Goal: Task Accomplishment & Management: Use online tool/utility

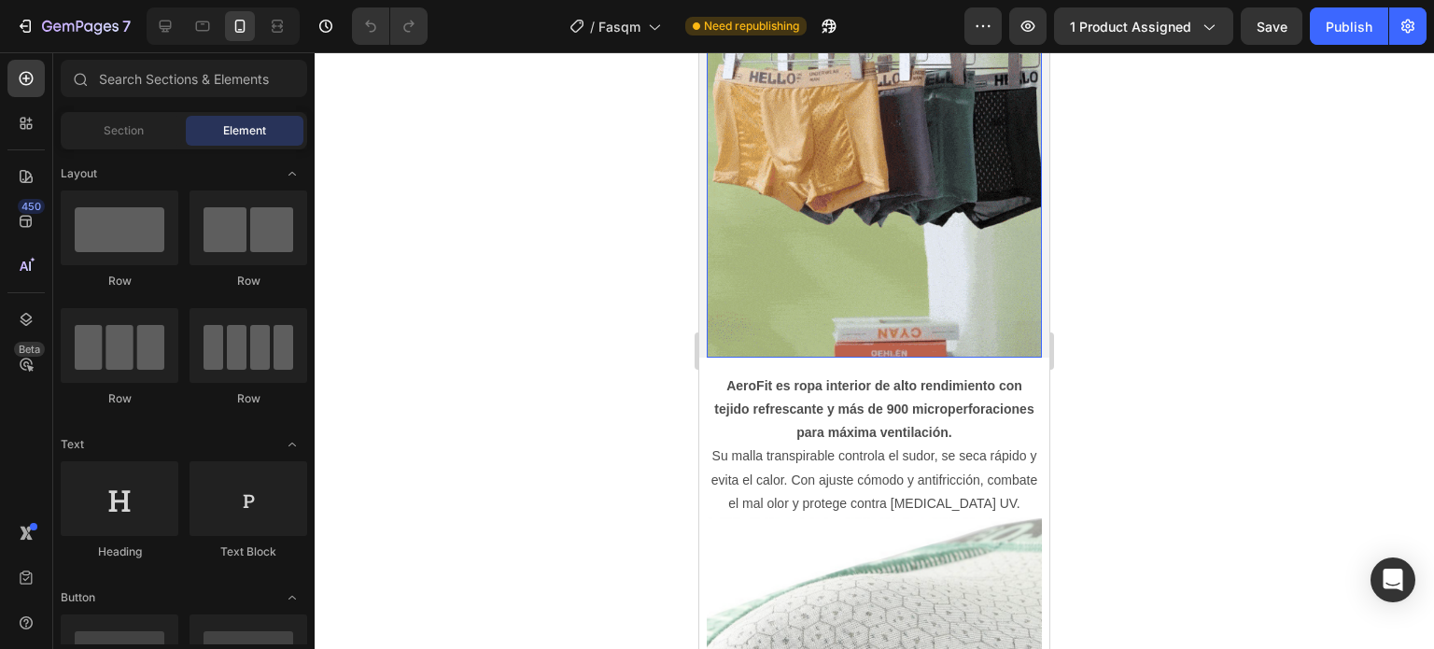
scroll to position [1213, 0]
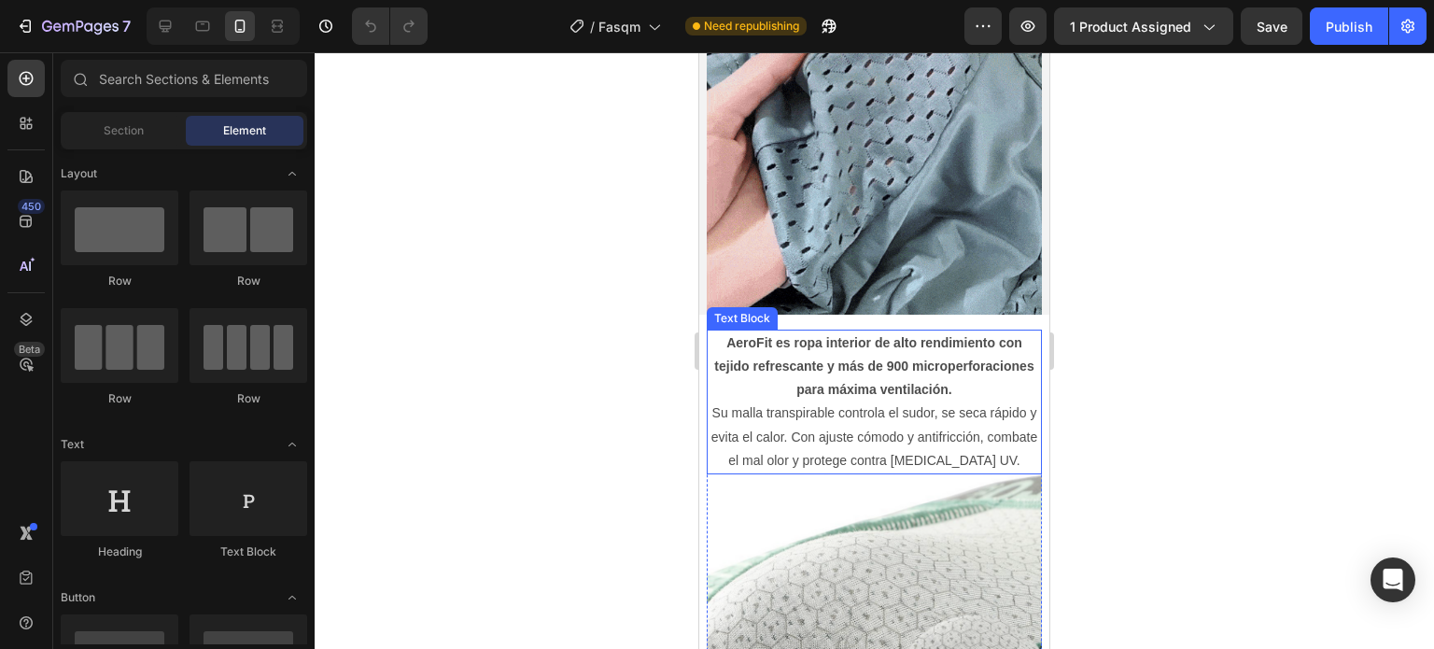
click at [855, 411] on p "AeroFit es ropa interior de alto rendimiento con tejido refrescante y más de 90…" at bounding box center [873, 401] width 331 height 141
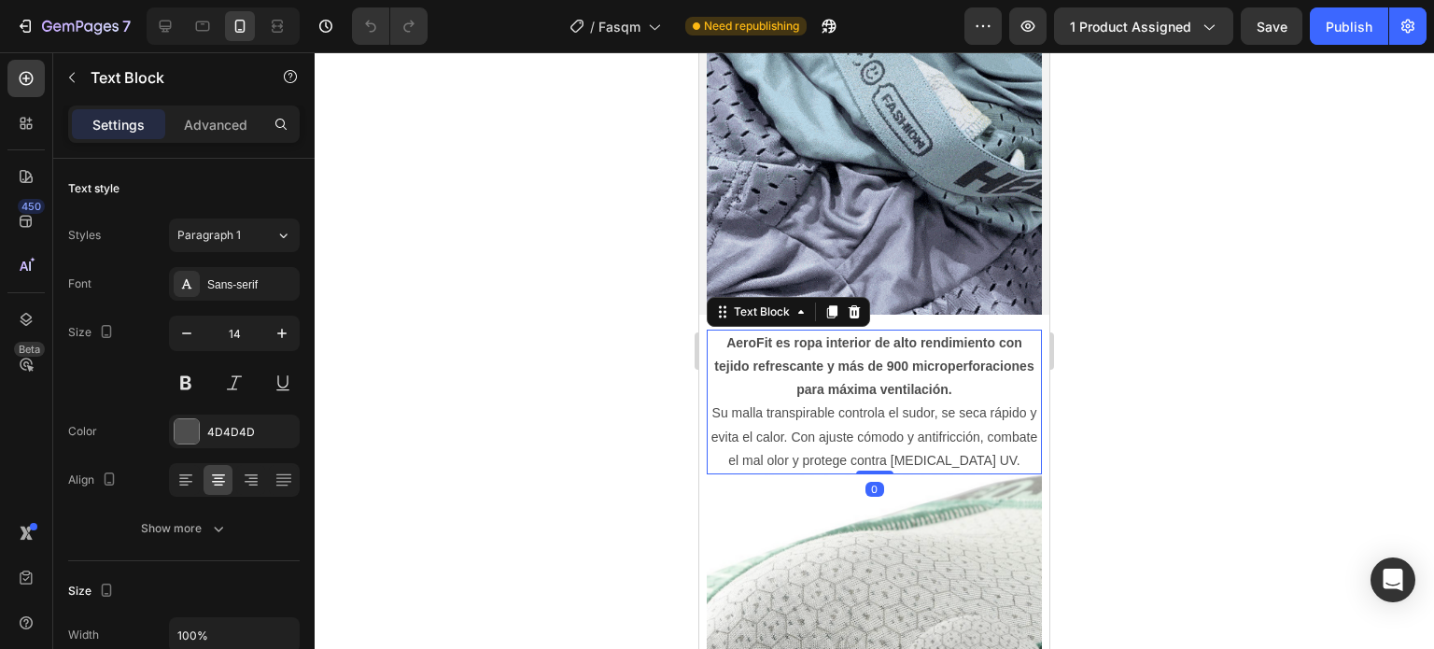
click at [856, 410] on p "AeroFit es ropa interior de alto rendimiento con tejido refrescante y más de 90…" at bounding box center [873, 401] width 331 height 141
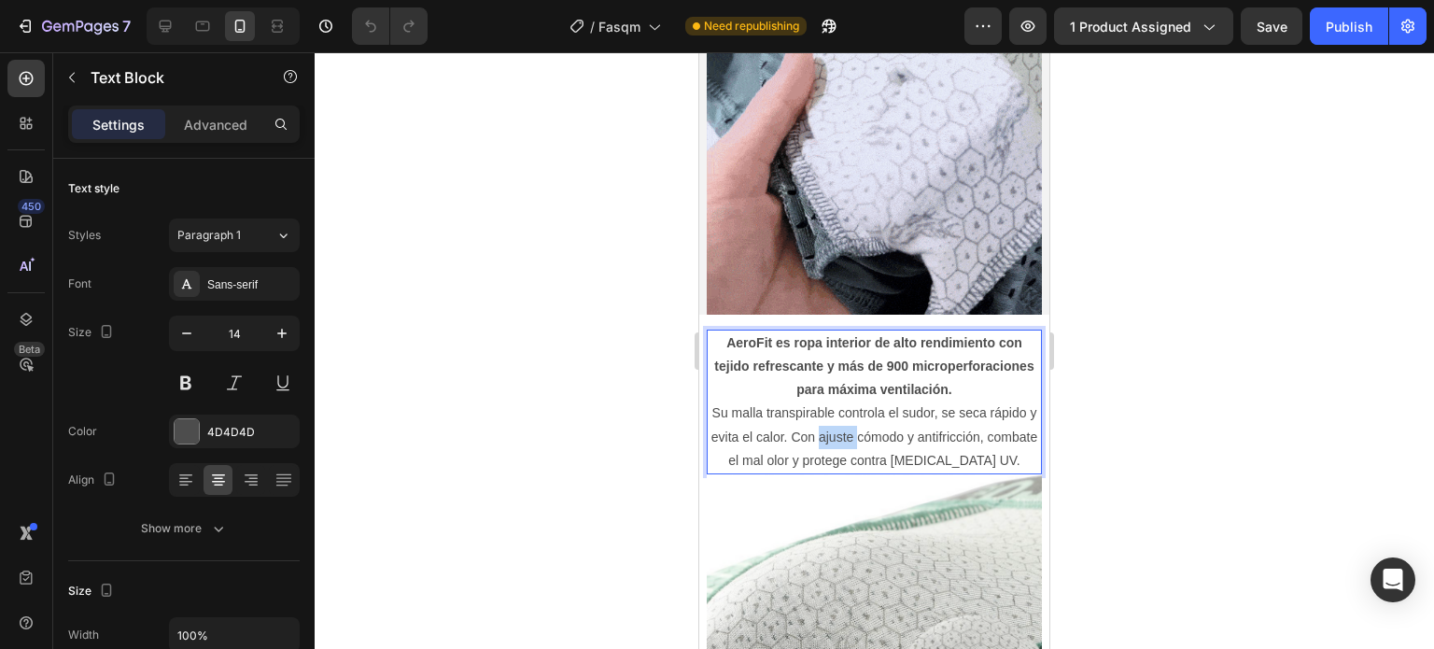
click at [856, 410] on p "AeroFit es ropa interior de alto rendimiento con tejido refrescante y más de 90…" at bounding box center [873, 401] width 331 height 141
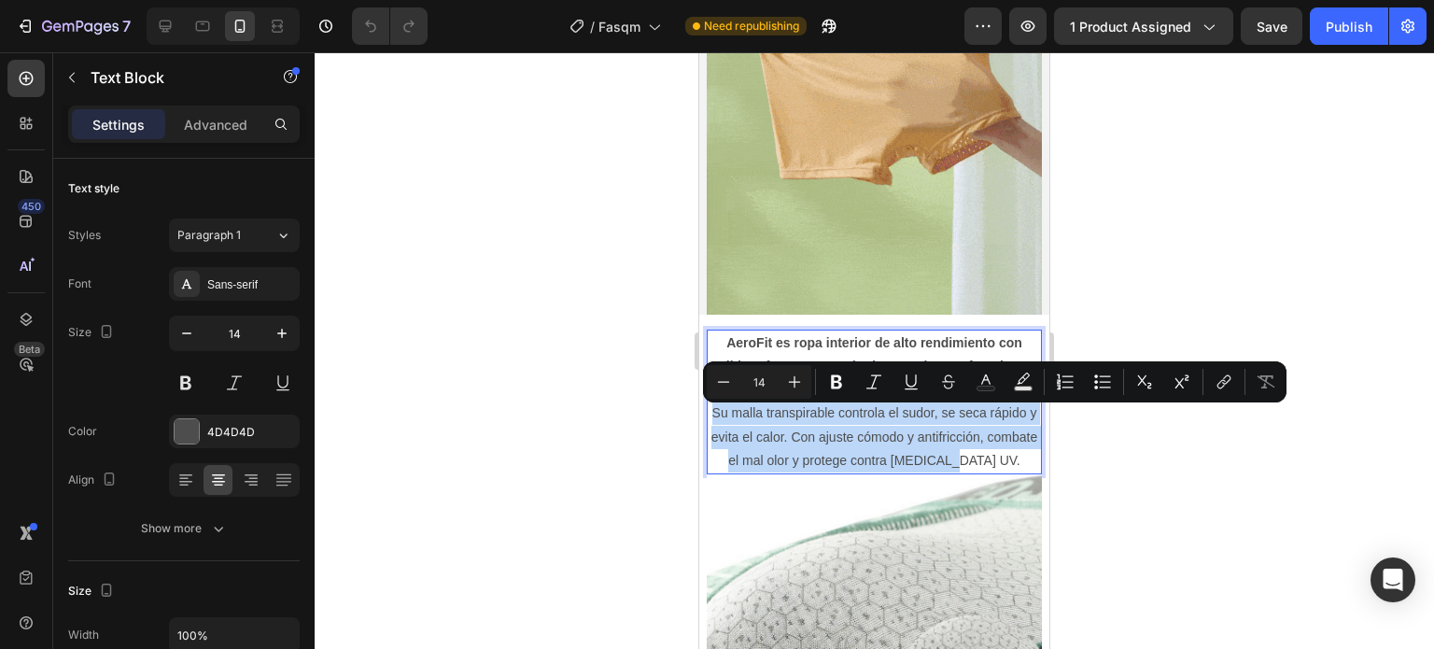
click at [856, 410] on p "AeroFit es ropa interior de alto rendimiento con tejido refrescante y más de 90…" at bounding box center [873, 401] width 331 height 141
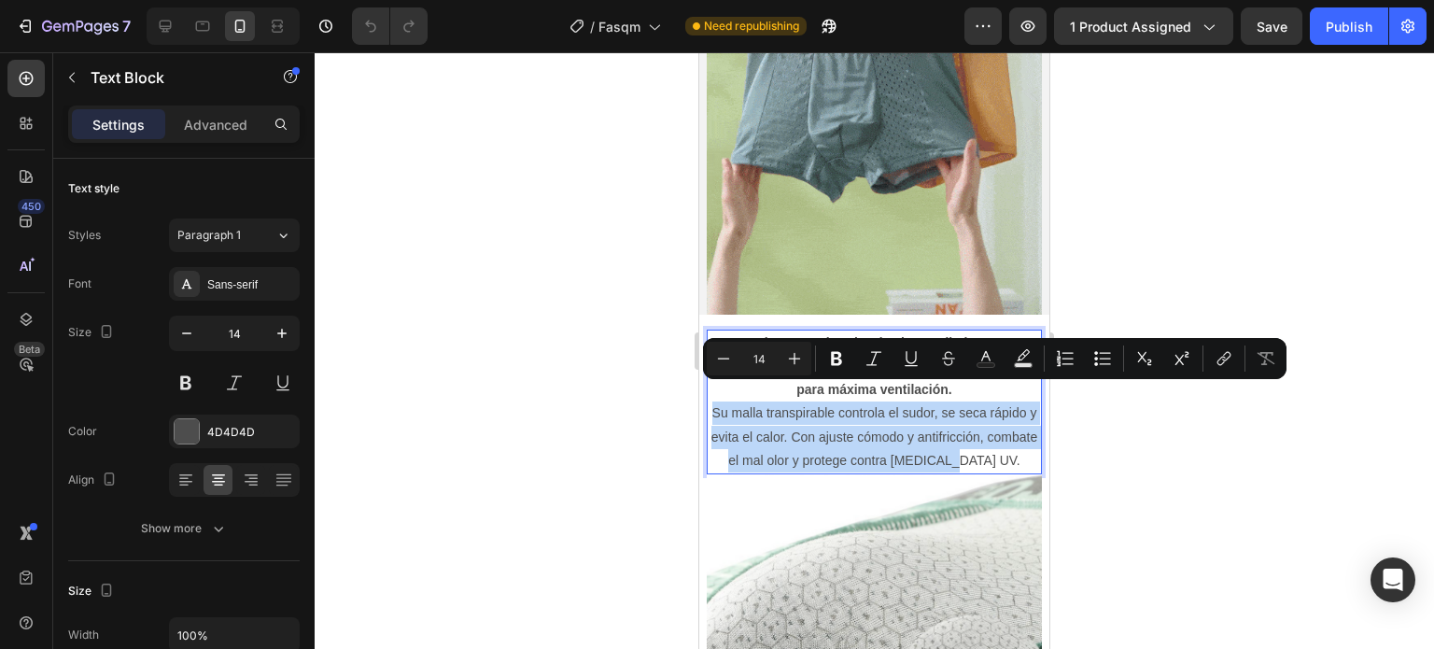
click at [952, 437] on p "AeroFit es ropa interior de alto rendimiento con tejido refrescante y más de 90…" at bounding box center [873, 401] width 331 height 141
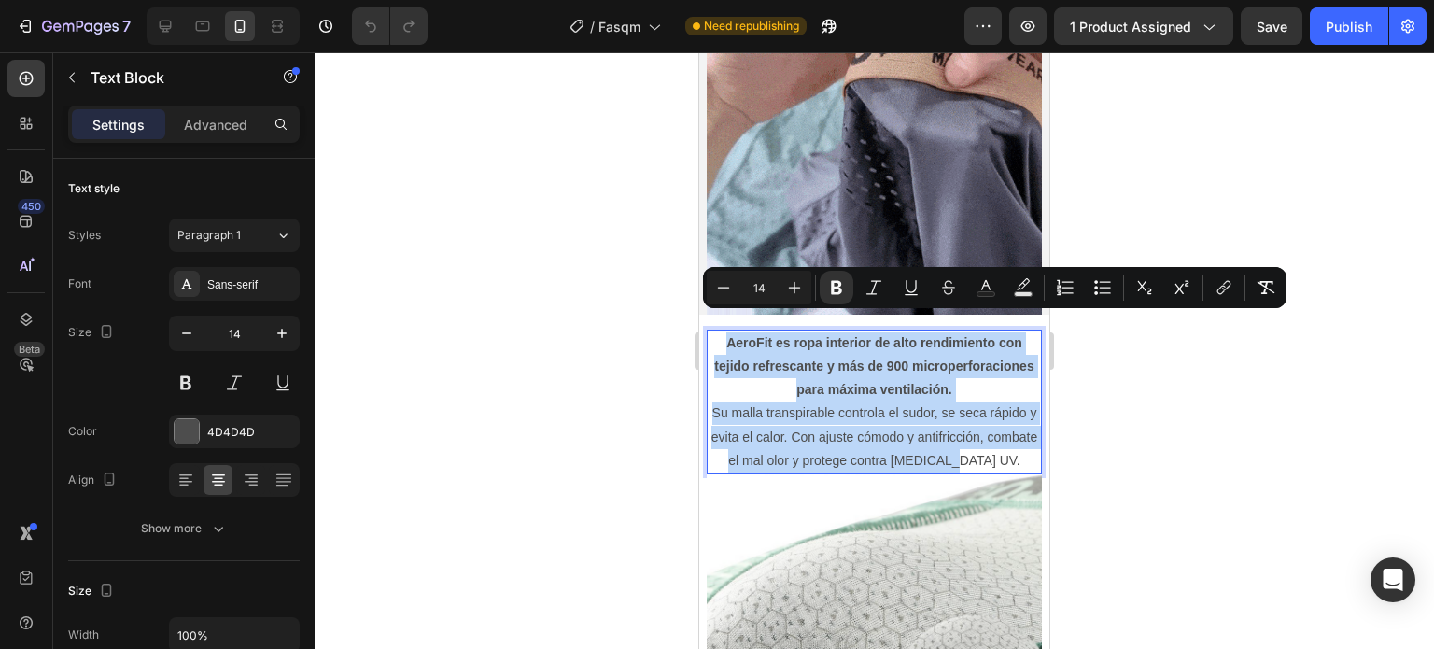
drag, startPoint x: 1005, startPoint y: 443, endPoint x: 720, endPoint y: 311, distance: 314.9
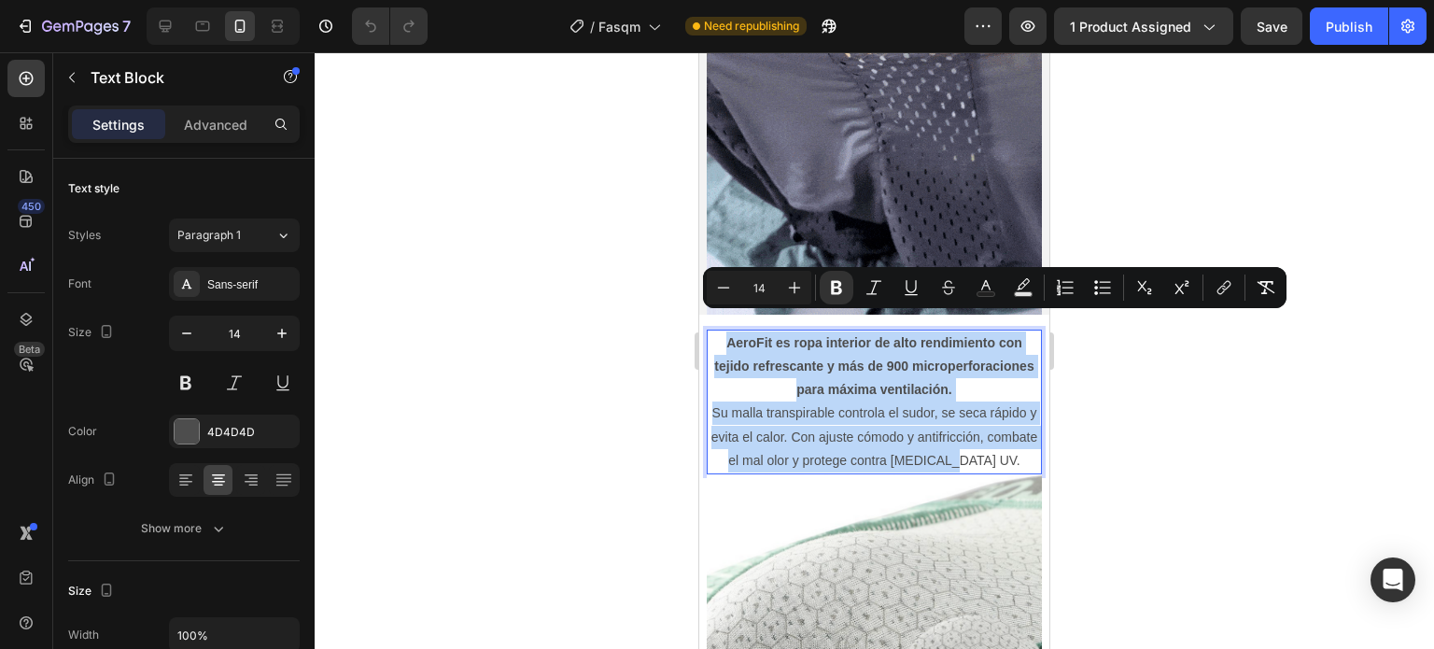
click at [720, 329] on div "AeroFit es ropa interior de alto rendimiento con tejido refrescante y más de 90…" at bounding box center [874, 401] width 335 height 145
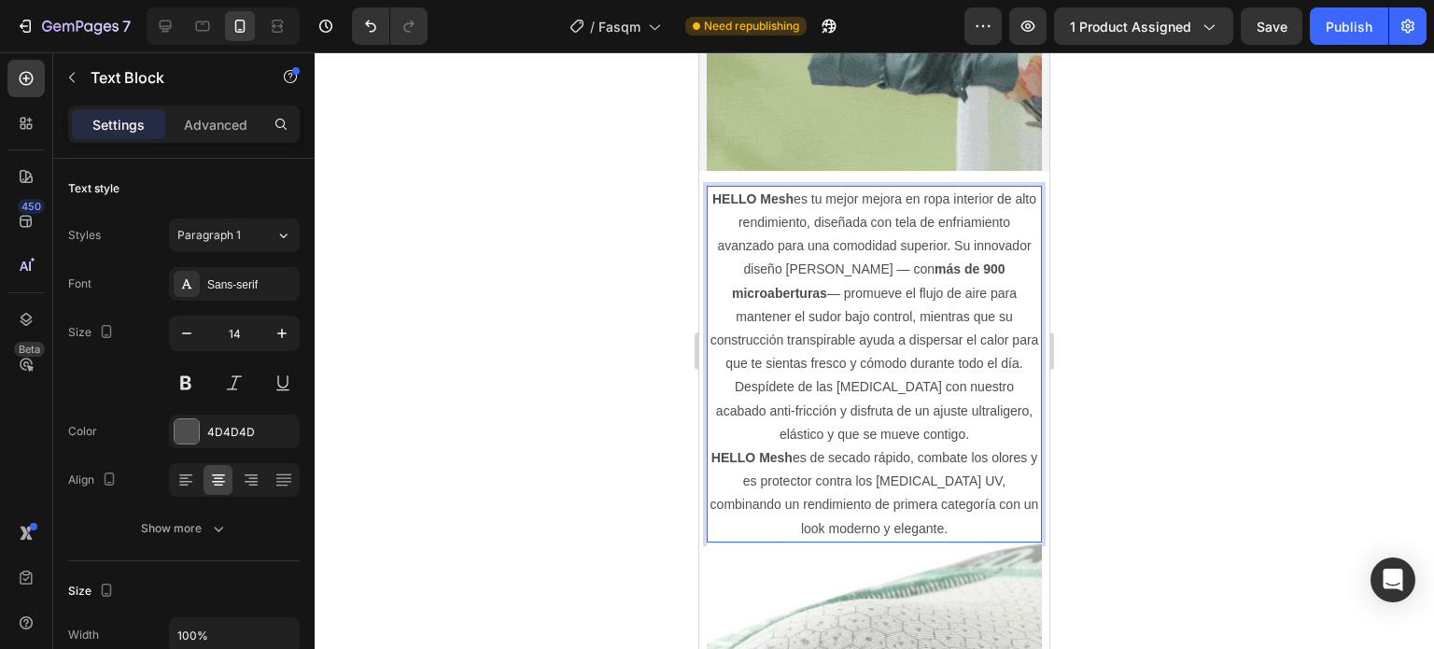
scroll to position [1337, 0]
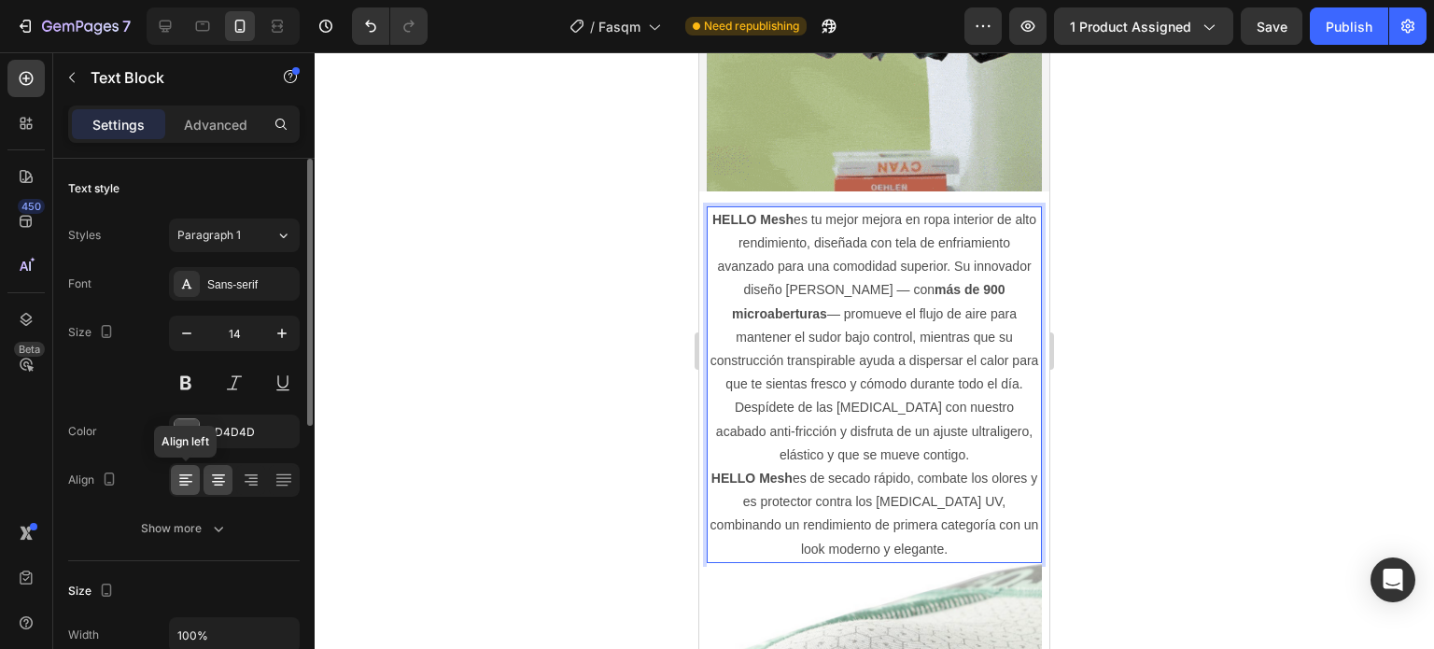
click at [186, 485] on icon at bounding box center [185, 479] width 19 height 19
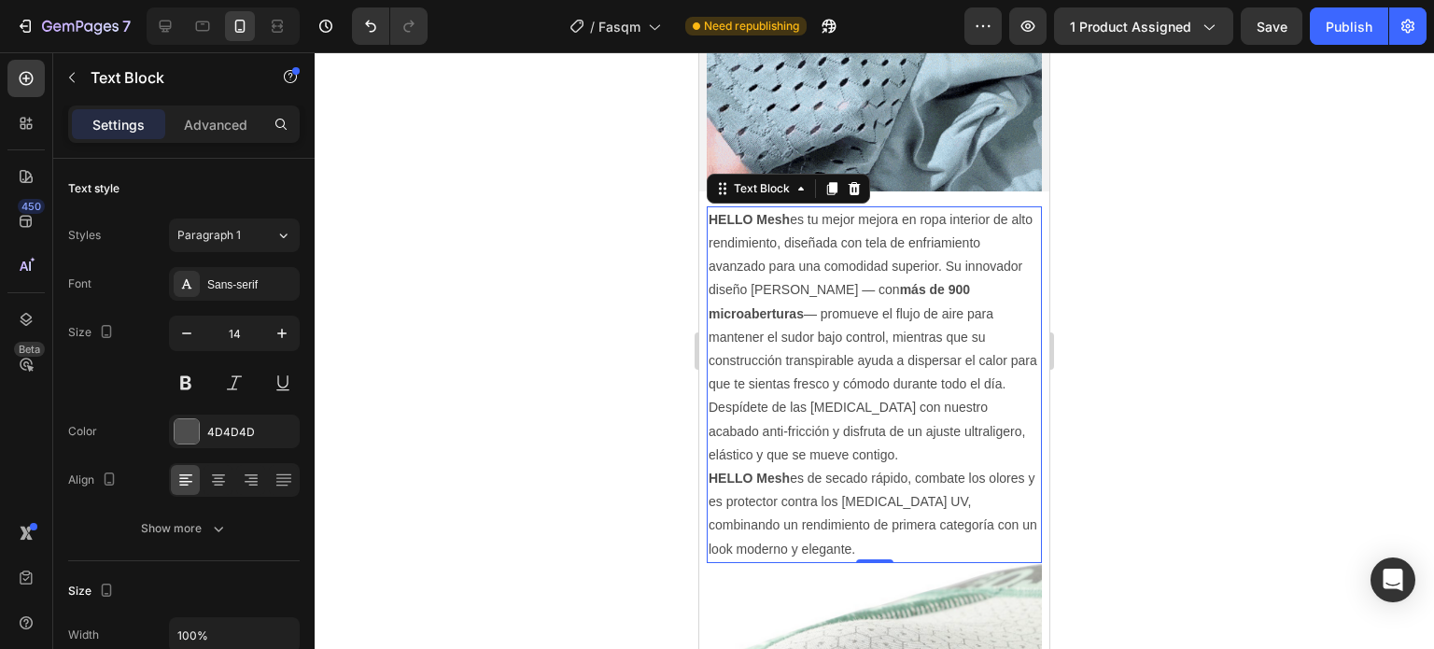
click at [875, 354] on p "HELLO Mesh es tu mejor mejora en ropa interior de alto rendimiento, diseñada co…" at bounding box center [873, 302] width 331 height 189
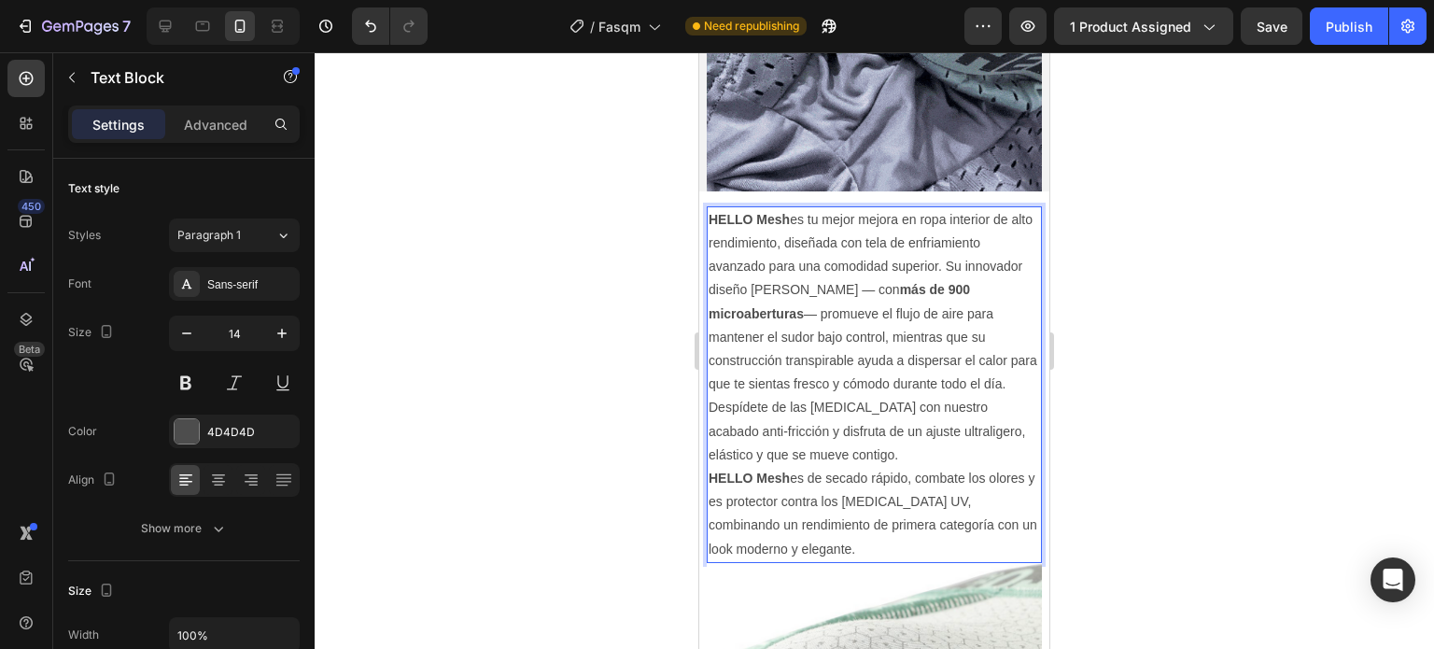
click at [765, 210] on p "HELLO Mesh es tu mejor mejora en ropa interior de alto rendimiento, diseñada co…" at bounding box center [873, 302] width 331 height 189
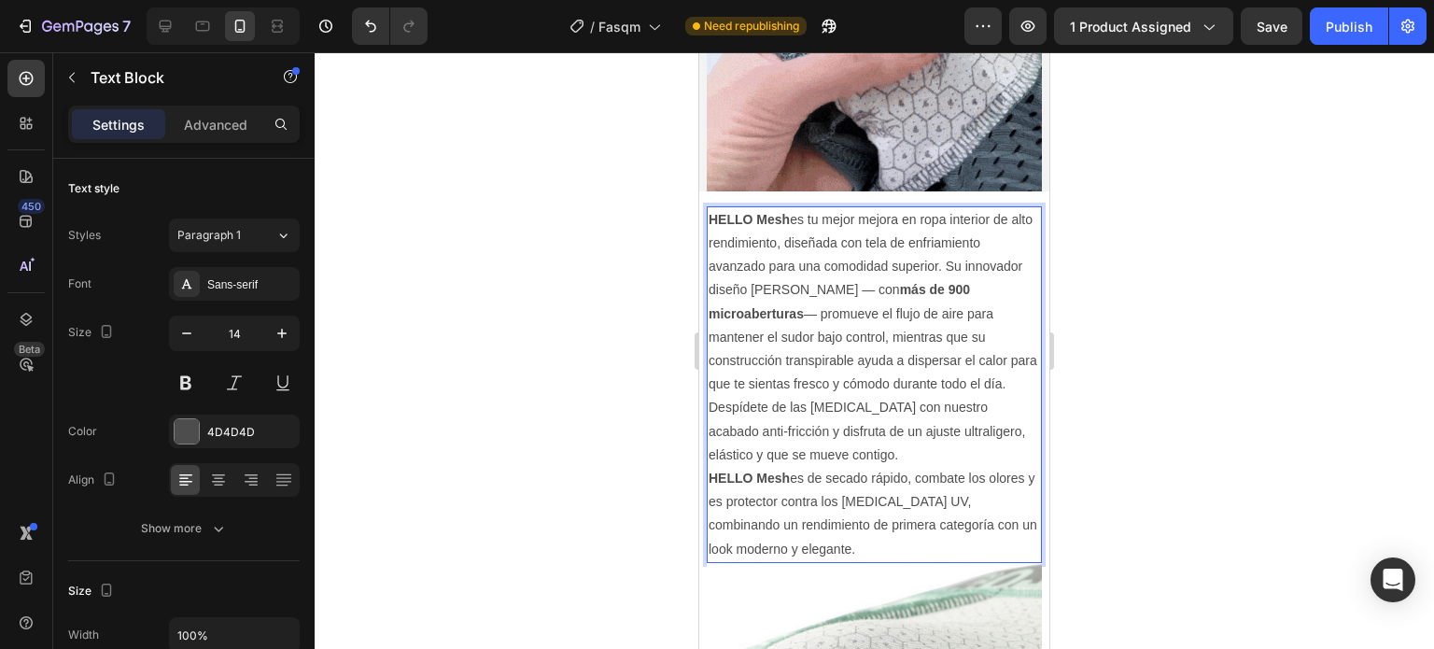
click at [750, 212] on strong "HELLO Mesh" at bounding box center [748, 219] width 81 height 15
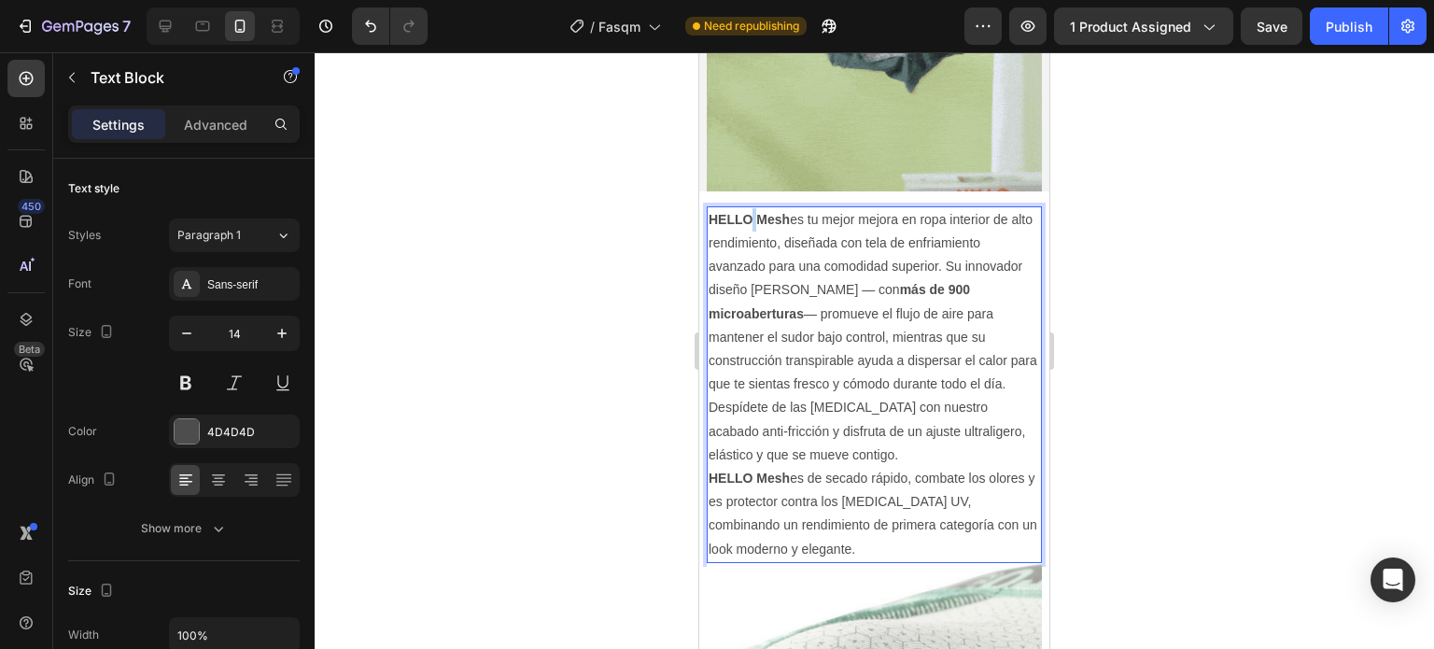
click at [750, 212] on strong "HELLO Mesh" at bounding box center [748, 219] width 81 height 15
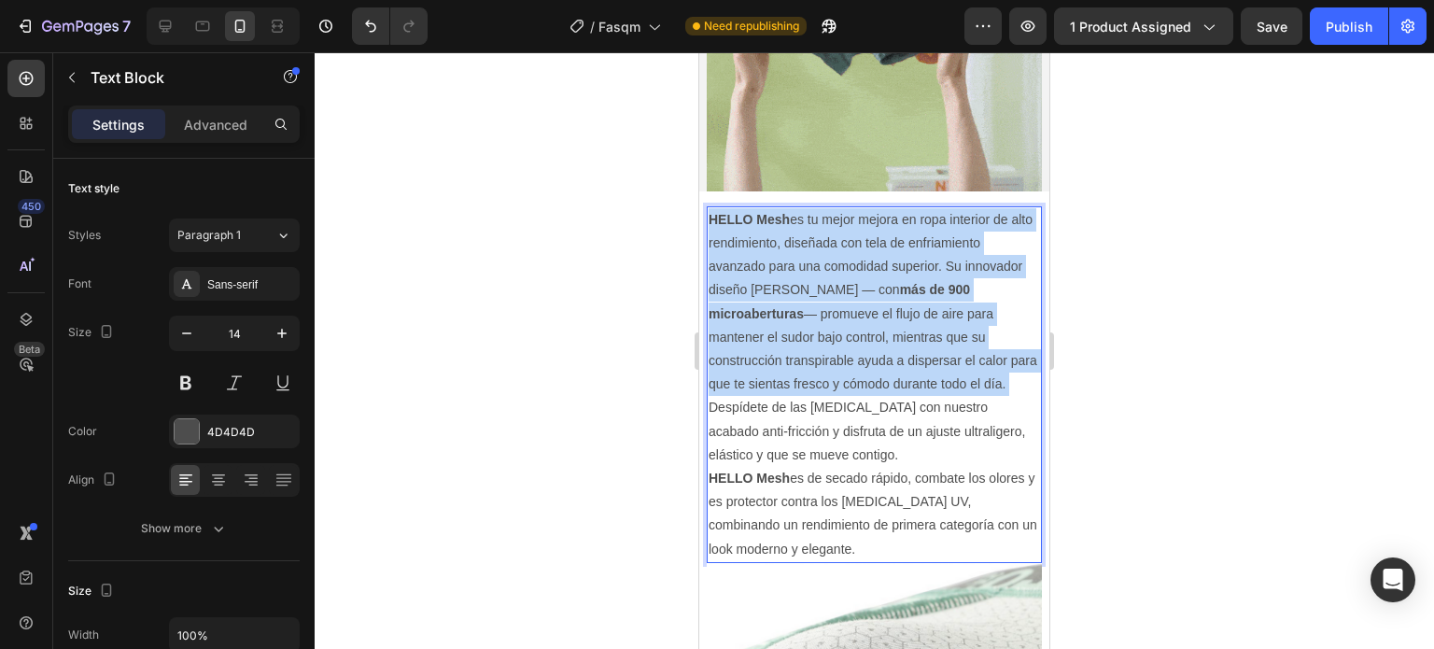
click at [750, 212] on strong "HELLO Mesh" at bounding box center [748, 219] width 81 height 15
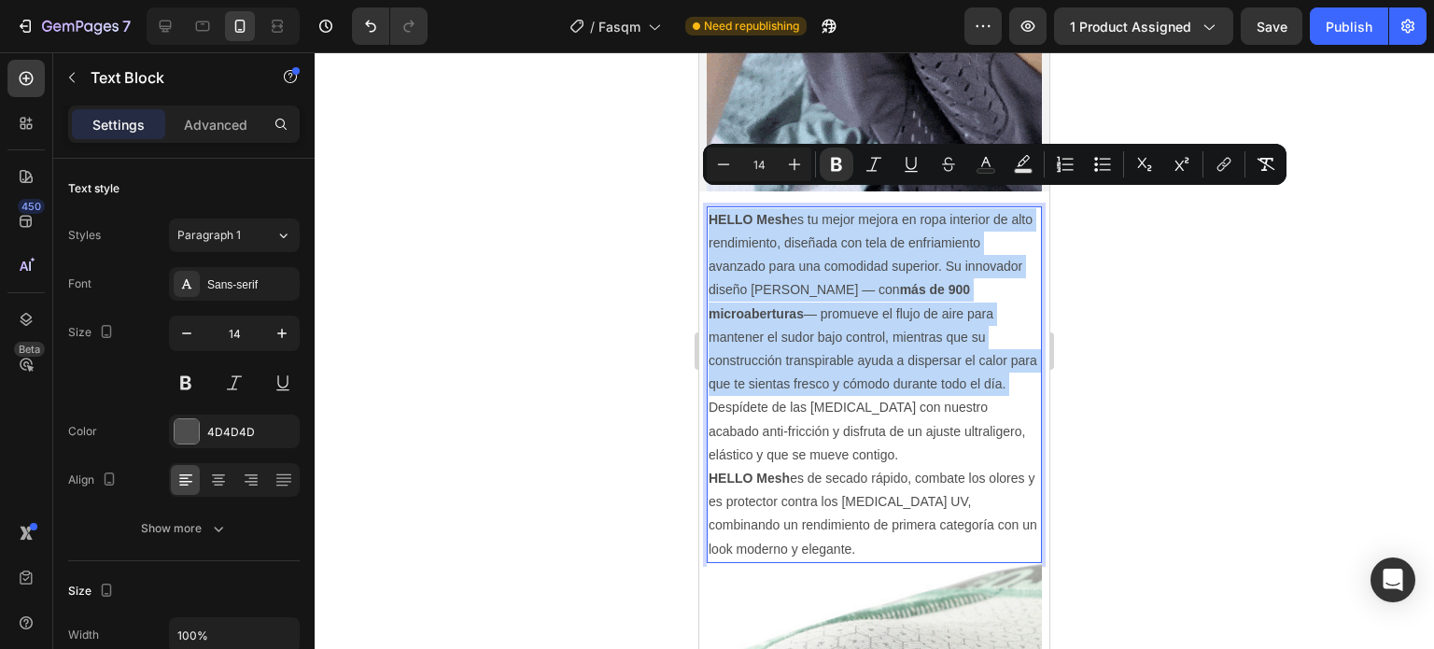
click at [750, 212] on strong "HELLO Mesh" at bounding box center [748, 219] width 81 height 15
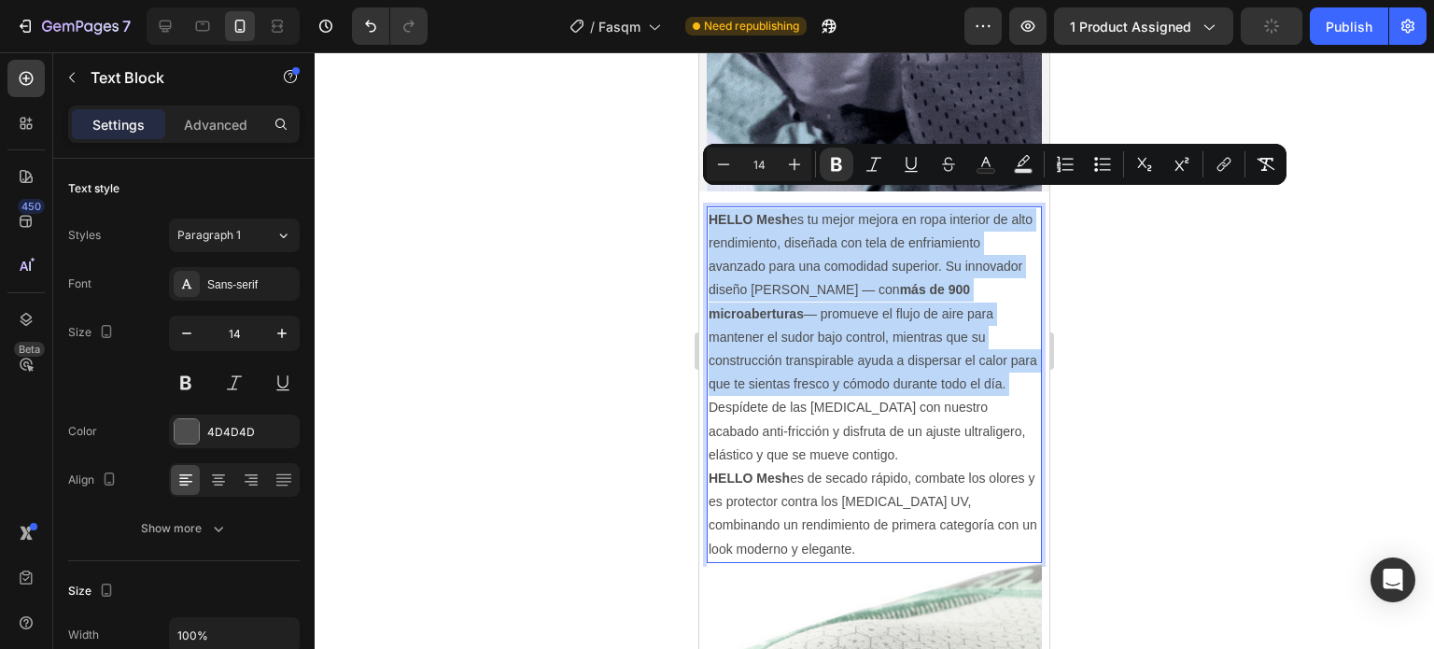
click at [750, 212] on strong "HELLO Mesh" at bounding box center [748, 219] width 81 height 15
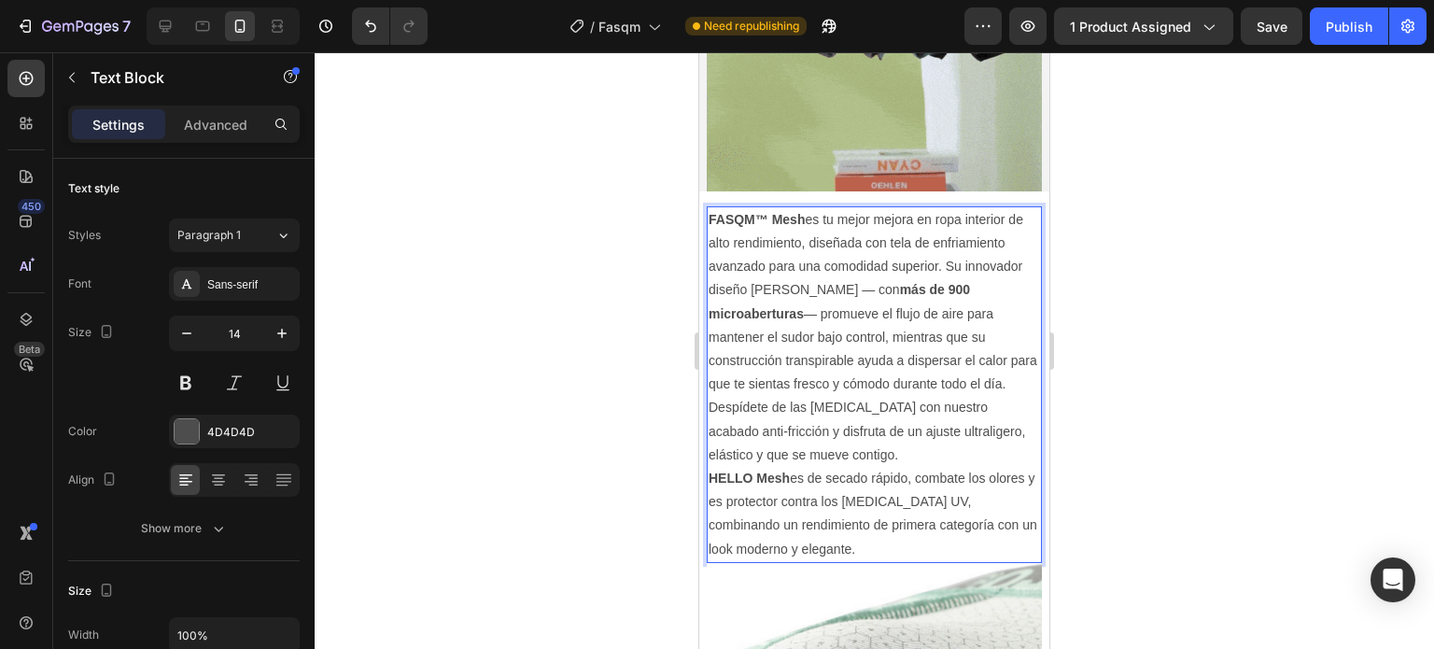
click at [754, 470] on strong "HELLO Mesh" at bounding box center [748, 477] width 81 height 15
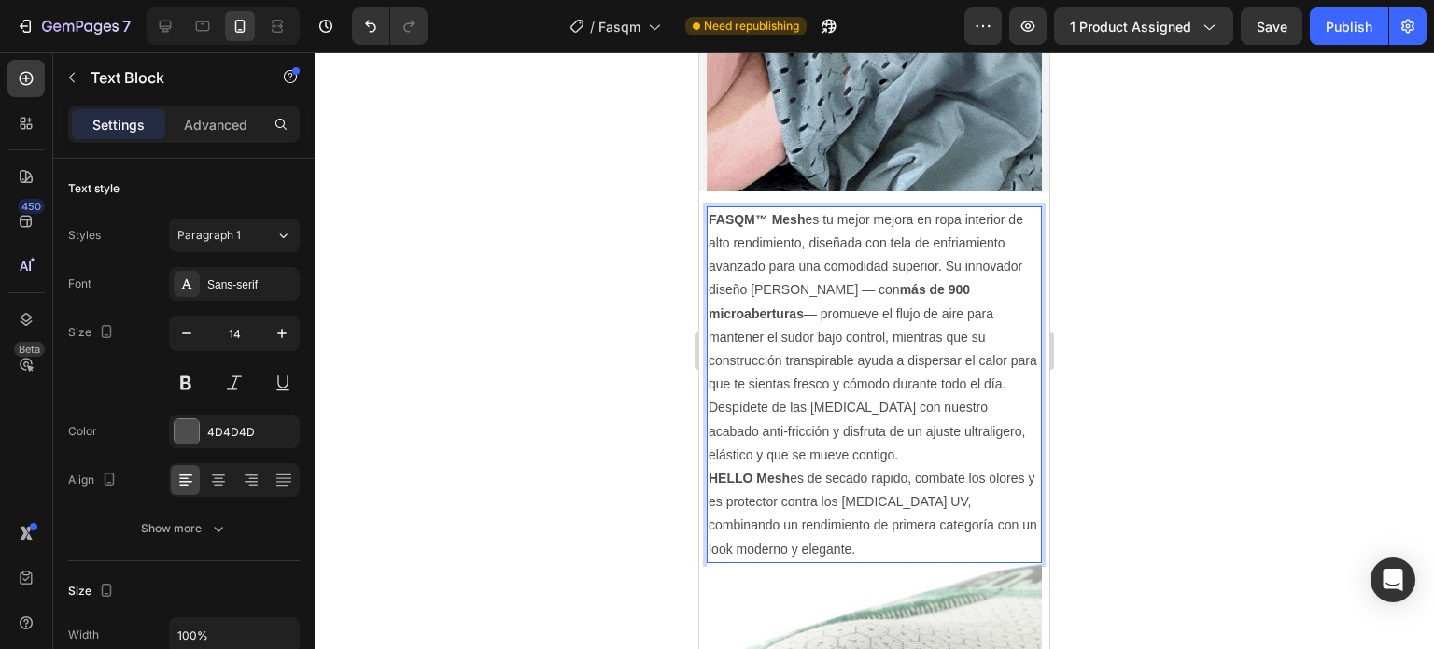
click at [803, 212] on strong "FASQM™ Mesh" at bounding box center [756, 219] width 96 height 15
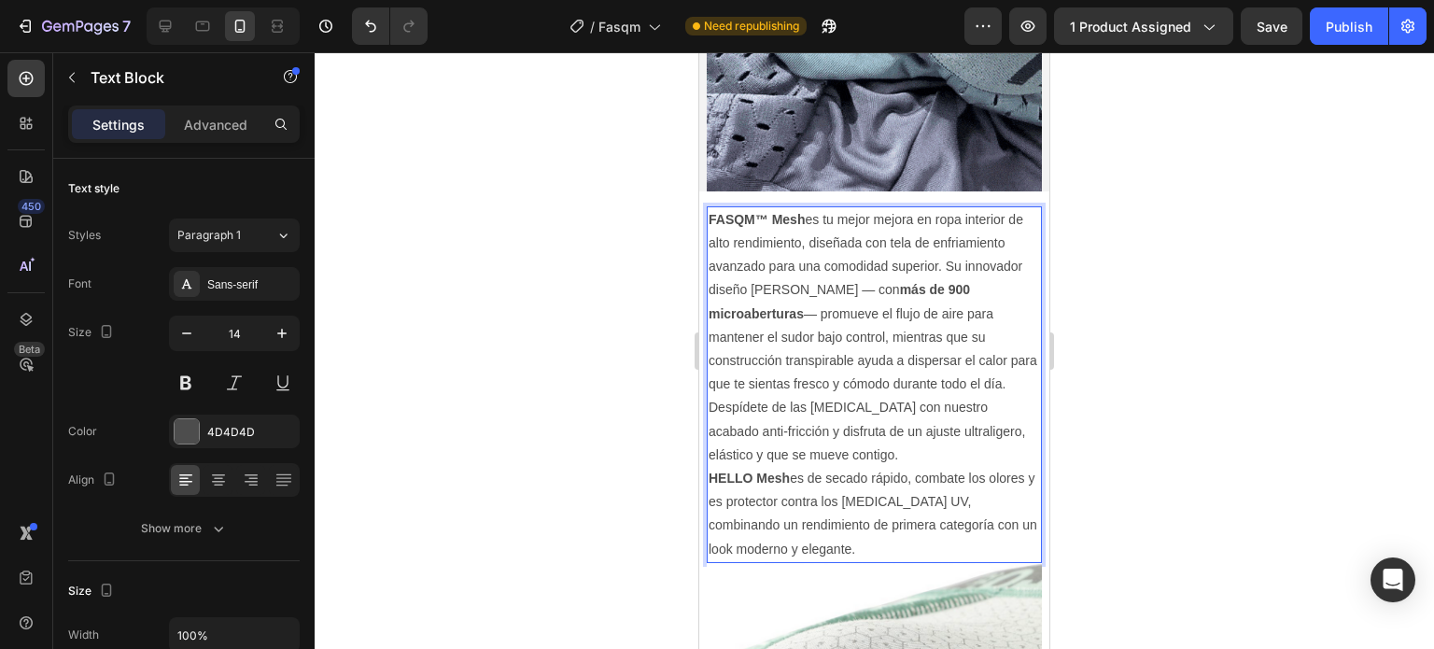
click at [752, 470] on strong "HELLO Mesh" at bounding box center [748, 477] width 81 height 15
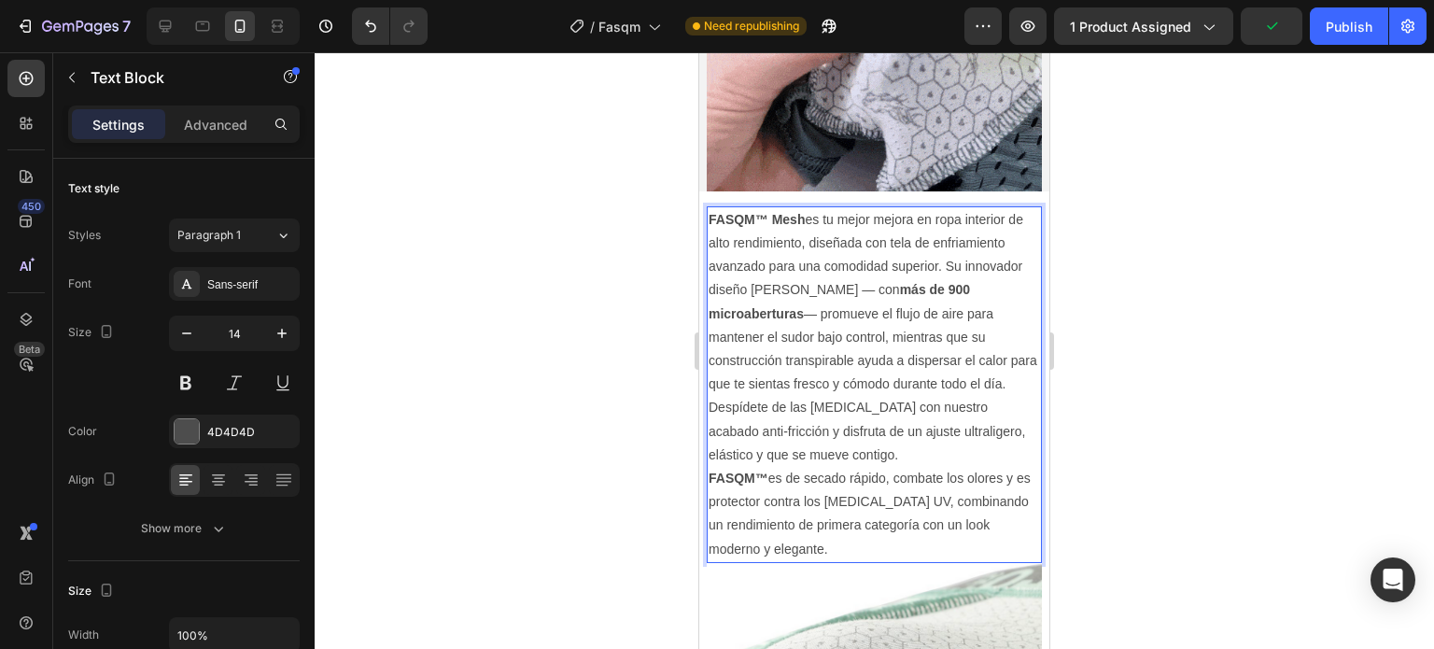
click at [803, 212] on strong "FASQM™ Mesh" at bounding box center [756, 219] width 96 height 15
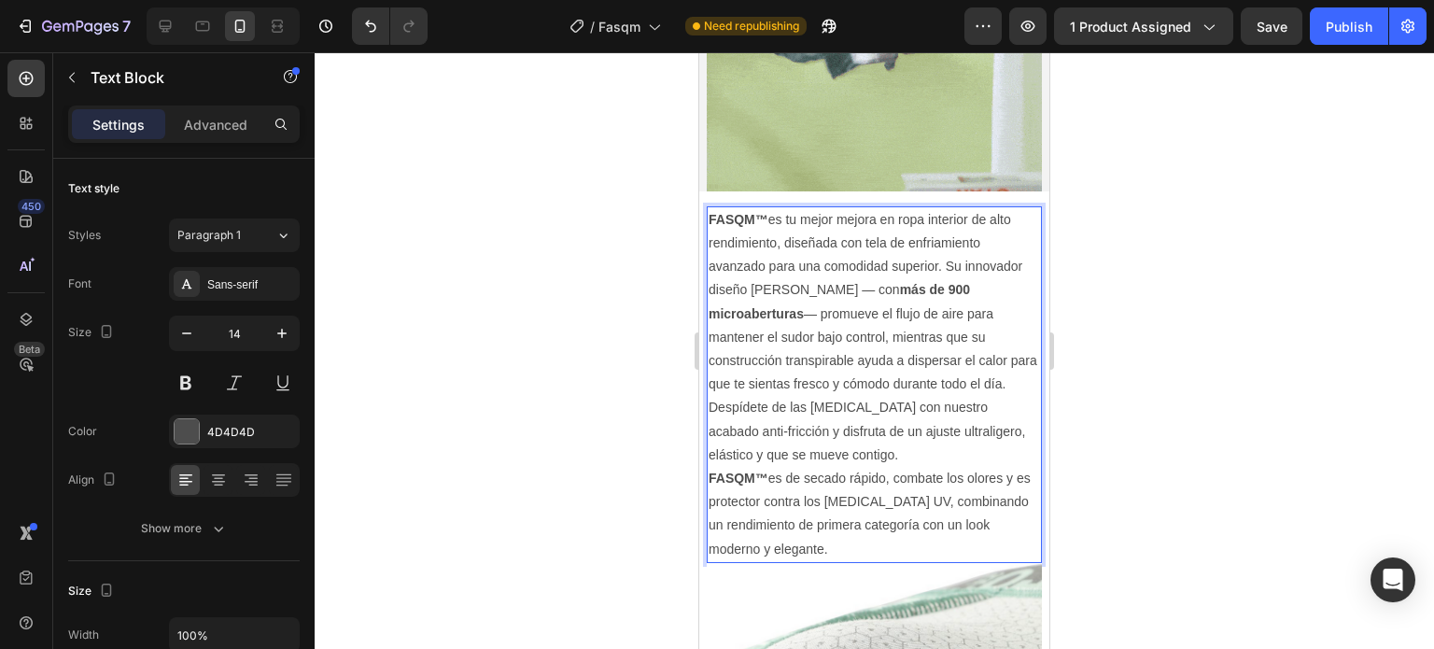
click at [867, 252] on p "FASQM™ es tu mejor mejora en ropa interior de alto rendimiento, diseñada con te…" at bounding box center [873, 302] width 331 height 189
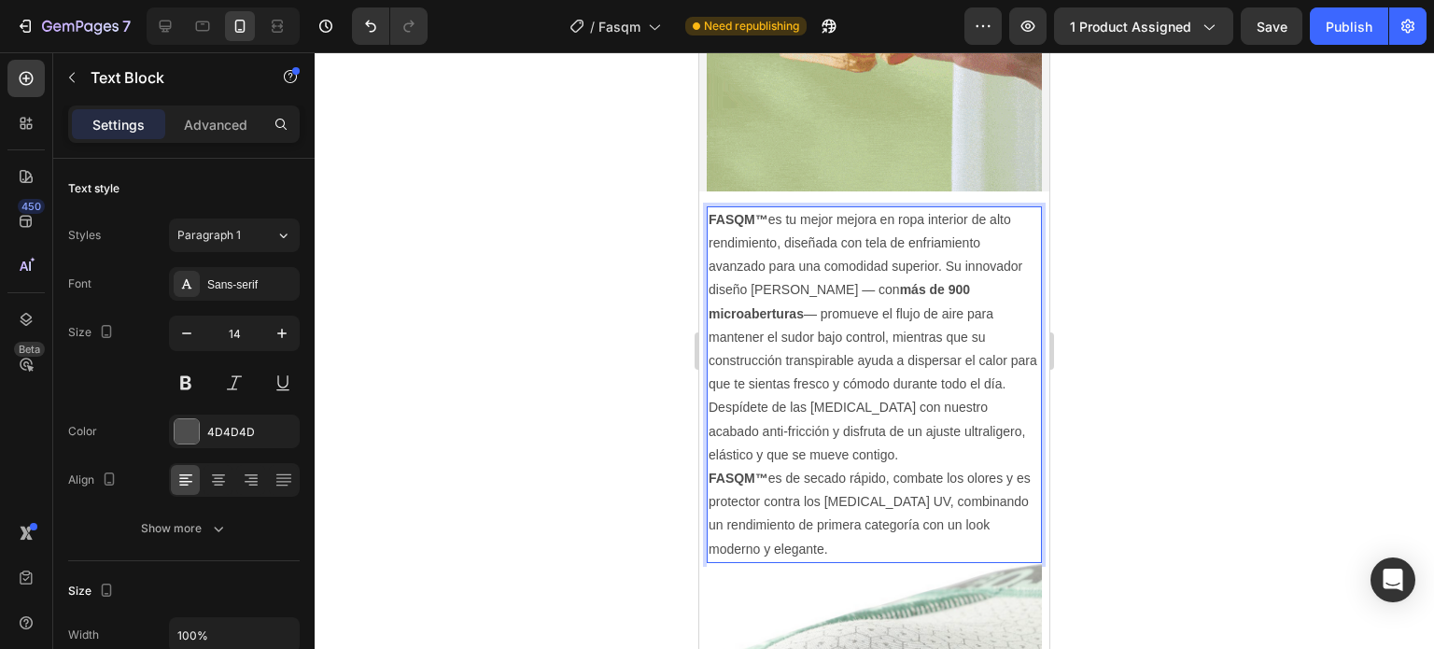
click at [951, 254] on p "FASQM™ es tu mejor mejora en ropa interior de alto rendimiento, diseñada con te…" at bounding box center [873, 302] width 331 height 189
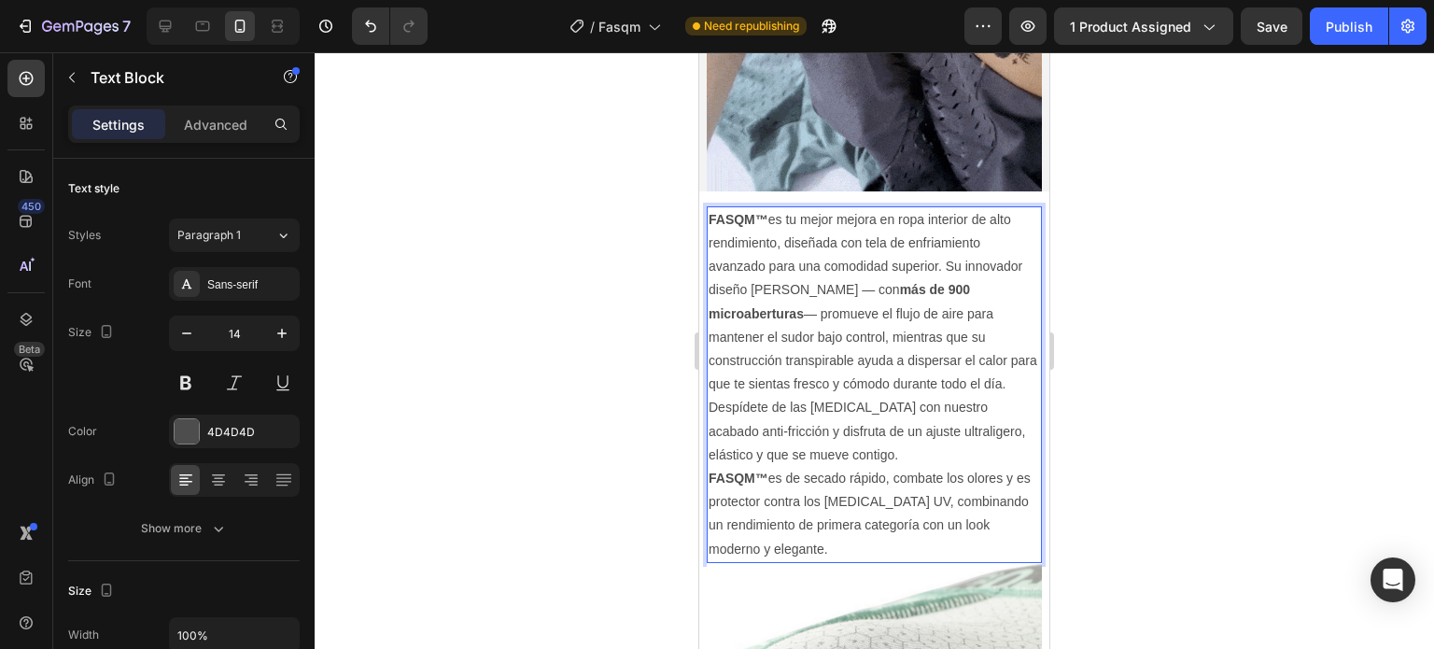
click at [904, 282] on strong "más de 900 microaberturas" at bounding box center [838, 301] width 261 height 38
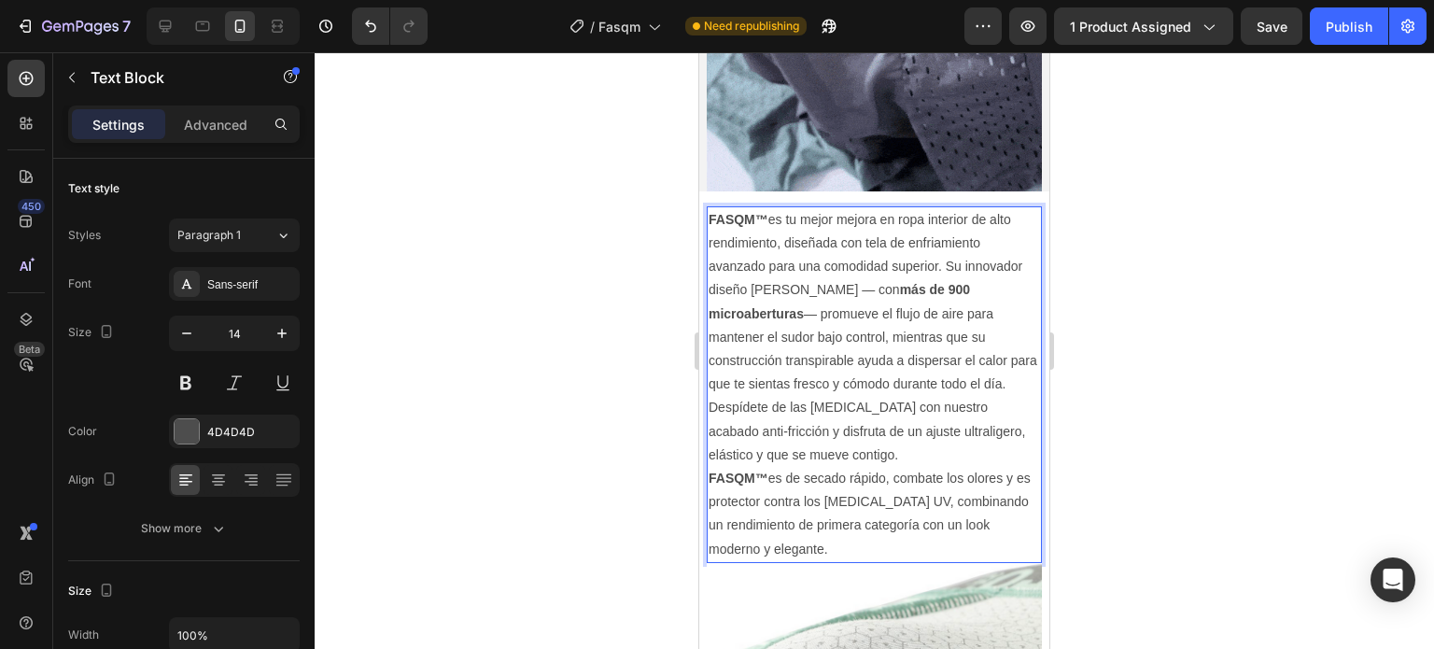
click at [882, 277] on p "FASQM™ es tu mejor mejora en ropa interior de alto rendimiento, diseñada con te…" at bounding box center [873, 302] width 331 height 189
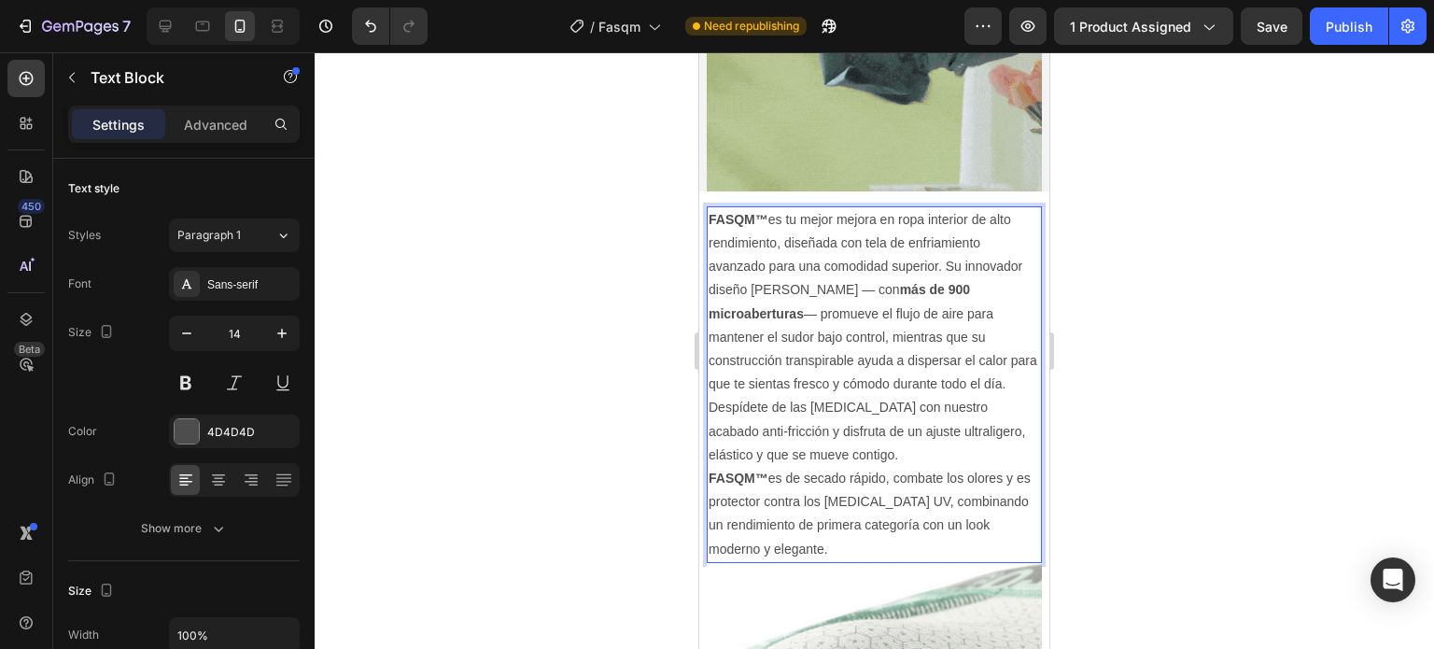
click at [932, 287] on p "FASQM™ es tu mejor mejora en ropa interior de alto rendimiento, diseñada con te…" at bounding box center [873, 302] width 331 height 189
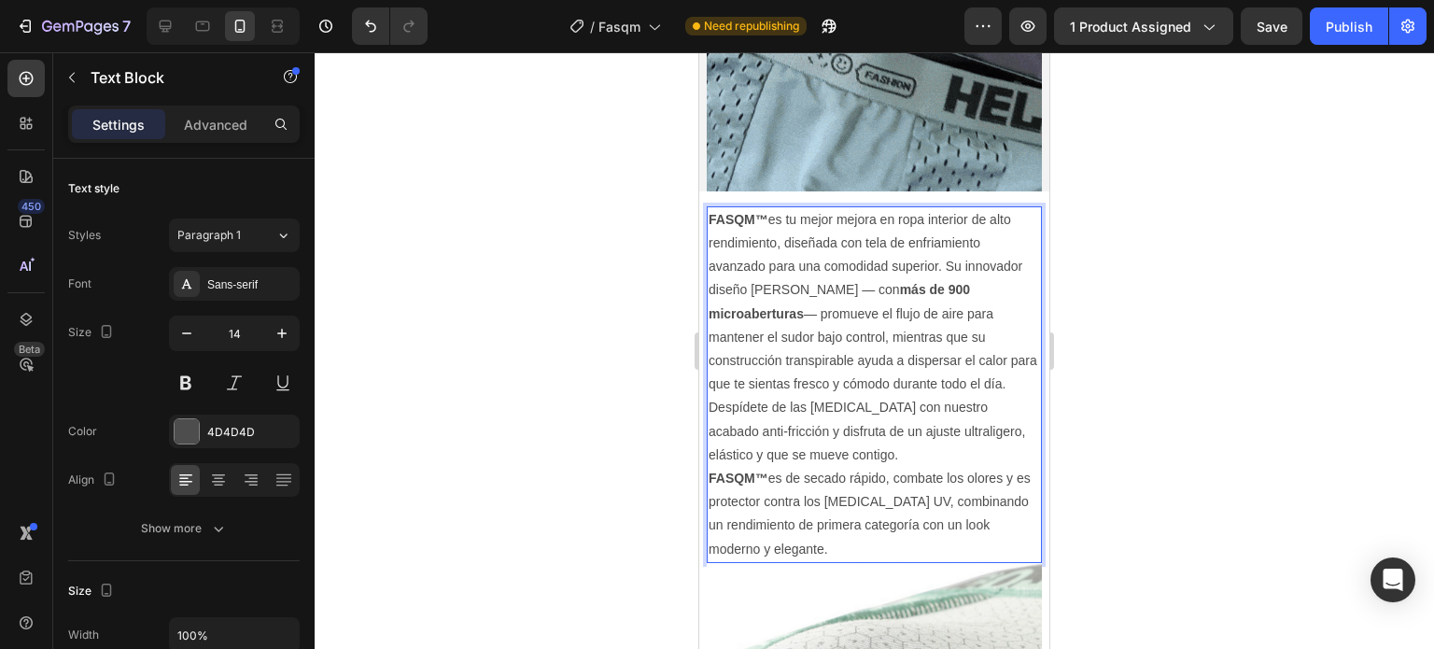
click at [924, 320] on p "FASQM™ es tu mejor mejora en ropa interior de alto rendimiento, diseñada con te…" at bounding box center [873, 302] width 331 height 189
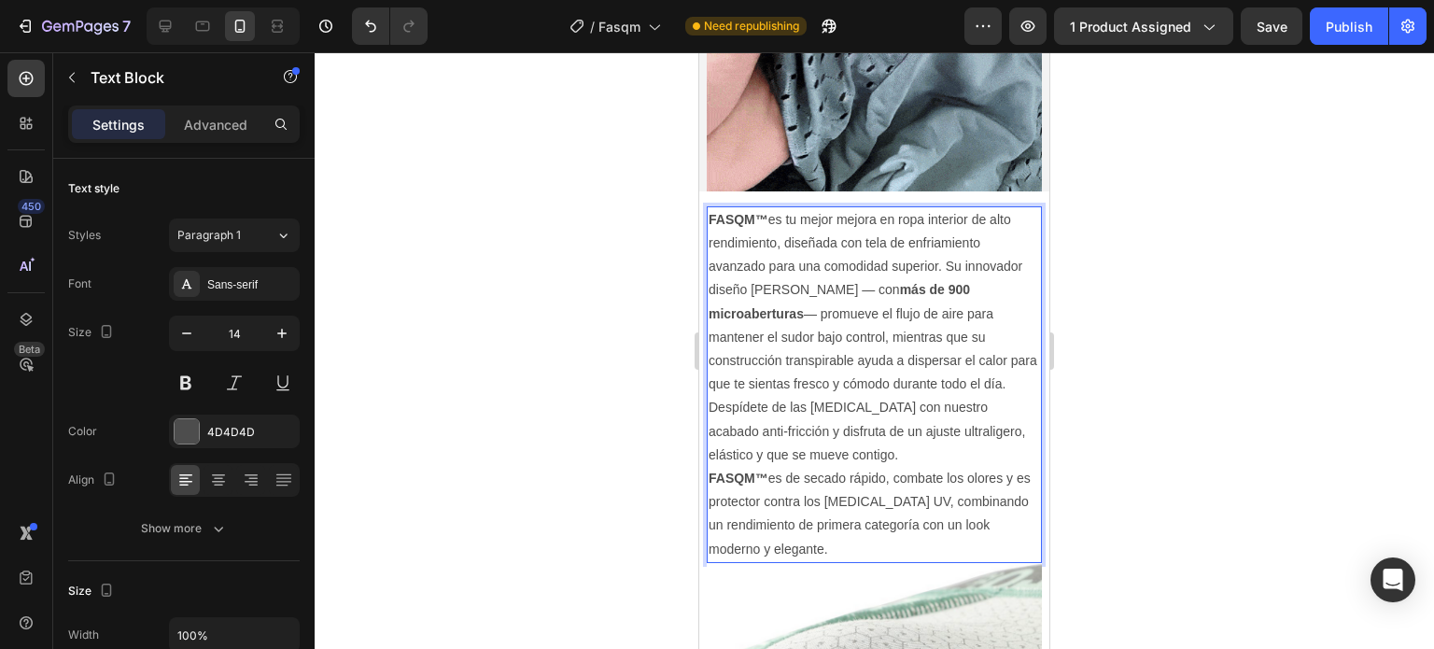
drag, startPoint x: 842, startPoint y: 329, endPoint x: 851, endPoint y: 354, distance: 26.0
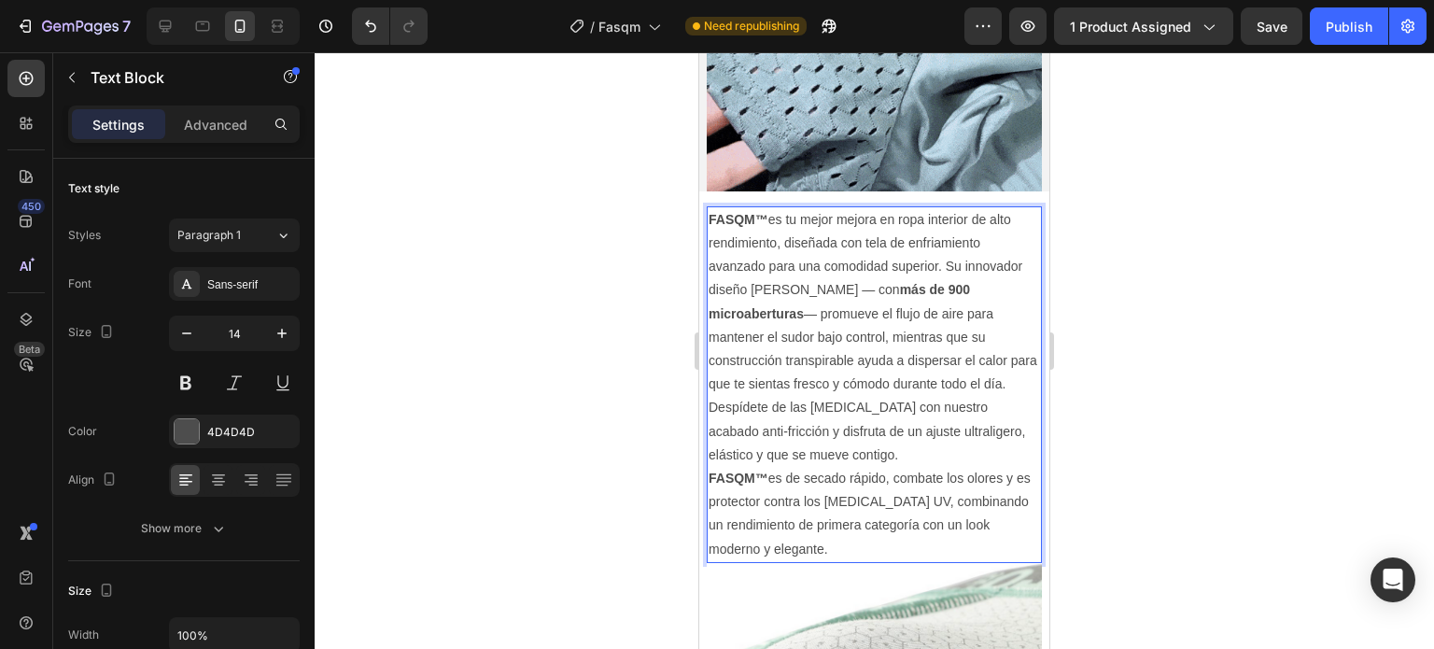
click at [841, 329] on p "FASQM™ es tu mejor mejora en ropa interior de alto rendimiento, diseñada con te…" at bounding box center [873, 302] width 331 height 189
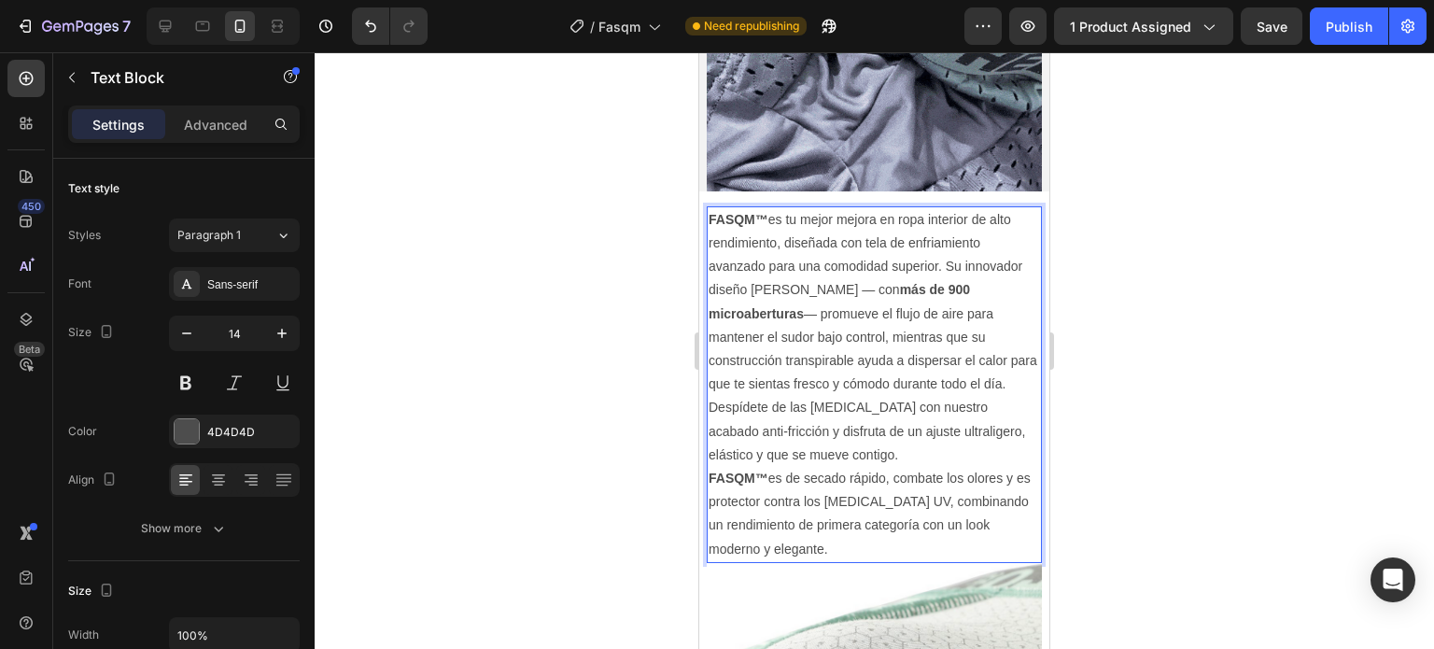
click at [856, 369] on p "FASQM™ es tu mejor mejora en ropa interior de alto rendimiento, diseñada con te…" at bounding box center [873, 302] width 331 height 189
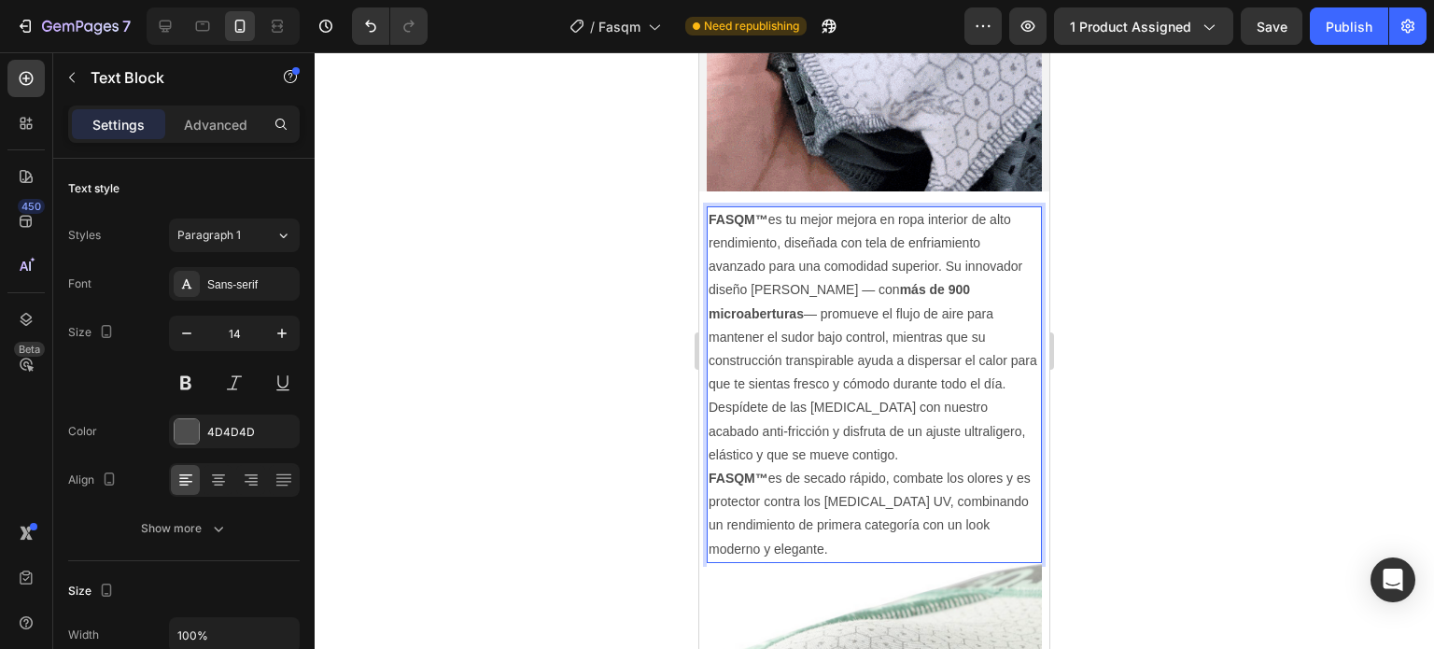
click at [907, 396] on p "Despídete de las [MEDICAL_DATA] con nuestro acabado anti-fricción y disfruta de…" at bounding box center [873, 478] width 331 height 164
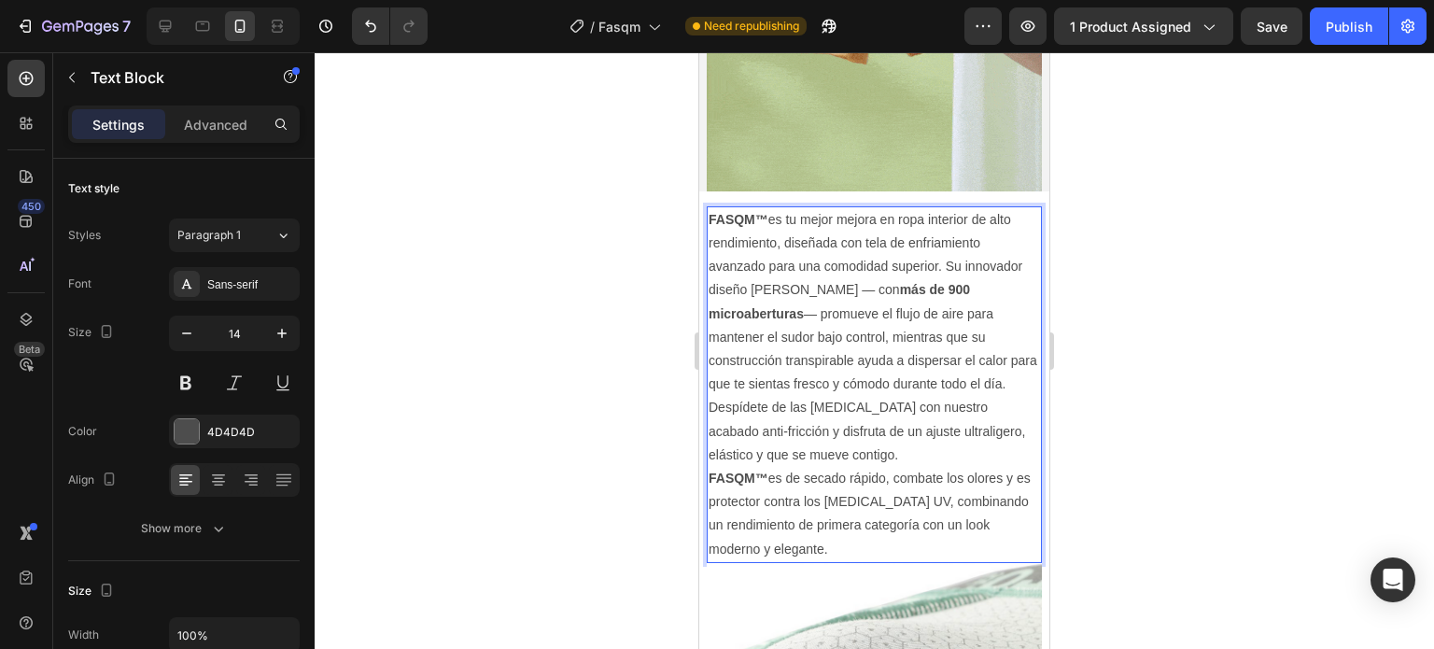
click at [945, 301] on p "FASQM™ es tu mejor mejora en ropa interior de alto rendimiento, diseñada con te…" at bounding box center [873, 302] width 331 height 189
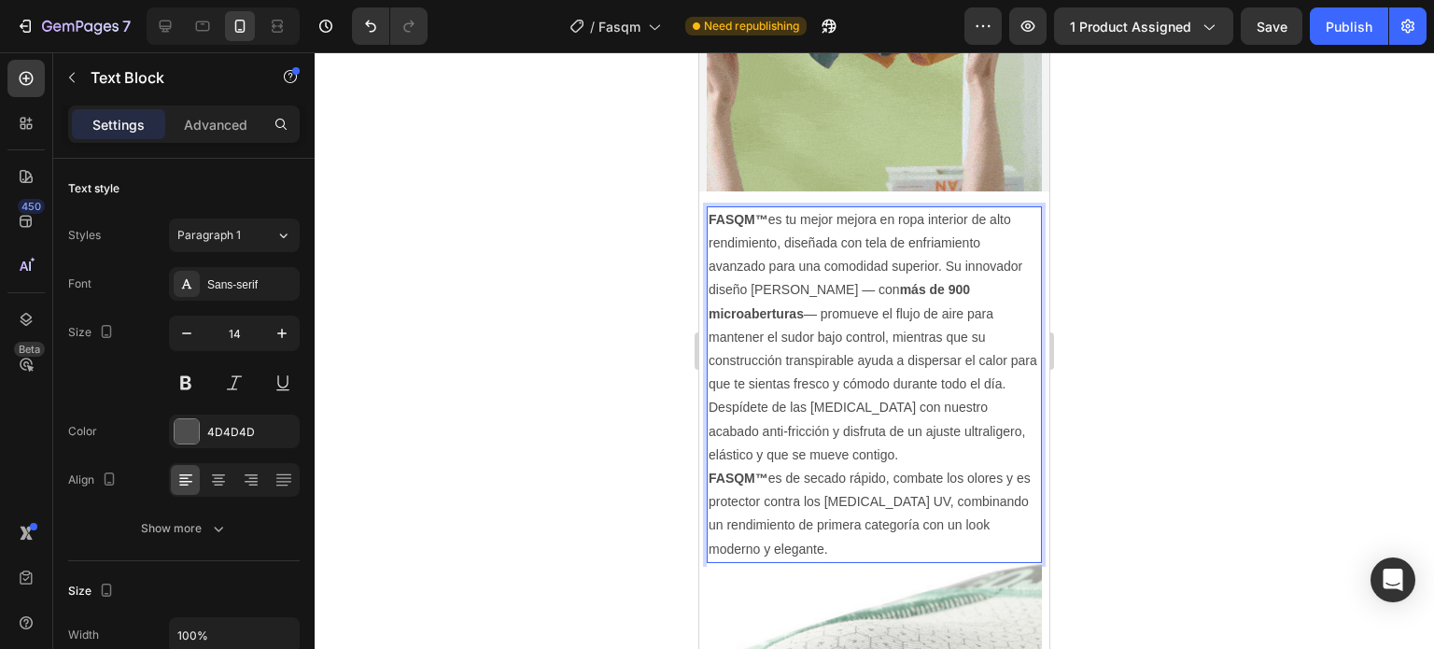
click at [881, 298] on p "FASQM™ es tu mejor mejora en ropa interior de alto rendimiento, diseñada con te…" at bounding box center [873, 302] width 331 height 189
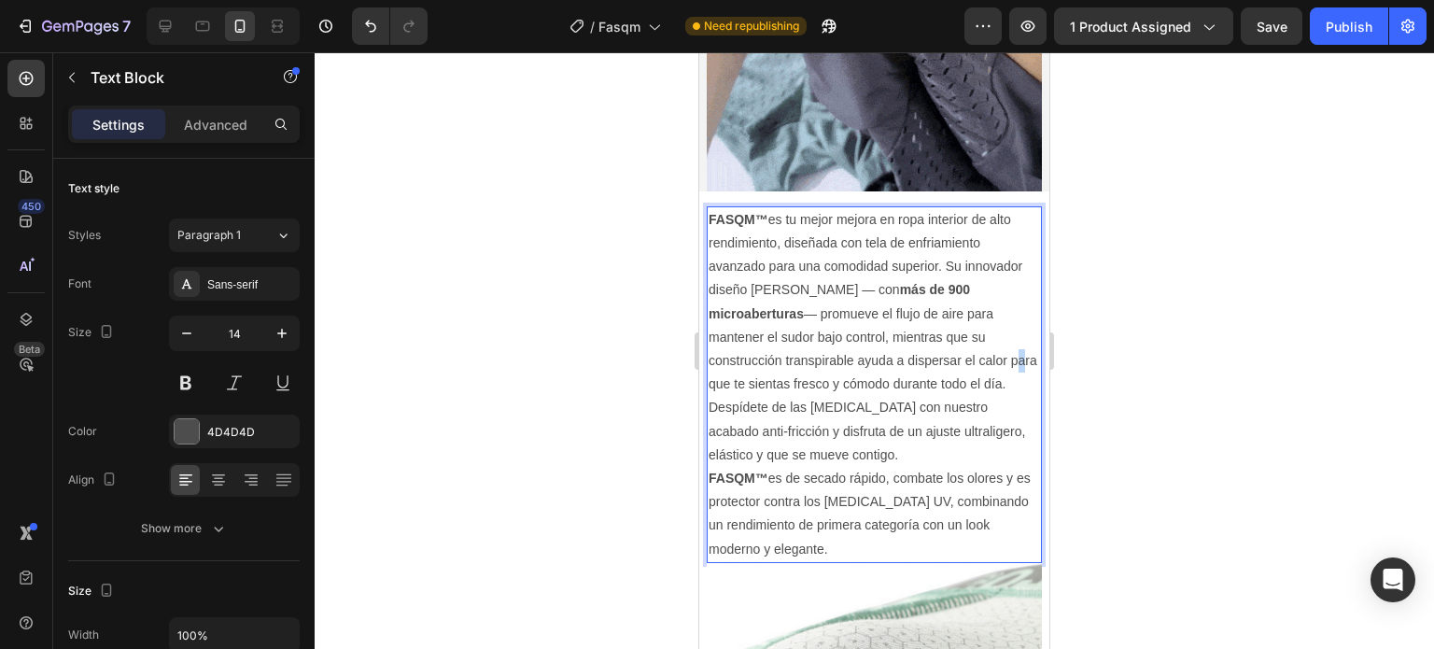
drag, startPoint x: 867, startPoint y: 339, endPoint x: 877, endPoint y: 357, distance: 21.3
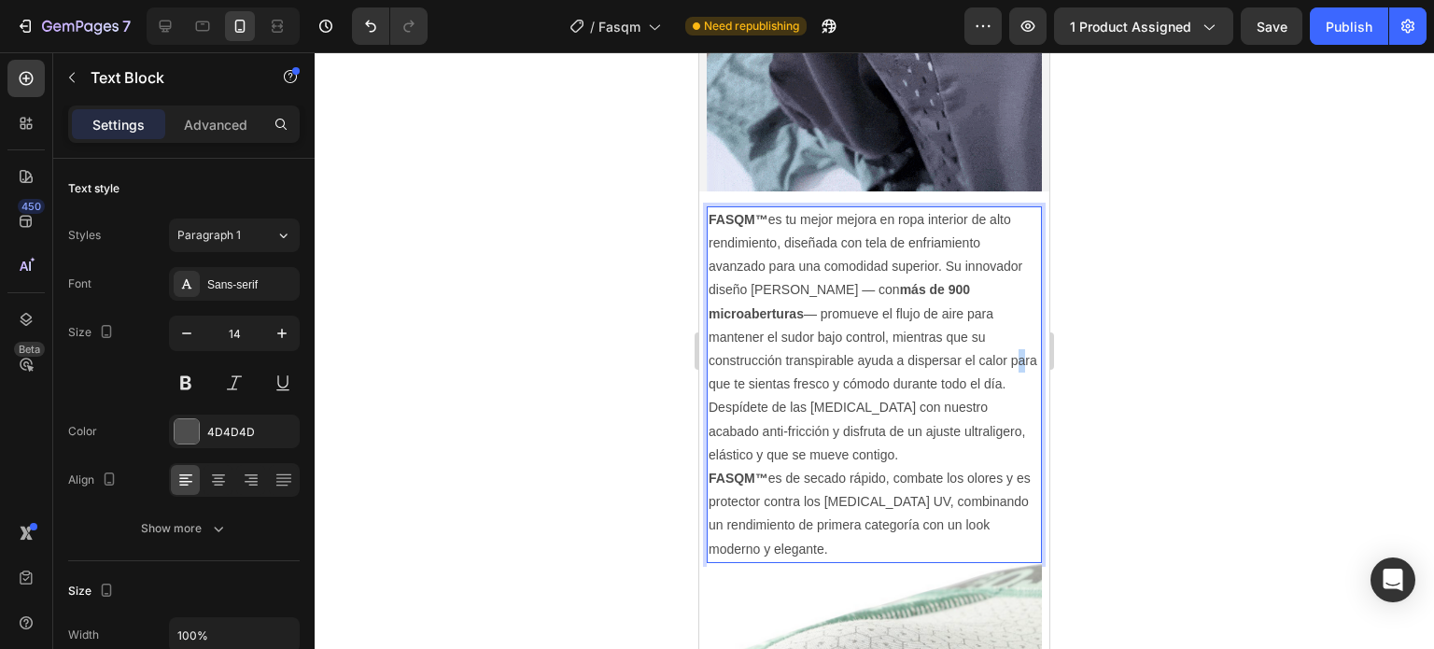
click at [868, 340] on p "FASQM™ es tu mejor mejora en ropa interior de alto rendimiento, diseñada con te…" at bounding box center [873, 302] width 331 height 189
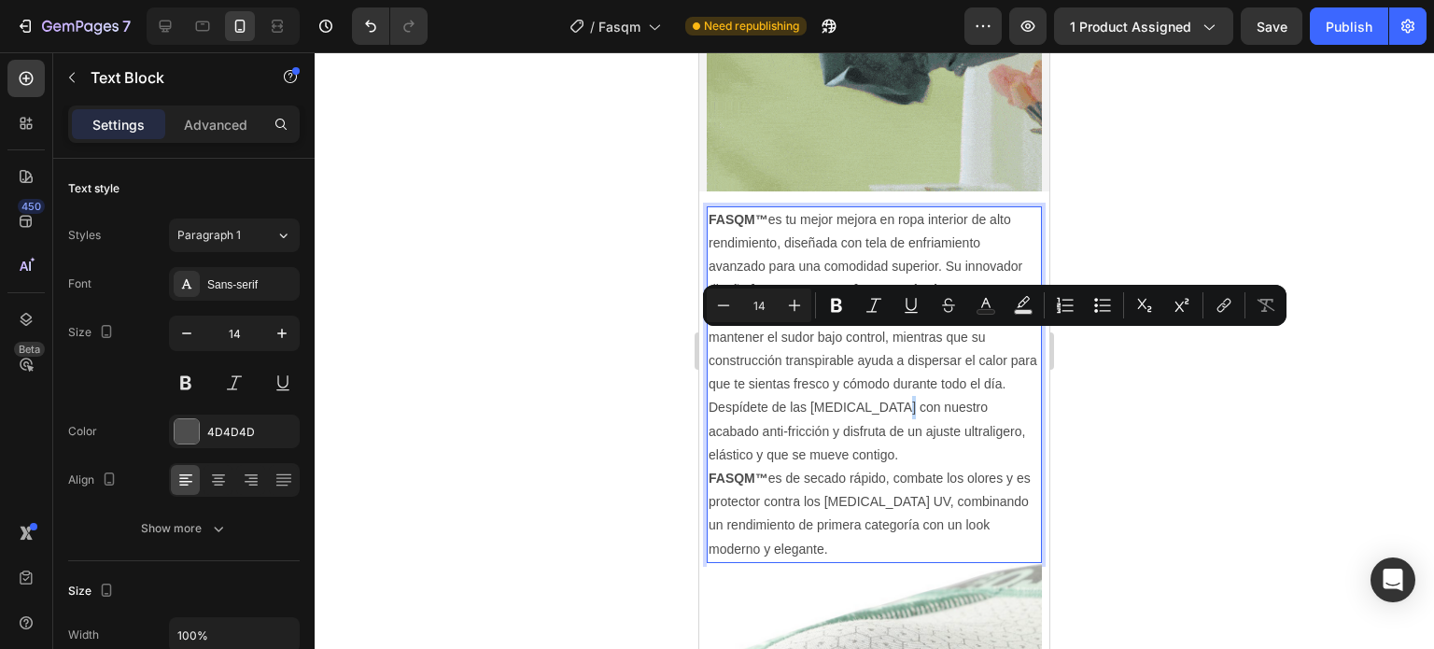
click at [896, 396] on p "Despídete de las [MEDICAL_DATA] con nuestro acabado anti-fricción y disfruta de…" at bounding box center [873, 478] width 331 height 164
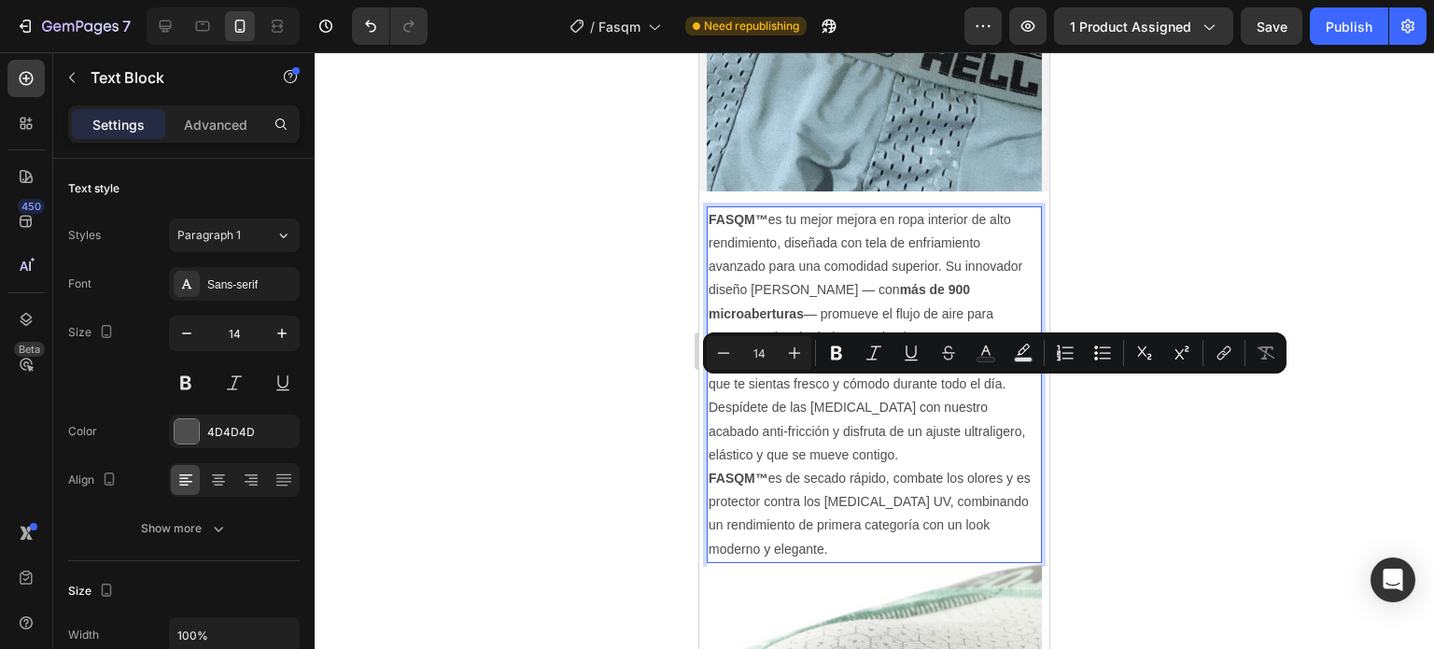
click at [904, 431] on p "Despídete de las [MEDICAL_DATA] con nuestro acabado anti-fricción y disfruta de…" at bounding box center [873, 478] width 331 height 164
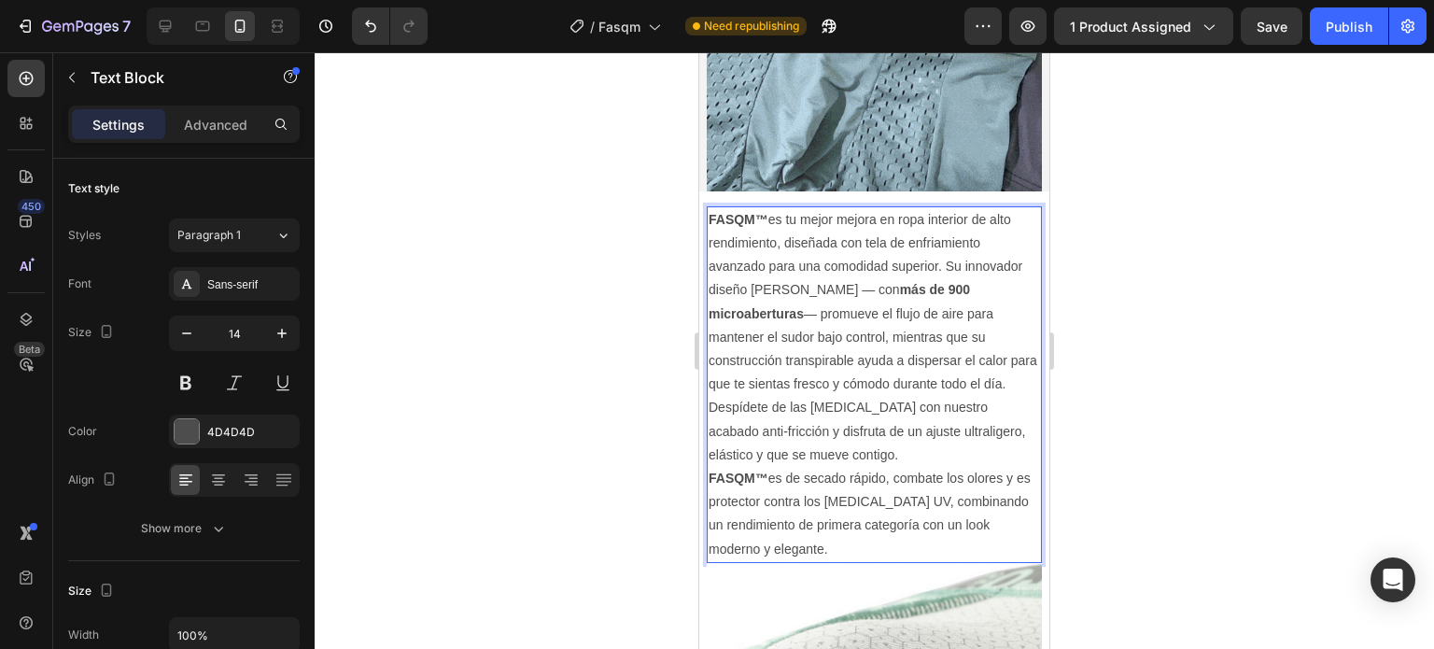
click at [911, 516] on p "Despídete de las [MEDICAL_DATA] con nuestro acabado anti-fricción y disfruta de…" at bounding box center [873, 478] width 331 height 164
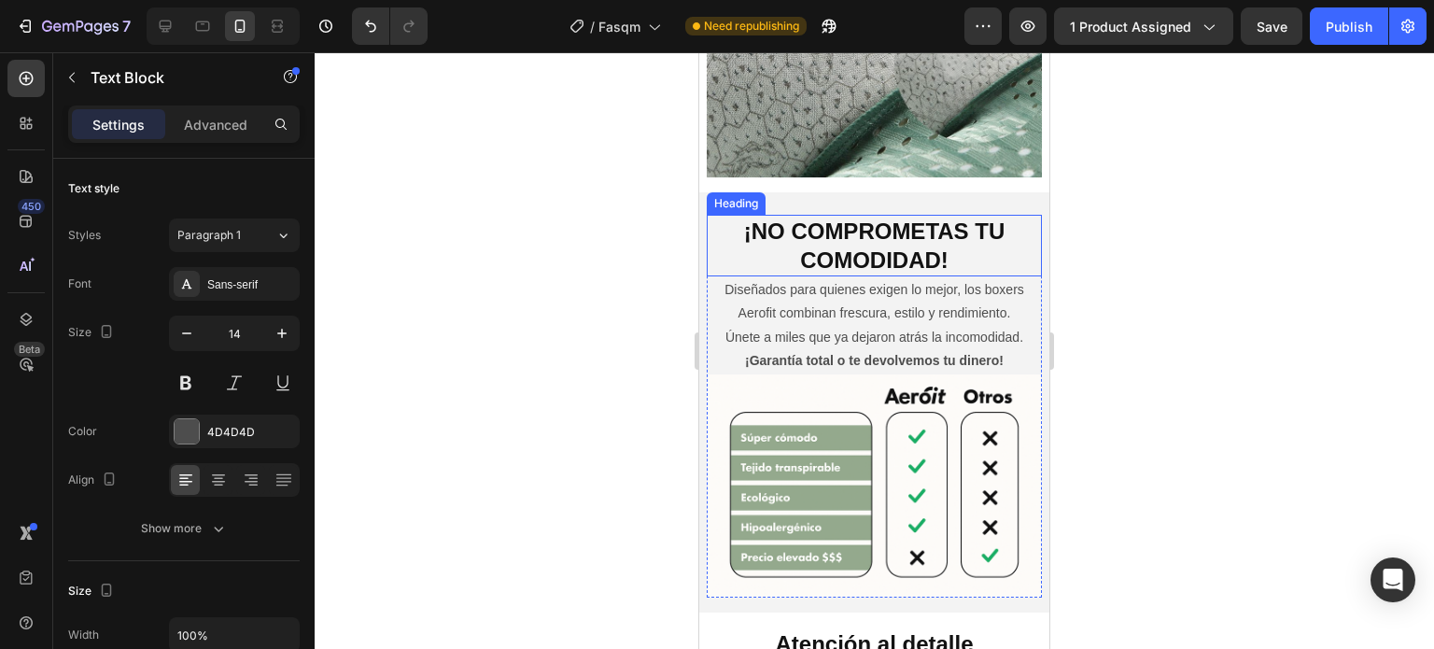
scroll to position [2083, 0]
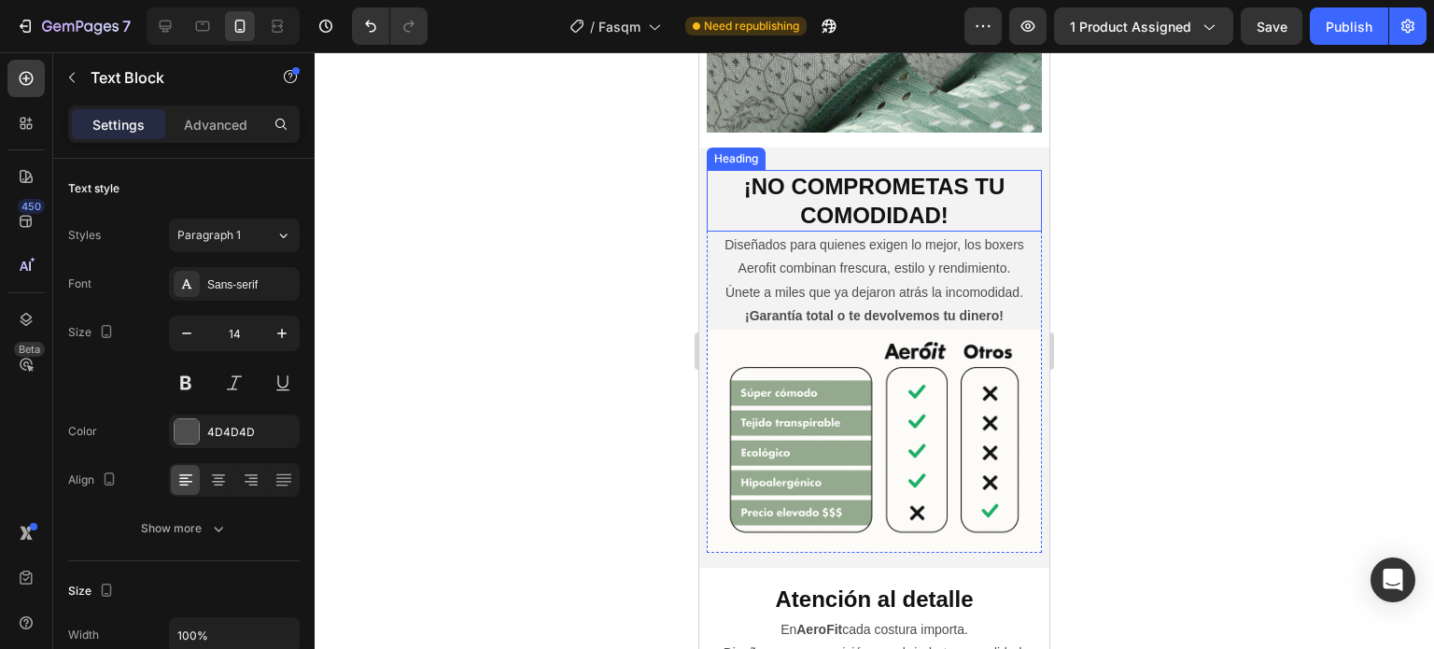
click at [866, 174] on strong "¡NO COMPROMETAS TU COMODIDAD!" at bounding box center [874, 201] width 261 height 54
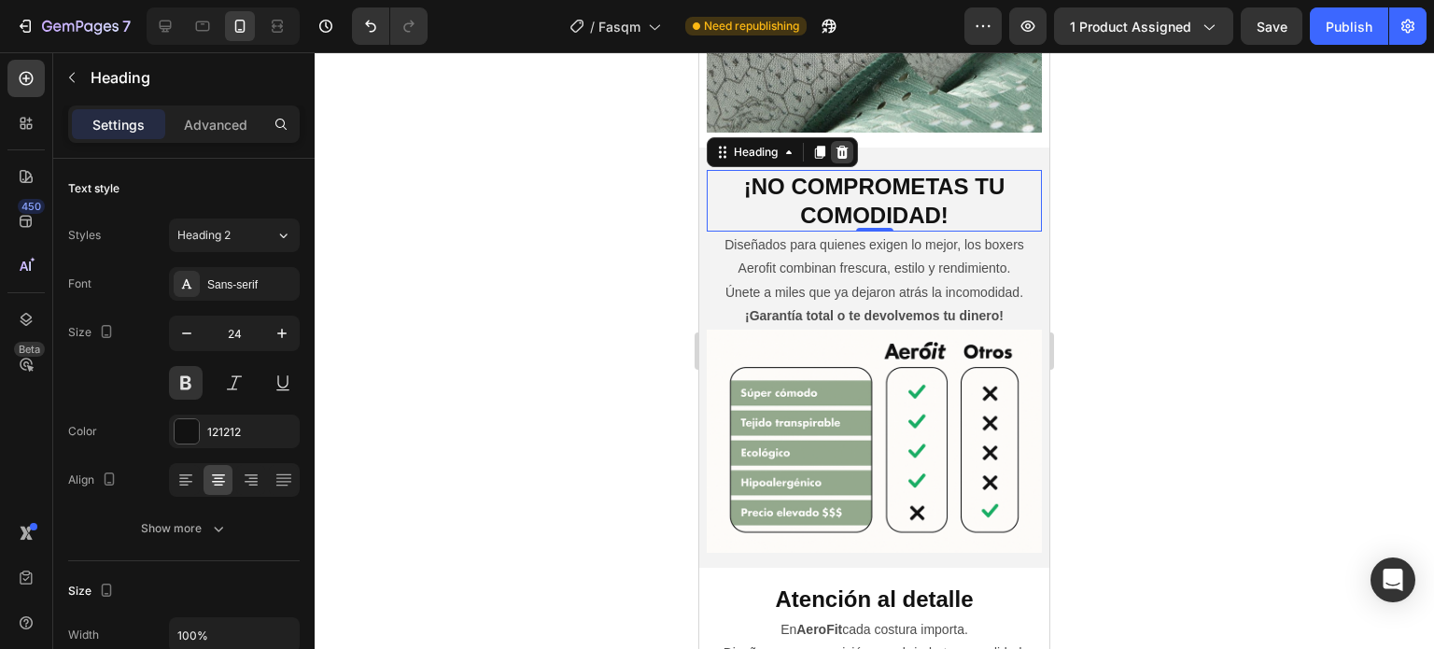
click at [842, 146] on icon at bounding box center [842, 152] width 12 height 13
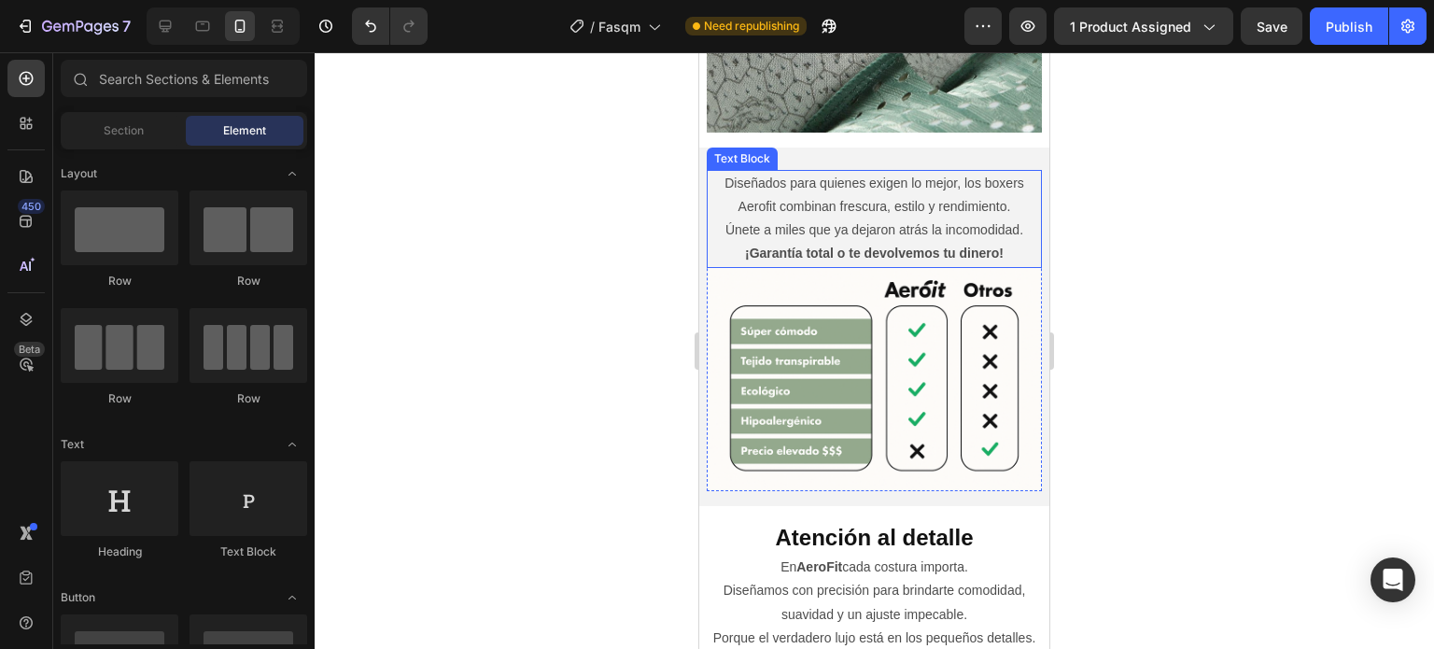
click at [859, 181] on p "Diseñados para quienes exigen lo mejor, los boxers Aerofit combinan frescura, e…" at bounding box center [873, 219] width 331 height 94
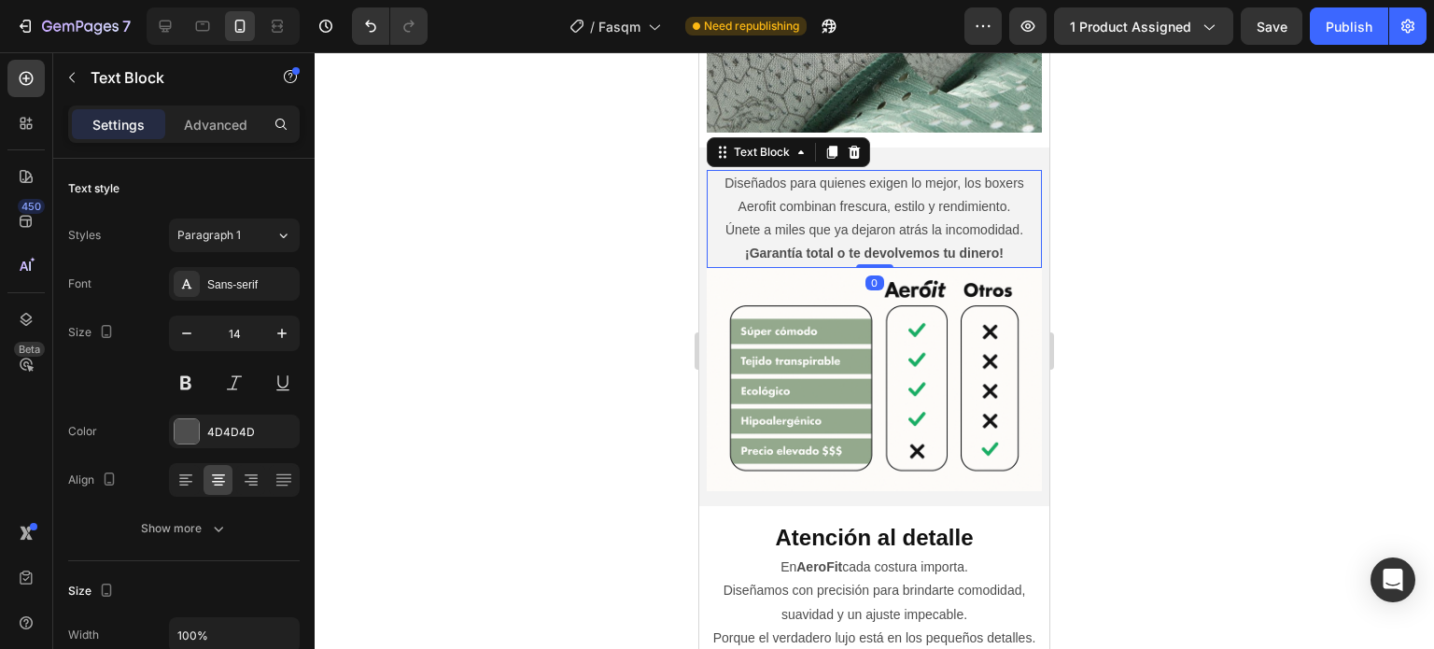
click at [911, 188] on p "Diseñados para quienes exigen lo mejor, los boxers Aerofit combinan frescura, e…" at bounding box center [873, 219] width 331 height 94
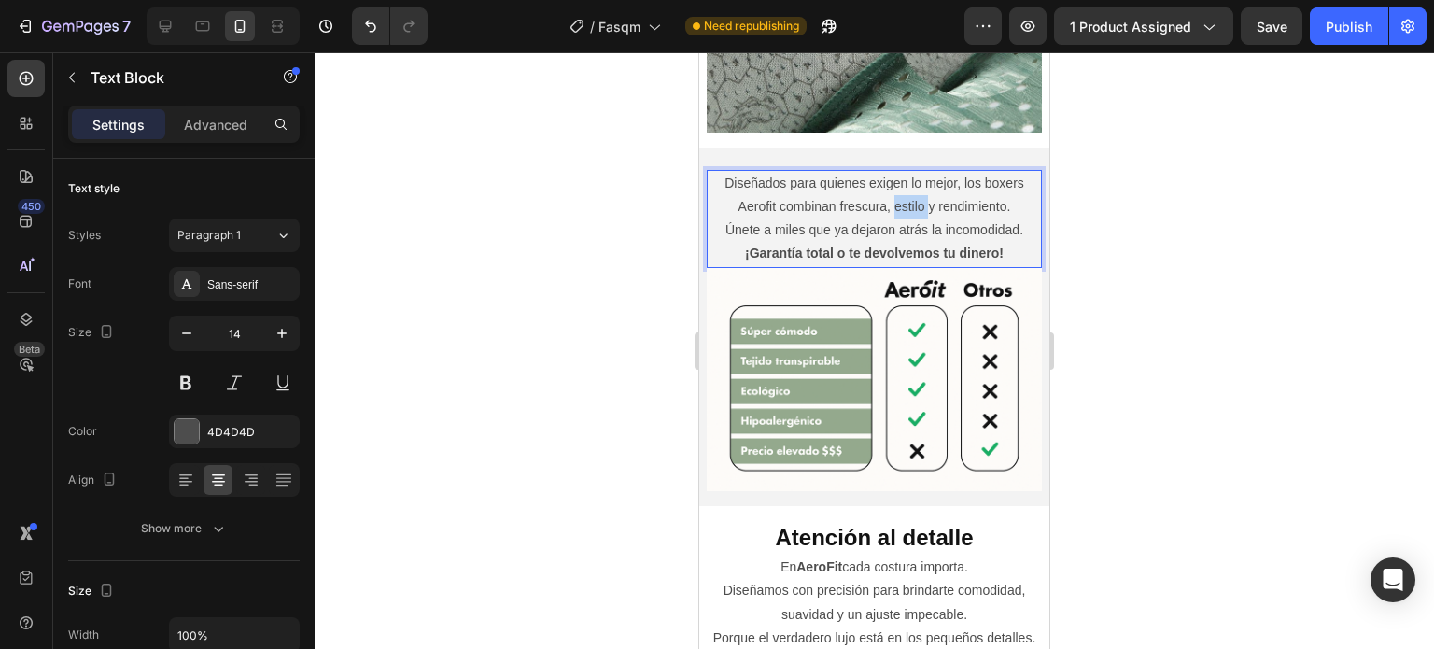
click at [911, 188] on p "Diseñados para quienes exigen lo mejor, los boxers Aerofit combinan frescura, e…" at bounding box center [873, 219] width 331 height 94
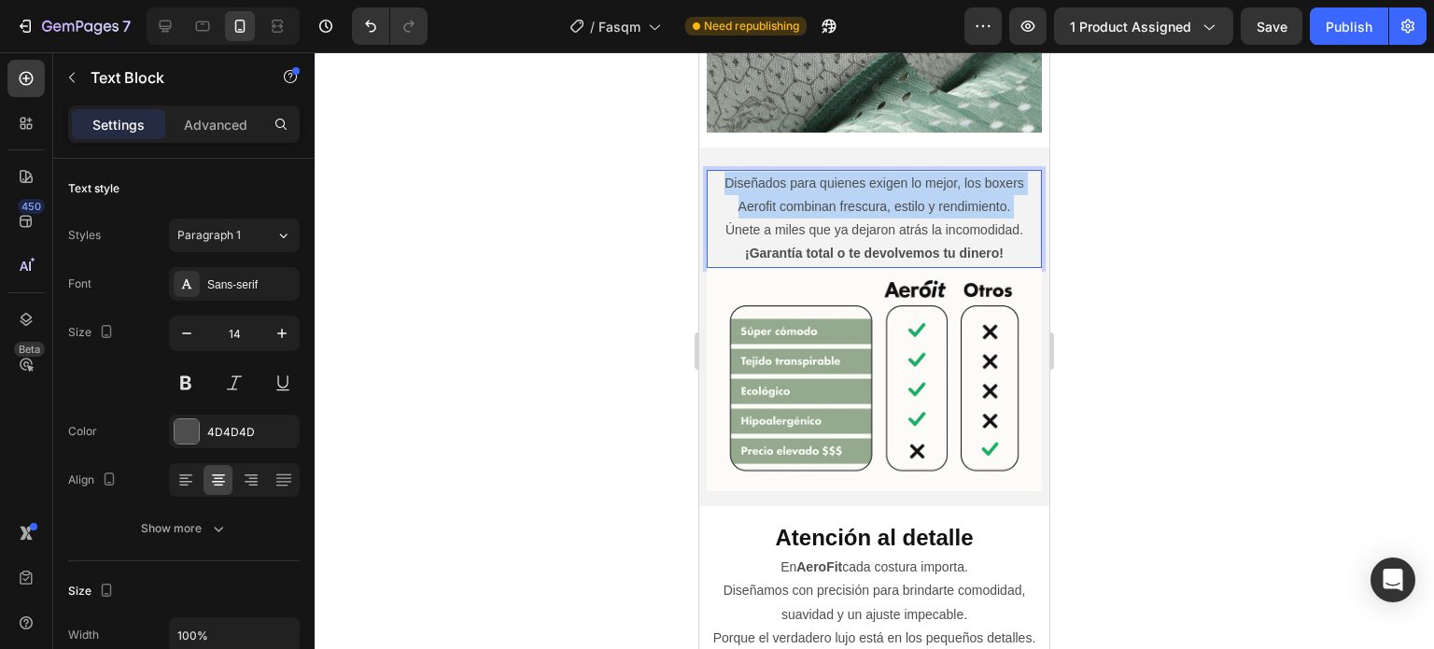
click at [911, 188] on p "Diseñados para quienes exigen lo mejor, los boxers Aerofit combinan frescura, e…" at bounding box center [873, 219] width 331 height 94
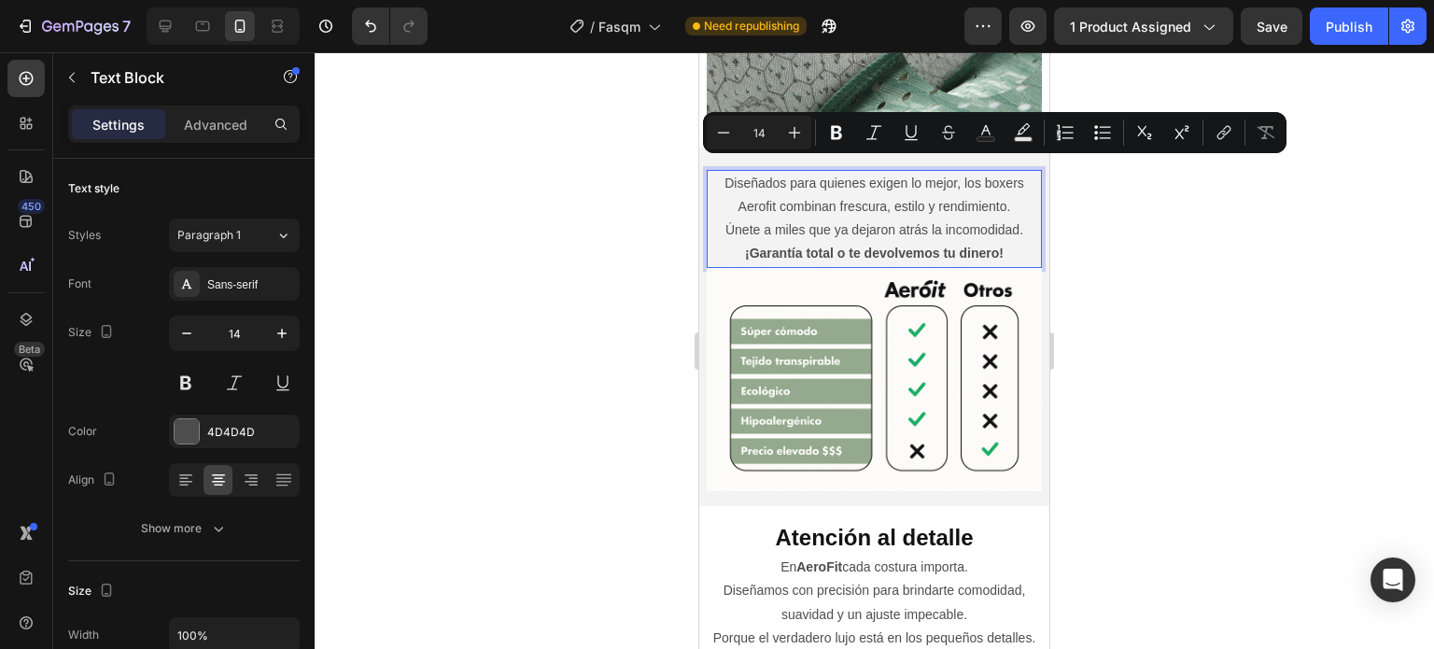
click at [929, 220] on p "Diseñados para quienes exigen lo mejor, los boxers Aerofit combinan frescura, e…" at bounding box center [873, 219] width 331 height 94
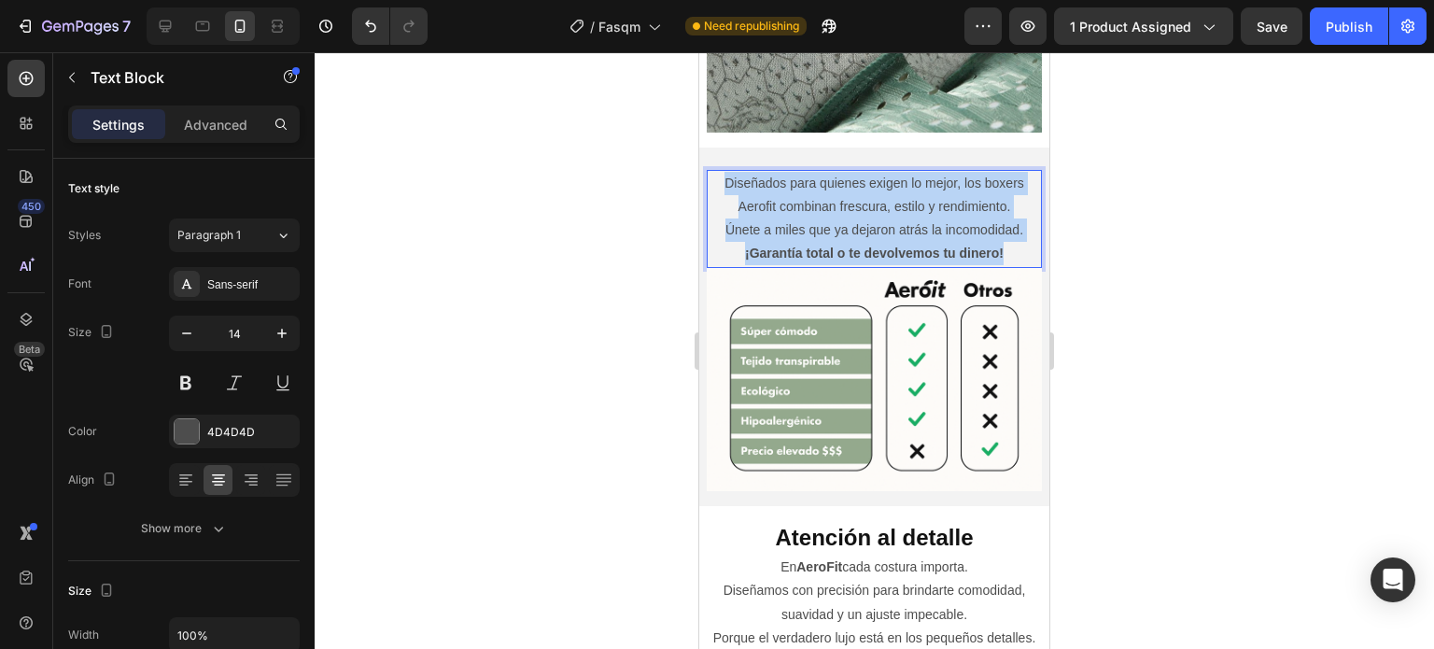
drag, startPoint x: 1009, startPoint y: 238, endPoint x: 1395, endPoint y: 226, distance: 386.6
click at [699, 174] on html "iPhone 13 Mini ( 375 px) iPhone 13 Mini iPhone 13 Pro iPhone 11 Pro Max iPhone …" at bounding box center [874, 591] width 350 height 5244
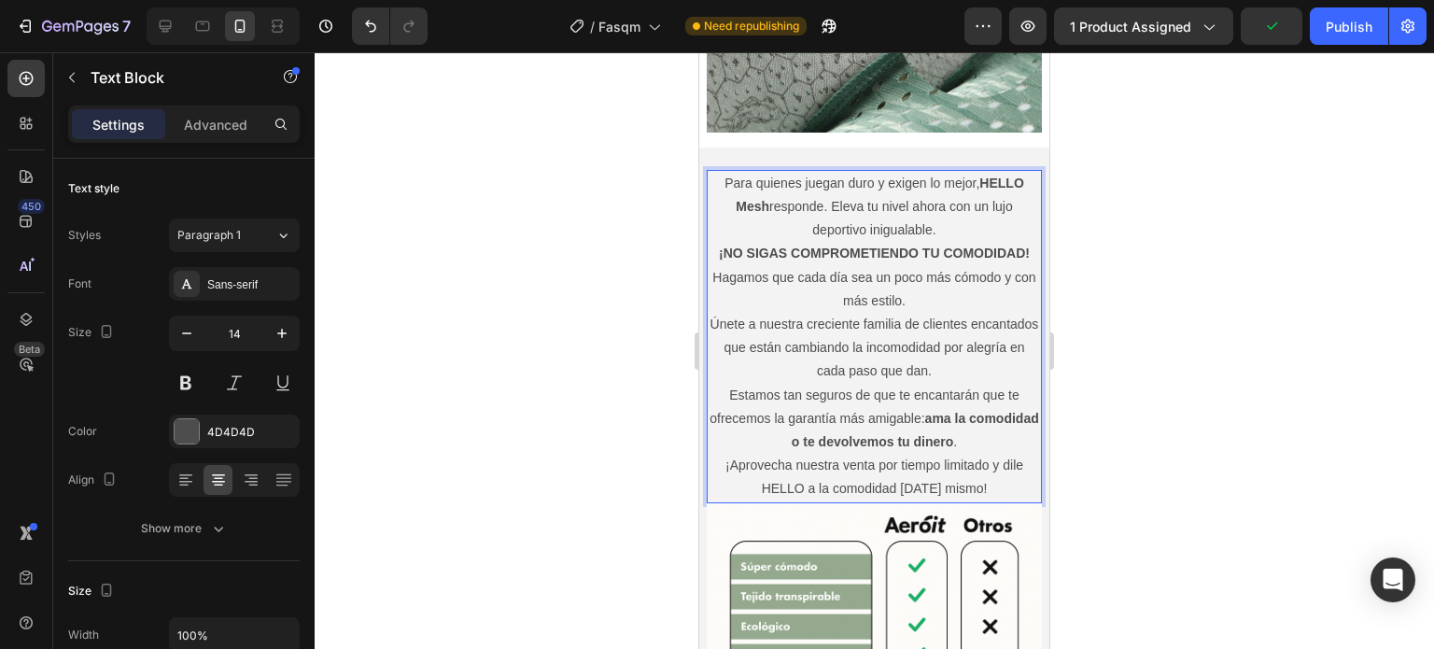
click at [981, 175] on strong "HELLO Mesh" at bounding box center [880, 194] width 288 height 38
click at [979, 175] on strong "HELLO Mesh" at bounding box center [880, 194] width 288 height 38
click at [1020, 172] on p "Para quienes juegan duro y exigen lo mejor, HELLO [PERSON_NAME] responde. Eleva…" at bounding box center [873, 207] width 331 height 71
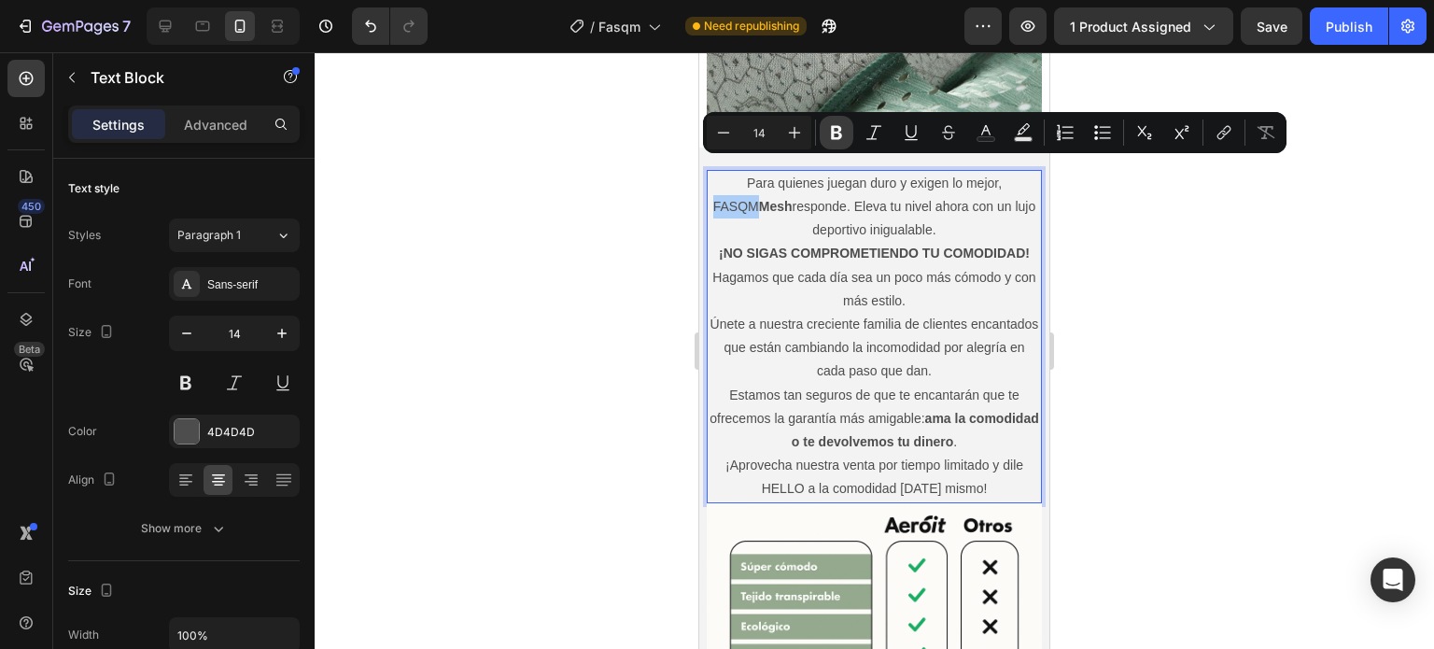
click at [833, 131] on icon "Editor contextual toolbar" at bounding box center [836, 133] width 11 height 14
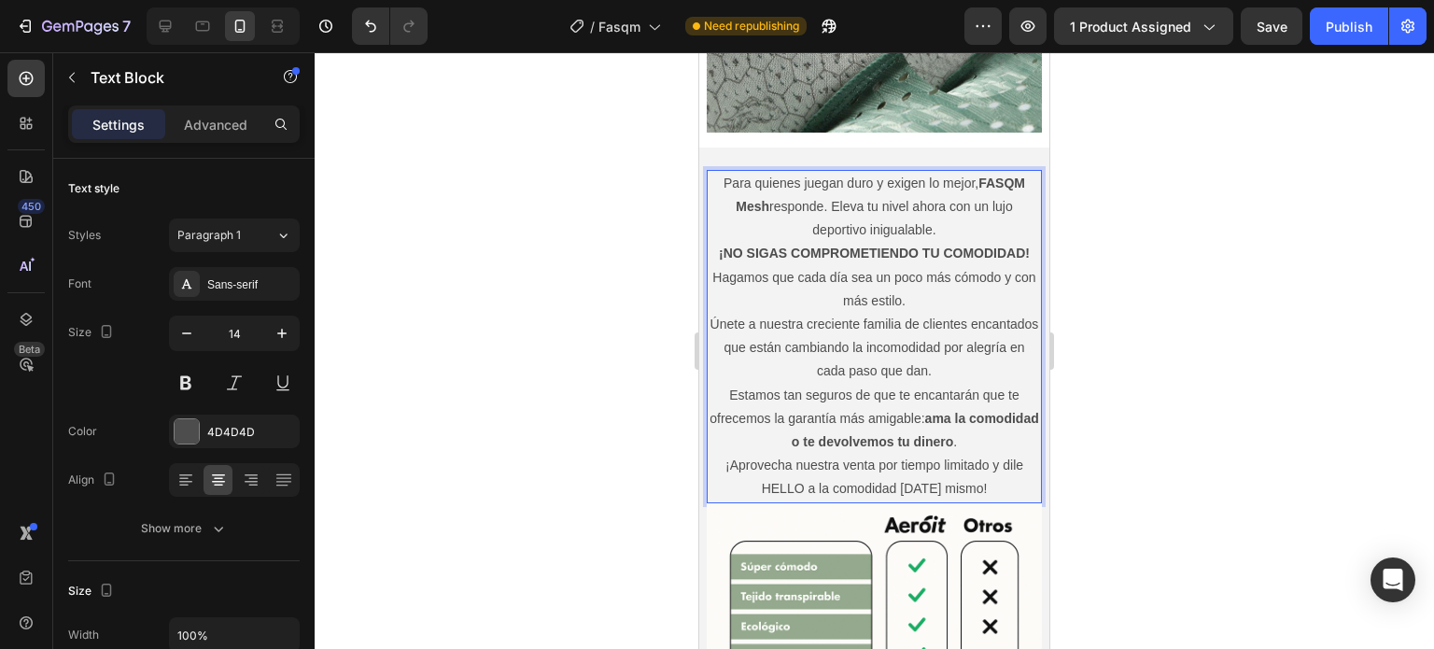
click at [1016, 175] on strong "FASQM Mesh" at bounding box center [880, 194] width 289 height 38
click at [816, 189] on p "Para quienes juegan duro y exigen lo mejor, FASQM™ Mesh responde. Eleva tu nive…" at bounding box center [873, 207] width 331 height 71
click at [788, 201] on p "Para quienes juegan duro y exigen lo mejor, FASQM™ responde. Eleva tu nivel aho…" at bounding box center [873, 207] width 331 height 71
drag, startPoint x: 855, startPoint y: 219, endPoint x: 881, endPoint y: 204, distance: 30.1
click at [858, 218] on p "Para quienes juegan duro y exigen lo mejor, FASQM™ responde. Eleva tu nivel aho…" at bounding box center [873, 207] width 331 height 71
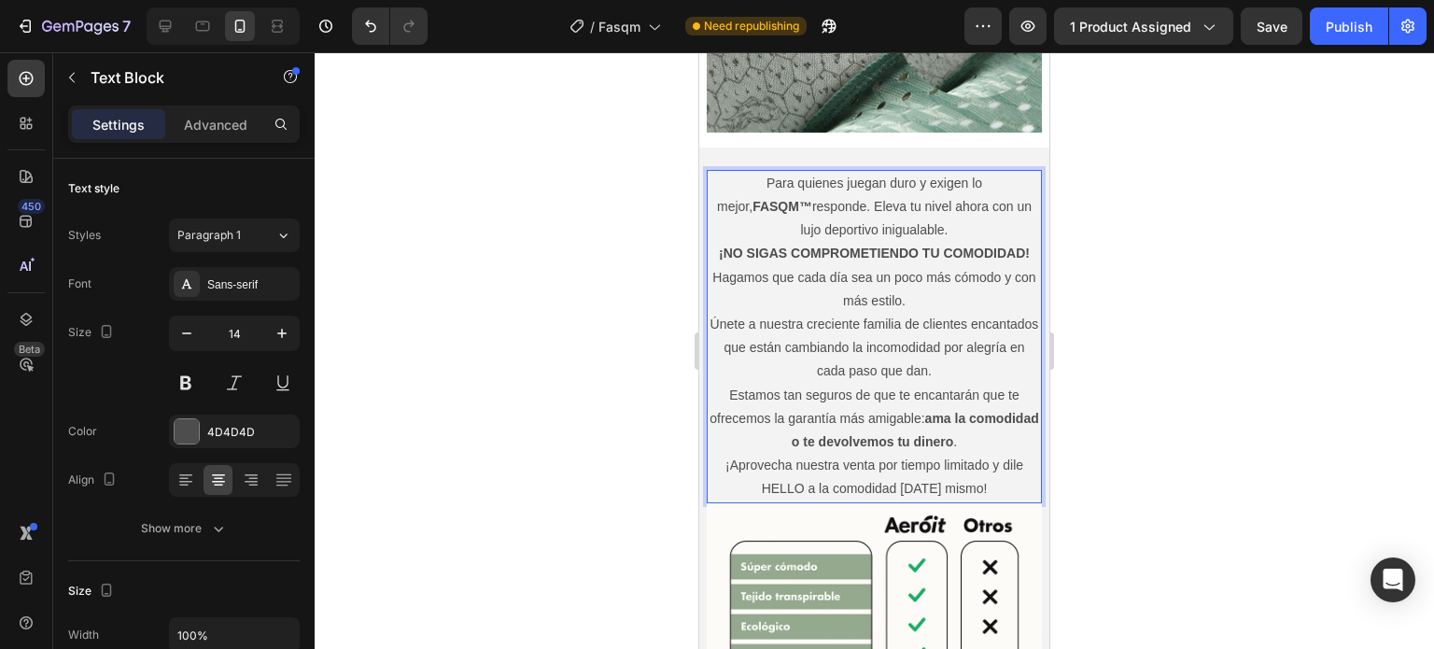
click at [916, 203] on p "Para quienes juegan duro y exigen lo mejor, FASQM™ responde. Eleva tu nivel aho…" at bounding box center [873, 207] width 331 height 71
click at [946, 189] on p "Para quienes juegan duro y exigen lo mejor, FASQM™ responde. Eleva tu nivel aho…" at bounding box center [873, 207] width 331 height 71
click at [987, 209] on p "Para quienes juegan duro y exigen lo mejor, FASQM™ responde. Eleva tu nivel aho…" at bounding box center [873, 207] width 331 height 71
click at [760, 384] on p "Estamos tan seguros de que te encantarán que te ofrecemos la garantía más amiga…" at bounding box center [873, 419] width 331 height 71
click at [857, 385] on p "Estamos tan seguros de que te encantarán que te ofrecemos la garantía más amiga…" at bounding box center [873, 419] width 331 height 71
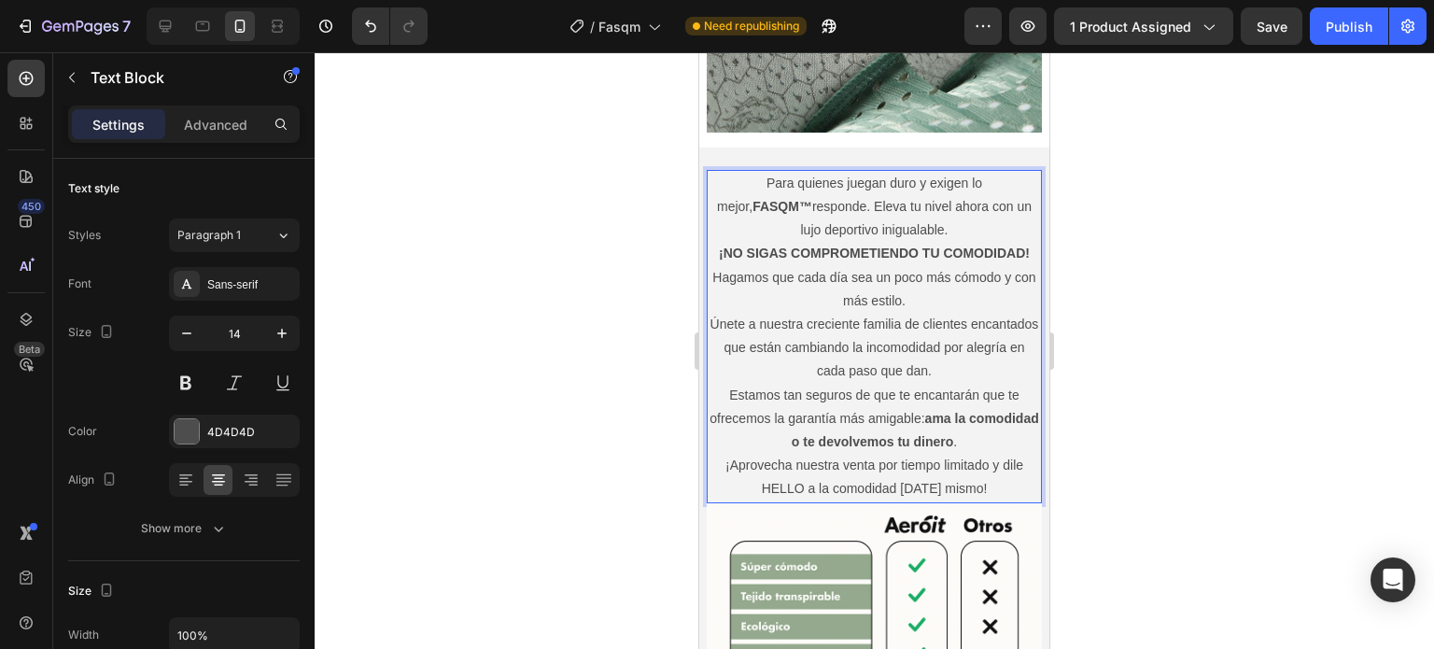
click at [916, 384] on p "Estamos tan seguros de que te encantarán que te ofrecemos la garantía más amiga…" at bounding box center [873, 419] width 331 height 71
click at [957, 384] on p "Estamos tan seguros de que te encantarán que te ofrecemos la garantía más amiga…" at bounding box center [873, 419] width 331 height 71
click at [855, 387] on p "Estamos tan seguros de que te encantarán que te ofrecemos la garantía más amiga…" at bounding box center [873, 419] width 331 height 71
click at [848, 406] on p "Estamos tan seguros de que te encantarán que te ofrecemos la garantía más amiga…" at bounding box center [873, 419] width 331 height 71
click at [932, 402] on p "Estamos tan seguros de que te encantarán que te ofrecemos la garantía más amiga…" at bounding box center [873, 419] width 331 height 71
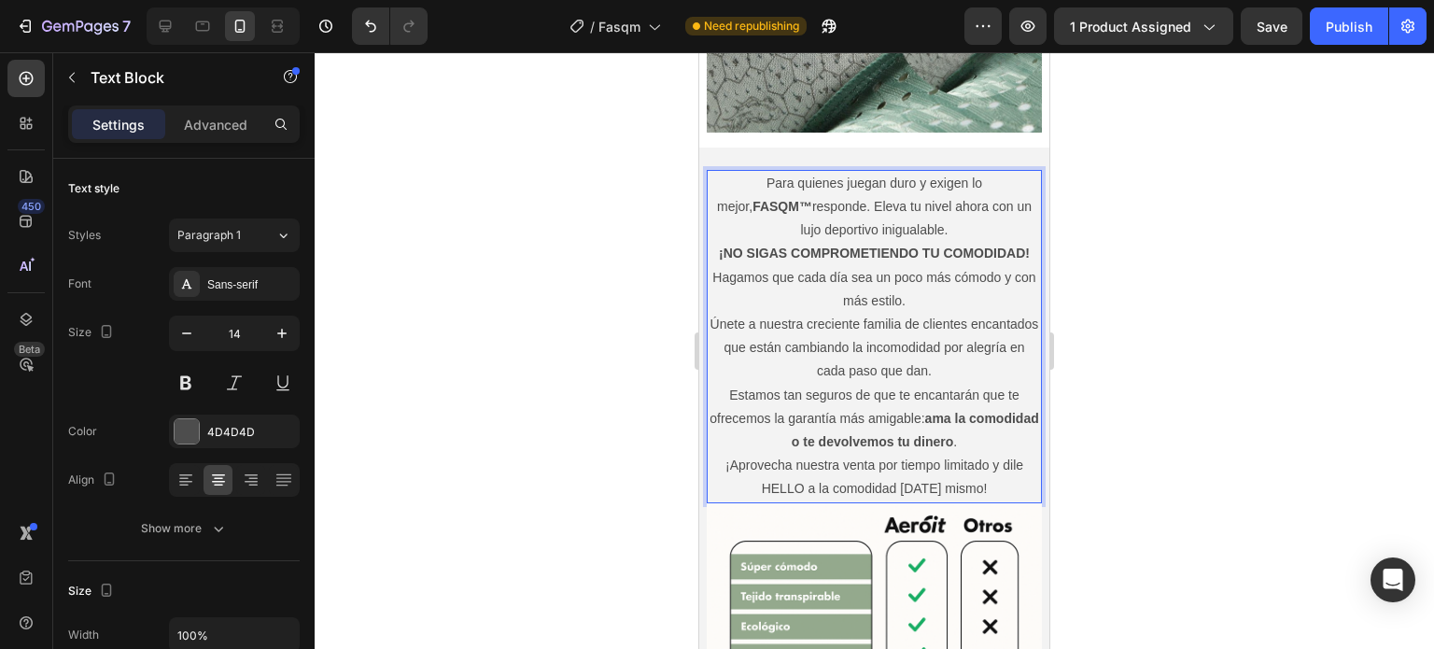
click at [966, 411] on strong "ama la comodidad o te devolvemos tu dinero" at bounding box center [915, 430] width 247 height 38
click at [862, 425] on strong "ama la comodidad o te devolvemos tu dinero" at bounding box center [915, 430] width 247 height 38
click at [865, 436] on p "Estamos tan seguros de que te encantarán que te ofrecemos la garantía más amiga…" at bounding box center [873, 419] width 331 height 71
click at [958, 436] on p "Estamos tan seguros de que te encantarán que te ofrecemos la garantía más amiga…" at bounding box center [873, 419] width 331 height 71
click at [810, 460] on p "¡Aprovecha nuestra venta por tiempo limitado y dile HELLO a la comodidad [DATE]…" at bounding box center [873, 477] width 331 height 47
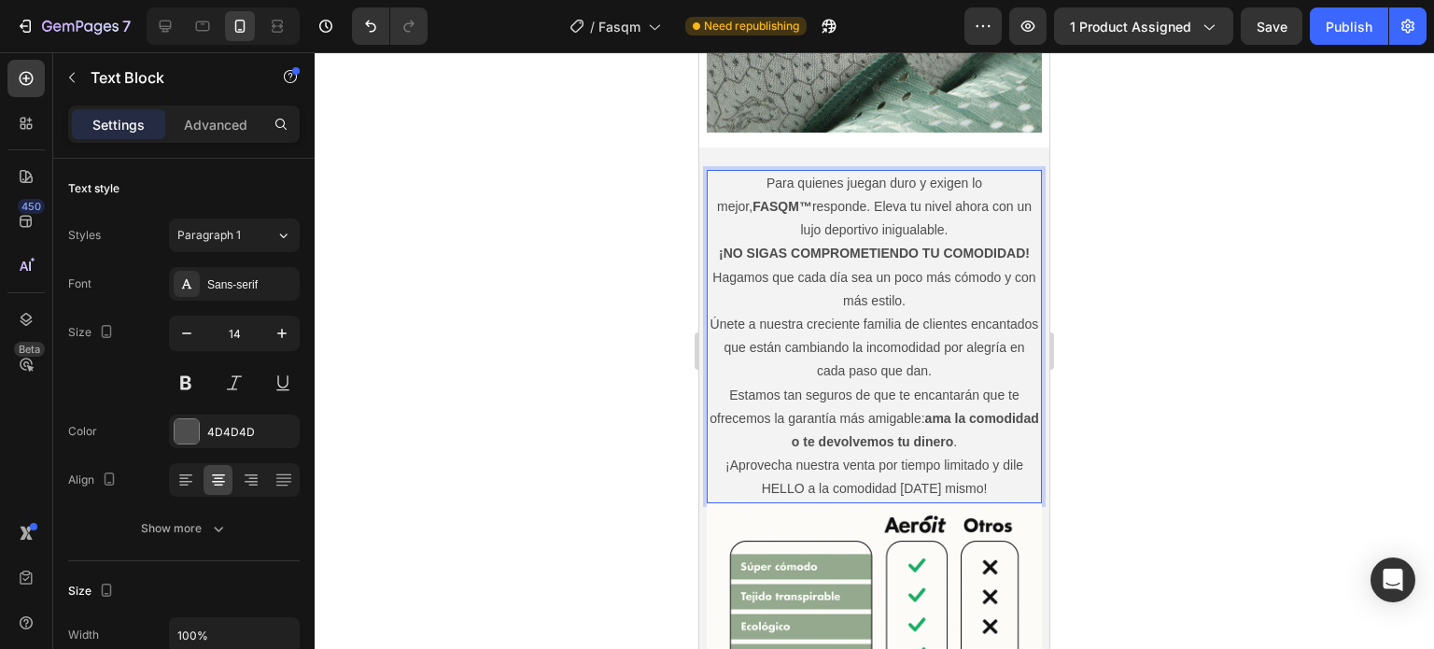
drag, startPoint x: 885, startPoint y: 454, endPoint x: 920, endPoint y: 458, distance: 35.8
click at [885, 454] on p "¡Aprovecha nuestra venta por tiempo limitado y dile HELLO a la comodidad [DATE]…" at bounding box center [873, 477] width 331 height 47
drag, startPoint x: 937, startPoint y: 455, endPoint x: 973, endPoint y: 456, distance: 35.5
click at [938, 455] on p "¡Aprovecha nuestra venta por tiempo limitado y dile HELLO a la comodidad [DATE]…" at bounding box center [873, 477] width 331 height 47
click at [985, 456] on p "¡Aprovecha nuestra venta por tiempo limitado y dile HELLO a la comodidad [DATE]…" at bounding box center [873, 477] width 331 height 47
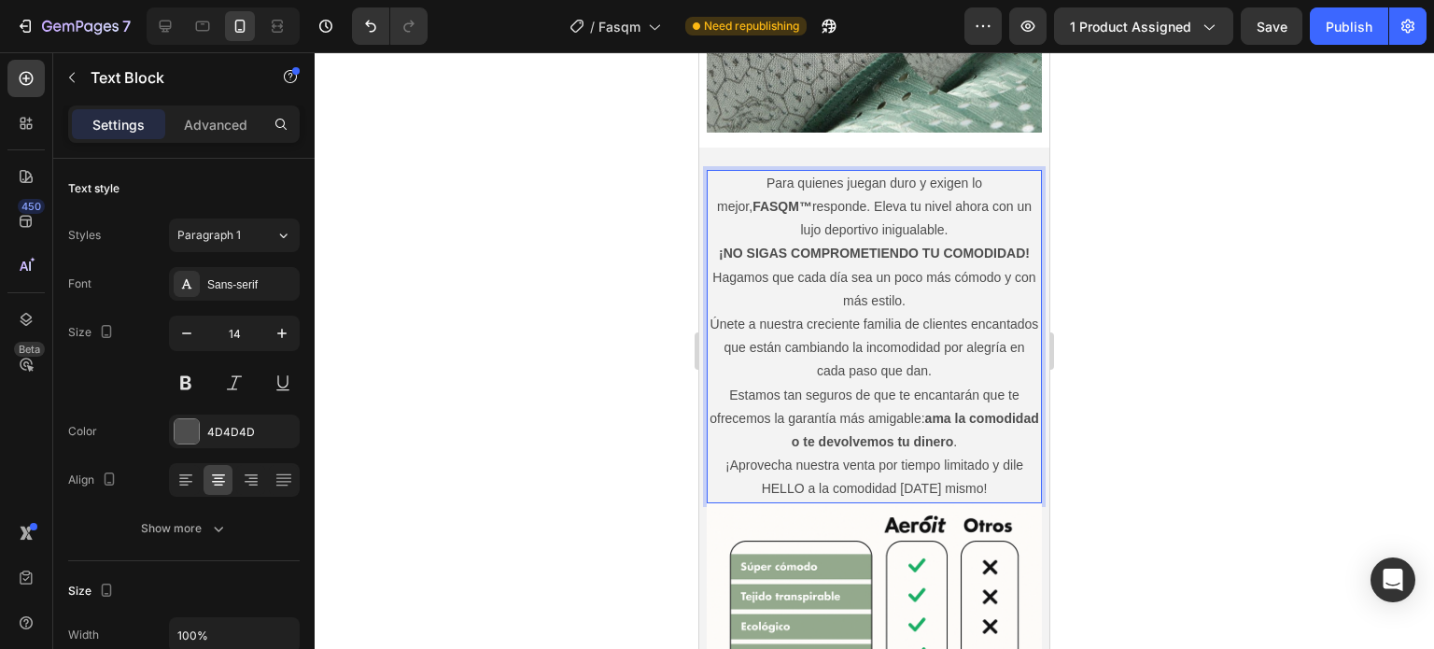
click at [990, 455] on p "¡Aprovecha nuestra venta por tiempo limitado y dile HELLO a la comodidad [DATE]…" at bounding box center [873, 477] width 331 height 47
click at [804, 470] on p "¡Aprovecha nuestra venta por tiempo limitado y dile HELLO a la comodidad [DATE]…" at bounding box center [873, 477] width 331 height 47
click at [997, 454] on p "¡Aprovecha nuestra venta por tiempo limitado y a la comodidad [DATE] mismo!" at bounding box center [873, 477] width 331 height 47
click at [1000, 454] on p "¡Aprovecha nuestra venta por tiempo limitado y ac a la comodidad [DATE] mismo!" at bounding box center [873, 477] width 331 height 47
click at [733, 421] on p "Estamos tan seguros de que te encantarán que te ofrecemos la garantía más amiga…" at bounding box center [873, 419] width 331 height 71
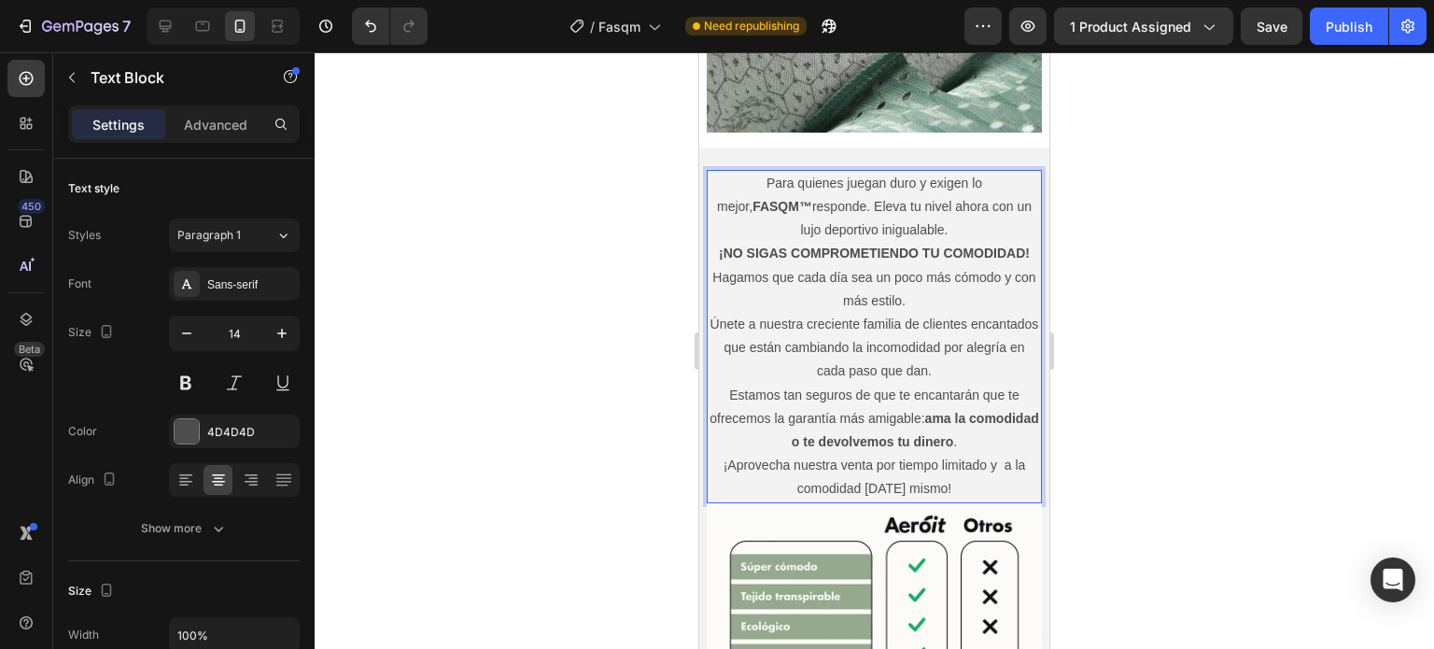
click at [993, 454] on p "¡Aprovecha nuestra venta por tiempo limitado y a la comodidad [DATE] mismo!" at bounding box center [873, 477] width 331 height 47
click at [942, 461] on p "¡Aprovecha nuestra venta por tiempo limitado y cambiate a la comodidad [DATE] m…" at bounding box center [873, 477] width 331 height 47
click at [958, 411] on strong "ama la comodidad o te devolvemos tu dinero" at bounding box center [915, 430] width 247 height 38
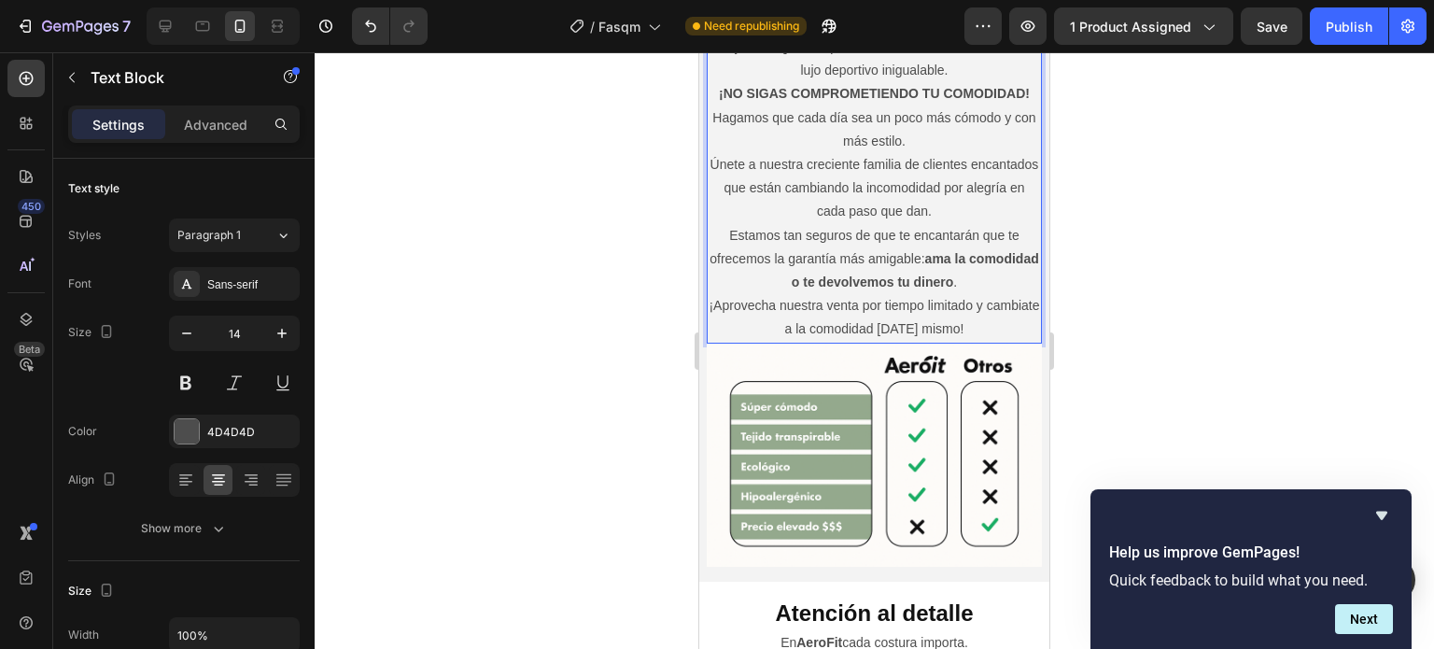
scroll to position [2363, 0]
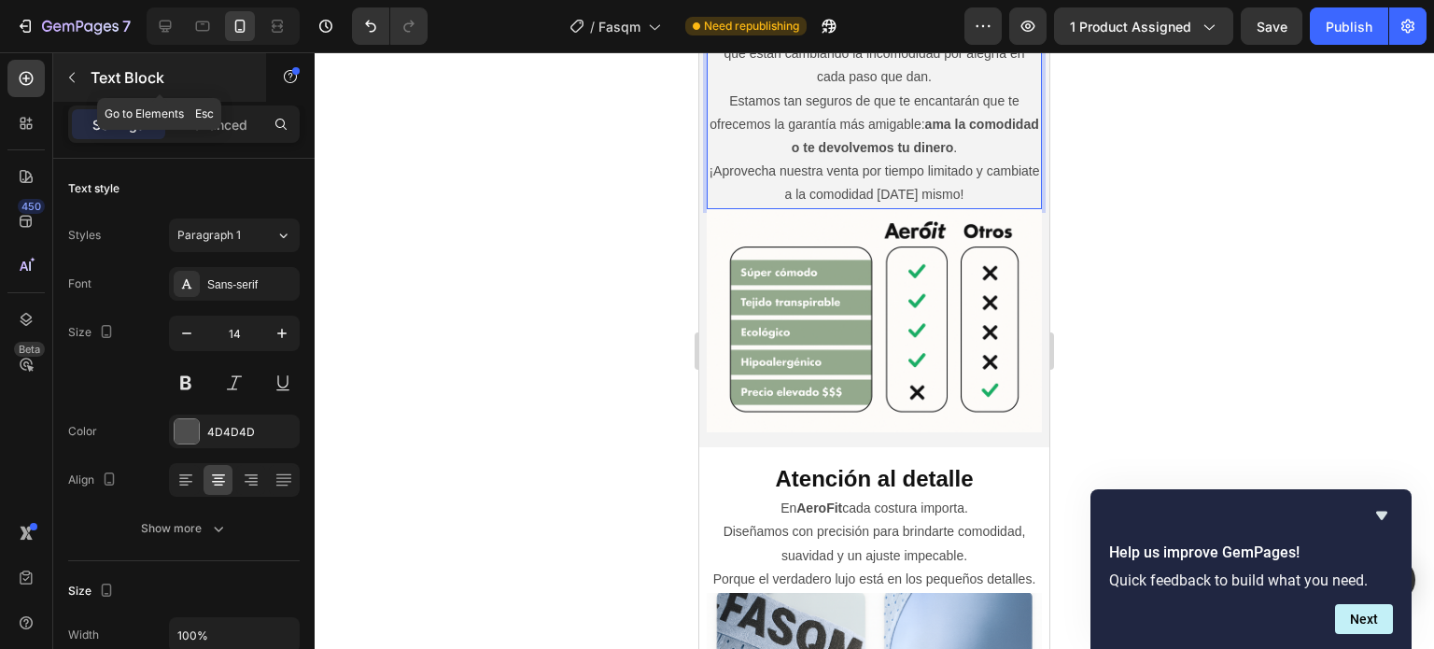
click at [71, 80] on icon "button" at bounding box center [71, 77] width 15 height 15
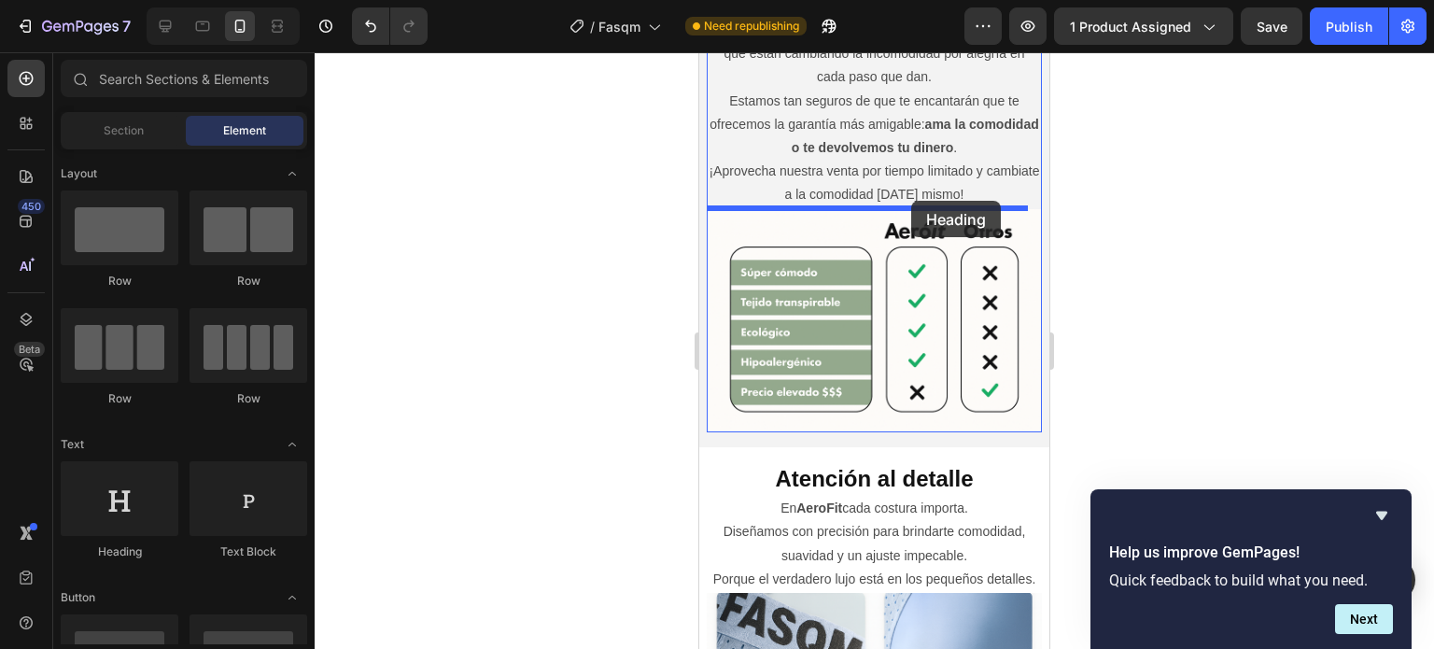
drag, startPoint x: 905, startPoint y: 551, endPoint x: 911, endPoint y: 201, distance: 350.1
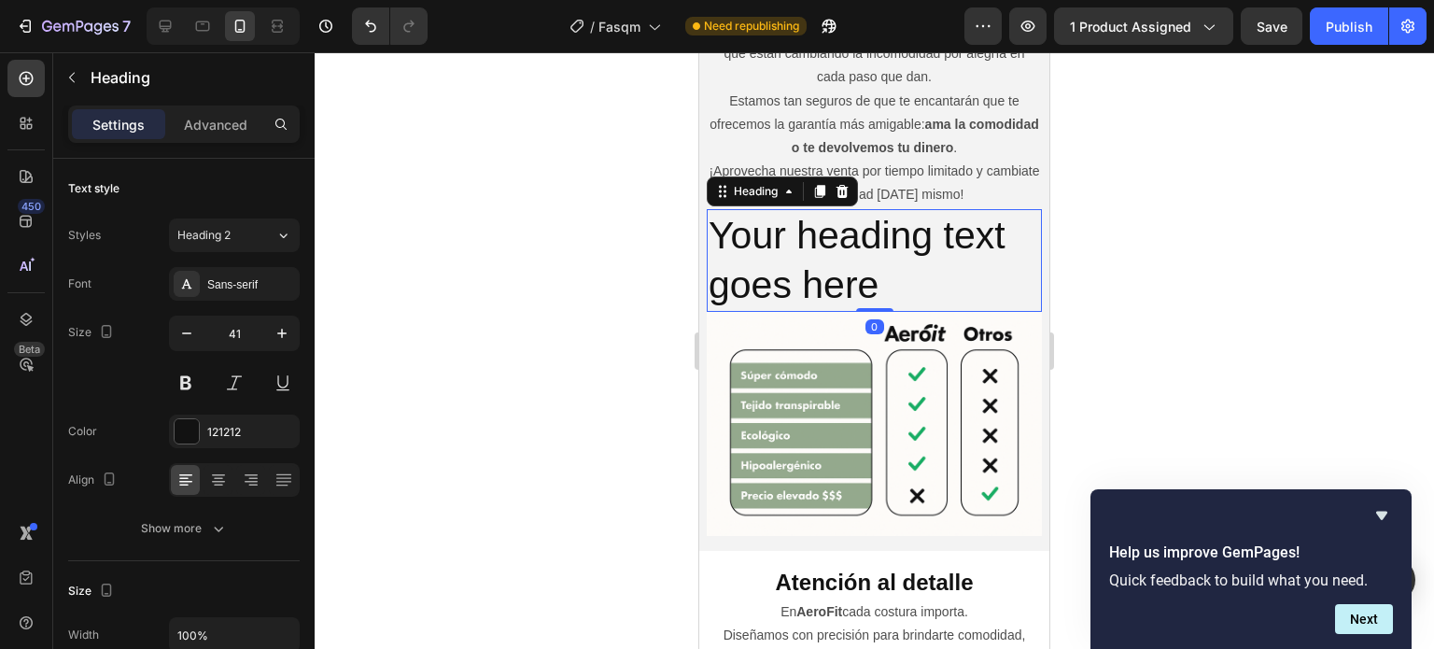
click at [802, 259] on h2 "Your heading text goes here" at bounding box center [874, 261] width 335 height 104
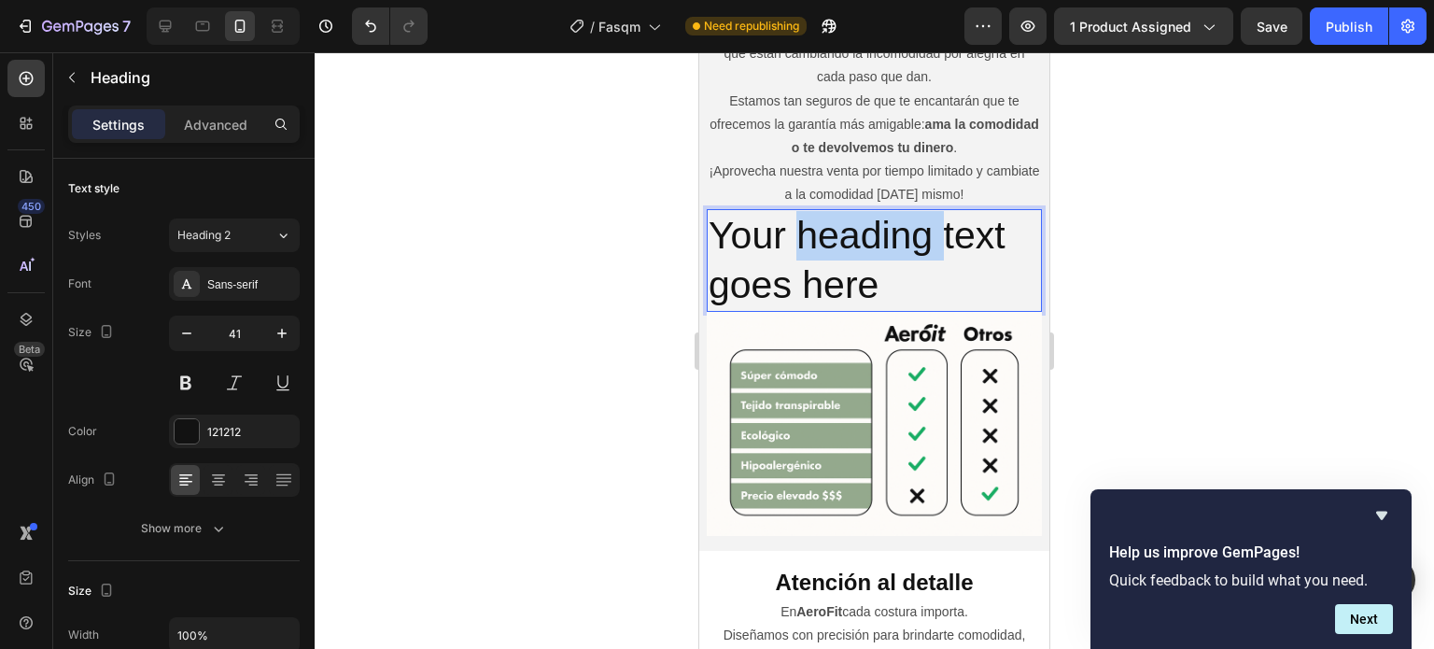
click at [802, 259] on p "Your heading text goes here" at bounding box center [873, 261] width 331 height 100
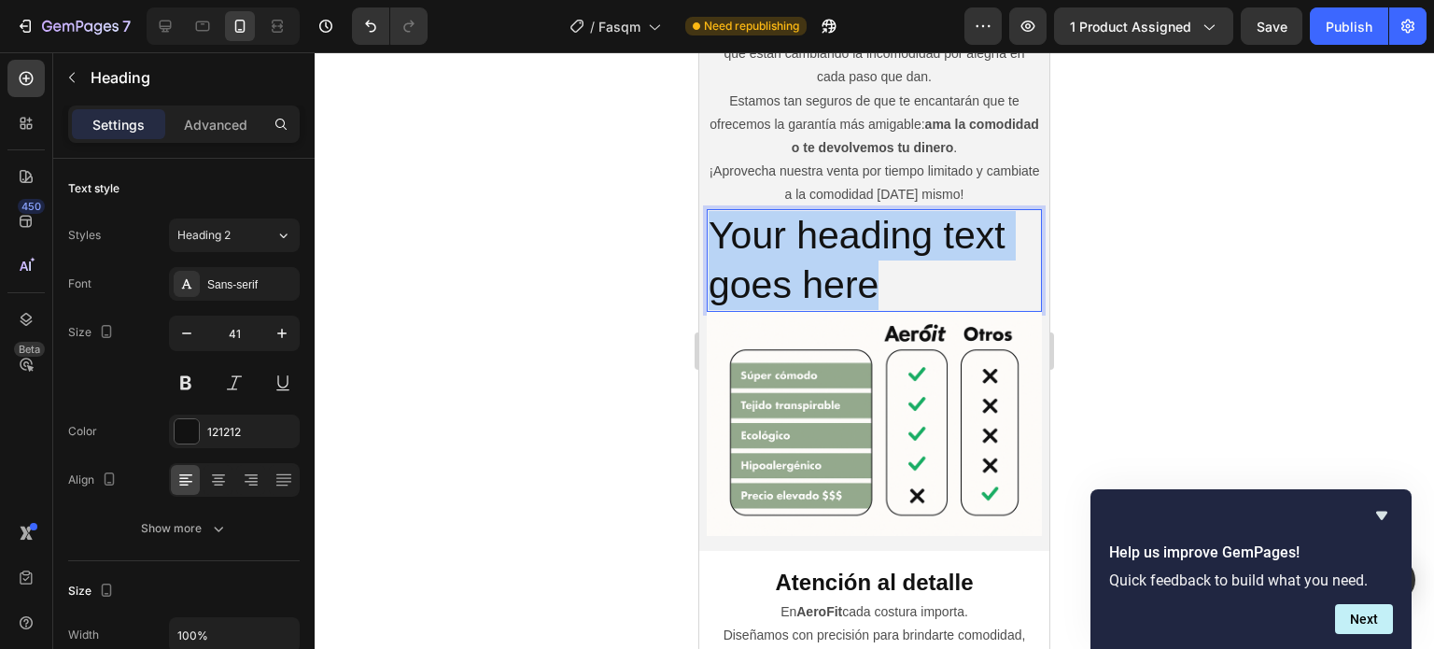
click at [802, 259] on p "Your heading text goes here" at bounding box center [873, 261] width 331 height 100
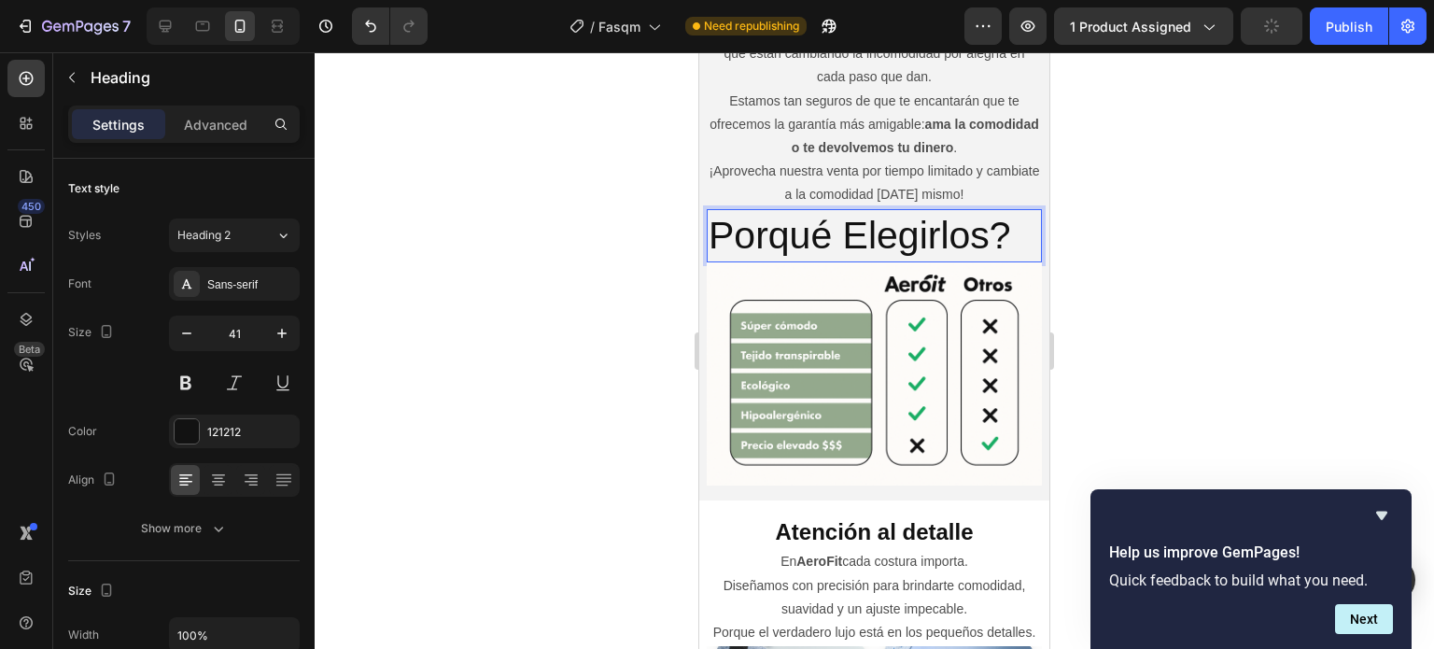
click at [719, 239] on p "Porqué Elegirlos?" at bounding box center [873, 235] width 331 height 49
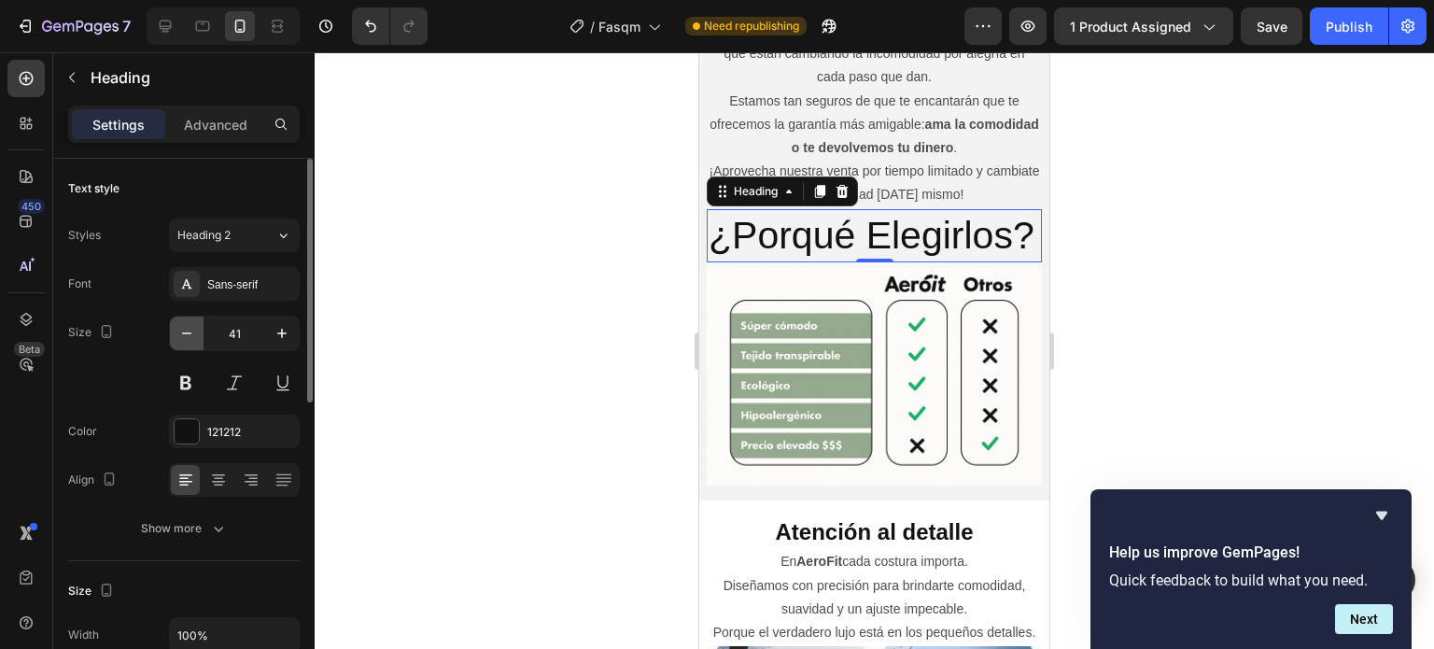
click at [189, 328] on icon "button" at bounding box center [186, 333] width 19 height 19
click at [177, 337] on icon "button" at bounding box center [186, 333] width 19 height 19
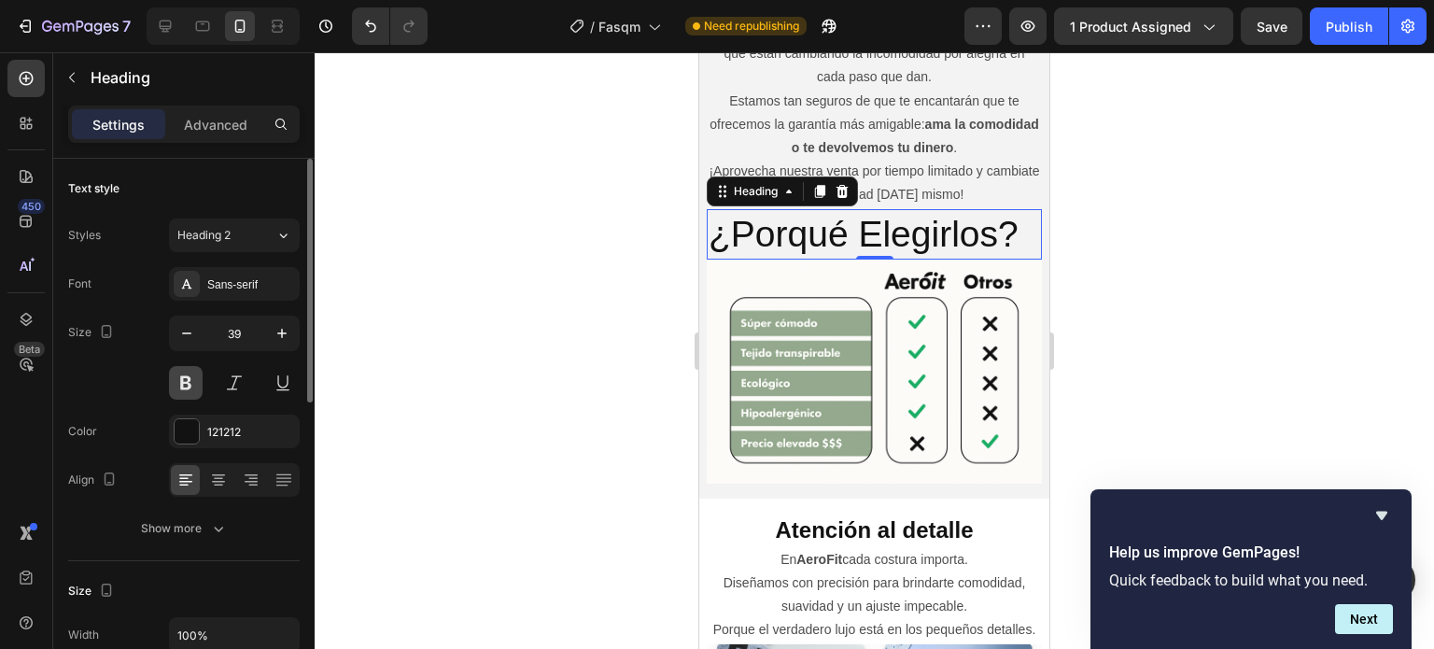
click at [177, 384] on button at bounding box center [186, 383] width 34 height 34
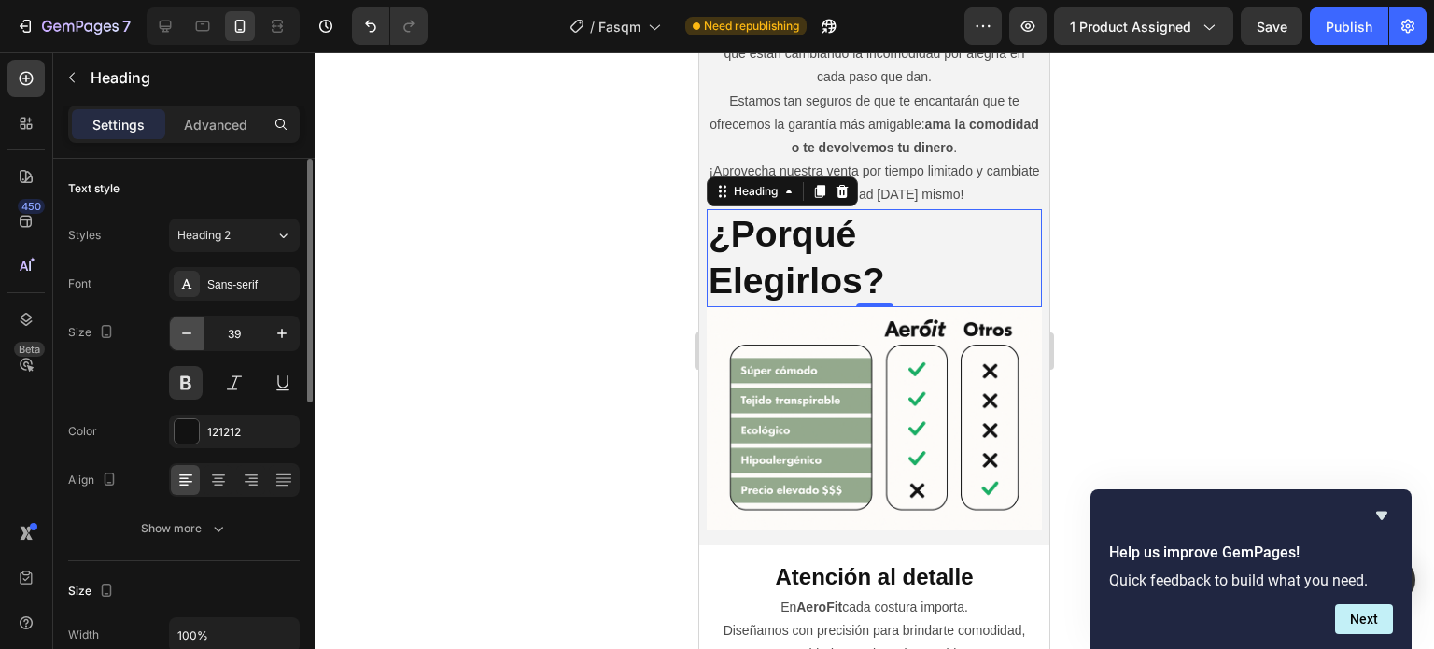
click at [194, 331] on icon "button" at bounding box center [186, 333] width 19 height 19
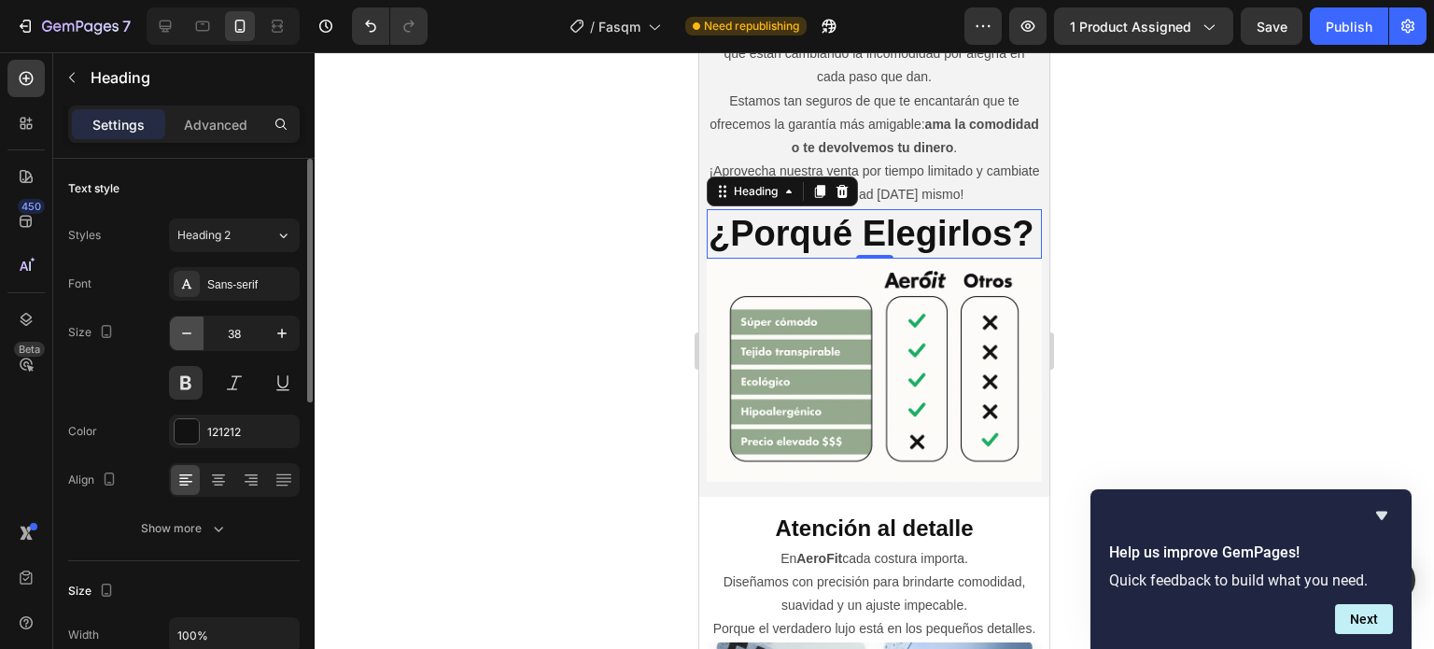
click at [187, 332] on icon "button" at bounding box center [186, 333] width 9 height 2
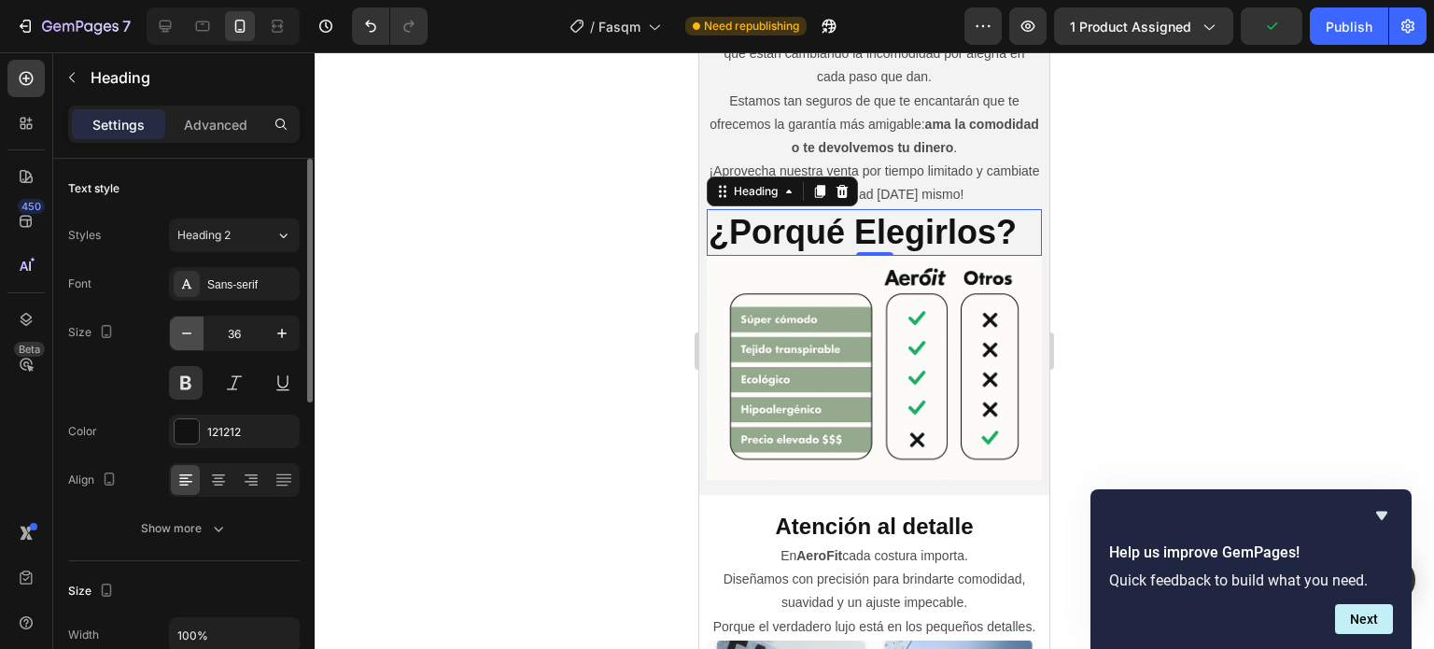
click at [187, 332] on icon "button" at bounding box center [186, 333] width 9 height 2
type input "35"
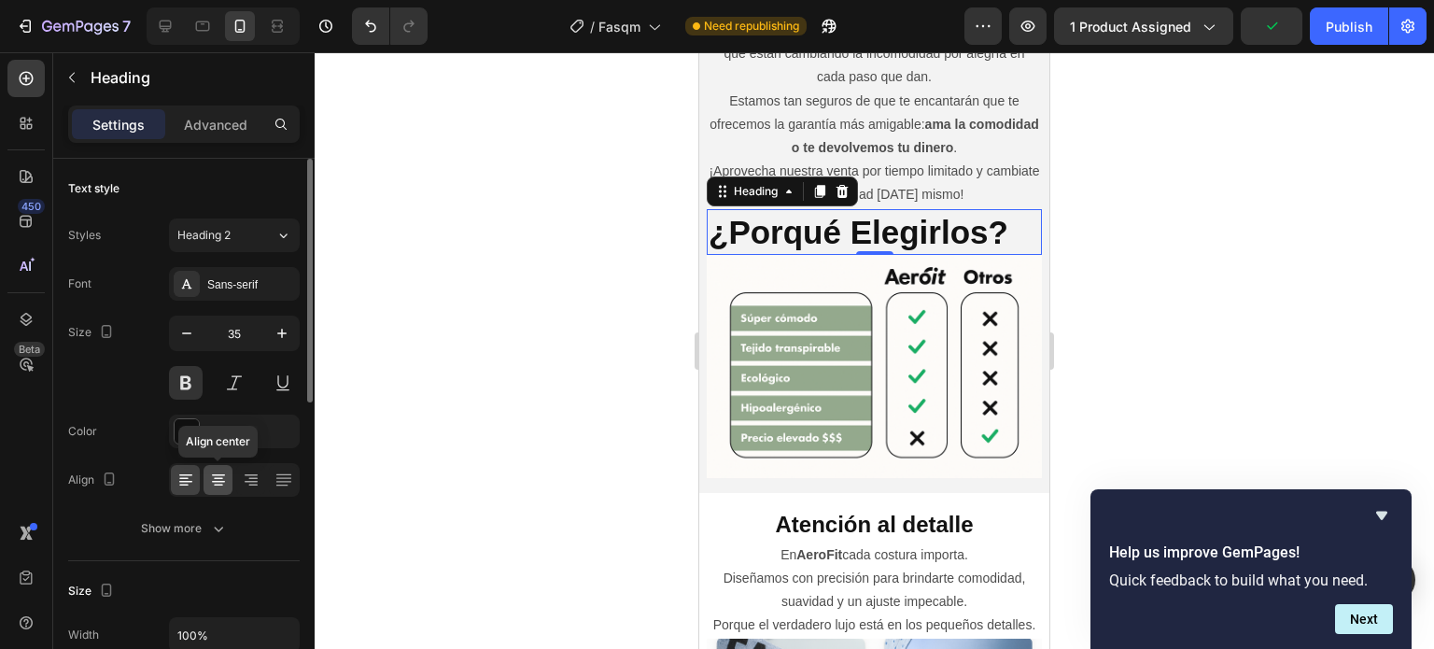
click at [210, 480] on icon at bounding box center [218, 479] width 19 height 19
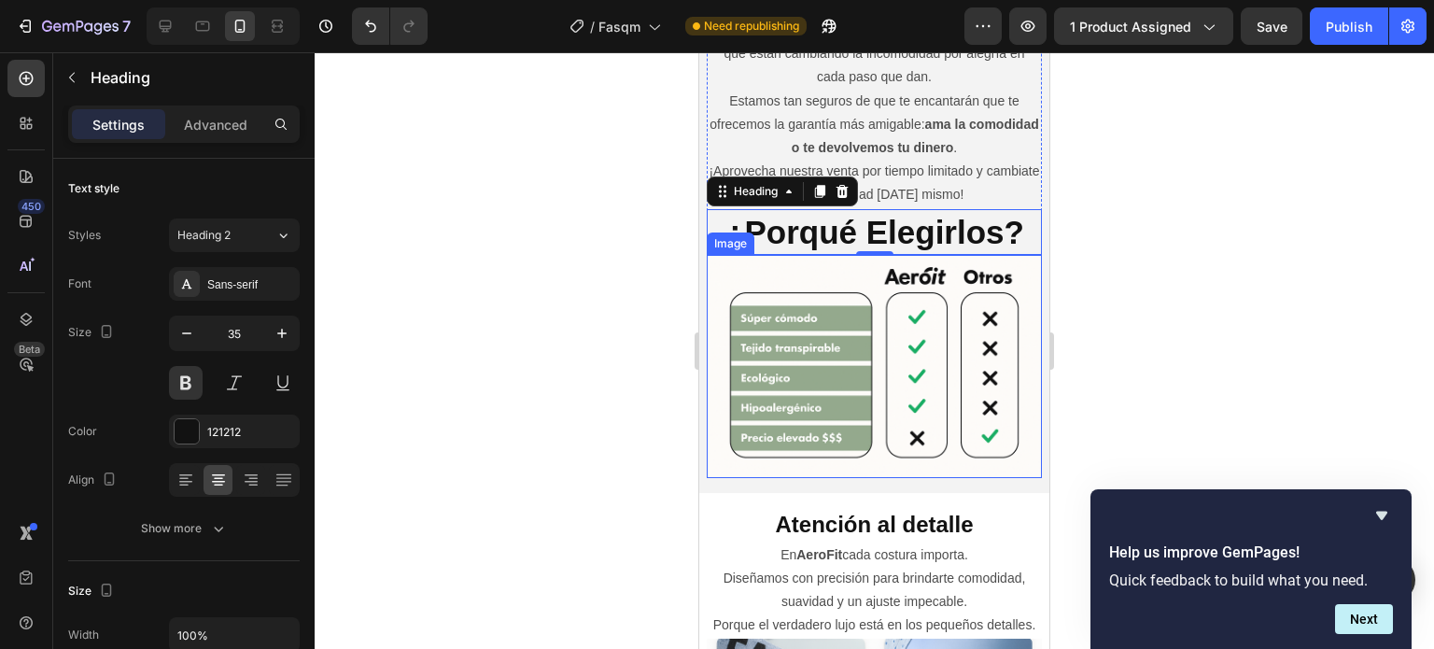
click at [937, 343] on img at bounding box center [874, 366] width 335 height 223
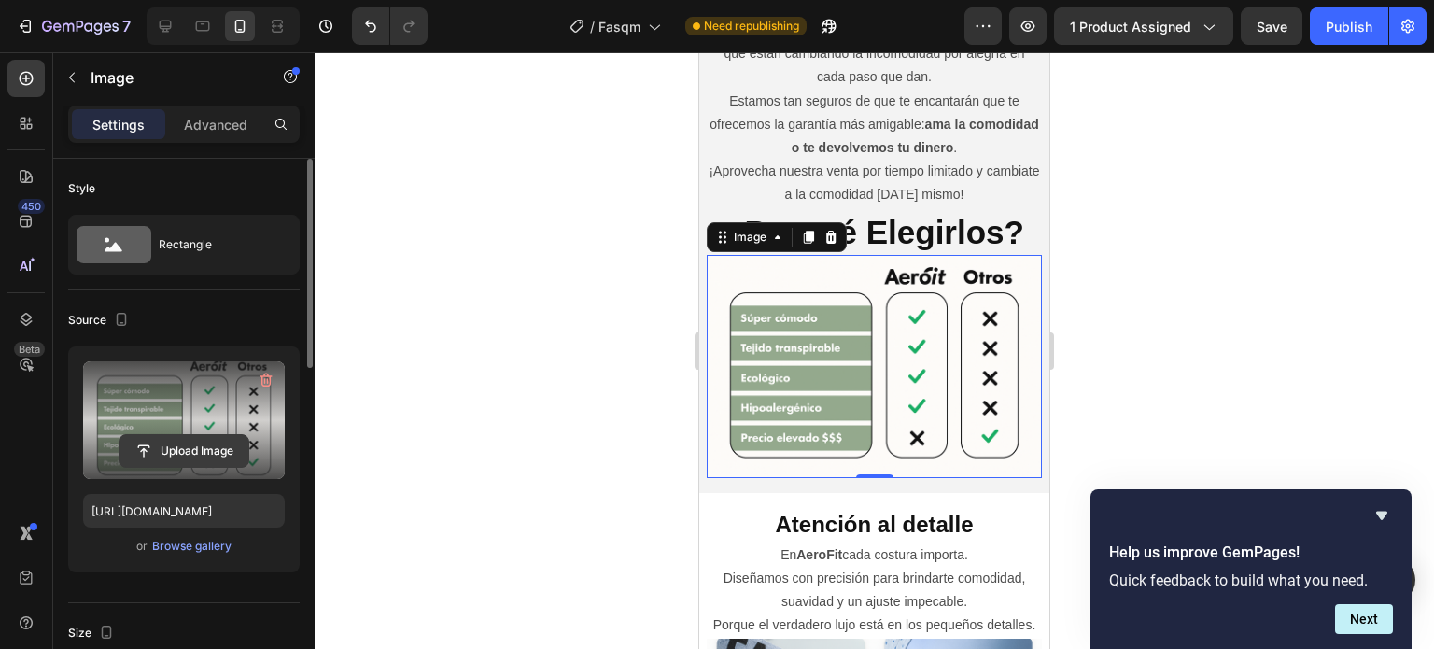
click at [176, 455] on input "file" at bounding box center [183, 451] width 129 height 32
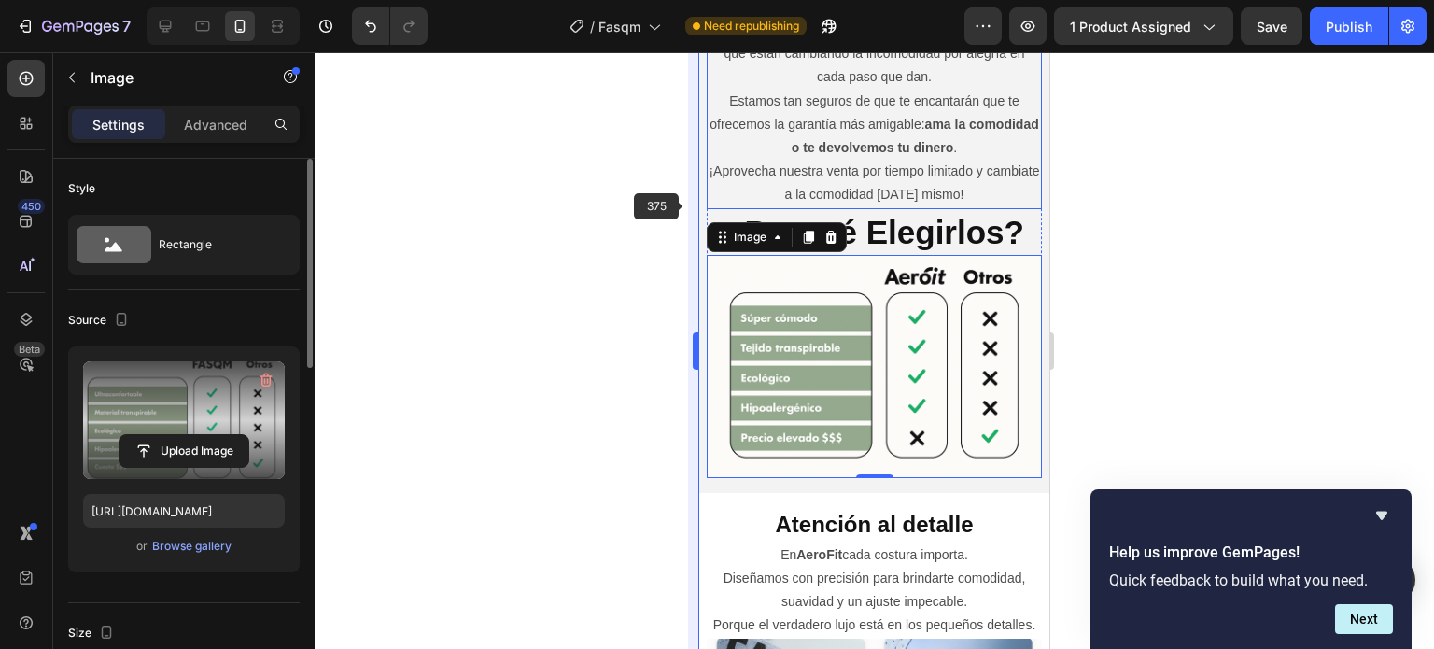
type input "[URL][DOMAIN_NAME]"
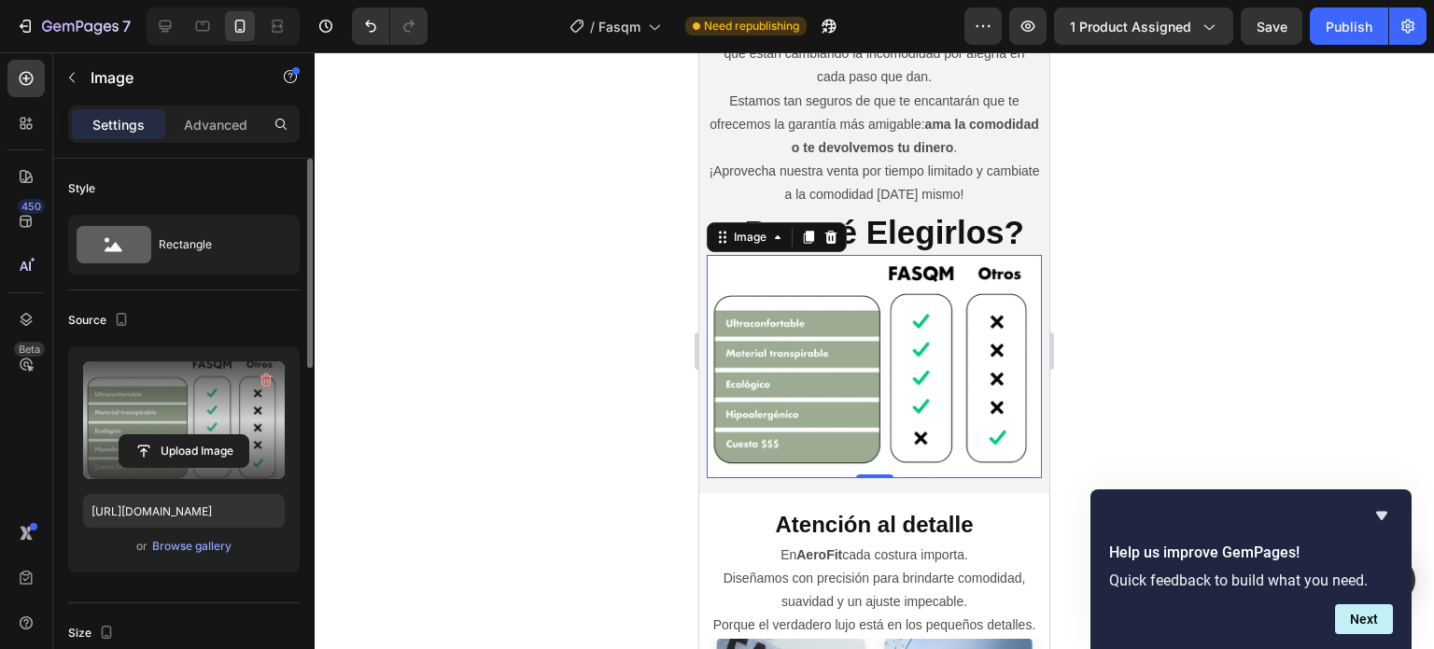
click at [1176, 275] on div at bounding box center [874, 350] width 1119 height 596
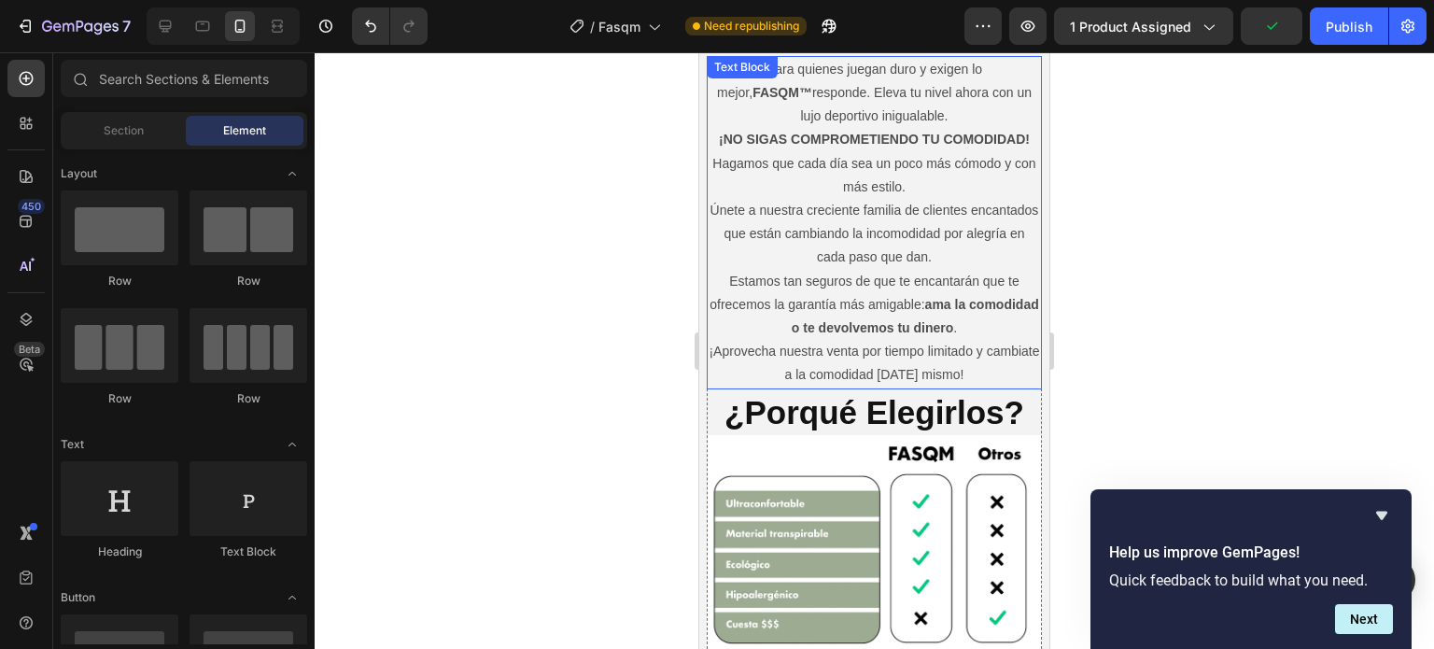
scroll to position [1990, 0]
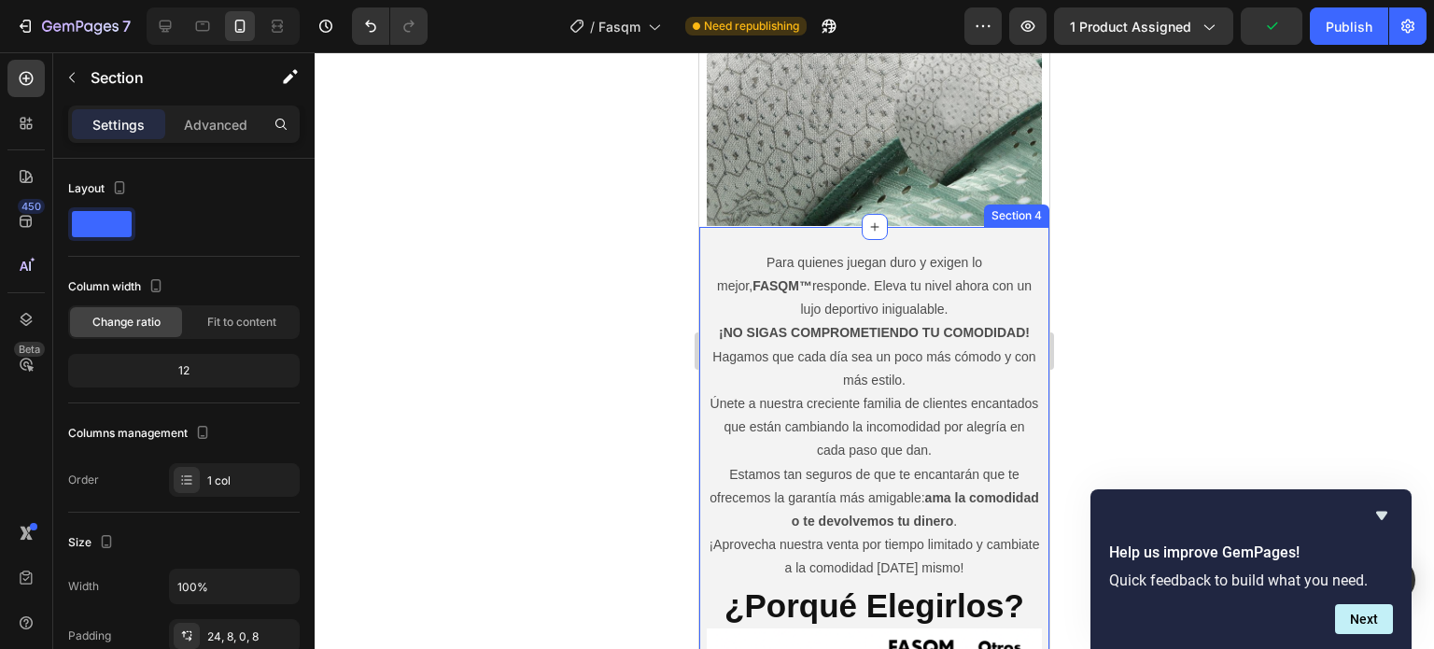
click at [960, 235] on div "Para quienes juegan duro y exigen lo mejor, FASQM™ responde. Eleva tu nivel aho…" at bounding box center [874, 547] width 350 height 640
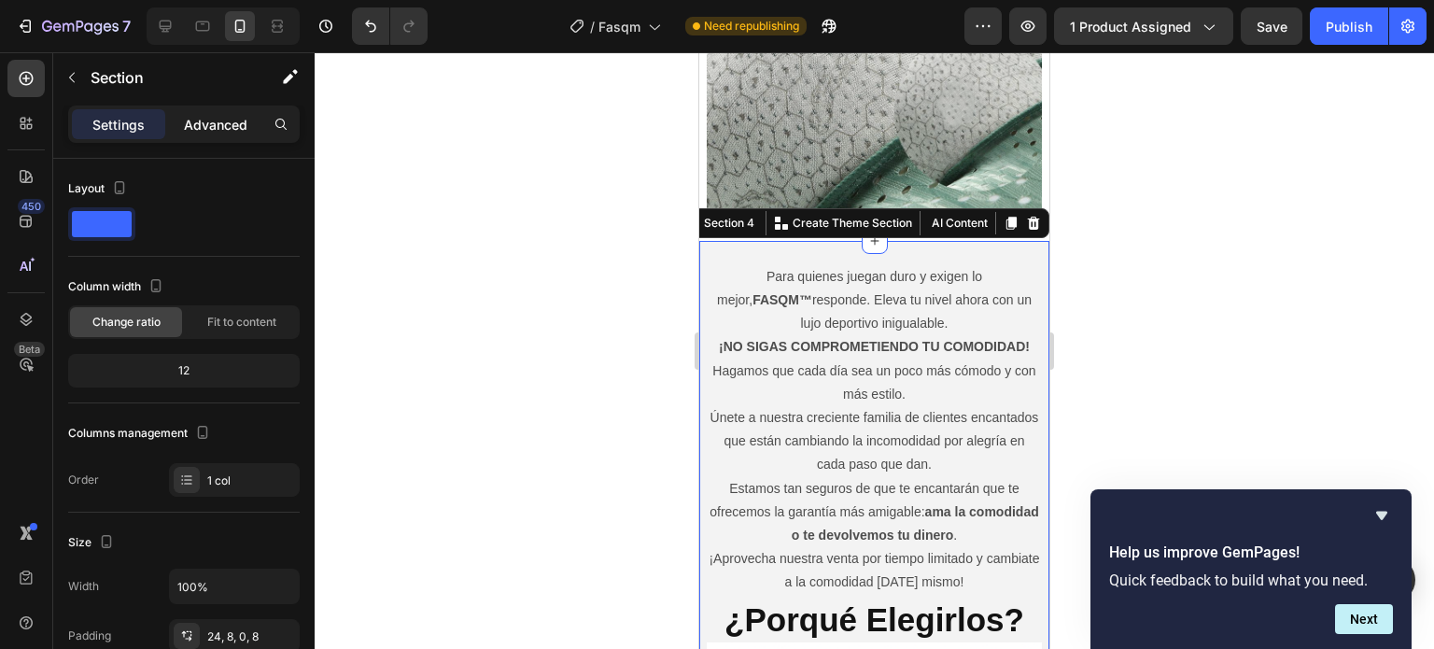
click at [233, 120] on p "Advanced" at bounding box center [215, 125] width 63 height 20
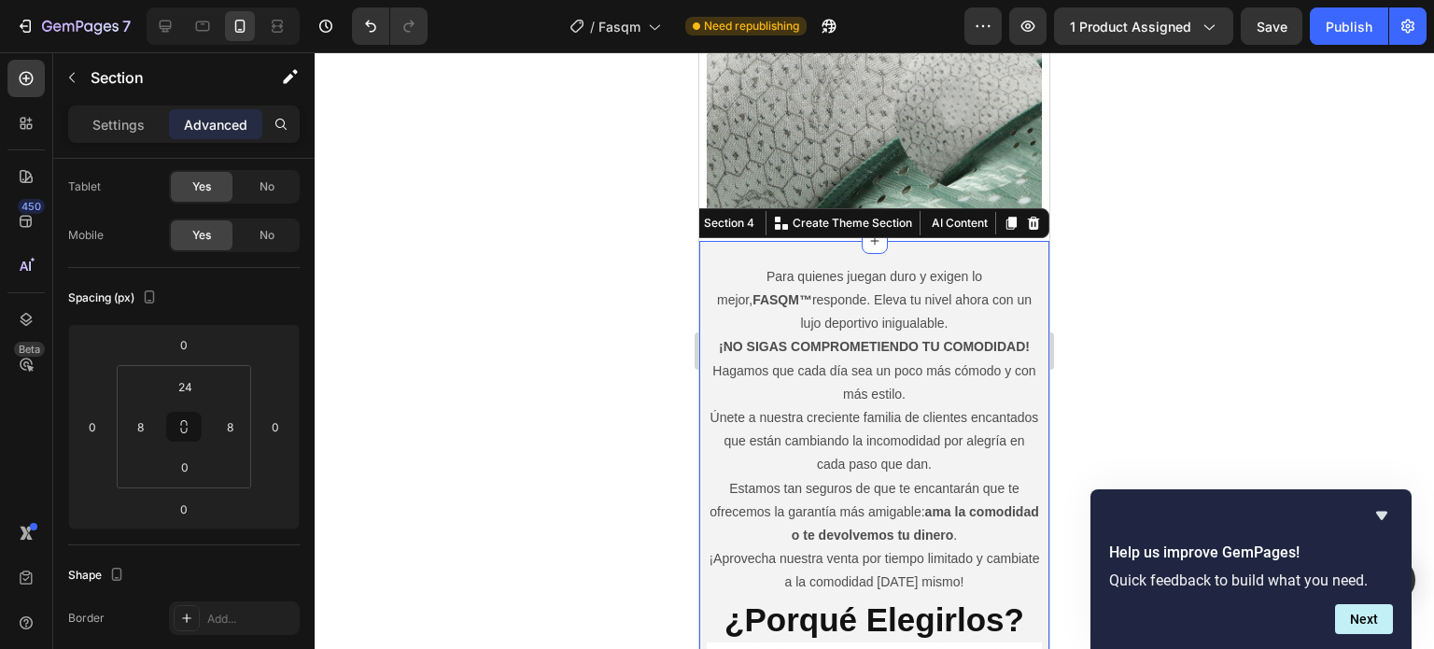
scroll to position [0, 0]
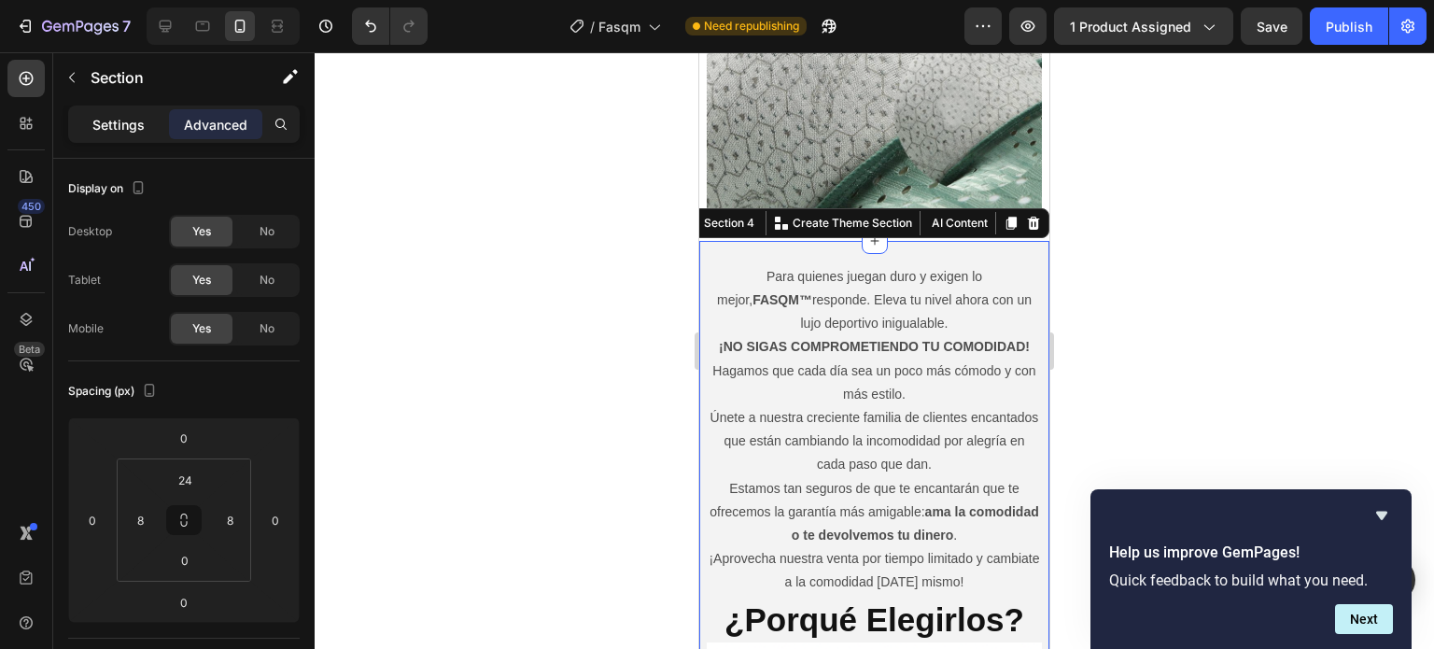
click at [123, 130] on p "Settings" at bounding box center [118, 125] width 52 height 20
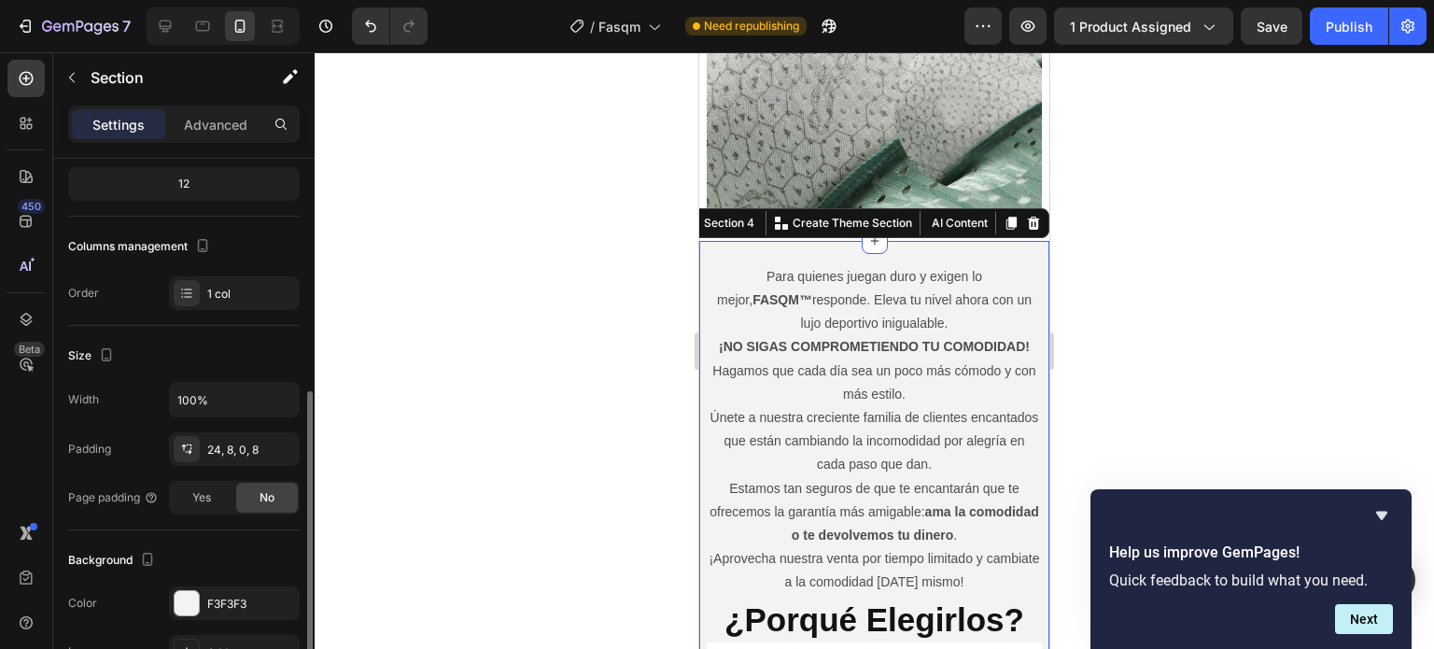
scroll to position [280, 0]
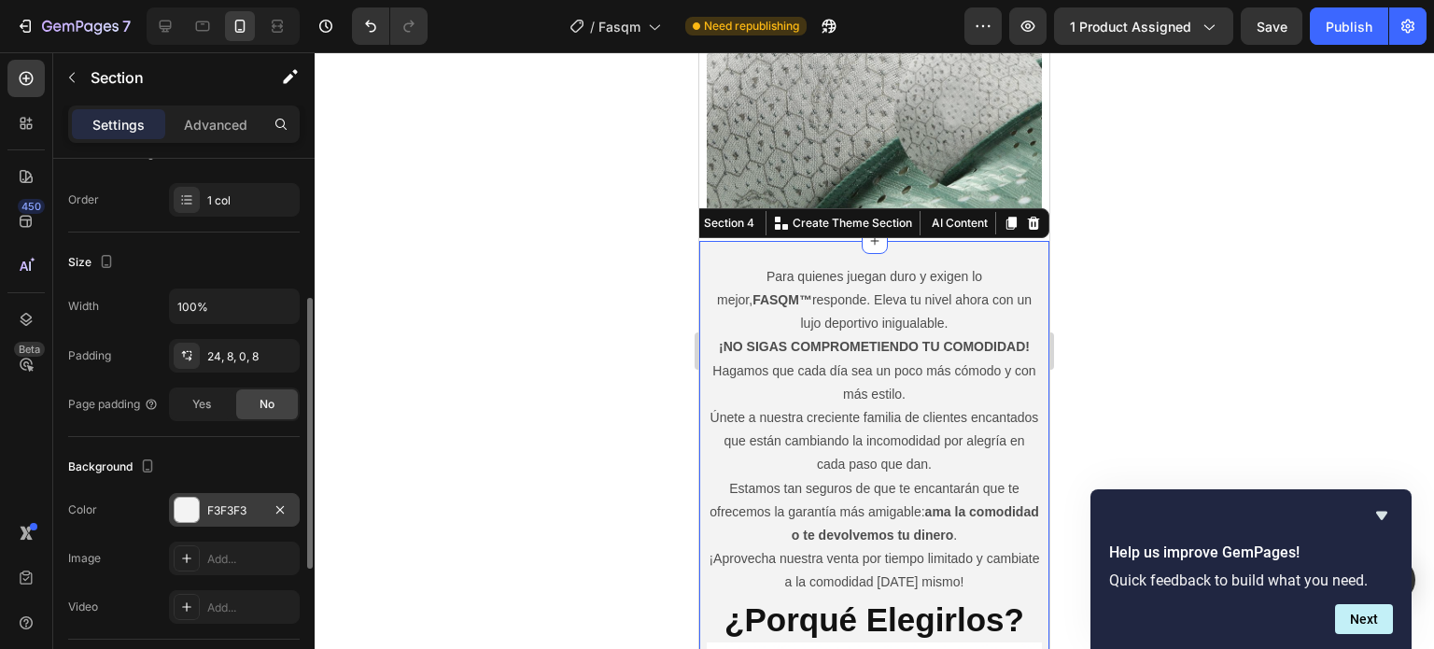
click at [202, 510] on div "F3F3F3" at bounding box center [234, 510] width 131 height 34
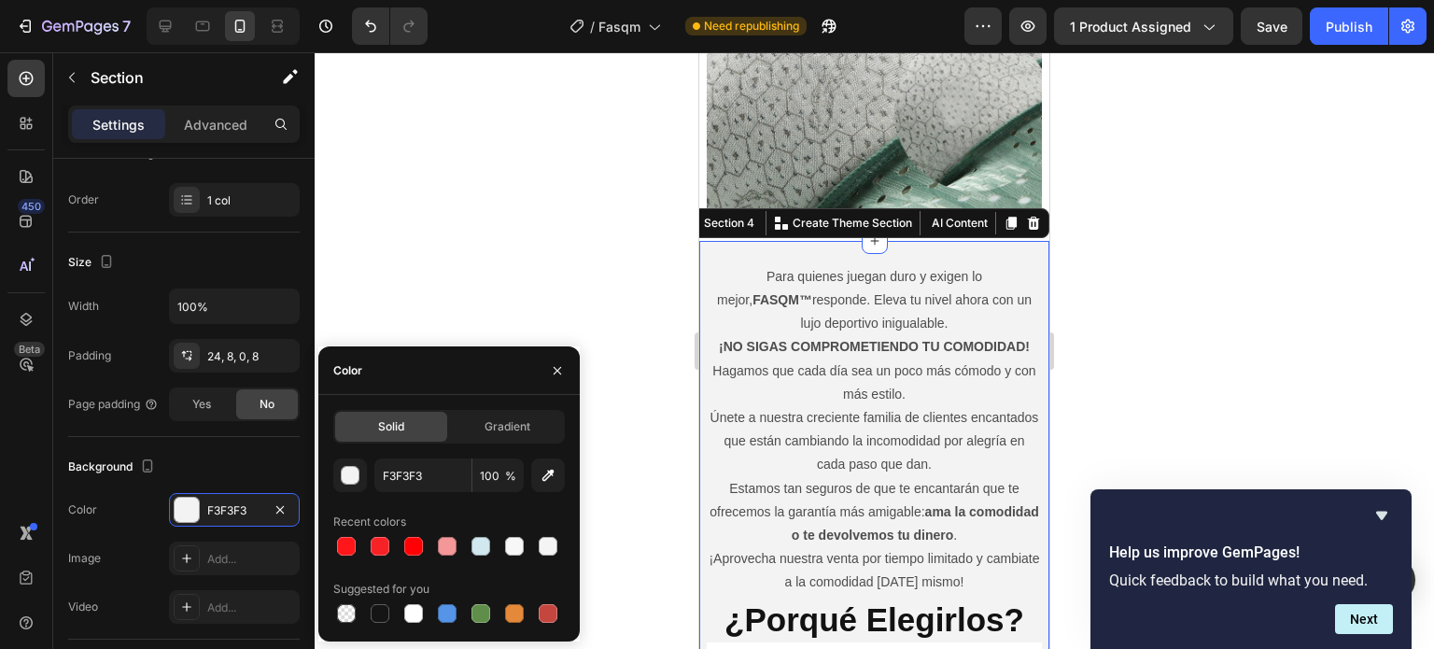
scroll to position [373, 0]
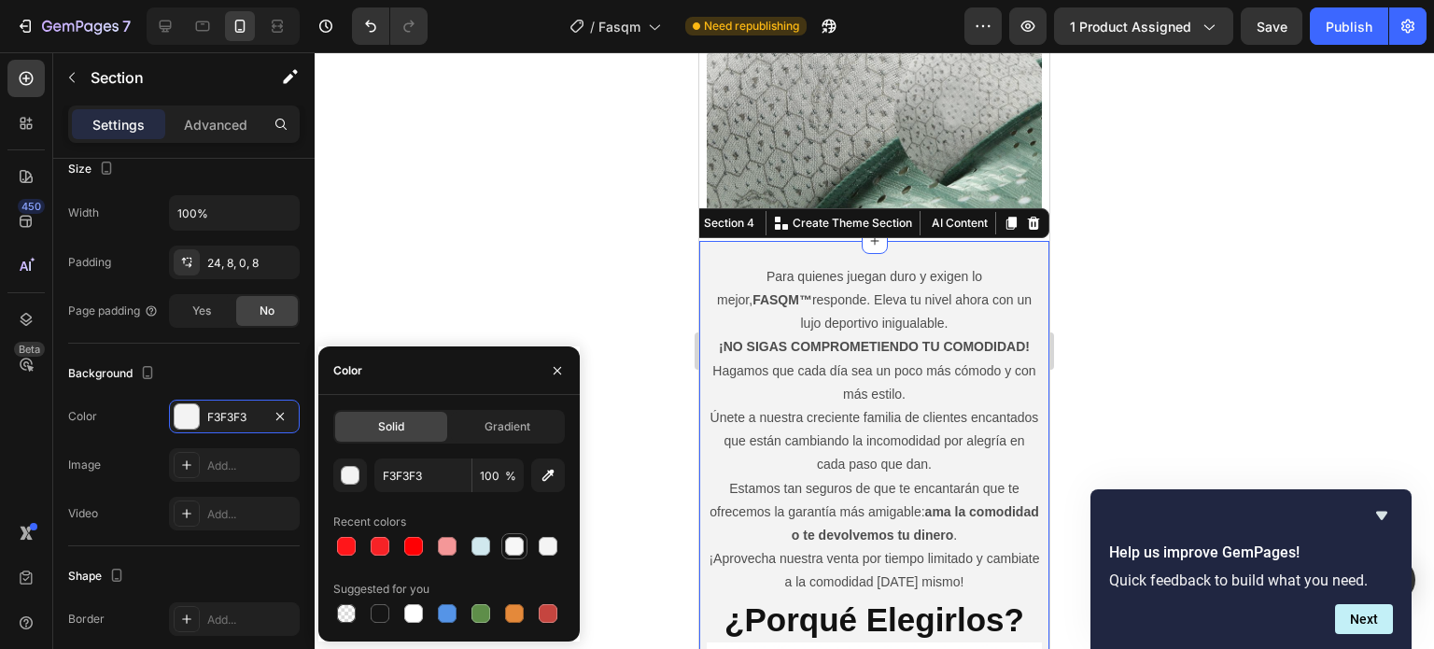
click at [519, 547] on div at bounding box center [514, 546] width 19 height 19
type input "FFFFFF"
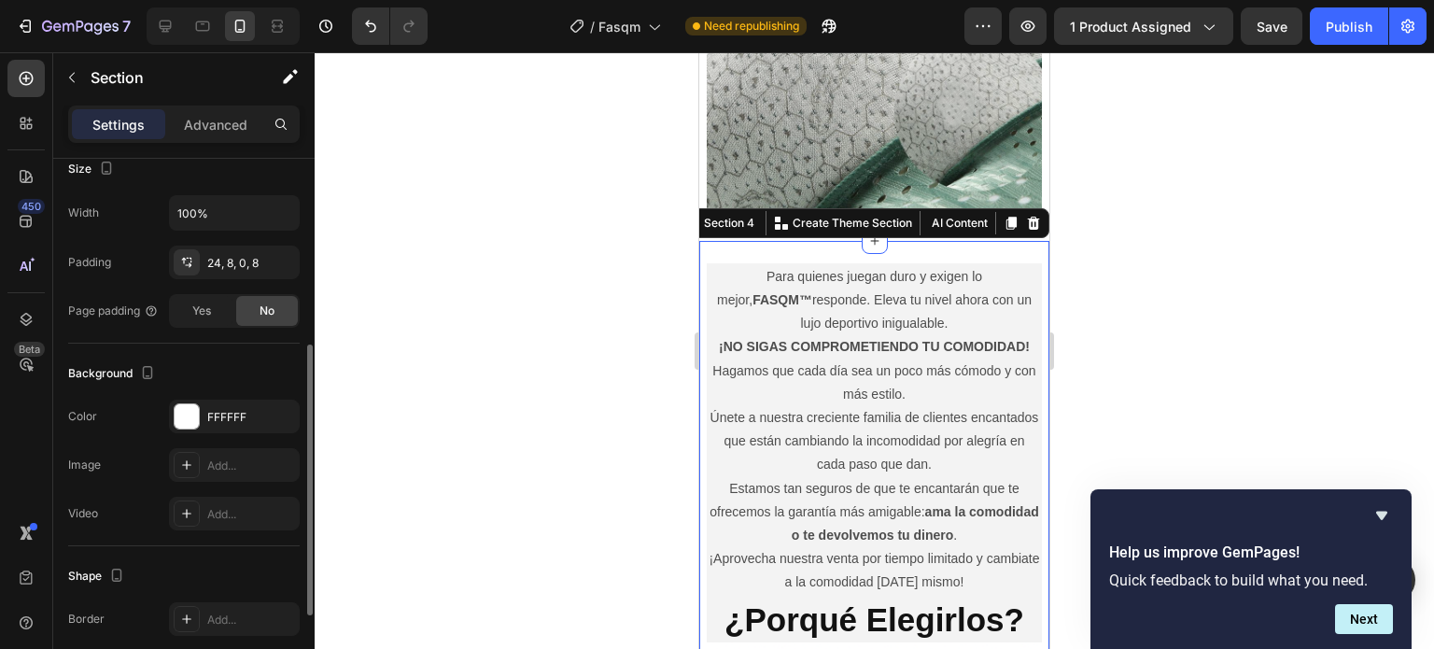
click at [286, 369] on div "Background" at bounding box center [183, 373] width 231 height 30
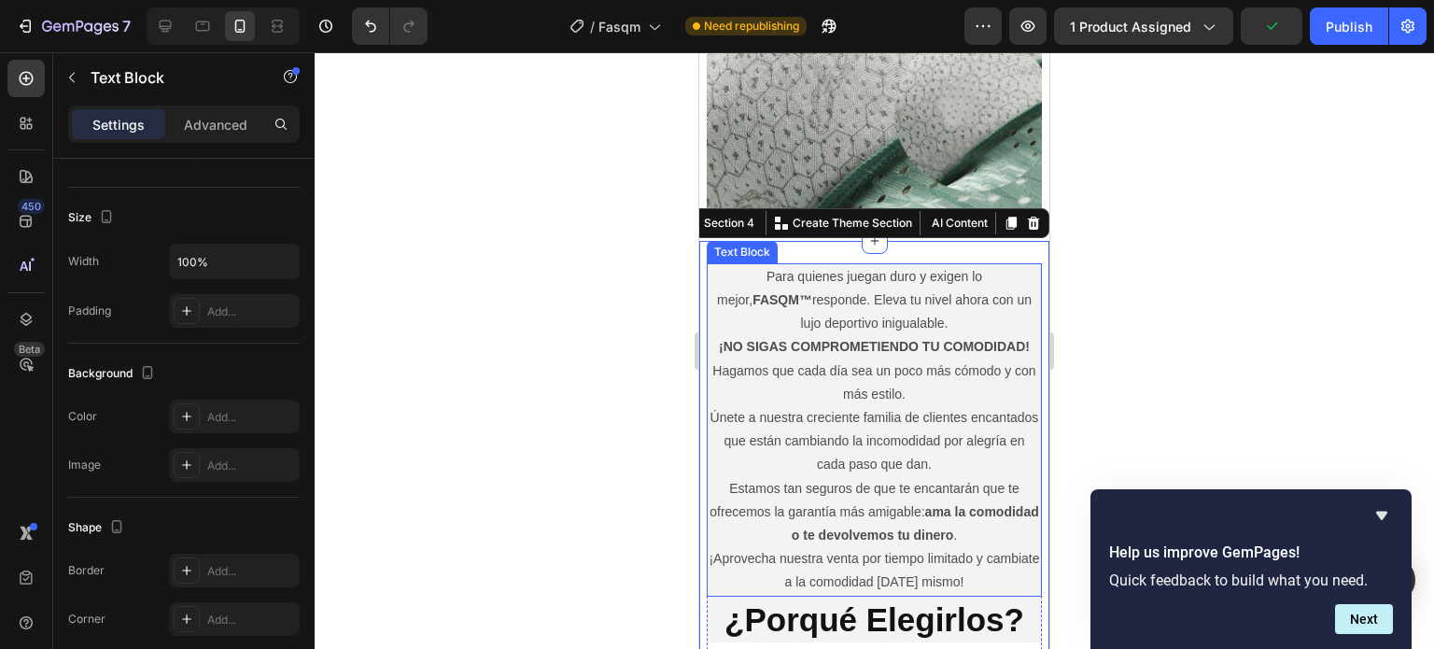
click at [1010, 273] on p "Para quienes juegan duro y exigen lo mejor, FASQM™ responde. Eleva tu nivel aho…" at bounding box center [873, 300] width 331 height 71
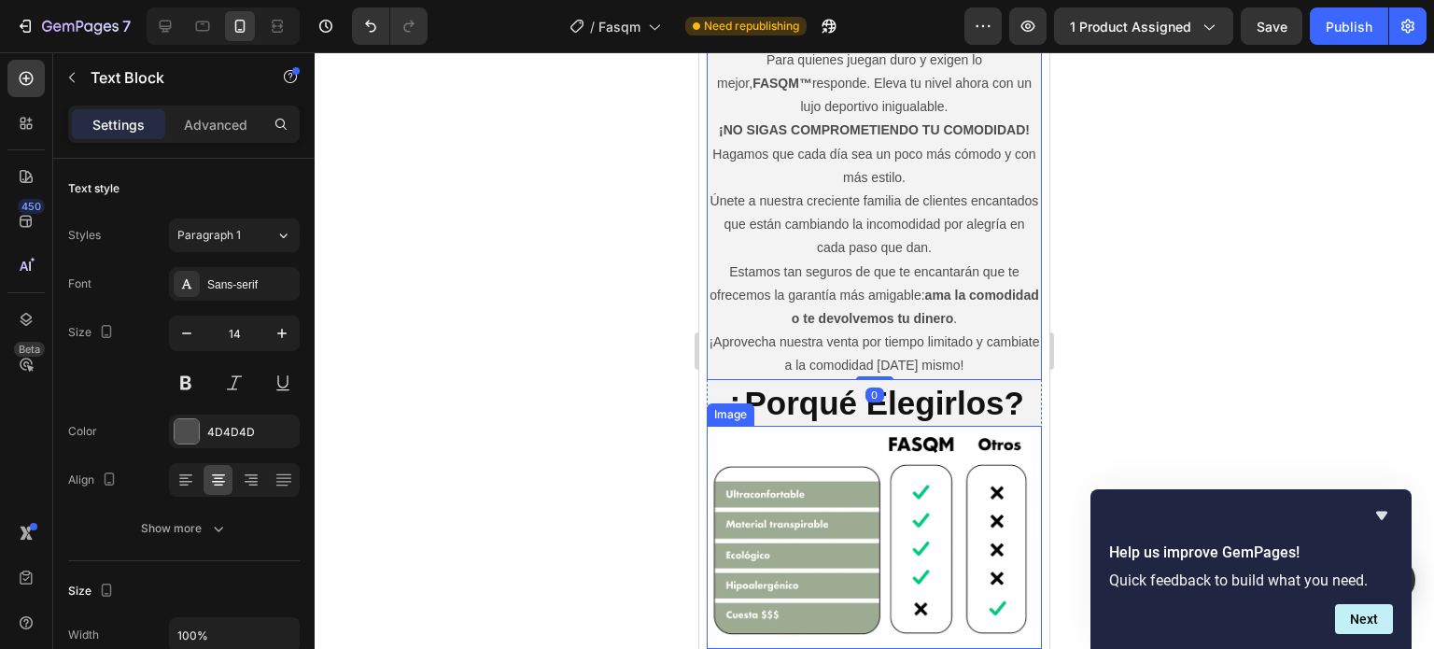
scroll to position [2083, 0]
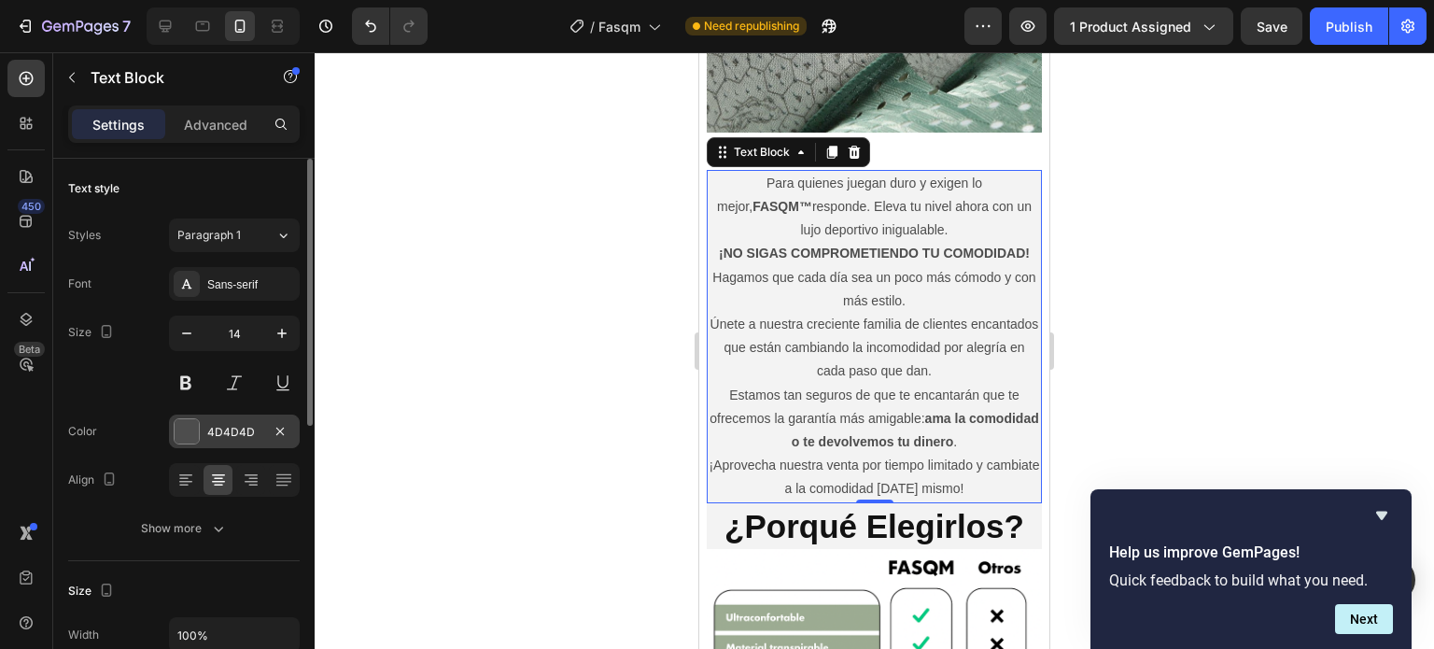
click at [190, 434] on div at bounding box center [187, 431] width 24 height 24
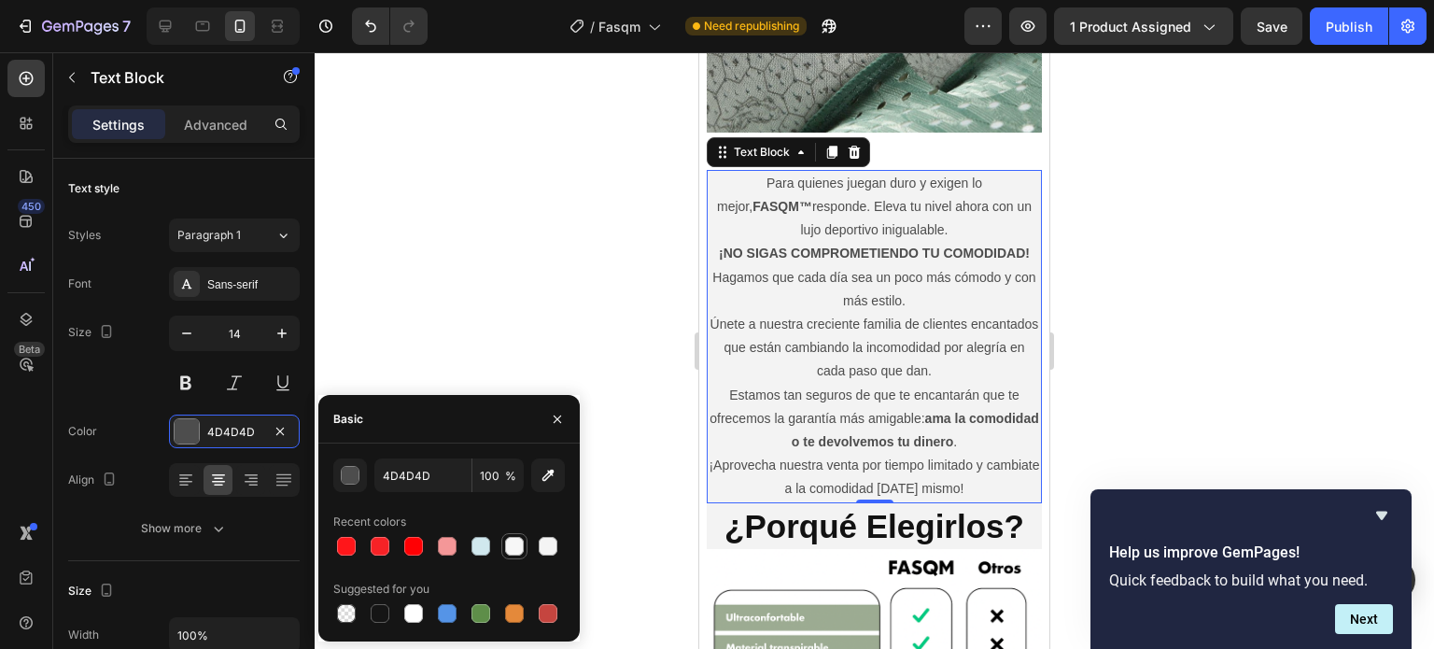
click at [514, 542] on div at bounding box center [514, 546] width 19 height 19
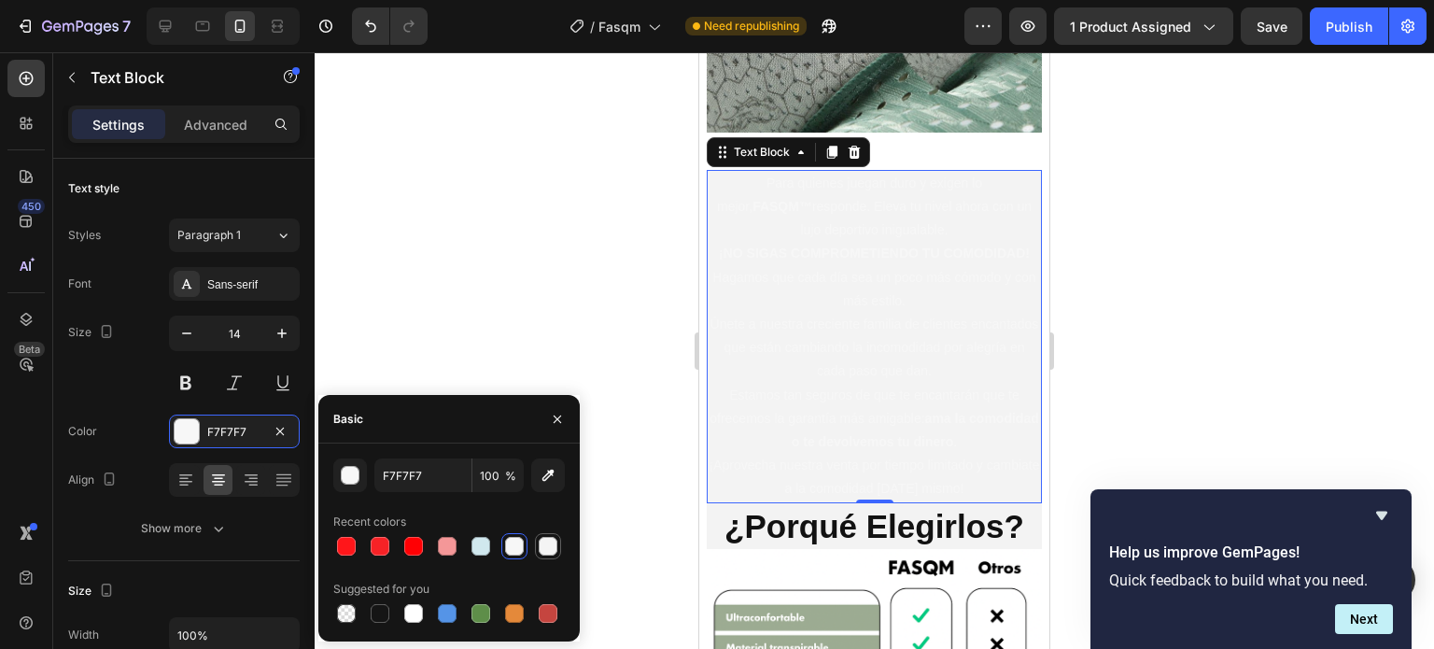
click at [551, 551] on div at bounding box center [548, 546] width 19 height 19
click at [484, 549] on div at bounding box center [480, 546] width 19 height 19
click at [520, 547] on div at bounding box center [514, 546] width 19 height 19
click at [551, 548] on div at bounding box center [548, 546] width 19 height 19
click at [518, 542] on div at bounding box center [514, 546] width 19 height 19
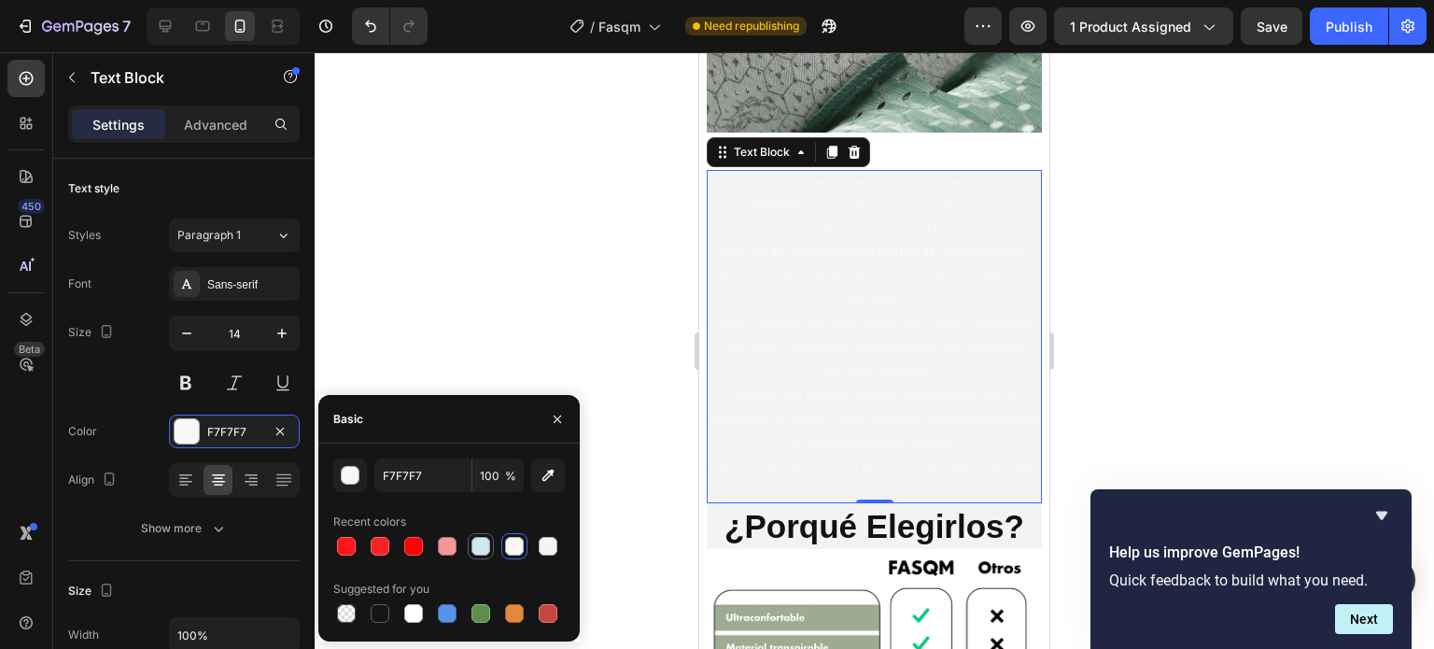
click at [485, 546] on div at bounding box center [480, 546] width 19 height 19
type input "D0E8EE"
click at [564, 414] on icon "button" at bounding box center [557, 419] width 15 height 15
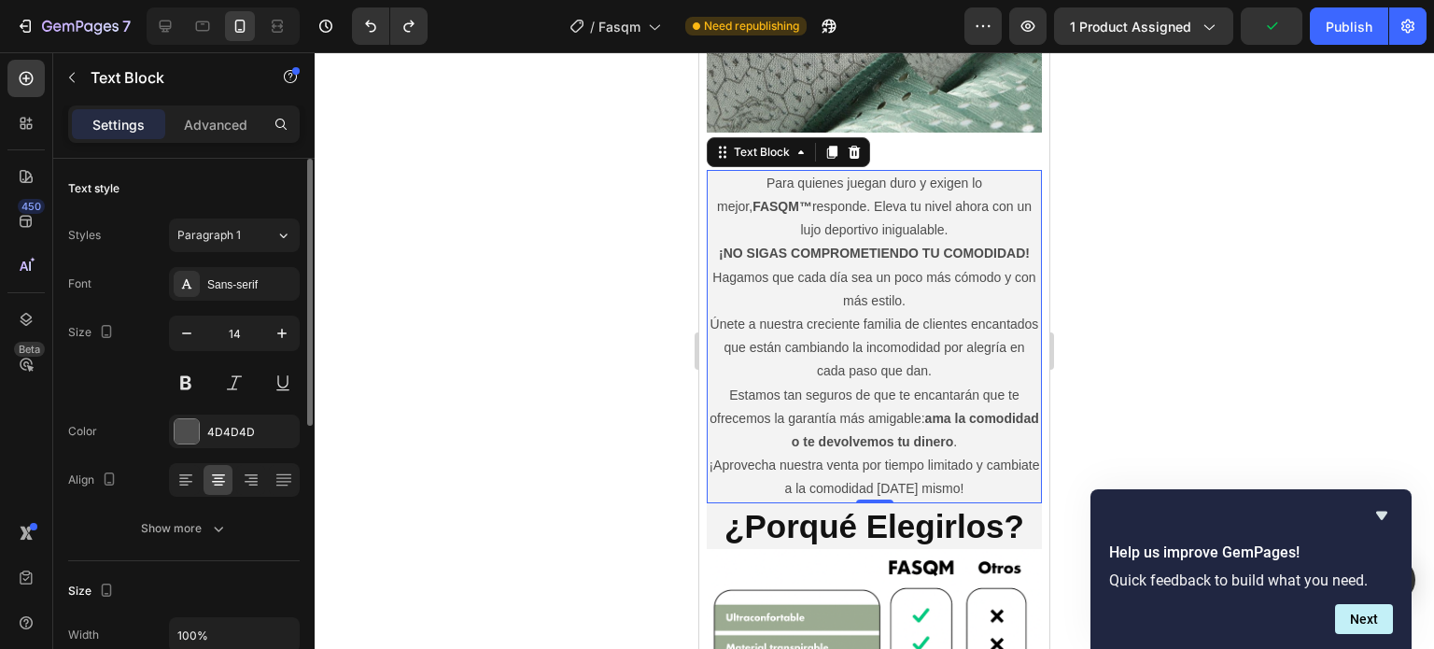
scroll to position [0, 0]
click at [206, 119] on p "Advanced" at bounding box center [215, 125] width 63 height 20
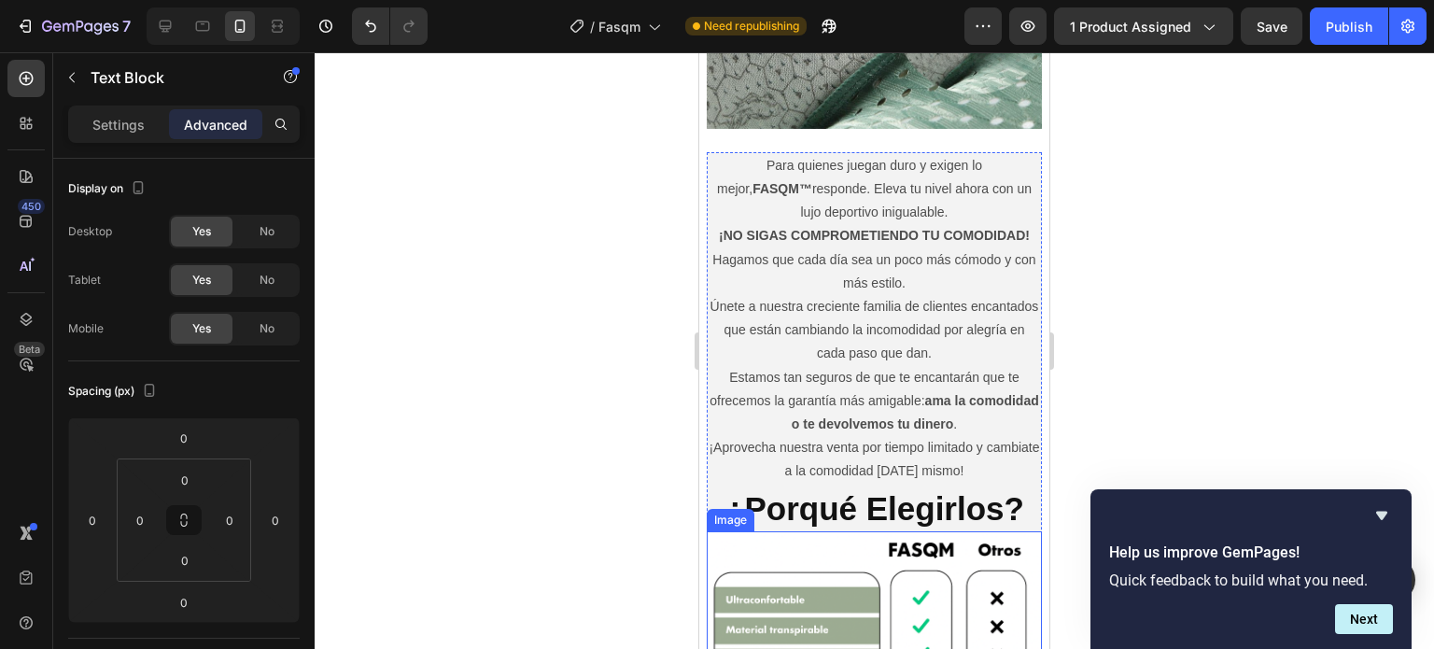
scroll to position [2083, 0]
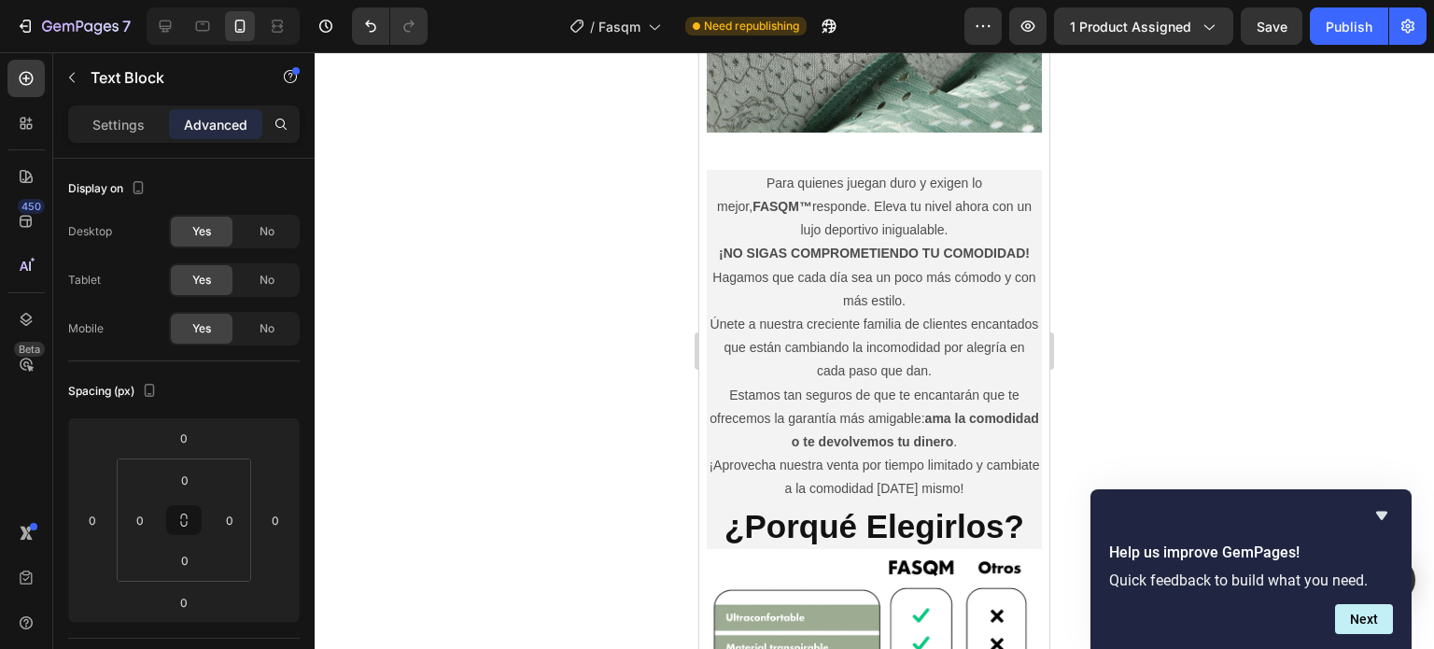
click at [722, 172] on p "Para quienes juegan duro y exigen lo mejor, FASQM™ responde. Eleva tu nivel aho…" at bounding box center [873, 207] width 331 height 71
click at [1010, 221] on p "Para quienes juegan duro y exigen lo mejor, FASQM™ responde. Eleva tu nivel aho…" at bounding box center [873, 207] width 331 height 71
click at [982, 309] on p "Hagamos que cada día sea un poco más cómodo y con más estilo. Únete a nuestra c…" at bounding box center [873, 325] width 331 height 118
click at [981, 462] on p "¡Aprovecha nuestra venta por tiempo limitado y cambiate a la comodidad [DATE] m…" at bounding box center [873, 477] width 331 height 47
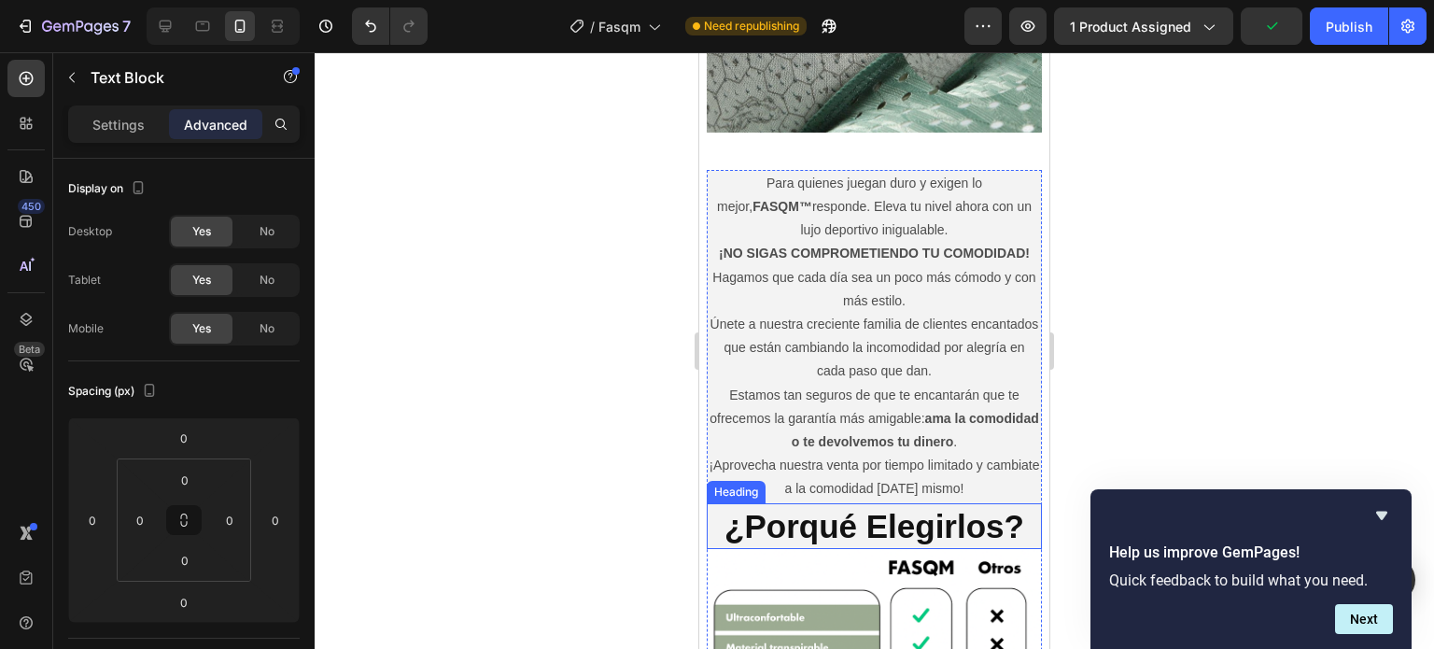
click at [987, 527] on h2 "¿Porqué Elegirlos?" at bounding box center [874, 526] width 335 height 47
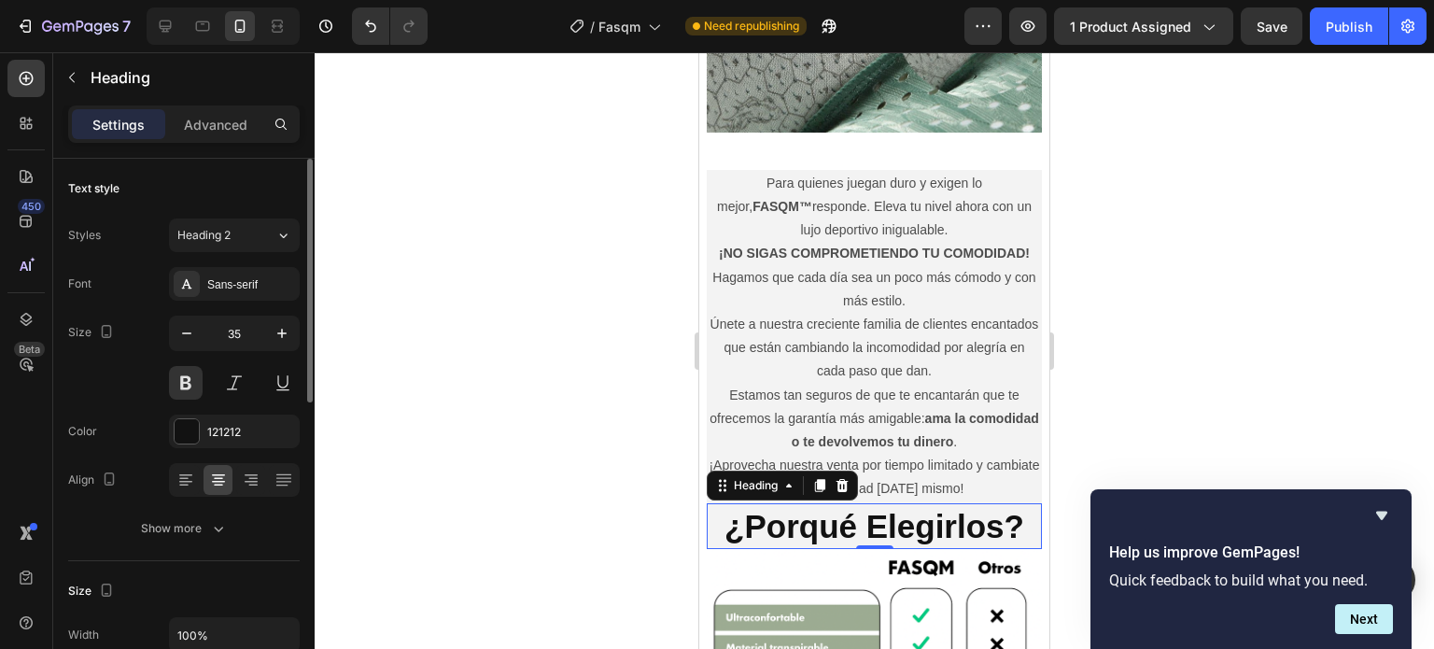
scroll to position [93, 0]
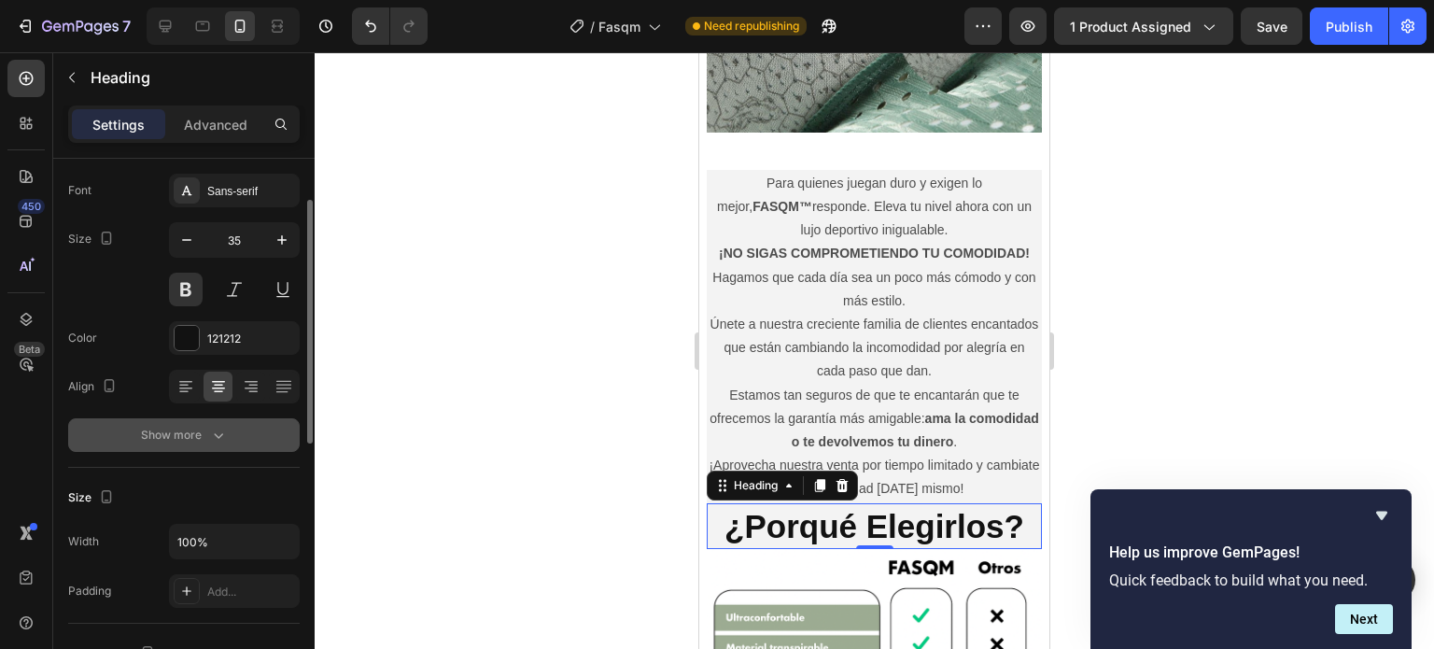
click at [204, 437] on div "Show more" at bounding box center [184, 435] width 87 height 19
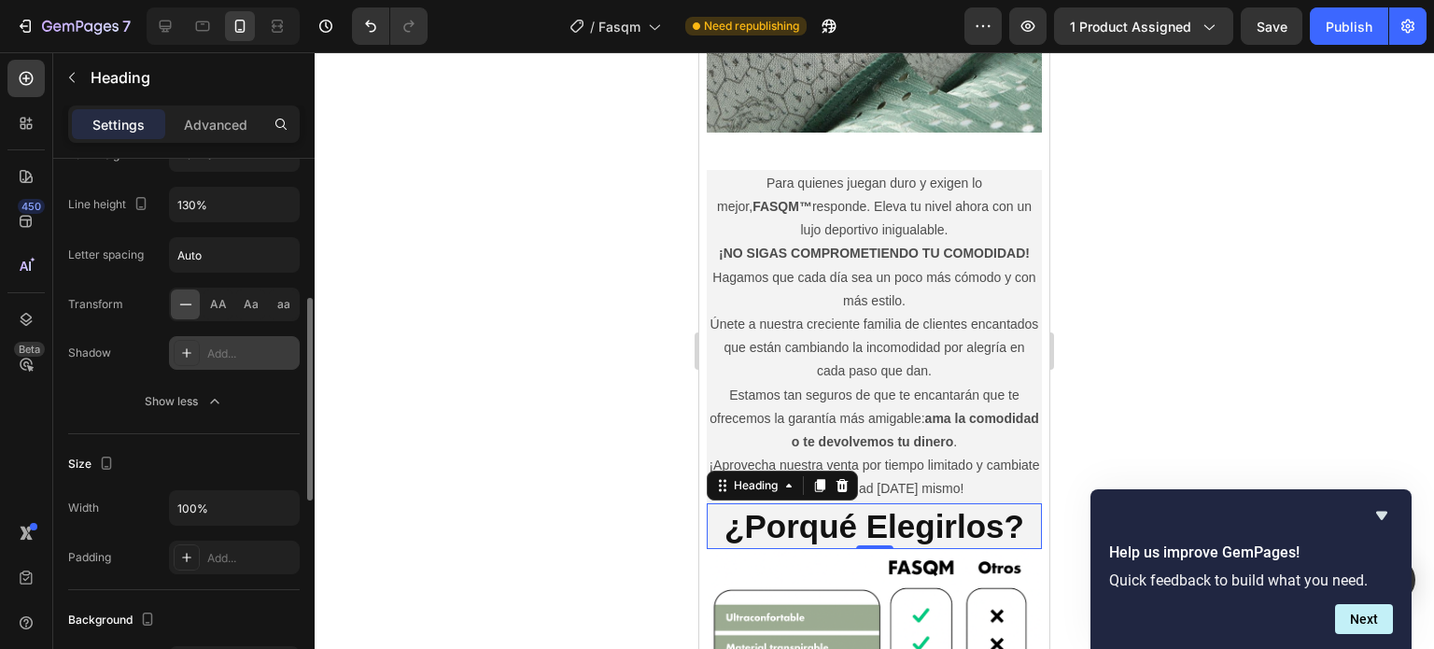
scroll to position [0, 0]
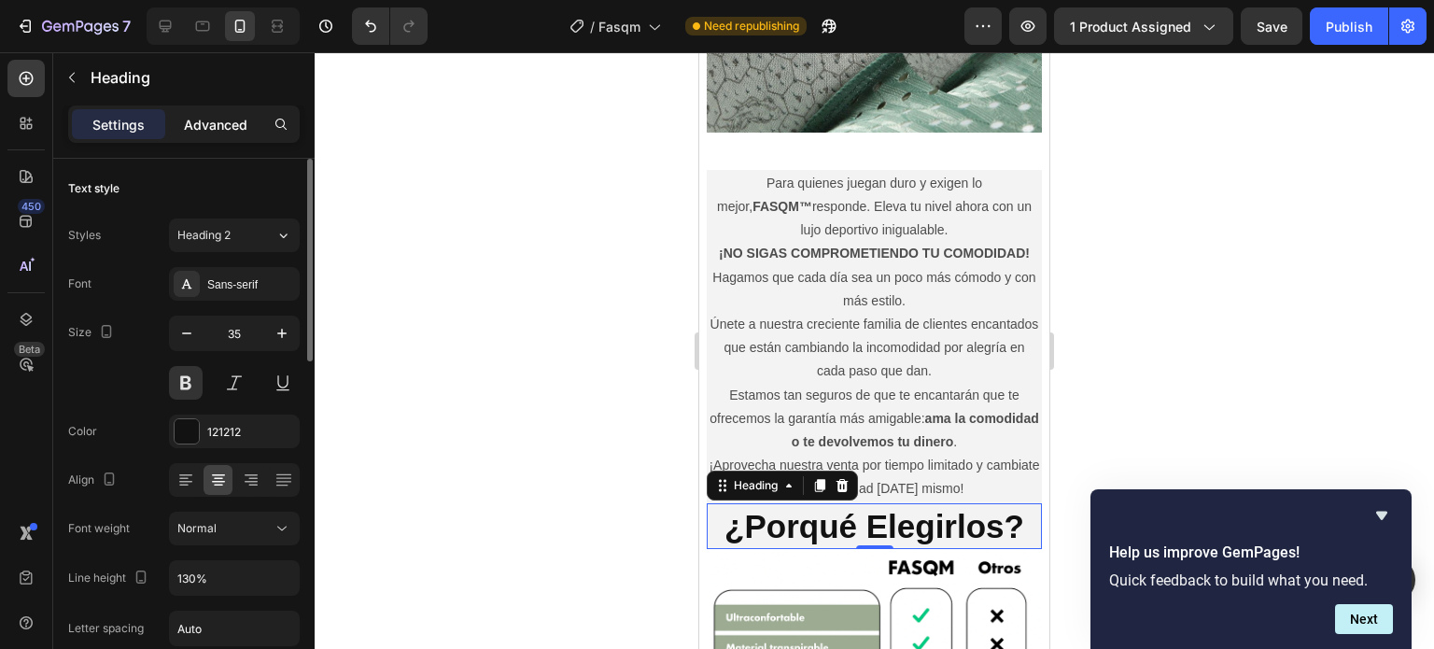
click at [207, 113] on div "Advanced" at bounding box center [215, 124] width 93 height 30
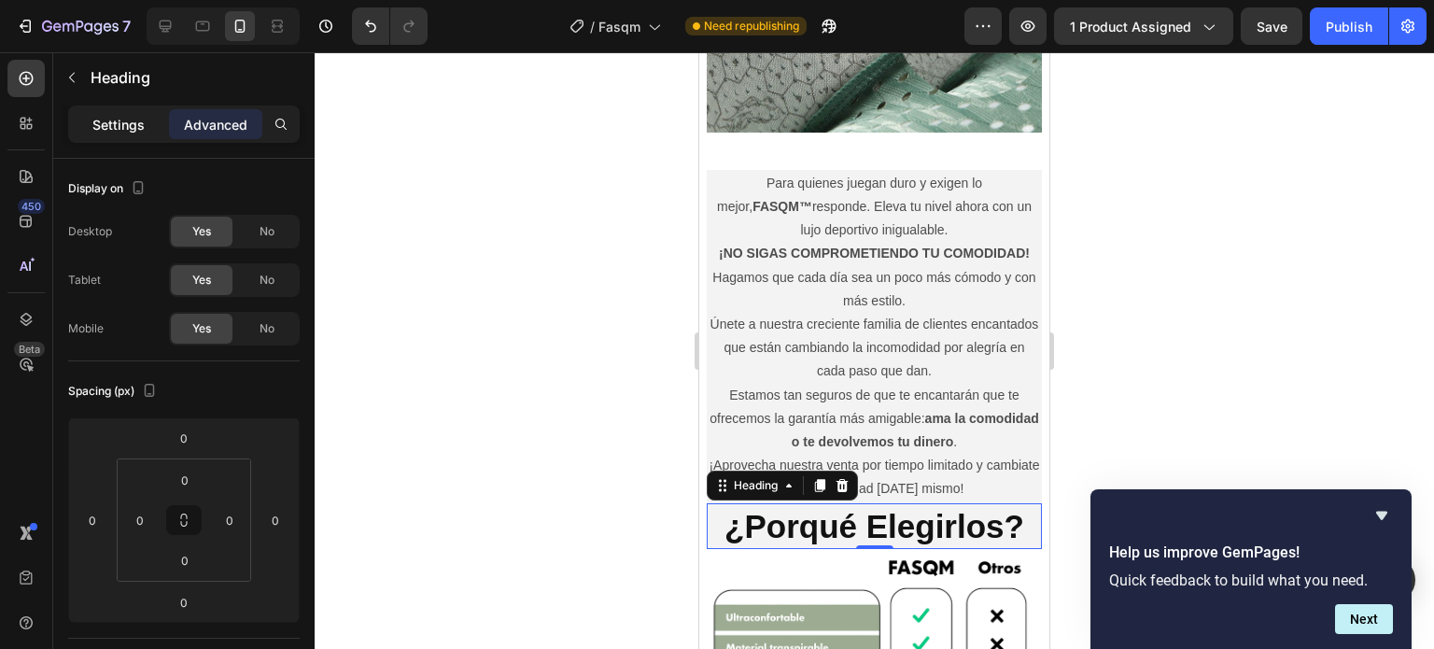
click at [131, 131] on p "Settings" at bounding box center [118, 125] width 52 height 20
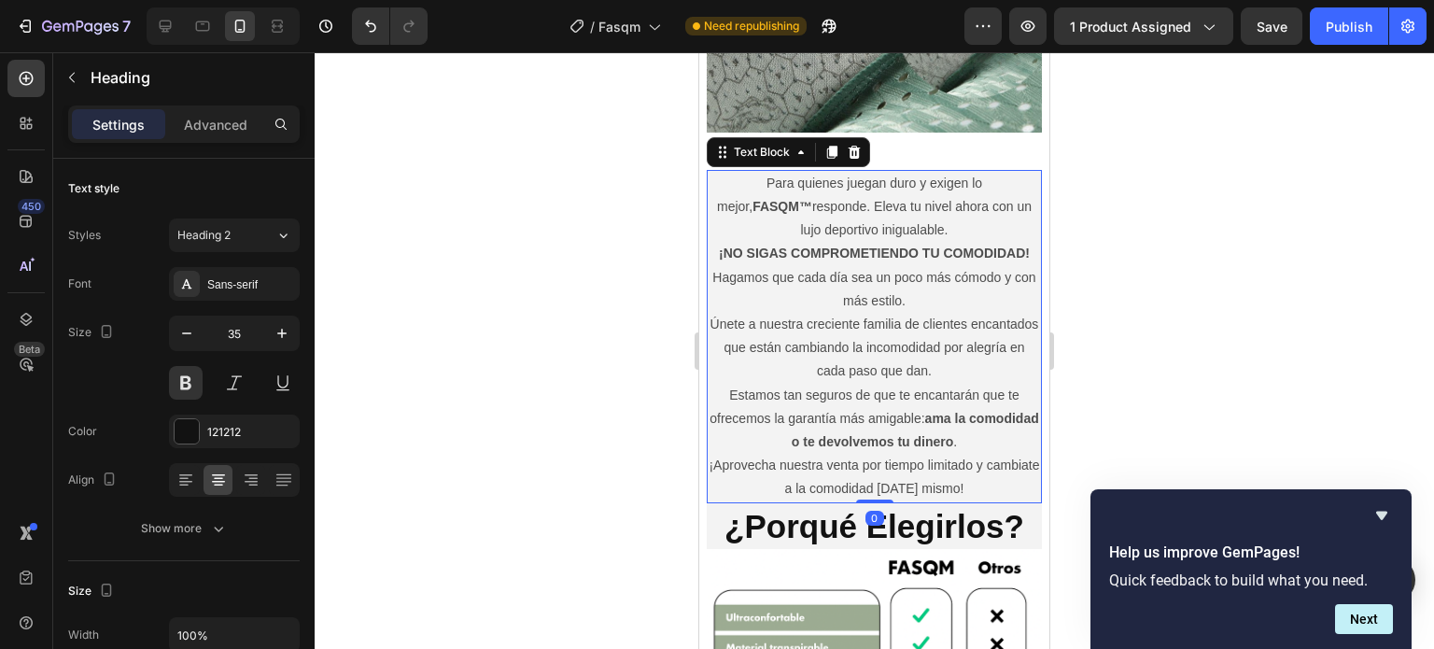
click at [991, 172] on p "Para quienes juegan duro y exigen lo mejor, FASQM™ responde. Eleva tu nivel aho…" at bounding box center [873, 207] width 331 height 71
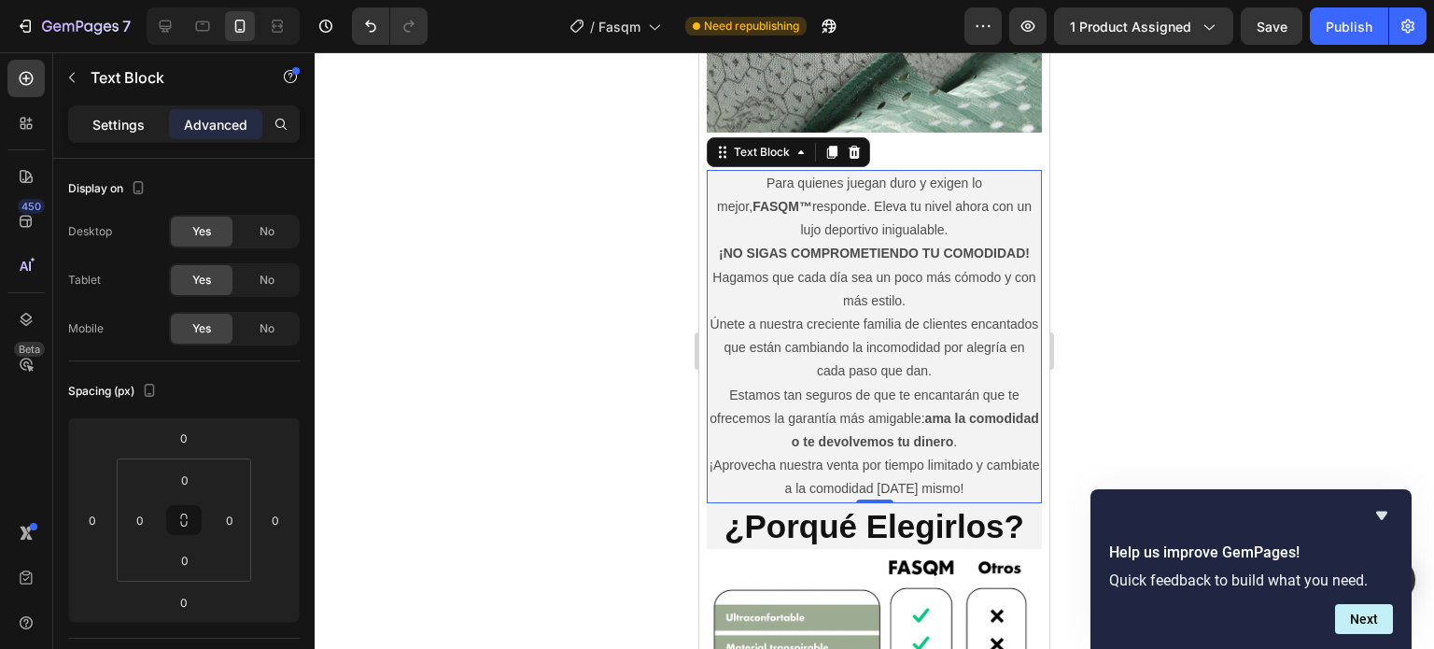
click at [119, 120] on p "Settings" at bounding box center [118, 125] width 52 height 20
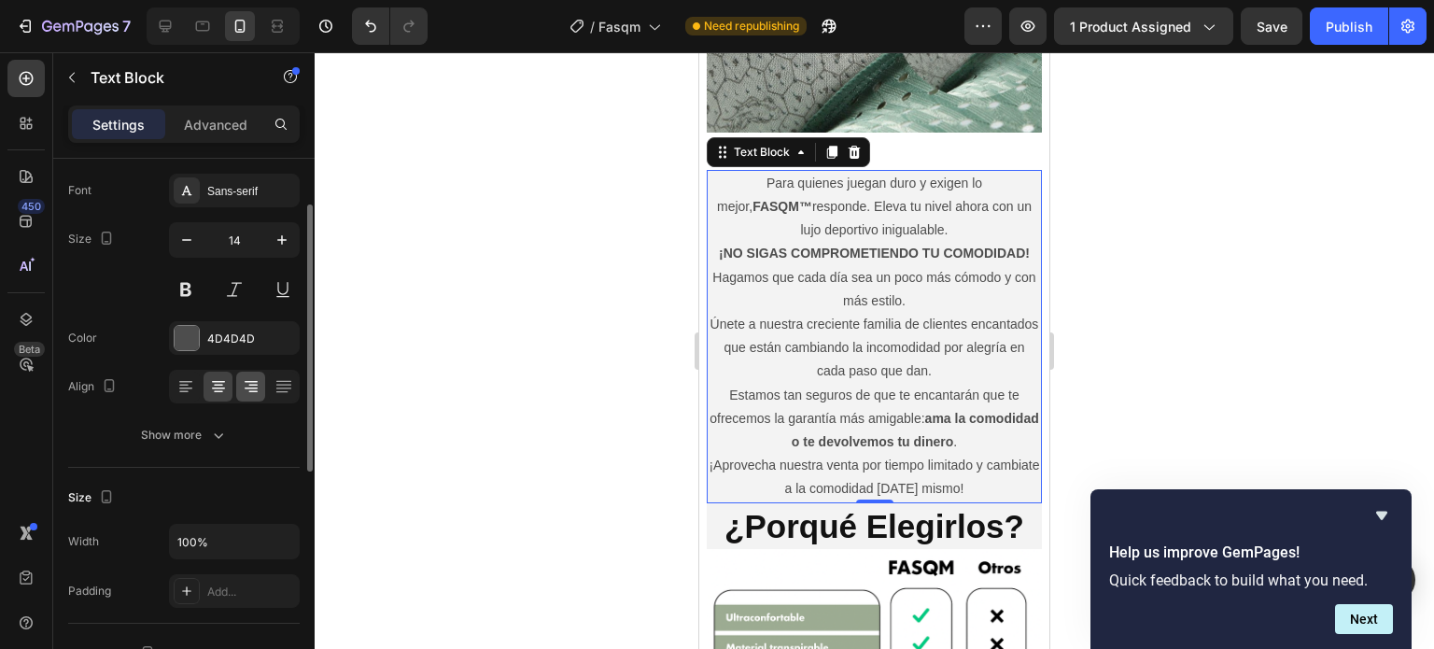
scroll to position [187, 0]
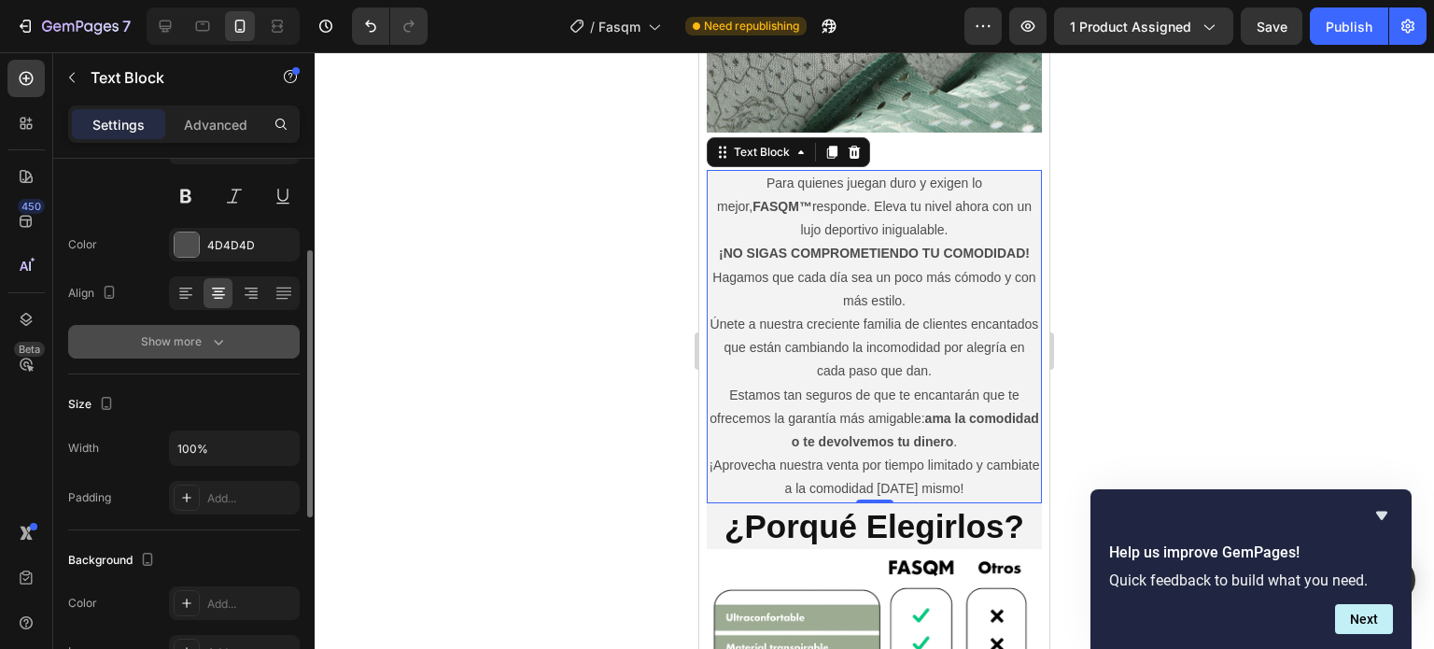
click at [200, 346] on div "Show more" at bounding box center [184, 341] width 87 height 19
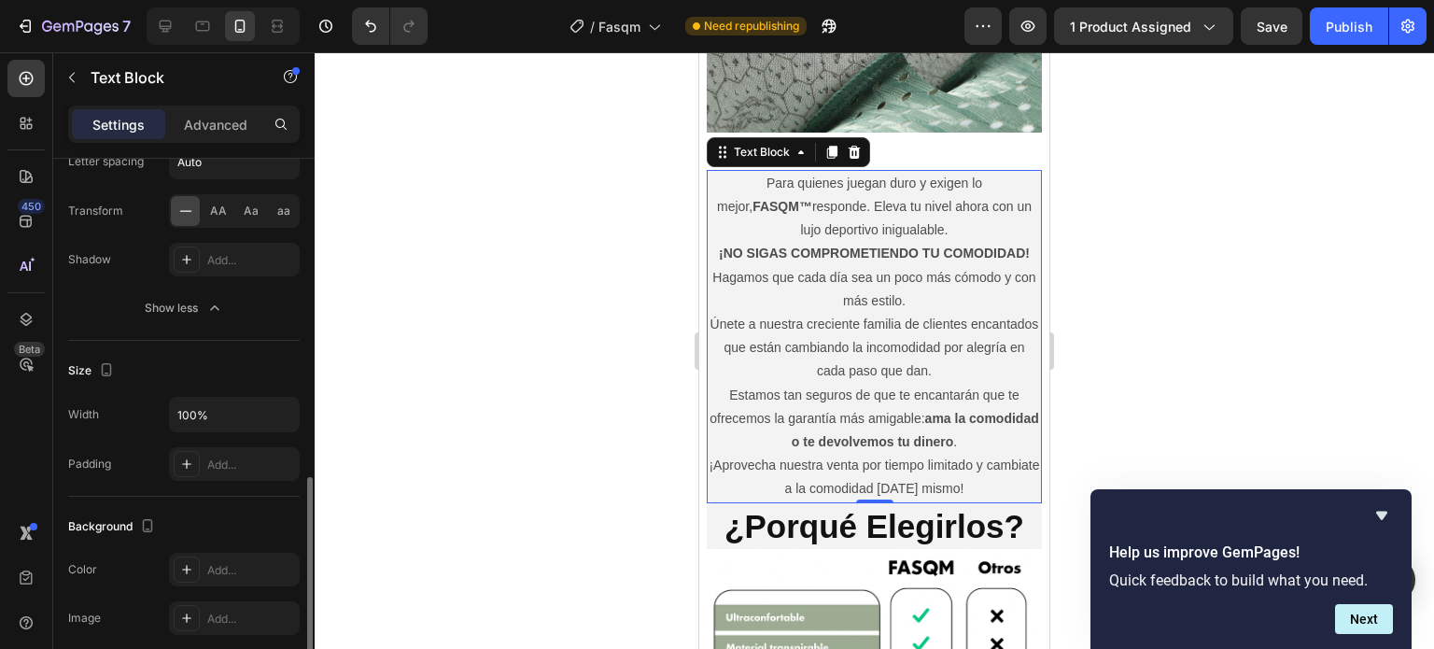
scroll to position [560, 0]
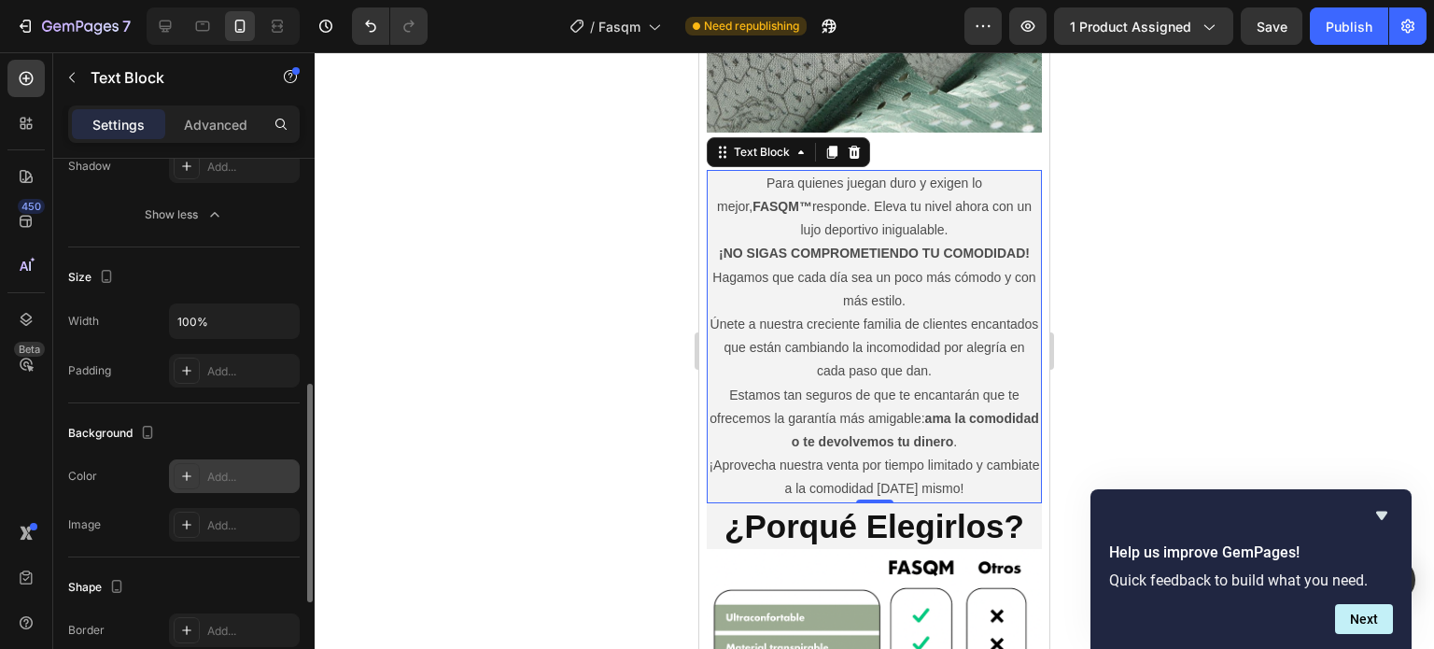
click at [203, 470] on div "Add..." at bounding box center [234, 476] width 131 height 34
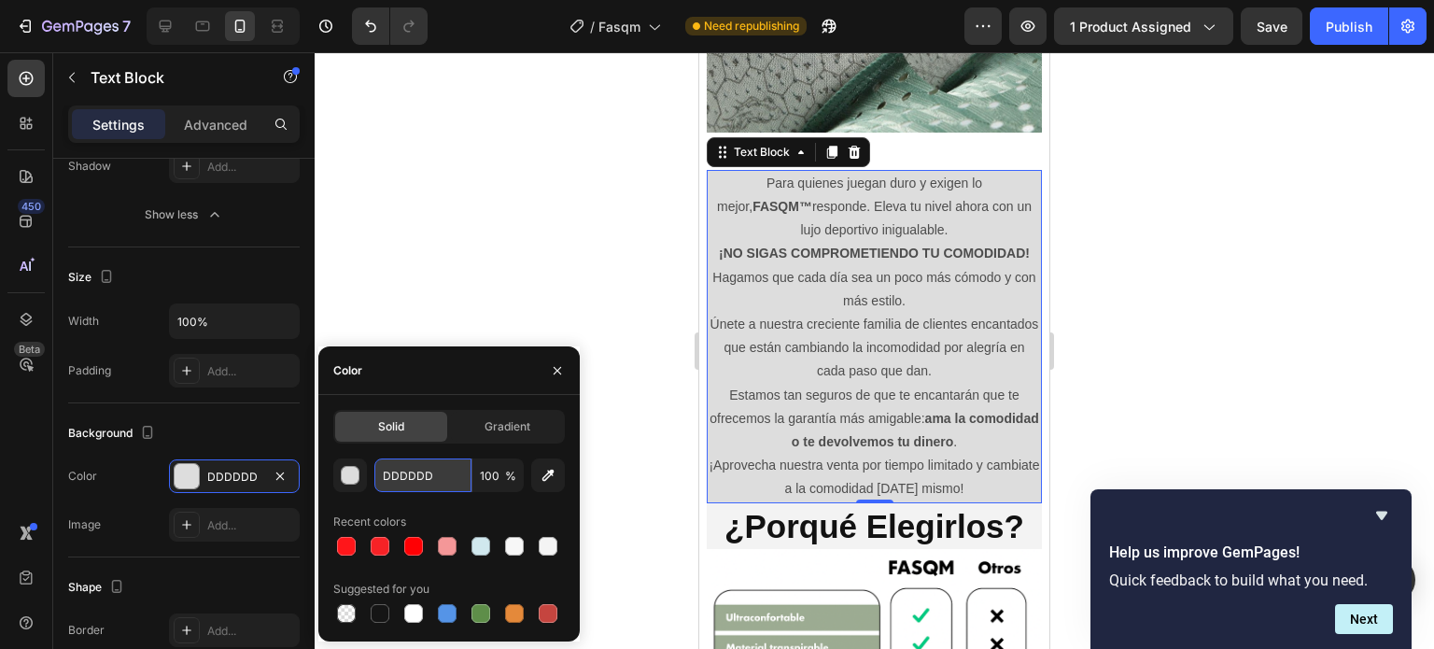
click at [412, 481] on input "DDDDDD" at bounding box center [422, 475] width 97 height 34
type input "FFF"
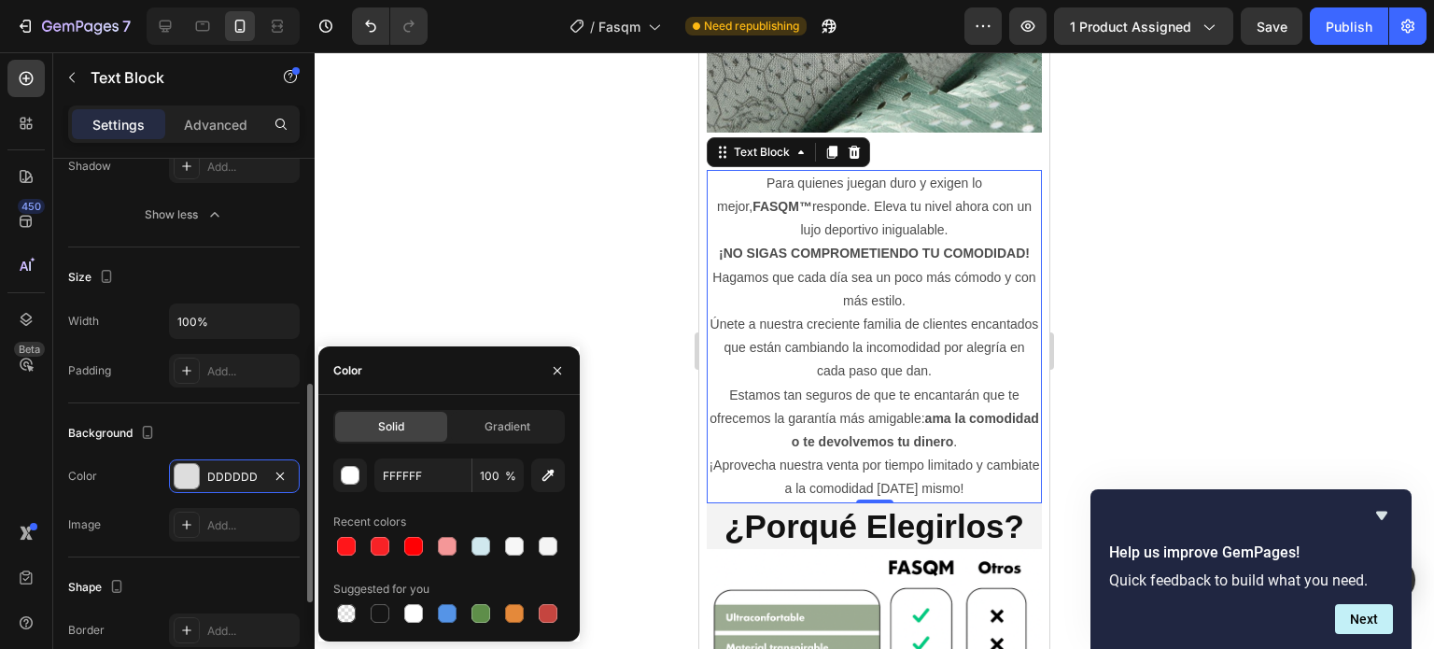
click at [250, 421] on div "Background" at bounding box center [183, 433] width 231 height 30
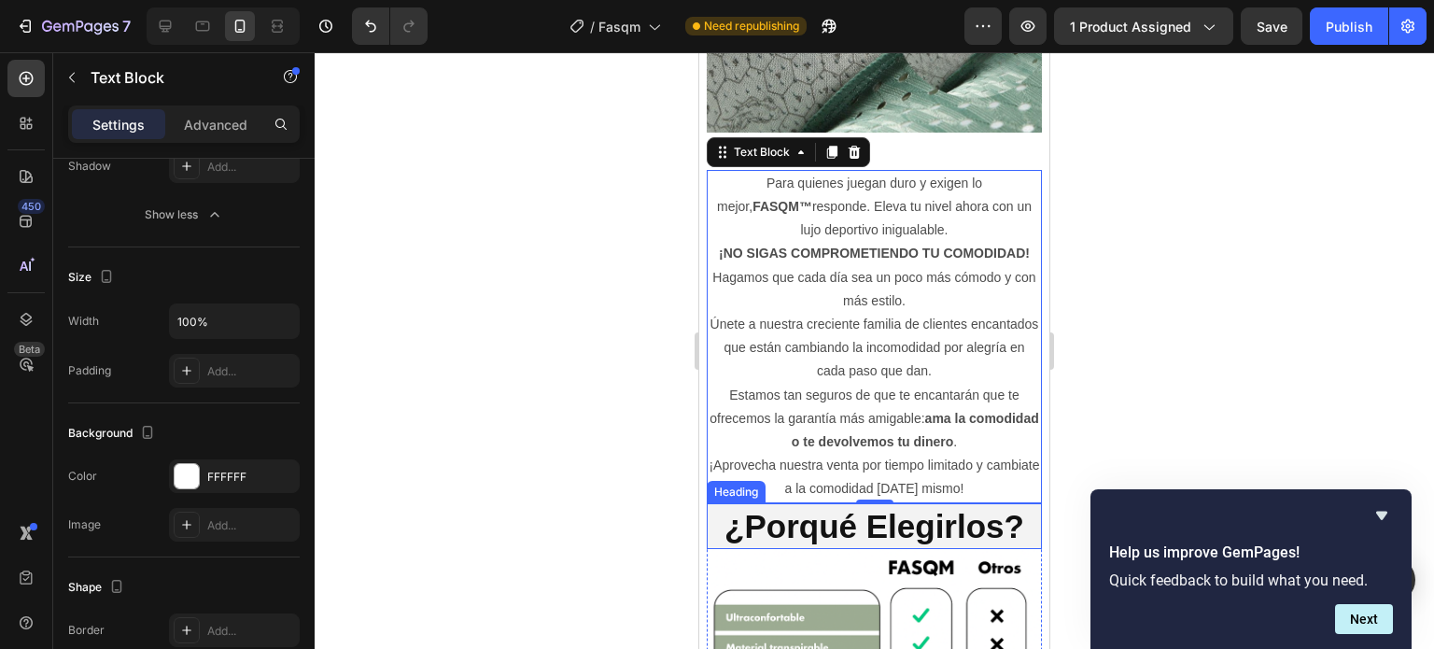
click at [1009, 503] on h2 "¿Porqué Elegirlos?" at bounding box center [874, 526] width 335 height 47
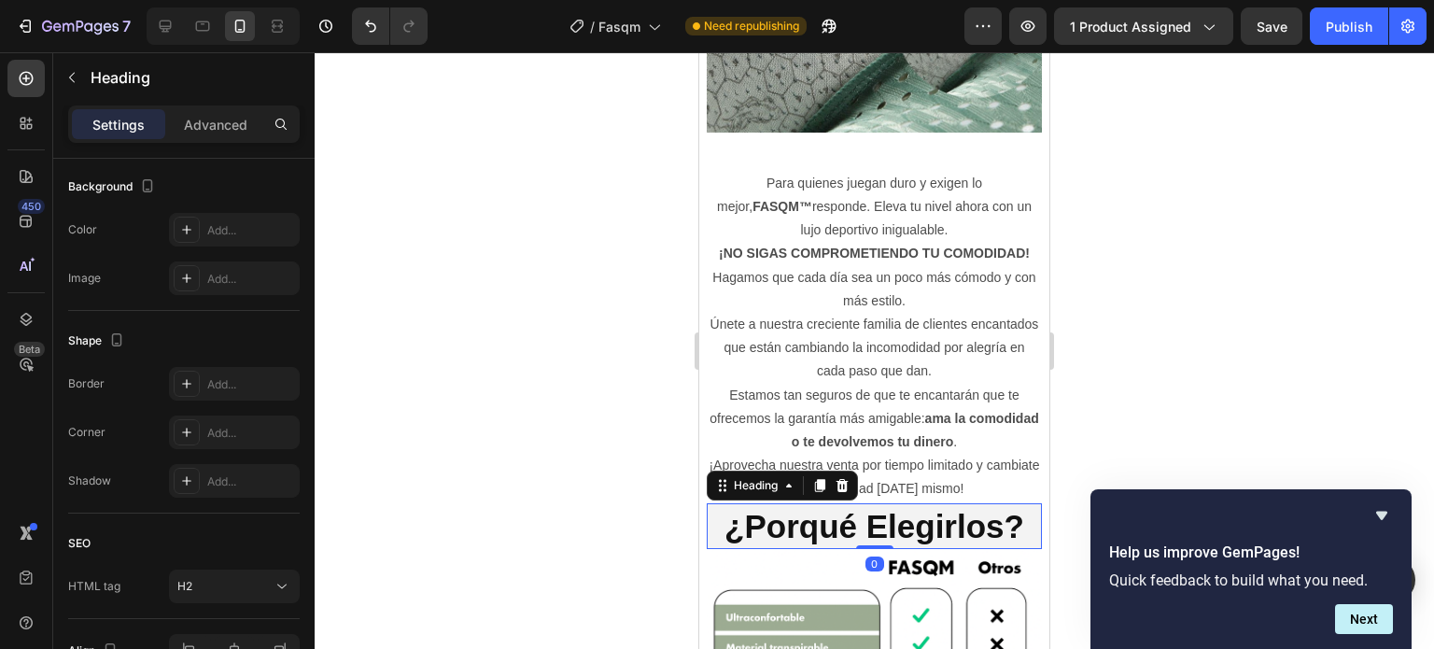
scroll to position [0, 0]
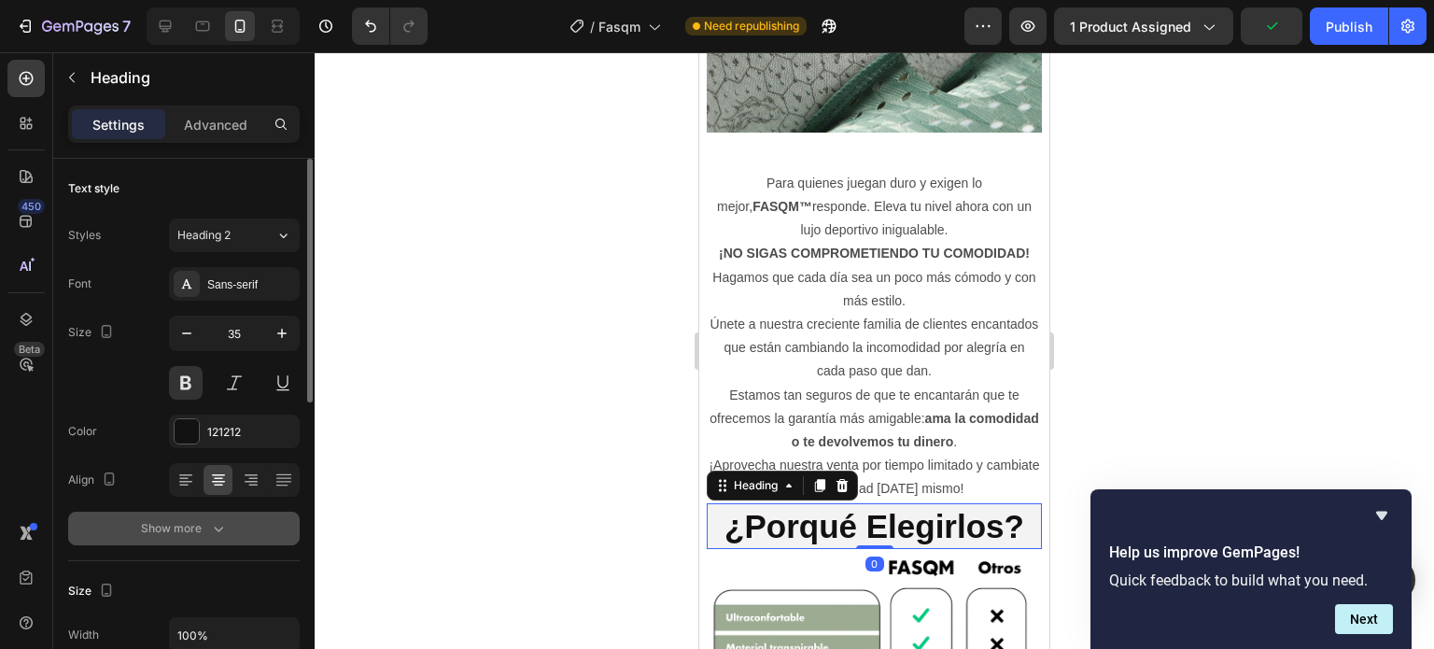
click at [209, 519] on icon "button" at bounding box center [218, 528] width 19 height 19
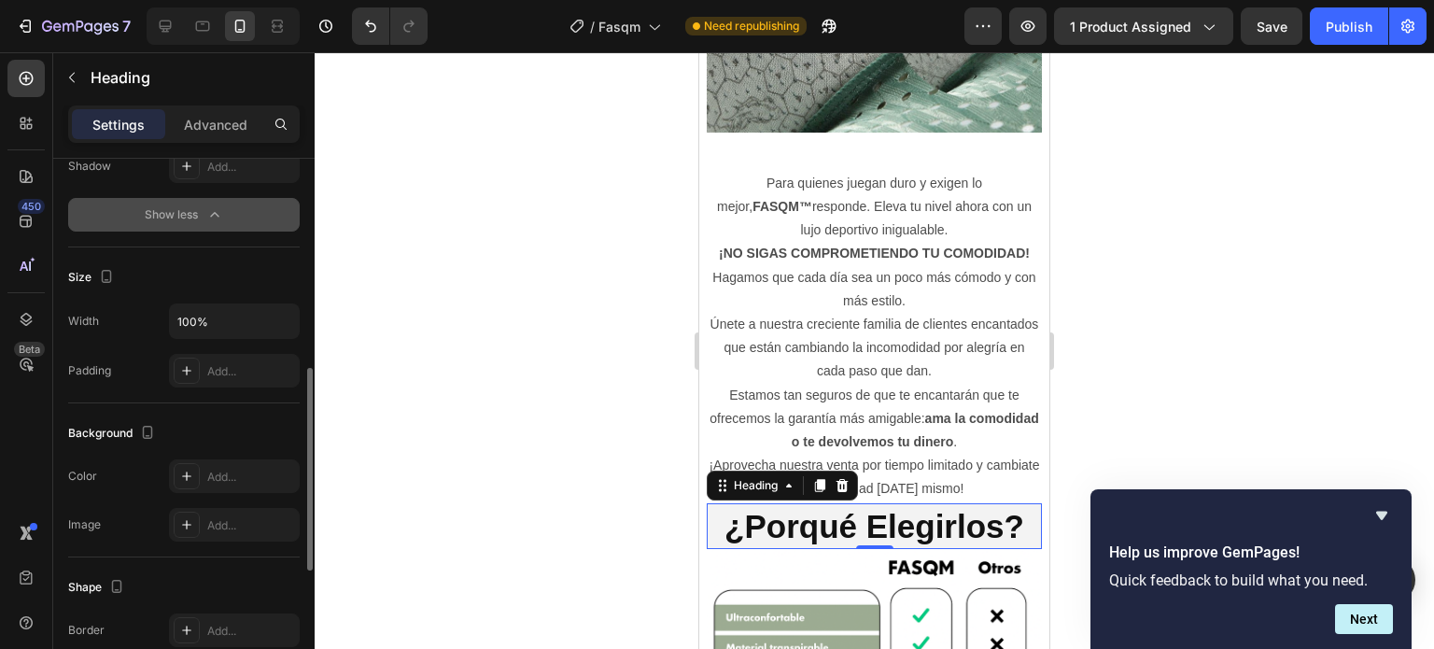
scroll to position [653, 0]
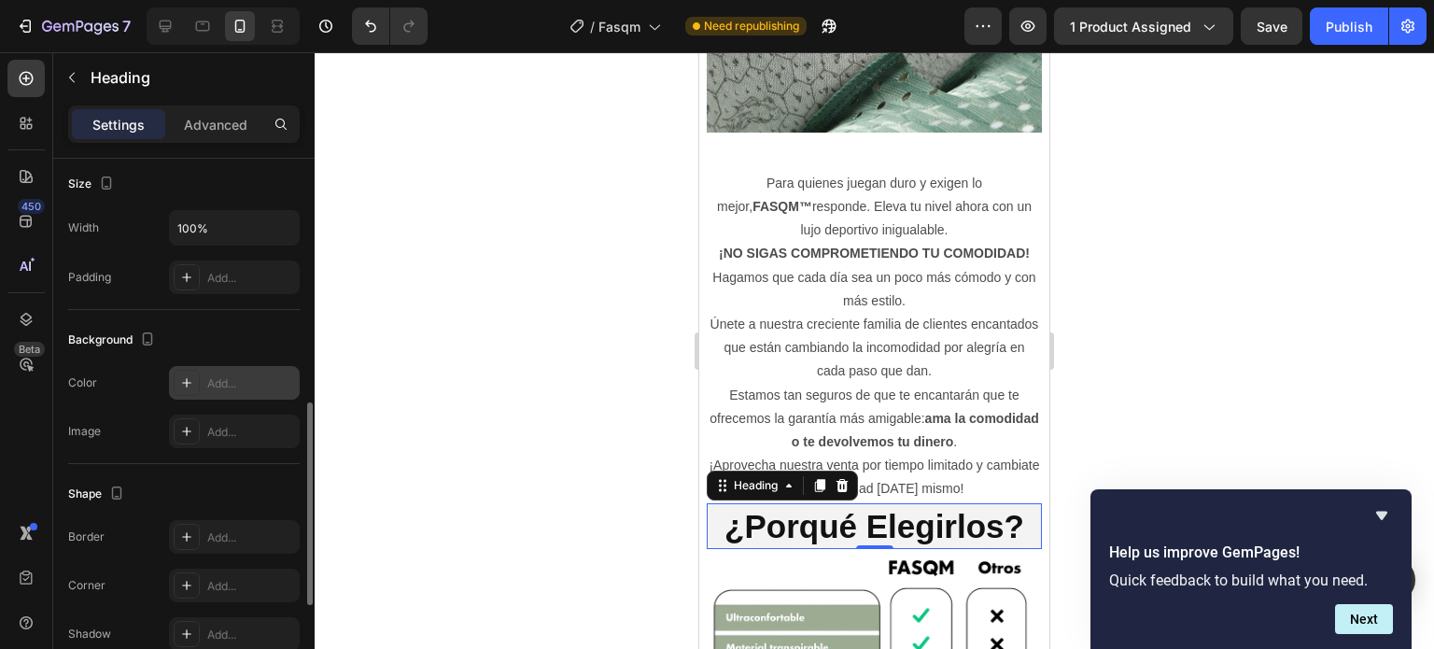
click at [187, 385] on icon at bounding box center [186, 382] width 15 height 15
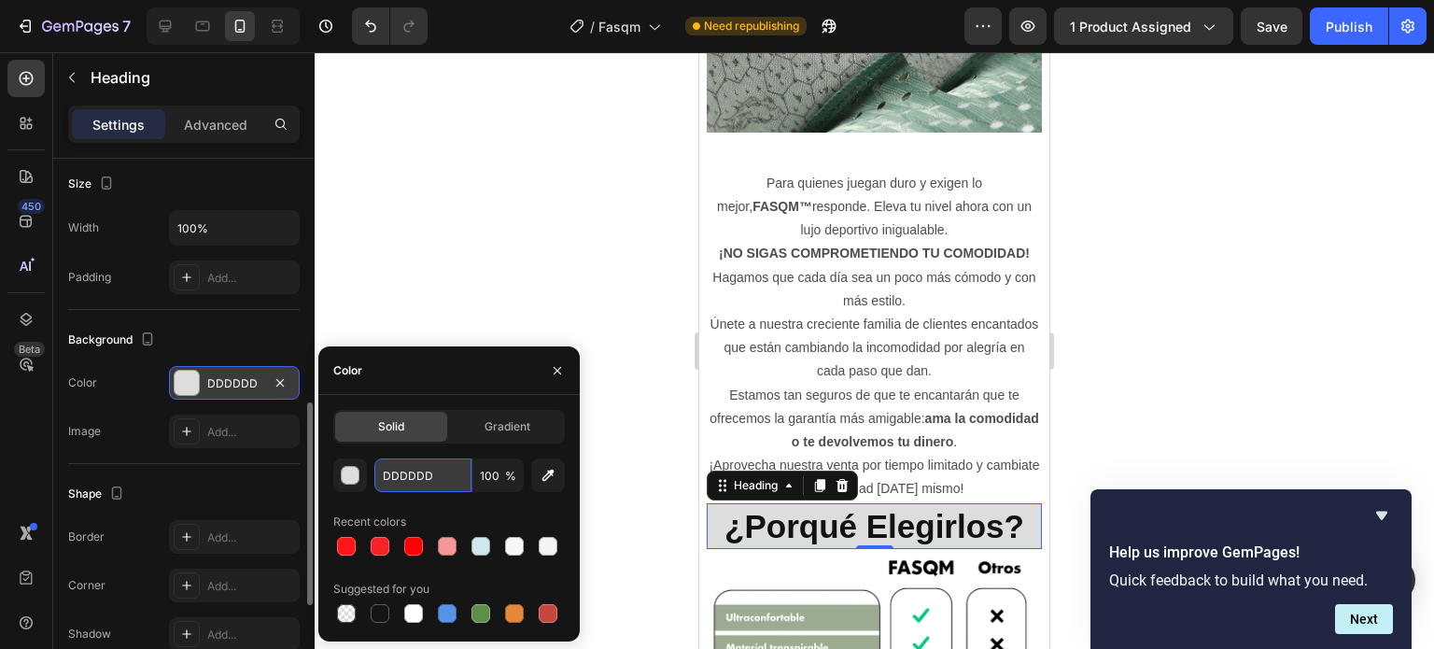
click at [411, 468] on input "DDDDDD" at bounding box center [422, 475] width 97 height 34
type input "FFF"
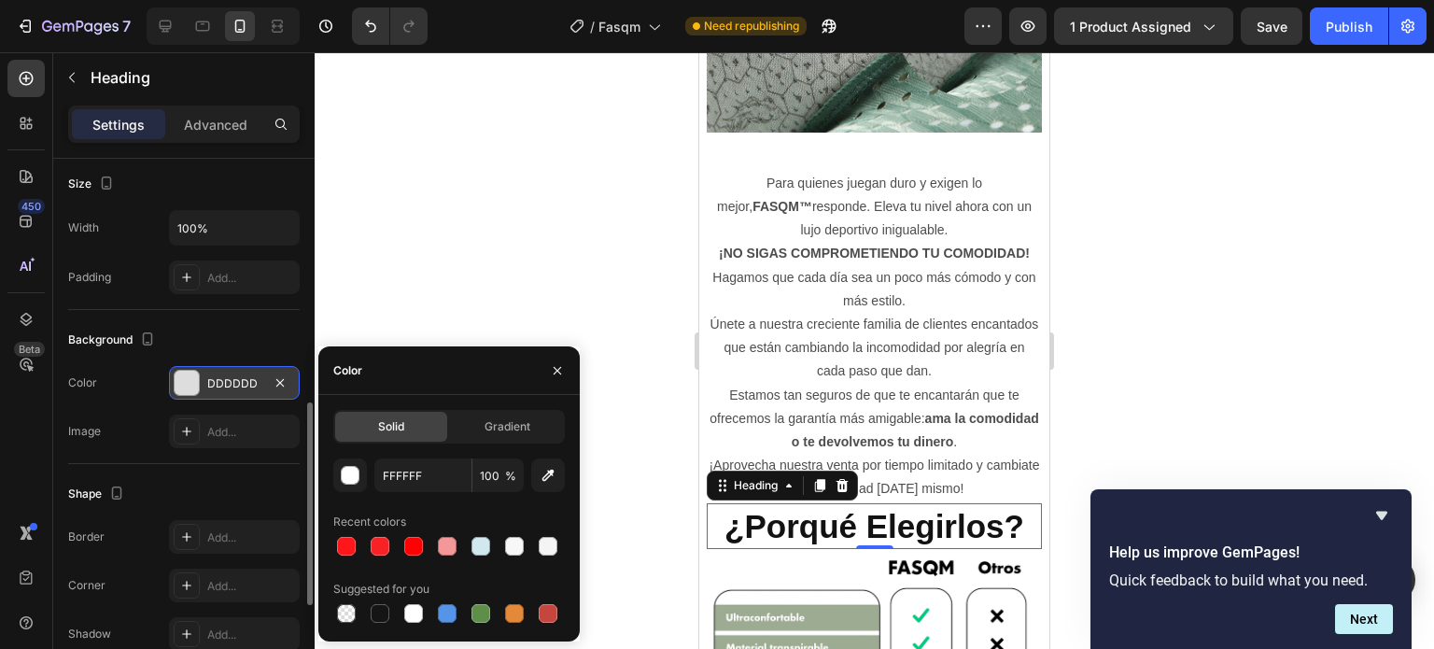
click at [408, 250] on div at bounding box center [874, 350] width 1119 height 596
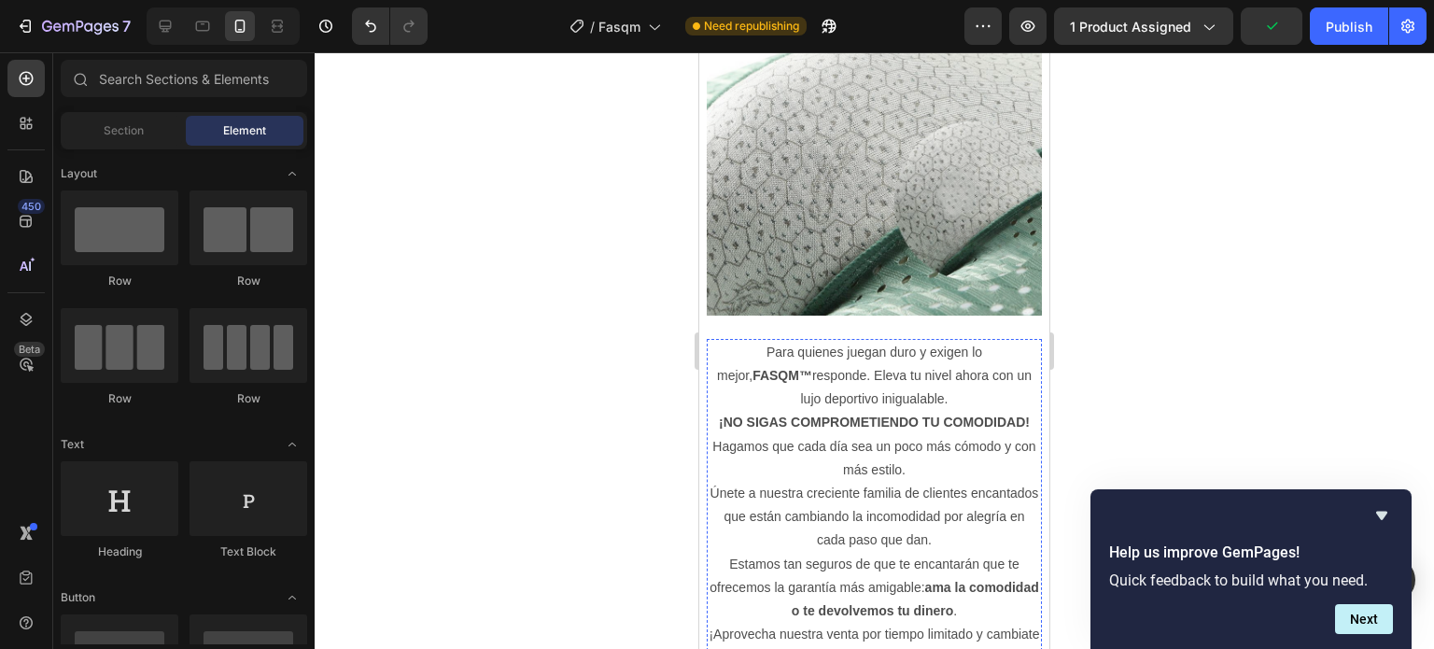
scroll to position [1897, 0]
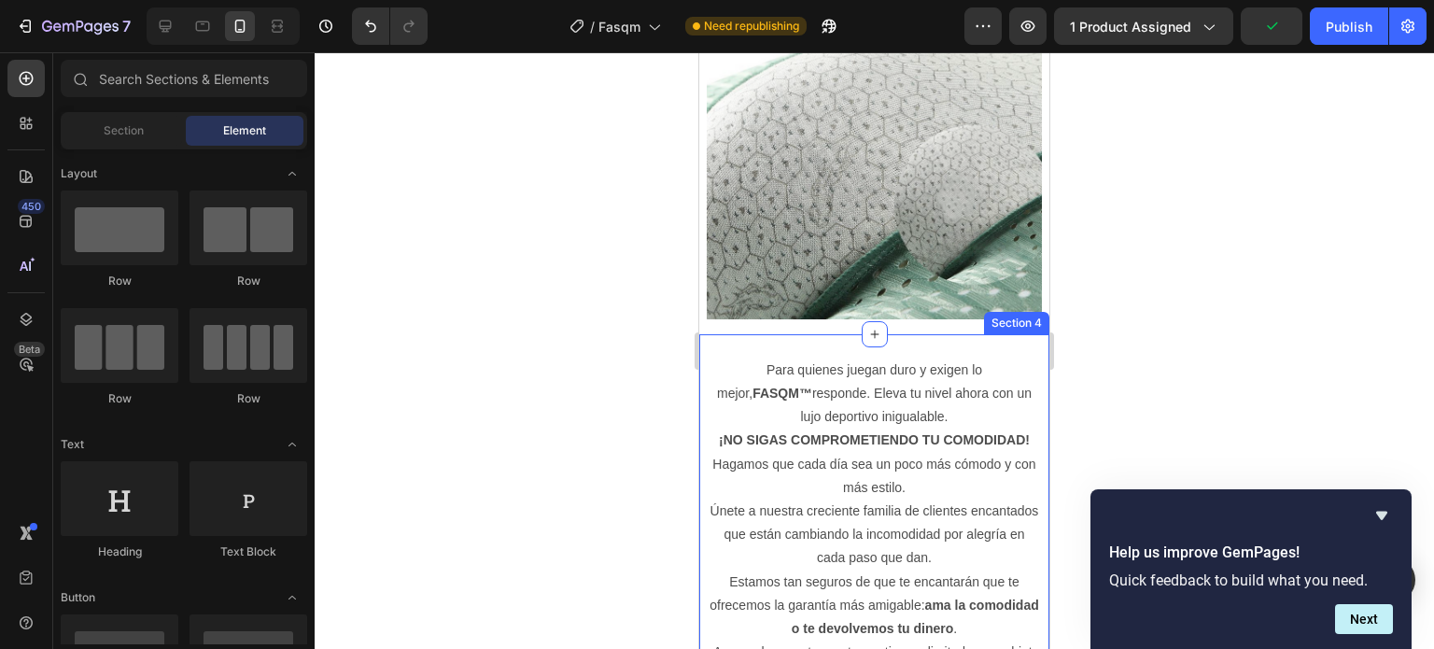
click at [942, 334] on div "Para quienes juegan duro y exigen lo mejor, FASQM™ responde. Eleva tu nivel aho…" at bounding box center [874, 654] width 350 height 640
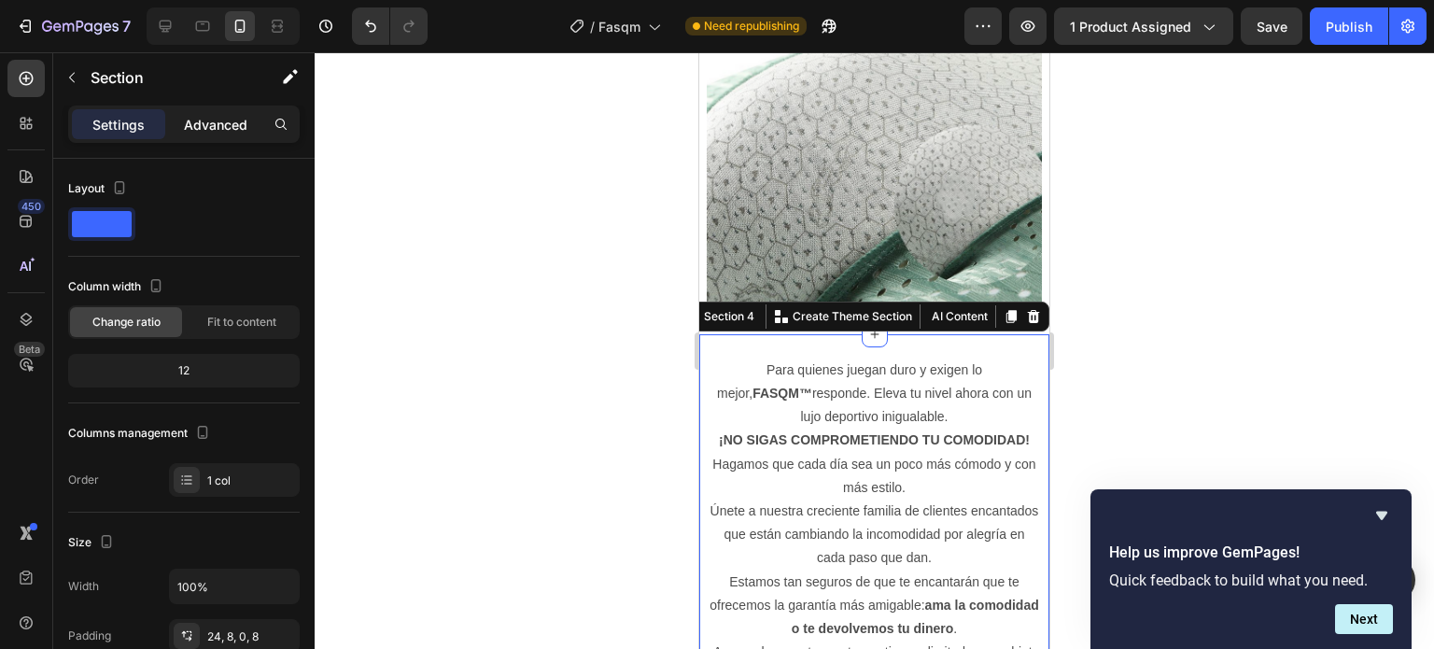
click at [211, 128] on p "Advanced" at bounding box center [215, 125] width 63 height 20
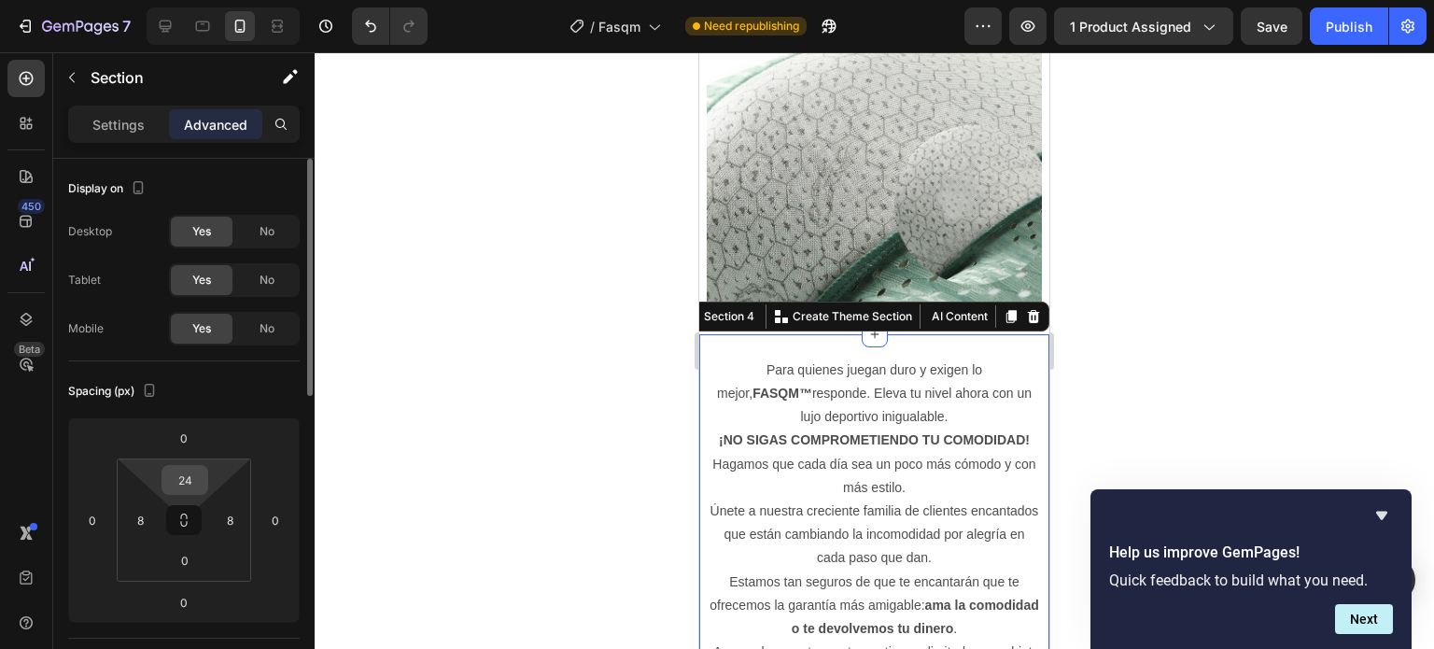
click at [194, 466] on input "24" at bounding box center [184, 480] width 37 height 28
type input "8"
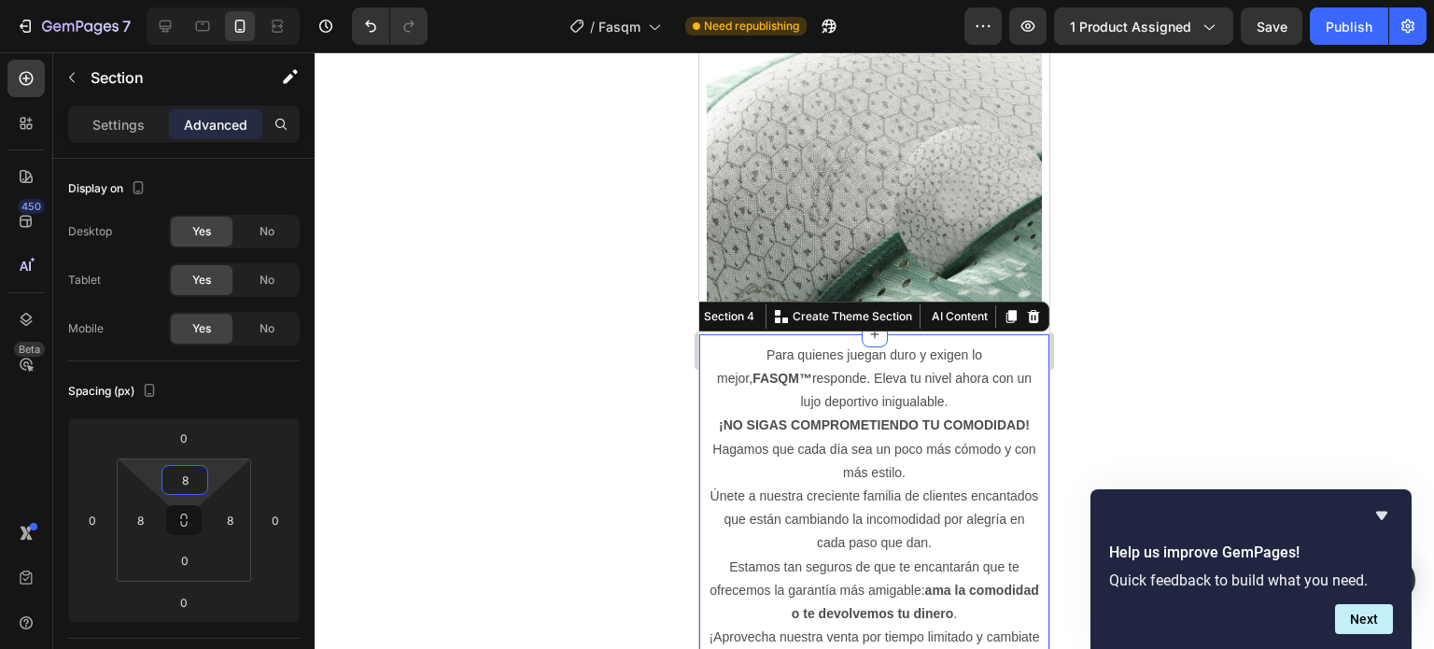
click at [1165, 323] on div at bounding box center [874, 350] width 1119 height 596
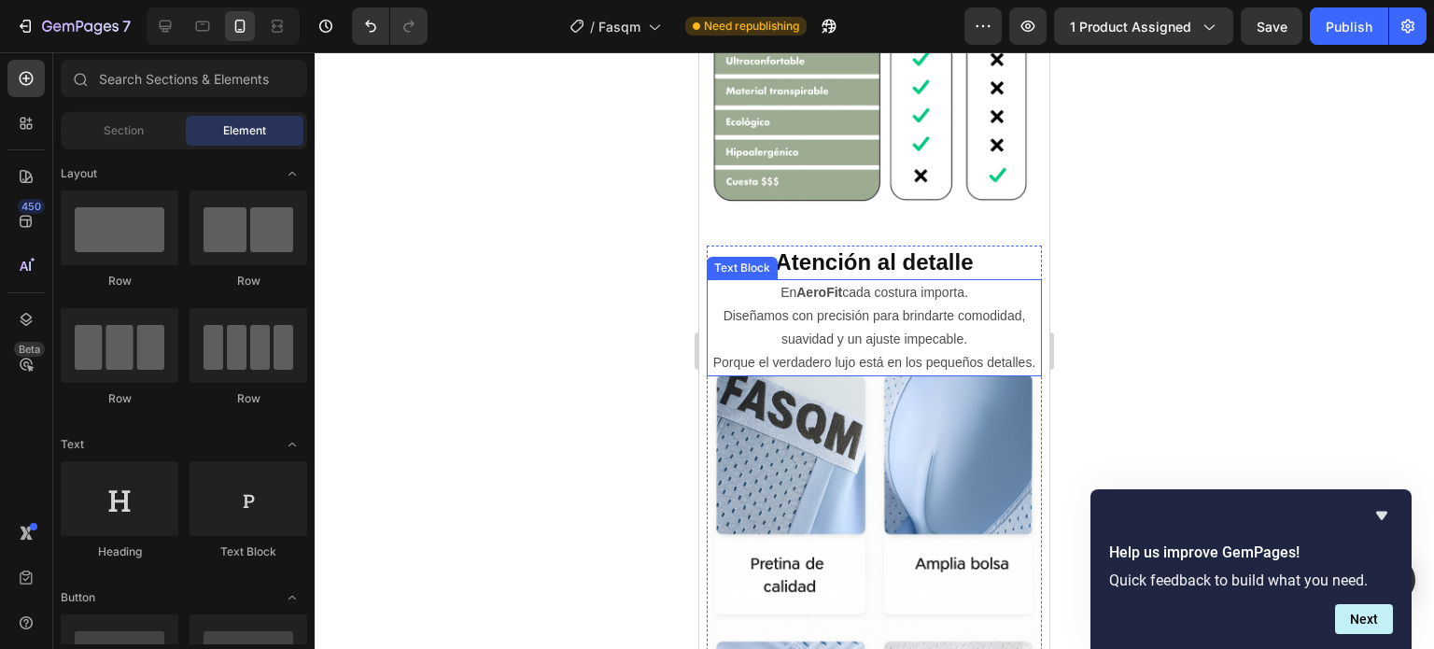
scroll to position [2643, 0]
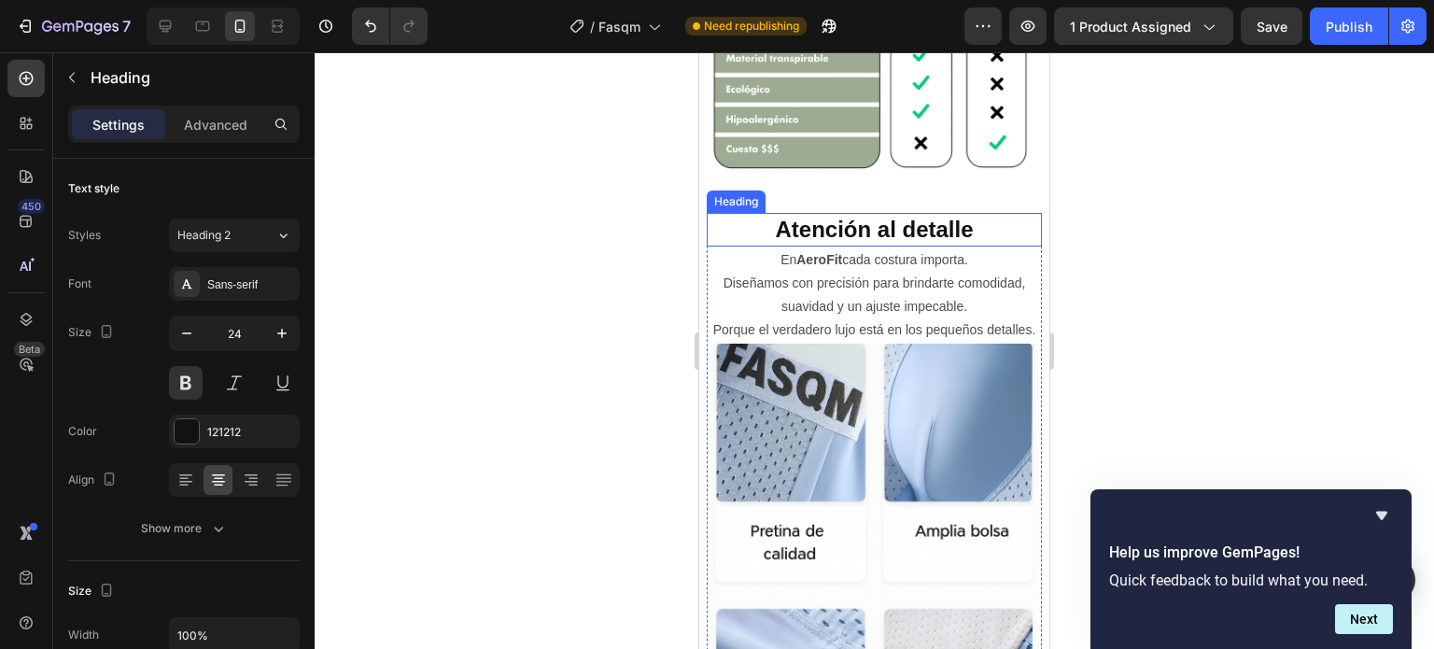
click at [910, 218] on strong "Atención al detalle" at bounding box center [874, 229] width 198 height 25
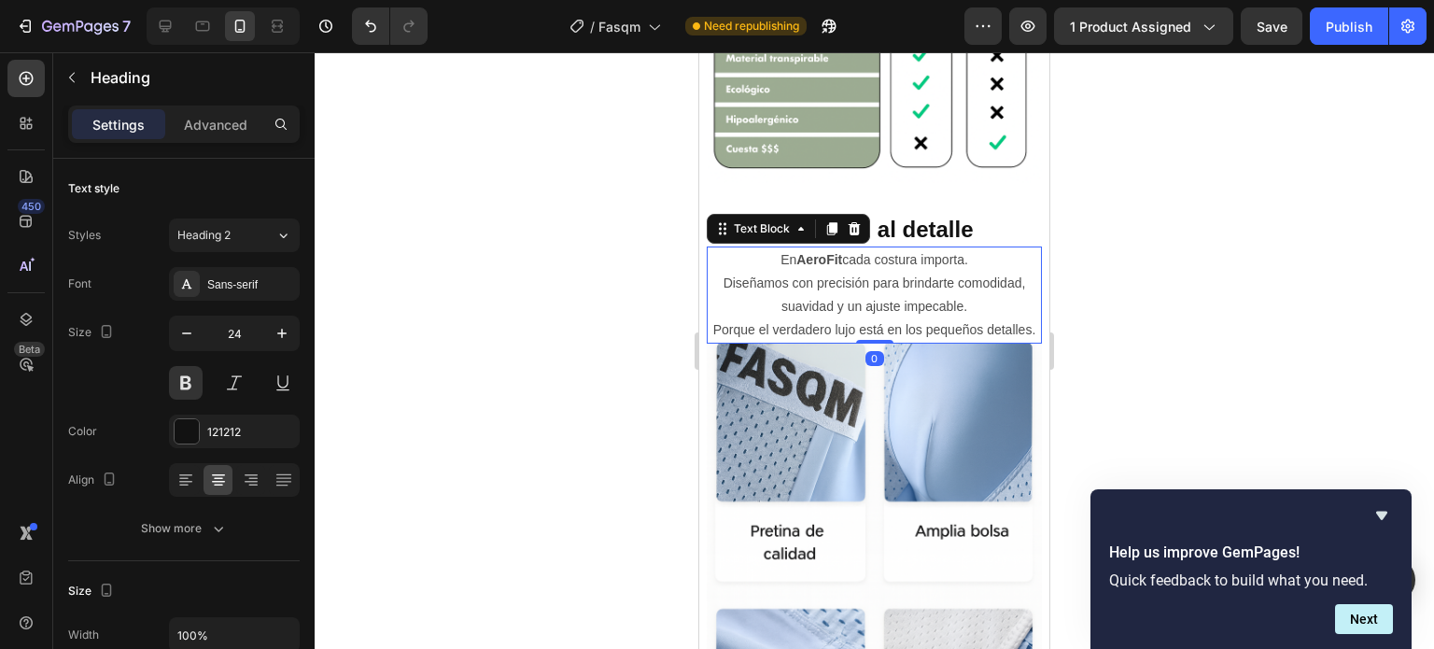
click at [914, 273] on p "En AeroFit cada costura importa. Diseñamos con precisión para brindarte comodid…" at bounding box center [873, 295] width 331 height 94
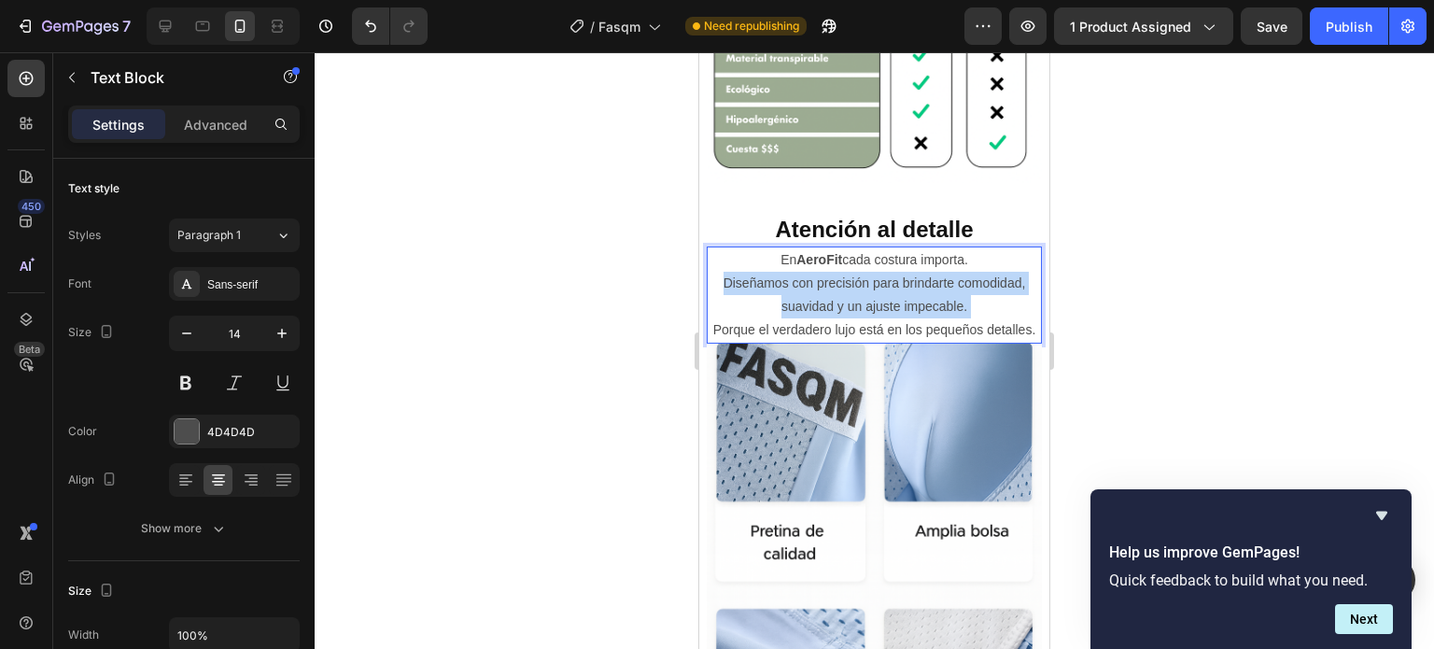
click at [914, 273] on p "En AeroFit cada costura importa. Diseñamos con precisión para brindarte comodid…" at bounding box center [873, 295] width 331 height 94
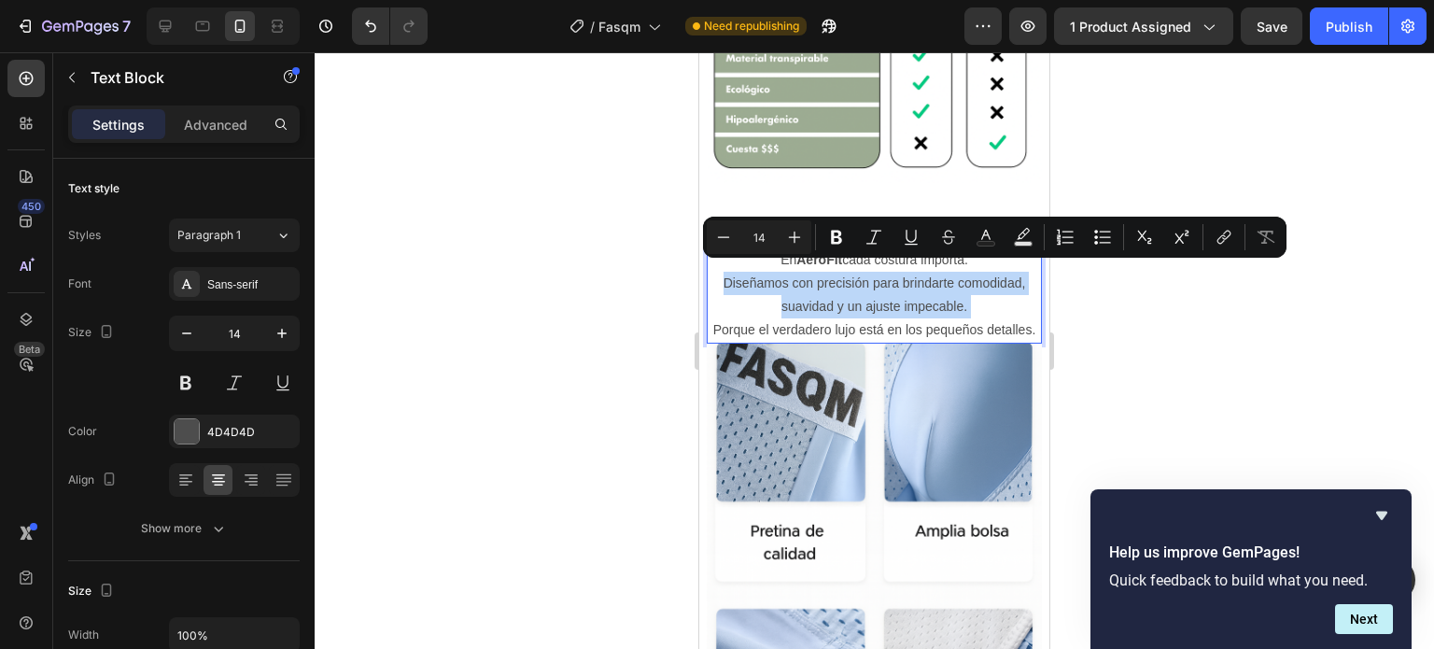
click at [918, 295] on p "En AeroFit cada costura importa. Diseñamos con precisión para brindarte comodid…" at bounding box center [873, 295] width 331 height 94
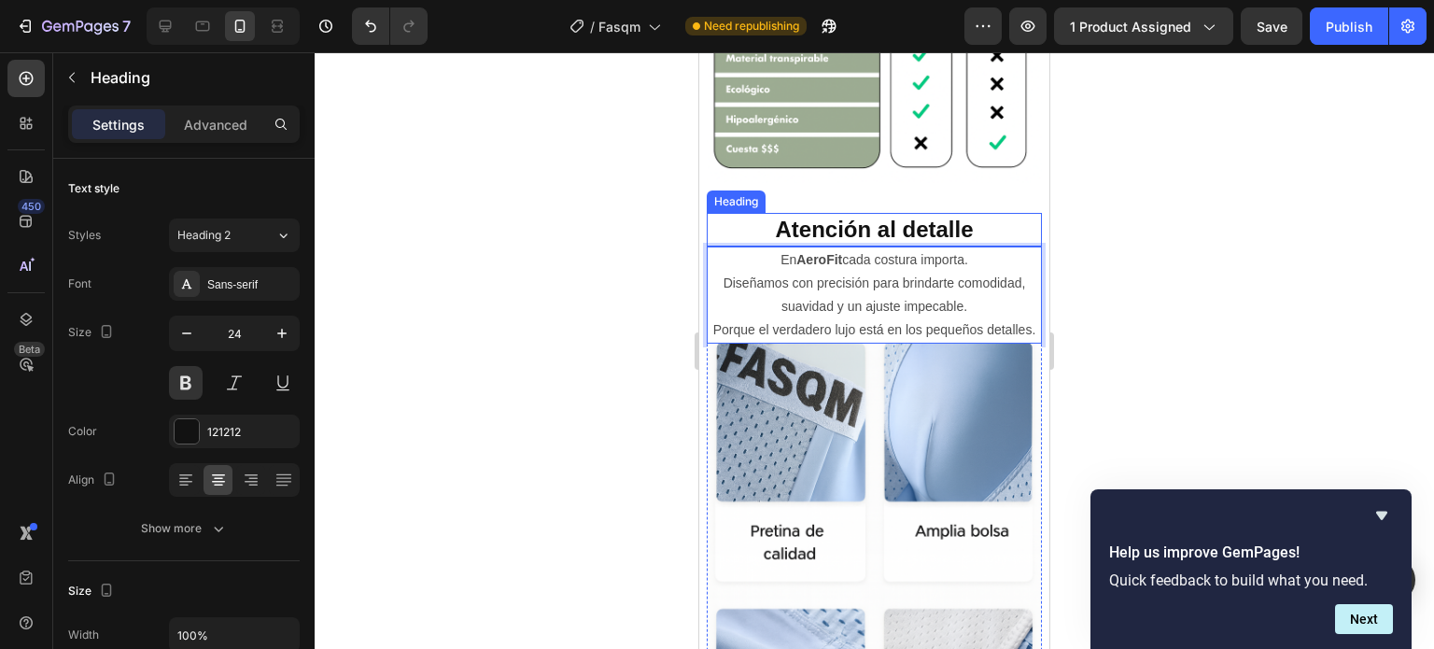
click at [917, 217] on strong "Atención al detalle" at bounding box center [874, 229] width 198 height 25
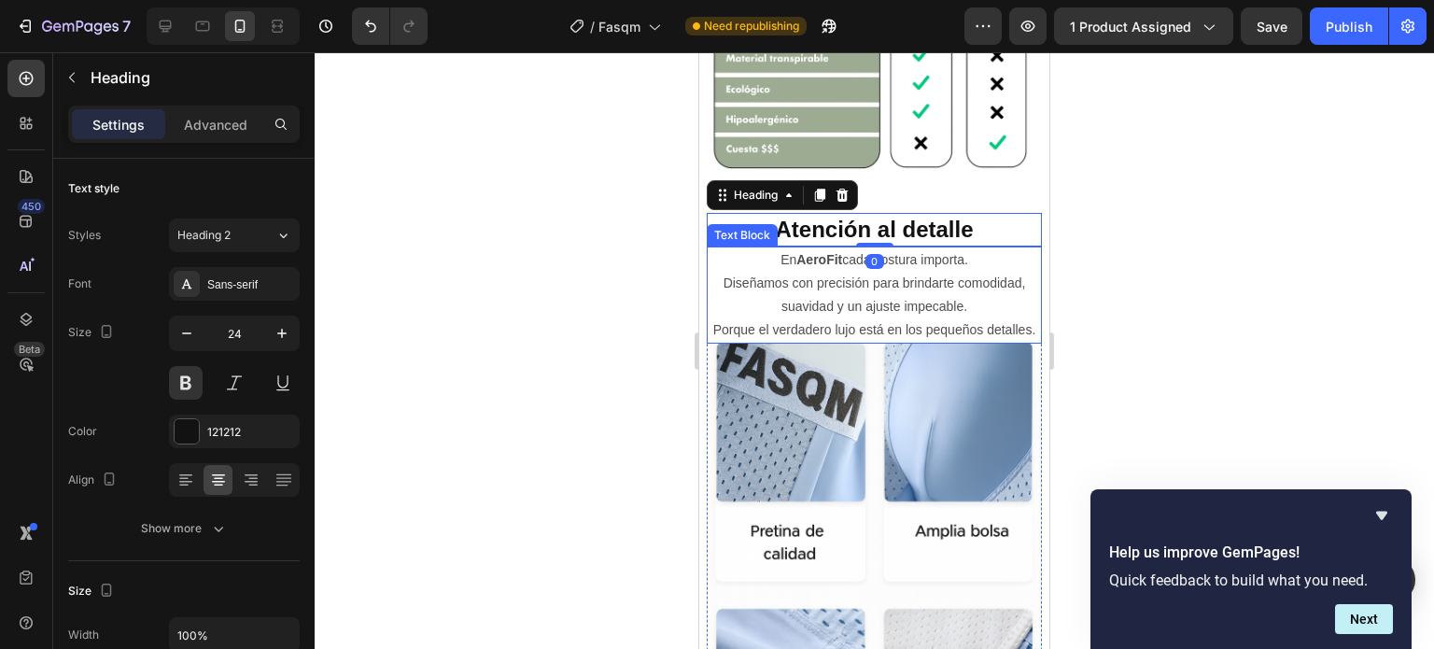
click at [922, 338] on p "En AeroFit cada costura importa. Diseñamos con precisión para brindarte comodid…" at bounding box center [873, 295] width 331 height 94
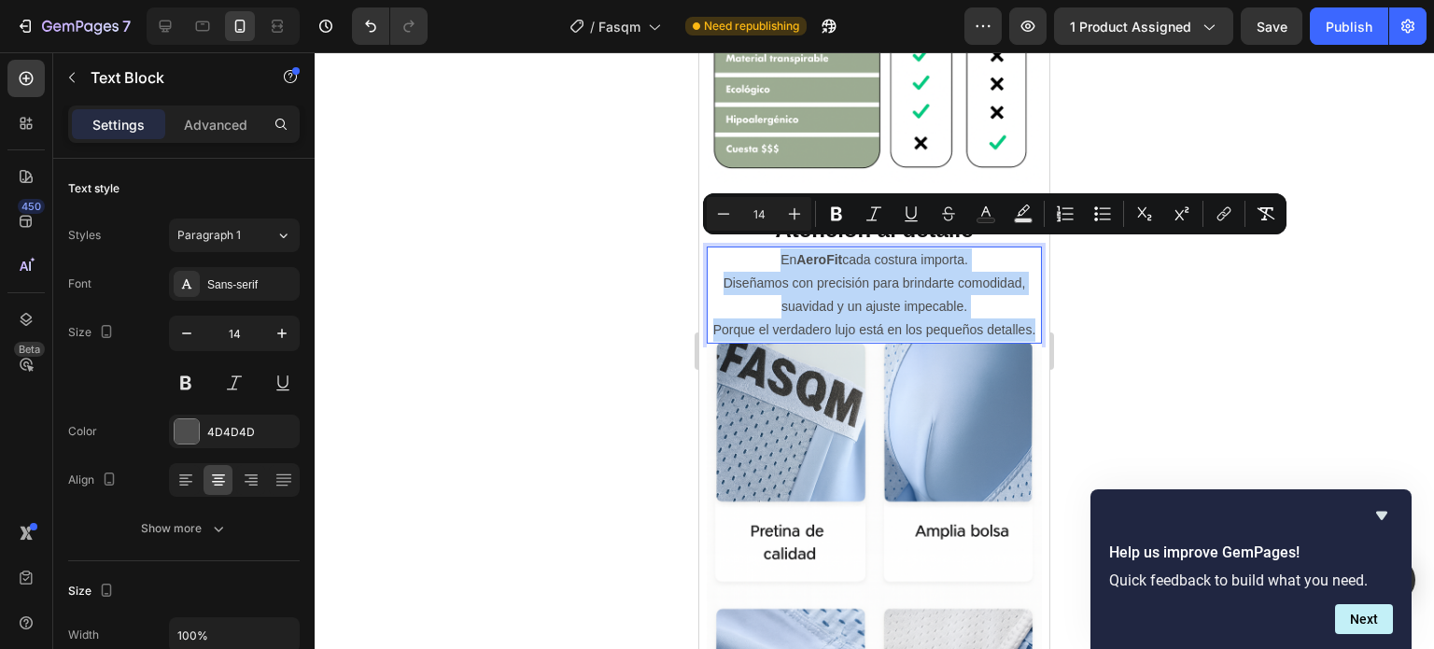
drag, startPoint x: 894, startPoint y: 343, endPoint x: 769, endPoint y: 241, distance: 161.8
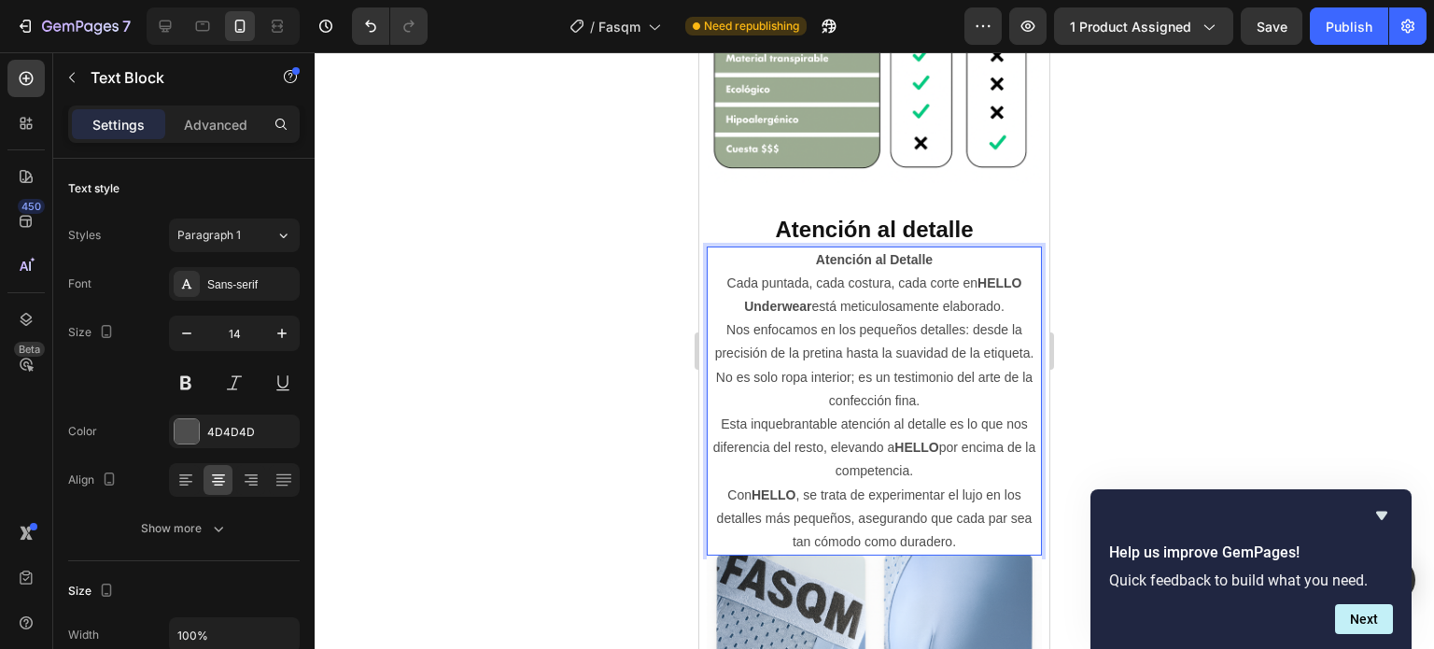
click at [906, 252] on strong "Atención al Detalle" at bounding box center [874, 259] width 117 height 15
click at [722, 273] on p "Cada puntada, cada costura, cada corte en HELLO Underwear está meticulosamente …" at bounding box center [873, 319] width 331 height 94
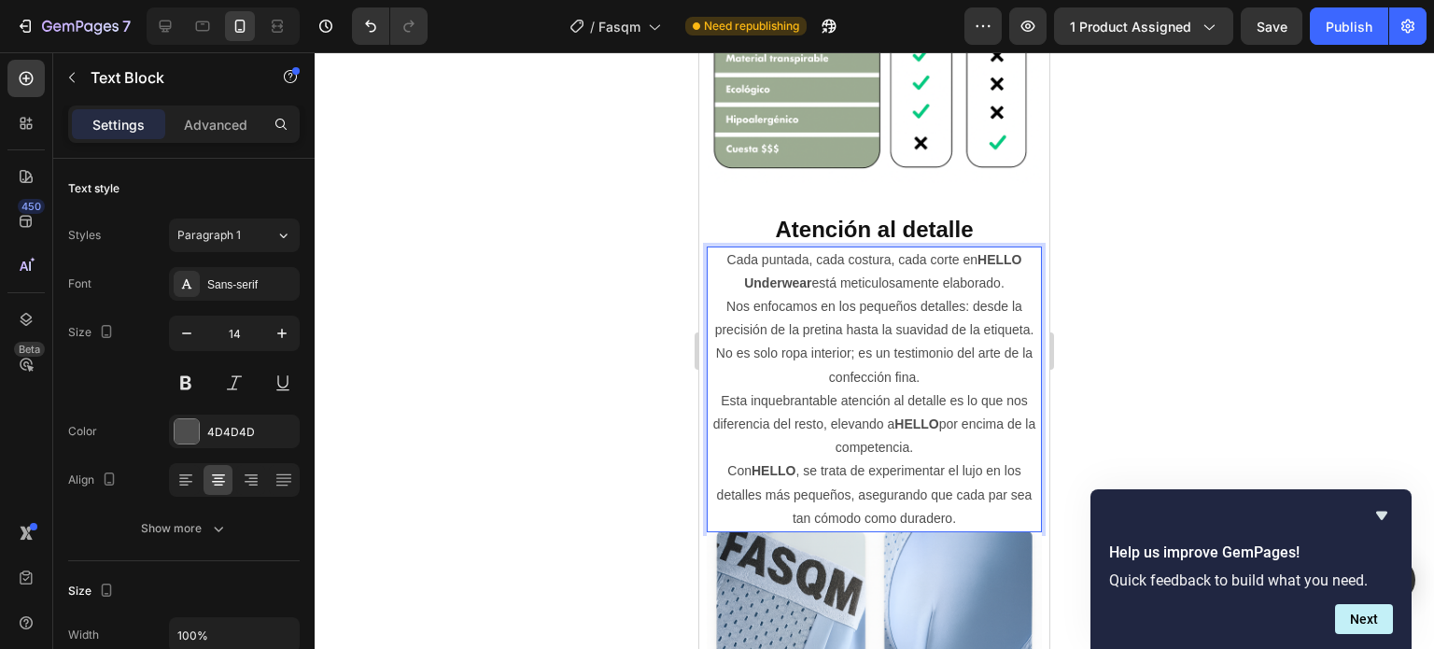
click at [925, 263] on p "Cada puntada, cada costura, cada corte en HELLO Underwear está meticulosamente …" at bounding box center [873, 295] width 331 height 94
click at [940, 304] on p "Cada puntada, cada costura, cada corte en HELLO Underwear está meticulosamente …" at bounding box center [873, 295] width 331 height 94
click at [949, 314] on p "Cada puntada, cada costura, cada corte en HELLO Underwear está meticulosamente …" at bounding box center [873, 295] width 331 height 94
click at [873, 301] on p "Cada puntada, cada costura, cada corte en HELLO Underwear está meticulosamente …" at bounding box center [873, 295] width 331 height 94
click at [956, 279] on p "Cada puntada, cada costura, cada corte en HELLO Underwear está meticulosamente …" at bounding box center [873, 295] width 331 height 94
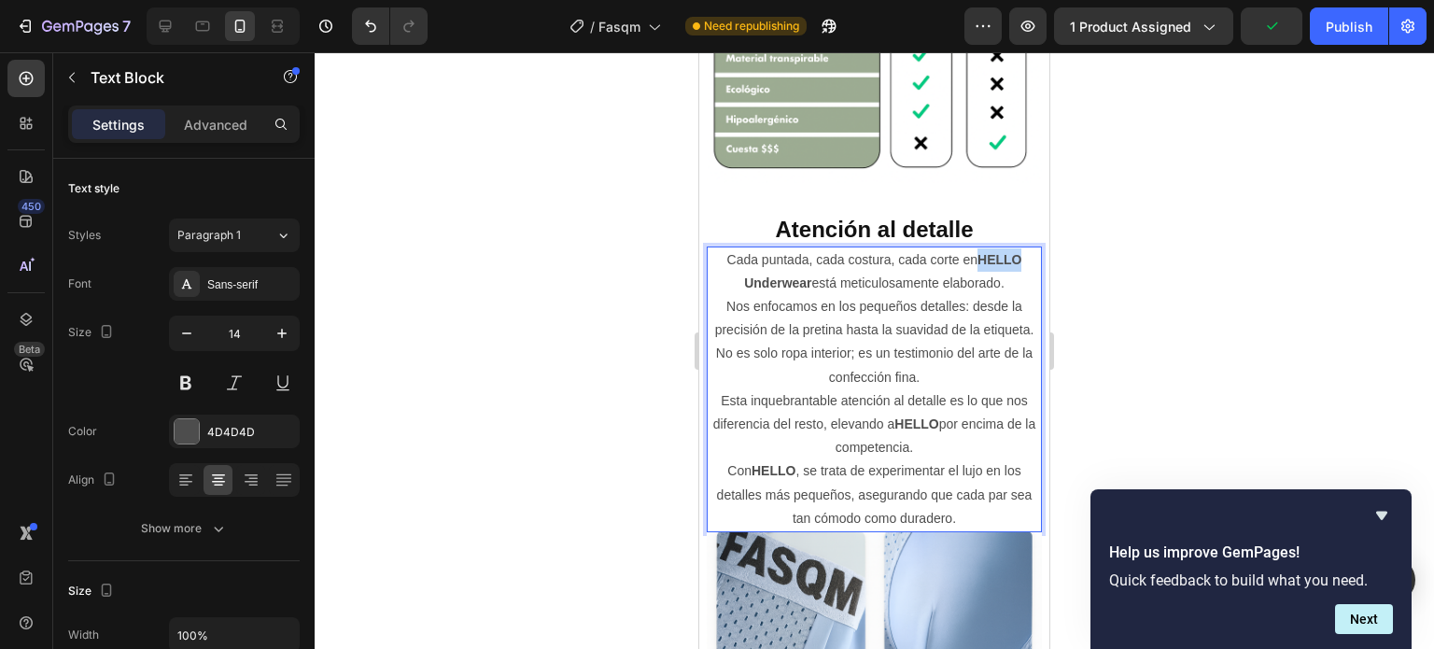
drag, startPoint x: 973, startPoint y: 245, endPoint x: 1016, endPoint y: 246, distance: 43.9
click at [1016, 248] on p "Cada puntada, cada costura, cada corte en HELLO Underwear está meticulosamente …" at bounding box center [873, 295] width 331 height 94
drag, startPoint x: 757, startPoint y: 268, endPoint x: 969, endPoint y: 248, distance: 212.8
click at [969, 248] on p "Cada puntada, cada costura, cada corte en BOXERS FALQM Underwear está meticulos…" at bounding box center [873, 295] width 331 height 94
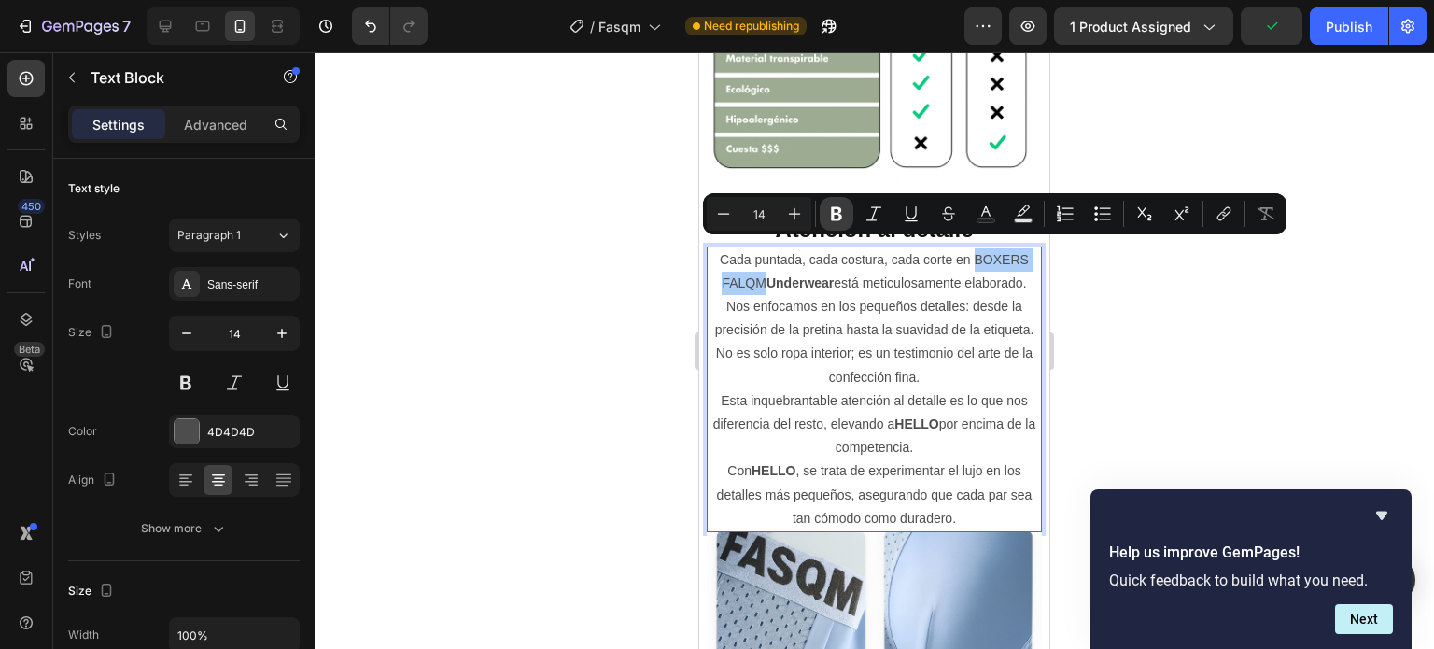
click at [829, 208] on icon "Editor contextual toolbar" at bounding box center [836, 213] width 19 height 19
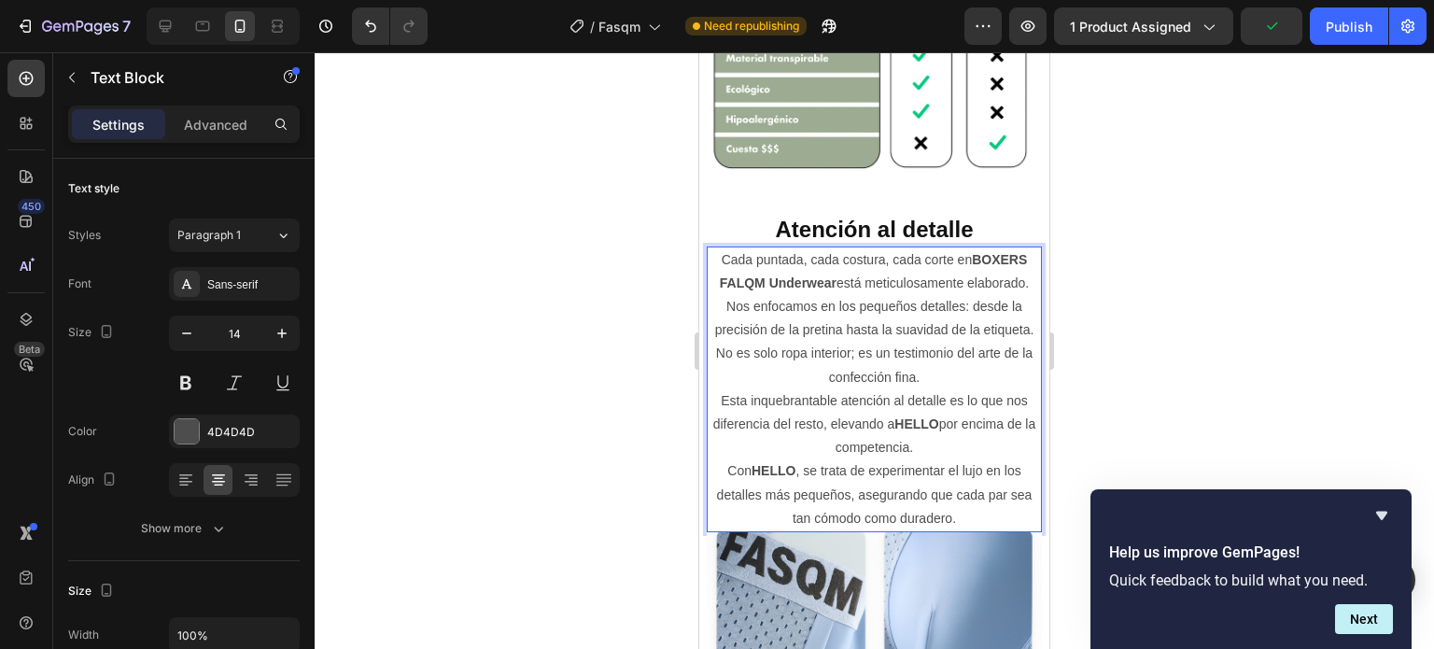
click at [781, 290] on p "Cada puntada, cada costura, cada corte en BOXERS FALQM Underwear está meticulos…" at bounding box center [873, 295] width 331 height 94
drag, startPoint x: 760, startPoint y: 268, endPoint x: 827, endPoint y: 277, distance: 67.9
click at [827, 277] on p "Cada puntada, cada costura, cada corte en BOXERS FALQM Underwear está meticulos…" at bounding box center [873, 295] width 331 height 94
click at [795, 272] on p "Cada puntada, cada costura, cada corte en BOXERS FALQM está meticulosamente ela…" at bounding box center [873, 295] width 331 height 94
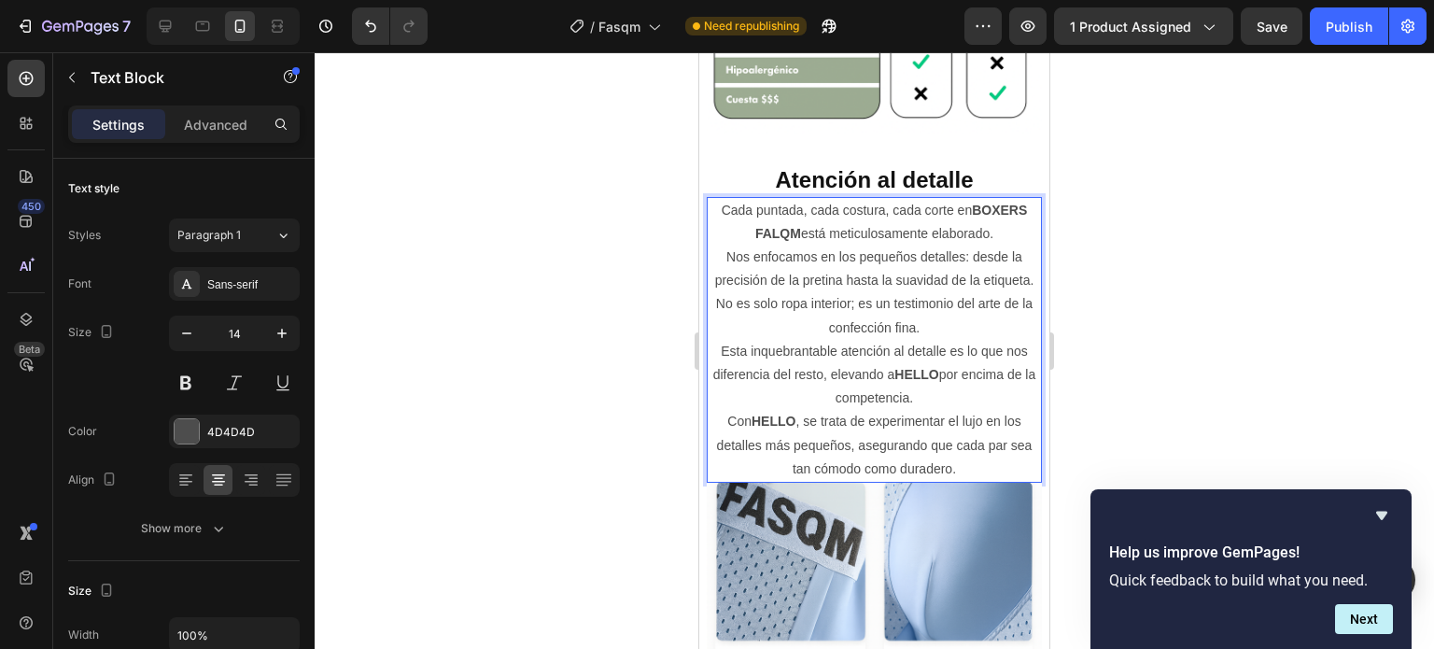
scroll to position [2737, 0]
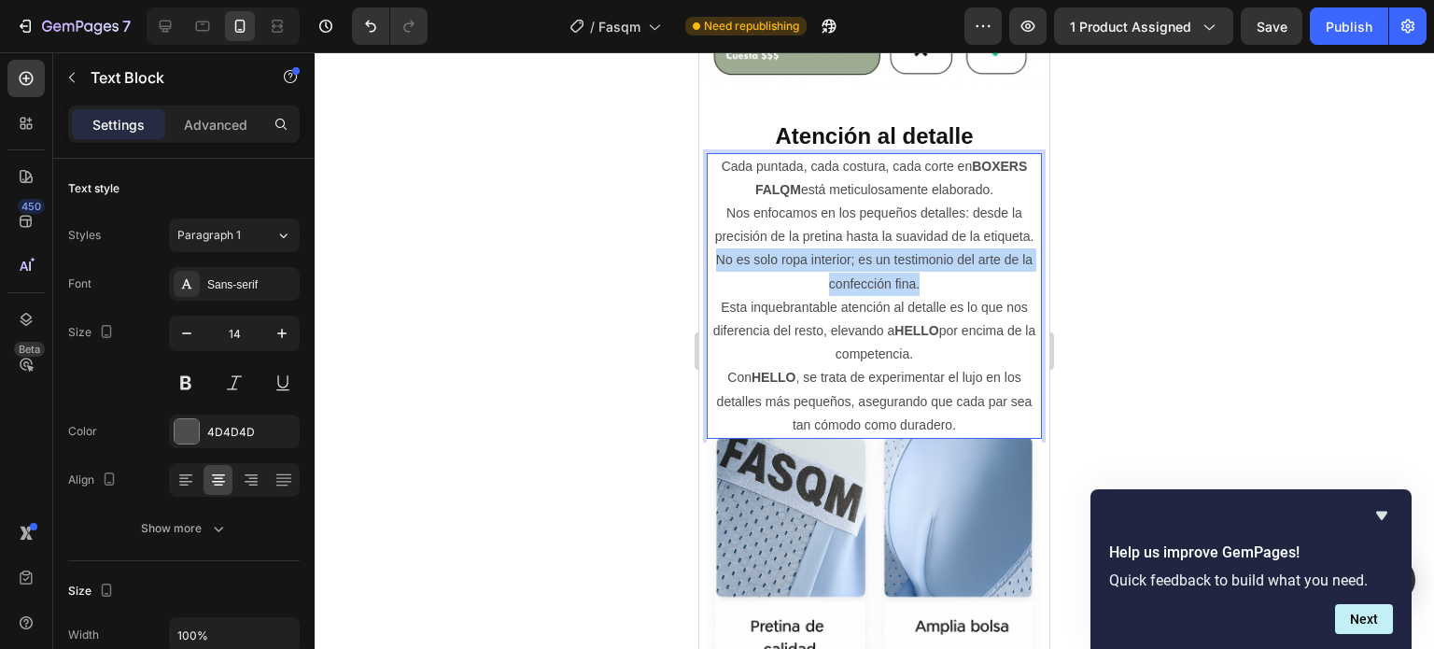
drag, startPoint x: 710, startPoint y: 269, endPoint x: 956, endPoint y: 287, distance: 246.1
click at [956, 287] on p "No es solo ropa interior; es un testimonio del arte de la confección fina. Esta…" at bounding box center [873, 307] width 331 height 118
click at [956, 291] on p "No es solo ropa interior; es un testimonio del arte de la confección fina. Esta…" at bounding box center [873, 307] width 331 height 118
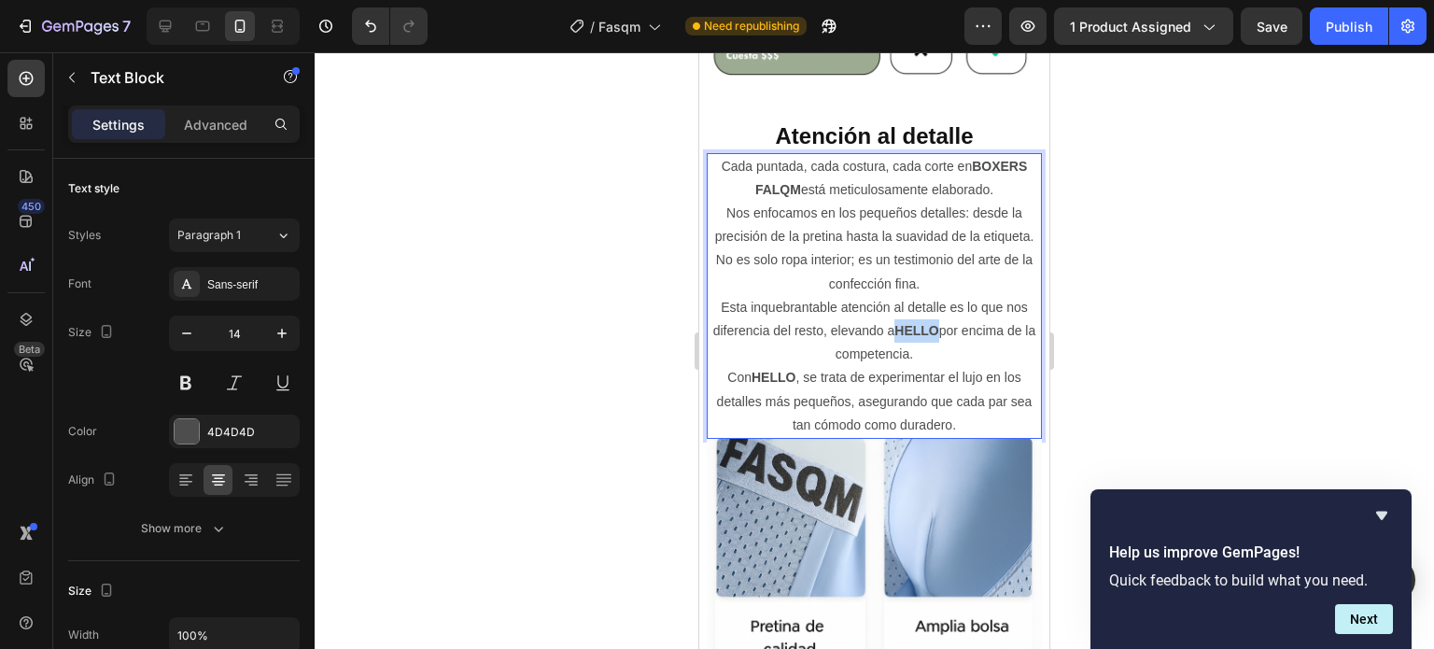
drag, startPoint x: 898, startPoint y: 343, endPoint x: 940, endPoint y: 341, distance: 42.0
click at [940, 341] on p "No es solo ropa interior; es un testimonio del arte de la confección fina. Esta…" at bounding box center [873, 307] width 331 height 118
click at [894, 343] on p "No es solo ropa interior; es un testimonio del arte de la confección fina. Esta…" at bounding box center [873, 307] width 331 height 118
click at [908, 338] on strong "AF" at bounding box center [917, 330] width 18 height 15
click at [910, 338] on strong "AF" at bounding box center [917, 330] width 18 height 15
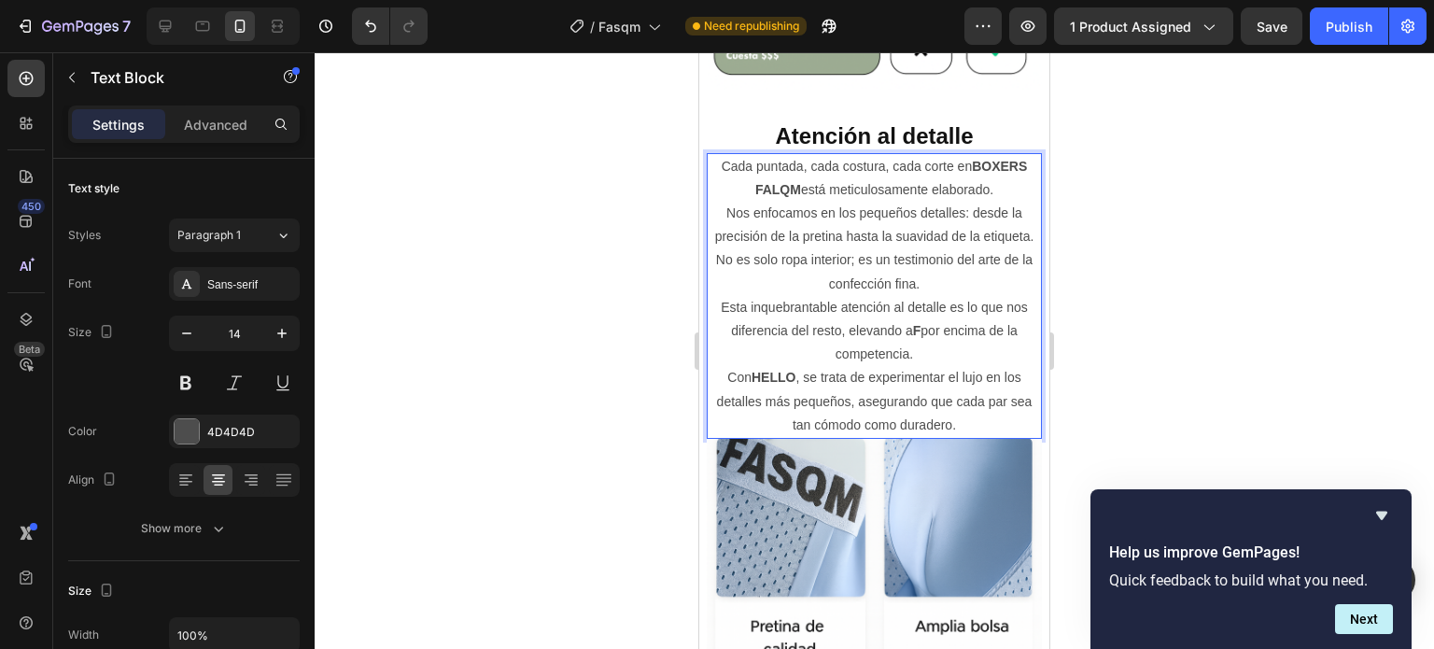
click at [913, 338] on strong "F" at bounding box center [917, 330] width 8 height 15
click at [915, 340] on p "No es solo ropa interior; es un testimonio del arte de la confección fina. Esta…" at bounding box center [873, 307] width 331 height 118
click at [844, 363] on p "No es solo ropa interior; es un testimonio del arte de la confección fina. Esta…" at bounding box center [873, 307] width 331 height 118
click at [913, 341] on p "No es solo ropa interior; es un testimonio del arte de la confección fina. Esta…" at bounding box center [873, 307] width 331 height 118
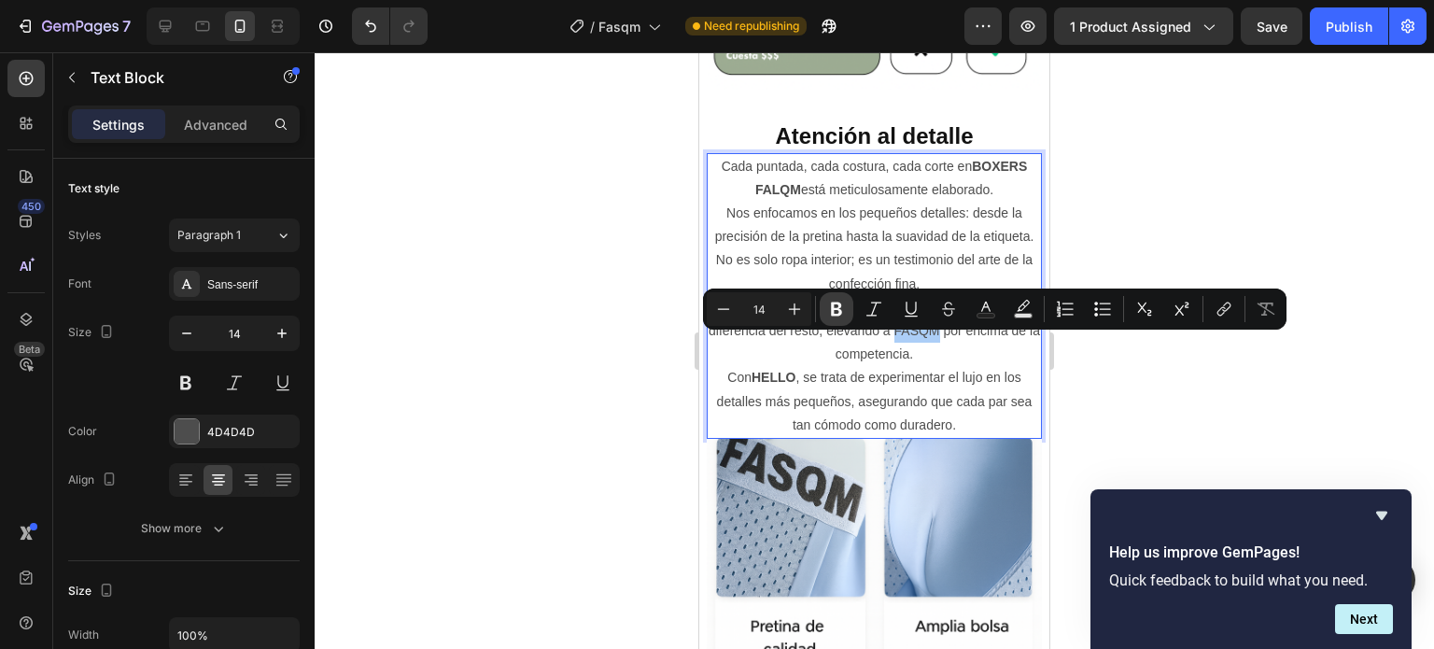
click at [834, 308] on icon "Editor contextual toolbar" at bounding box center [836, 309] width 11 height 14
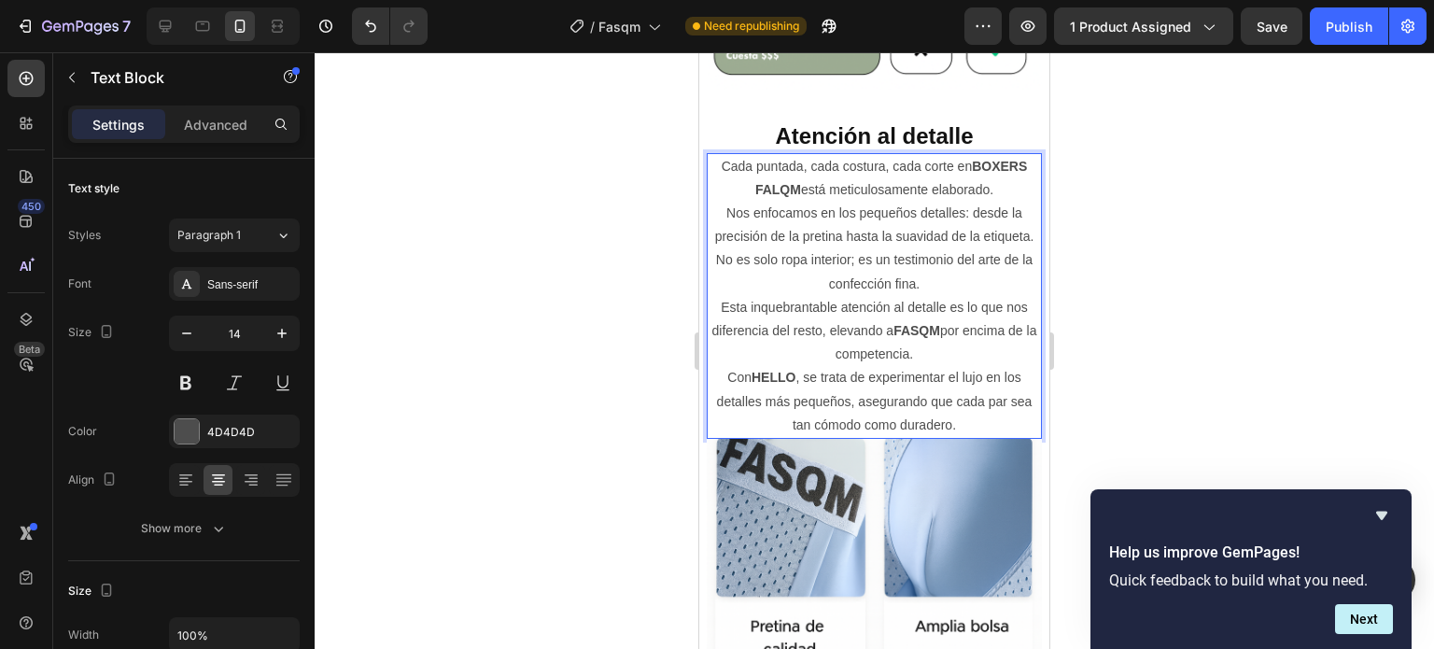
click at [963, 345] on p "No es solo ropa interior; es un testimonio del arte de la confección fina. Esta…" at bounding box center [873, 307] width 331 height 118
drag, startPoint x: 948, startPoint y: 372, endPoint x: 946, endPoint y: 387, distance: 15.1
click at [946, 366] on p "No es solo ropa interior; es un testimonio del arte de la confección fina. Esta…" at bounding box center [873, 307] width 331 height 118
click at [751, 385] on strong "HELLO" at bounding box center [773, 377] width 44 height 15
click at [768, 405] on p "Con HBELLO , se trata de experimentar el lujo en los detalles más pequeños, ase…" at bounding box center [873, 401] width 331 height 71
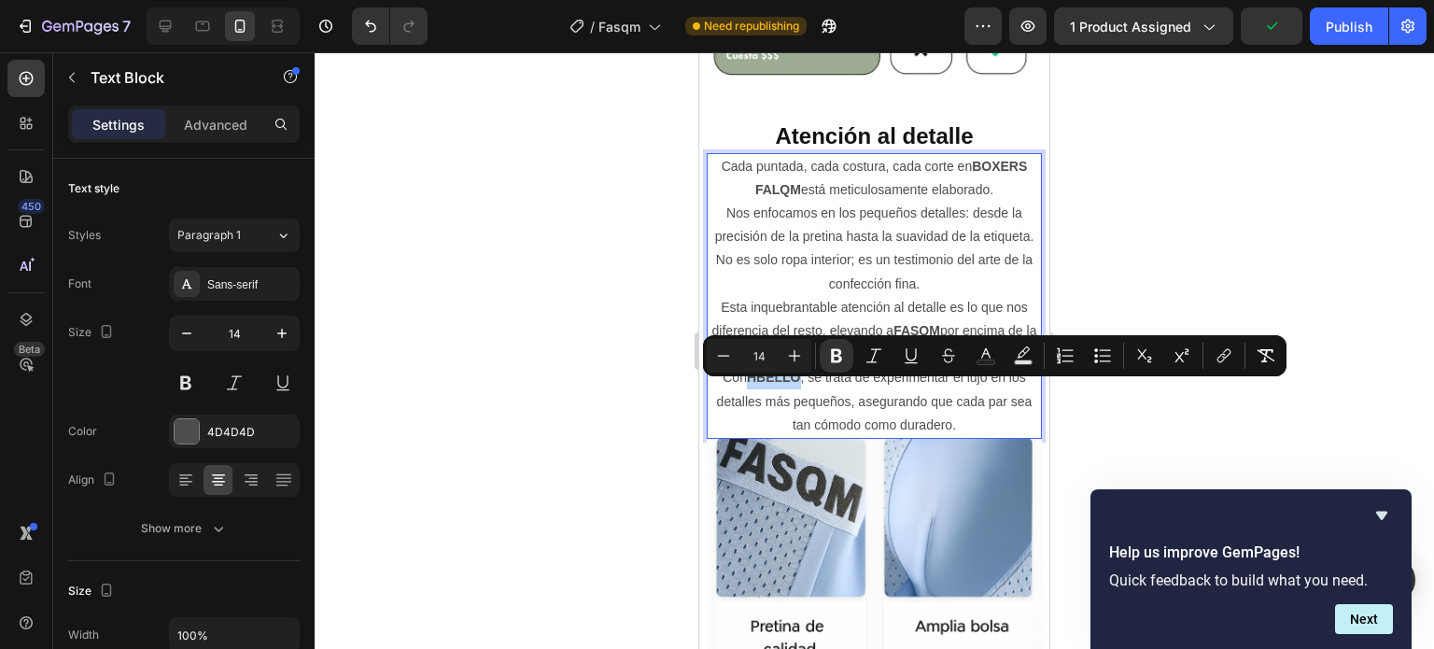
drag, startPoint x: 792, startPoint y: 391, endPoint x: 740, endPoint y: 399, distance: 52.8
click at [740, 399] on p "Con HBELLO , se trata de experimentar el lujo en los detalles más pequeños, ase…" at bounding box center [873, 401] width 331 height 71
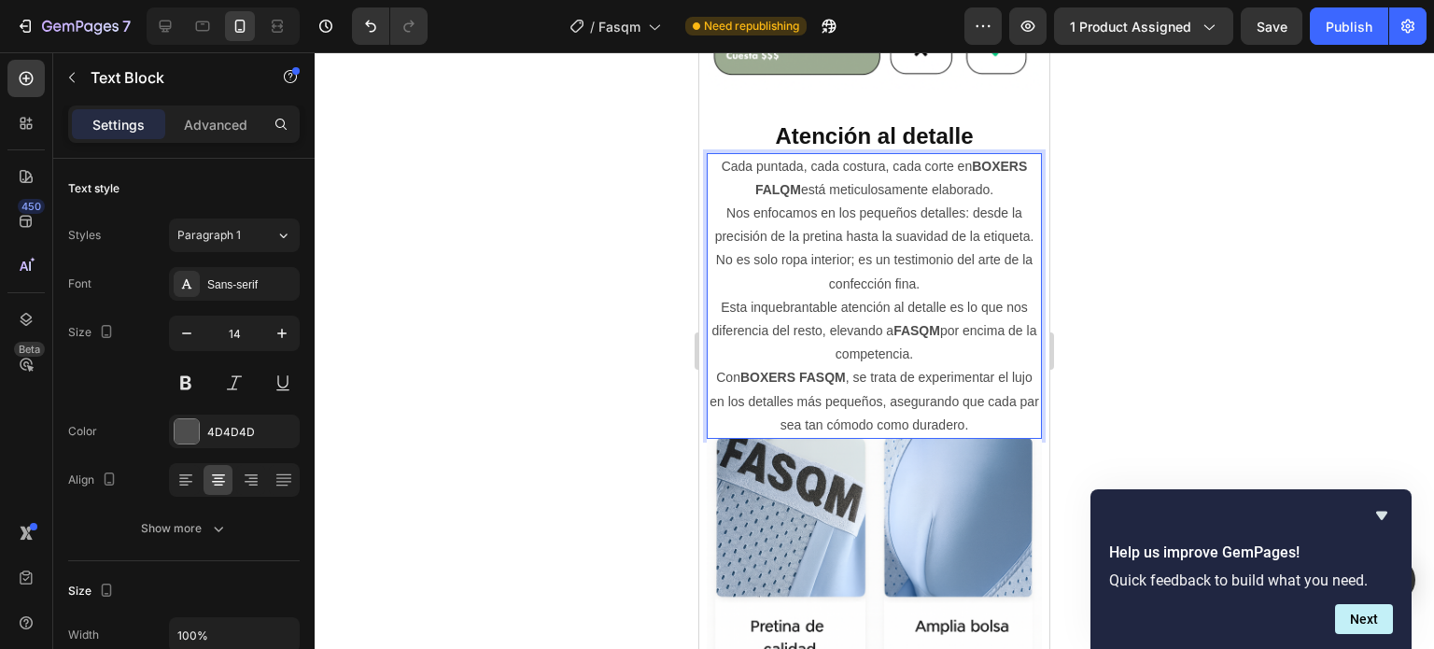
click at [905, 392] on p "Con BOXERS FASQM , se trata de experimentar el lujo en los detalles más pequeño…" at bounding box center [873, 401] width 331 height 71
click at [993, 428] on p "Con BOXERS FASQM , se trata de experimentar el lujo en los detalles más pequeño…" at bounding box center [873, 401] width 331 height 71
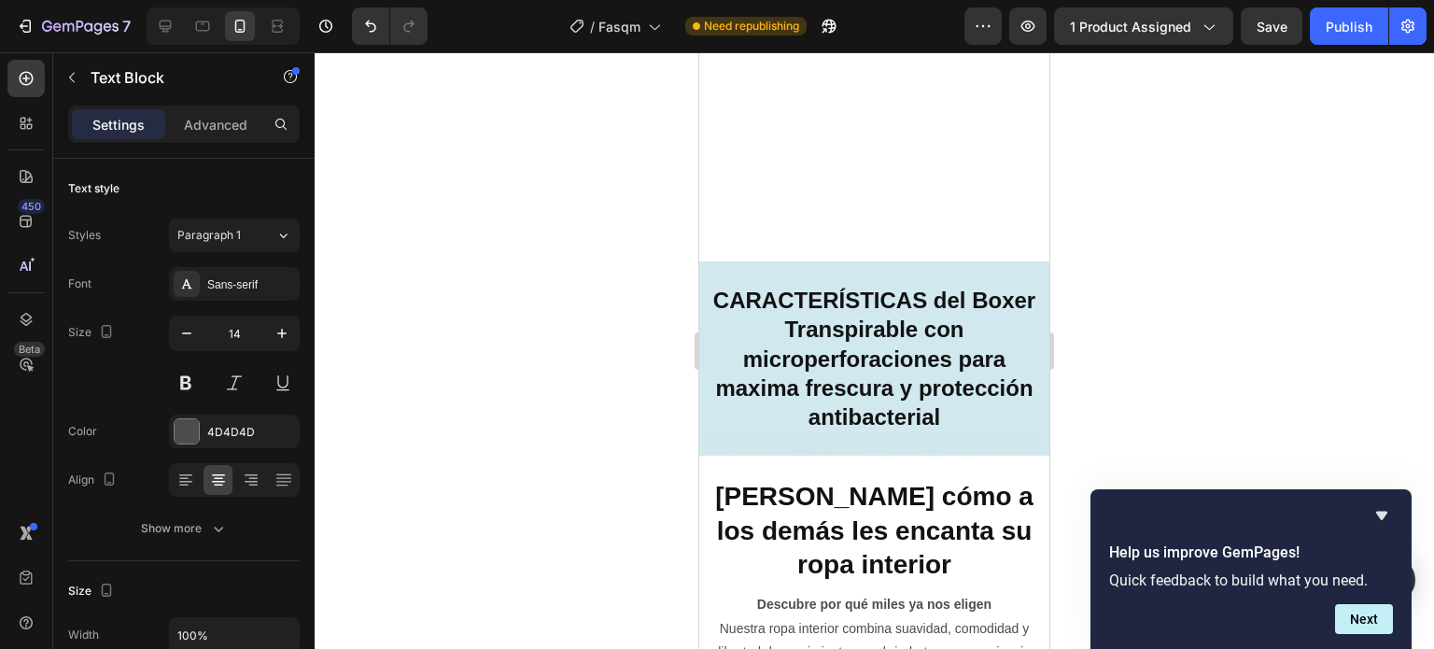
scroll to position [3390, 0]
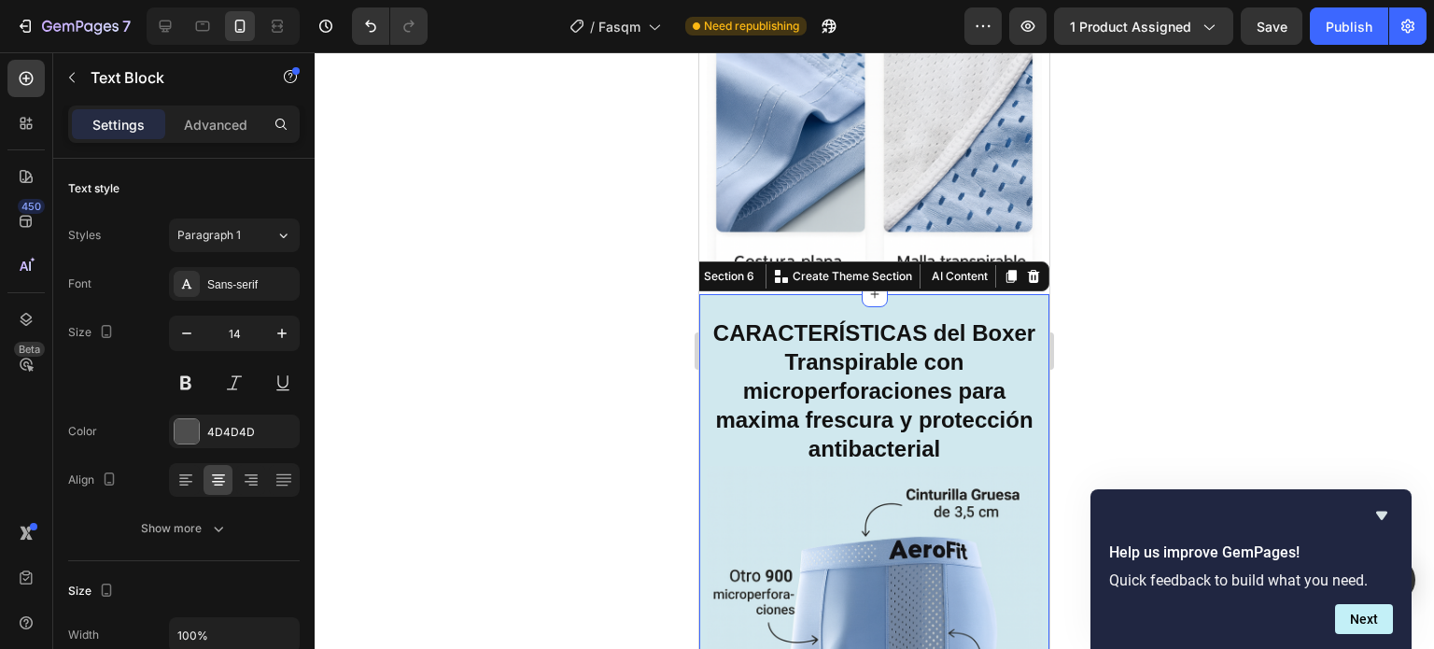
click at [943, 301] on div "CARACTERÍSTICAS del Boxer Transpirable con microperforaciones para maxima fresc…" at bounding box center [874, 558] width 350 height 529
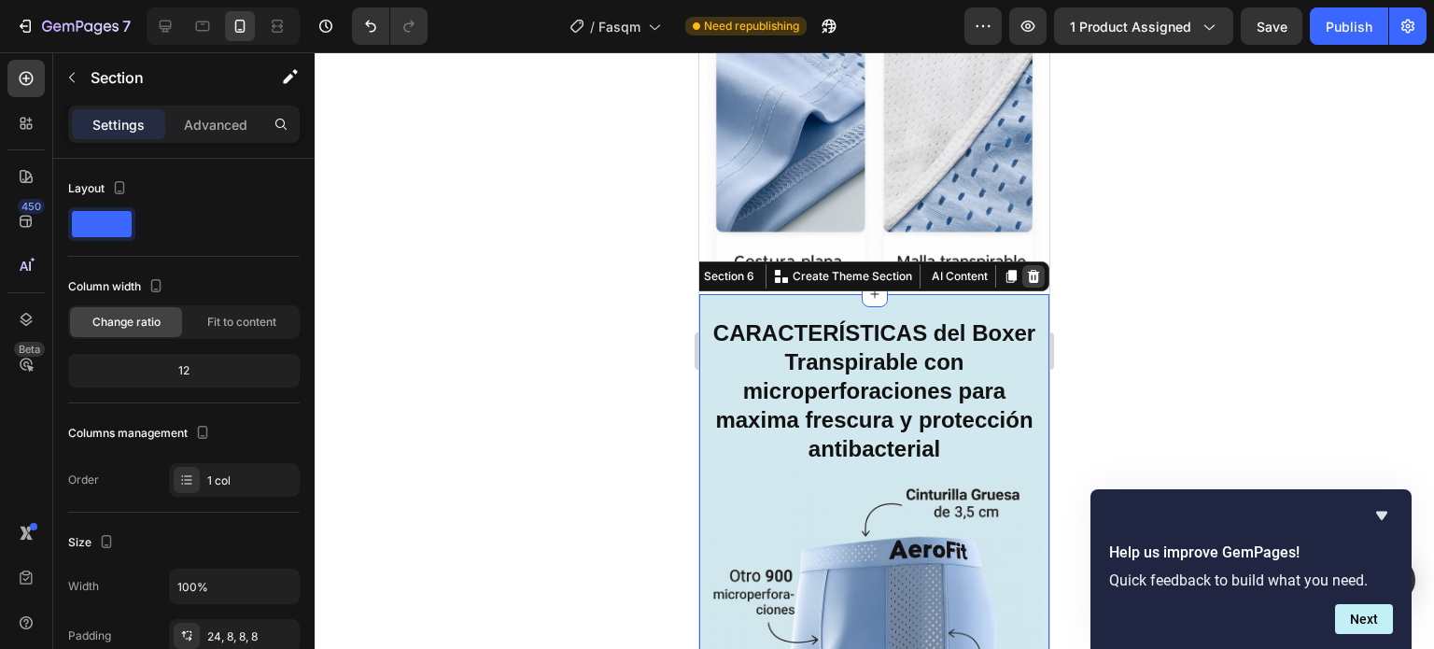
click at [1028, 275] on icon at bounding box center [1034, 275] width 12 height 13
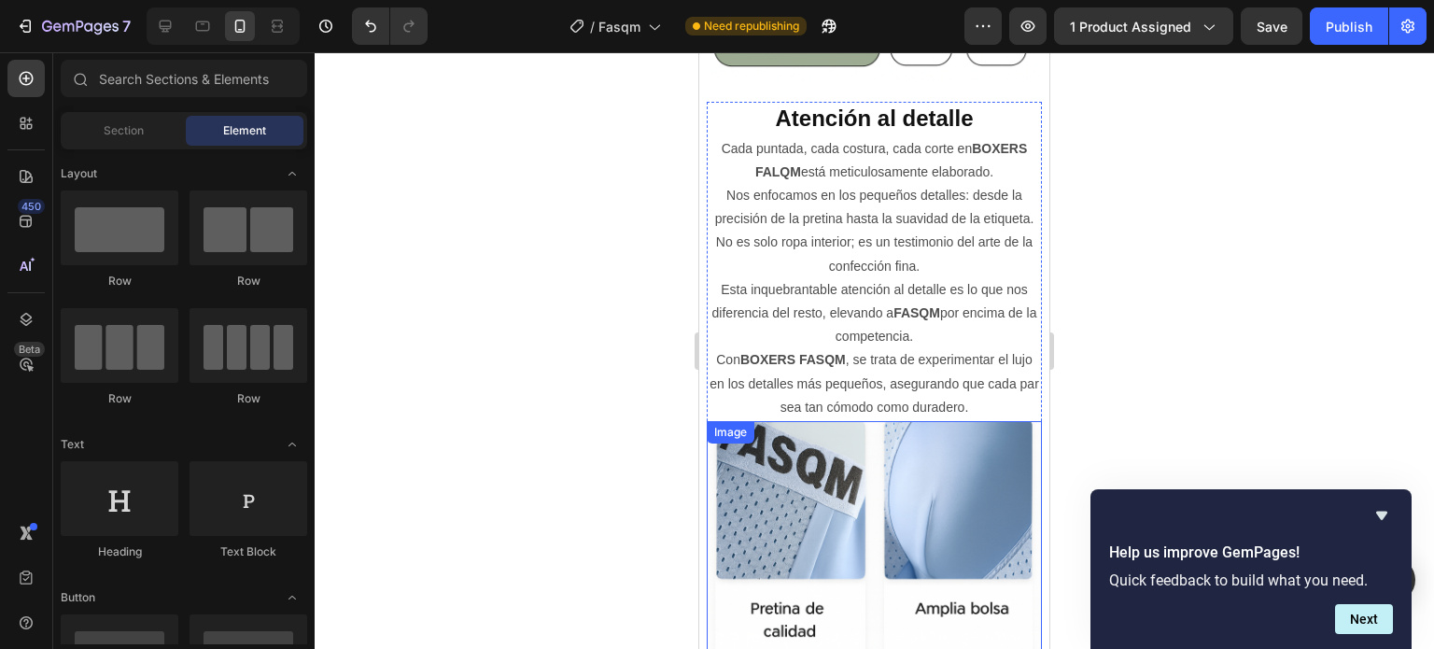
scroll to position [2737, 0]
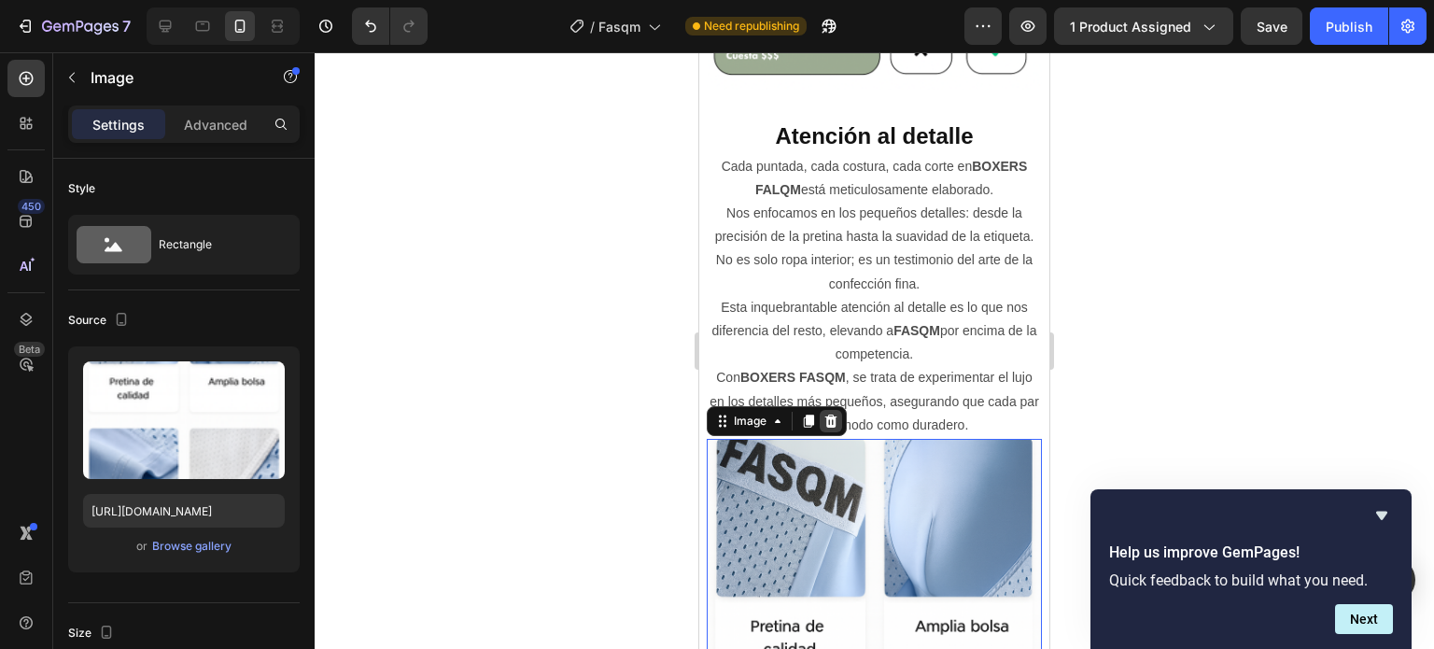
click at [830, 427] on icon at bounding box center [831, 420] width 12 height 13
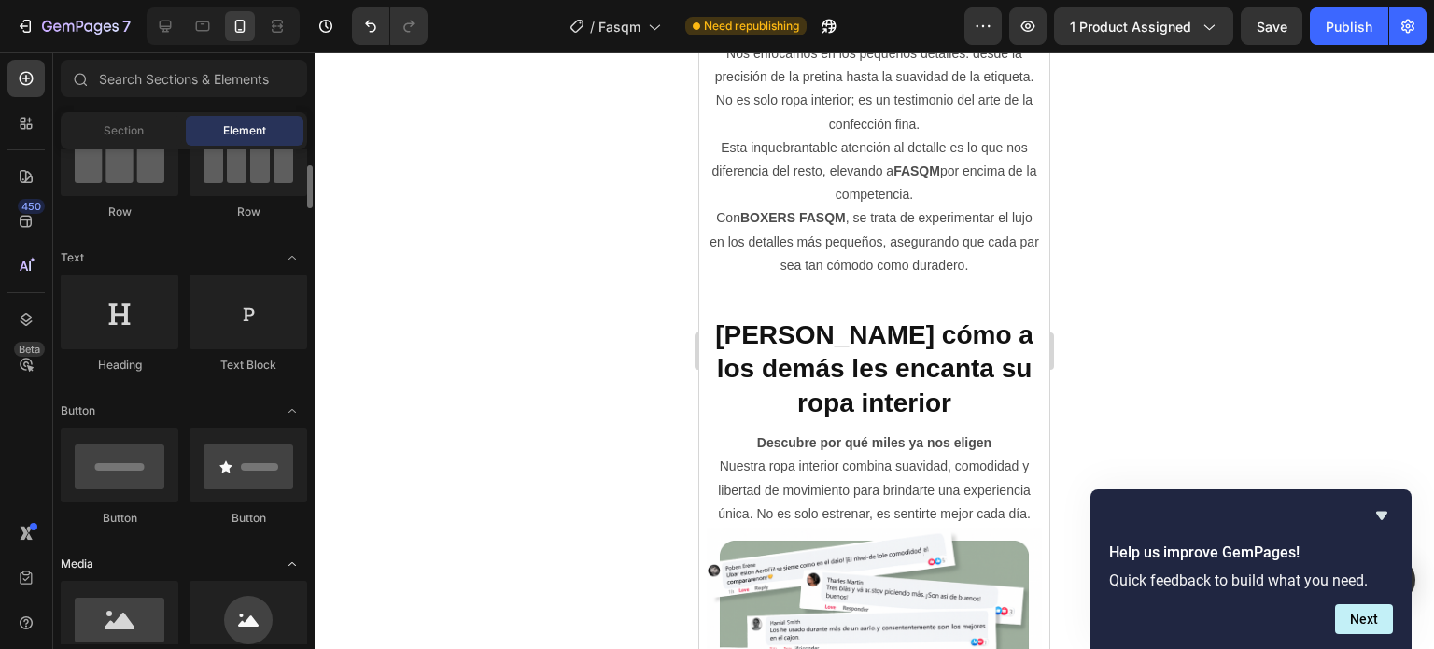
scroll to position [280, 0]
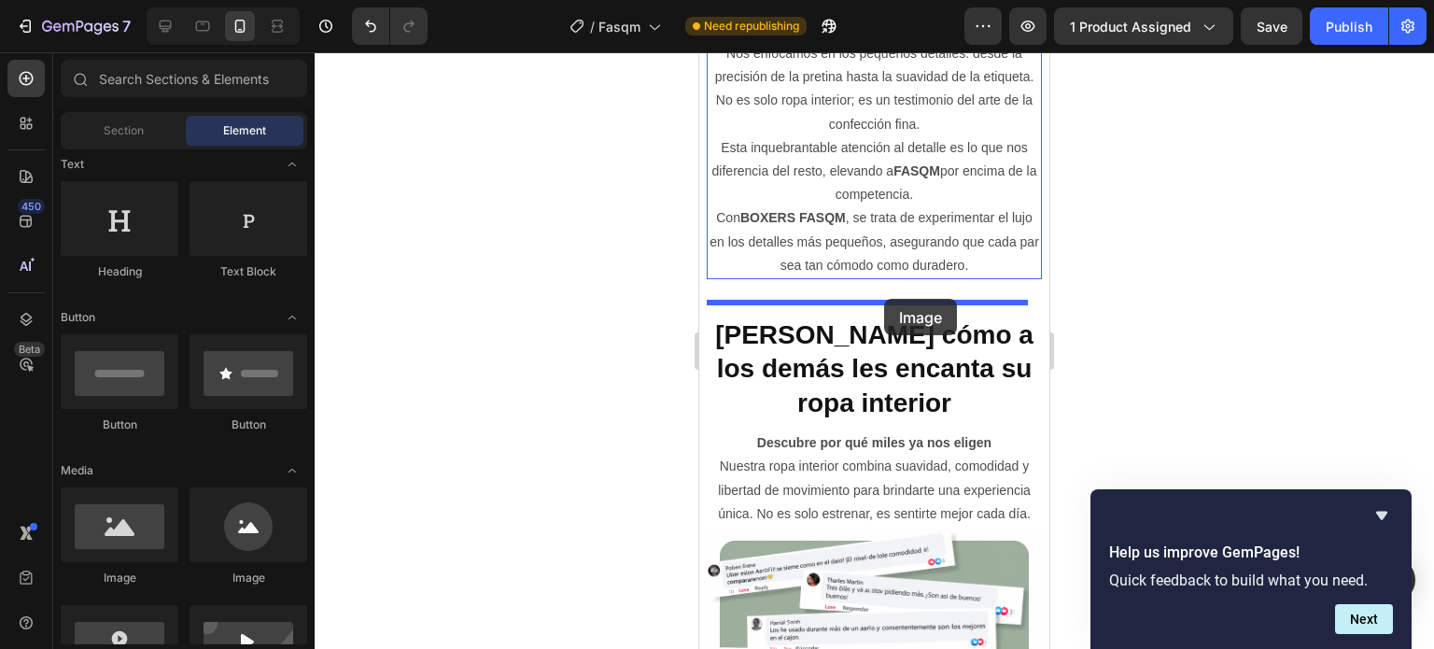
drag, startPoint x: 871, startPoint y: 573, endPoint x: 884, endPoint y: 299, distance: 274.7
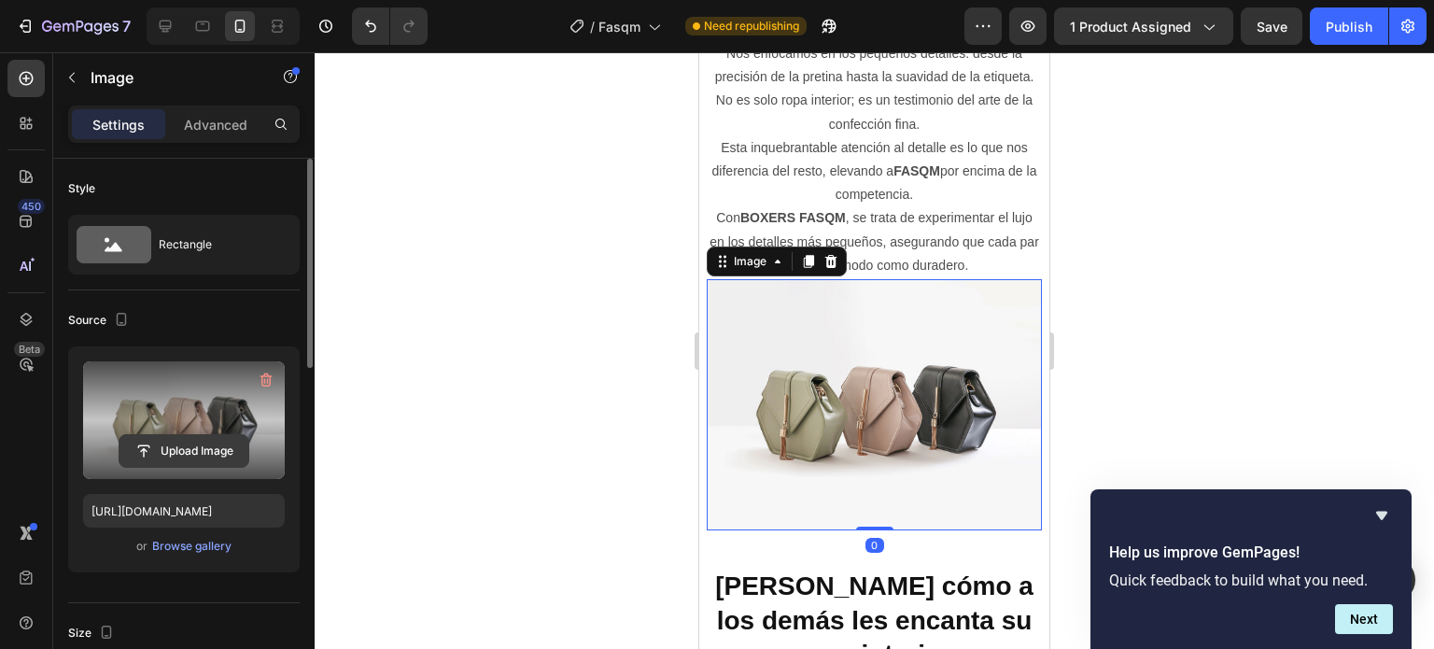
click at [203, 455] on input "file" at bounding box center [183, 451] width 129 height 32
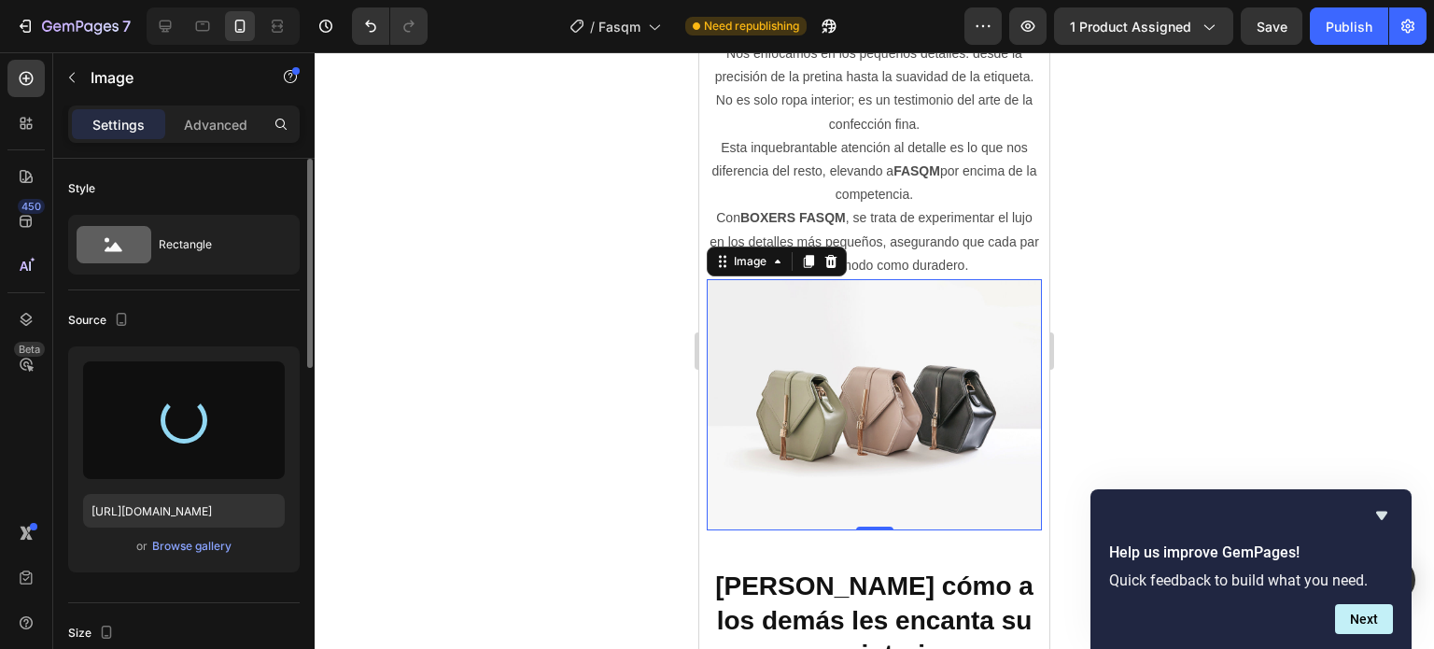
type input "[URL][DOMAIN_NAME]"
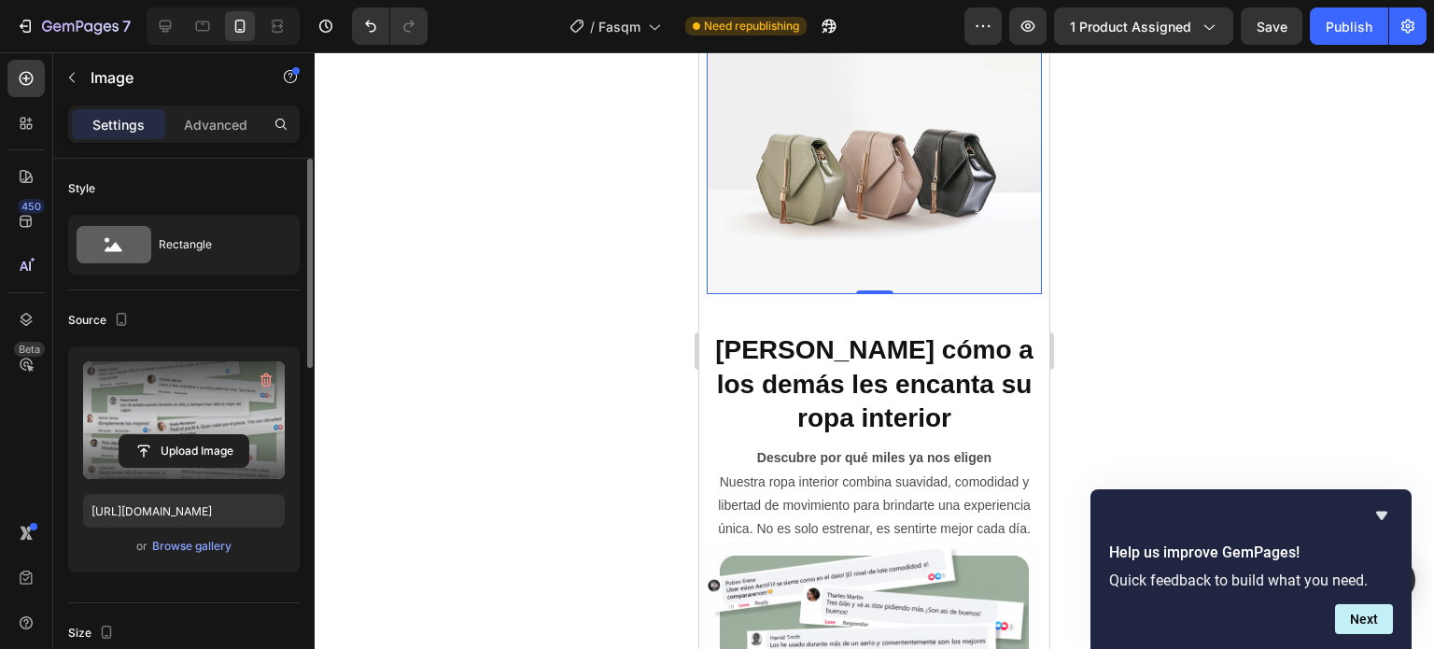
scroll to position [3167, 0]
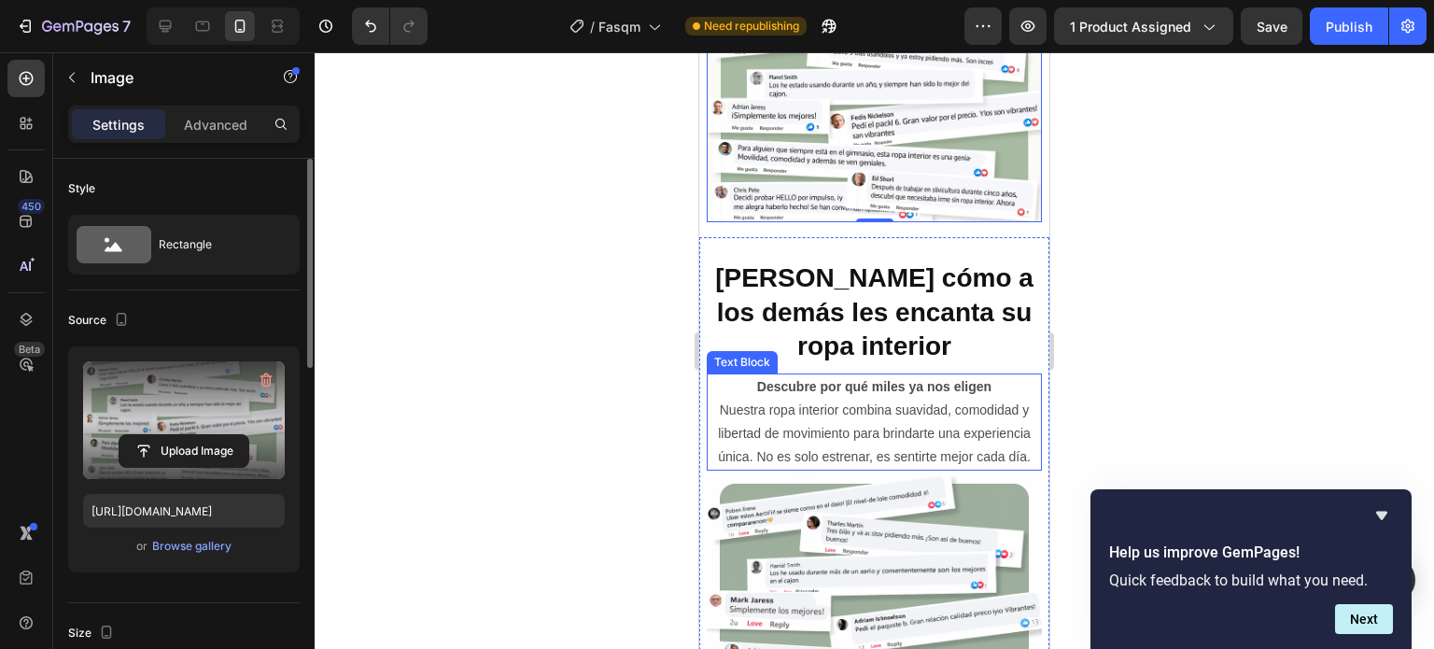
click at [854, 410] on p "Descubre por qué miles ya nos eligen Nuestra ropa interior combina suavidad, co…" at bounding box center [873, 422] width 331 height 94
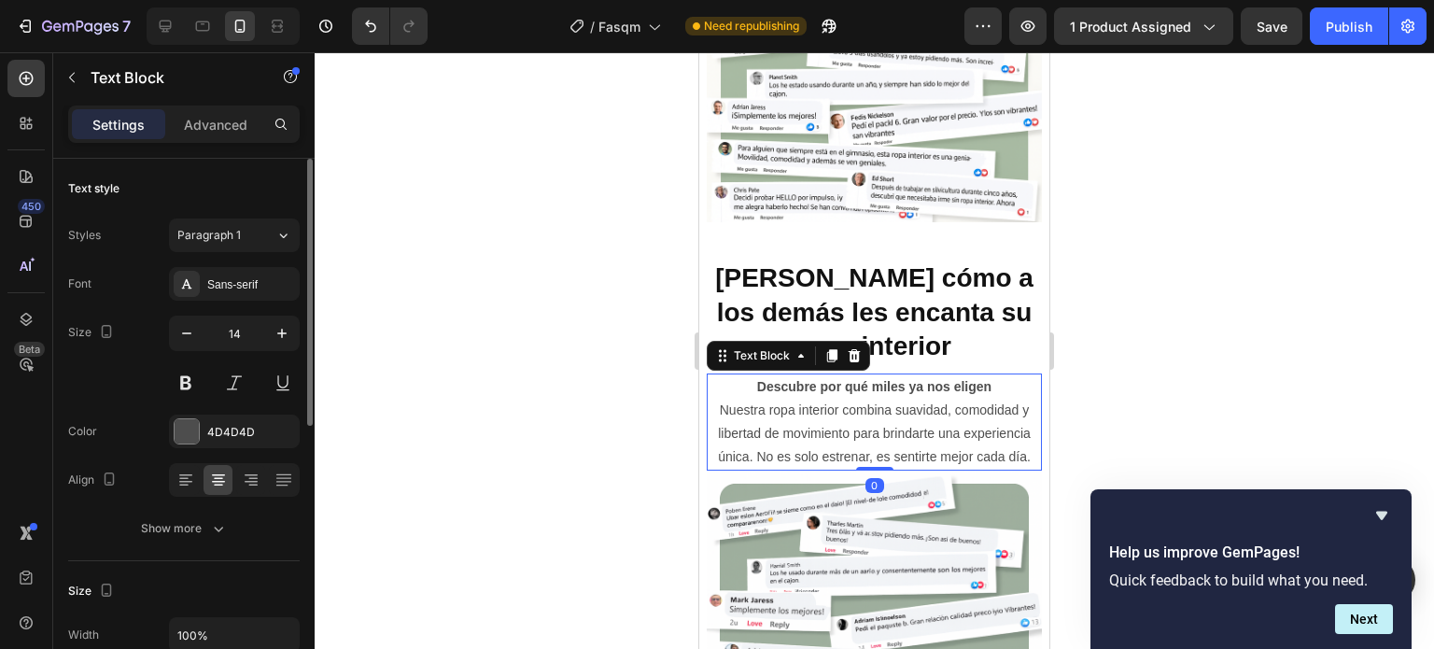
click at [852, 409] on p "Descubre por qué miles ya nos eligen Nuestra ropa interior combina suavidad, co…" at bounding box center [873, 422] width 331 height 94
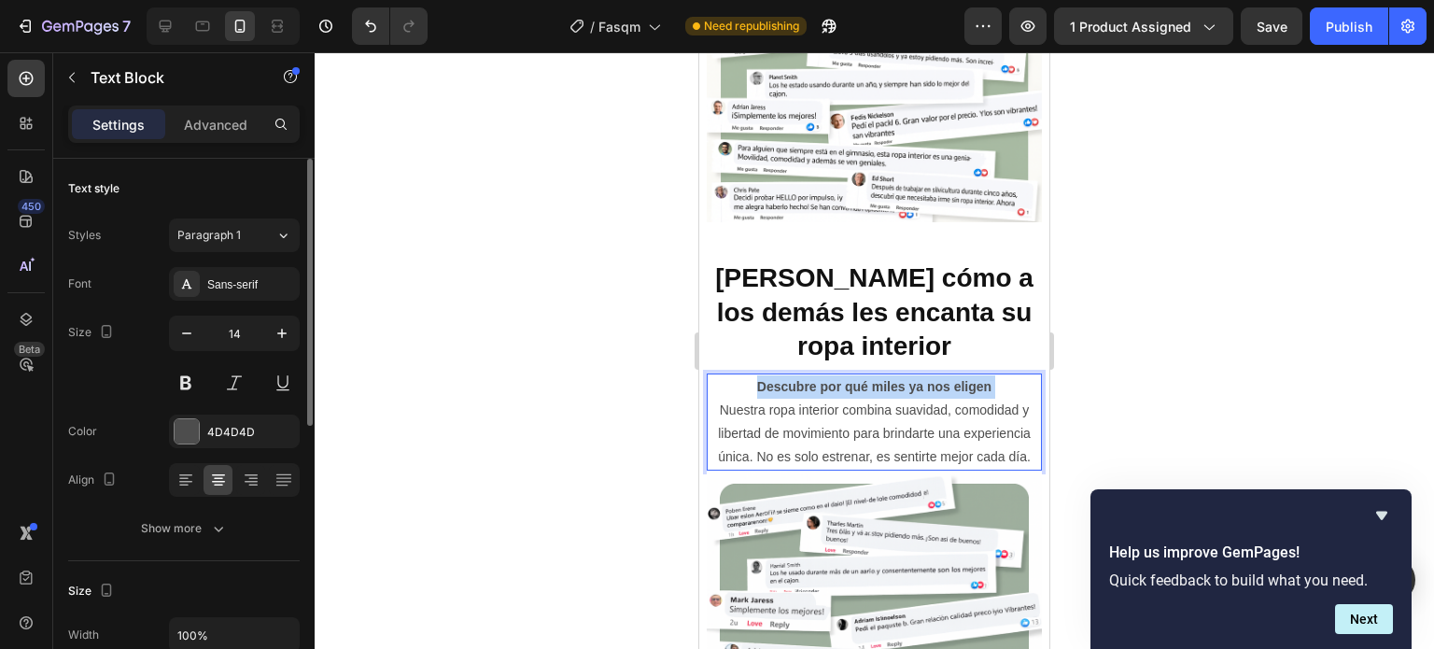
click at [852, 409] on p "Descubre por qué miles ya nos eligen Nuestra ropa interior combina suavidad, co…" at bounding box center [873, 422] width 331 height 94
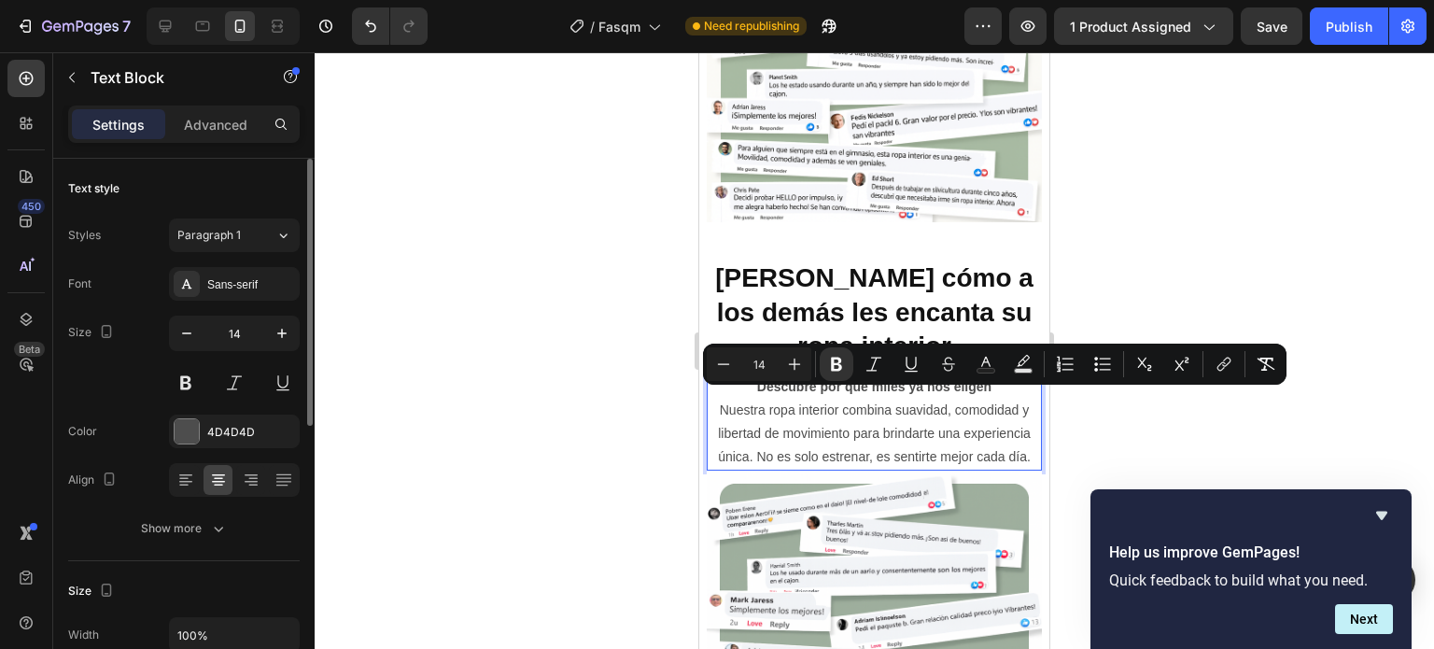
click at [890, 455] on p "Descubre por qué miles ya nos eligen Nuestra ropa interior combina suavidad, co…" at bounding box center [873, 422] width 331 height 94
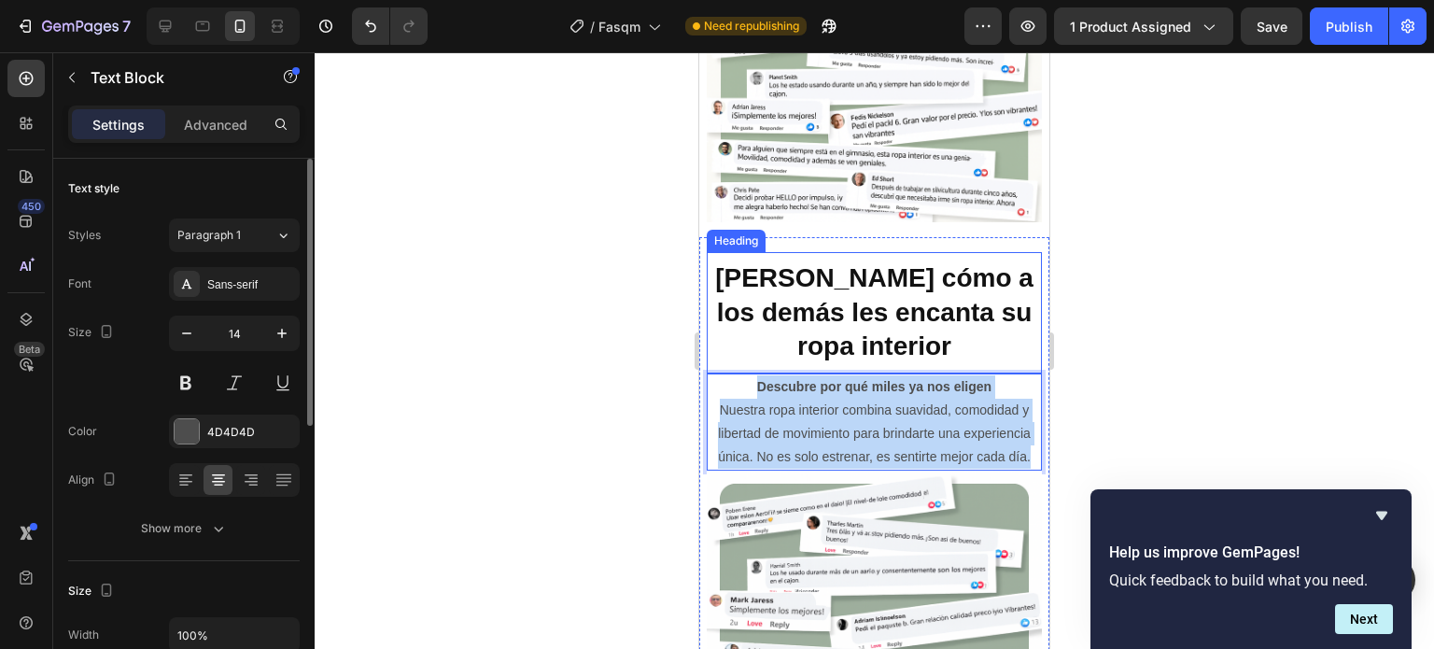
drag, startPoint x: 1023, startPoint y: 471, endPoint x: 709, endPoint y: 384, distance: 325.7
click at [709, 384] on div "[PERSON_NAME] cómo a los demás les encanta su ropa interior Heading Descubre po…" at bounding box center [874, 529] width 335 height 554
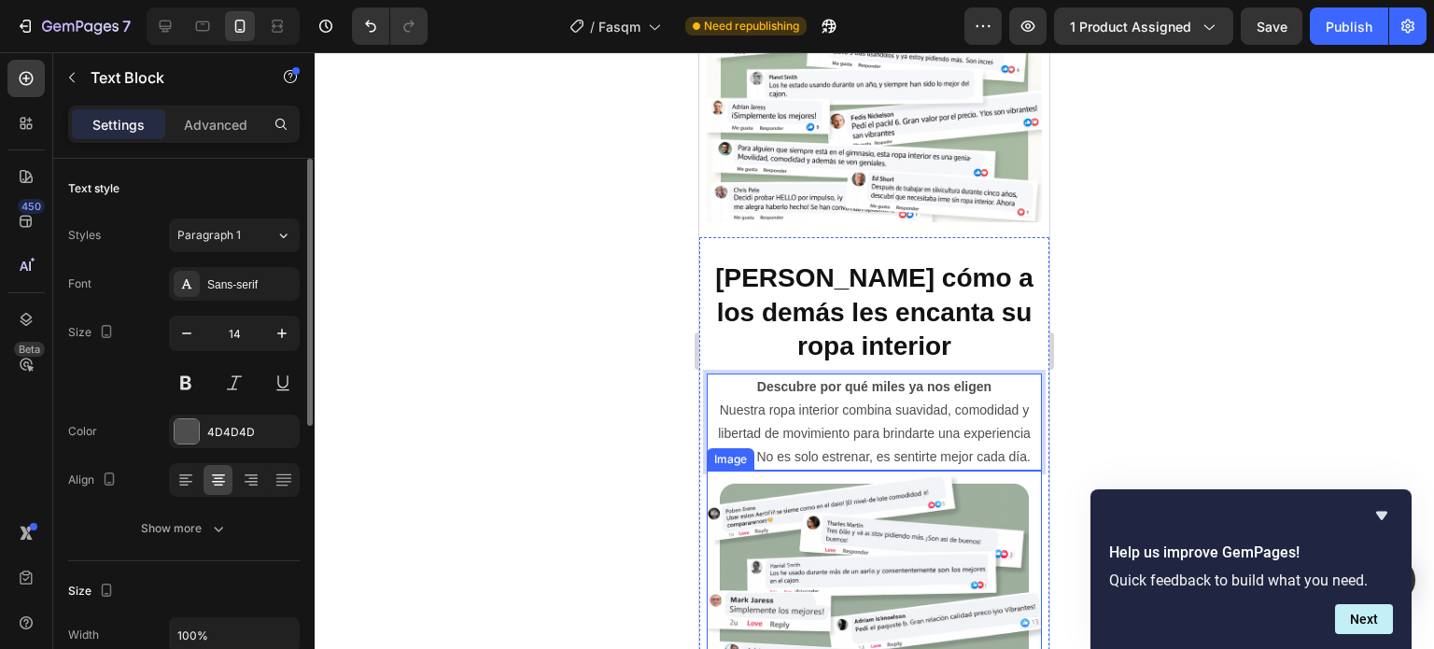
scroll to position [3203, 0]
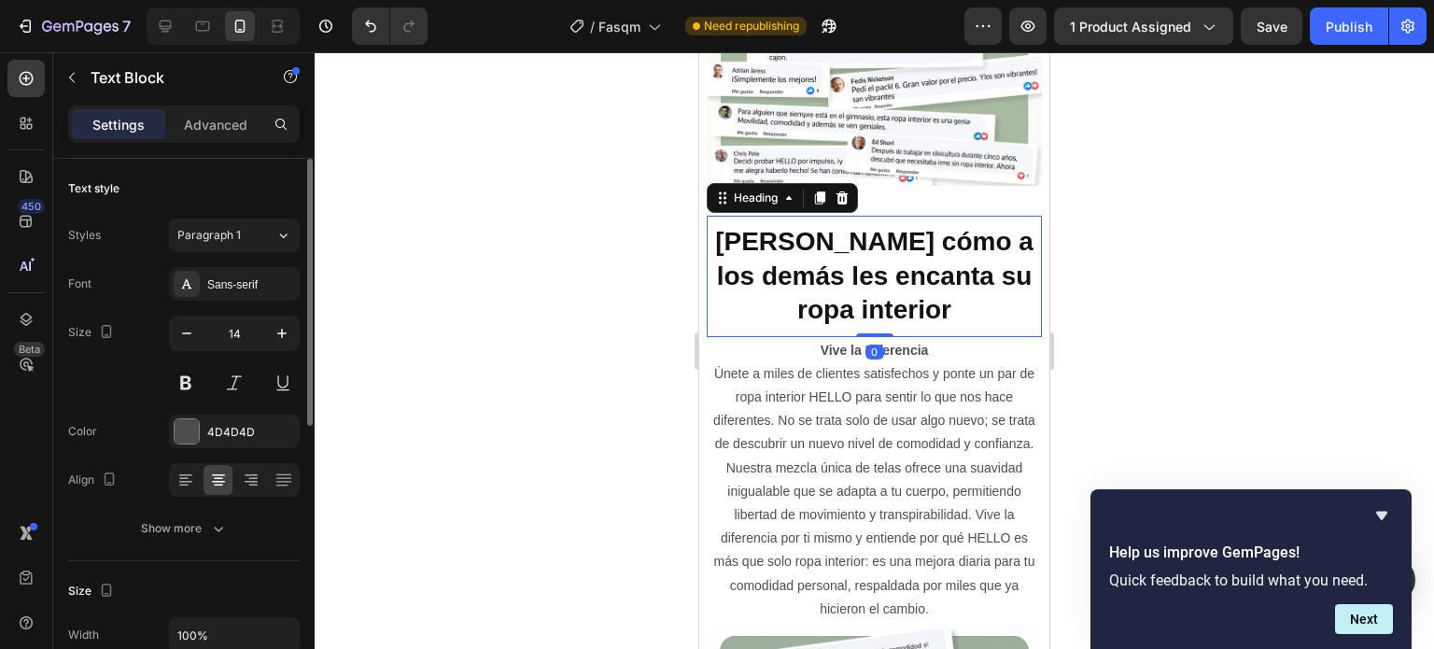
click at [874, 301] on h2 "[PERSON_NAME] cómo a los demás les encanta su ropa interior" at bounding box center [874, 275] width 335 height 105
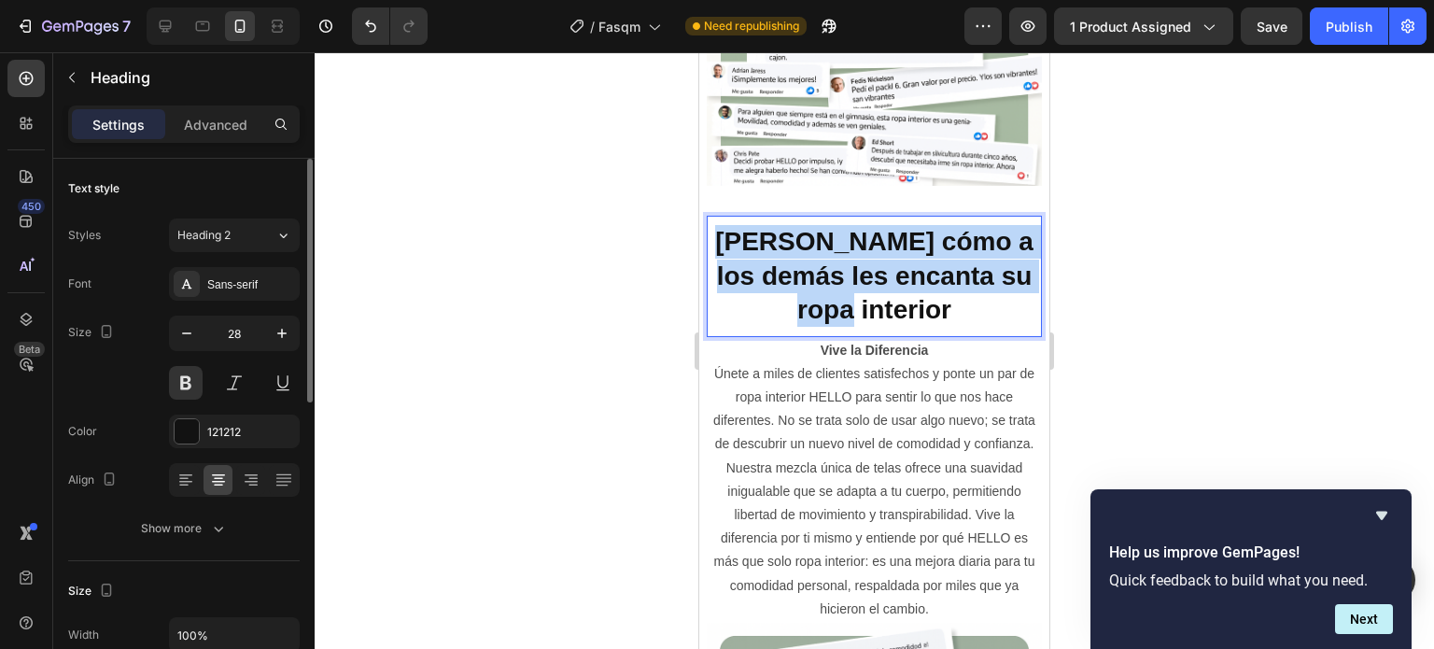
click at [874, 301] on p "[PERSON_NAME] cómo a los demás les encanta su ropa interior" at bounding box center [873, 276] width 331 height 102
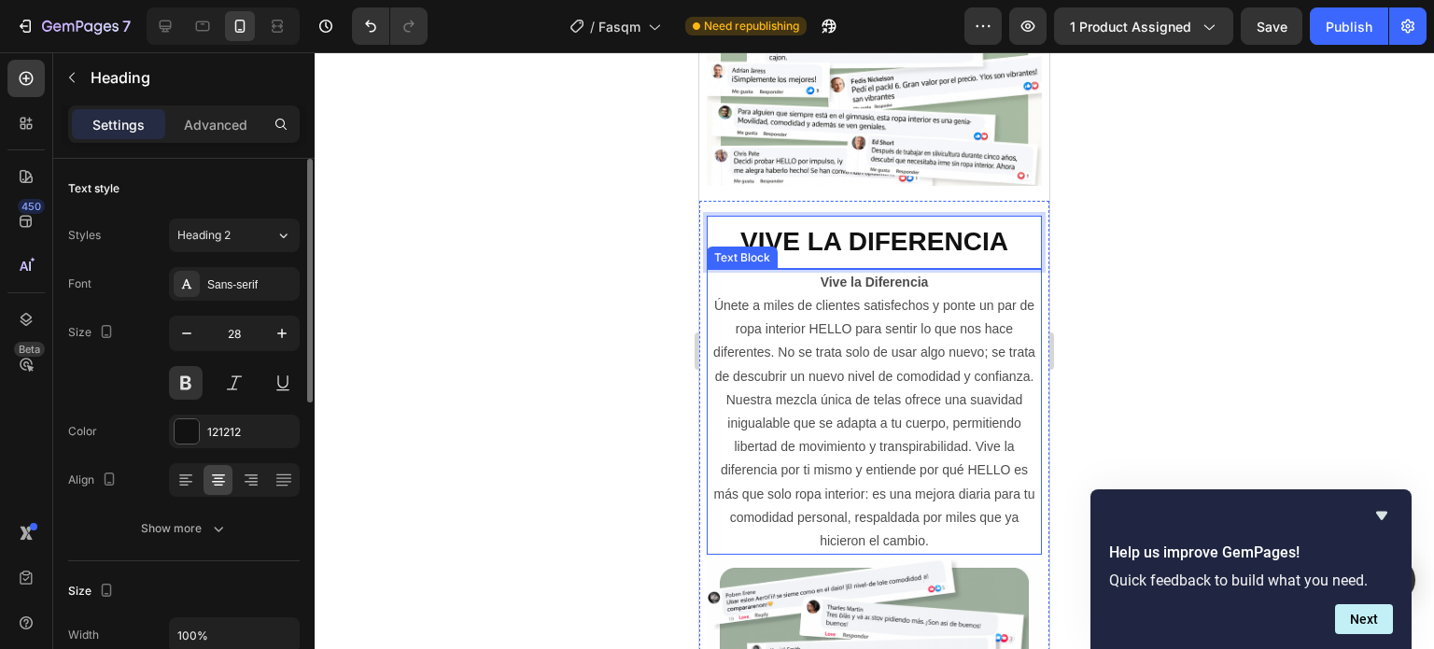
click at [930, 294] on p "Vive la Diferencia" at bounding box center [873, 282] width 331 height 23
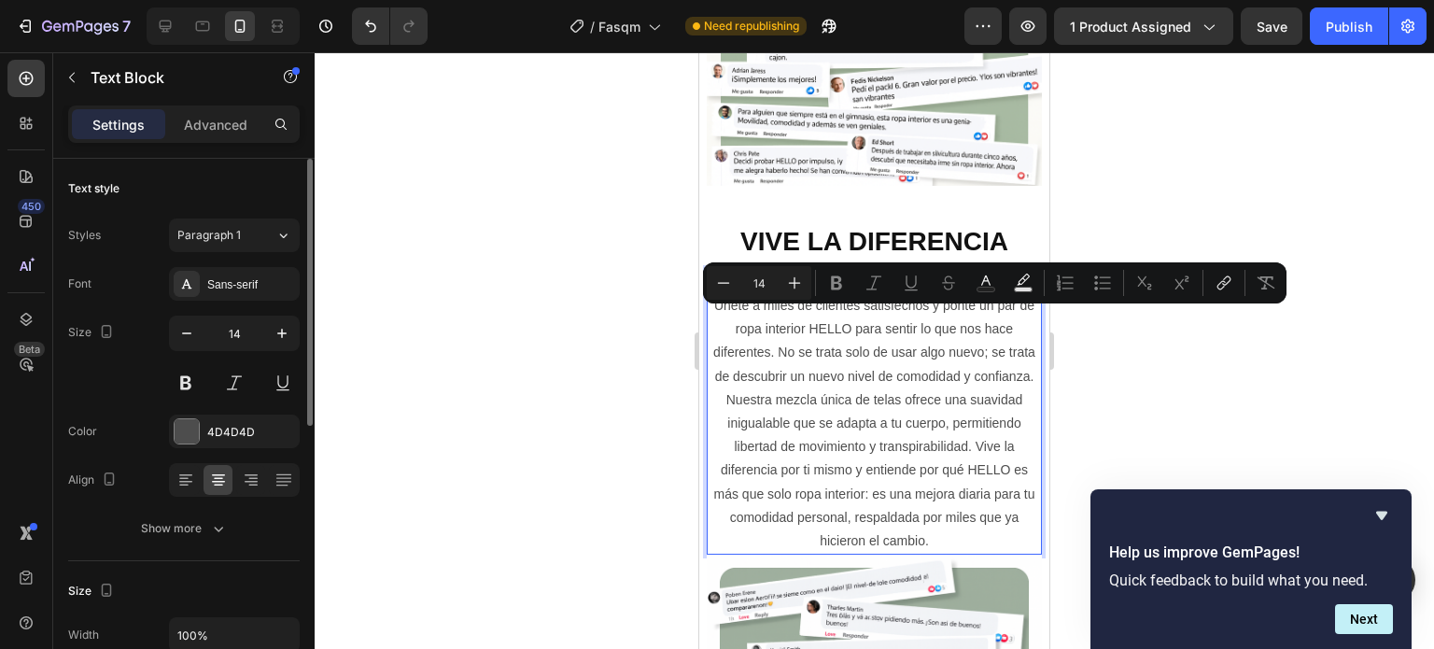
click at [932, 294] on div "Minus 14 Plus Bold Italic Underline Strikethrough Text Color Text Background Co…" at bounding box center [995, 283] width 576 height 34
click at [922, 342] on p "Únete a miles de clientes satisfechos y ponte un par de ropa interior HELLO par…" at bounding box center [873, 423] width 331 height 259
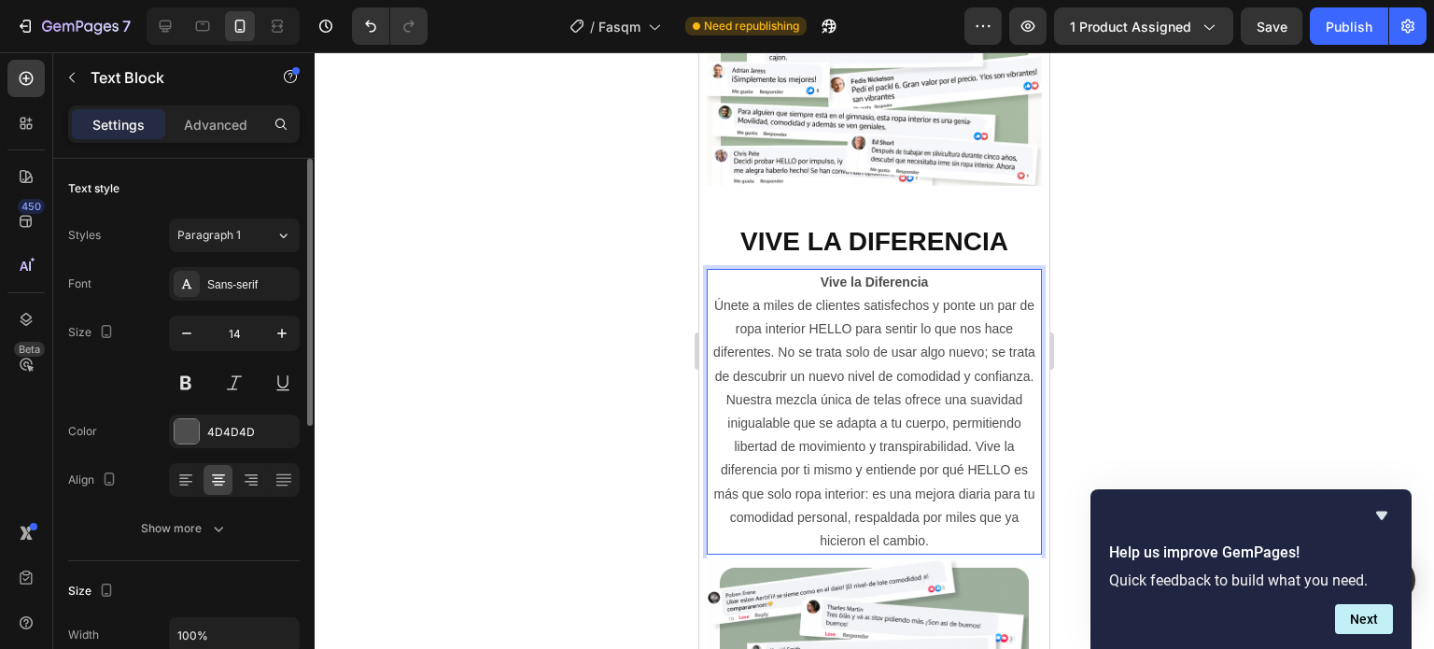
click at [939, 293] on p "Vive la Diferencia" at bounding box center [873, 282] width 331 height 23
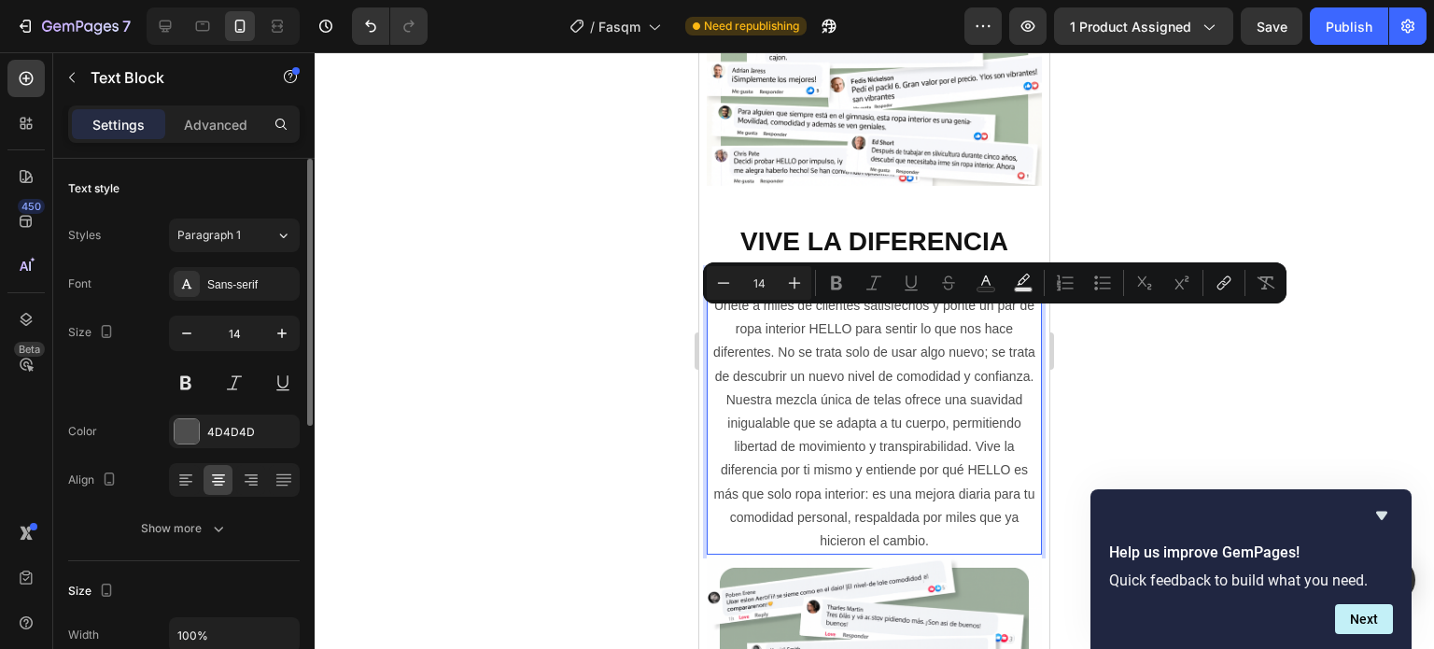
click at [870, 362] on p "Únete a miles de clientes satisfechos y ponte un par de ropa interior HELLO par…" at bounding box center [873, 423] width 331 height 259
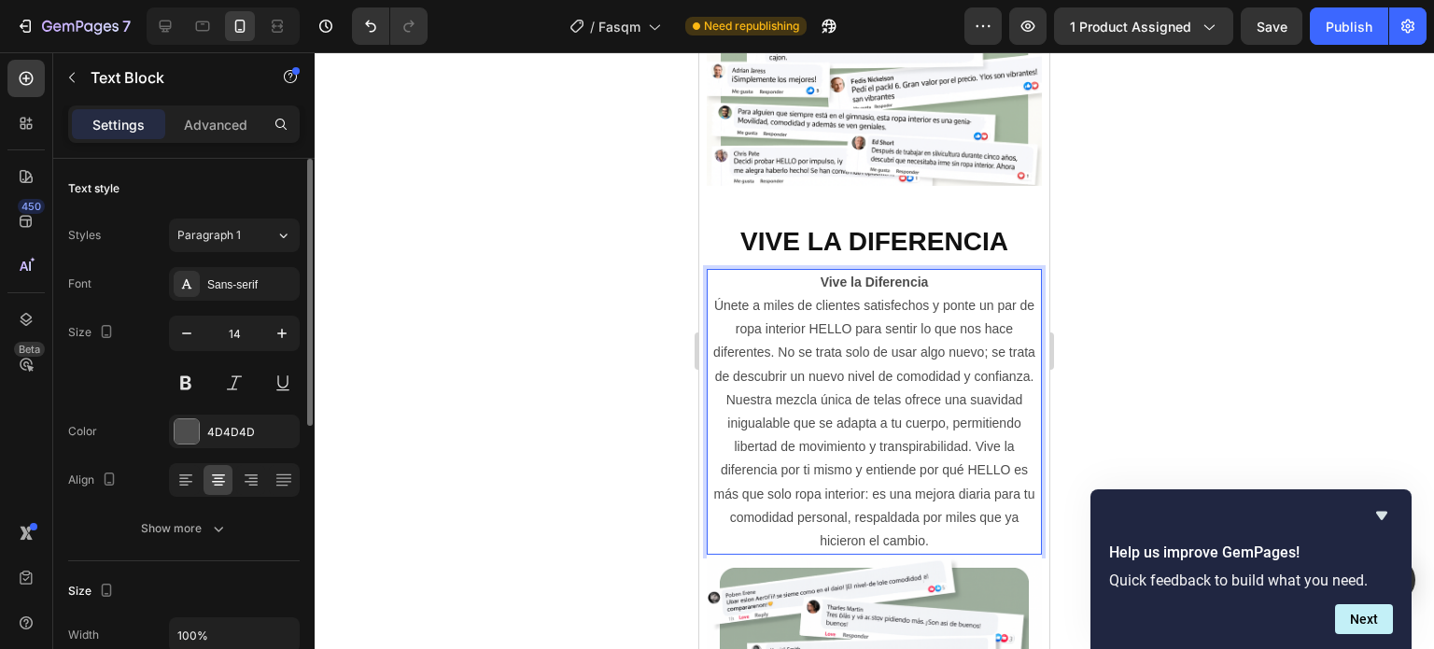
click at [878, 289] on strong "Vive la Diferencia" at bounding box center [874, 281] width 108 height 15
click at [720, 320] on p "Únete a miles de clientes satisfechos y ponte un par de ropa interior HELLO par…" at bounding box center [873, 423] width 331 height 259
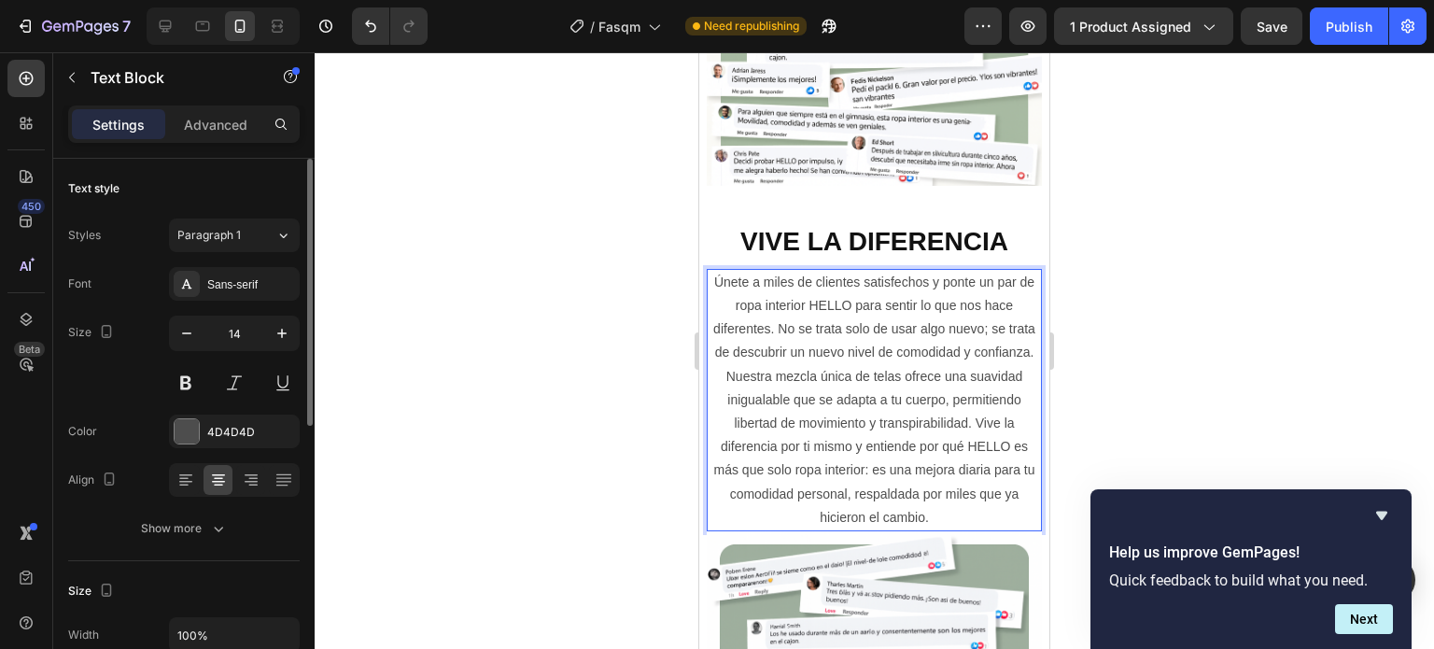
click at [821, 320] on p "Únete a miles de clientes satisfechos y ponte un par de ropa interior HELLO par…" at bounding box center [873, 400] width 331 height 259
click at [862, 312] on p "Únete a miles de clientes satisfechos y ponte un par de ropa interior HELLO par…" at bounding box center [873, 400] width 331 height 259
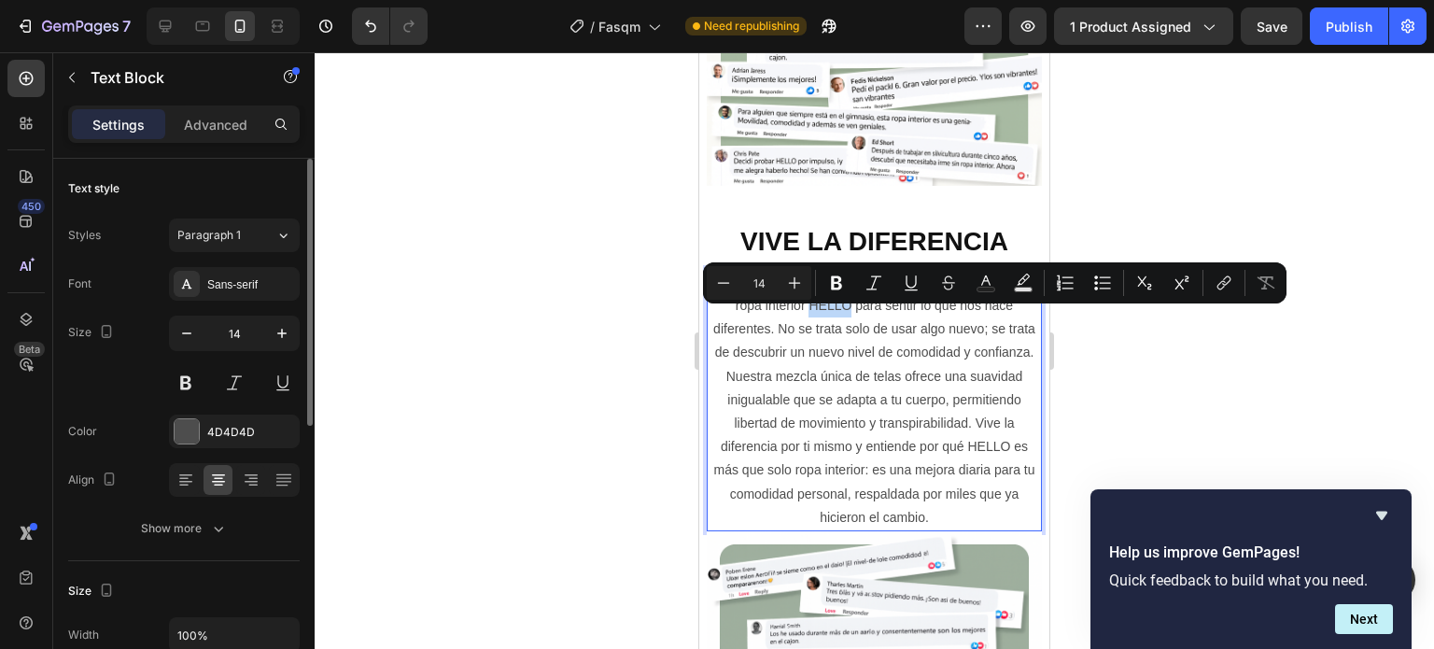
drag, startPoint x: 851, startPoint y: 316, endPoint x: 812, endPoint y: 321, distance: 39.5
click at [812, 321] on p "Únete a miles de clientes satisfechos y ponte un par de ropa interior HELLO par…" at bounding box center [873, 400] width 331 height 259
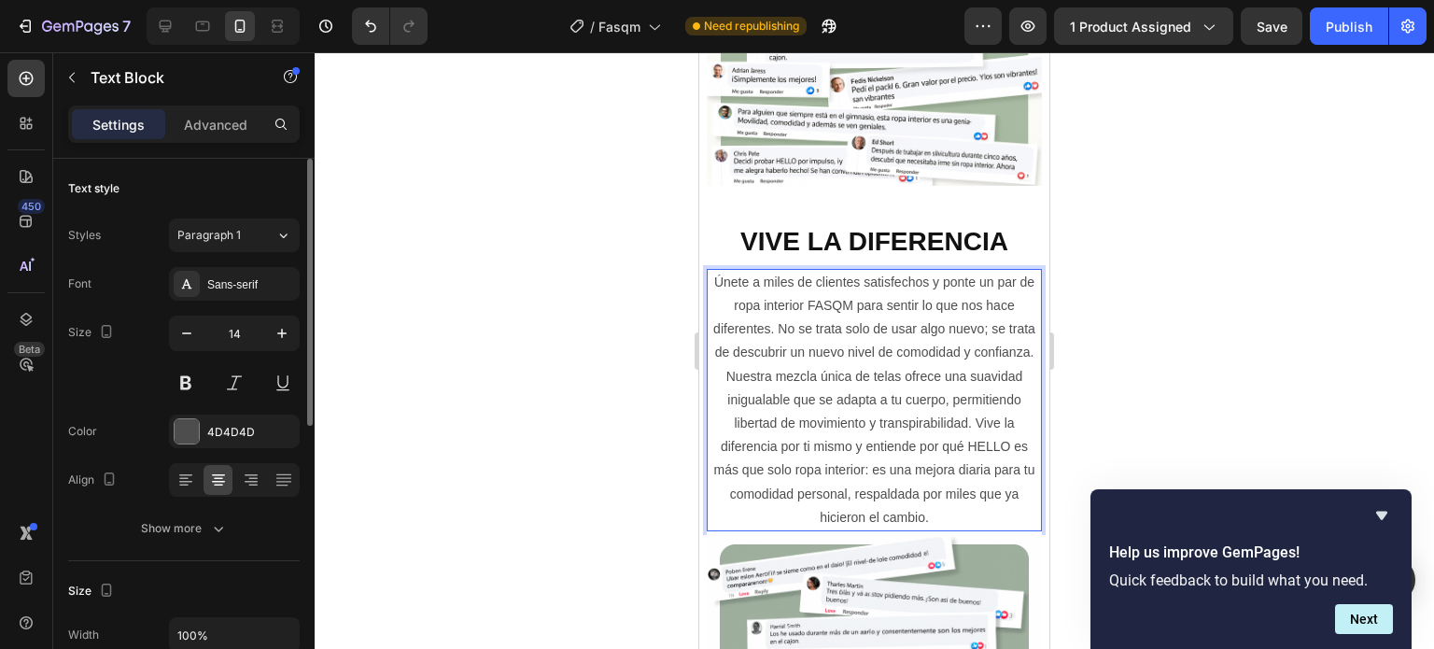
click at [770, 346] on p "Únete a miles de clientes satisfechos y ponte un par de ropa interior FASQM par…" at bounding box center [873, 400] width 331 height 259
click at [834, 339] on p "Únete a miles de clientes satisfechos y ponte un par de ropa interior FASQM par…" at bounding box center [873, 400] width 331 height 259
click at [892, 348] on p "Únete a miles de clientes satisfechos y ponte un par de ropa interior FASQM par…" at bounding box center [873, 400] width 331 height 259
click at [928, 351] on p "Únete a miles de clientes satisfechos y ponte un par de ropa interior FASQM par…" at bounding box center [873, 400] width 331 height 259
click at [956, 353] on p "Únete a miles de clientes satisfechos y ponte un par de ropa interior FASQM par…" at bounding box center [873, 400] width 331 height 259
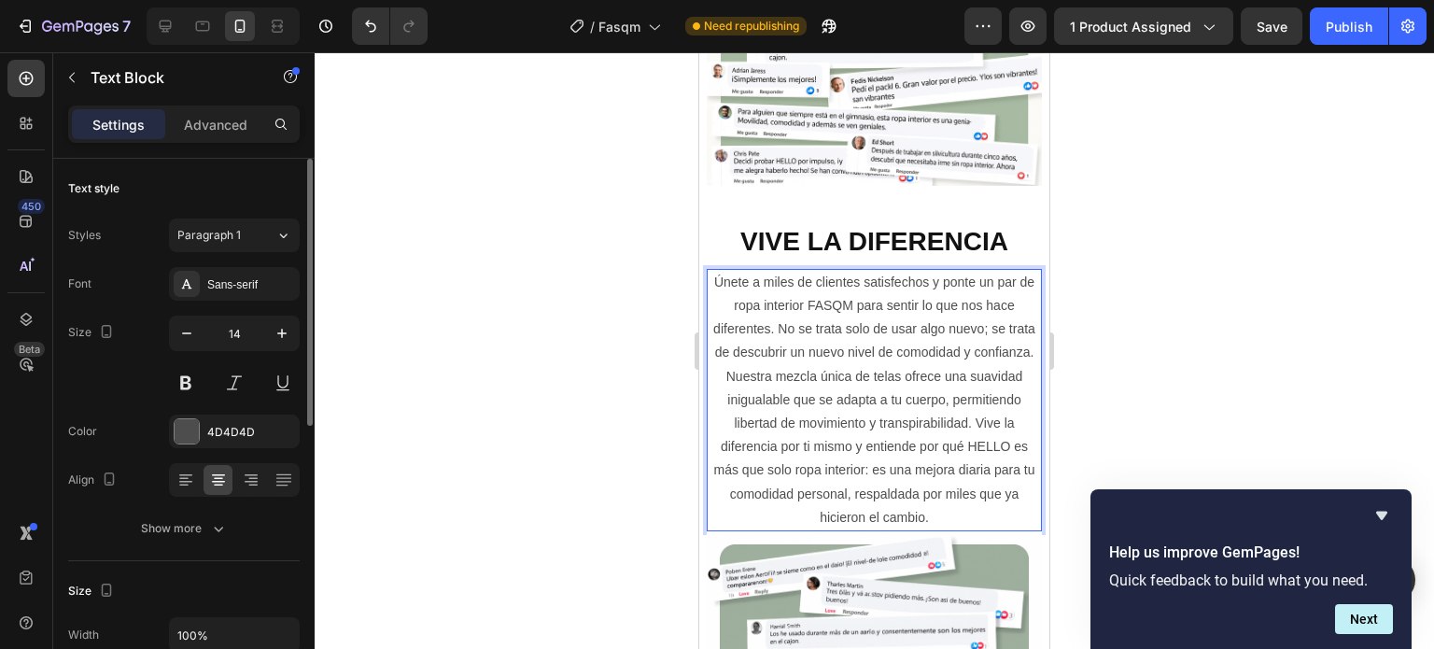
click at [945, 367] on p "Únete a miles de clientes satisfechos y ponte un par de ropa interior FASQM par…" at bounding box center [873, 400] width 331 height 259
click at [881, 389] on p "Únete a miles de clientes satisfechos y ponte un par de ropa interior FASQM par…" at bounding box center [873, 400] width 331 height 259
click at [806, 384] on p "Únete a miles de clientes satisfechos y ponte un par de ropa interior FASQM par…" at bounding box center [873, 400] width 331 height 259
drag, startPoint x: 860, startPoint y: 371, endPoint x: 909, endPoint y: 371, distance: 49.5
click at [864, 369] on p "Únete a miles de clientes satisfechos y ponte un par de ropa interior FASQM par…" at bounding box center [873, 400] width 331 height 259
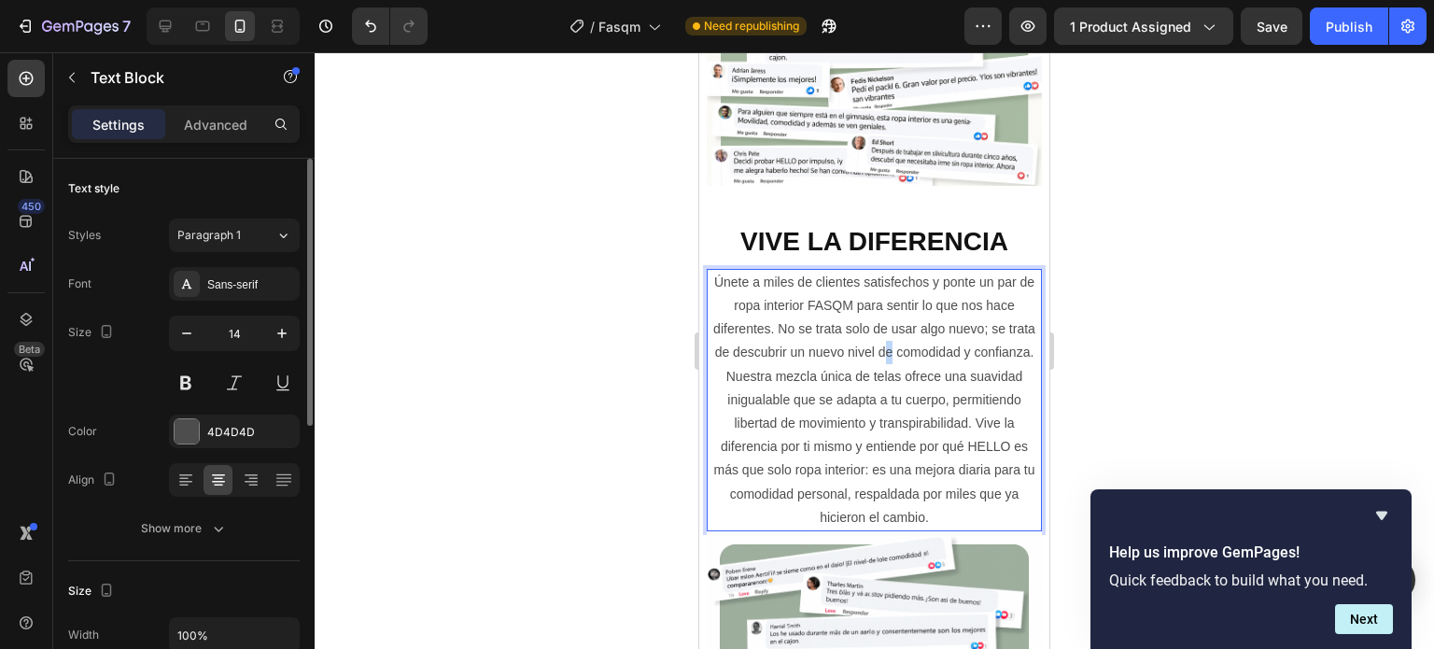
click at [930, 376] on p "Únete a miles de clientes satisfechos y ponte un par de ropa interior FASQM par…" at bounding box center [873, 400] width 331 height 259
click at [941, 401] on p "Únete a miles de clientes satisfechos y ponte un par de ropa interior FASQM par…" at bounding box center [873, 400] width 331 height 259
click at [872, 407] on p "Únete a miles de clientes satisfechos y ponte un par de ropa interior FASQM par…" at bounding box center [873, 400] width 331 height 259
click at [787, 399] on p "Únete a miles de clientes satisfechos y ponte un par de ropa interior FASQM par…" at bounding box center [873, 400] width 331 height 259
click at [826, 396] on p "Únete a miles de clientes satisfechos y ponte un par de ropa interior FASQM par…" at bounding box center [873, 400] width 331 height 259
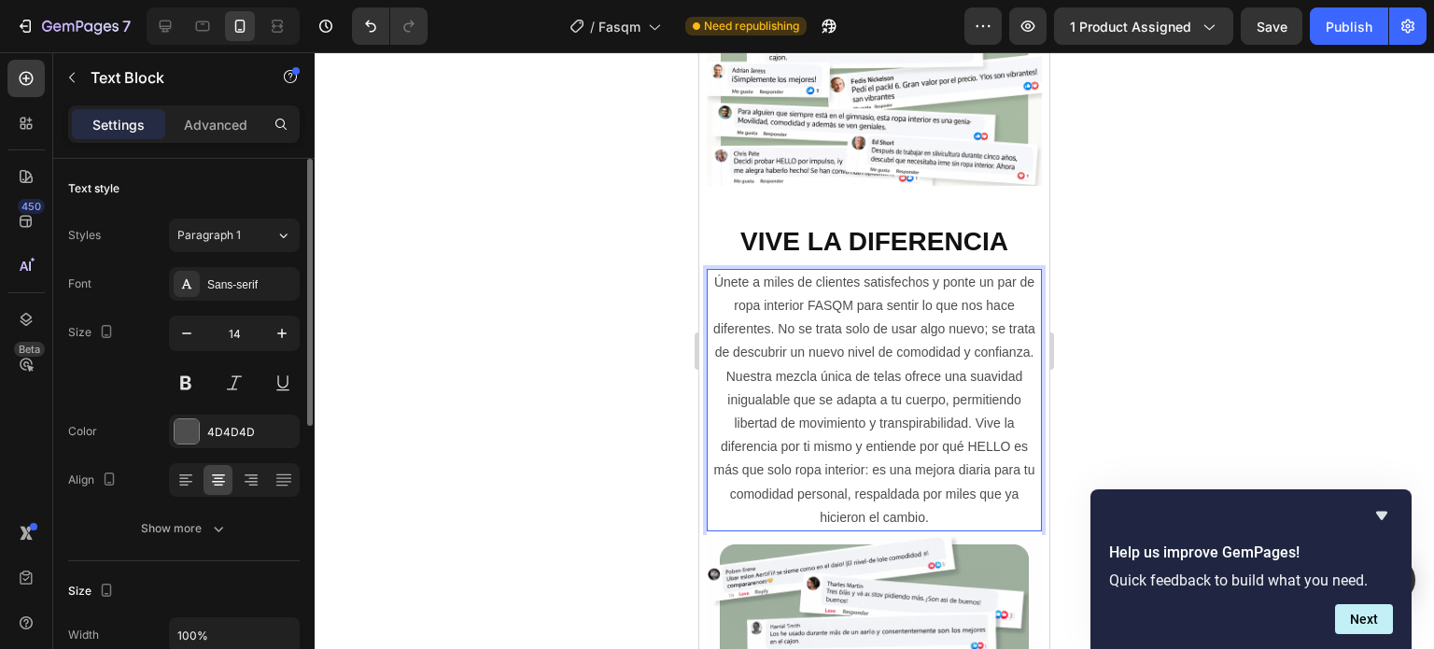
drag, startPoint x: 877, startPoint y: 392, endPoint x: 921, endPoint y: 386, distance: 44.2
click at [880, 393] on p "Únete a miles de clientes satisfechos y ponte un par de ropa interior FASQM par…" at bounding box center [873, 400] width 331 height 259
drag, startPoint x: 935, startPoint y: 385, endPoint x: 948, endPoint y: 384, distance: 13.2
click at [936, 385] on p "Únete a miles de clientes satisfechos y ponte un par de ropa interior FASQM par…" at bounding box center [873, 400] width 331 height 259
click at [963, 387] on p "Únete a miles de clientes satisfechos y ponte un par de ropa interior FASQM par…" at bounding box center [873, 400] width 331 height 259
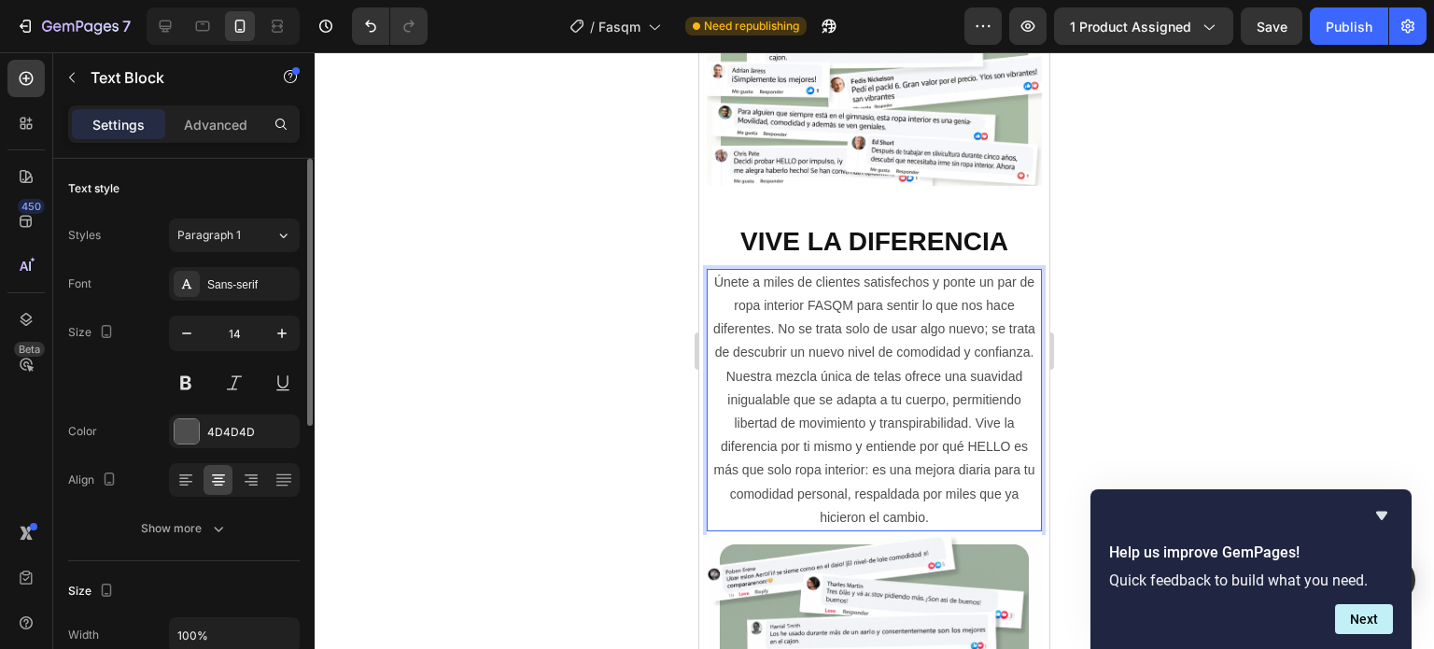
click at [977, 395] on p "Únete a miles de clientes satisfechos y ponte un par de ropa interior FASQM par…" at bounding box center [873, 400] width 331 height 259
drag, startPoint x: 986, startPoint y: 399, endPoint x: 978, endPoint y: 406, distance: 9.9
click at [986, 401] on p "Únete a miles de clientes satisfechos y ponte un par de ropa interior FASQM par…" at bounding box center [873, 400] width 331 height 259
click at [859, 405] on p "Únete a miles de clientes satisfechos y ponte un par de ropa interior FASQM par…" at bounding box center [873, 400] width 331 height 259
click at [799, 419] on p "Únete a miles de clientes satisfechos y ponte un par de ropa interior FASQM par…" at bounding box center [873, 400] width 331 height 259
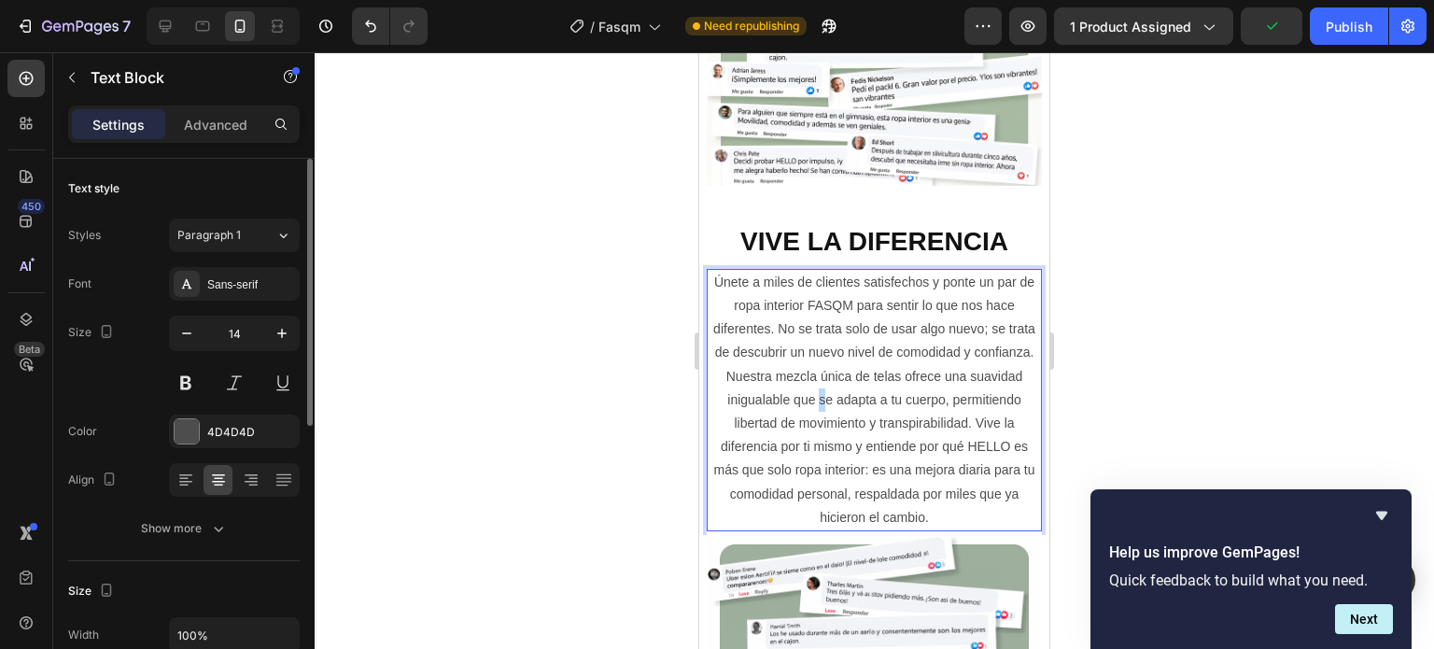
click at [879, 414] on p "Únete a miles de clientes satisfechos y ponte un par de ropa interior FASQM par…" at bounding box center [873, 400] width 331 height 259
click at [792, 511] on p "Únete a miles de clientes satisfechos y ponte un par de ropa interior FASQM par…" at bounding box center [873, 400] width 331 height 259
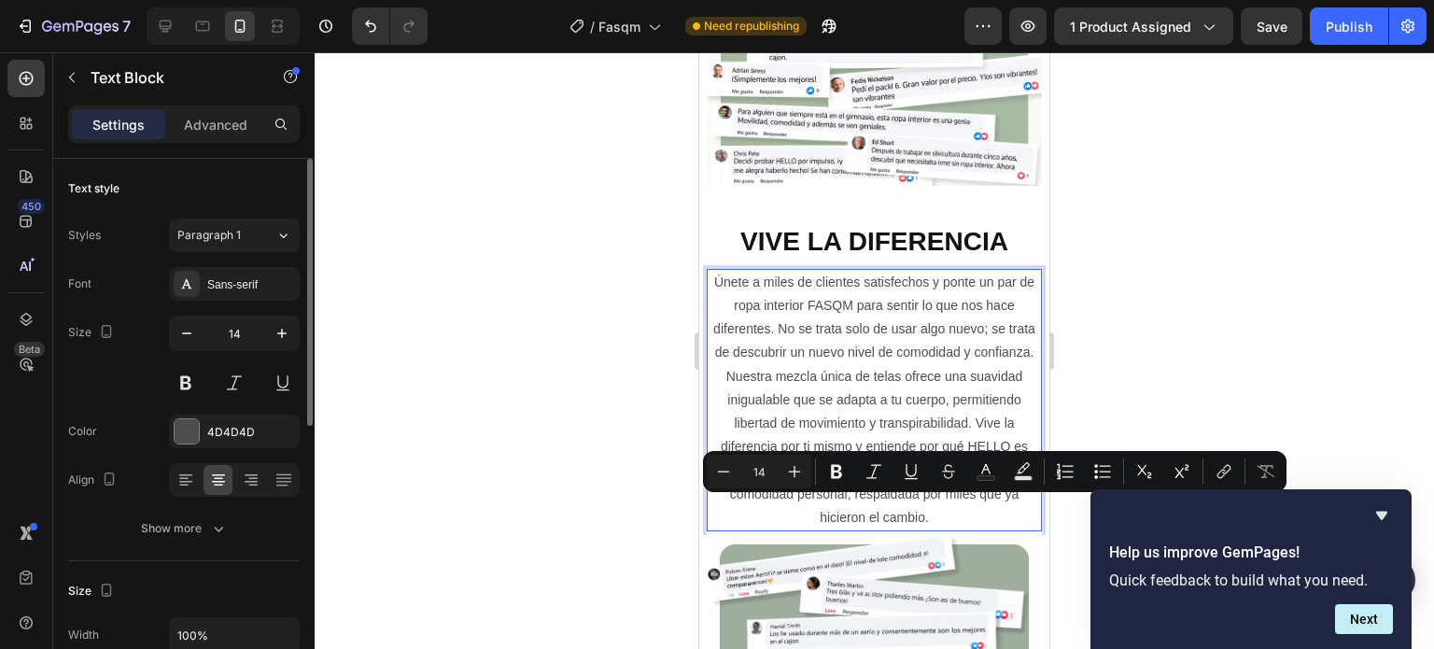
click at [833, 365] on p "Únete a miles de clientes satisfechos y ponte un par de ropa interior FASQM par…" at bounding box center [873, 400] width 331 height 259
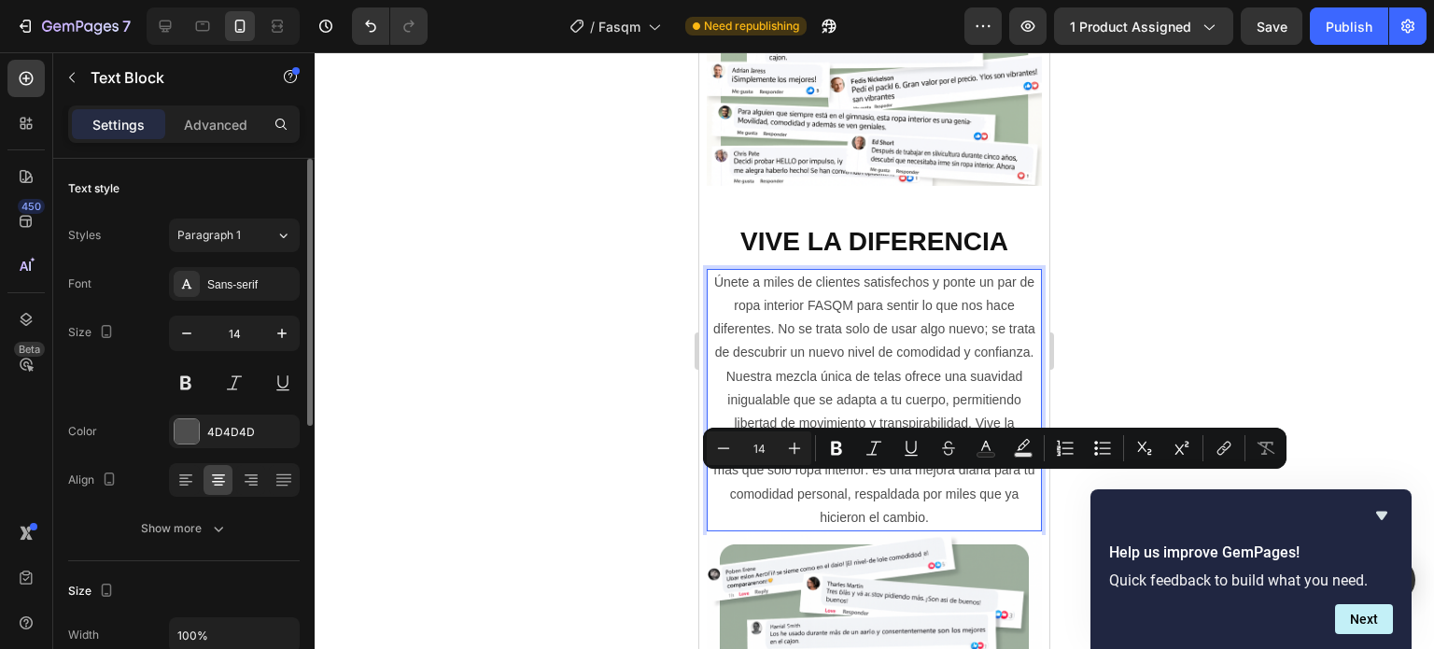
drag, startPoint x: 756, startPoint y: 484, endPoint x: 717, endPoint y: 485, distance: 39.2
click at [717, 485] on p "Únete a miles de clientes satisfechos y ponte un par de ropa interior FASQM par…" at bounding box center [873, 400] width 331 height 259
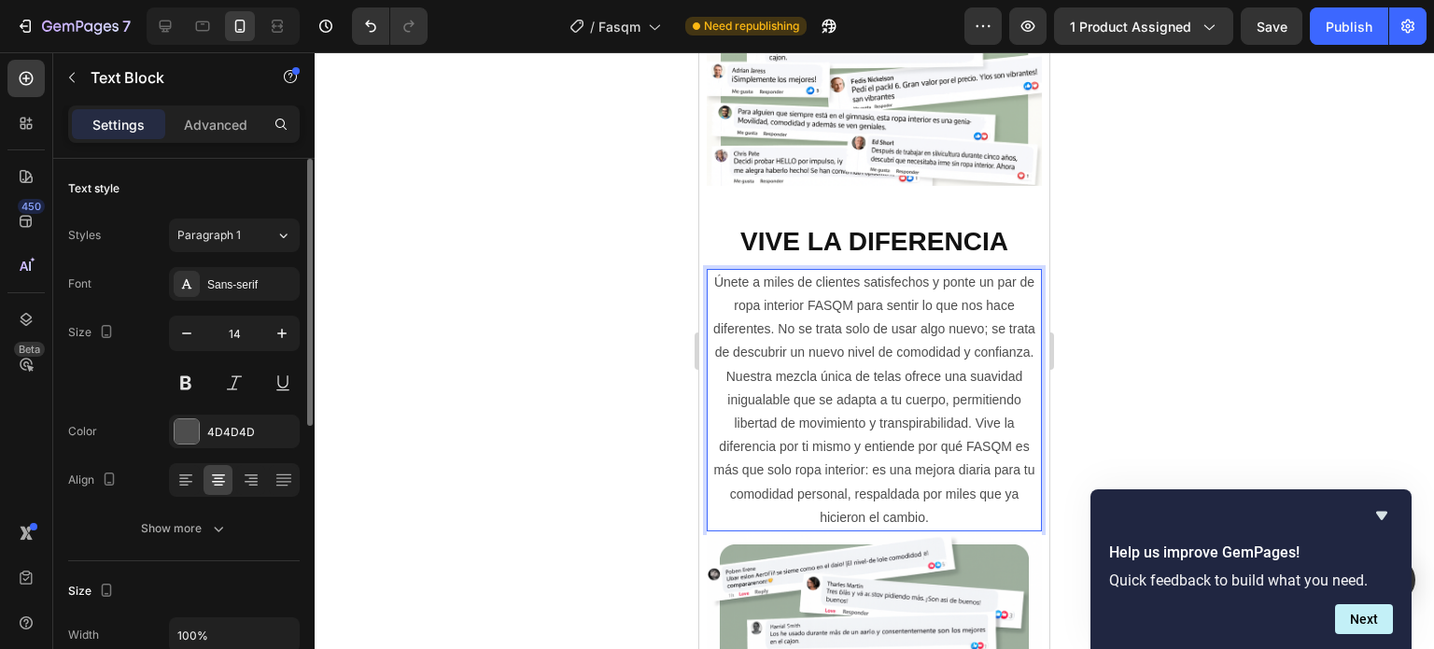
click at [821, 498] on p "Únete a miles de clientes satisfechos y ponte un par de ropa interior FASQM par…" at bounding box center [873, 400] width 331 height 259
click at [902, 506] on p "Únete a miles de clientes satisfechos y ponte un par de ropa interior FASQM par…" at bounding box center [873, 400] width 331 height 259
click at [937, 510] on p "Únete a miles de clientes satisfechos y ponte un par de ropa interior FASQM par…" at bounding box center [873, 400] width 331 height 259
click at [870, 512] on p "Únete a miles de clientes satisfechos y ponte un par de ropa interior FASQM par…" at bounding box center [873, 400] width 331 height 259
drag, startPoint x: 930, startPoint y: 528, endPoint x: 945, endPoint y: 528, distance: 14.9
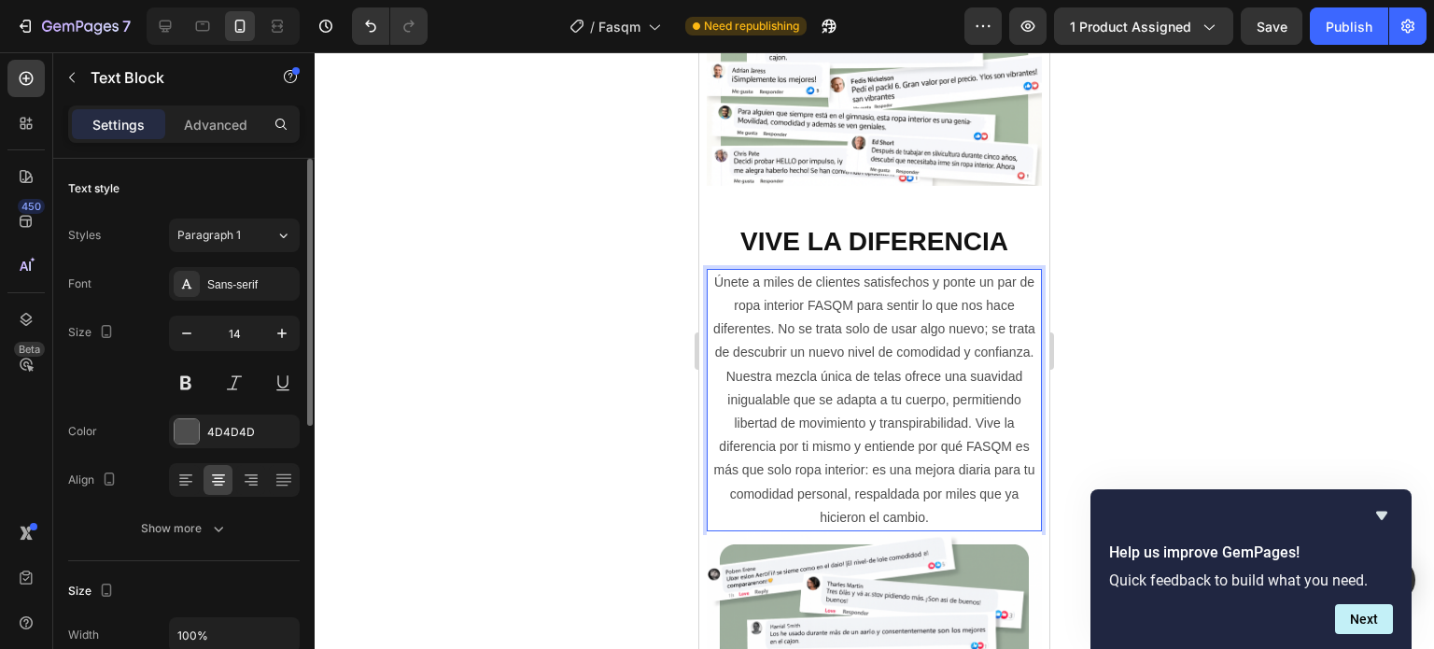
click at [930, 528] on p "Únete a miles de clientes satisfechos y ponte un par de ropa interior FASQM par…" at bounding box center [873, 400] width 331 height 259
drag, startPoint x: 989, startPoint y: 521, endPoint x: 982, endPoint y: 531, distance: 12.7
click at [988, 521] on p "Únete a miles de clientes satisfechos y ponte un par de ropa interior FASQM par…" at bounding box center [873, 400] width 331 height 259
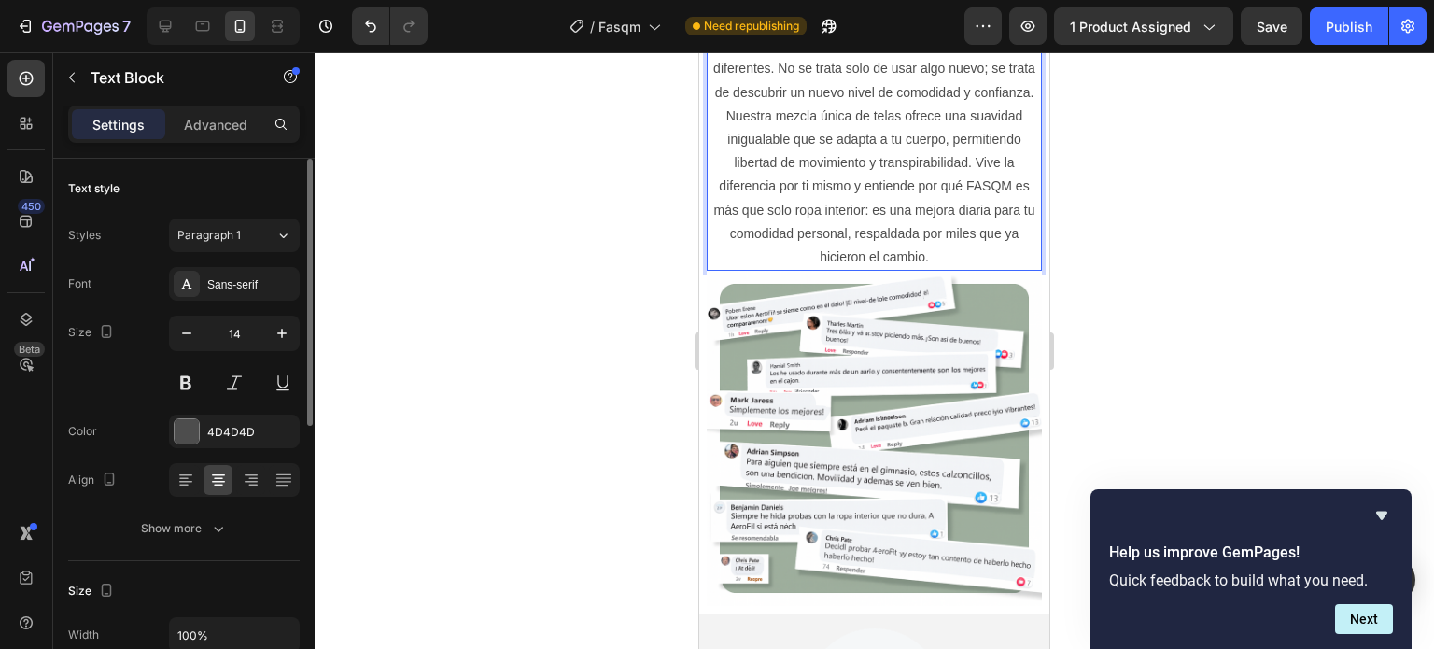
scroll to position [3483, 0]
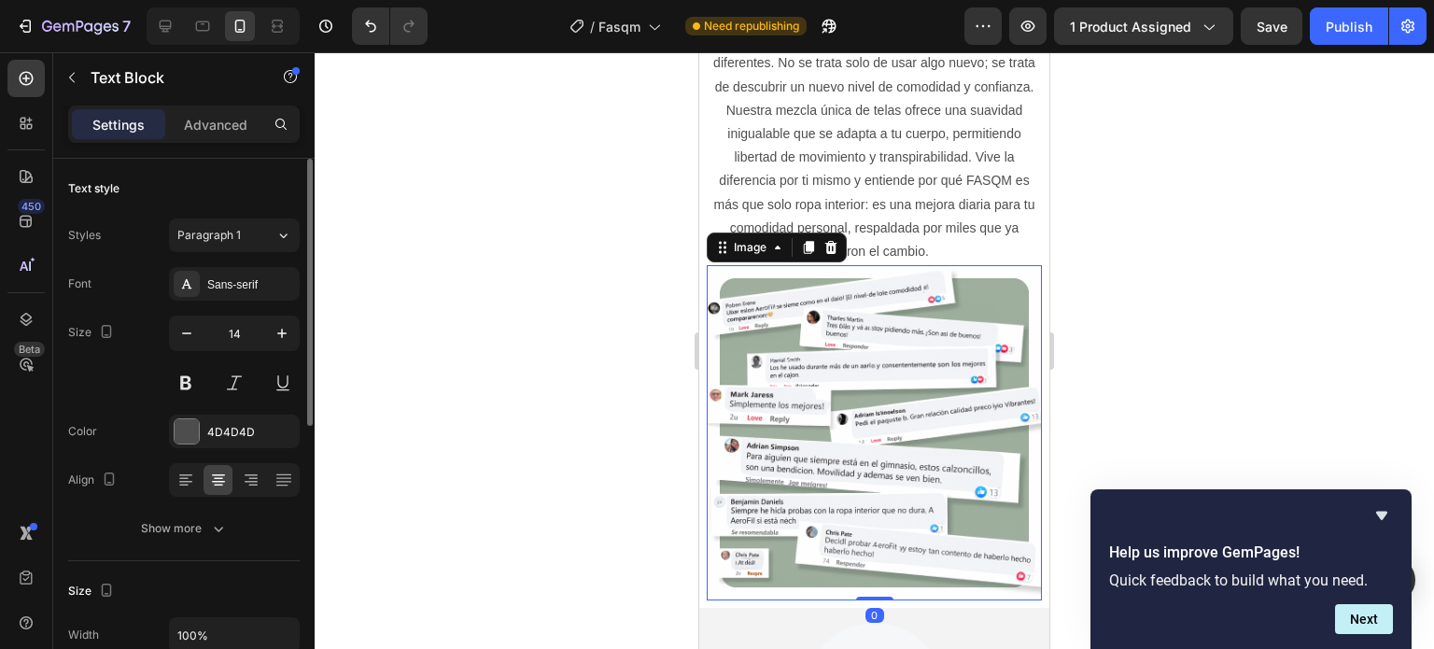
click at [892, 369] on img at bounding box center [874, 432] width 335 height 335
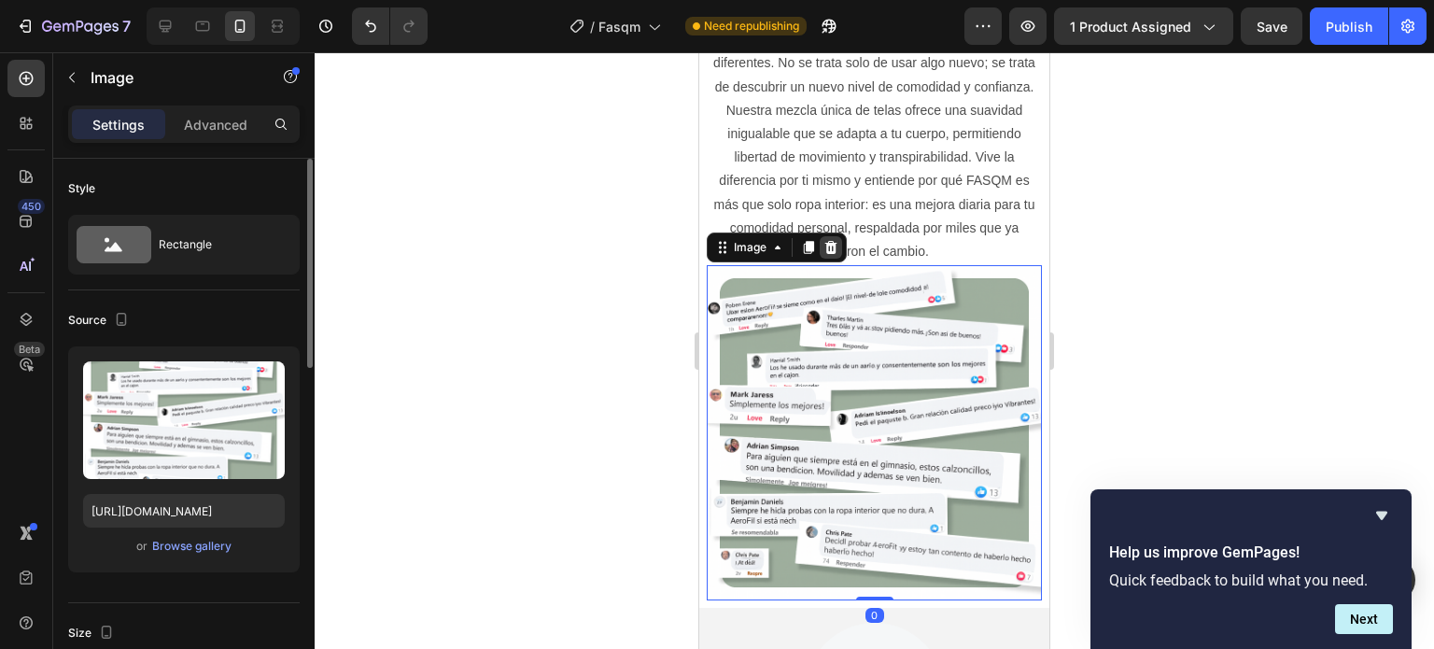
click at [825, 243] on icon at bounding box center [831, 247] width 12 height 13
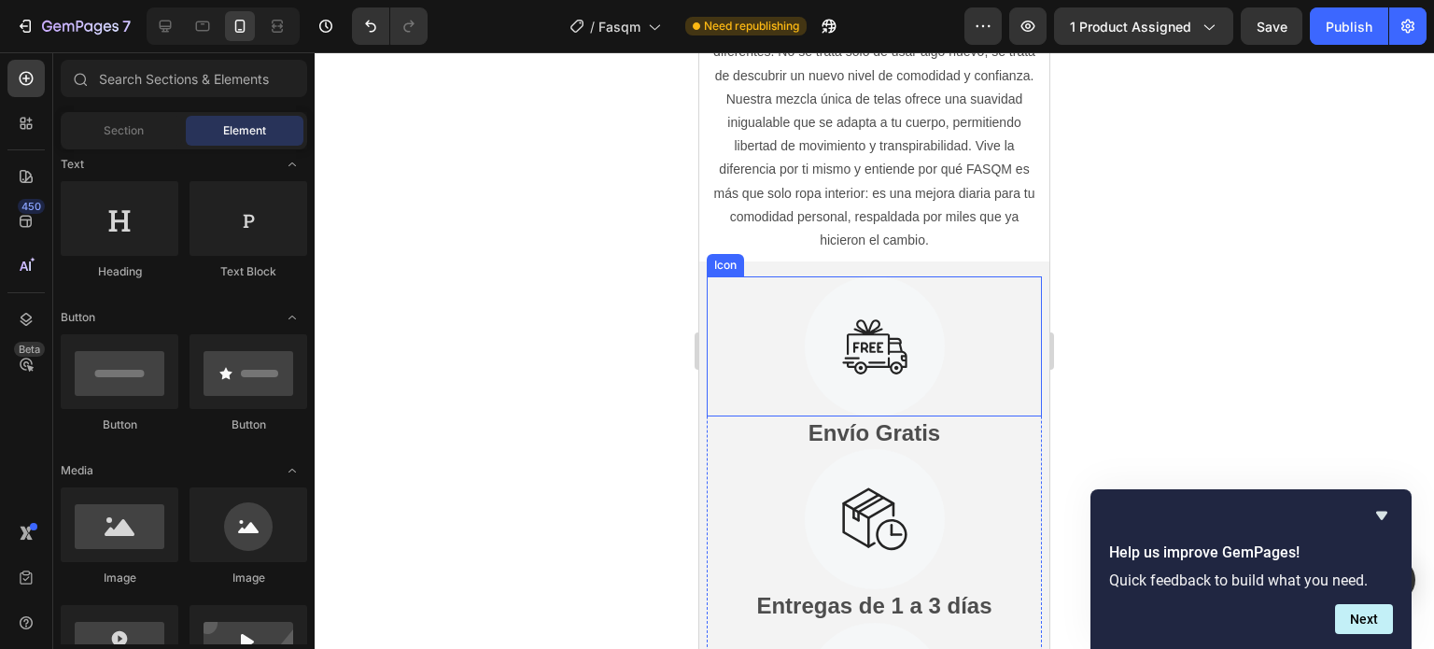
scroll to position [3454, 0]
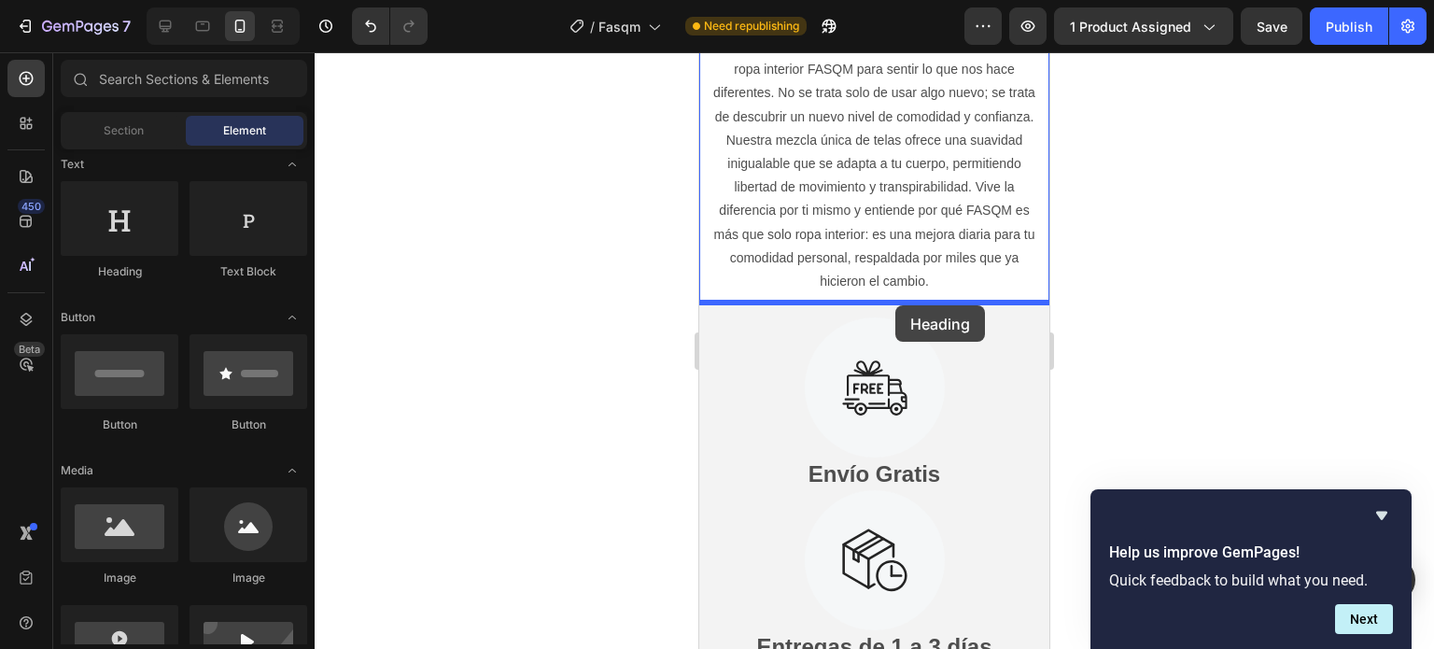
drag, startPoint x: 839, startPoint y: 275, endPoint x: 895, endPoint y: 305, distance: 63.5
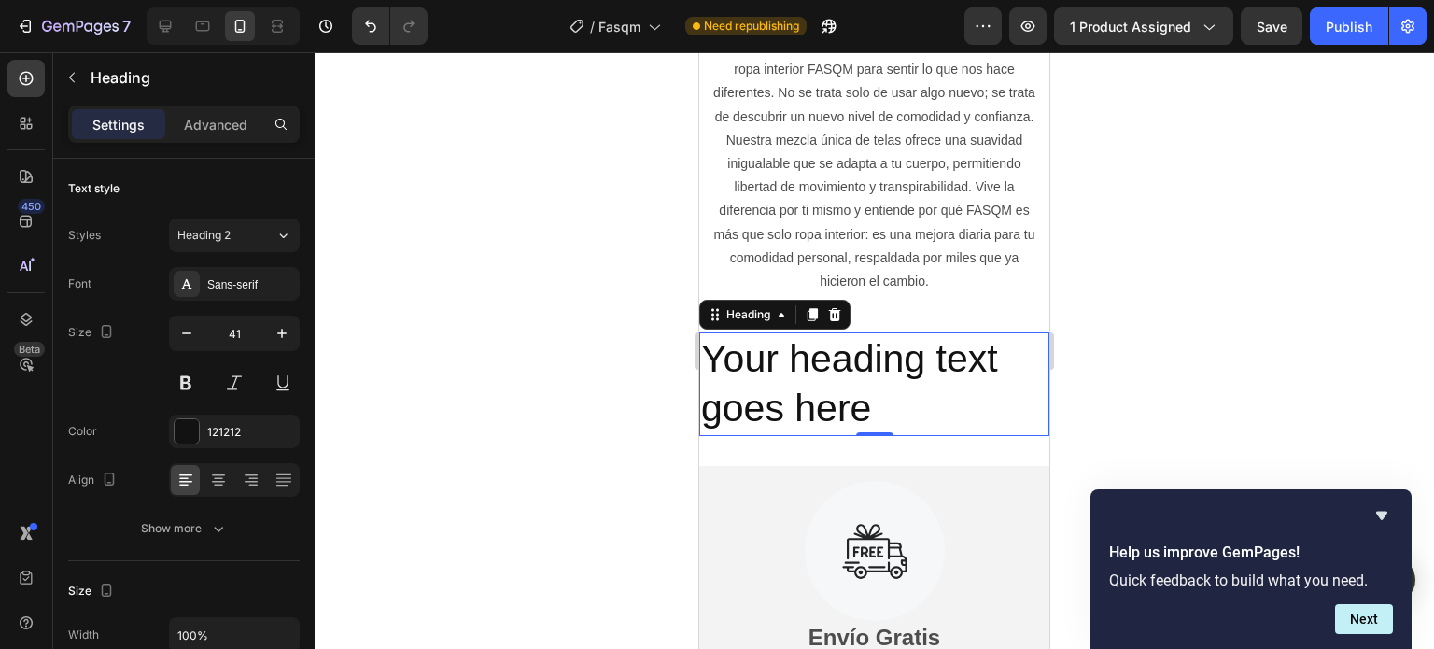
click at [899, 413] on h2 "Your heading text goes here" at bounding box center [874, 384] width 350 height 104
click at [899, 413] on p "Your heading text goes here" at bounding box center [874, 384] width 346 height 100
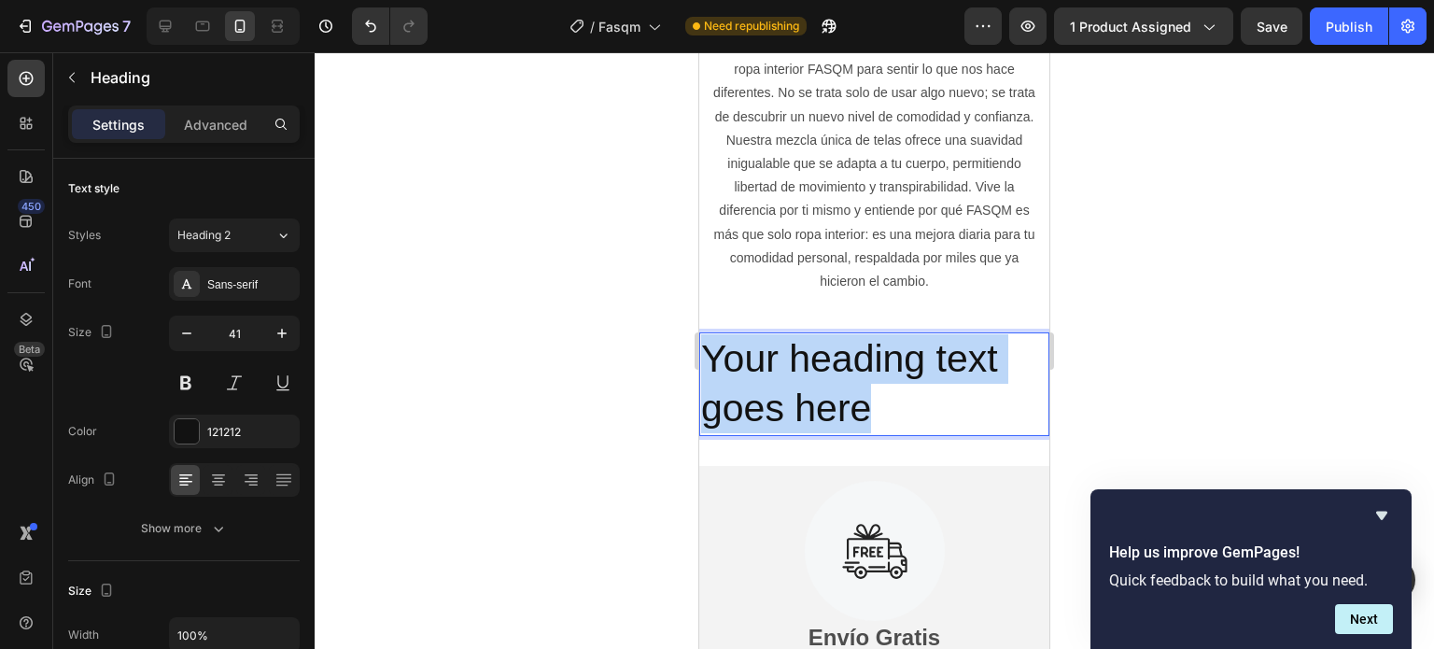
click at [899, 413] on p "Your heading text goes here" at bounding box center [874, 384] width 346 height 100
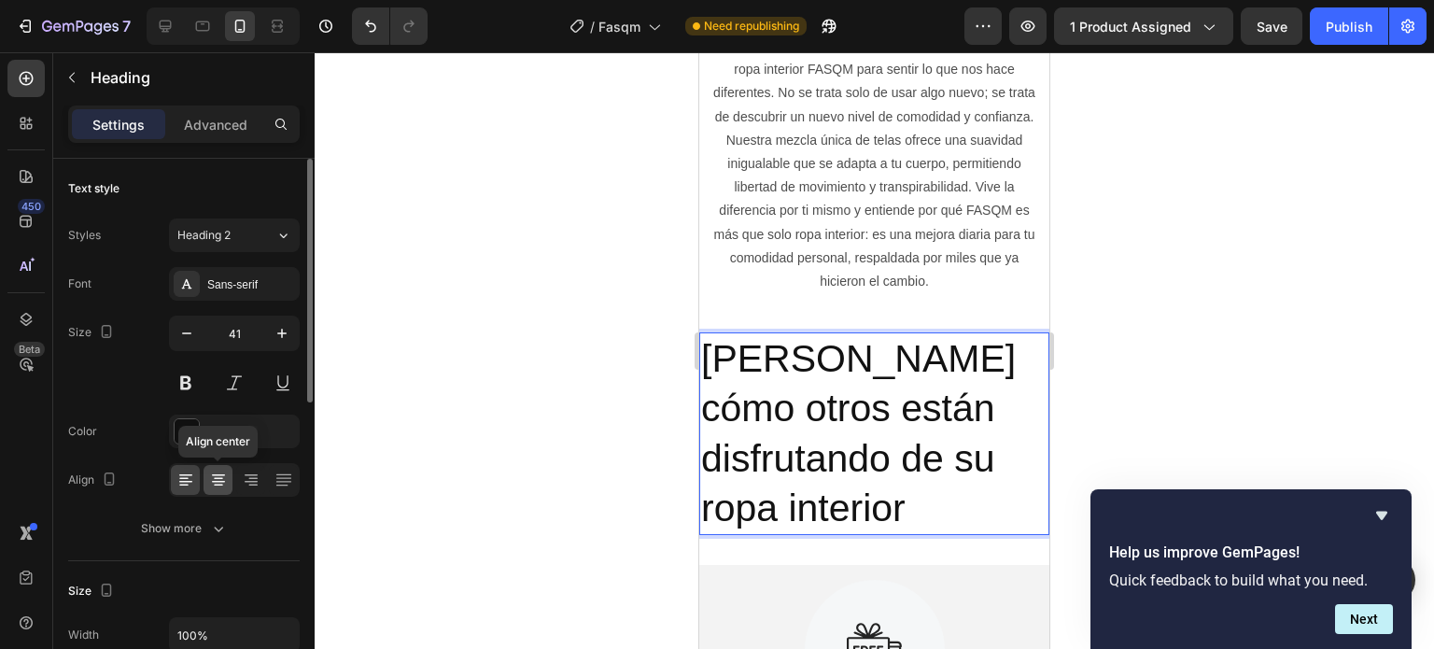
click at [220, 474] on icon at bounding box center [218, 475] width 13 height 2
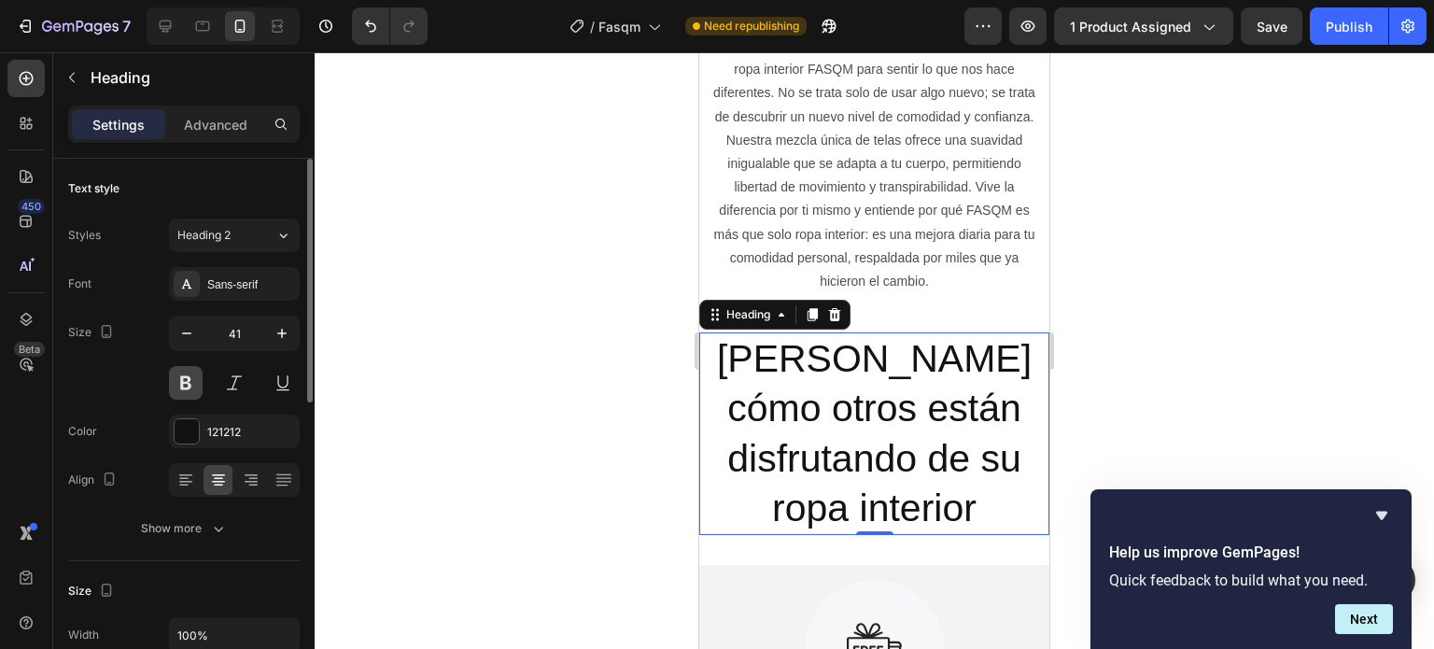
click at [182, 384] on button at bounding box center [186, 383] width 34 height 34
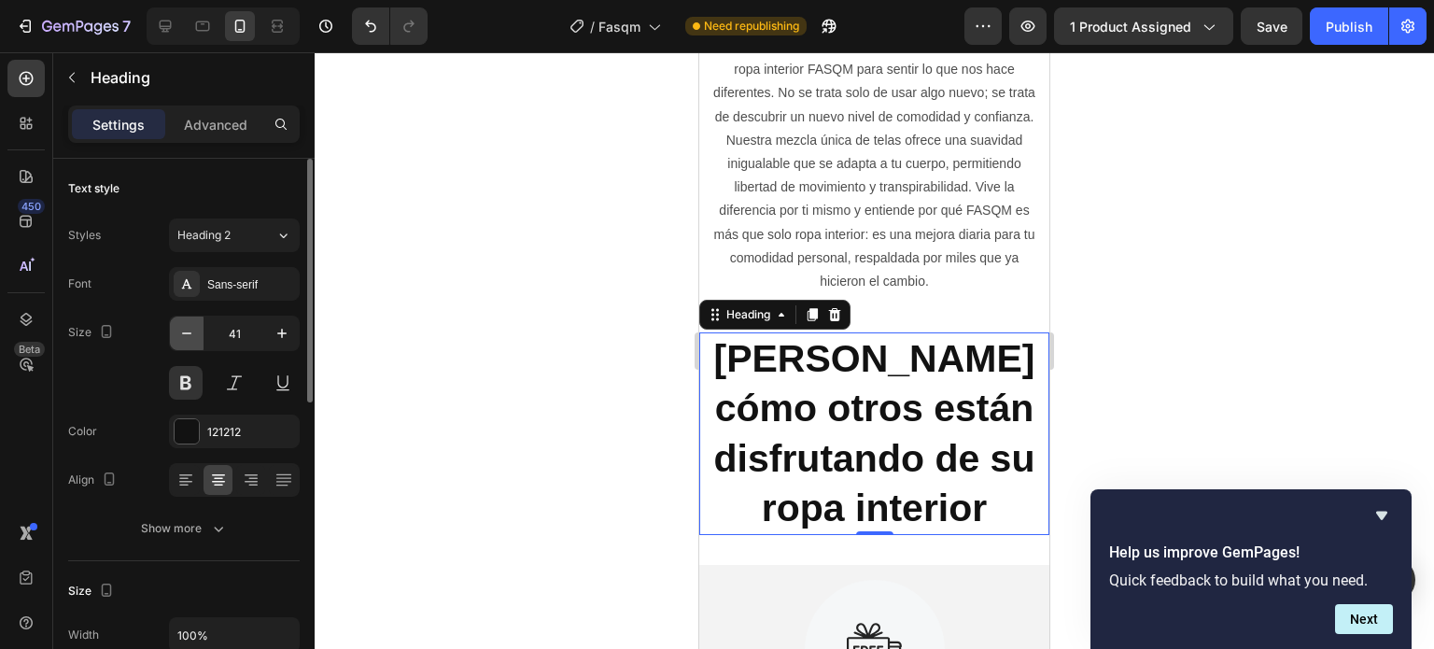
click at [197, 329] on button "button" at bounding box center [187, 333] width 34 height 34
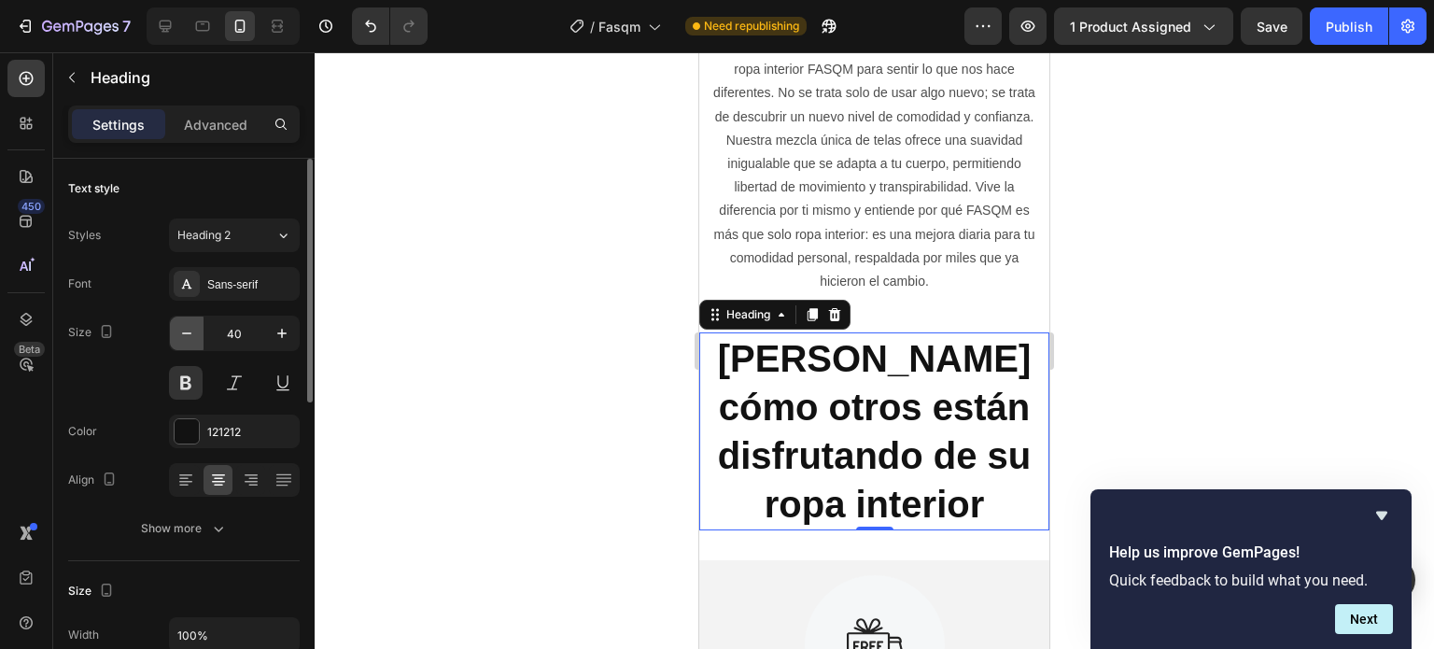
click at [197, 329] on button "button" at bounding box center [187, 333] width 34 height 34
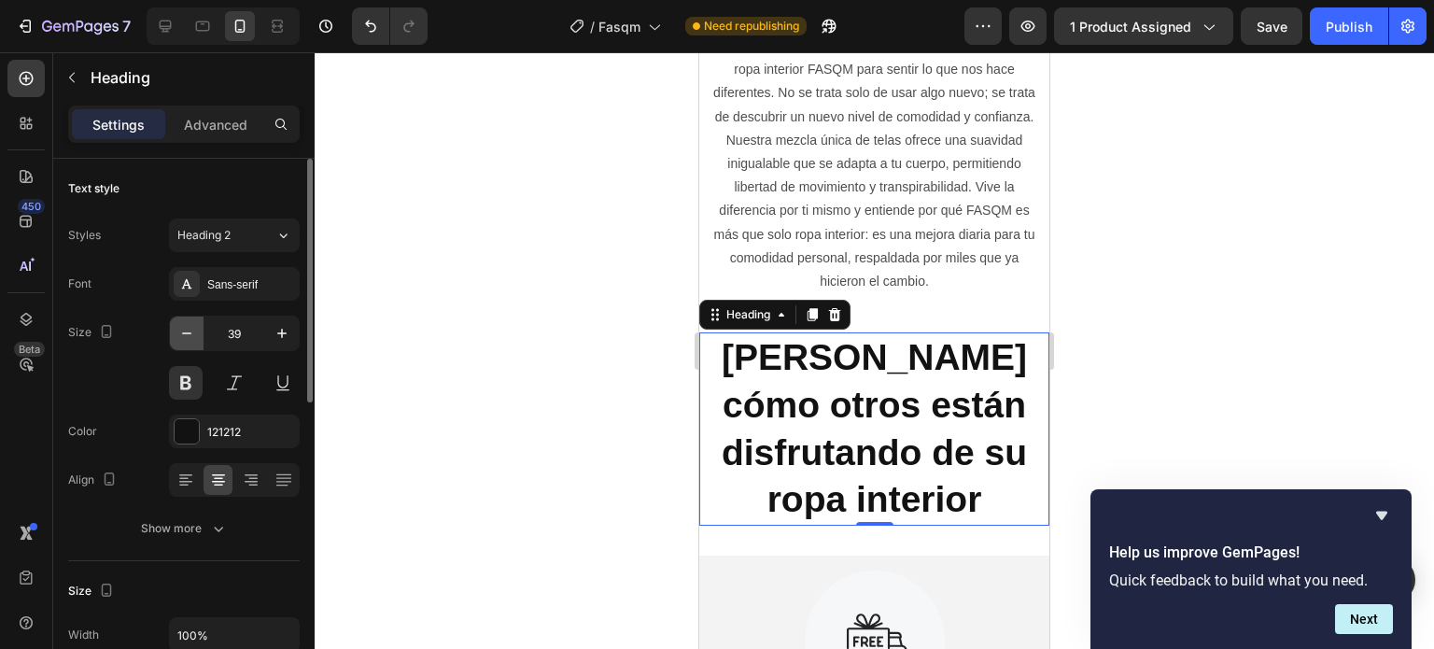
click at [197, 329] on button "button" at bounding box center [187, 333] width 34 height 34
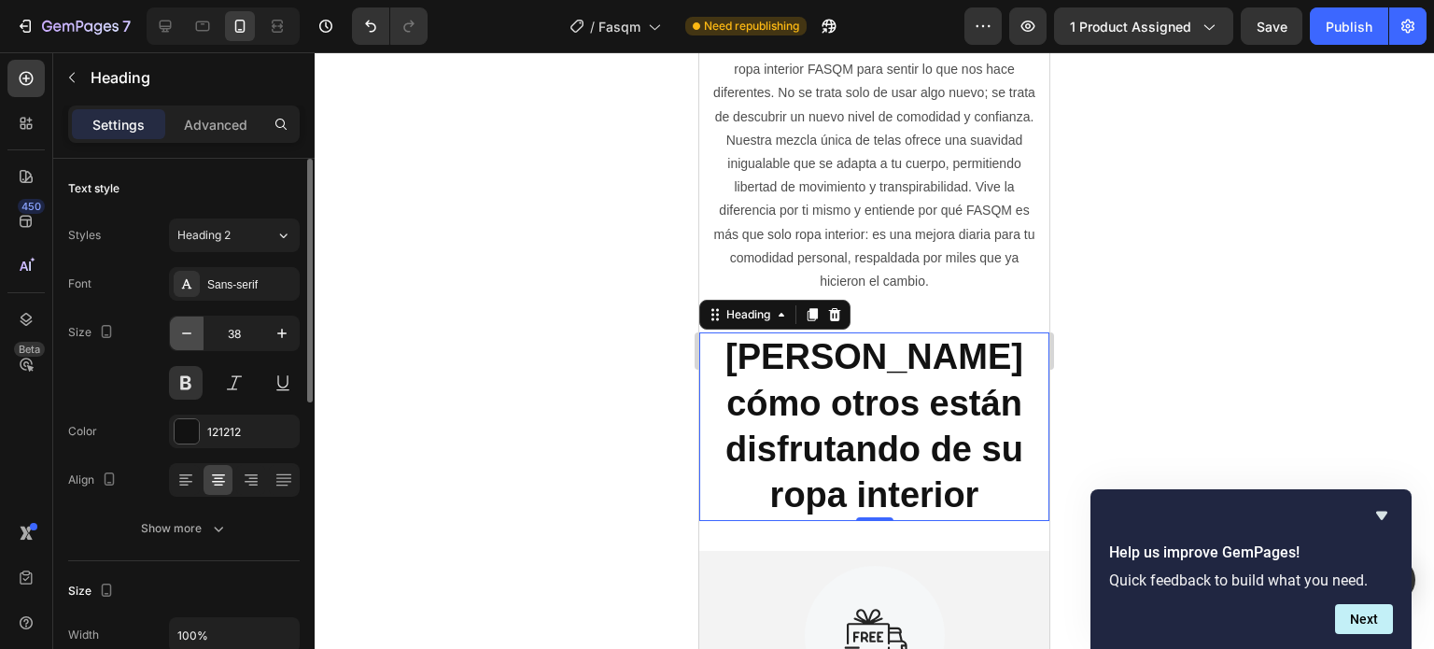
click at [197, 328] on button "button" at bounding box center [187, 333] width 34 height 34
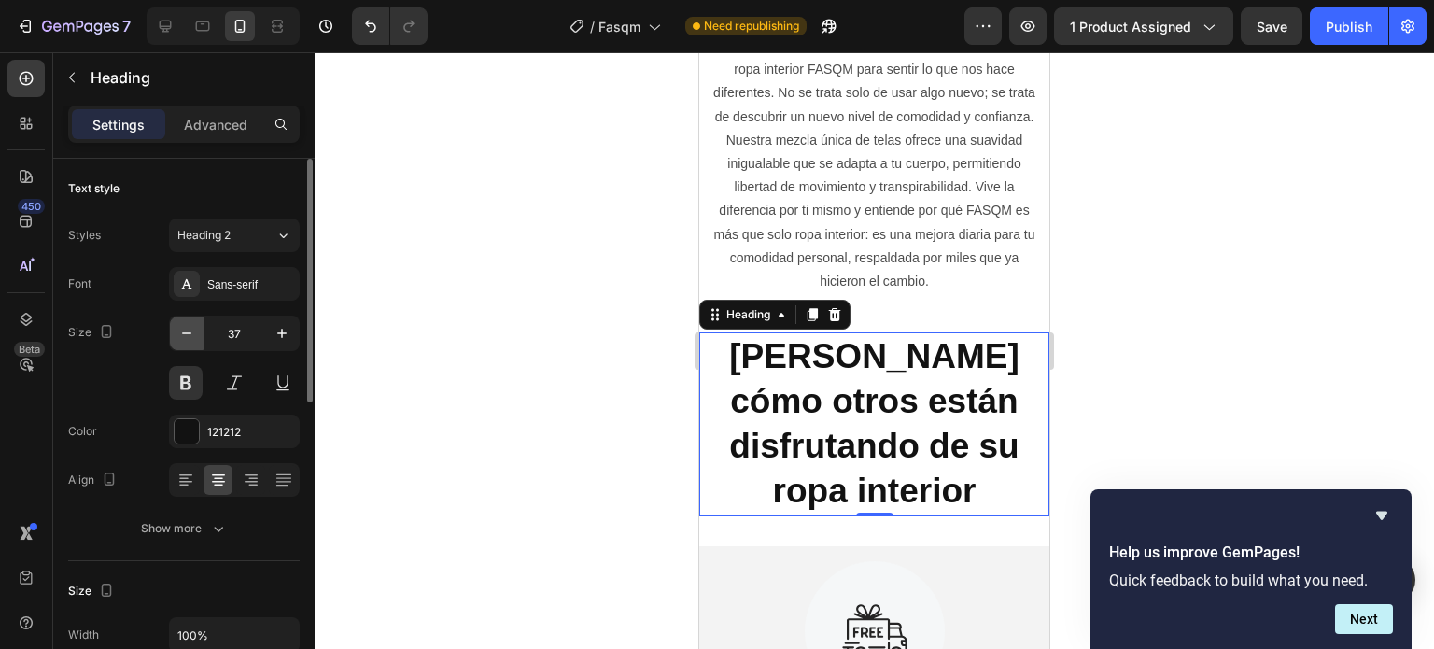
click at [198, 328] on button "button" at bounding box center [187, 333] width 34 height 34
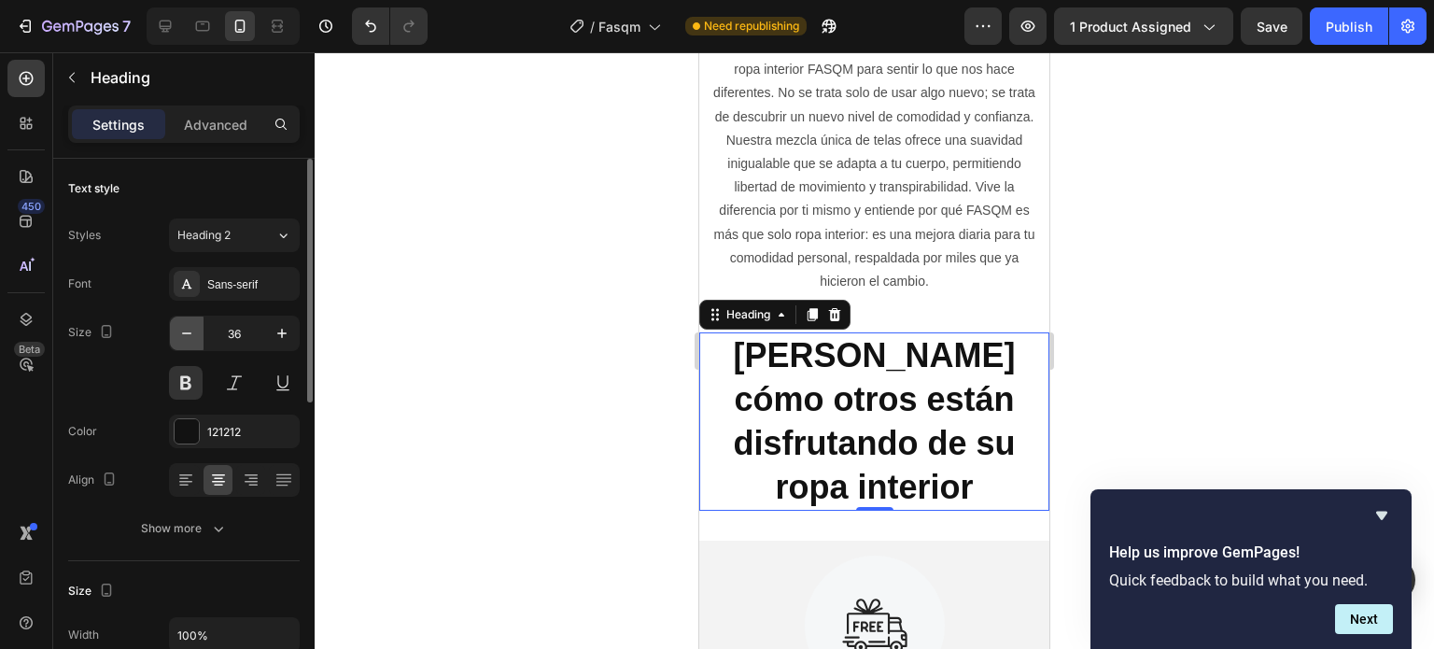
click at [198, 328] on button "button" at bounding box center [187, 333] width 34 height 34
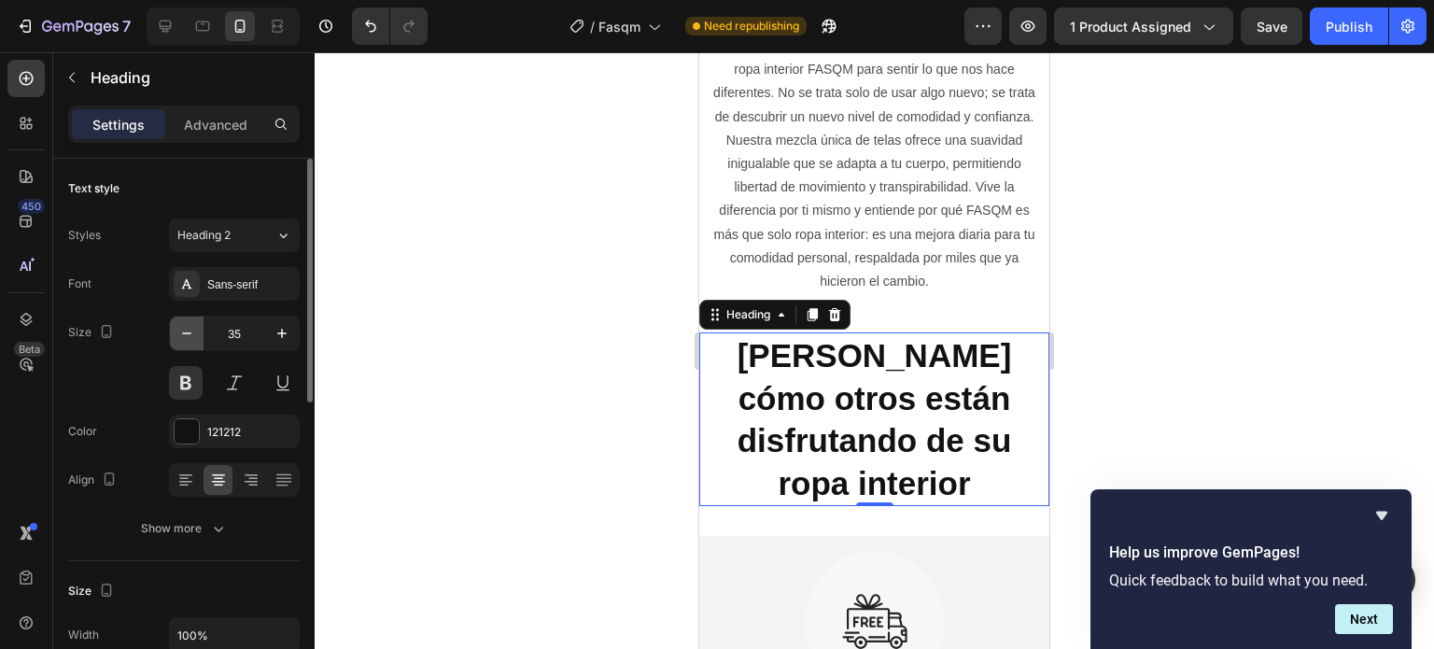
click at [198, 328] on button "button" at bounding box center [187, 333] width 34 height 34
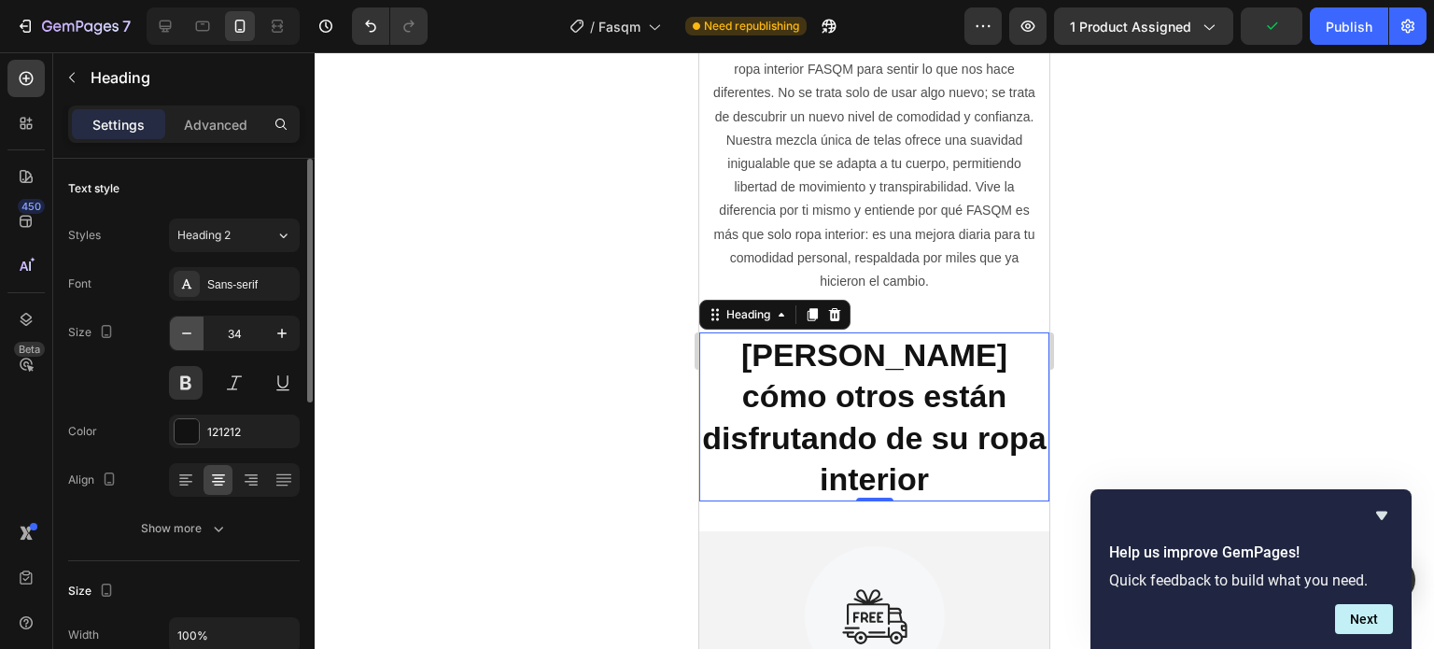
click at [198, 326] on button "button" at bounding box center [187, 333] width 34 height 34
type input "33"
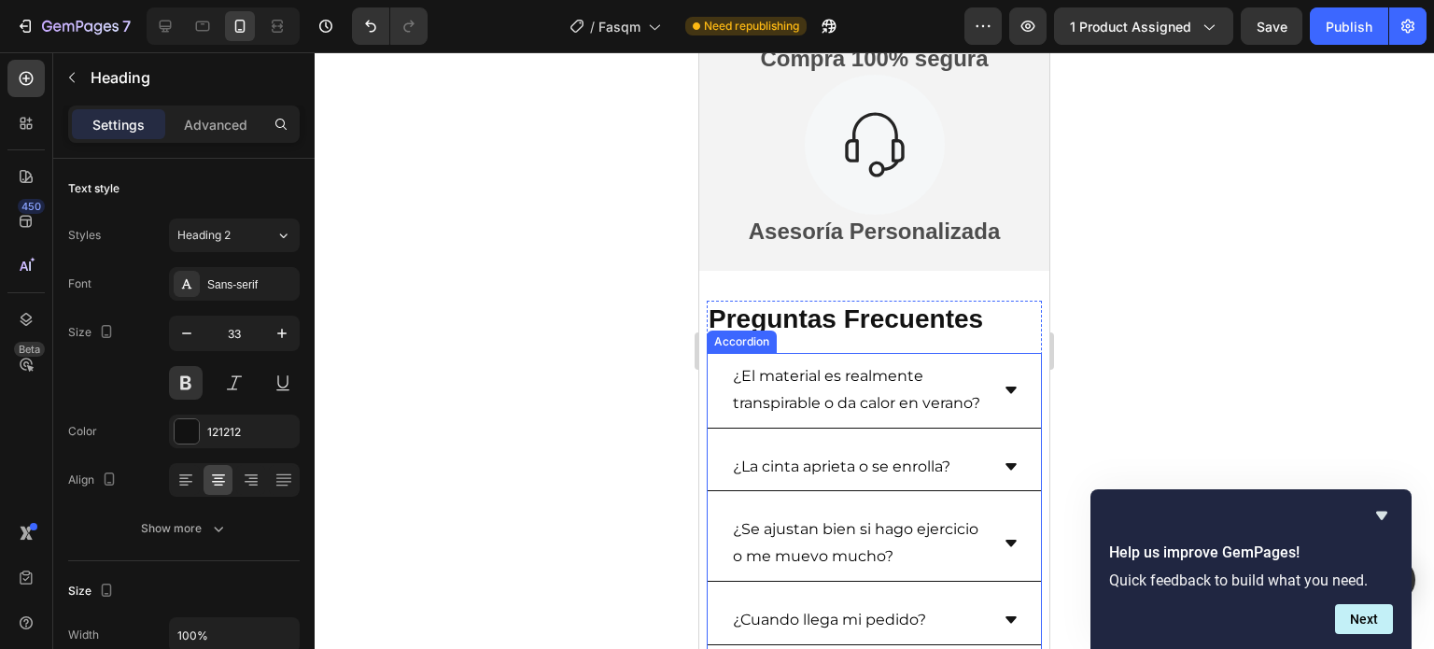
scroll to position [4387, 0]
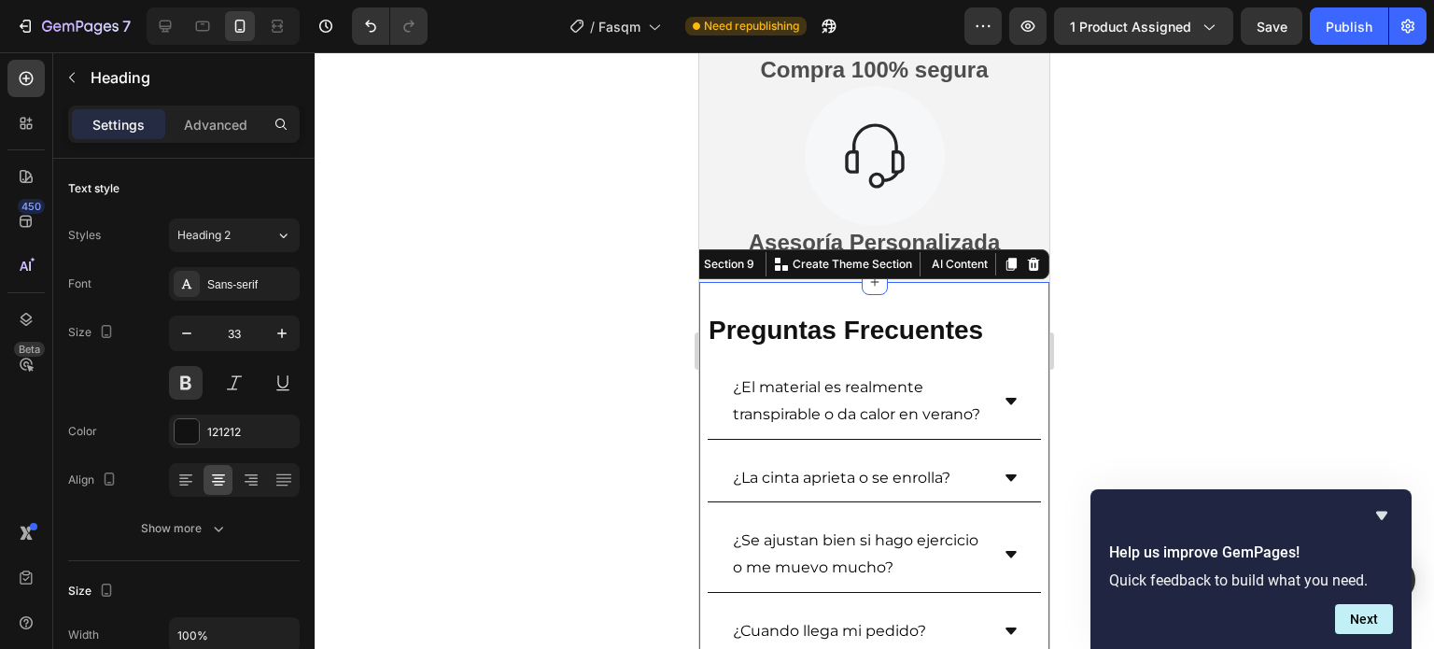
click at [927, 308] on div "Preguntas Frecuentes Heading ¿El material es realmente transpirable o da calor …" at bounding box center [874, 525] width 350 height 487
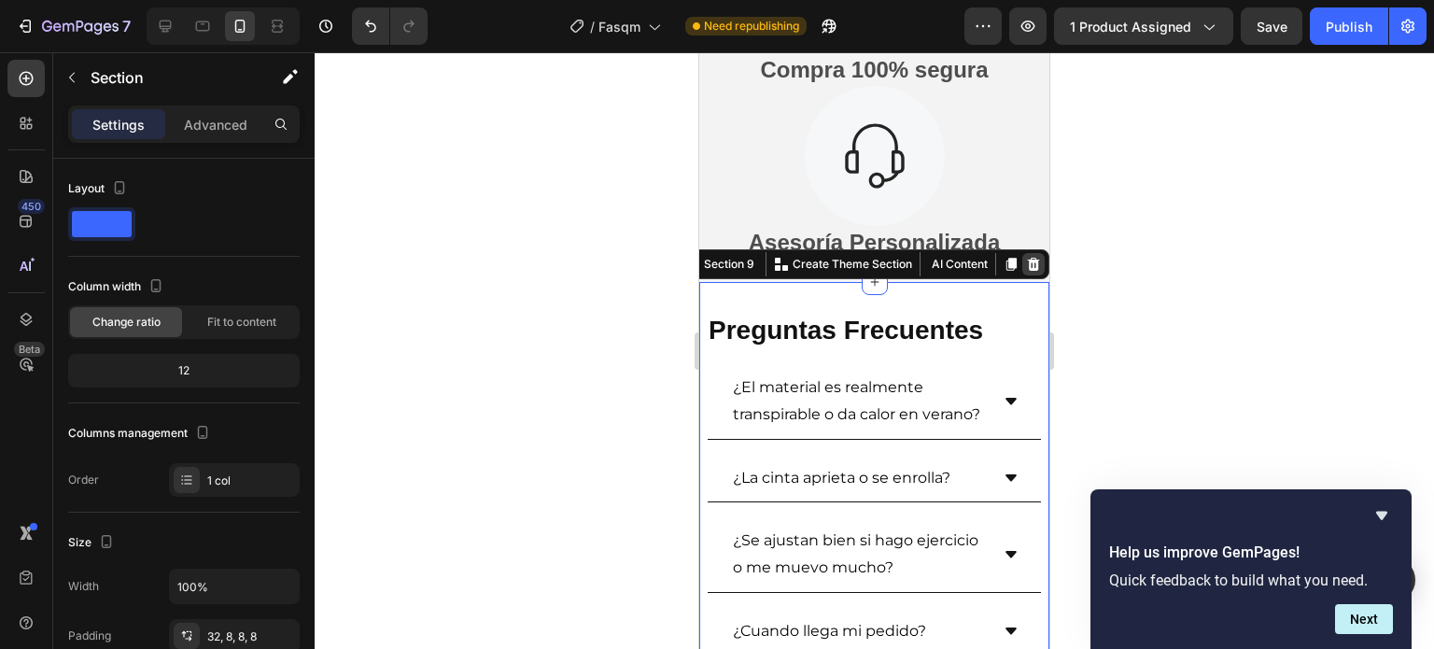
click at [1028, 268] on icon at bounding box center [1034, 263] width 12 height 13
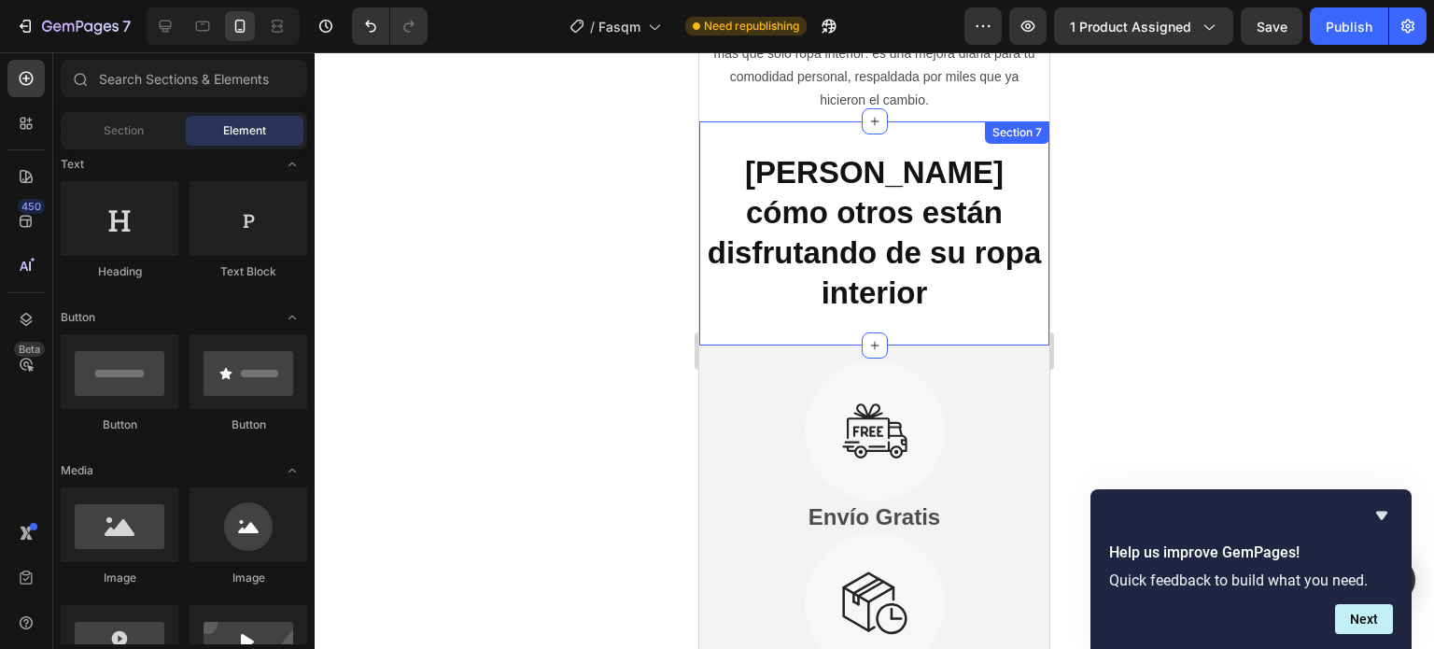
scroll to position [3576, 0]
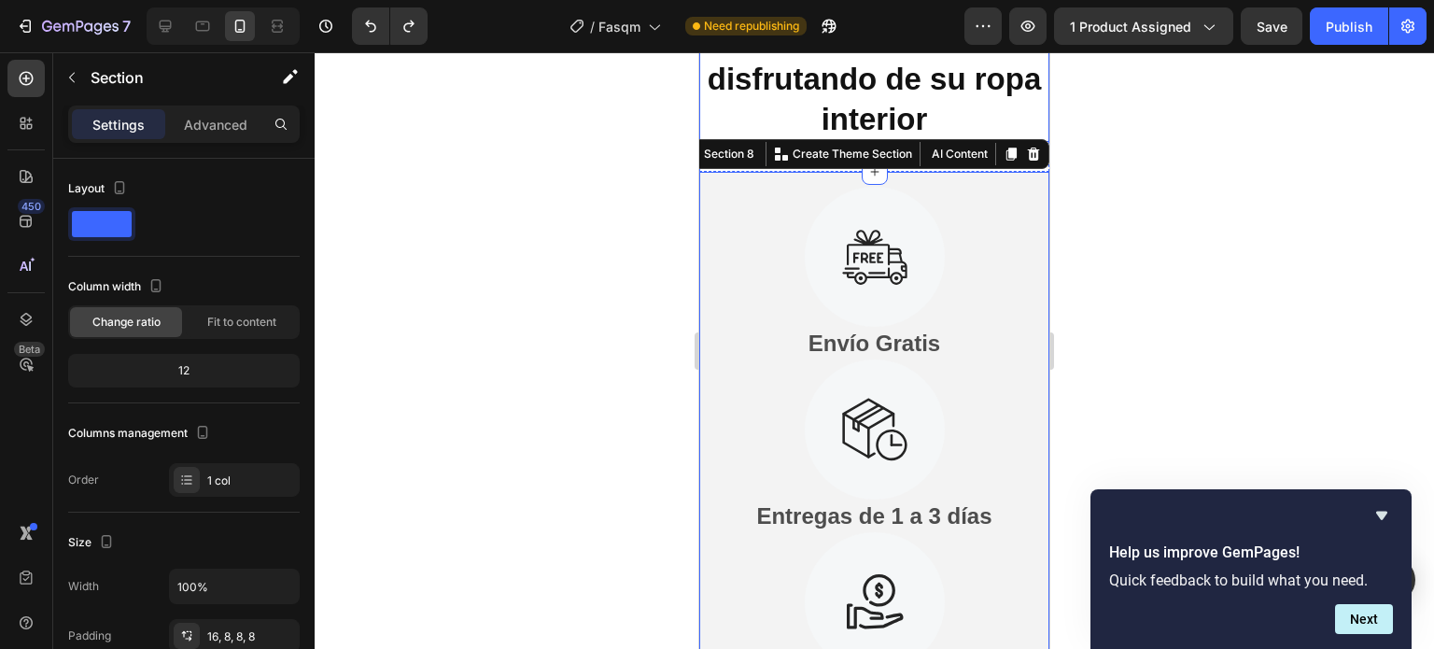
scroll to position [4416, 0]
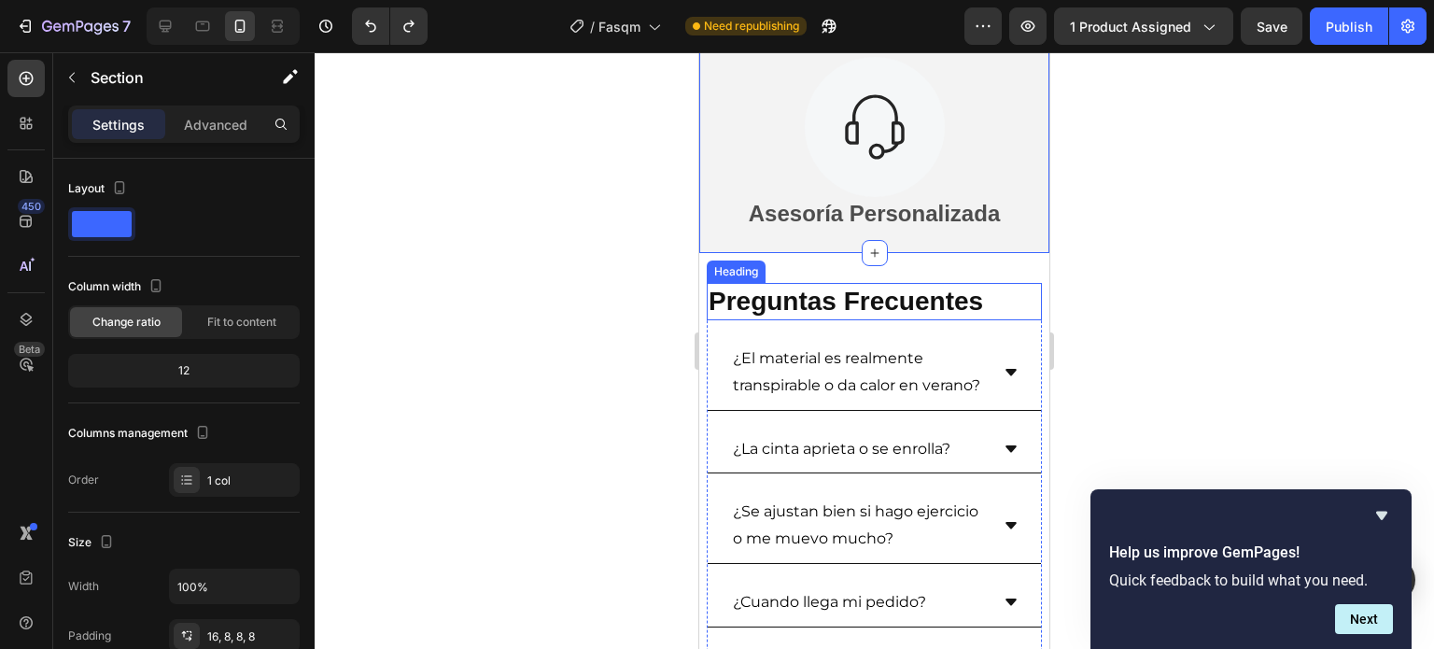
click at [917, 297] on h2 "Preguntas Frecuentes" at bounding box center [874, 301] width 335 height 37
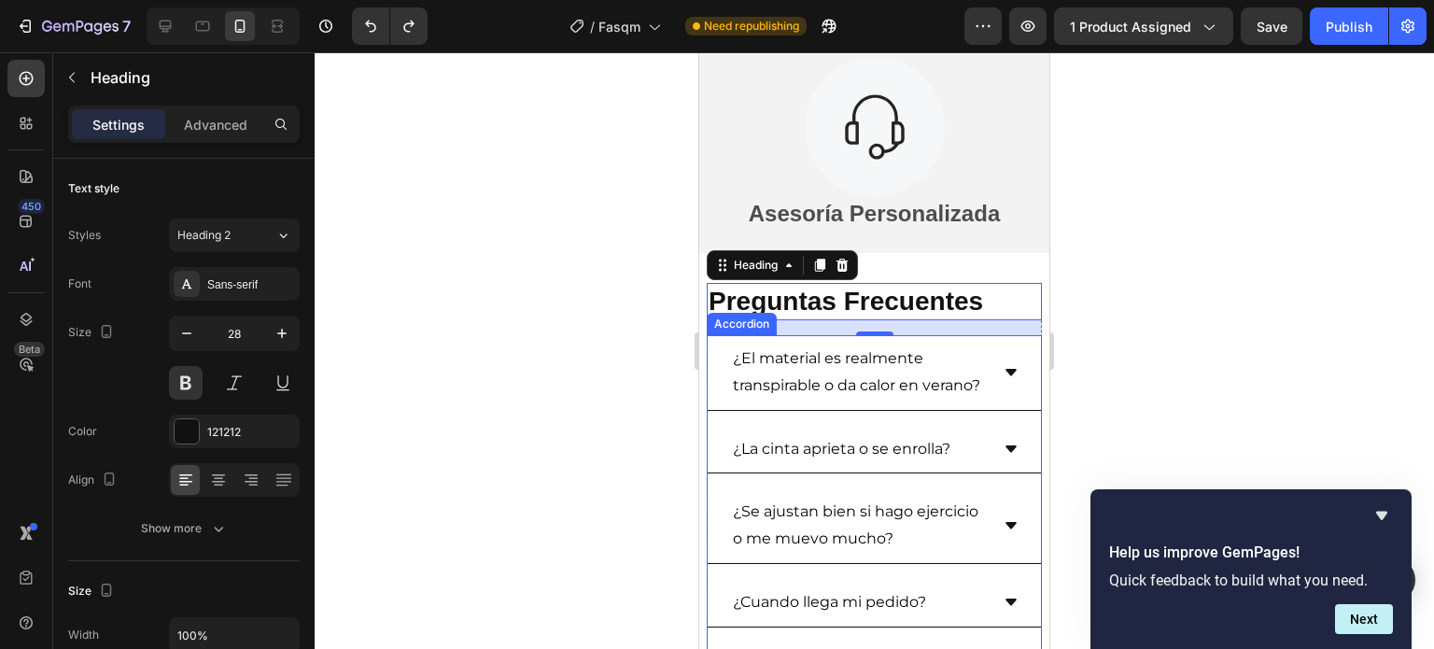
click at [830, 387] on p "¿El material es realmente transpirable o da calor en verano?" at bounding box center [859, 372] width 253 height 54
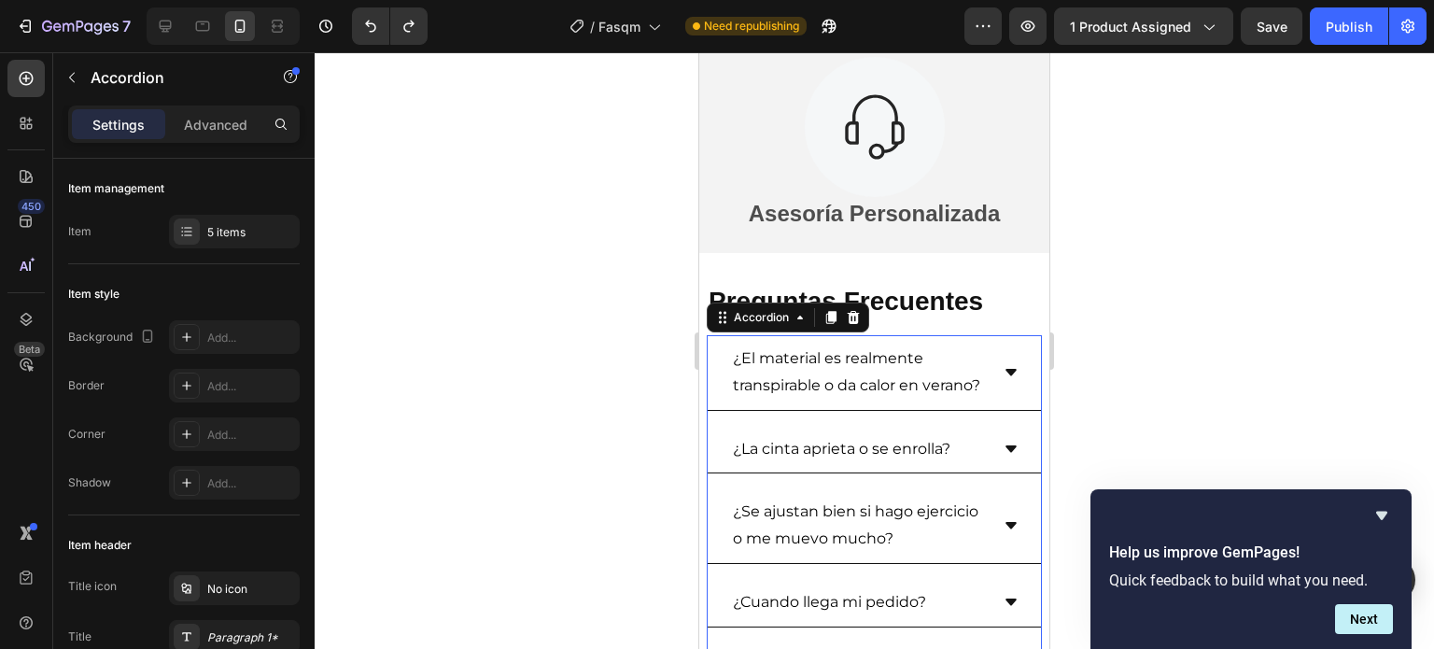
click at [830, 386] on p "¿El material es realmente transpirable o da calor en verano?" at bounding box center [859, 372] width 253 height 54
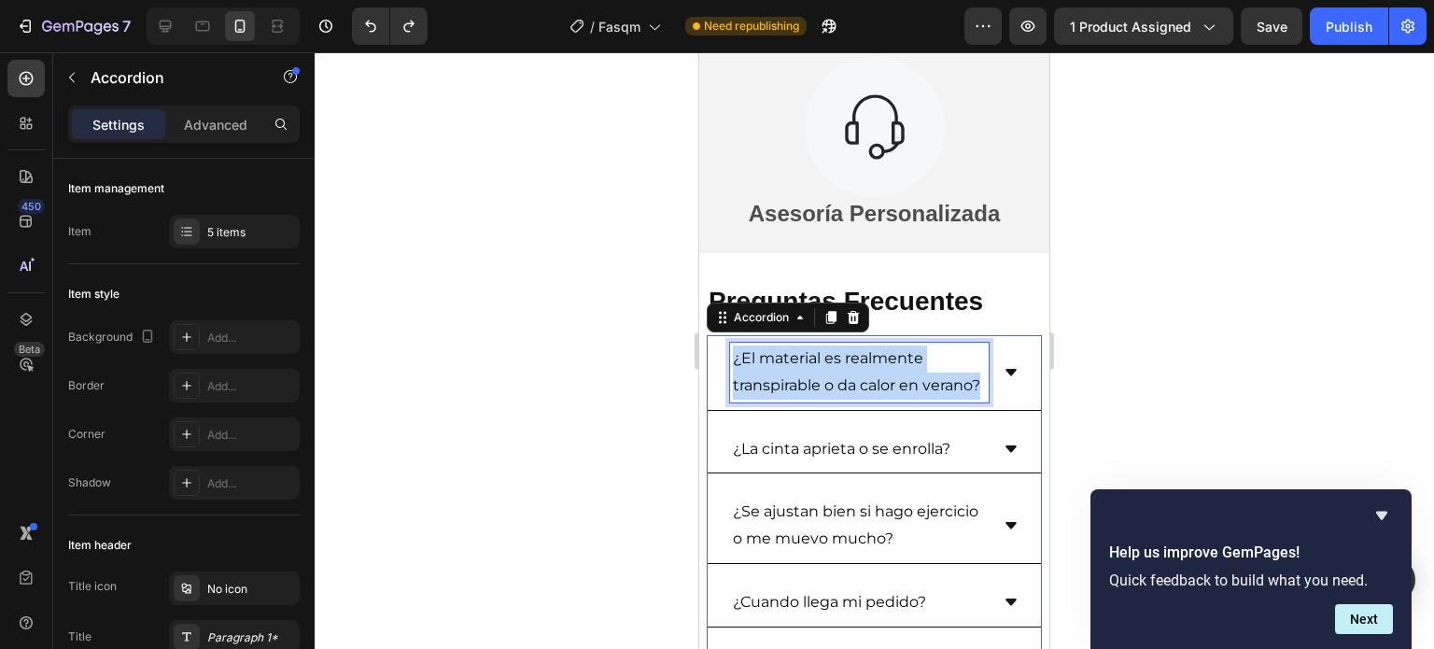
click at [830, 385] on p "¿El material es realmente transpirable o da calor en verano?" at bounding box center [859, 372] width 253 height 54
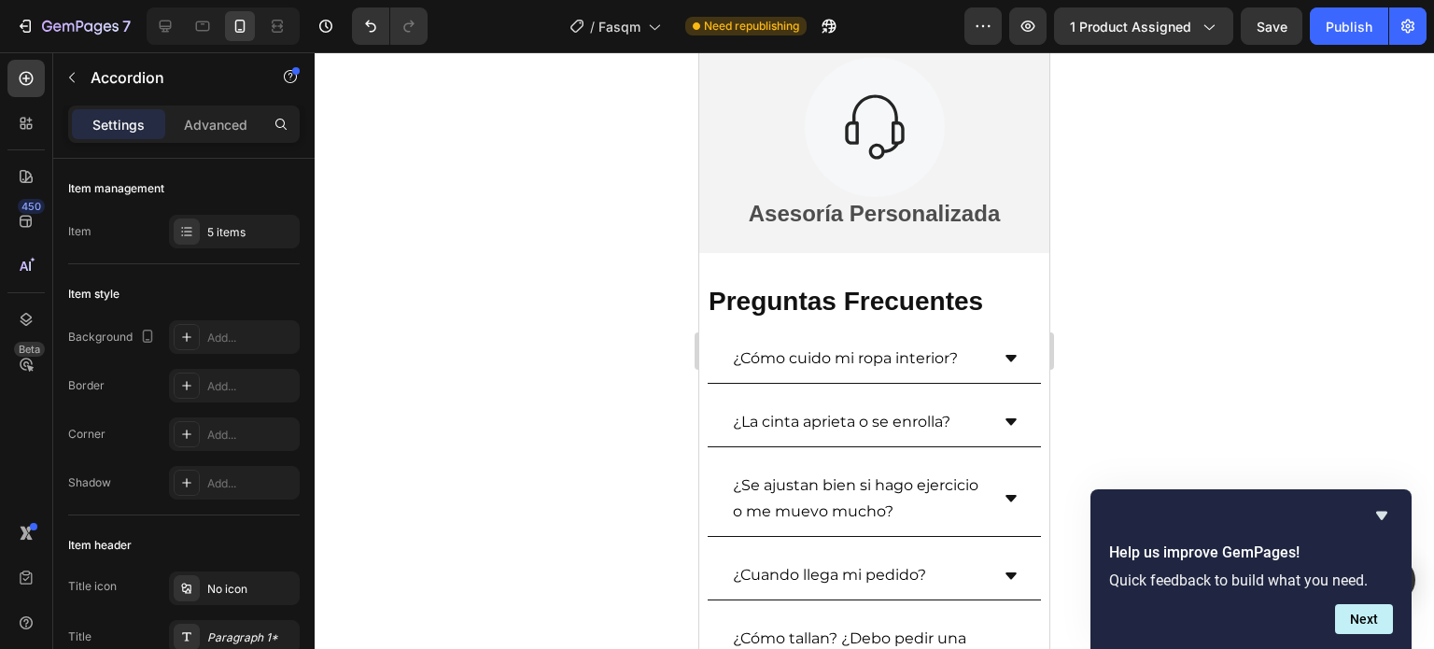
click at [1000, 349] on div "¿Cómo cuido mi ropa interior?" at bounding box center [874, 359] width 333 height 49
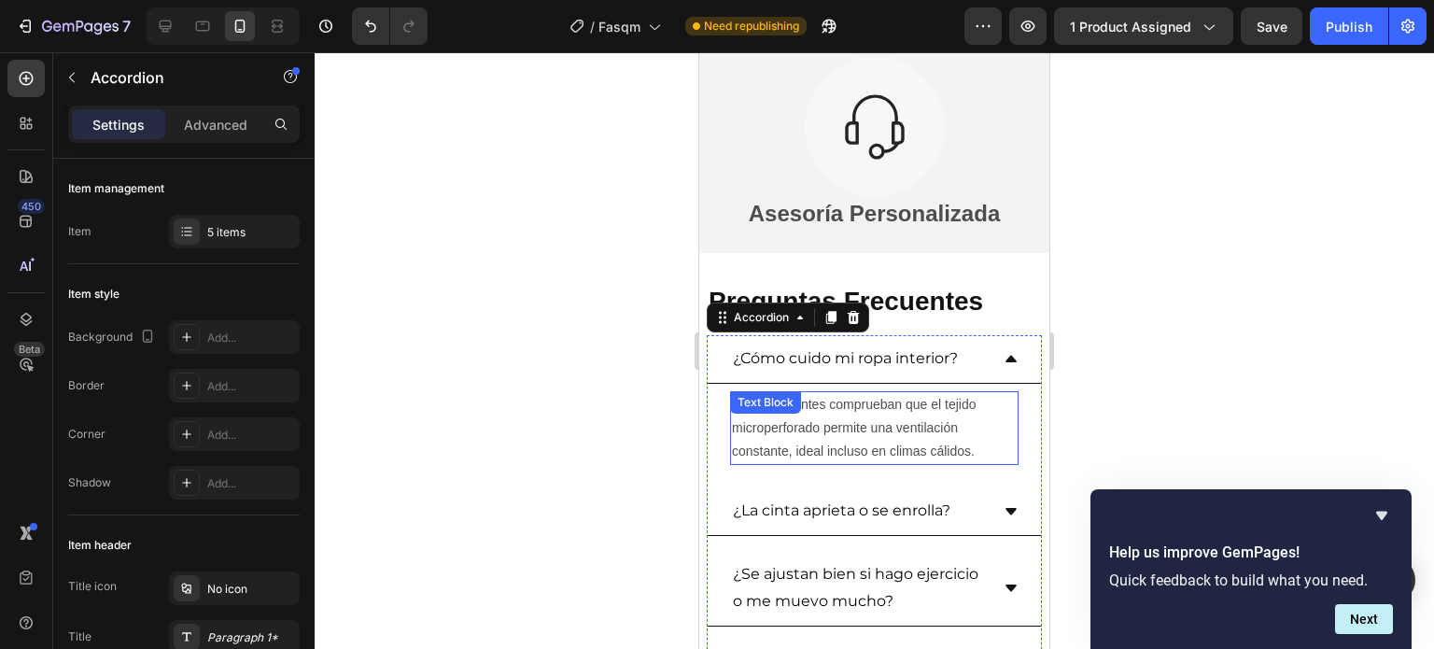
click at [811, 426] on p "Muchos clientes comprueban que el tejido microperforado permite una ventilación…" at bounding box center [874, 428] width 285 height 71
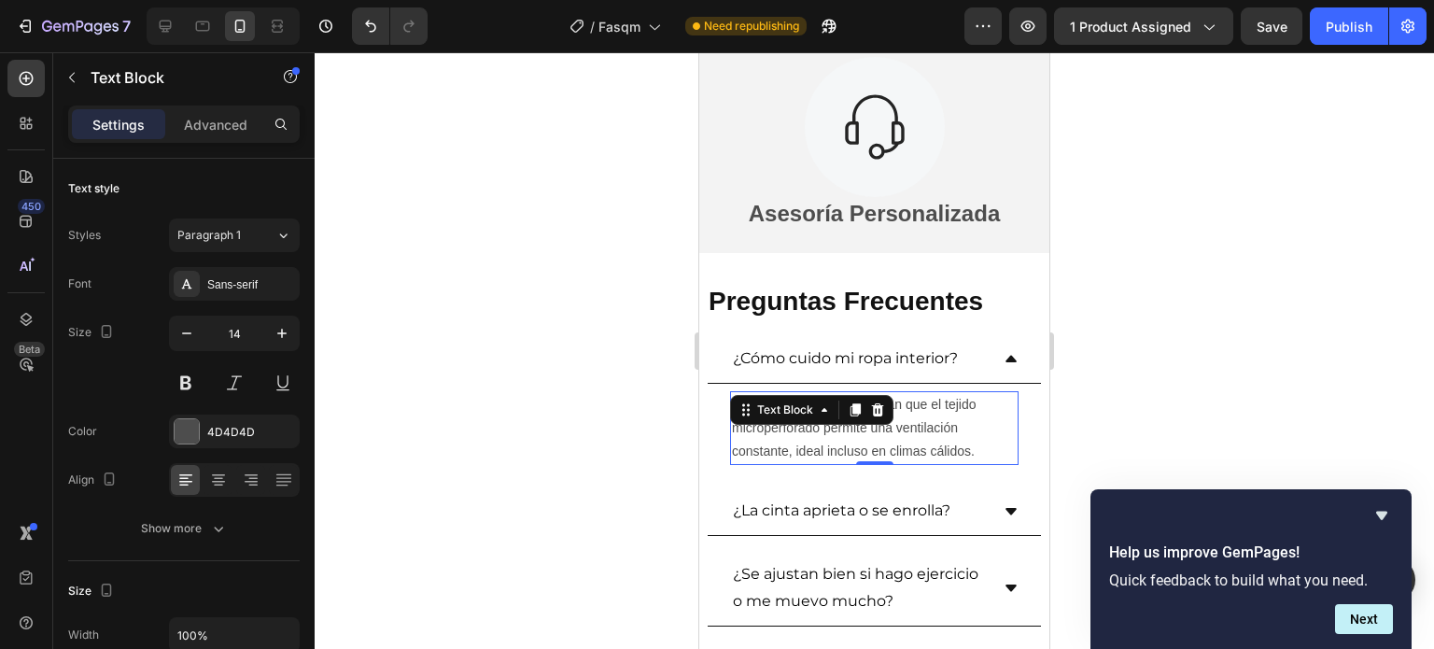
click at [811, 426] on p "Muchos clientes comprueban que el tejido microperforado permite una ventilación…" at bounding box center [874, 428] width 285 height 71
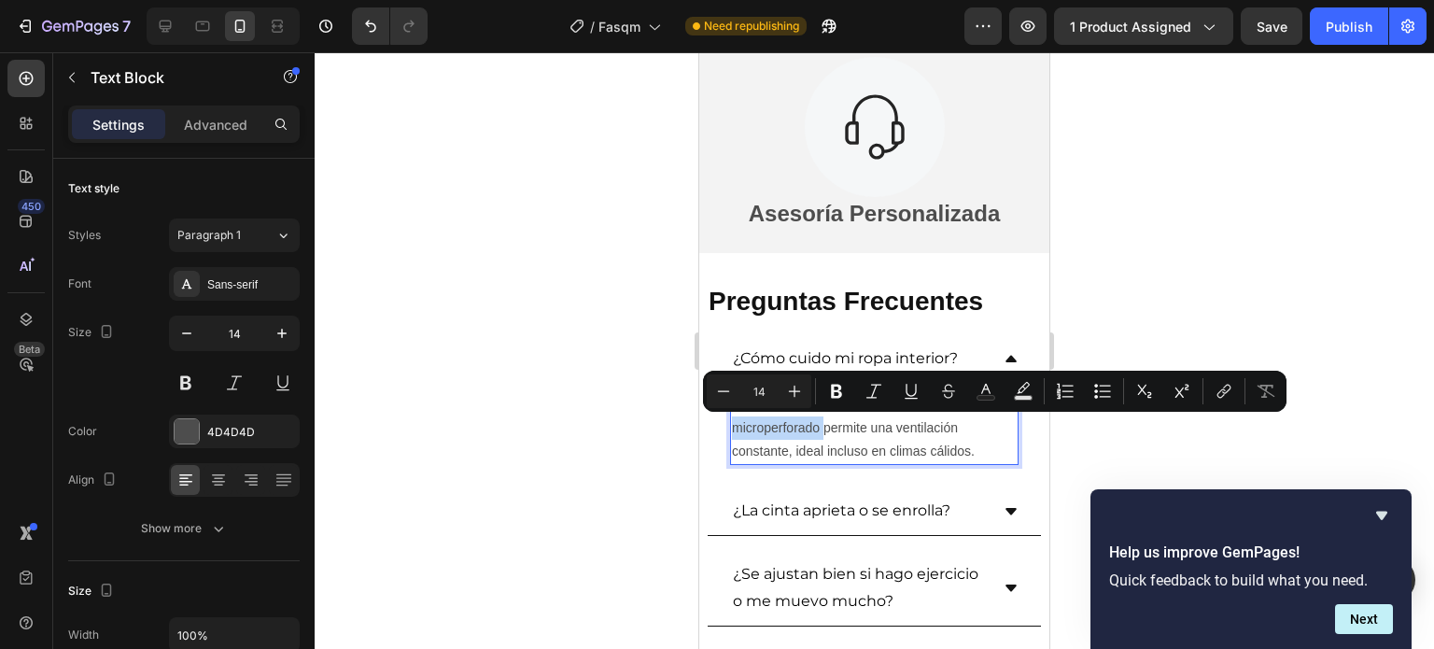
click at [825, 434] on p "Muchos clientes comprueban que el tejido microperforado permite una ventilación…" at bounding box center [874, 428] width 285 height 71
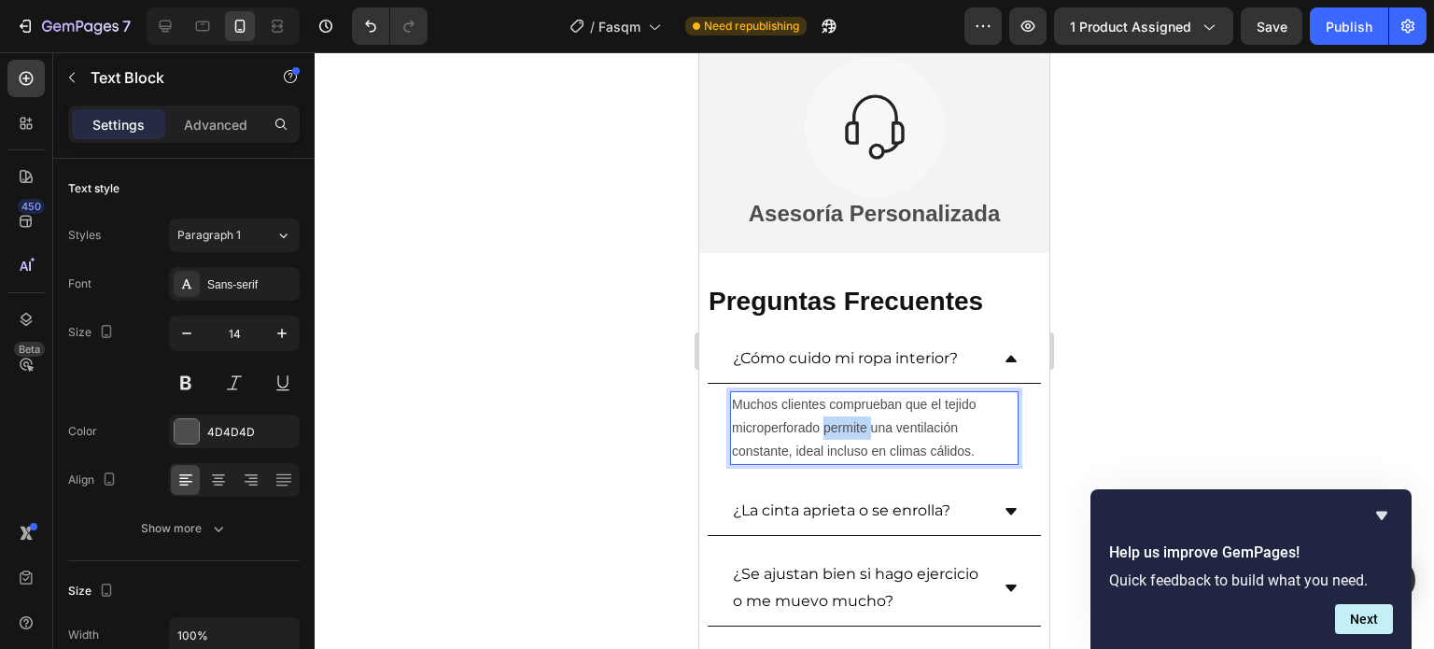
click at [825, 434] on p "Muchos clientes comprueban que el tejido microperforado permite una ventilación…" at bounding box center [874, 428] width 285 height 71
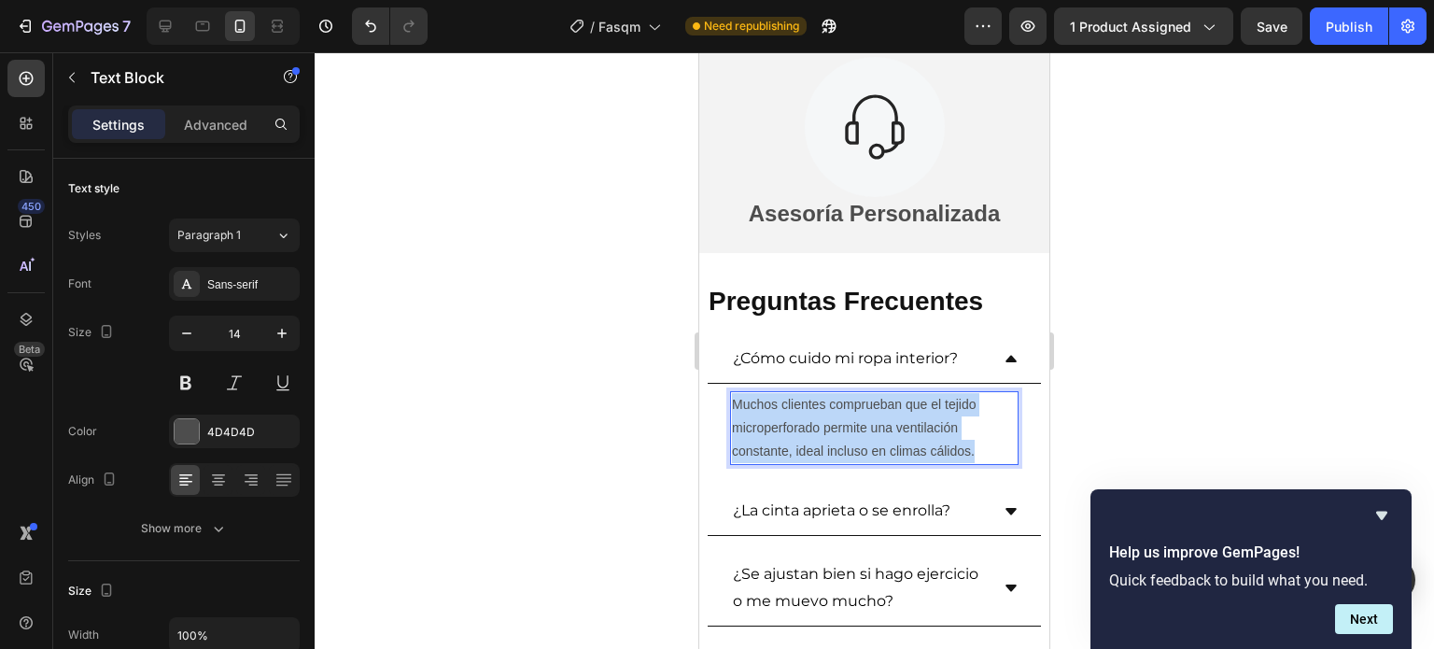
click at [825, 434] on p "Muchos clientes comprueban que el tejido microperforado permite una ventilación…" at bounding box center [874, 428] width 285 height 71
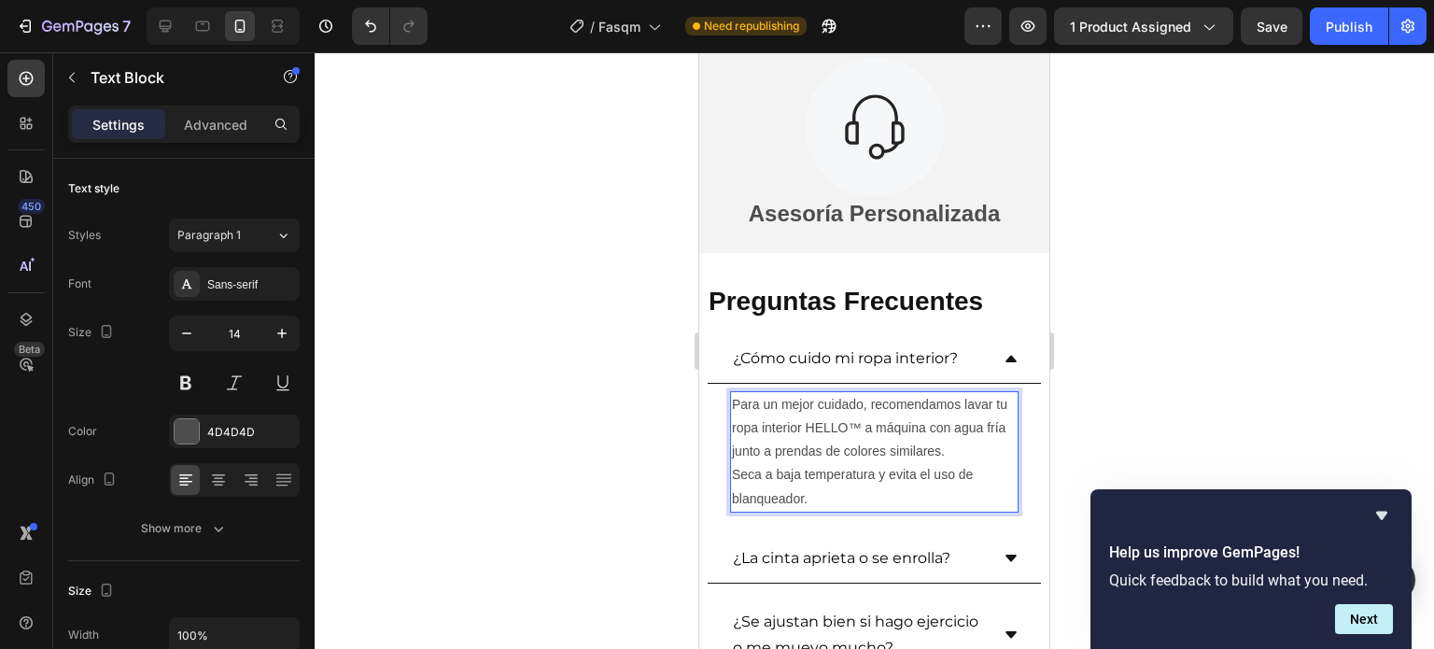
click at [862, 421] on p "Para un mejor cuidado, recomendamos lavar tu ropa interior HELLO™ a máquina con…" at bounding box center [874, 452] width 285 height 118
click at [882, 431] on p "Para un mejor cuidado, recomendamos lavar tu ropa interior FASQM™ a máquina con…" at bounding box center [874, 452] width 285 height 118
click at [909, 428] on p "Para un mejor cuidado, recomendamos lavar tu ropa interior FASQM™ a máquina con…" at bounding box center [874, 452] width 285 height 118
click at [941, 435] on p "Para un mejor cuidado, recomendamos lavar tu ropa interior FASQM™ a máquina con…" at bounding box center [874, 452] width 285 height 118
click at [923, 462] on p "Para un mejor cuidado, recomendamos lavar tu ropa interior FASQM™ a máquina con…" at bounding box center [874, 452] width 285 height 118
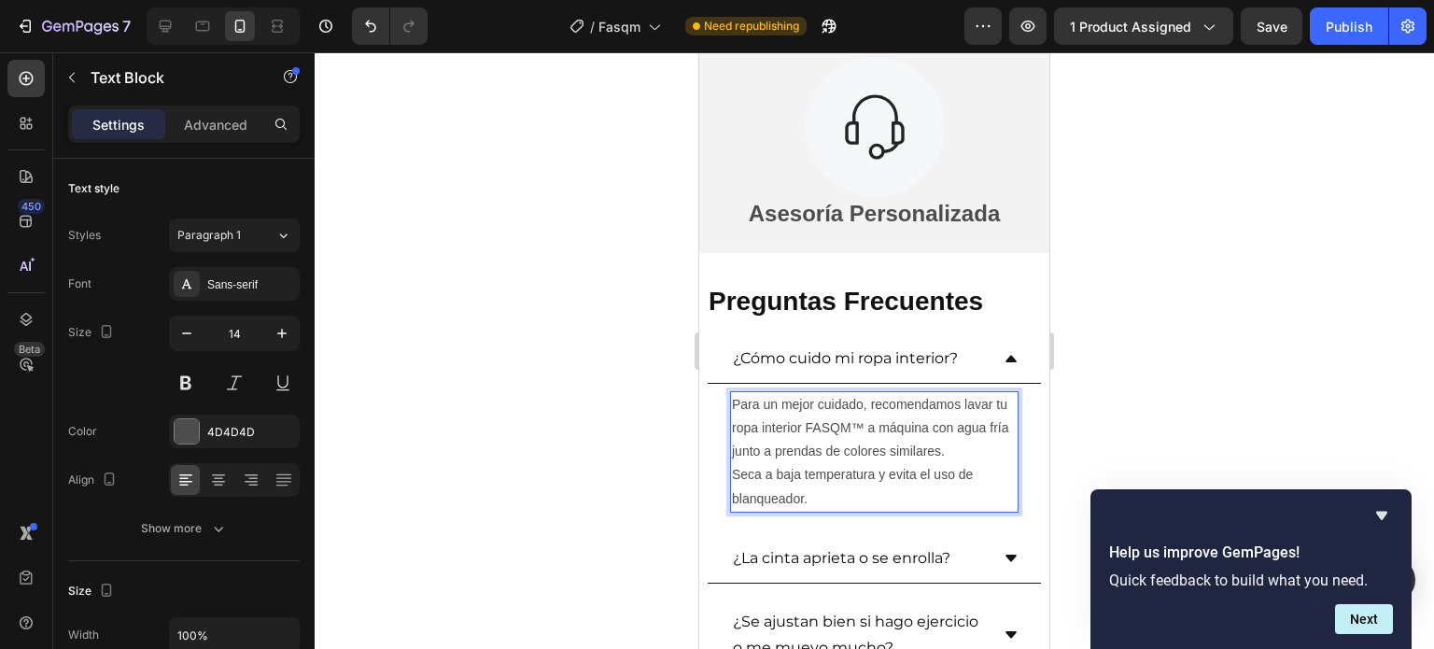
click at [843, 473] on p "Para un mejor cuidado, recomendamos lavar tu ropa interior FASQM™ a máquina con…" at bounding box center [874, 452] width 285 height 118
click at [863, 447] on p "Para un mejor cuidado, recomendamos lavar tu ropa interior FASQM™ a máquina con…" at bounding box center [874, 452] width 285 height 118
drag, startPoint x: 911, startPoint y: 446, endPoint x: 918, endPoint y: 454, distance: 9.9
click at [913, 446] on p "Para un mejor cuidado, recomendamos lavar tu ropa interior FASQM™ a máquina con…" at bounding box center [874, 452] width 285 height 118
click at [932, 461] on p "Para un mejor cuidado, recomendamos lavar tu ropa interior FASQM™ a máquina con…" at bounding box center [874, 452] width 285 height 118
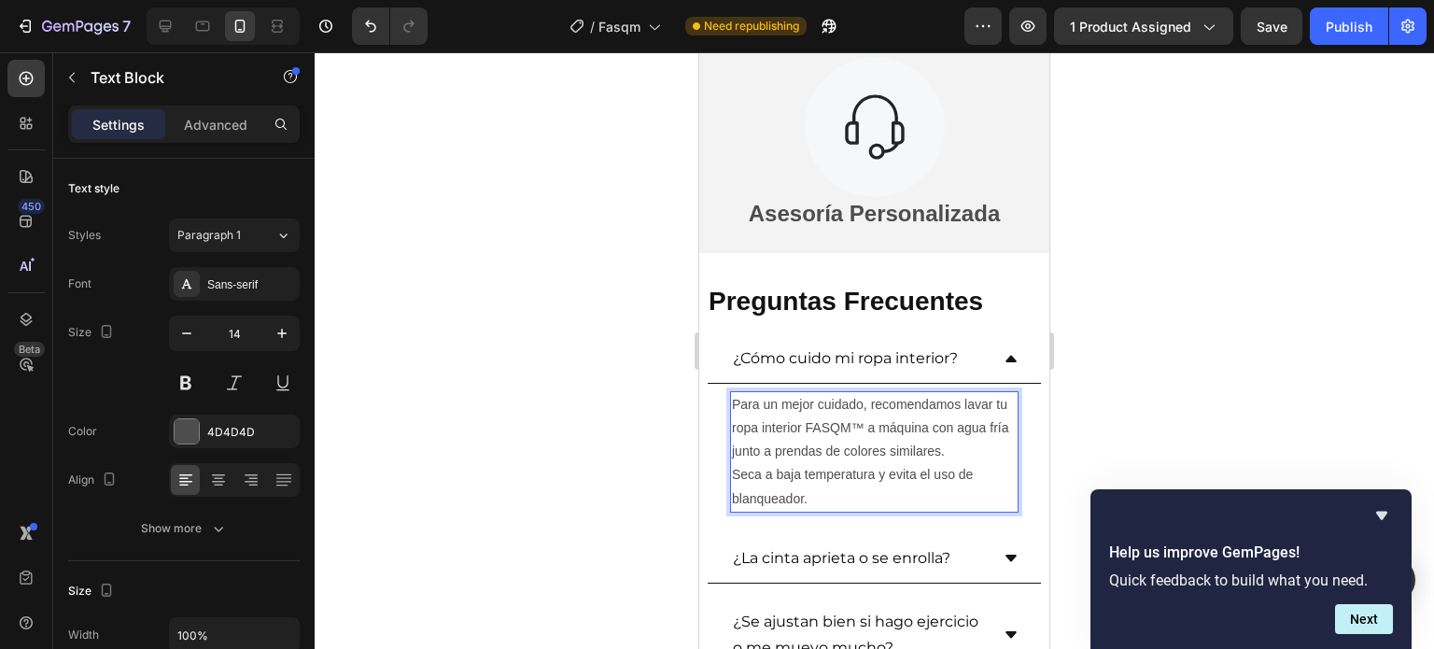
click at [932, 485] on p "Para un mejor cuidado, recomendamos lavar tu ropa interior FASQM™ a máquina con…" at bounding box center [874, 452] width 285 height 118
click at [864, 500] on p "Para un mejor cuidado, recomendamos lavar tu ropa interior FASQM™ a máquina con…" at bounding box center [874, 452] width 285 height 118
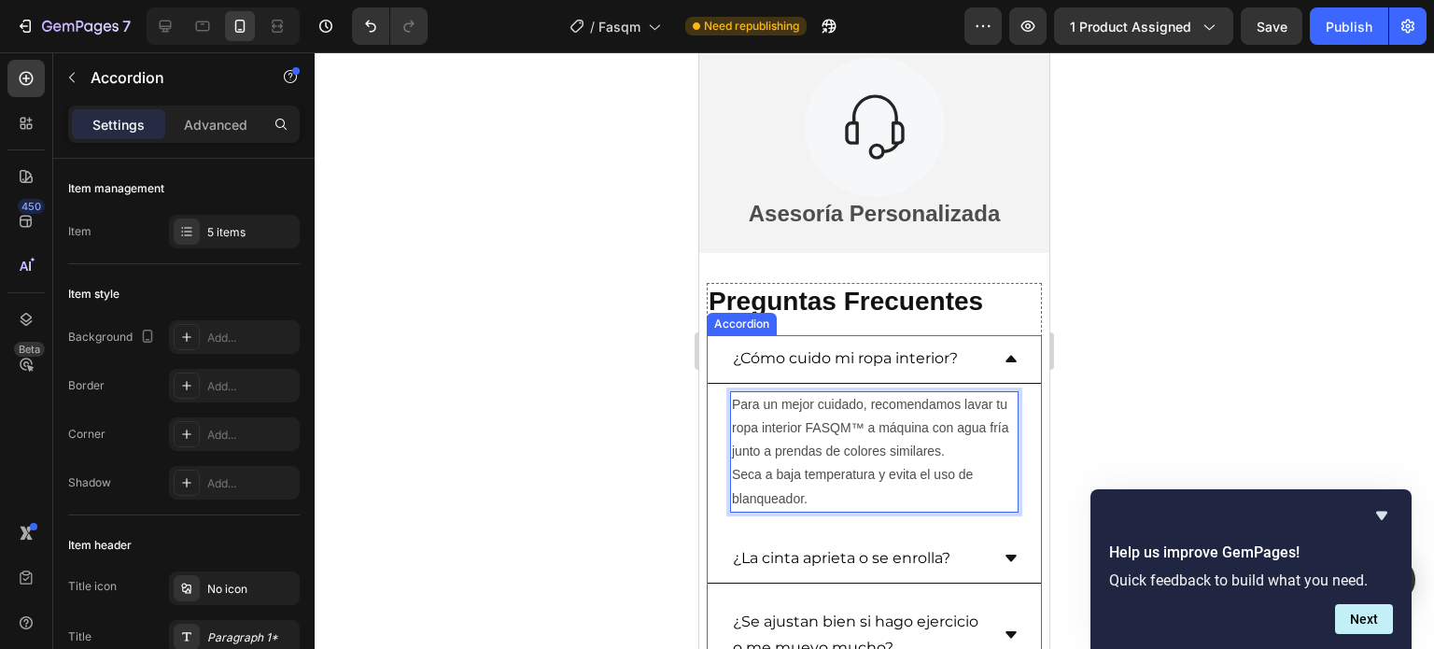
click at [1005, 357] on icon at bounding box center [1010, 359] width 11 height 7
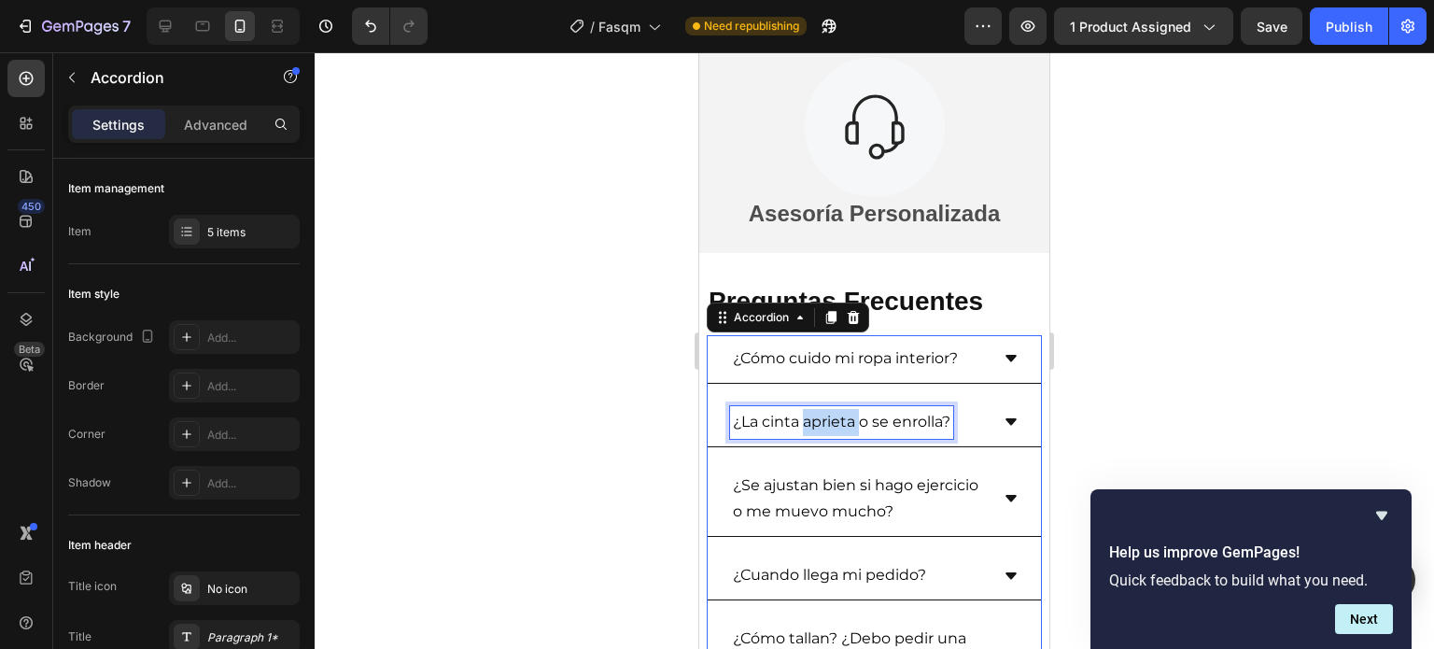
click at [840, 417] on p "¿La cinta aprieta o se enrolla?" at bounding box center [841, 422] width 217 height 27
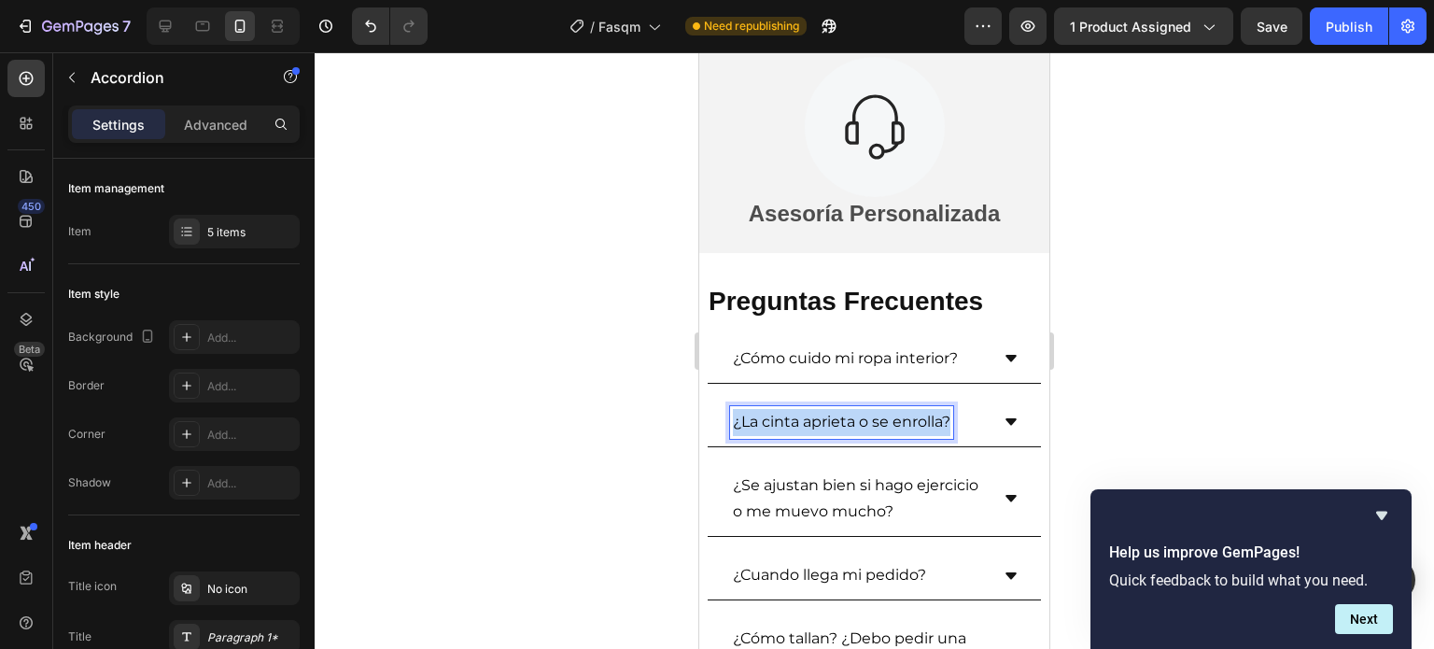
click at [840, 417] on p "¿La cinta aprieta o se enrolla?" at bounding box center [841, 422] width 217 height 27
click at [1003, 425] on icon at bounding box center [1010, 421] width 15 height 15
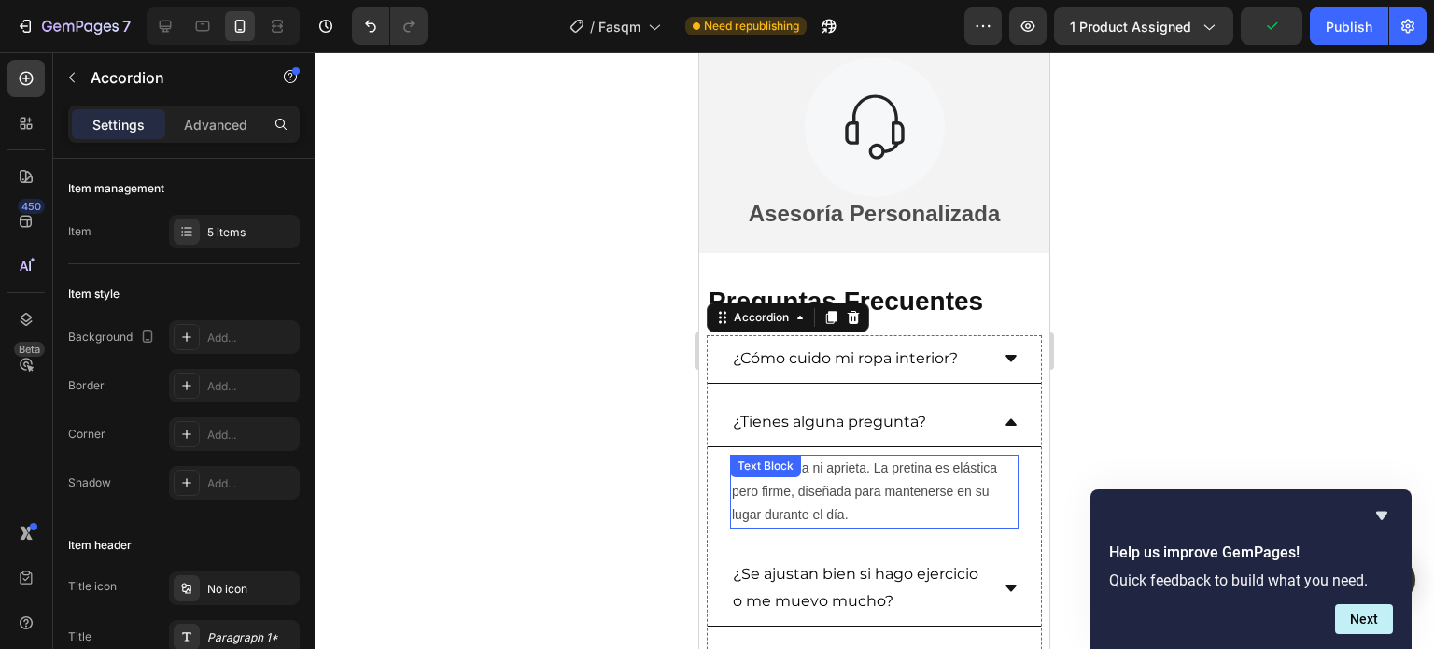
click at [817, 484] on p "No se enrolla ni aprieta. La pretina es elástica pero firme, diseñada para mant…" at bounding box center [874, 491] width 285 height 71
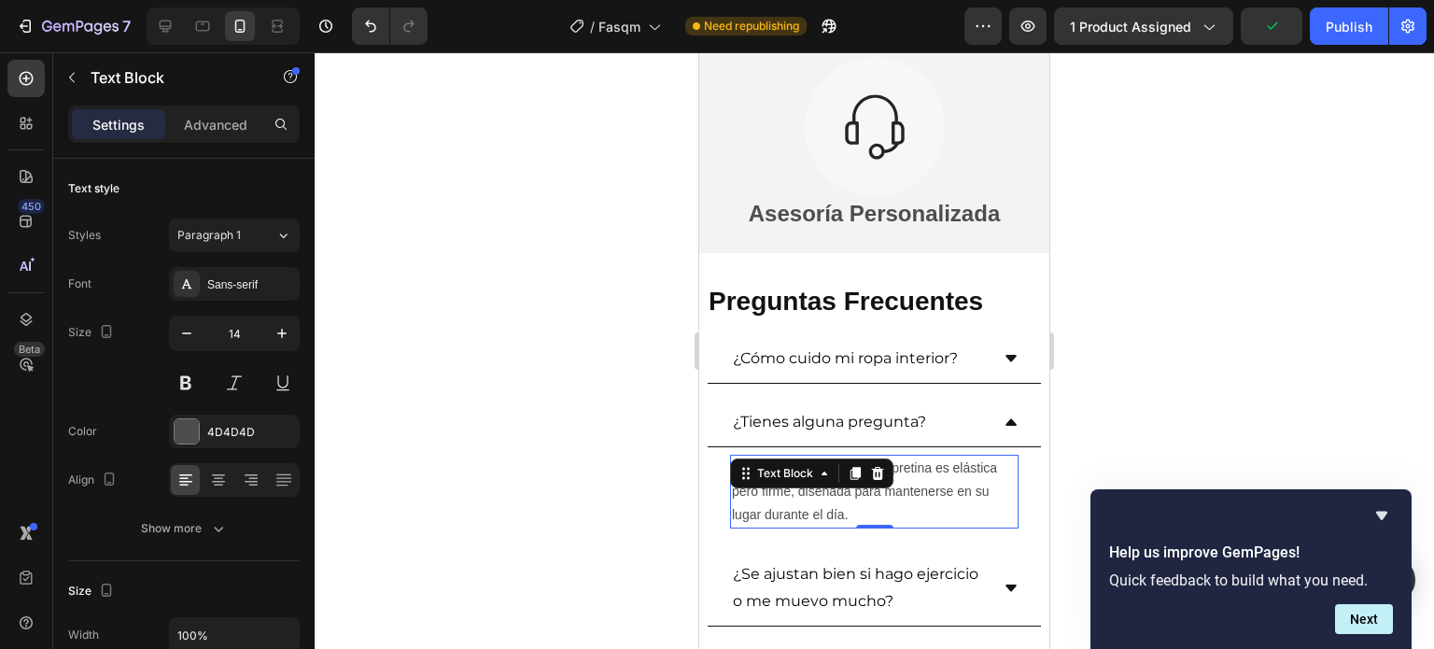
click at [817, 484] on div "Text Block" at bounding box center [811, 473] width 163 height 30
click at [825, 499] on p "No se enrolla ni aprieta. La pretina es elástica pero firme, diseñada para mant…" at bounding box center [874, 491] width 285 height 71
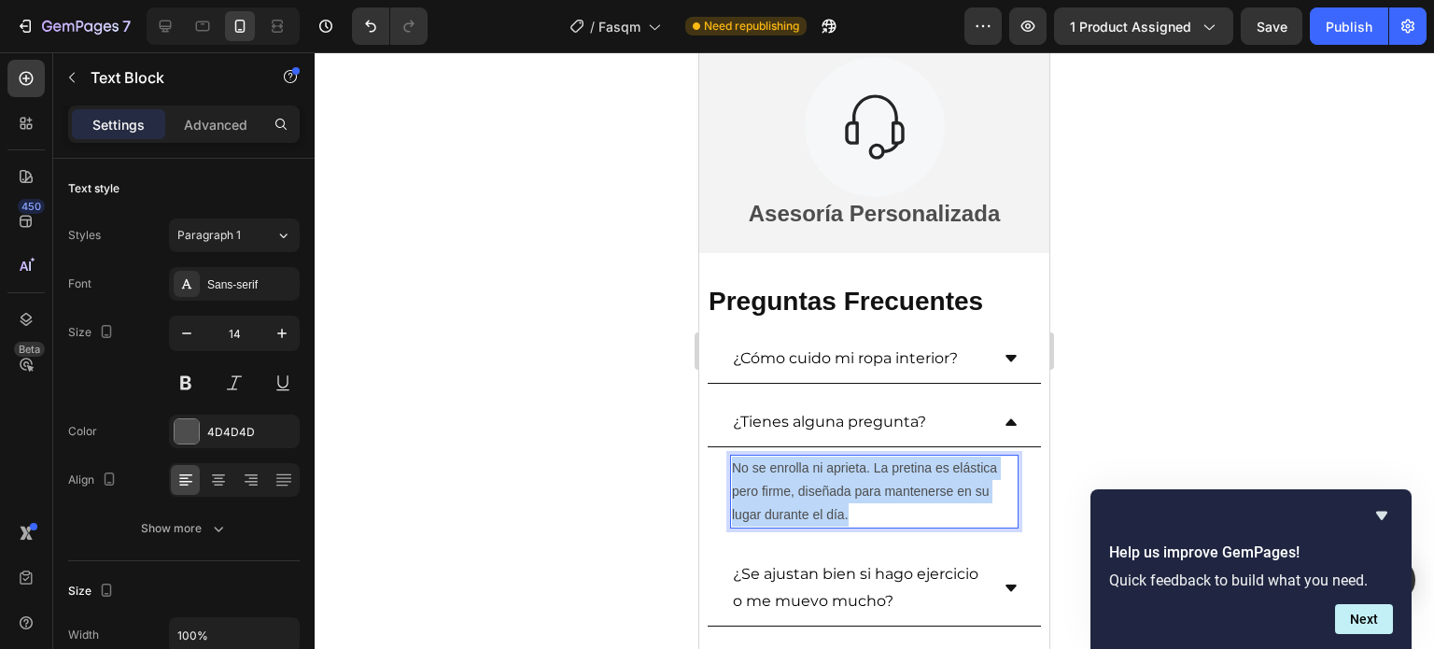
click at [825, 499] on p "No se enrolla ni aprieta. La pretina es elástica pero firme, diseñada para mant…" at bounding box center [874, 491] width 285 height 71
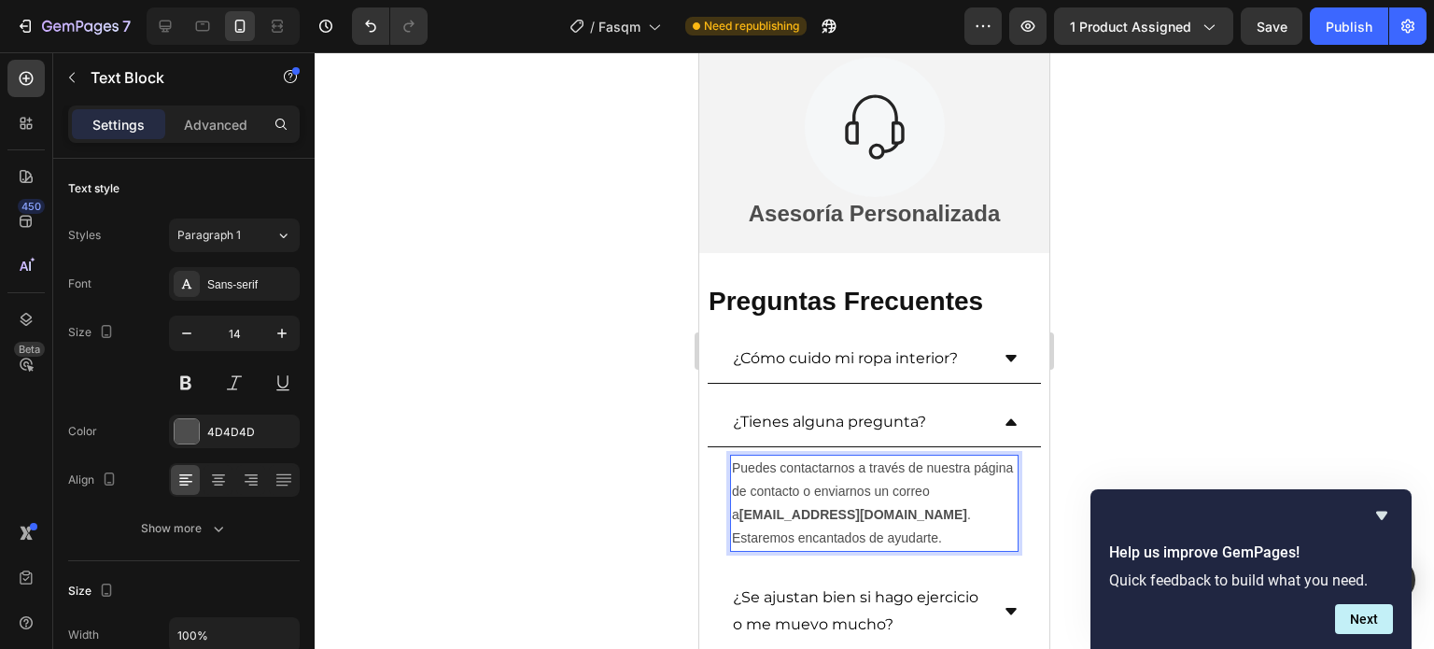
click at [868, 513] on strong "[EMAIL_ADDRESS][DOMAIN_NAME]" at bounding box center [853, 514] width 228 height 15
click at [893, 513] on strong "[EMAIL_ADDRESS][DOMAIN_NAME]" at bounding box center [853, 514] width 228 height 15
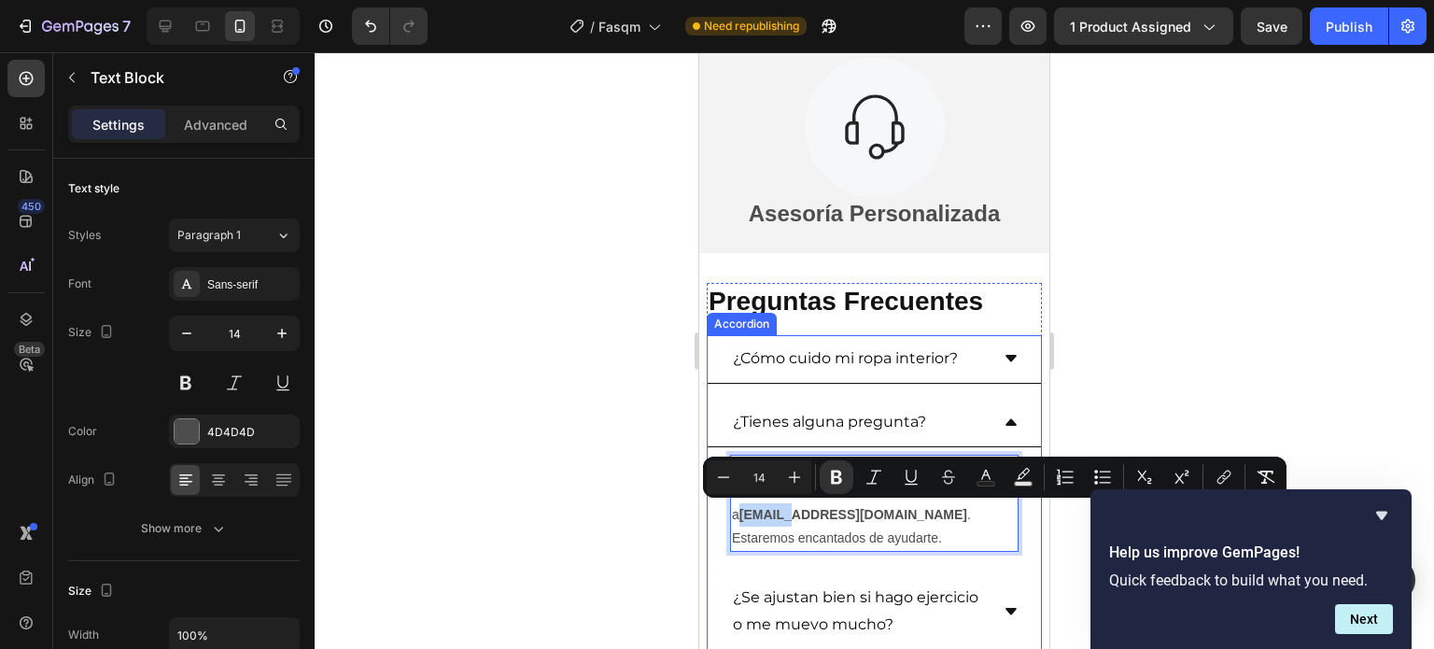
drag, startPoint x: 781, startPoint y: 511, endPoint x: 728, endPoint y: 518, distance: 53.7
click at [728, 518] on div "Puedes contactarnos a través de nuestra página de contacto o enviarnos un corre…" at bounding box center [874, 503] width 333 height 113
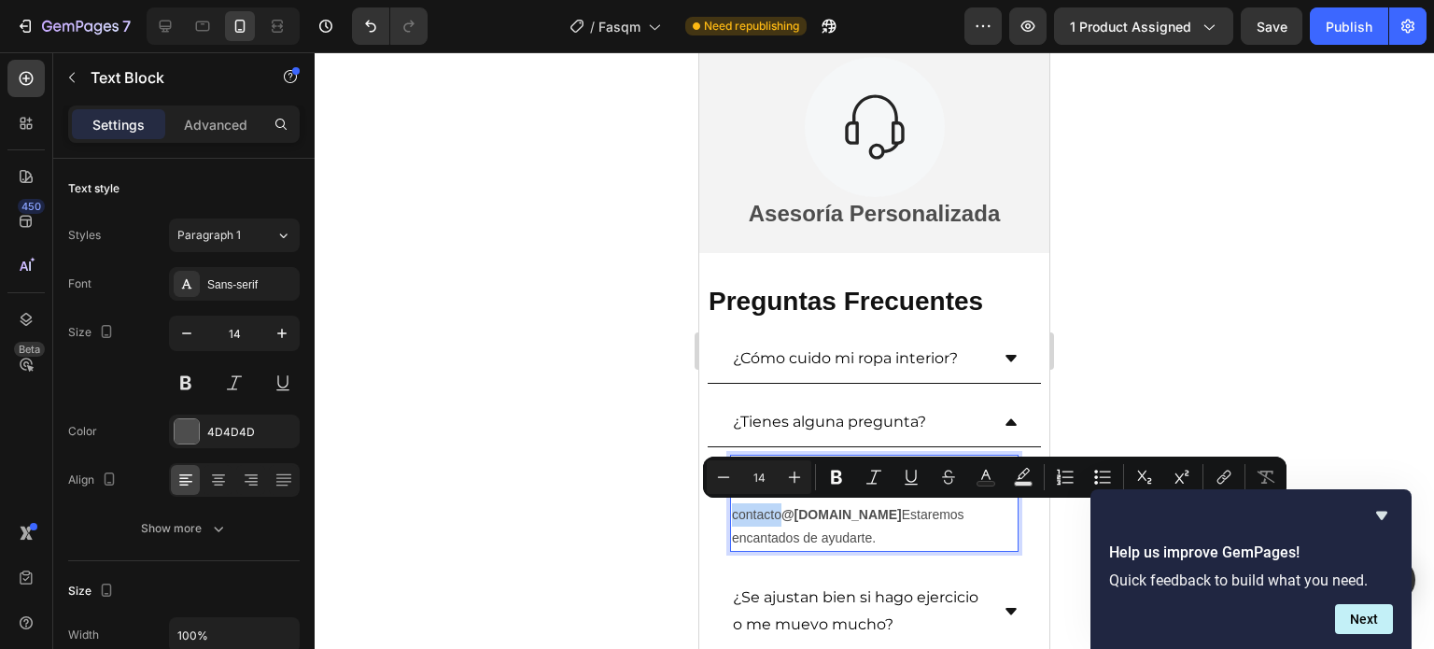
drag, startPoint x: 779, startPoint y: 514, endPoint x: 736, endPoint y: 514, distance: 43.9
click at [733, 514] on p "Puedes contactarnos a través de nuestra página de contacto o enviarnos un corre…" at bounding box center [874, 503] width 285 height 94
click at [829, 485] on icon "Editor contextual toolbar" at bounding box center [836, 477] width 19 height 19
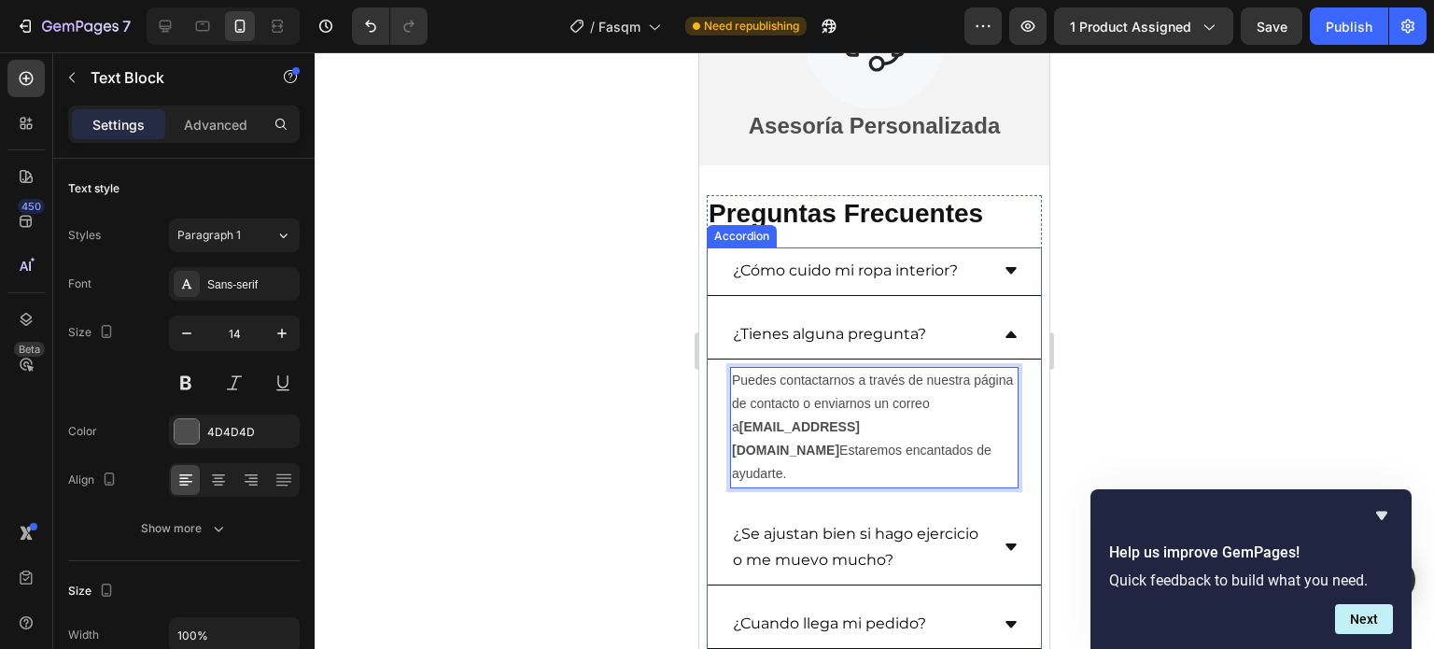
scroll to position [4603, 0]
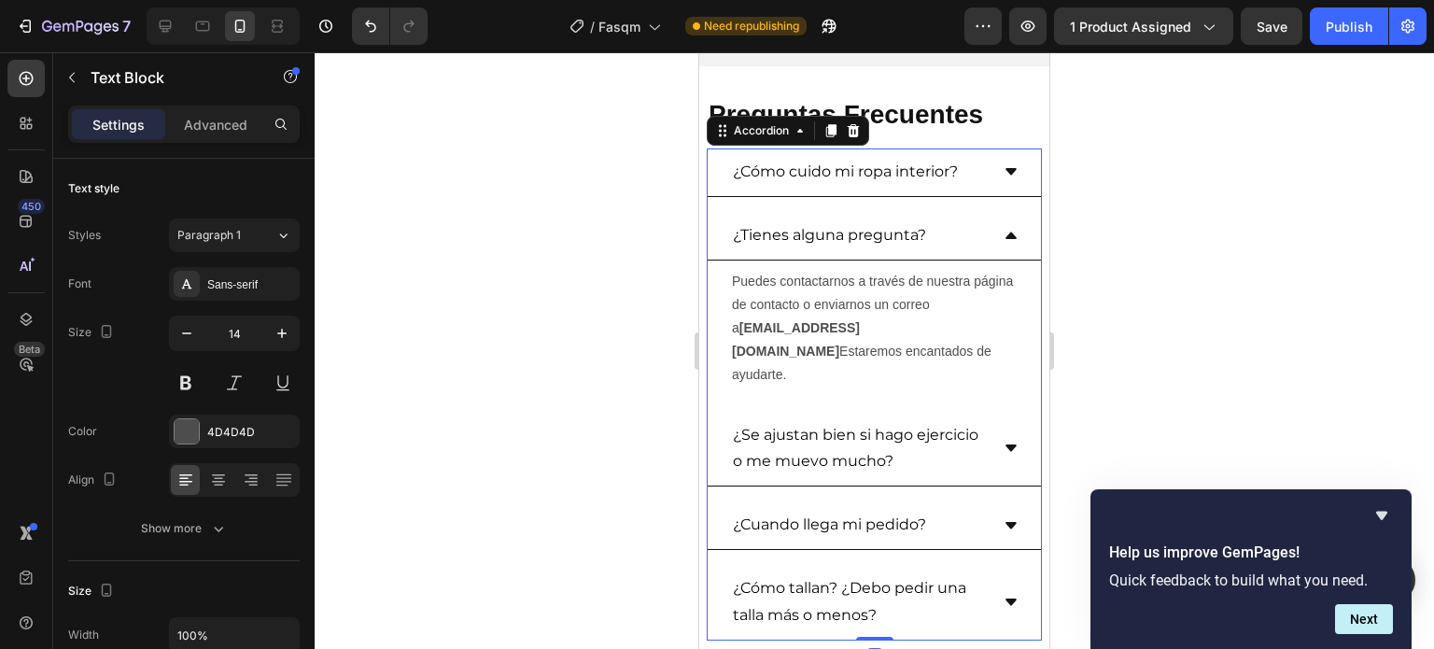
click at [1005, 237] on icon at bounding box center [1010, 235] width 11 height 7
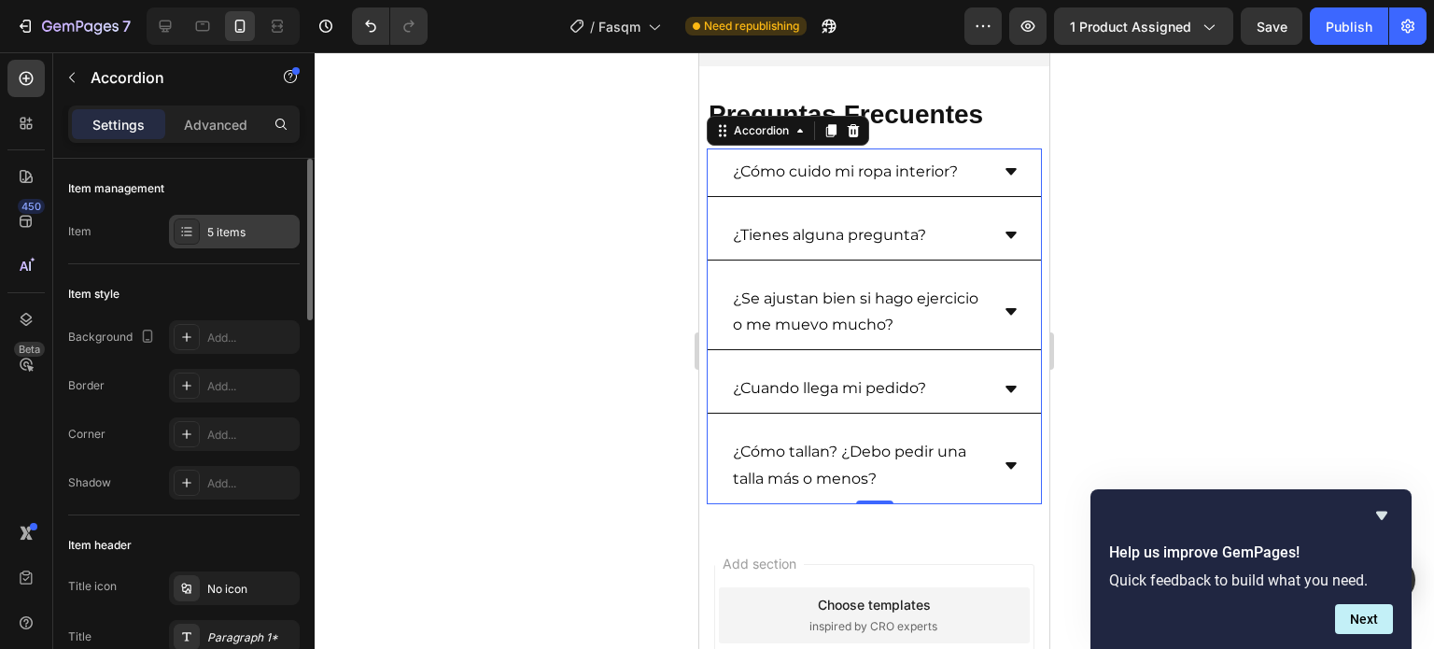
click at [192, 227] on icon at bounding box center [186, 231] width 15 height 15
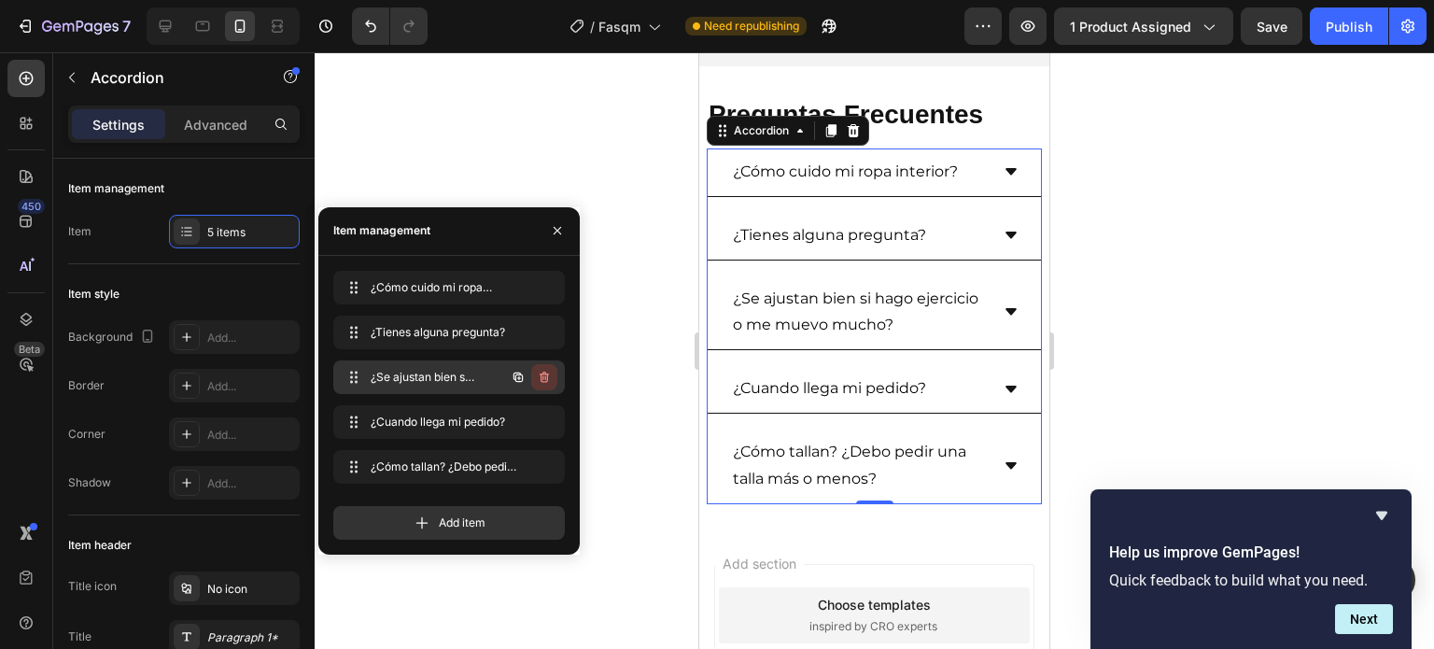
click at [552, 377] on button "button" at bounding box center [544, 377] width 26 height 26
click at [545, 377] on div "Delete" at bounding box center [531, 377] width 35 height 17
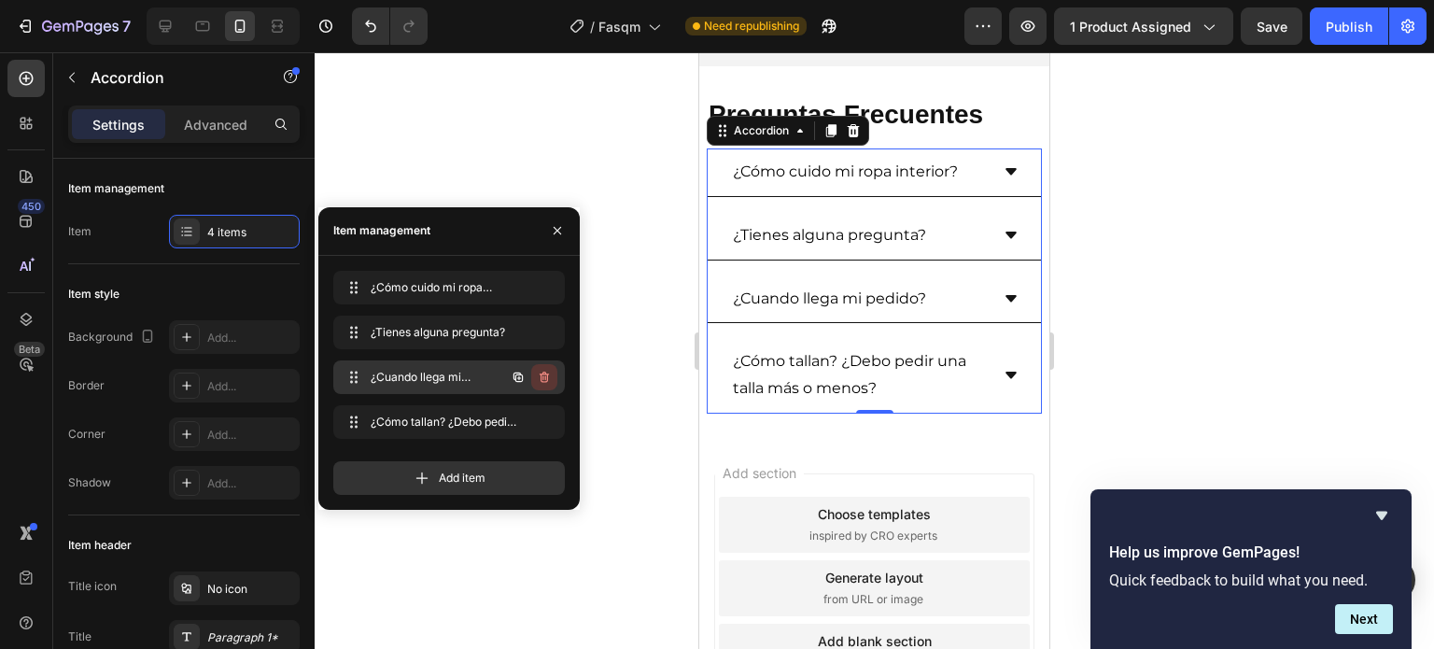
click at [544, 375] on icon "button" at bounding box center [544, 377] width 15 height 15
click at [549, 384] on button "Delete" at bounding box center [531, 377] width 51 height 26
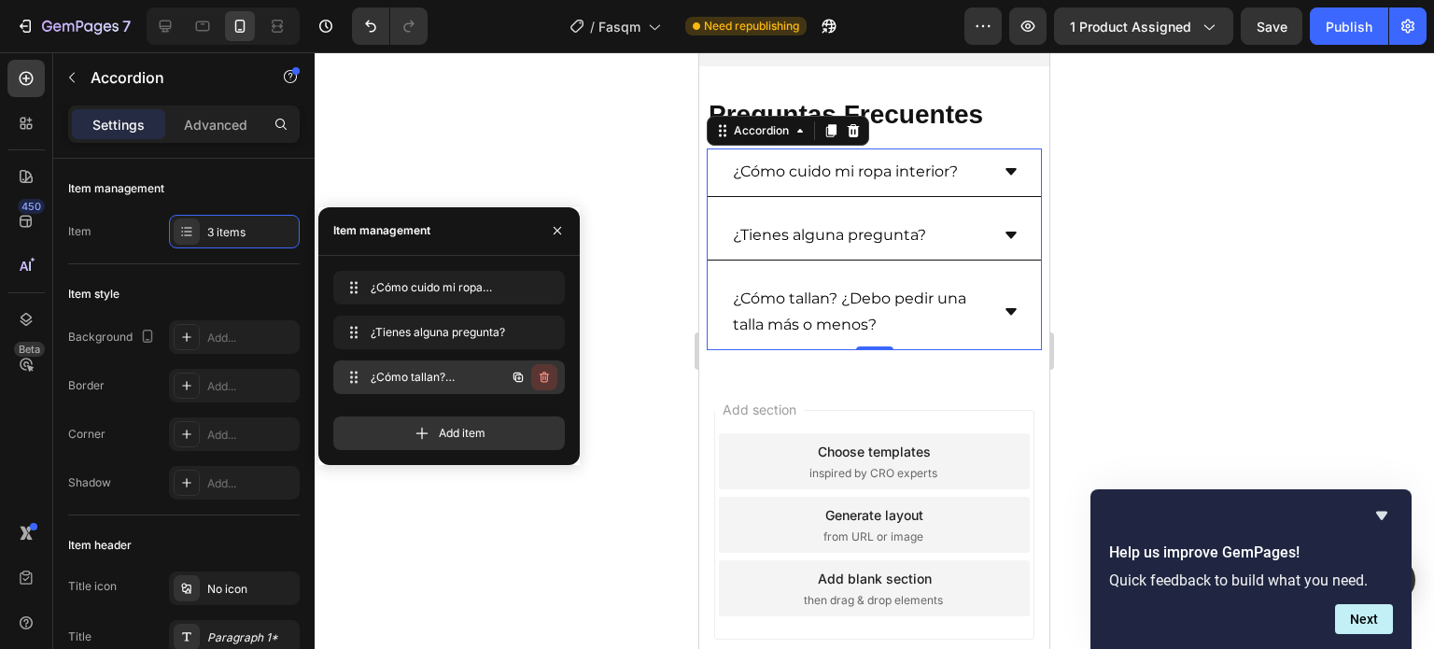
click at [545, 376] on icon "button" at bounding box center [545, 377] width 1 height 5
click at [544, 380] on div "Delete" at bounding box center [531, 377] width 35 height 17
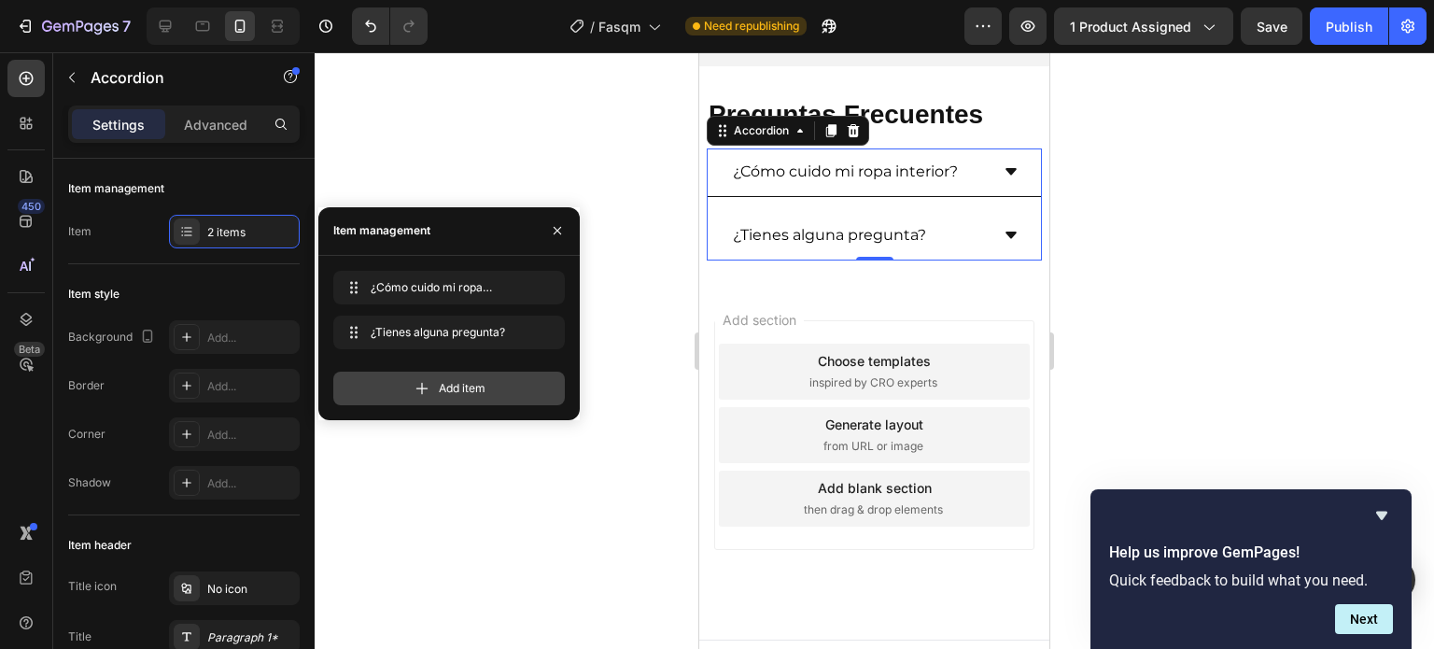
scroll to position [4538, 0]
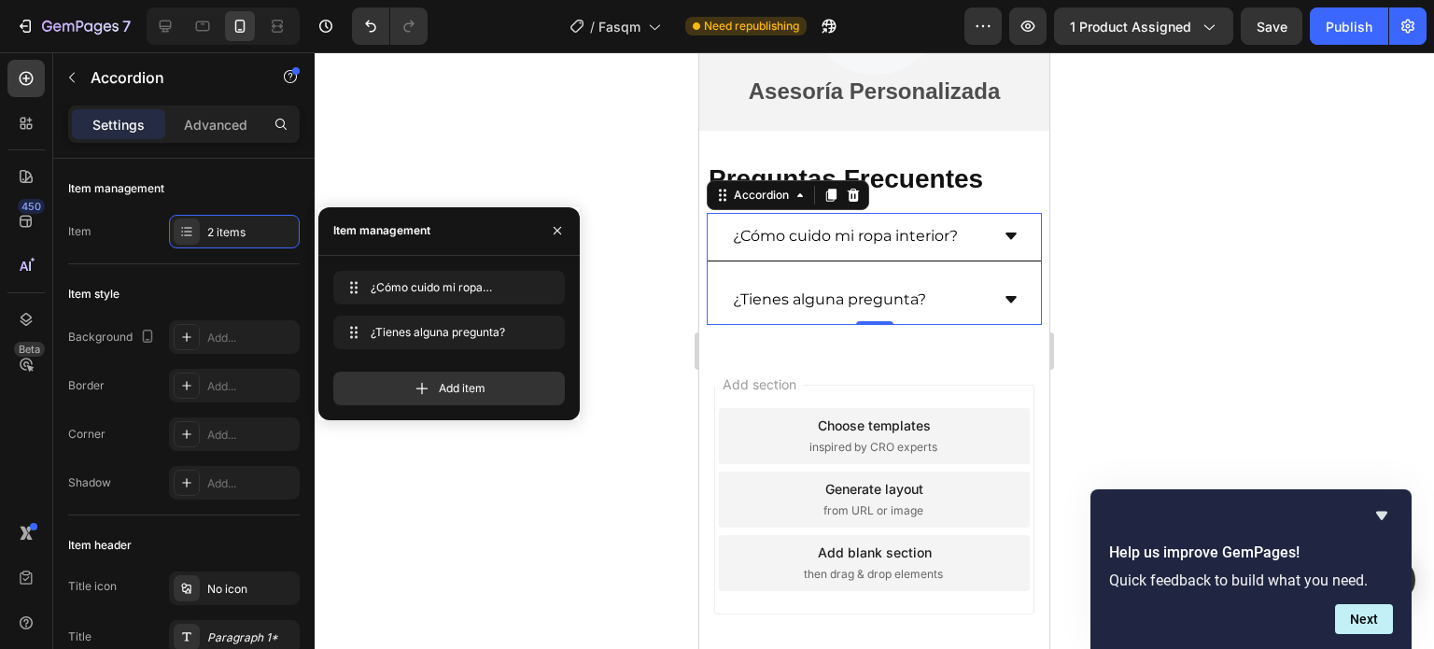
click at [1131, 335] on div at bounding box center [874, 350] width 1119 height 596
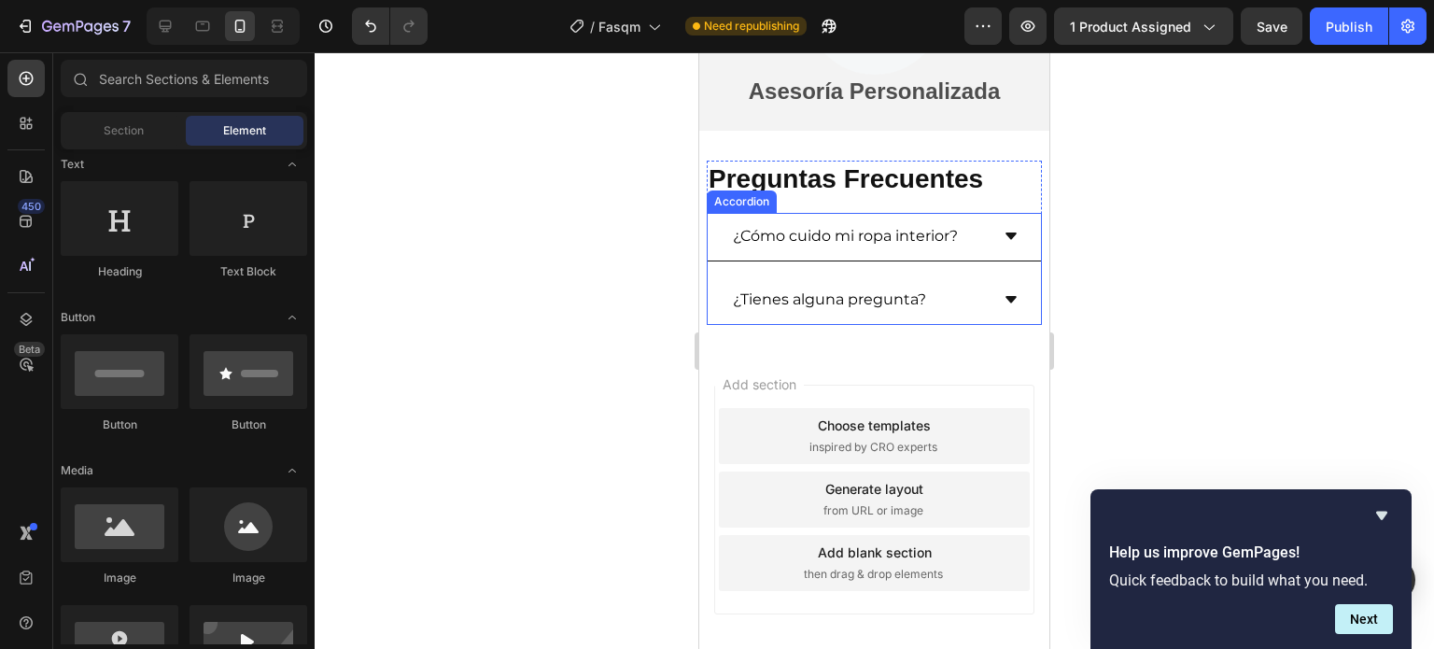
click at [1005, 298] on icon at bounding box center [1010, 299] width 11 height 7
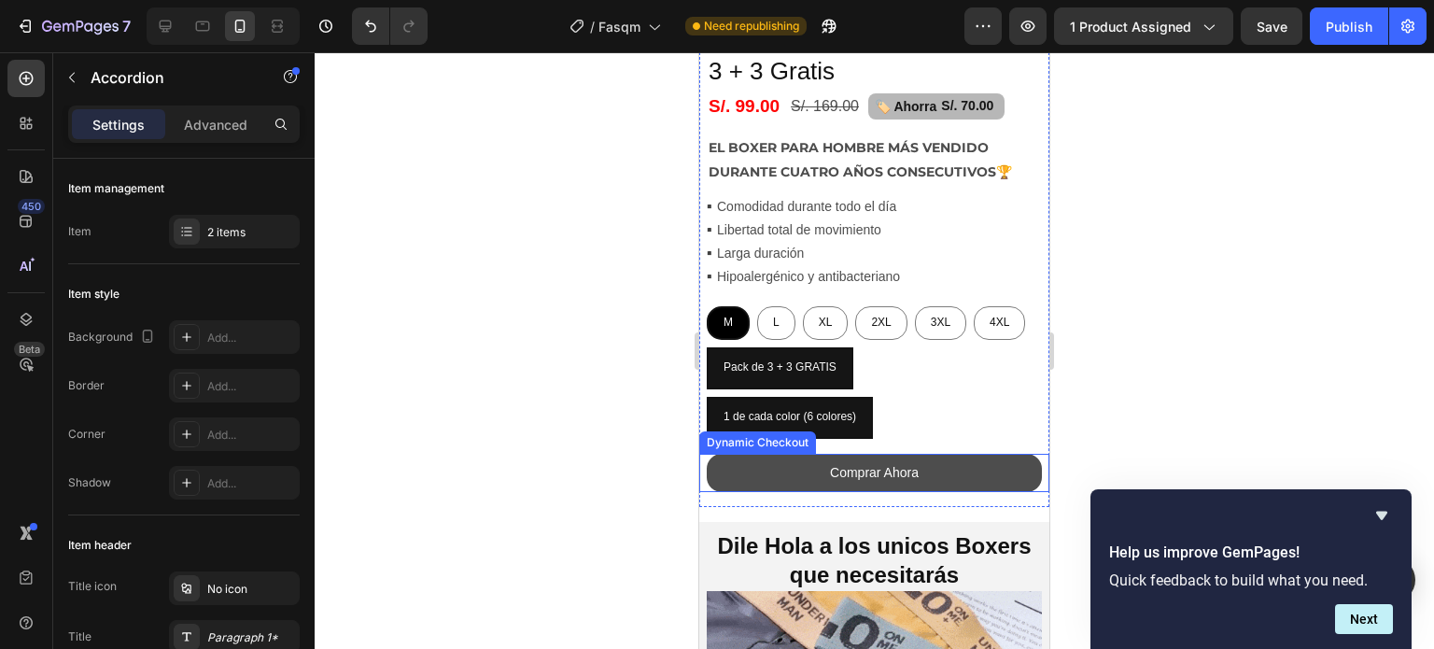
scroll to position [525, 0]
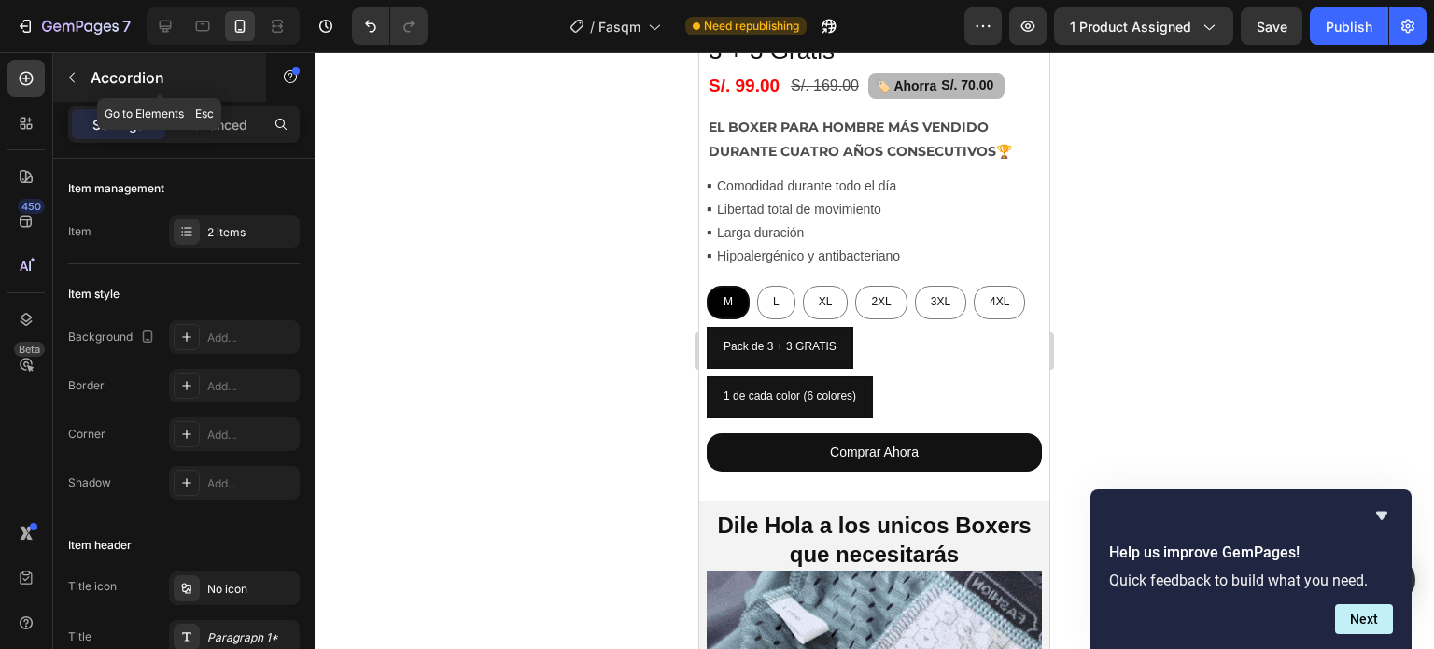
click at [66, 77] on icon "button" at bounding box center [71, 77] width 15 height 15
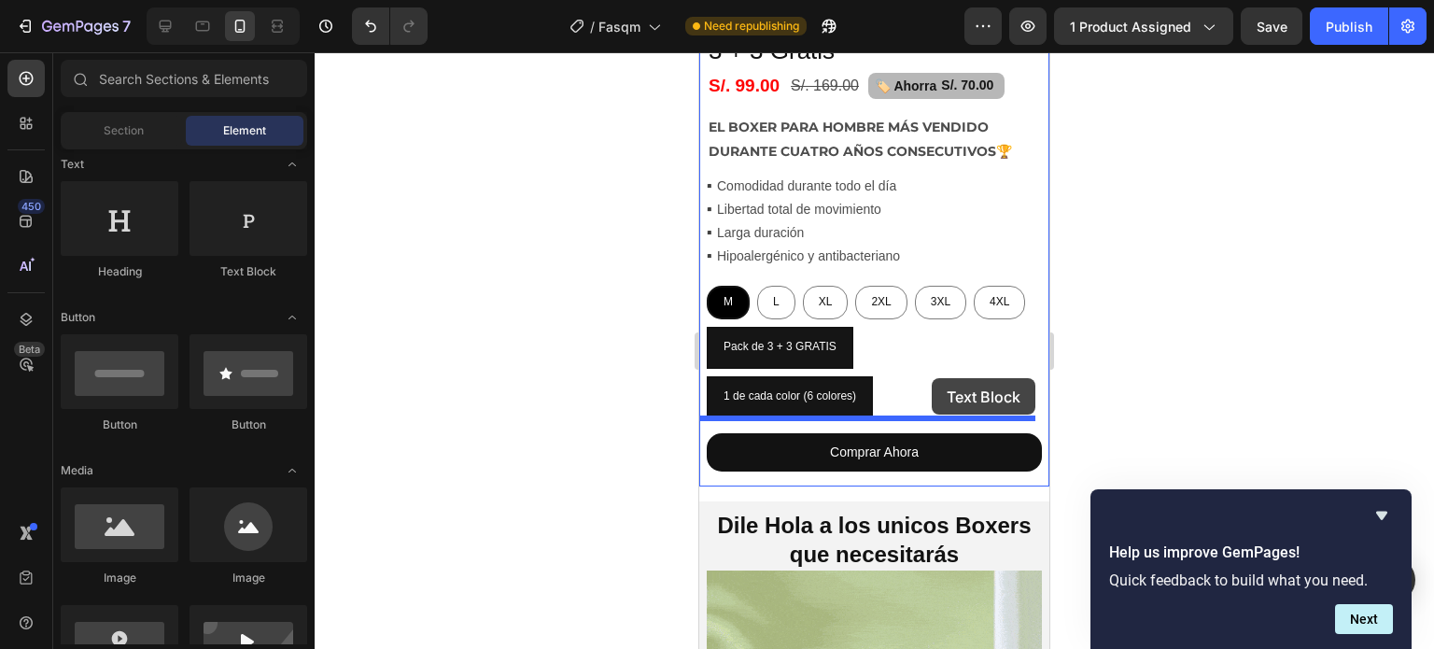
drag, startPoint x: 954, startPoint y: 265, endPoint x: 932, endPoint y: 378, distance: 115.1
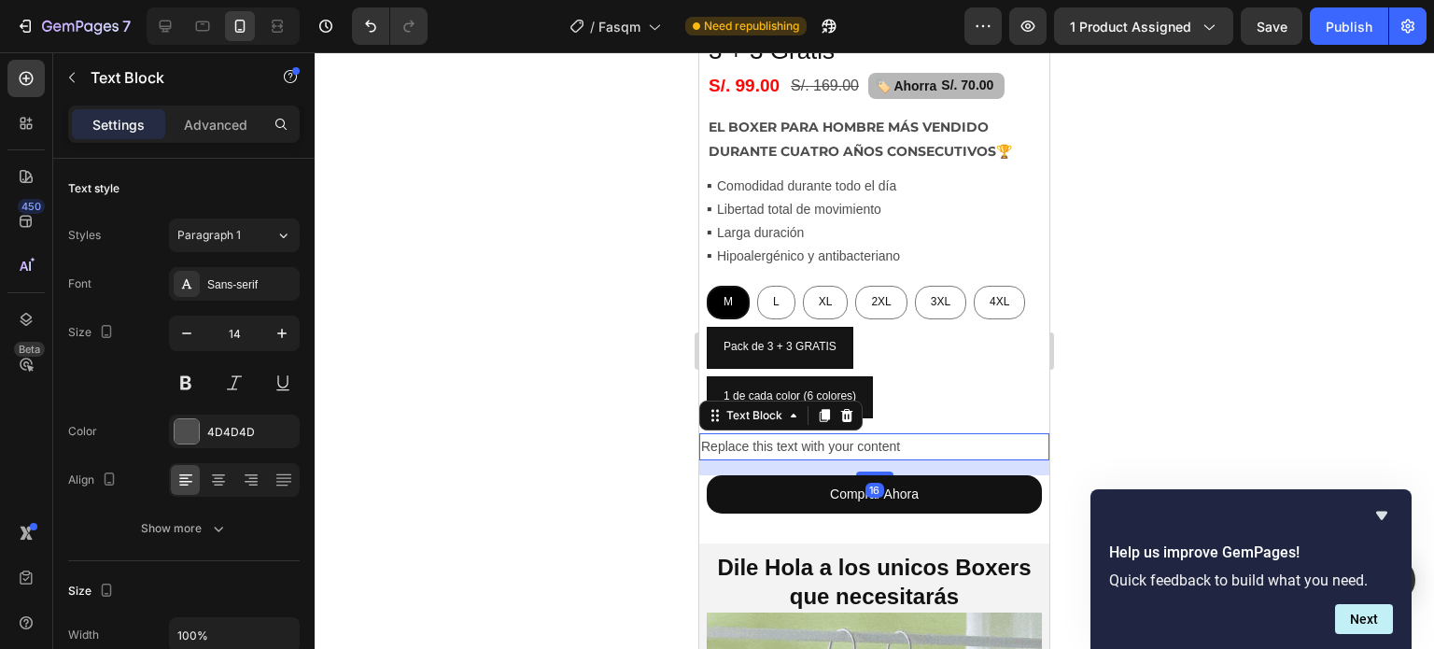
click at [889, 433] on div "Replace this text with your content" at bounding box center [874, 446] width 350 height 27
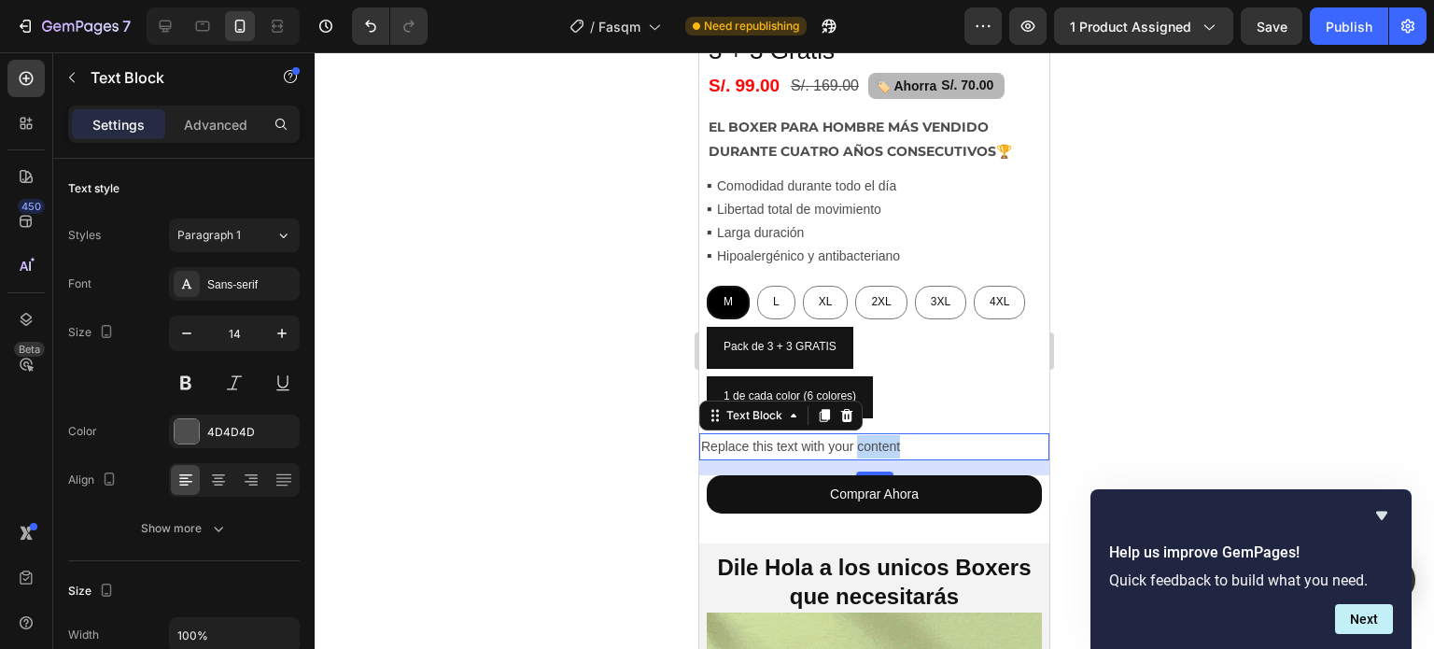
click at [889, 435] on p "Replace this text with your content" at bounding box center [874, 446] width 346 height 23
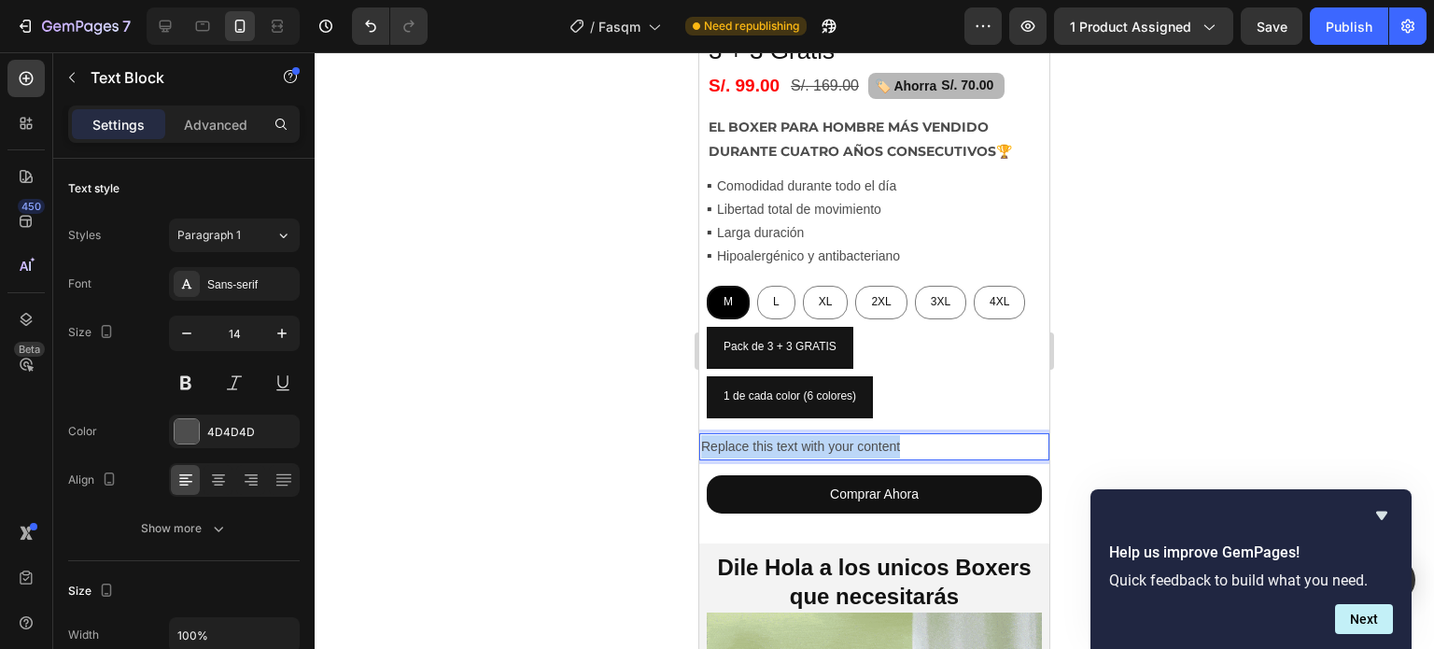
click at [889, 435] on p "Replace this text with your content" at bounding box center [874, 446] width 346 height 23
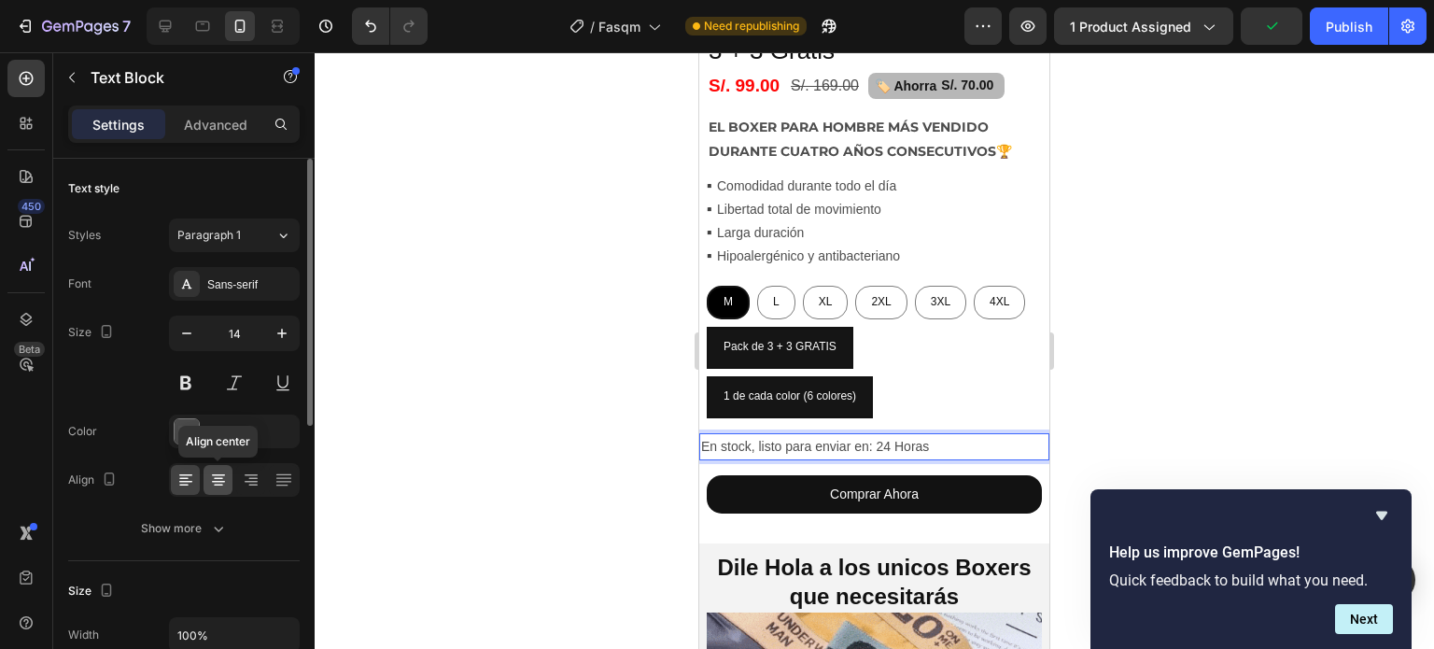
click at [220, 478] on icon at bounding box center [218, 479] width 9 height 2
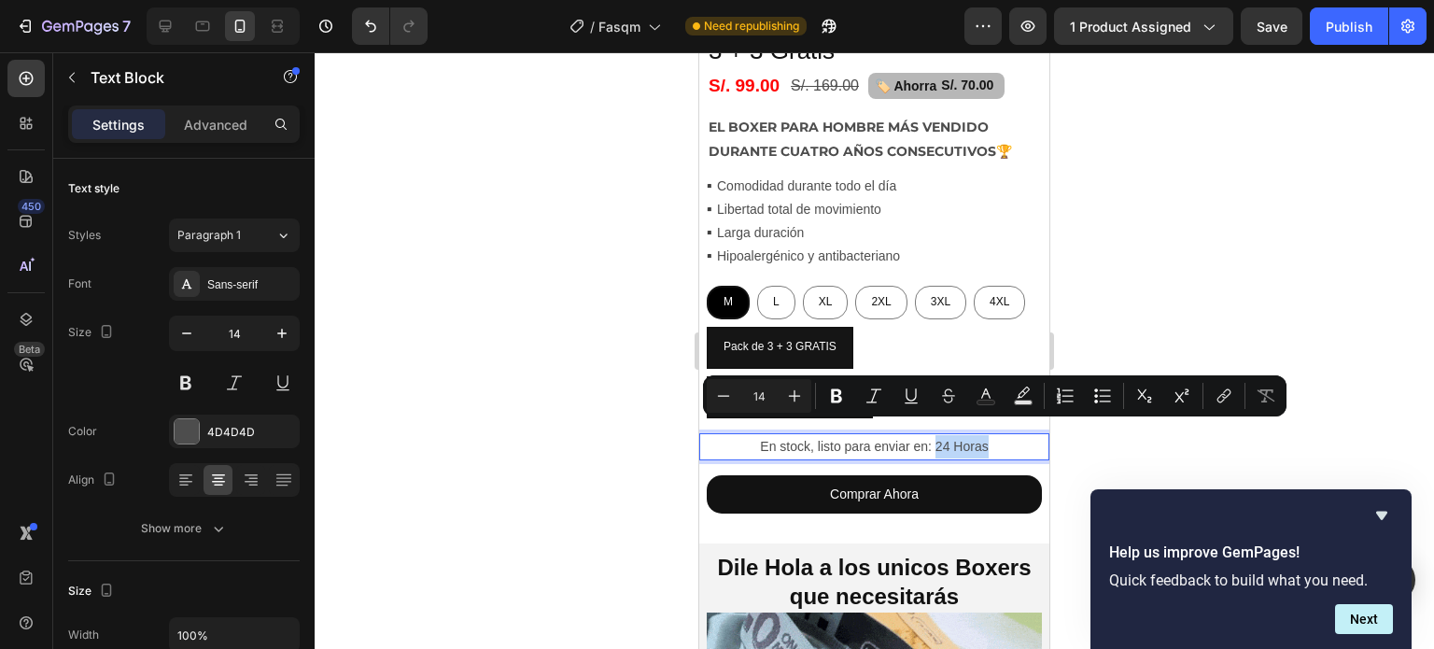
drag, startPoint x: 993, startPoint y: 431, endPoint x: 930, endPoint y: 439, distance: 63.9
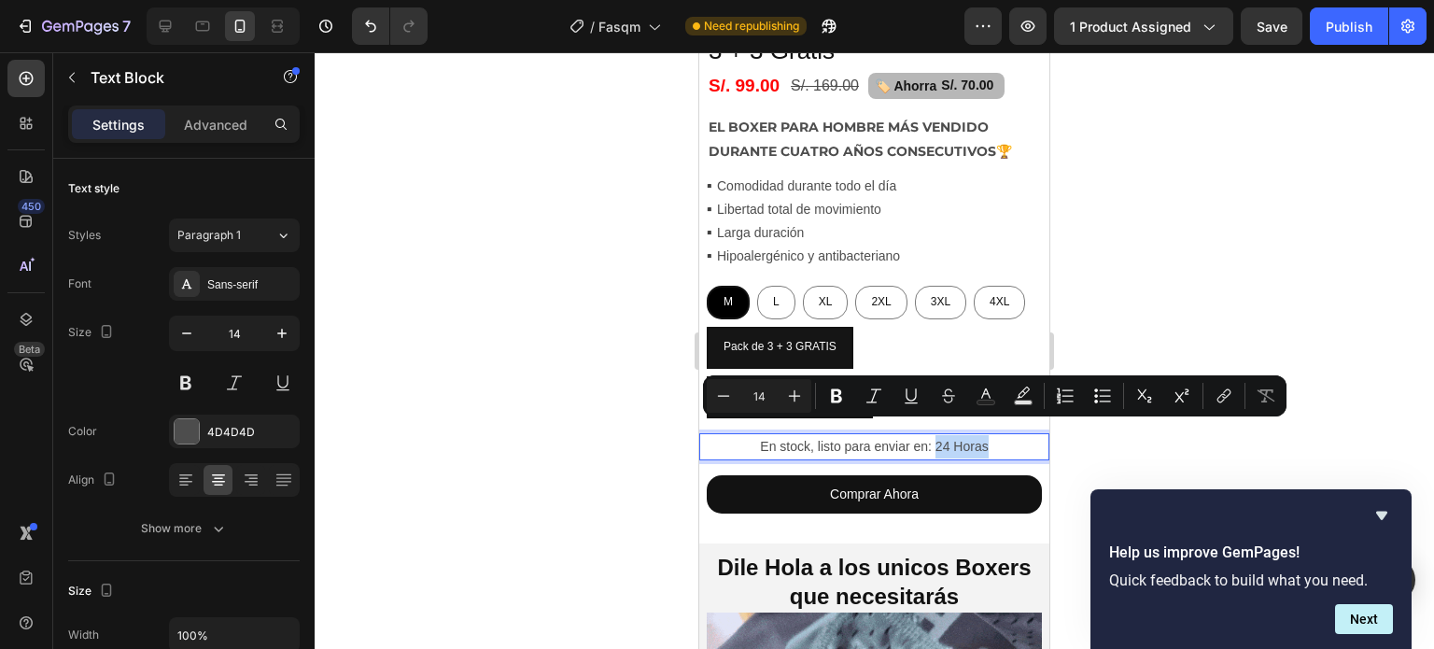
click at [930, 439] on p "En stock, listo para enviar en: 24 Horas" at bounding box center [874, 446] width 346 height 23
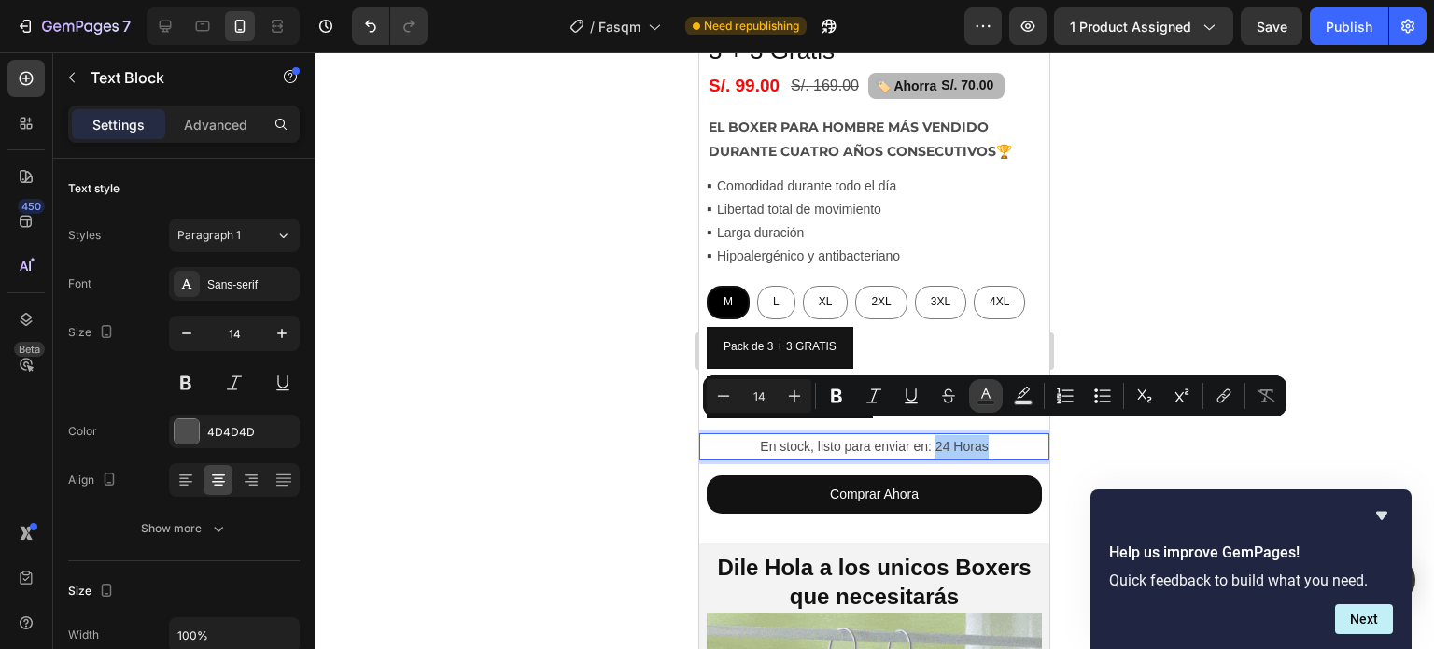
click at [995, 387] on button "Text Color" at bounding box center [986, 396] width 34 height 34
type input "4D4D4D"
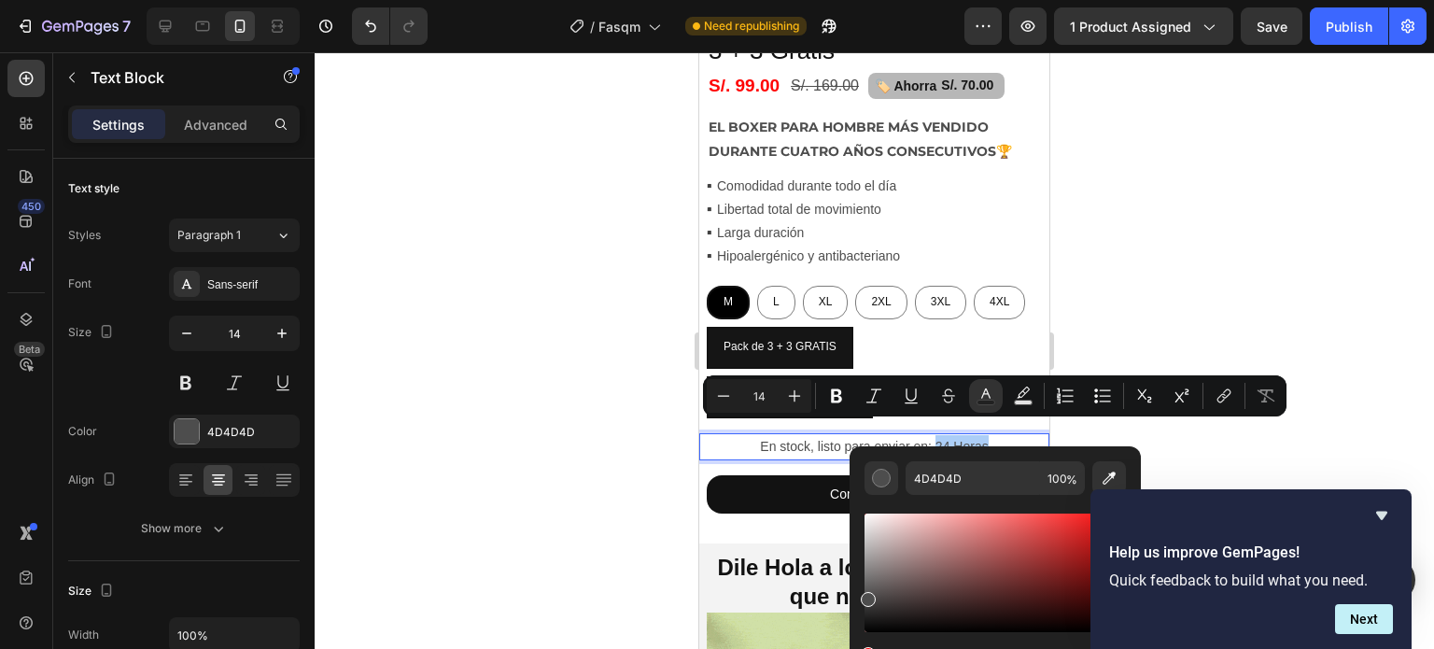
click at [1072, 541] on div "Editor contextual toolbar" at bounding box center [994, 572] width 261 height 119
type input "C12828"
click at [653, 437] on div at bounding box center [874, 350] width 1119 height 596
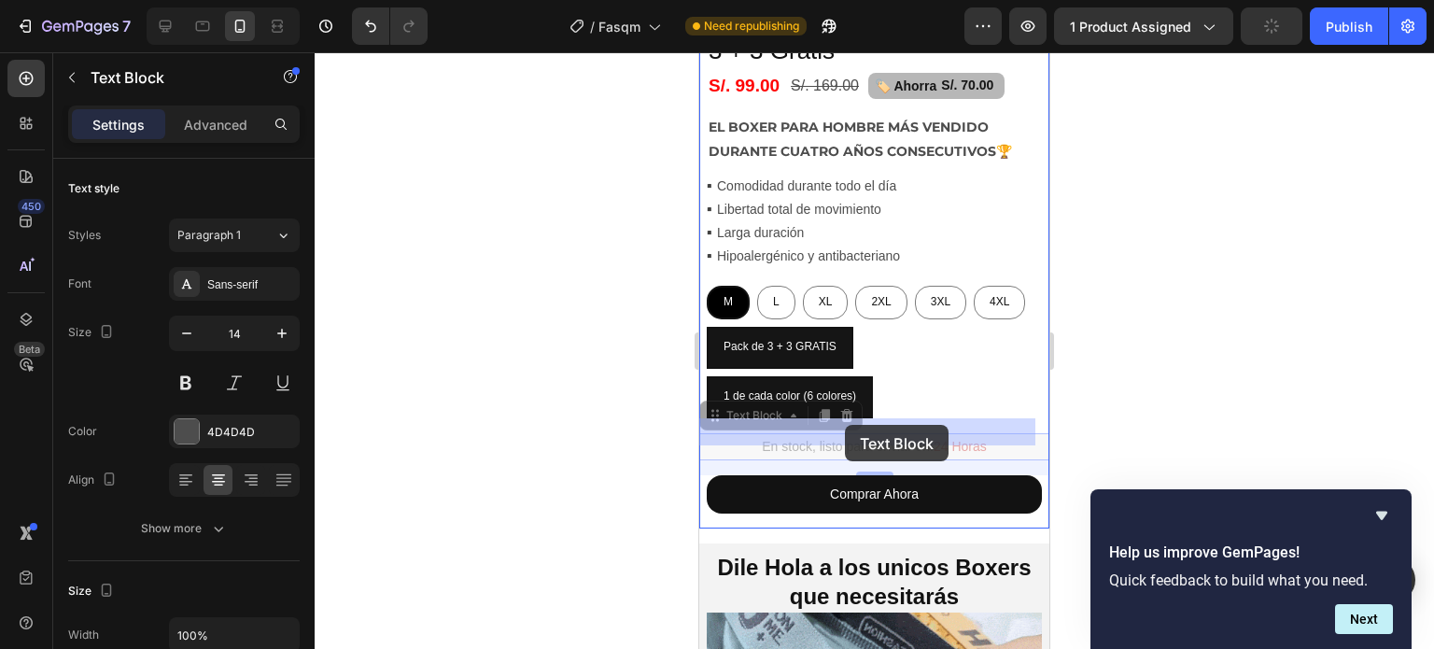
drag, startPoint x: 754, startPoint y: 430, endPoint x: 845, endPoint y: 425, distance: 90.7
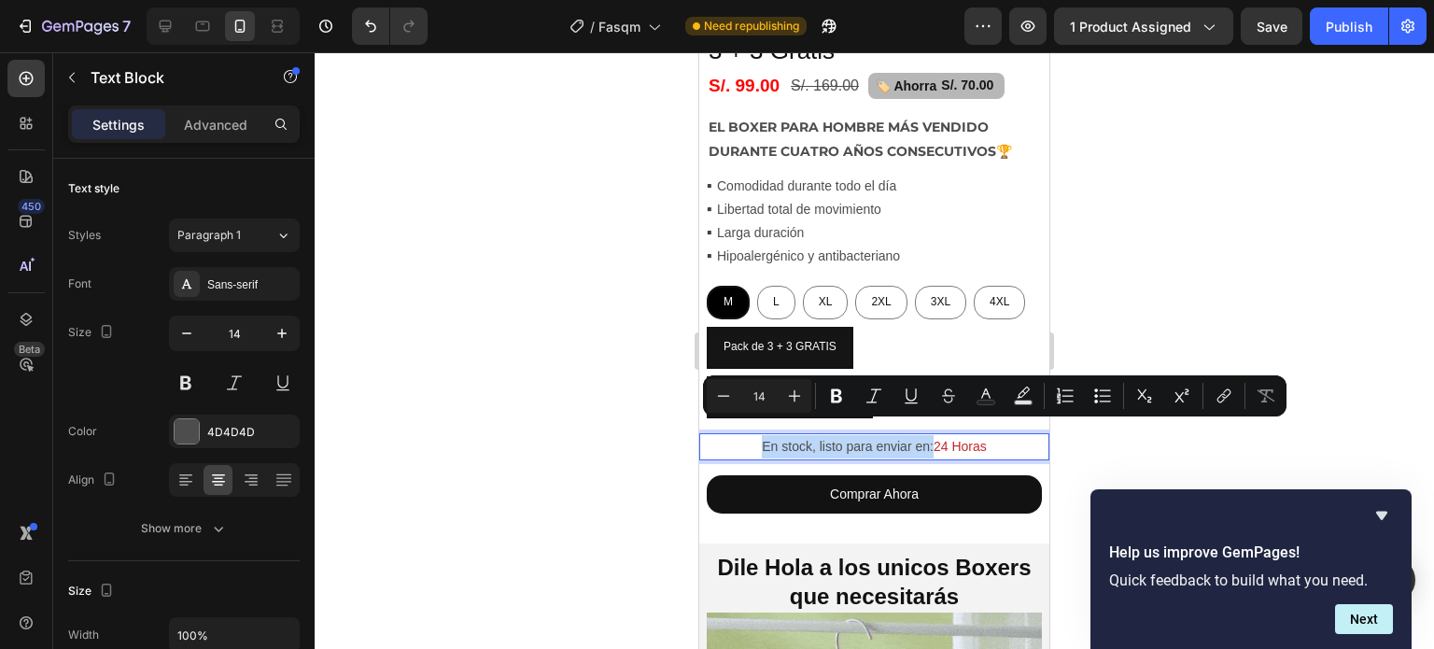
drag, startPoint x: 924, startPoint y: 430, endPoint x: 756, endPoint y: 432, distance: 168.0
click at [756, 435] on p "En stock, listo para enviar en: 24 Horas" at bounding box center [874, 446] width 346 height 23
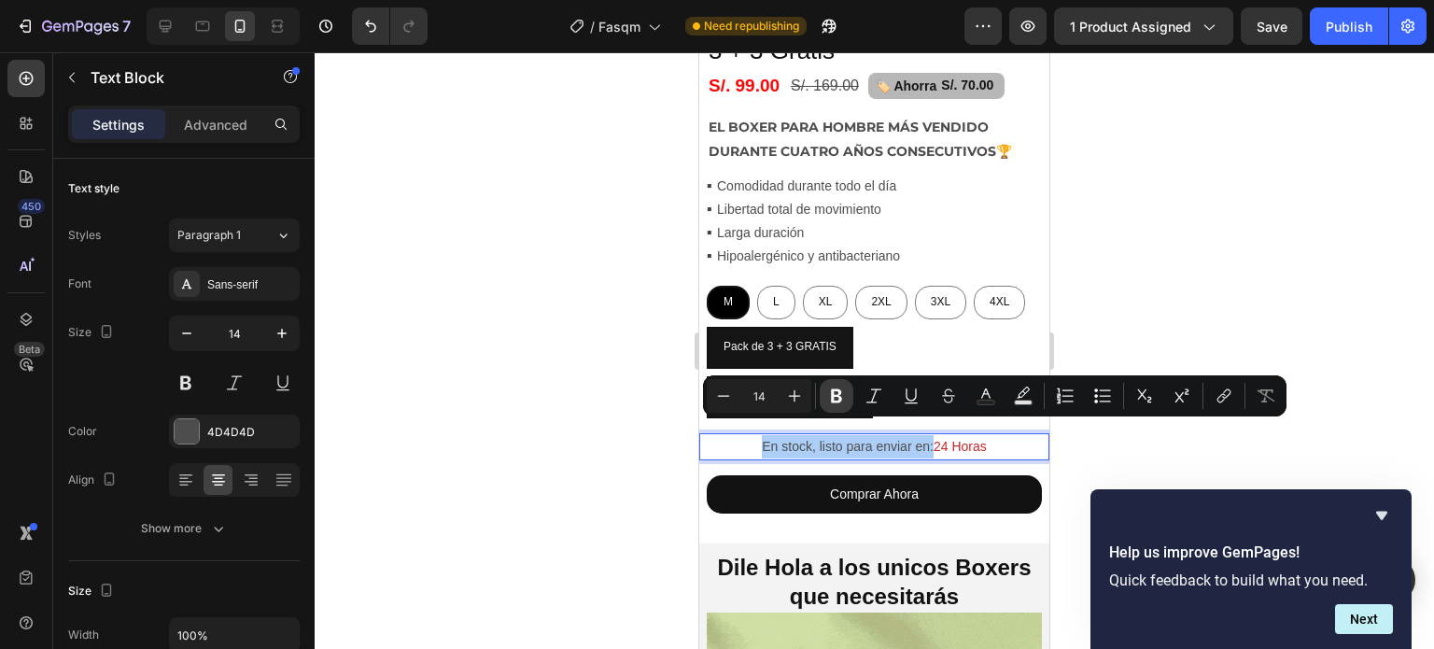
click at [834, 399] on icon "Editor contextual toolbar" at bounding box center [836, 395] width 19 height 19
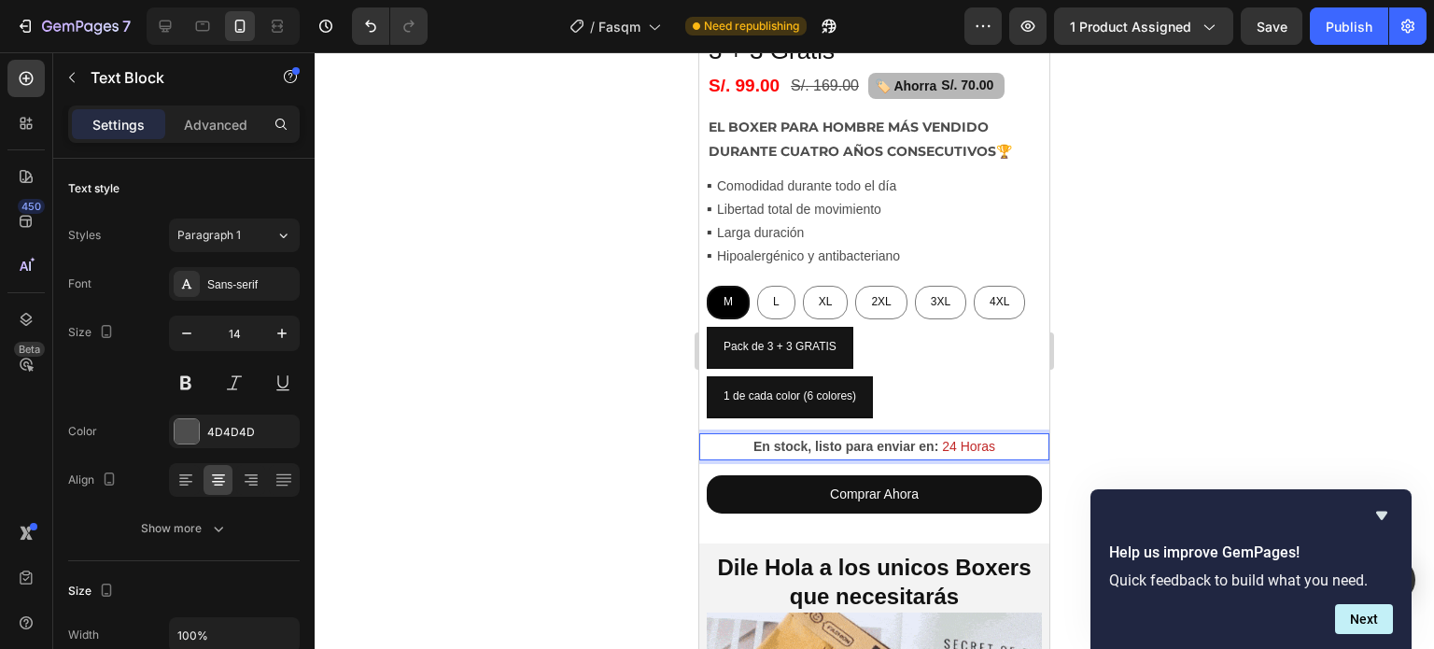
click at [1265, 314] on div at bounding box center [874, 350] width 1119 height 596
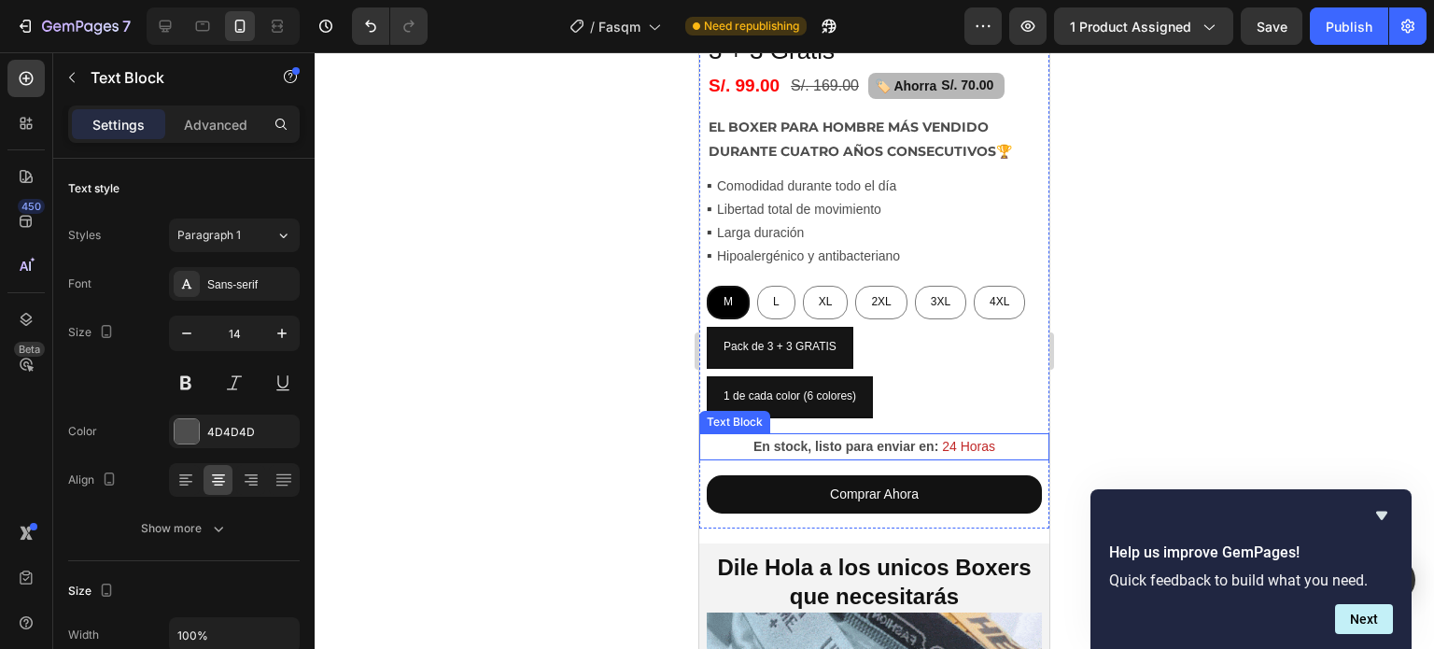
click at [986, 439] on span "24 Horas" at bounding box center [968, 446] width 53 height 15
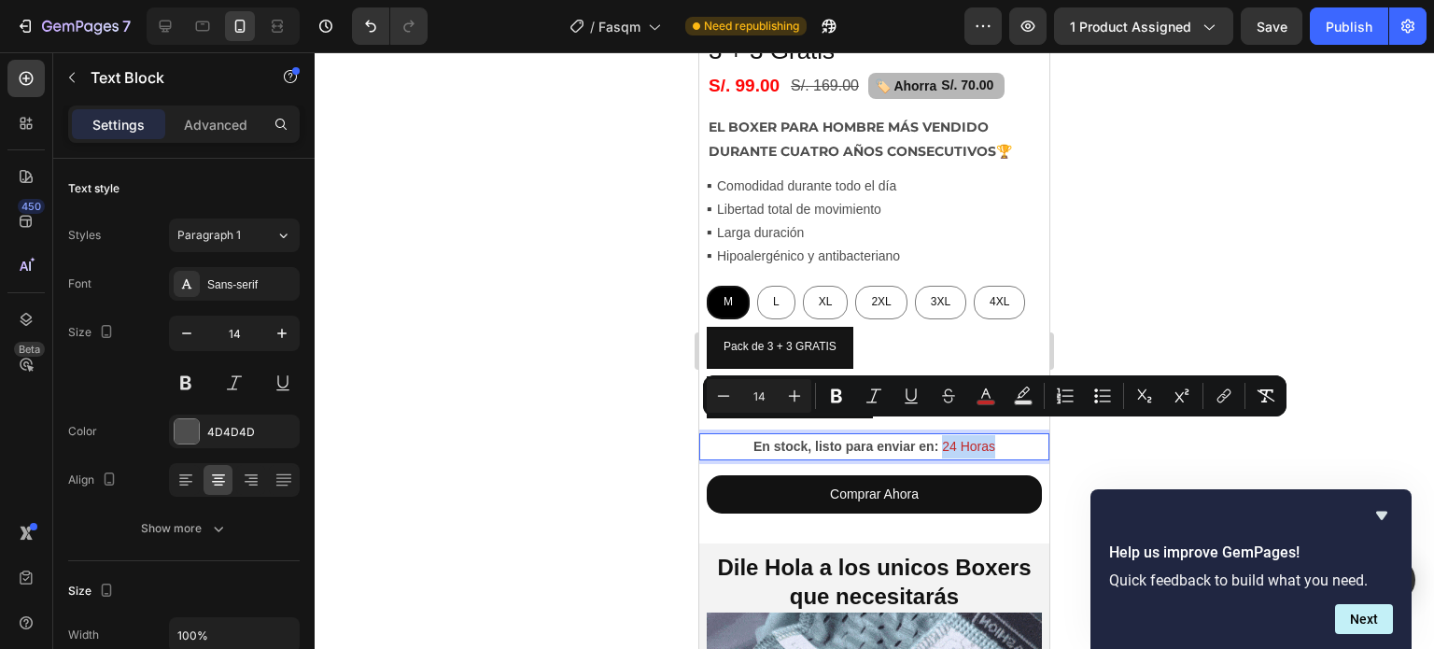
drag, startPoint x: 993, startPoint y: 434, endPoint x: 934, endPoint y: 428, distance: 59.1
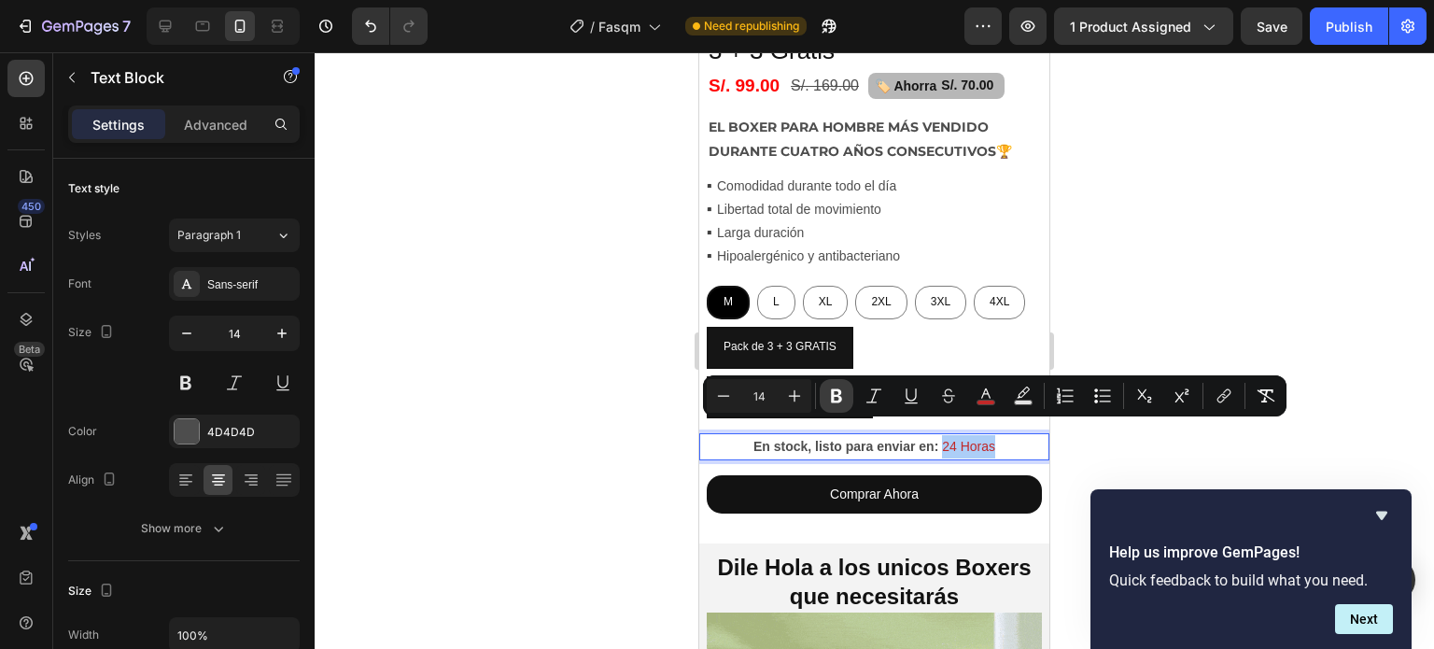
click at [840, 400] on icon "Editor contextual toolbar" at bounding box center [836, 396] width 11 height 14
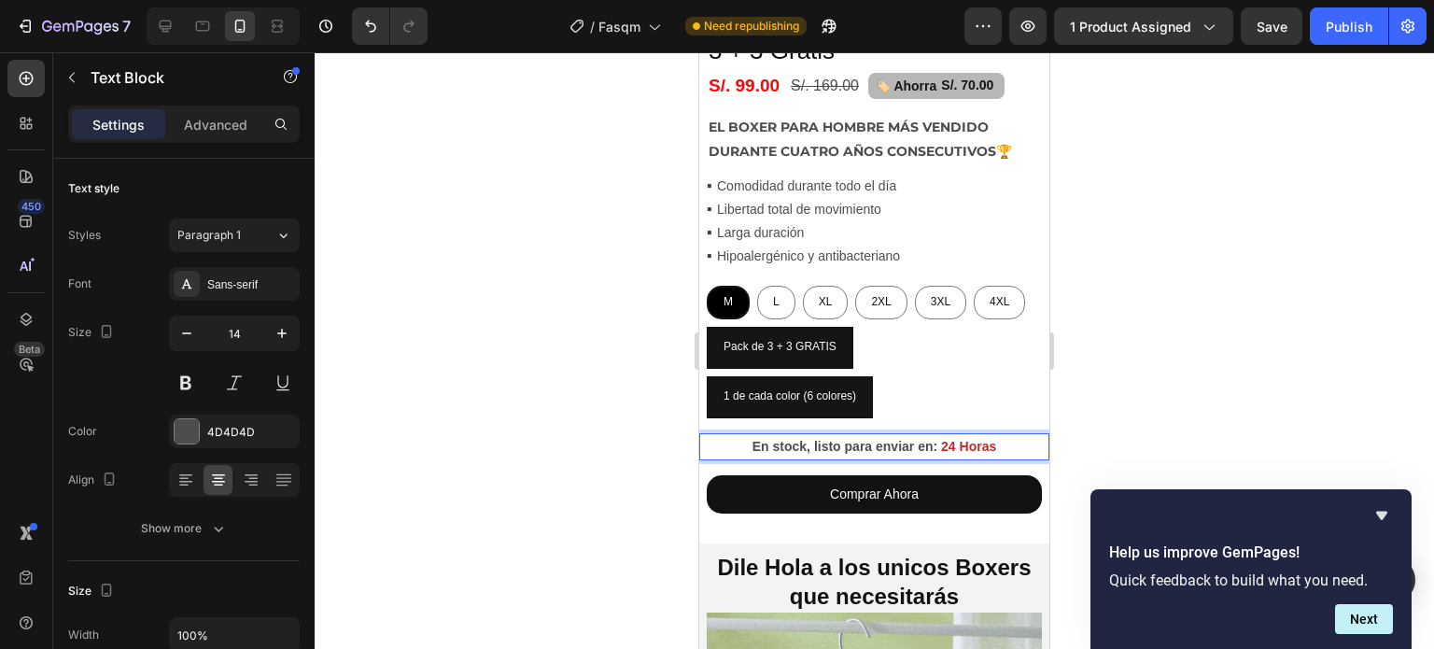
click at [1203, 324] on div at bounding box center [874, 350] width 1119 height 596
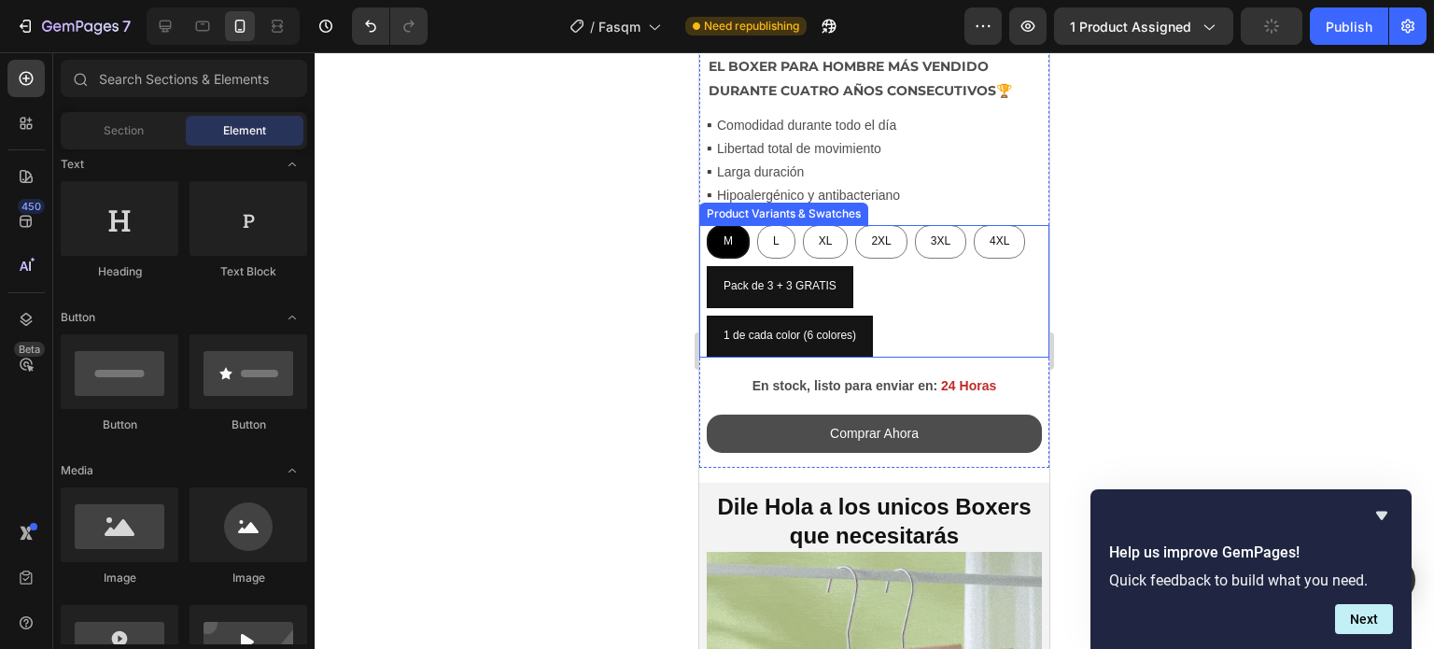
scroll to position [618, 0]
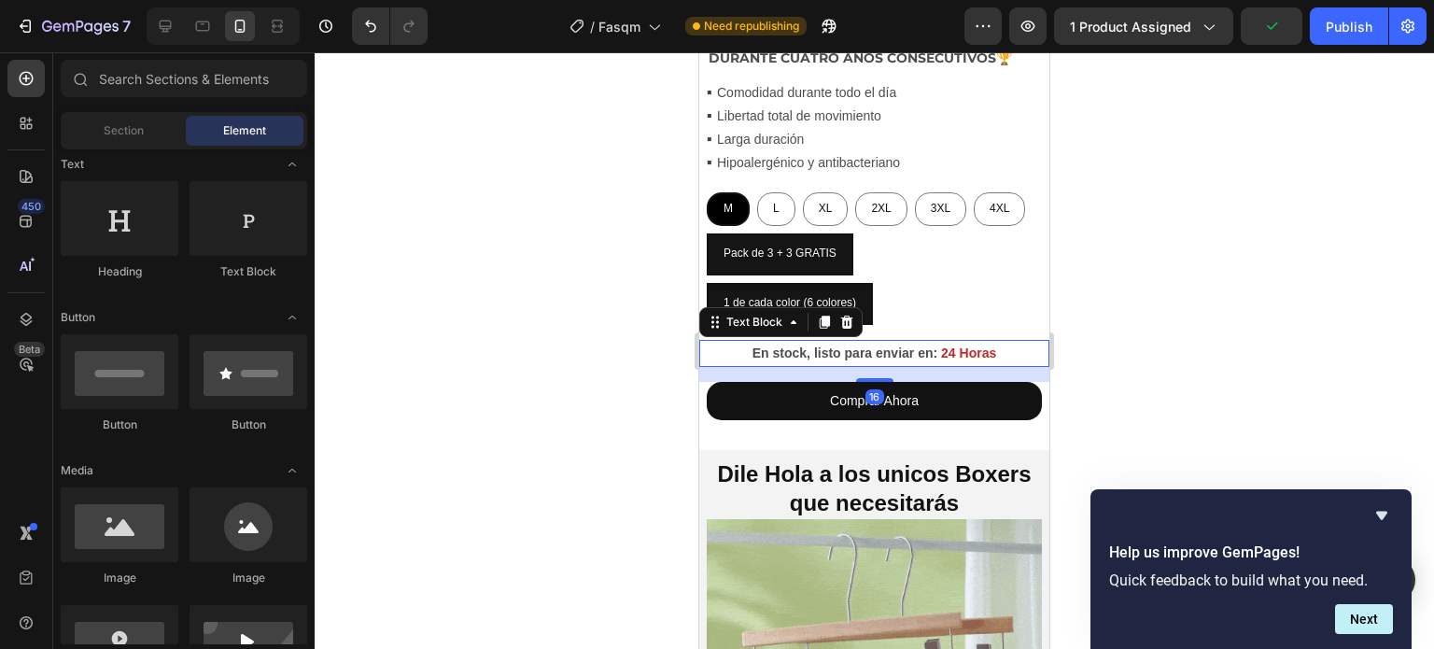
click at [995, 342] on p "En stock, listo para enviar en: 24 Horas" at bounding box center [874, 353] width 346 height 23
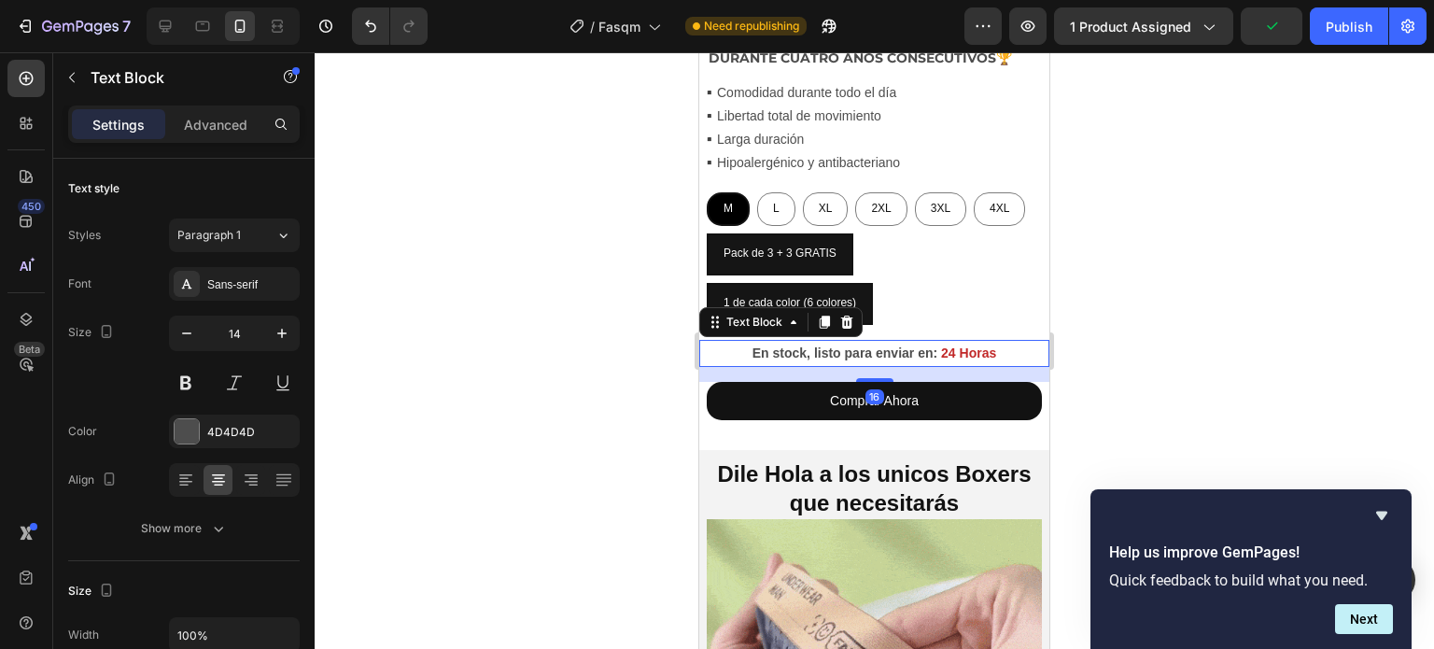
click at [1142, 329] on div at bounding box center [874, 350] width 1119 height 596
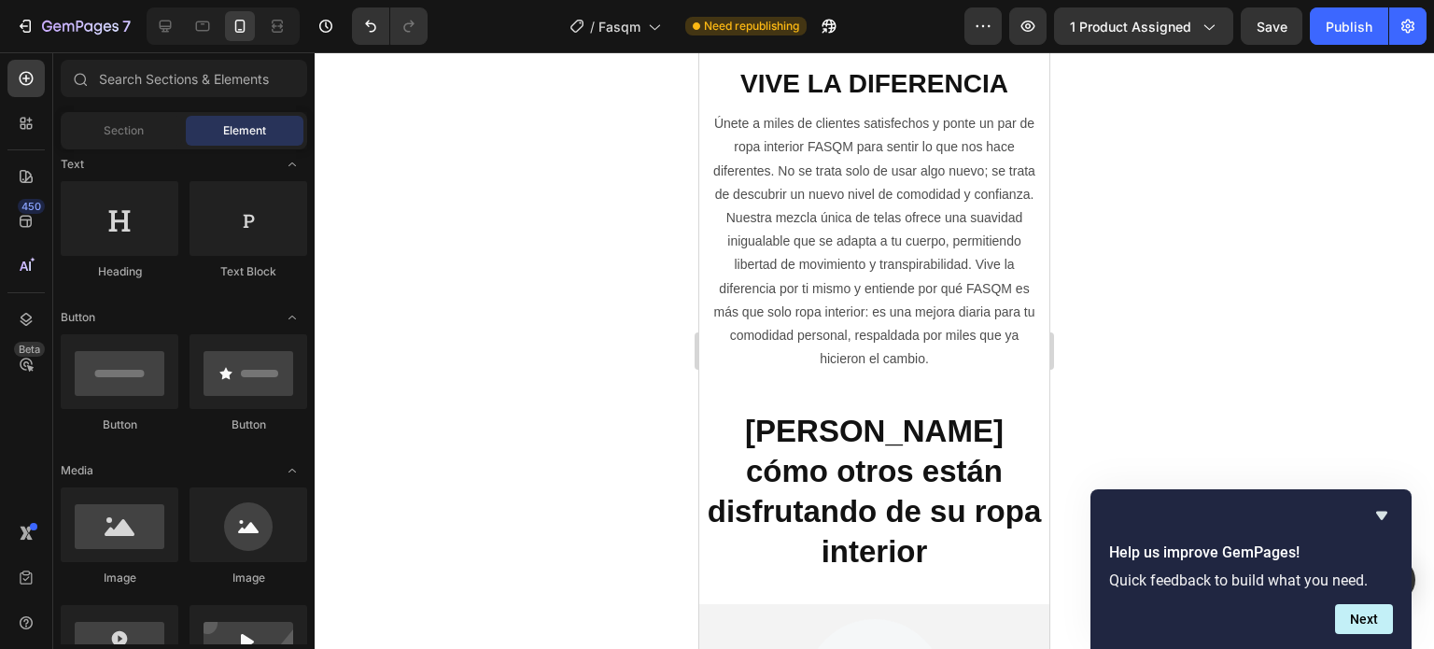
scroll to position [0, 0]
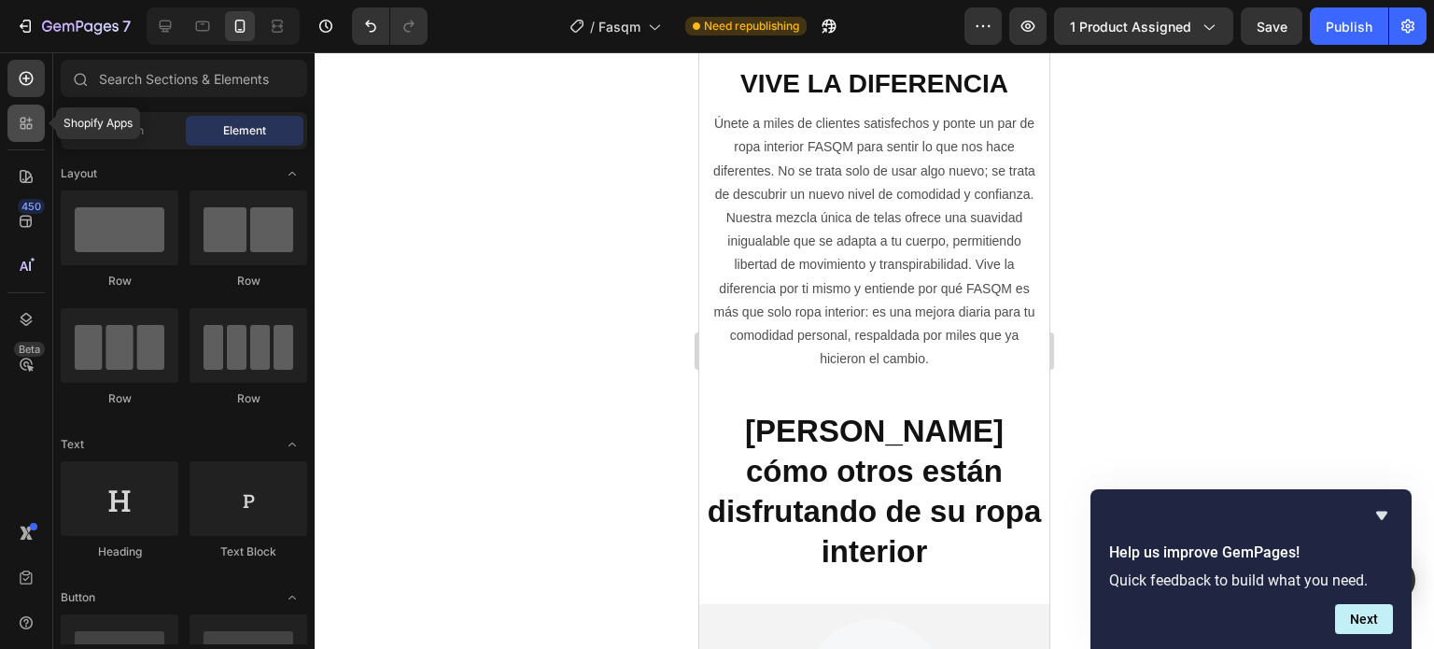
click at [27, 119] on icon at bounding box center [30, 121] width 6 height 6
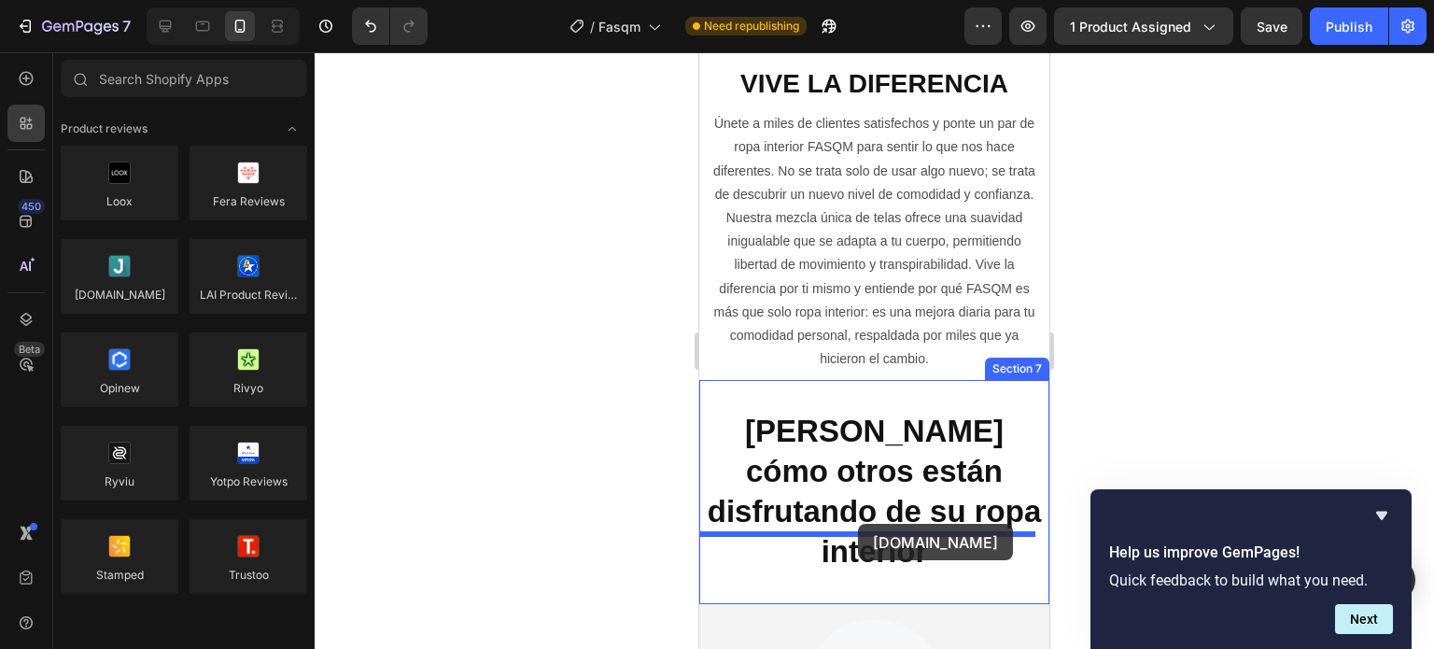
drag, startPoint x: 813, startPoint y: 331, endPoint x: 858, endPoint y: 524, distance: 197.4
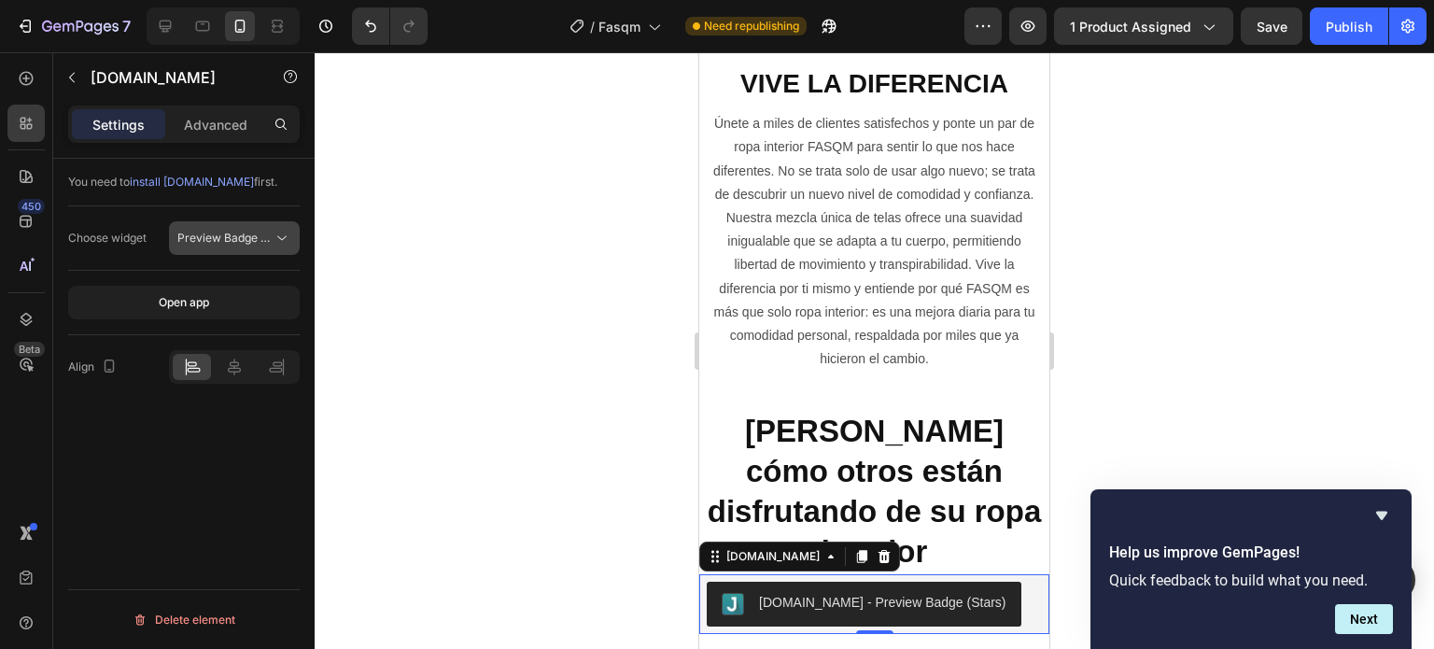
click at [246, 244] on span "Preview Badge (Stars)" at bounding box center [236, 238] width 119 height 14
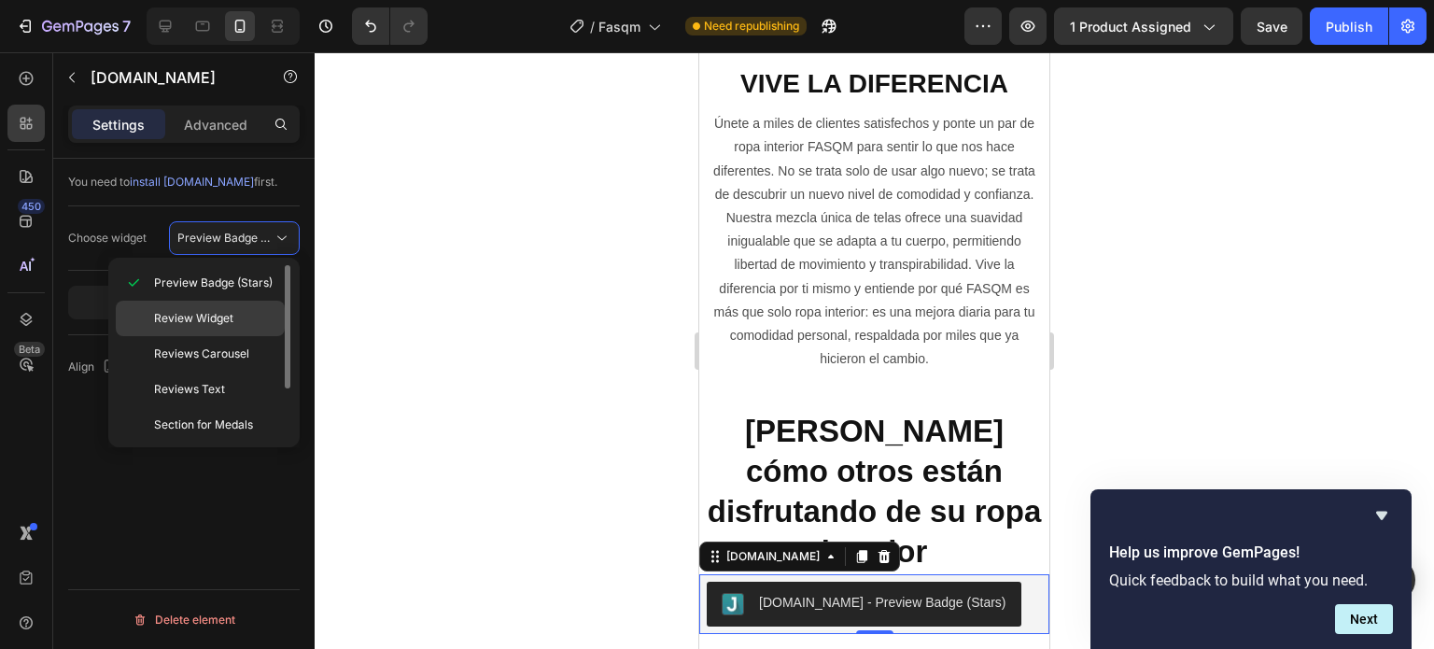
click at [227, 323] on span "Review Widget" at bounding box center [193, 318] width 79 height 17
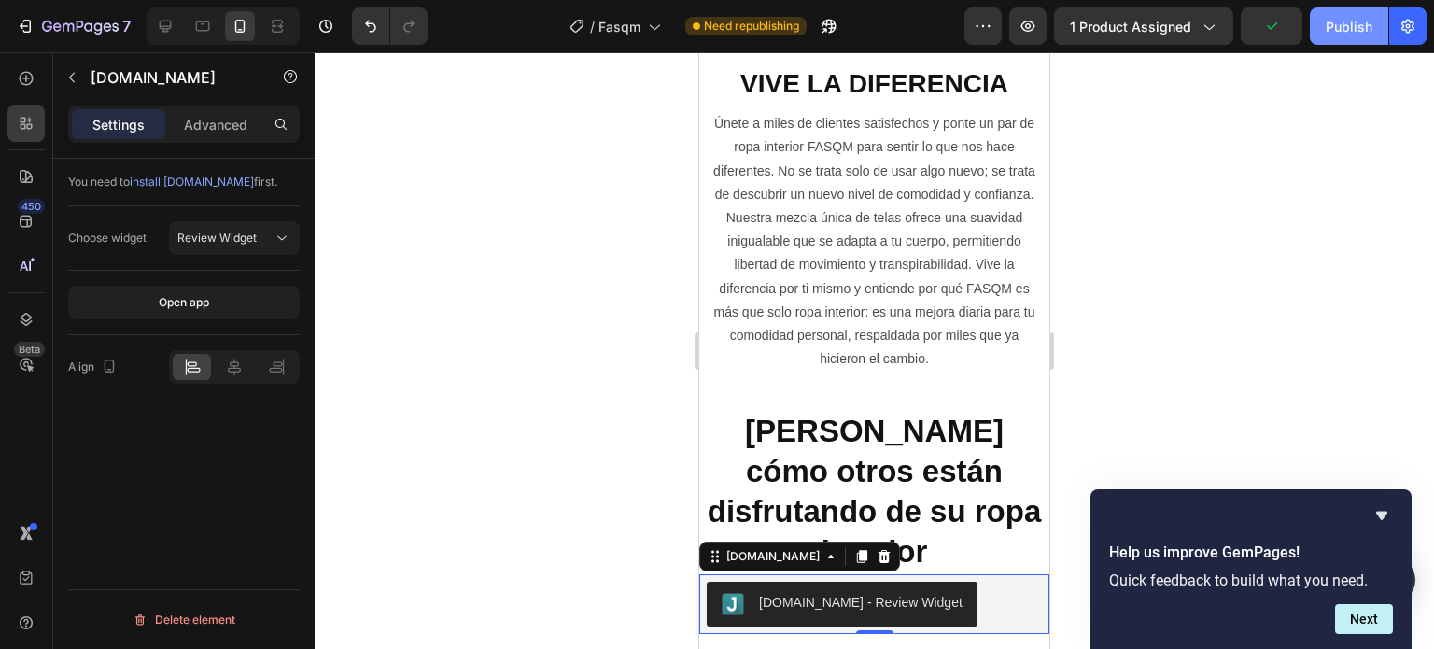
click at [1352, 21] on div "Publish" at bounding box center [1348, 27] width 47 height 20
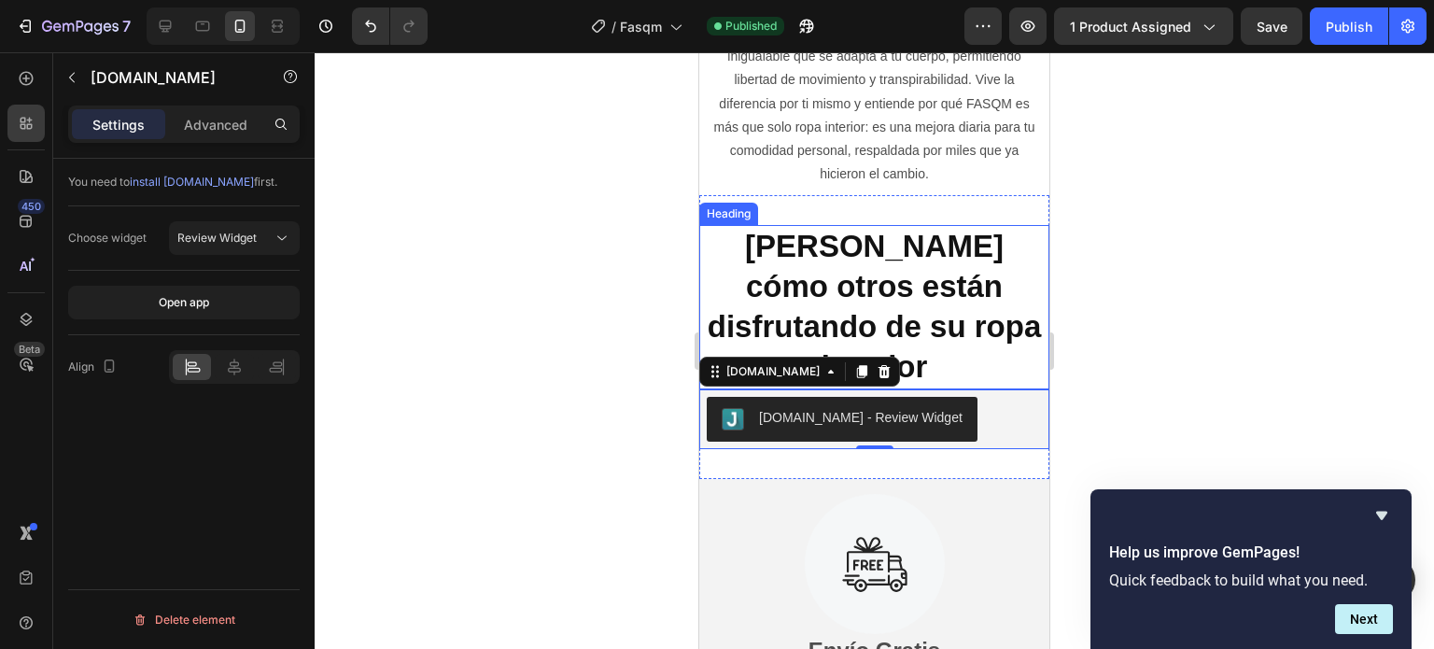
scroll to position [3605, 0]
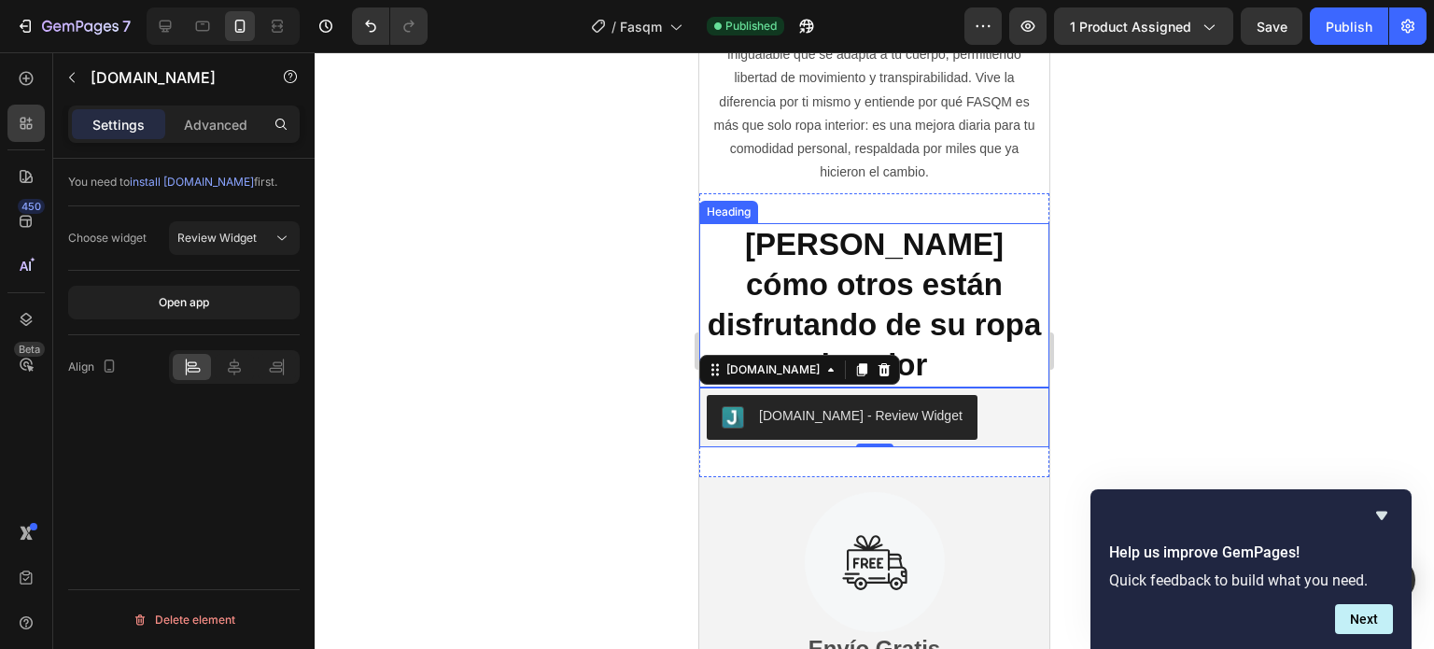
click at [971, 298] on h2 "[PERSON_NAME] cómo otros están disfrutando de su ropa interior" at bounding box center [874, 305] width 350 height 164
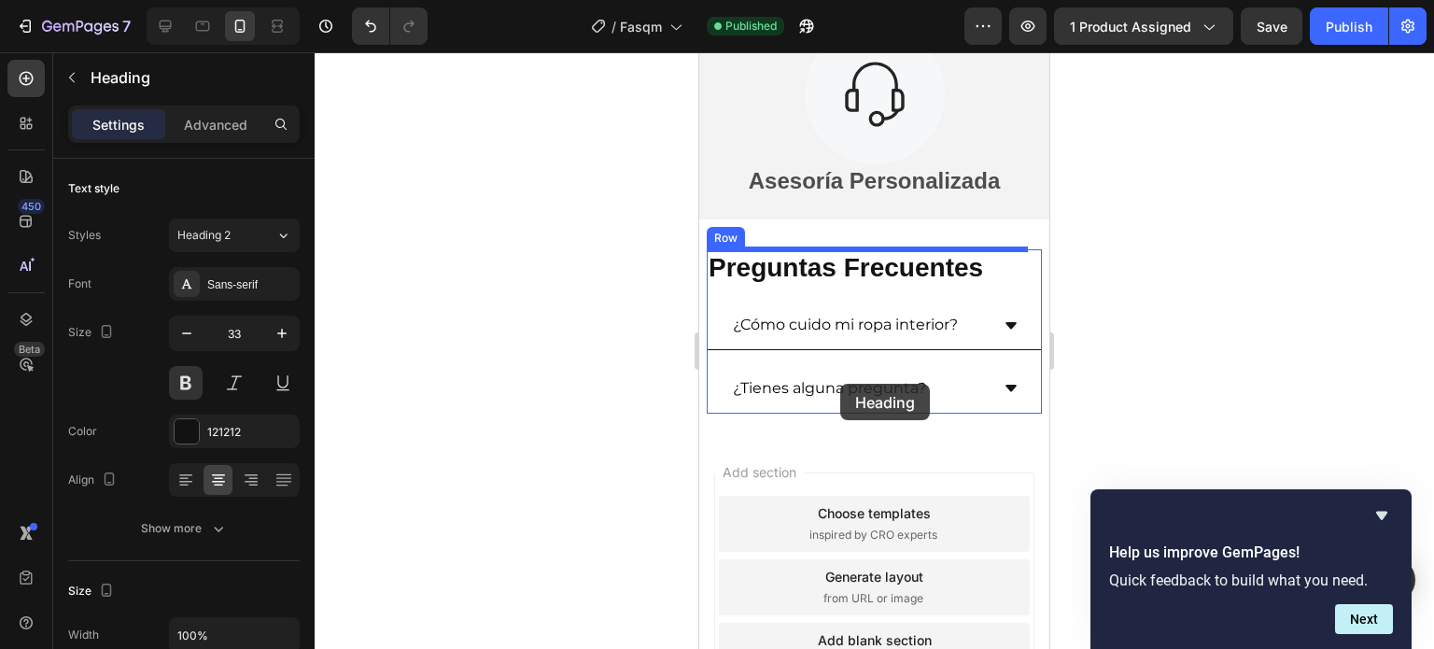
scroll to position [4632, 0]
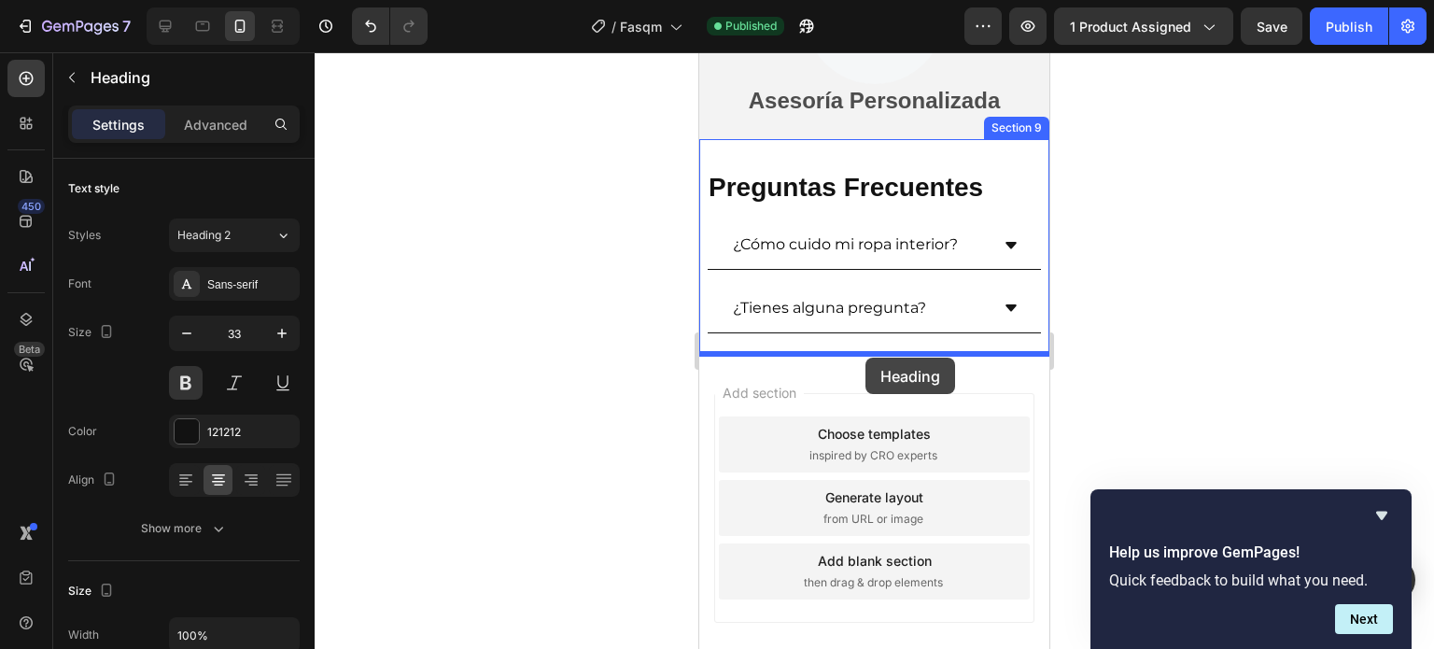
drag, startPoint x: 752, startPoint y: 205, endPoint x: 865, endPoint y: 357, distance: 189.5
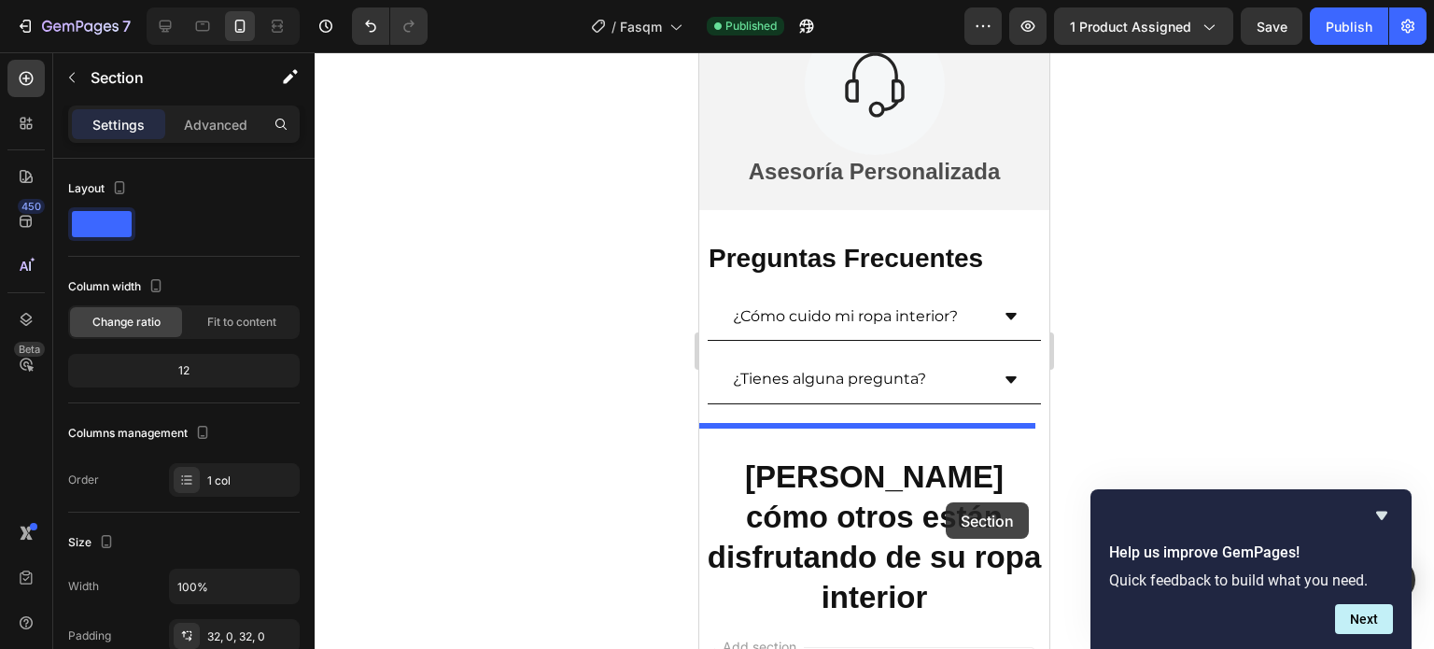
scroll to position [4538, 0]
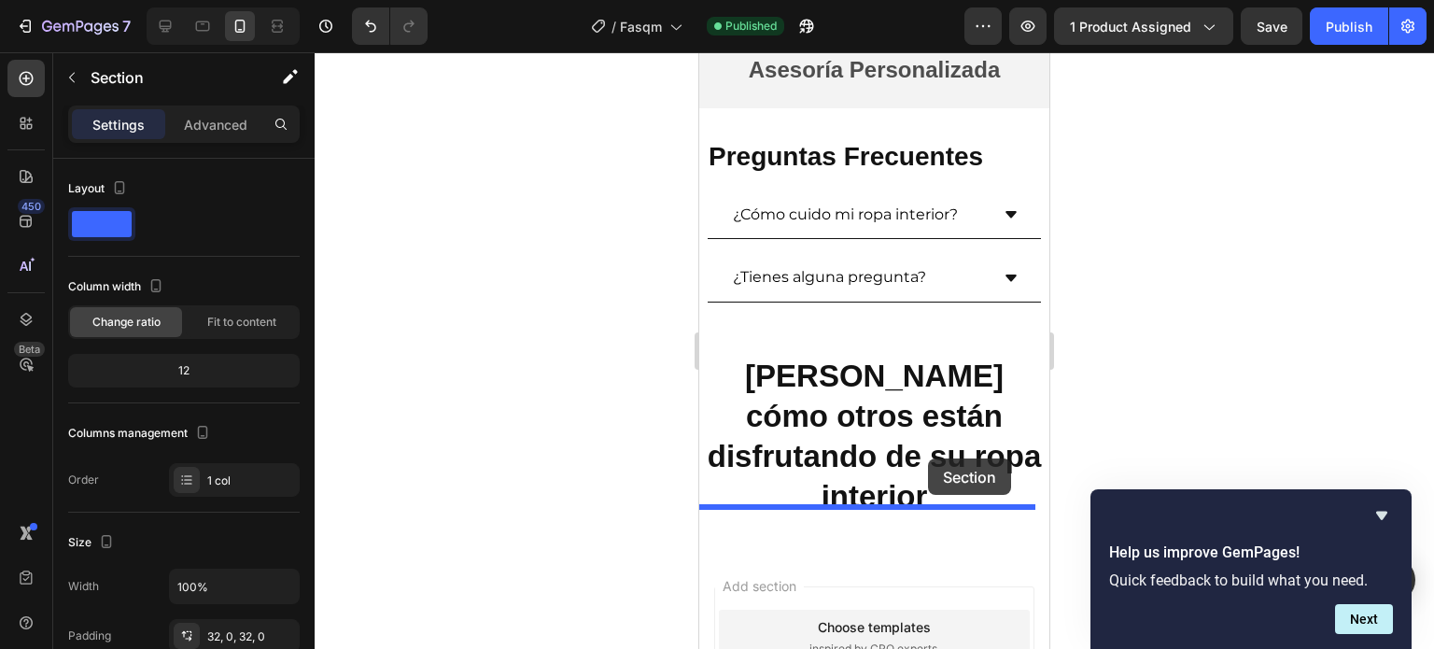
drag, startPoint x: 958, startPoint y: 202, endPoint x: 928, endPoint y: 458, distance: 258.4
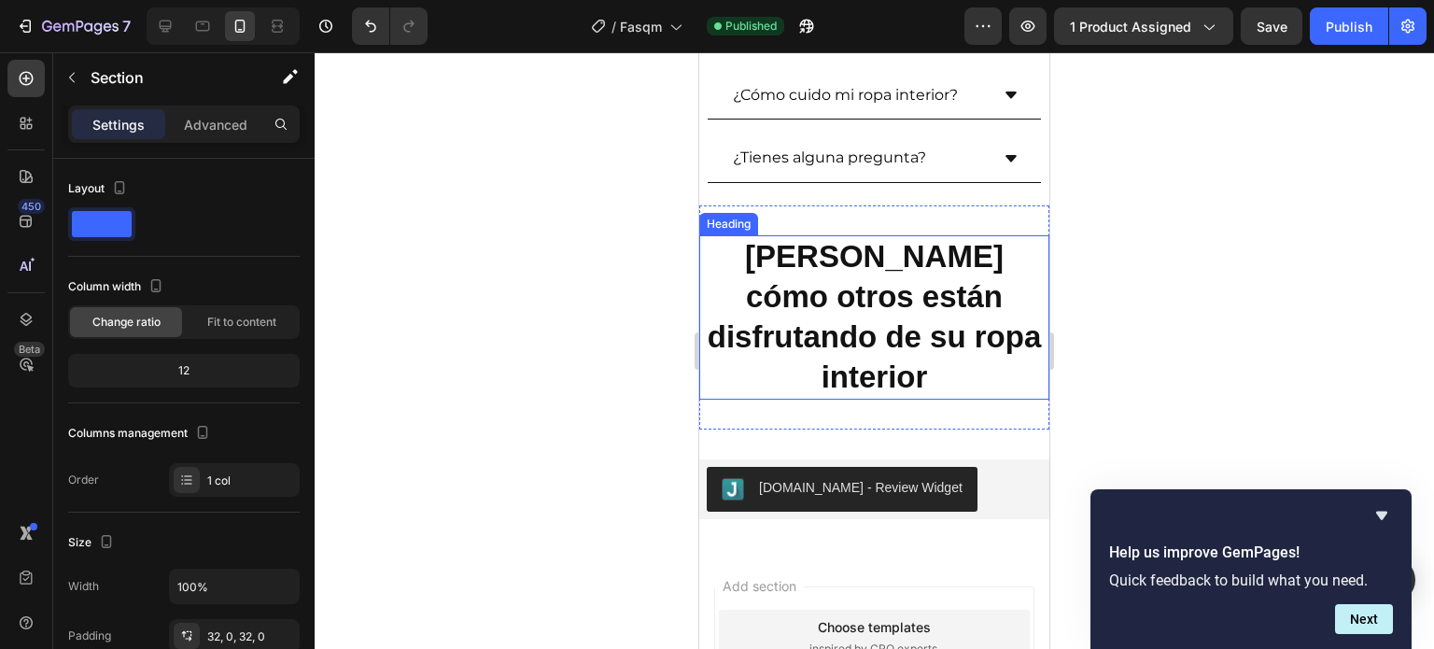
scroll to position [4419, 0]
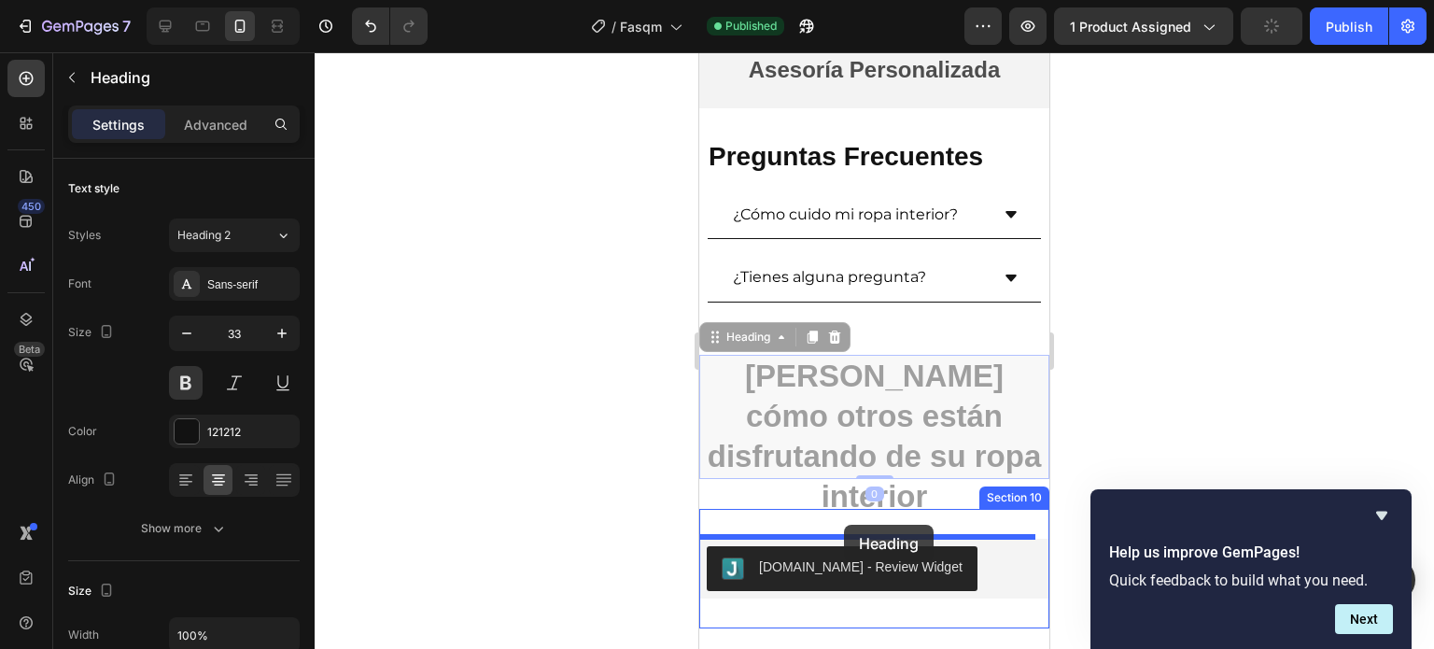
drag, startPoint x: 865, startPoint y: 380, endPoint x: 844, endPoint y: 525, distance: 146.3
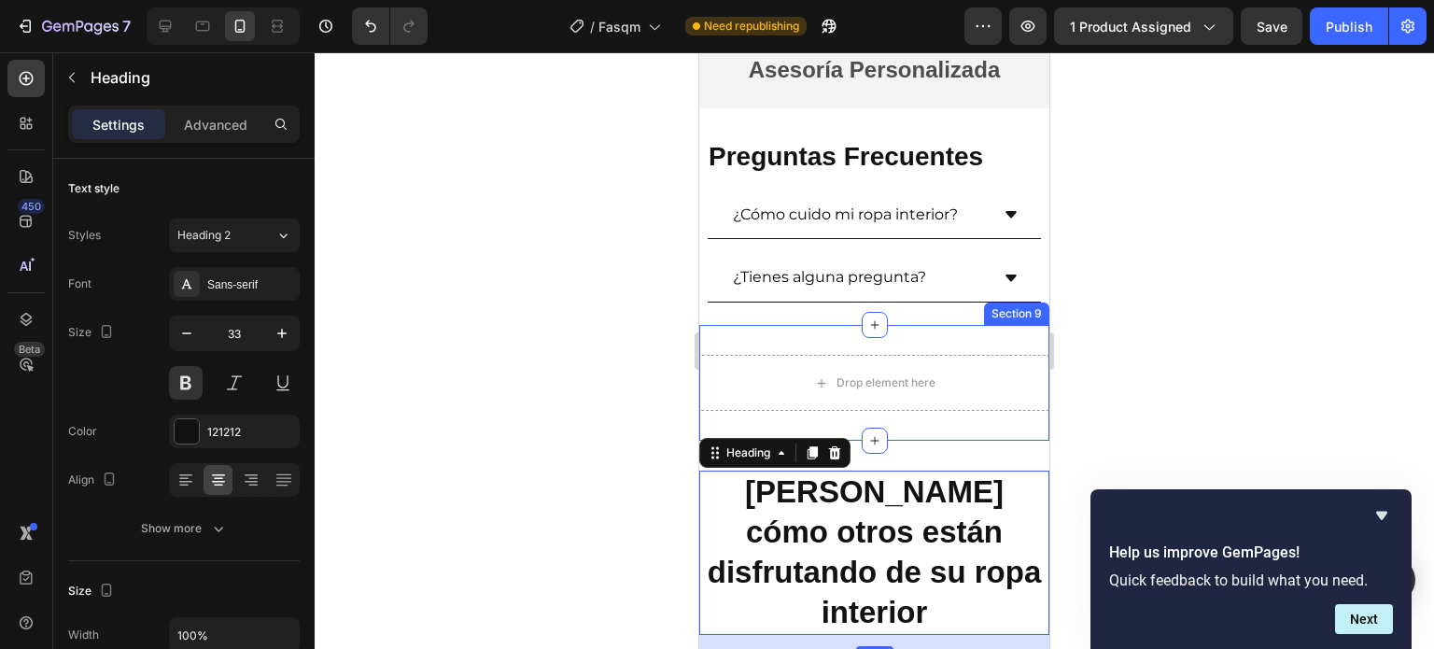
click at [939, 341] on div "Drop element here Section 9" at bounding box center [874, 383] width 350 height 116
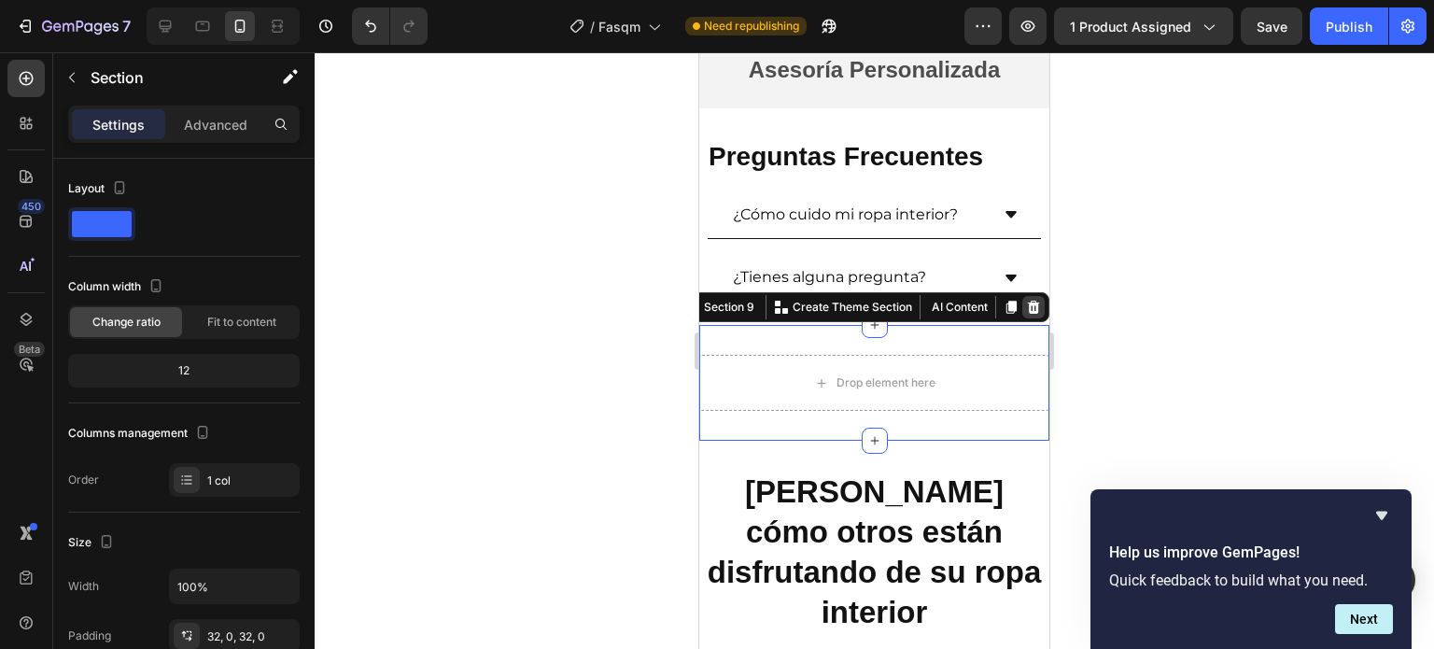
click at [1028, 313] on div at bounding box center [1033, 307] width 22 height 22
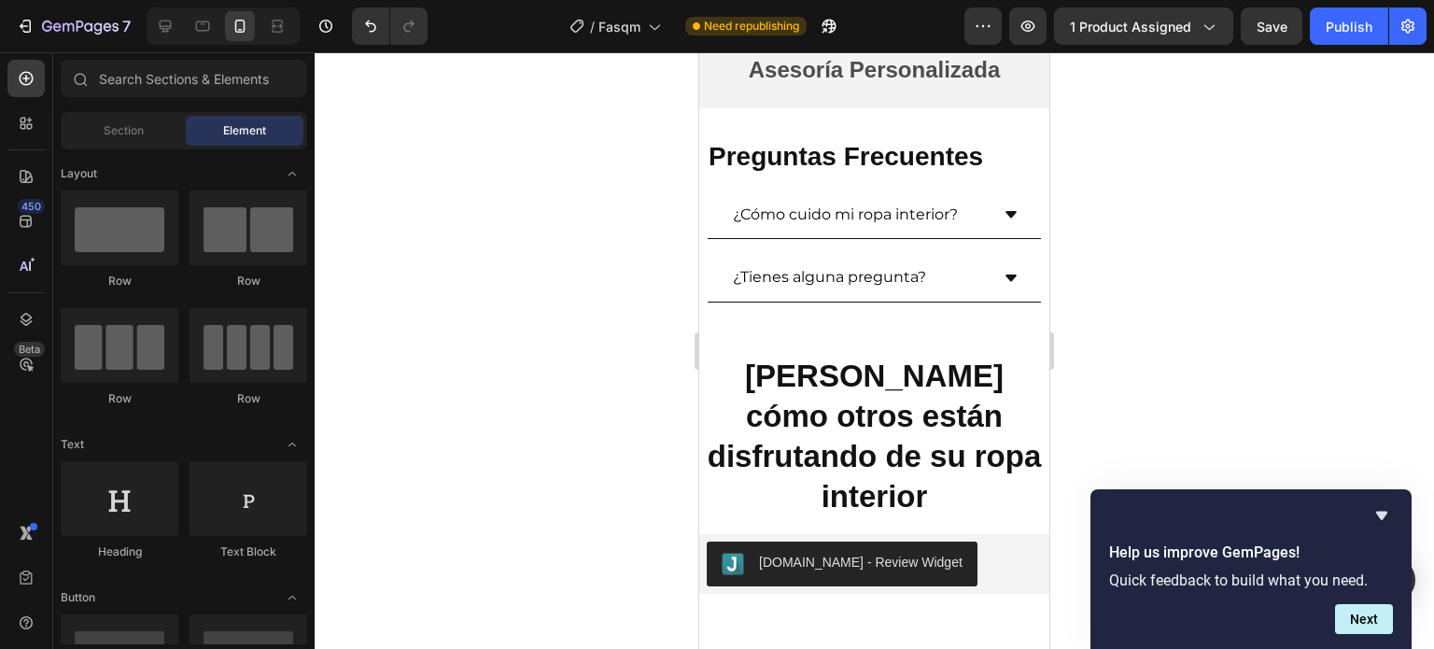
click at [1170, 322] on div at bounding box center [874, 350] width 1119 height 596
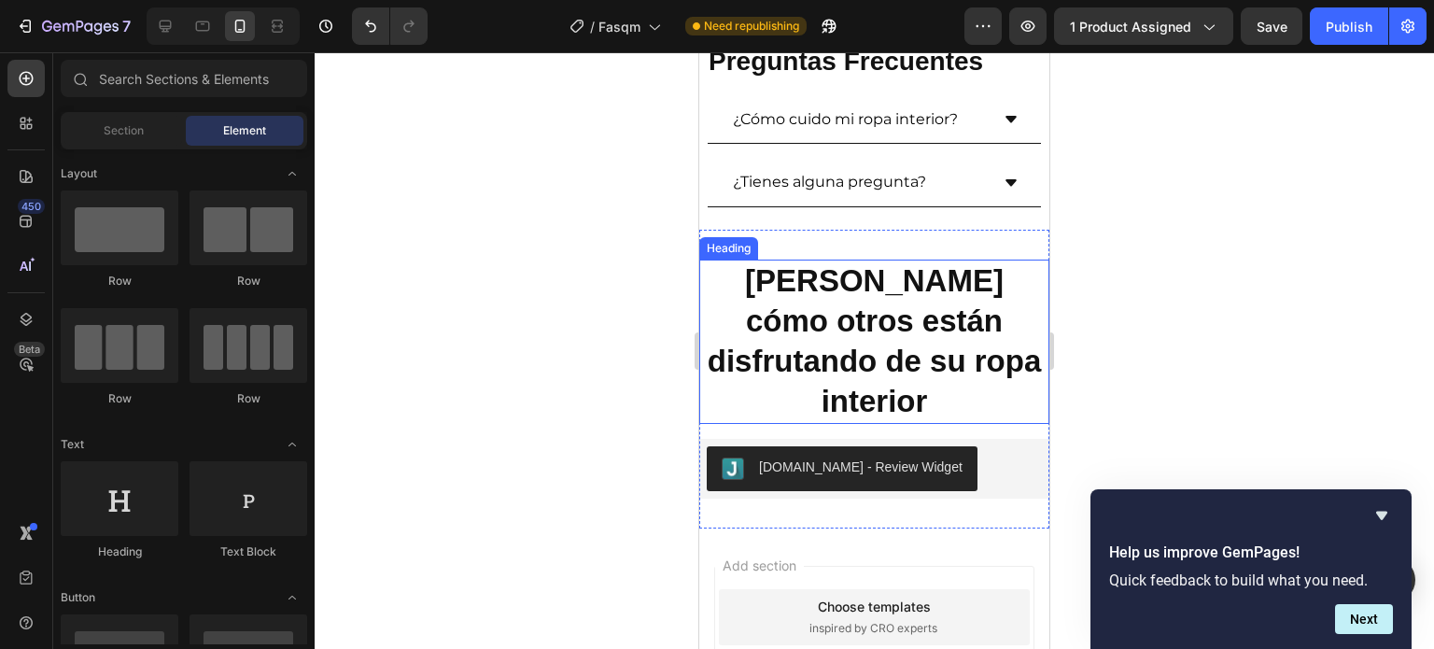
scroll to position [4605, 0]
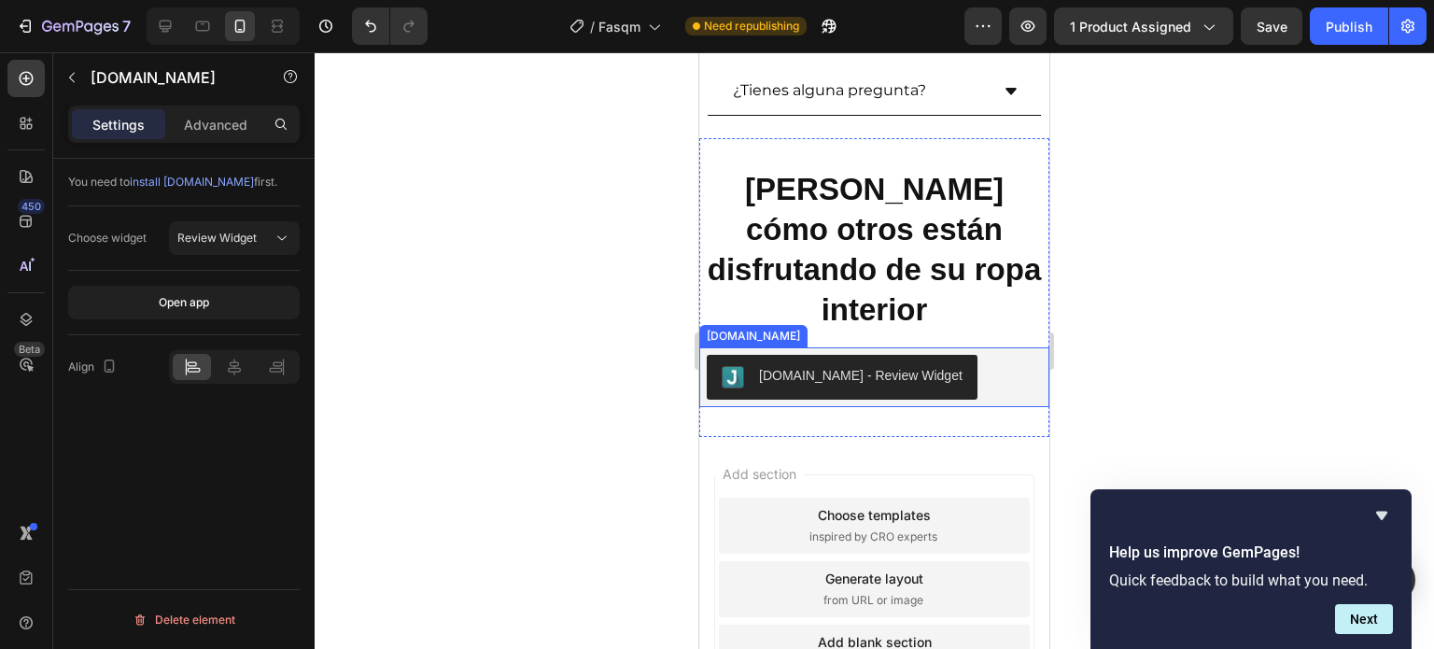
click at [946, 355] on div "[DOMAIN_NAME] - Review Widget" at bounding box center [874, 377] width 335 height 45
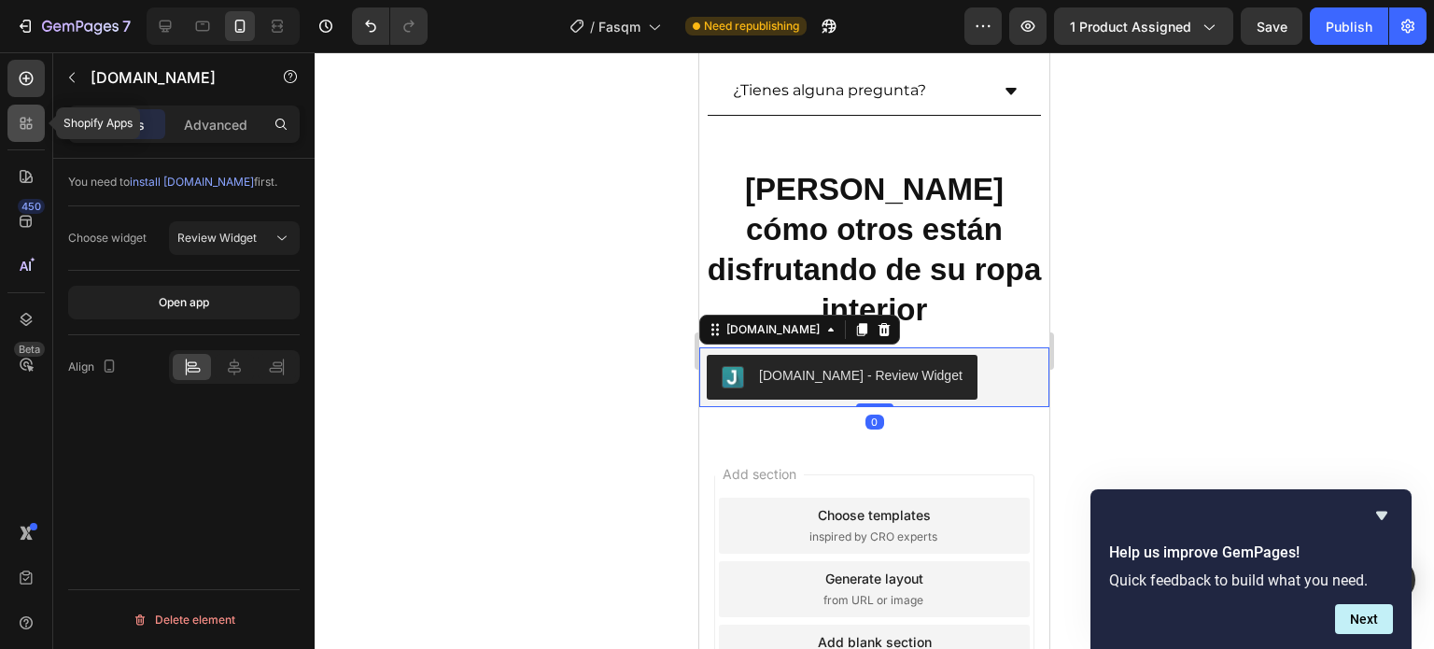
click at [31, 120] on icon at bounding box center [26, 123] width 19 height 19
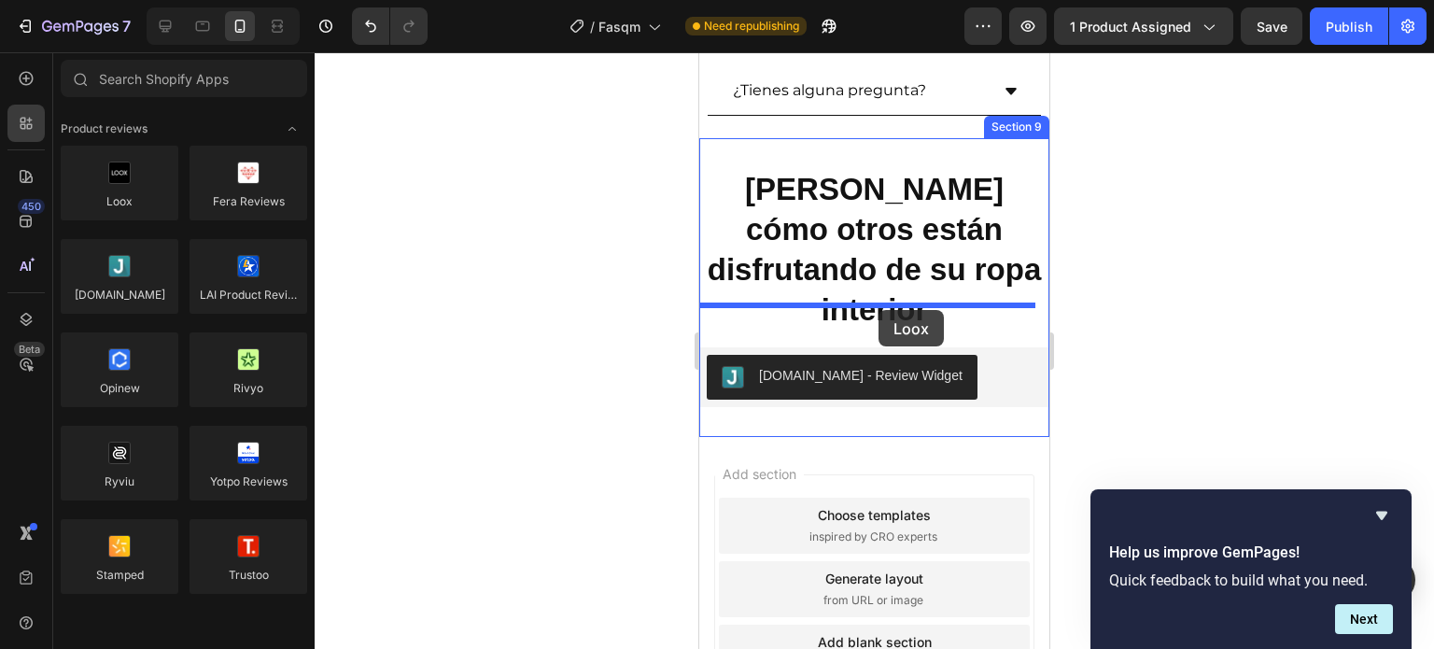
drag, startPoint x: 826, startPoint y: 238, endPoint x: 878, endPoint y: 310, distance: 88.9
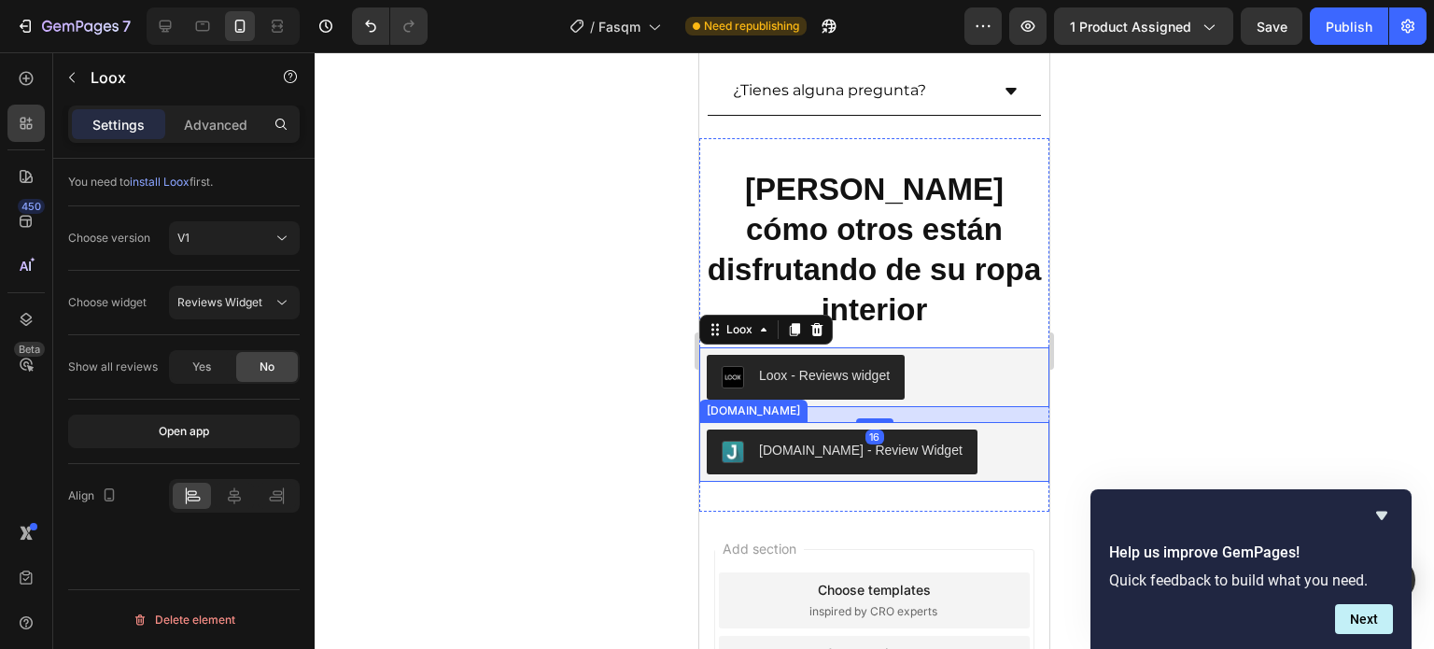
click at [964, 429] on div "[DOMAIN_NAME] - Review Widget" at bounding box center [874, 451] width 335 height 45
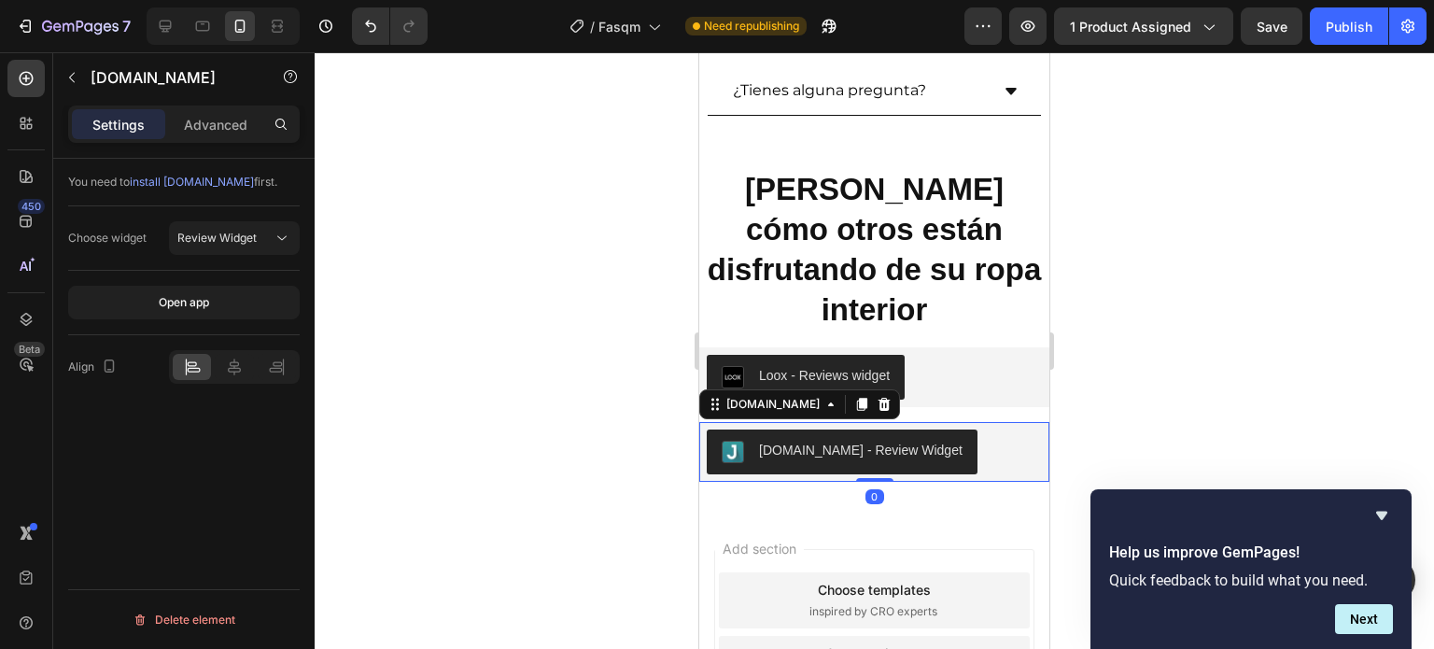
click at [878, 398] on icon at bounding box center [884, 404] width 12 height 13
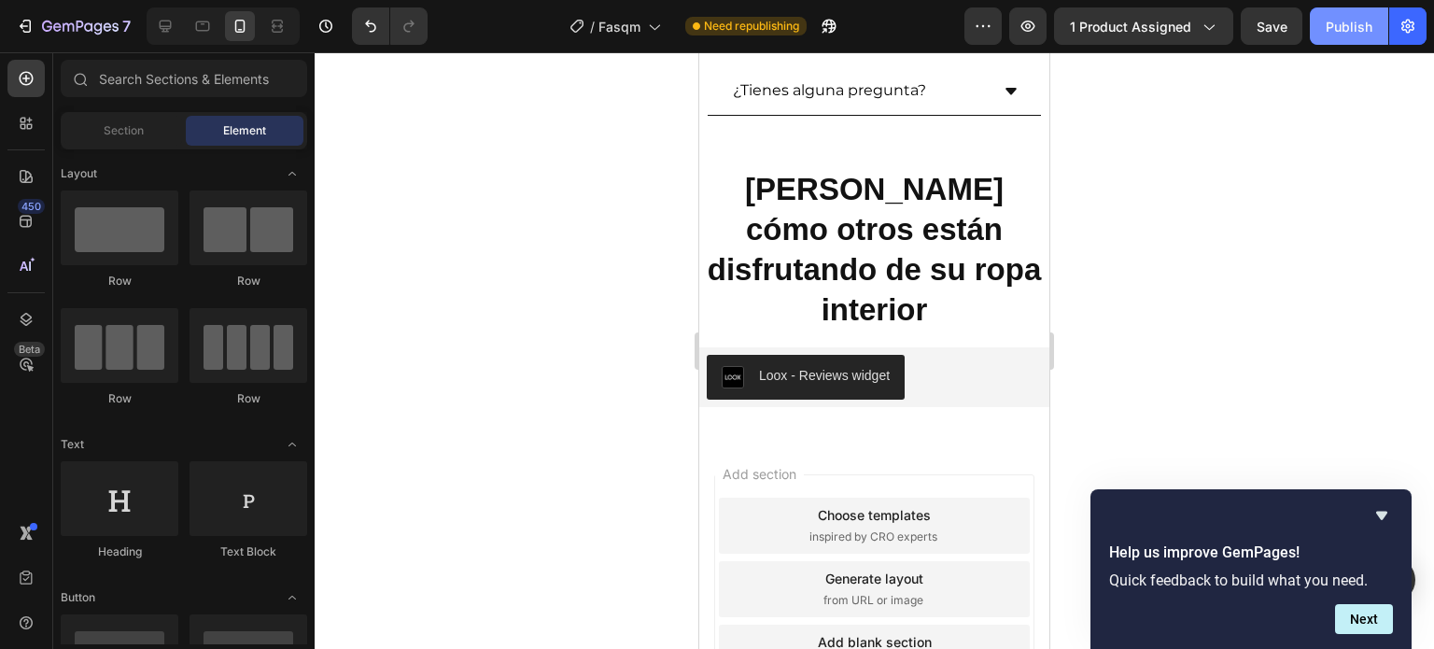
click at [1361, 29] on div "Publish" at bounding box center [1348, 27] width 47 height 20
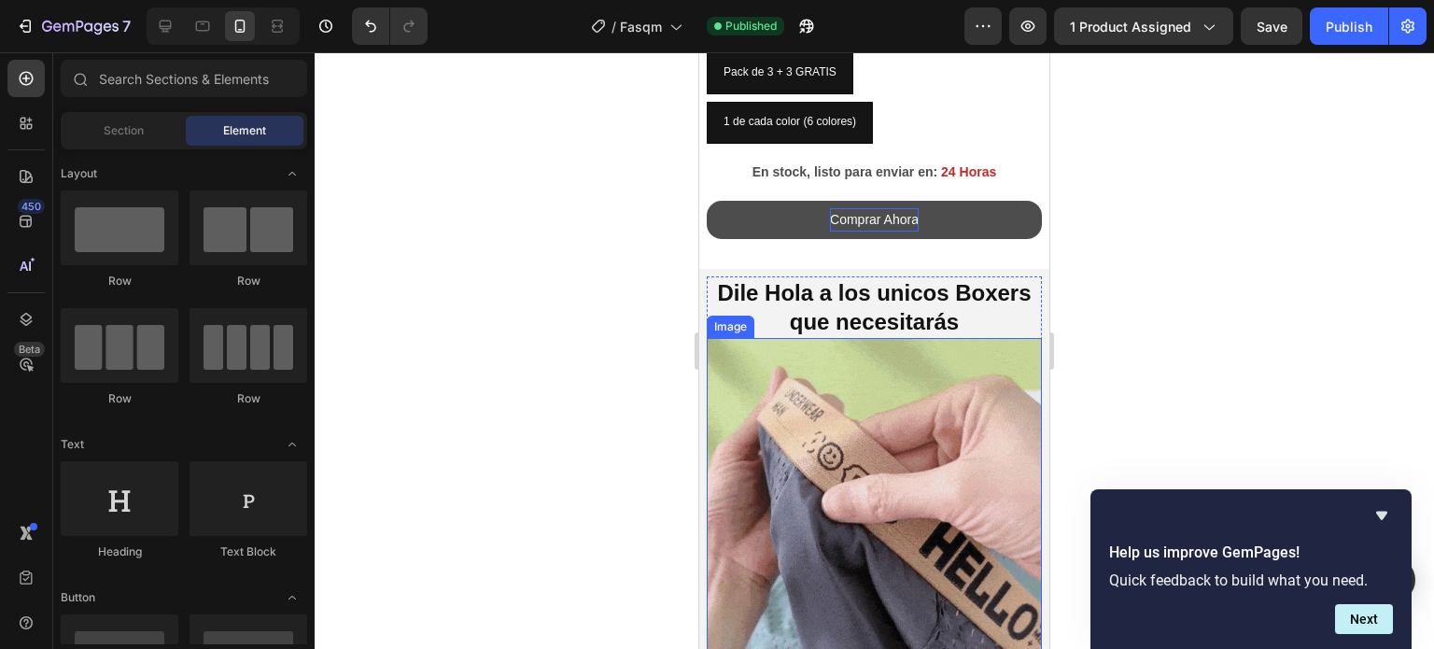
scroll to position [828, 0]
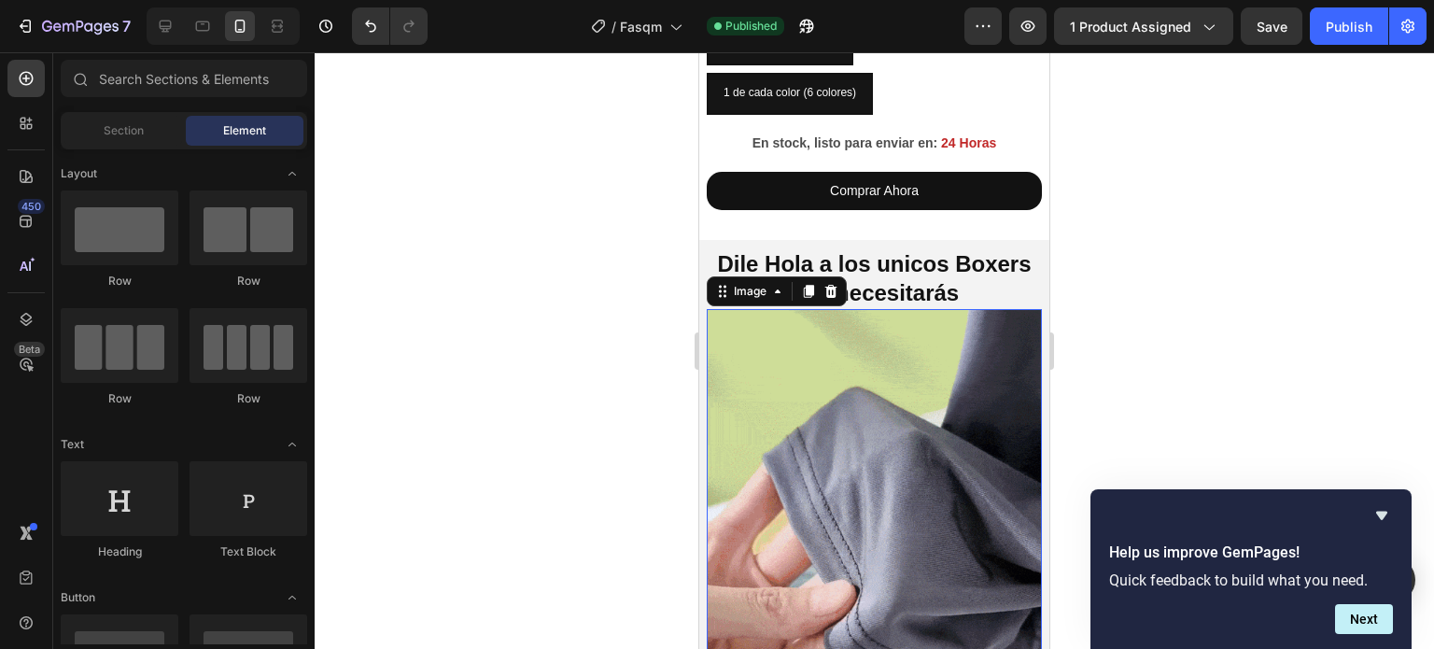
click at [902, 409] on img at bounding box center [874, 532] width 335 height 447
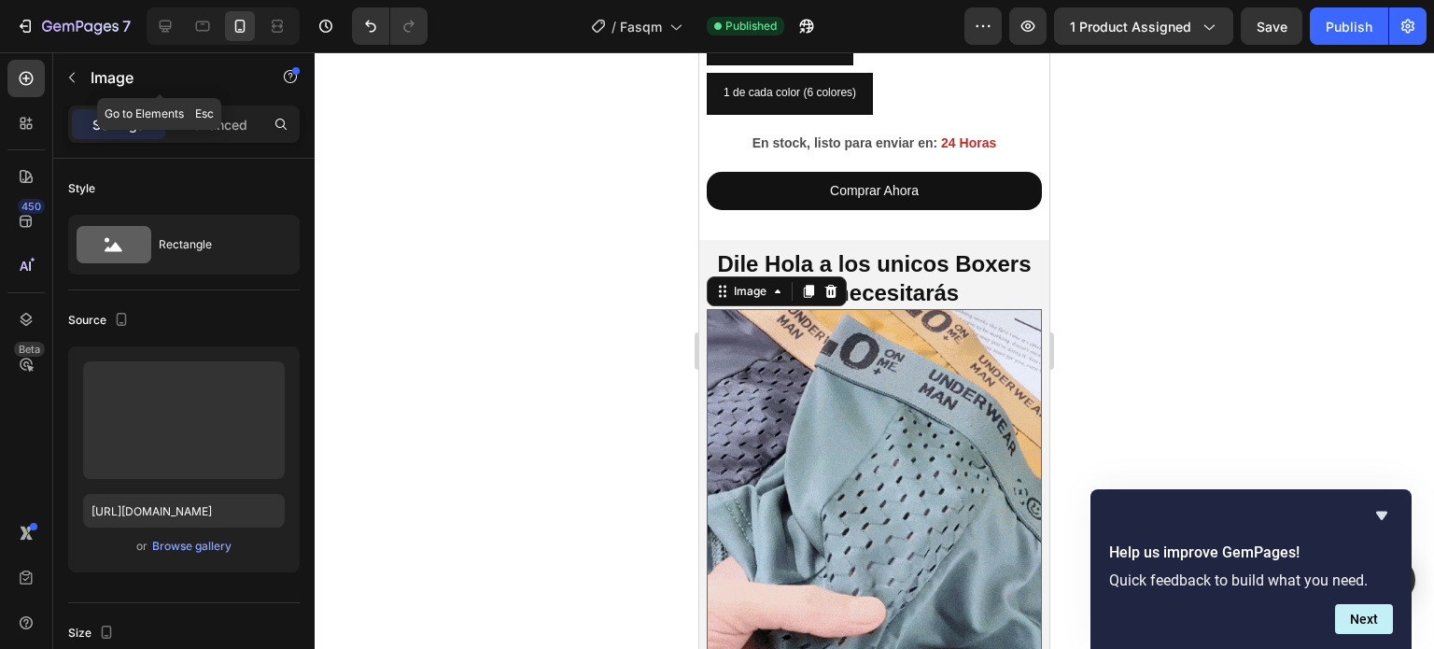
click at [58, 85] on button "button" at bounding box center [72, 78] width 30 height 30
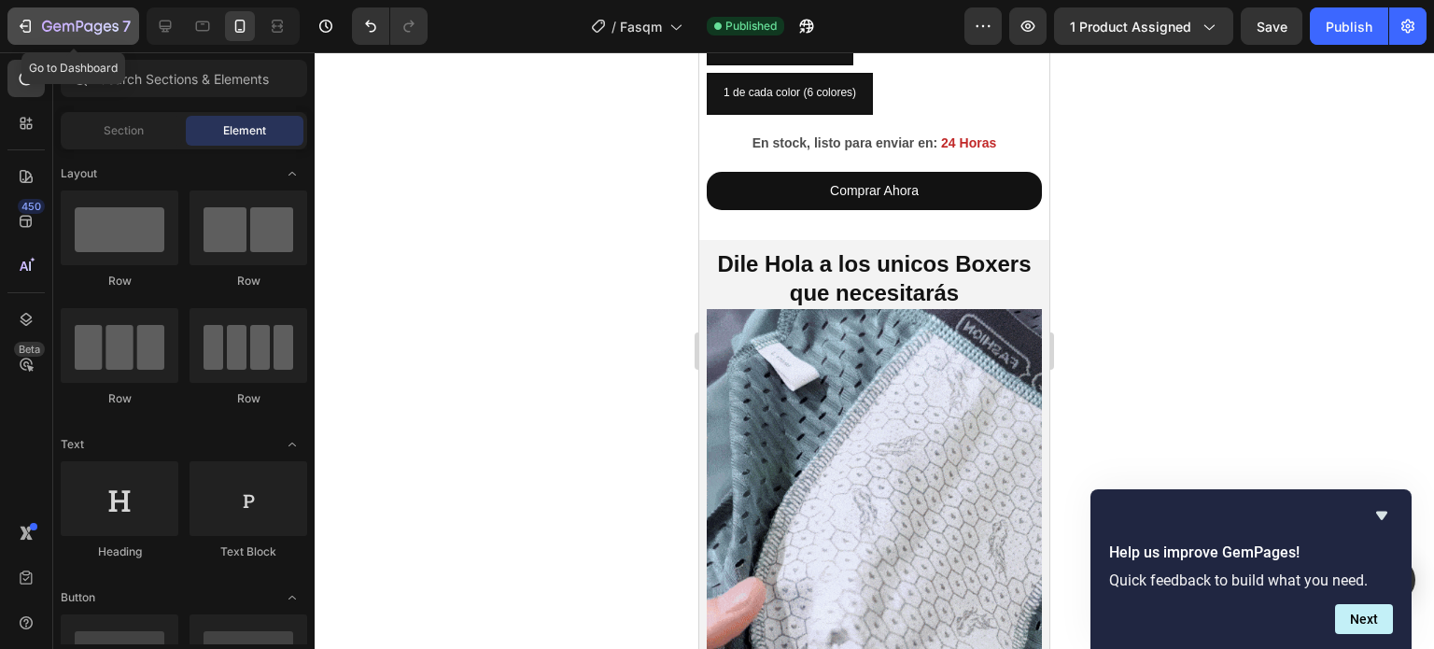
click at [17, 29] on icon "button" at bounding box center [25, 26] width 19 height 19
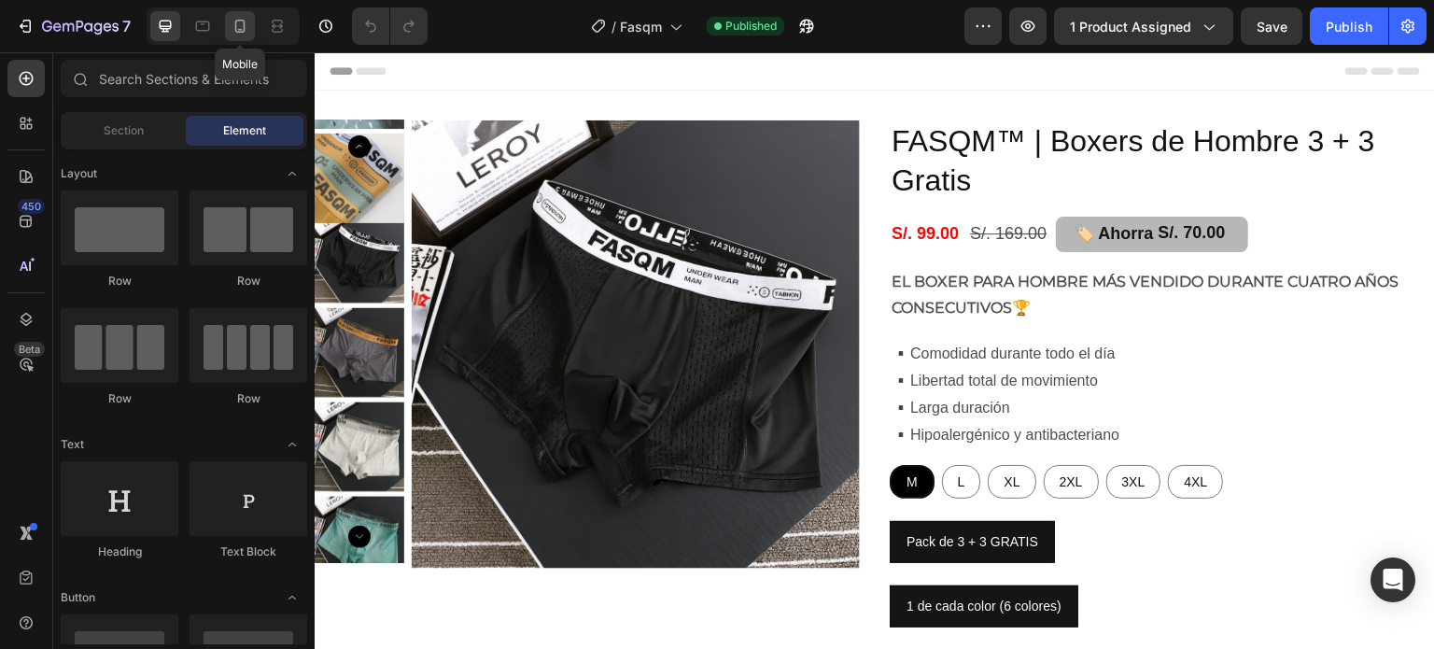
click at [239, 25] on icon at bounding box center [240, 26] width 19 height 19
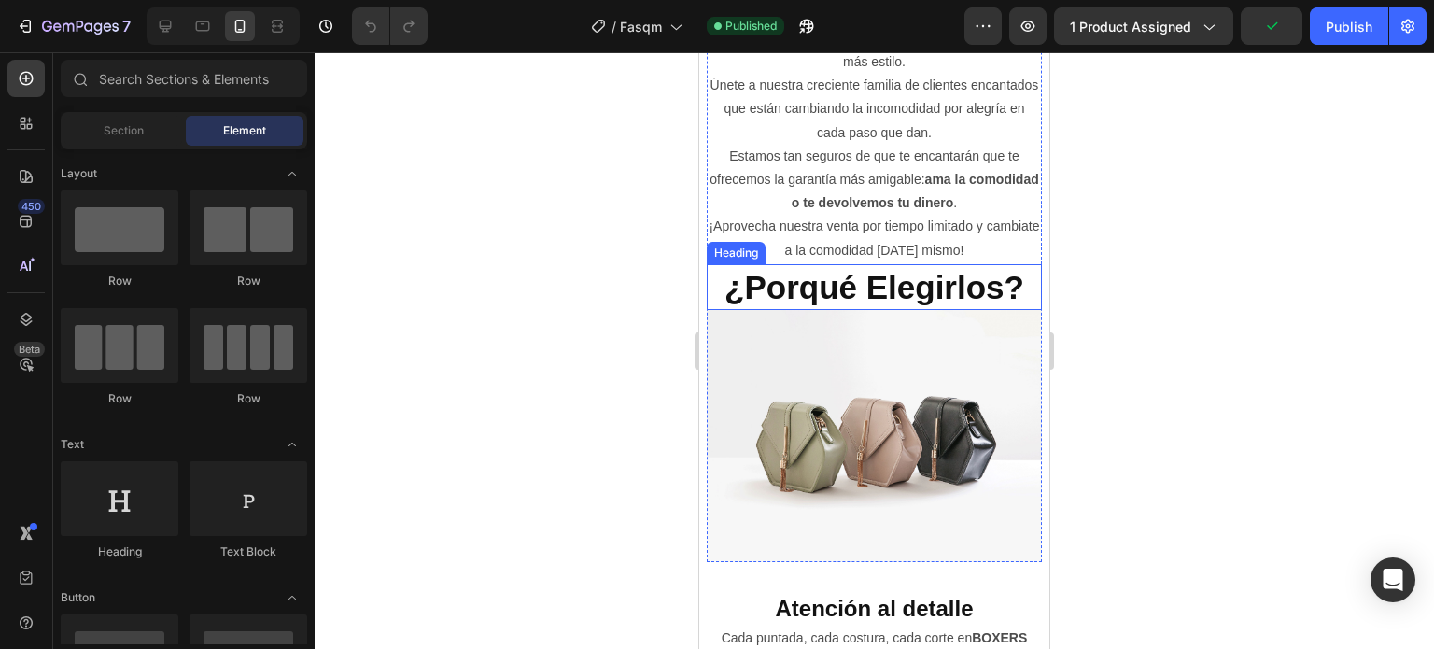
scroll to position [2334, 0]
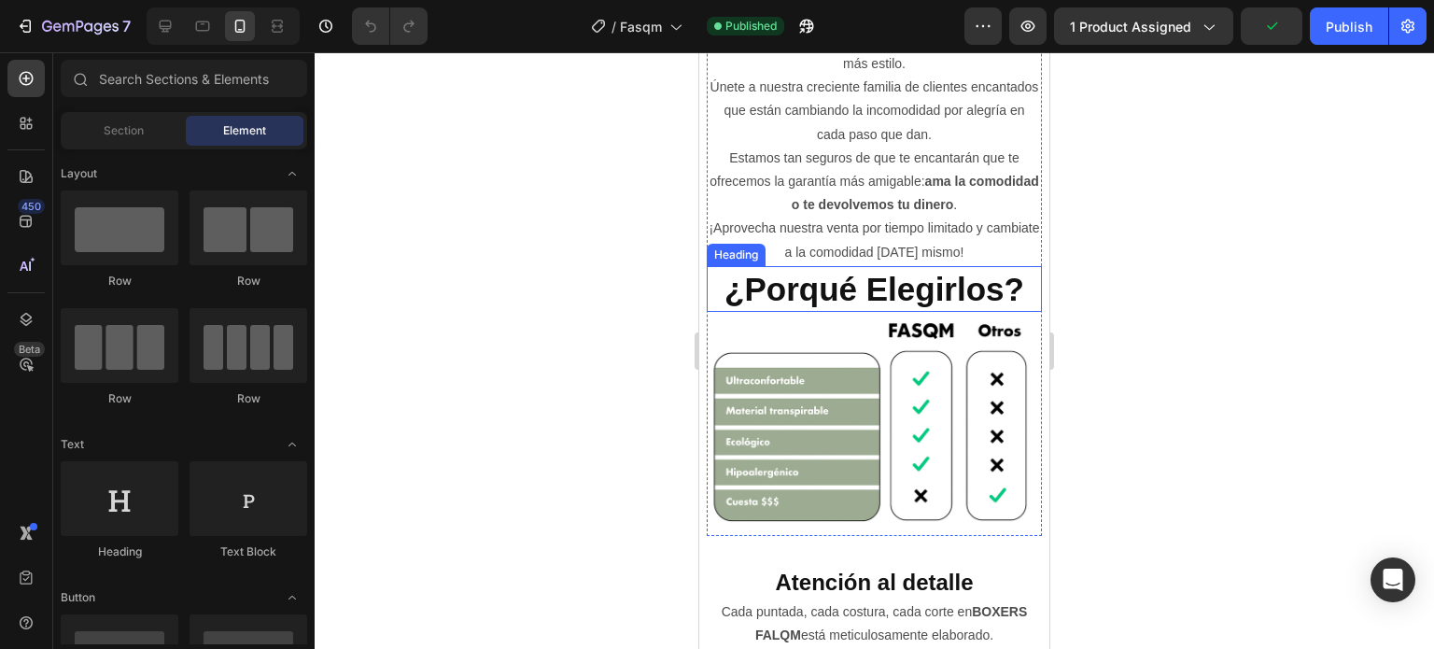
click at [793, 300] on h2 "¿Porqué Elegirlos?" at bounding box center [874, 289] width 335 height 47
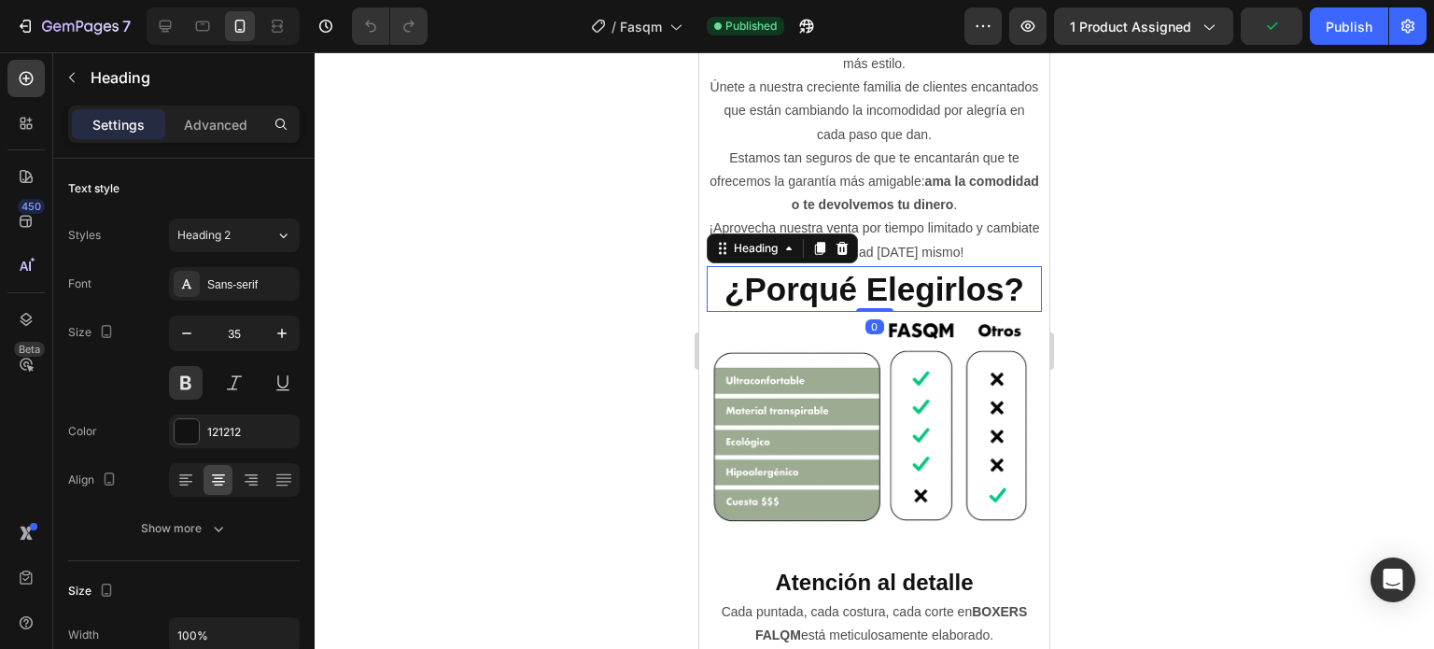
click at [793, 300] on h2 "¿Porqué Elegirlos?" at bounding box center [874, 289] width 335 height 47
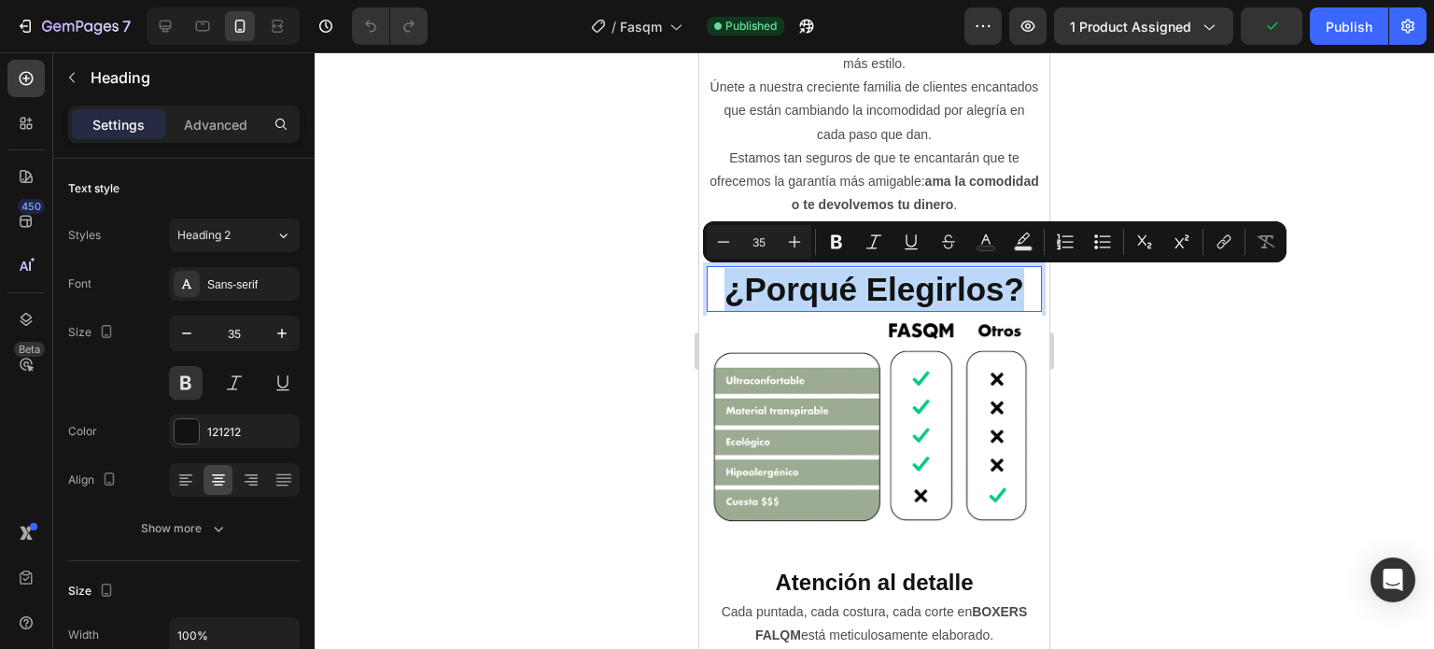
click at [793, 300] on p "¿Porqué Elegirlos?" at bounding box center [873, 289] width 331 height 43
click at [795, 294] on p "¿Porqué Elegirlos?" at bounding box center [873, 289] width 331 height 43
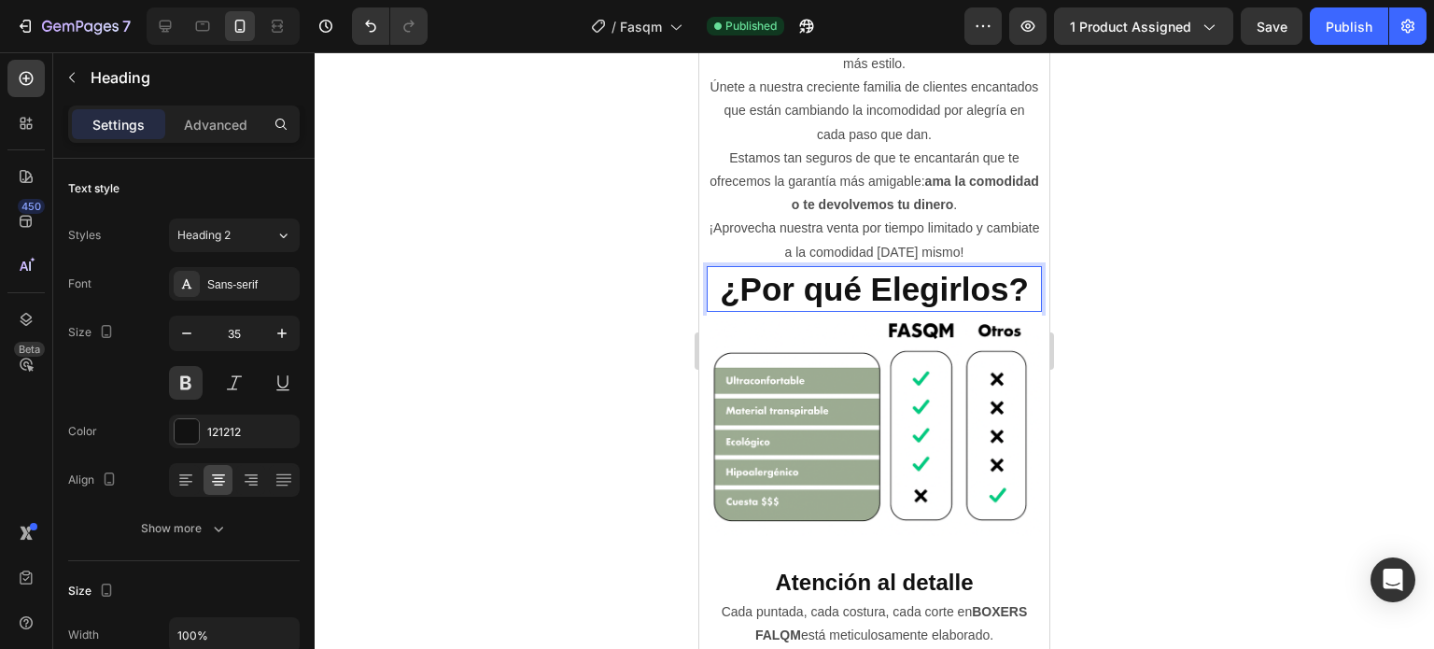
click at [1148, 334] on div at bounding box center [874, 350] width 1119 height 596
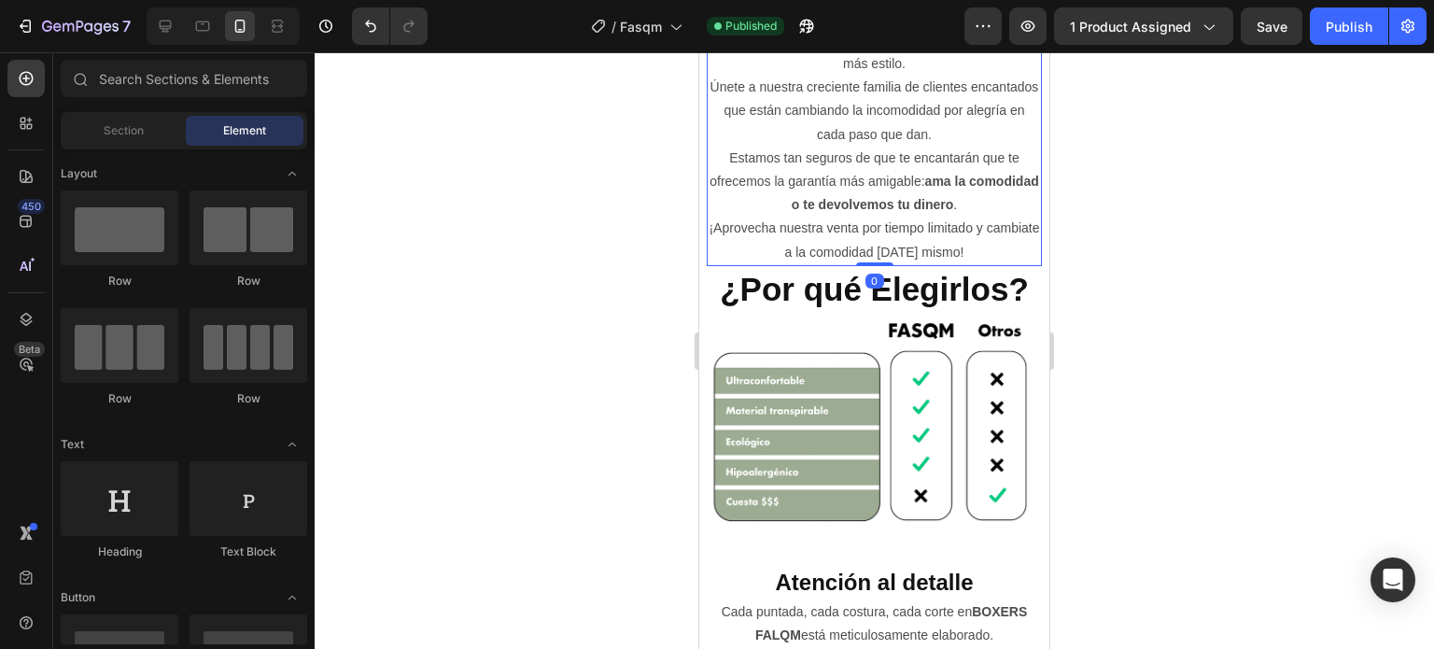
click at [993, 256] on p "¡Aprovecha nuestra venta por tiempo limitado y cambiate a la comodidad [DATE] m…" at bounding box center [873, 240] width 331 height 47
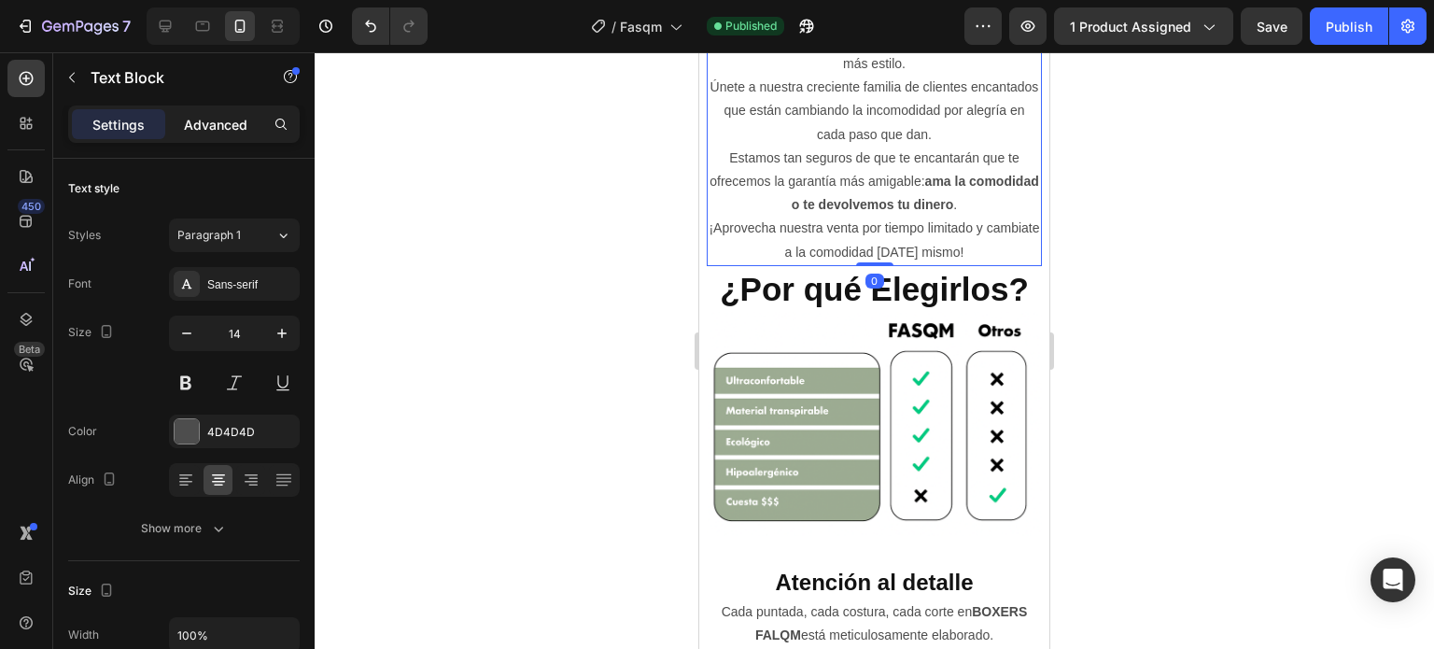
click at [220, 119] on p "Advanced" at bounding box center [215, 125] width 63 height 20
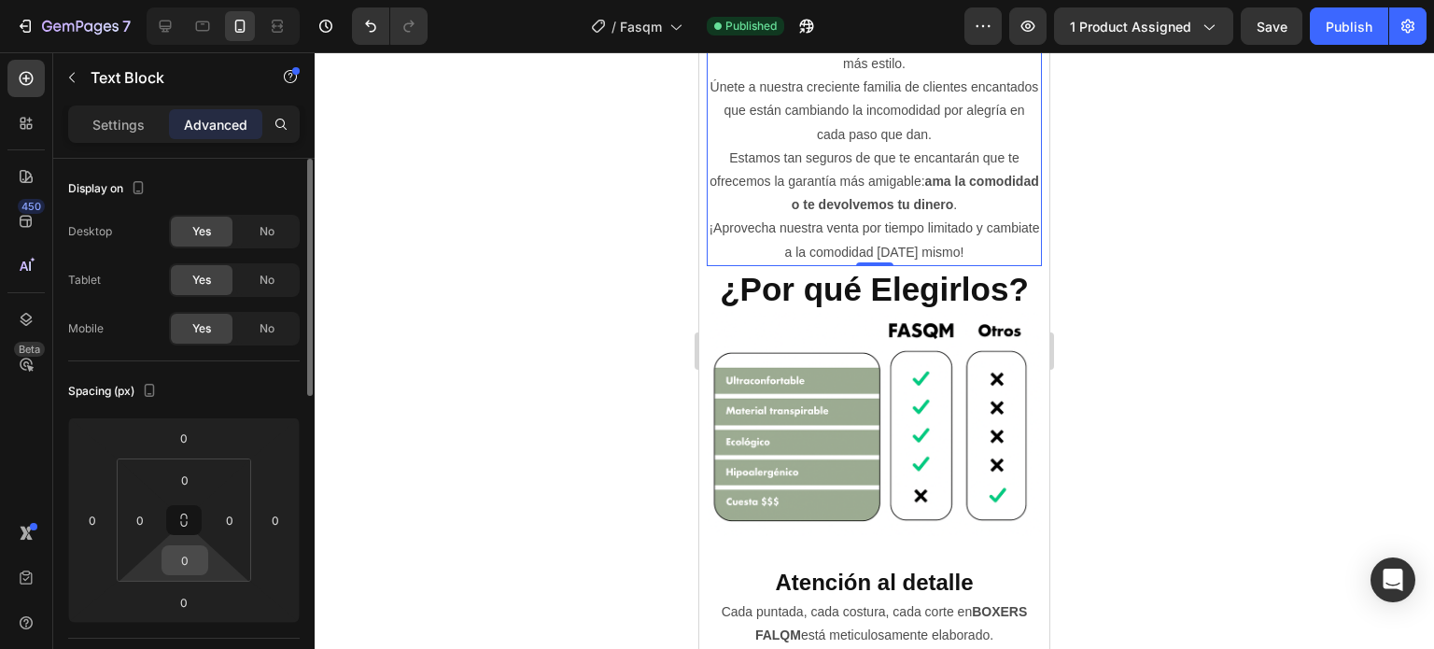
click at [179, 564] on input "0" at bounding box center [184, 560] width 37 height 28
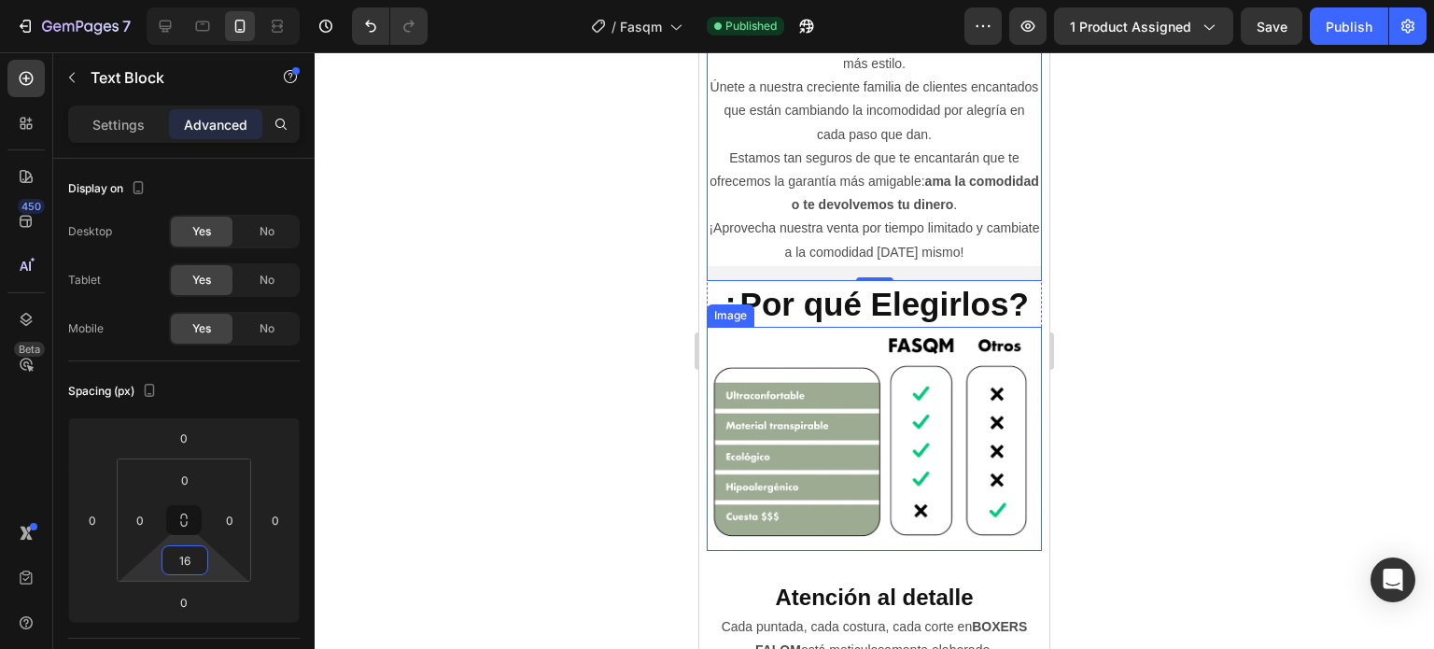
type input "16"
click at [1173, 315] on div at bounding box center [874, 350] width 1119 height 596
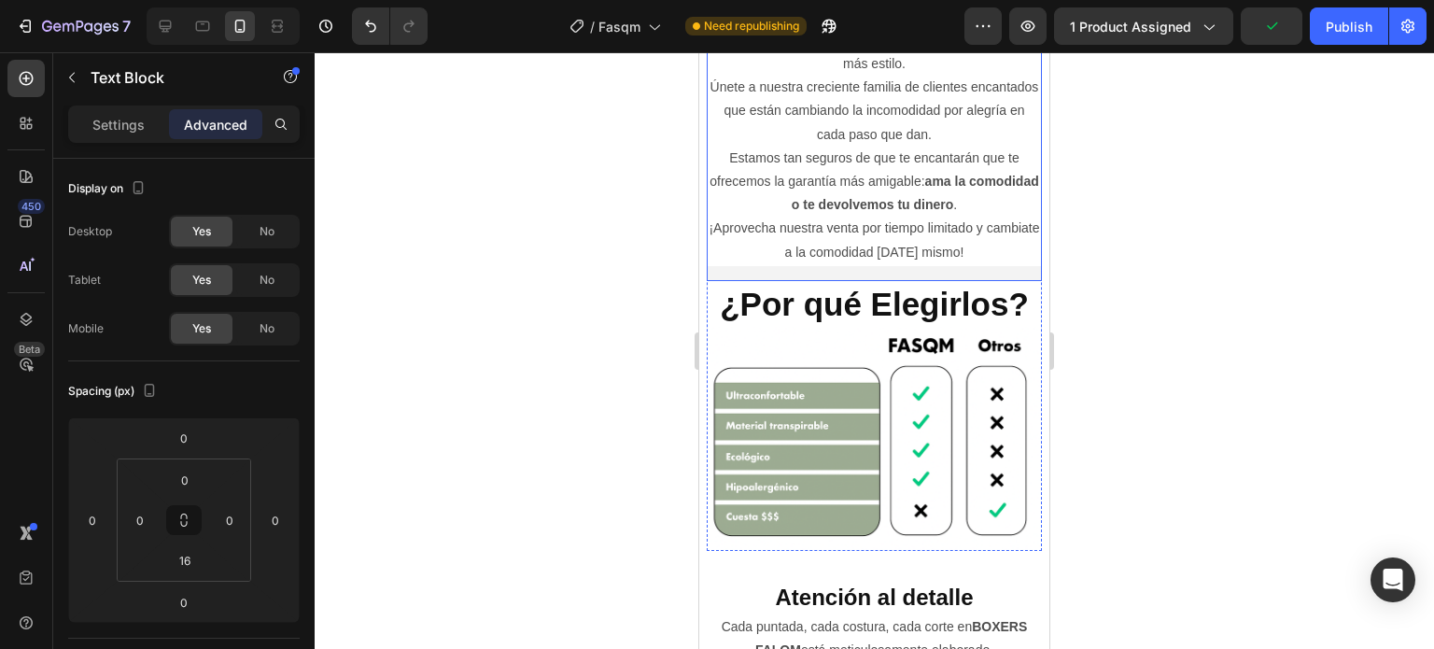
click at [977, 272] on div "Para quienes juegan duro y exigen lo mejor, FASQM™ responde. Eleva tu nivel aho…" at bounding box center [874, 107] width 335 height 348
click at [1161, 267] on div at bounding box center [874, 350] width 1119 height 596
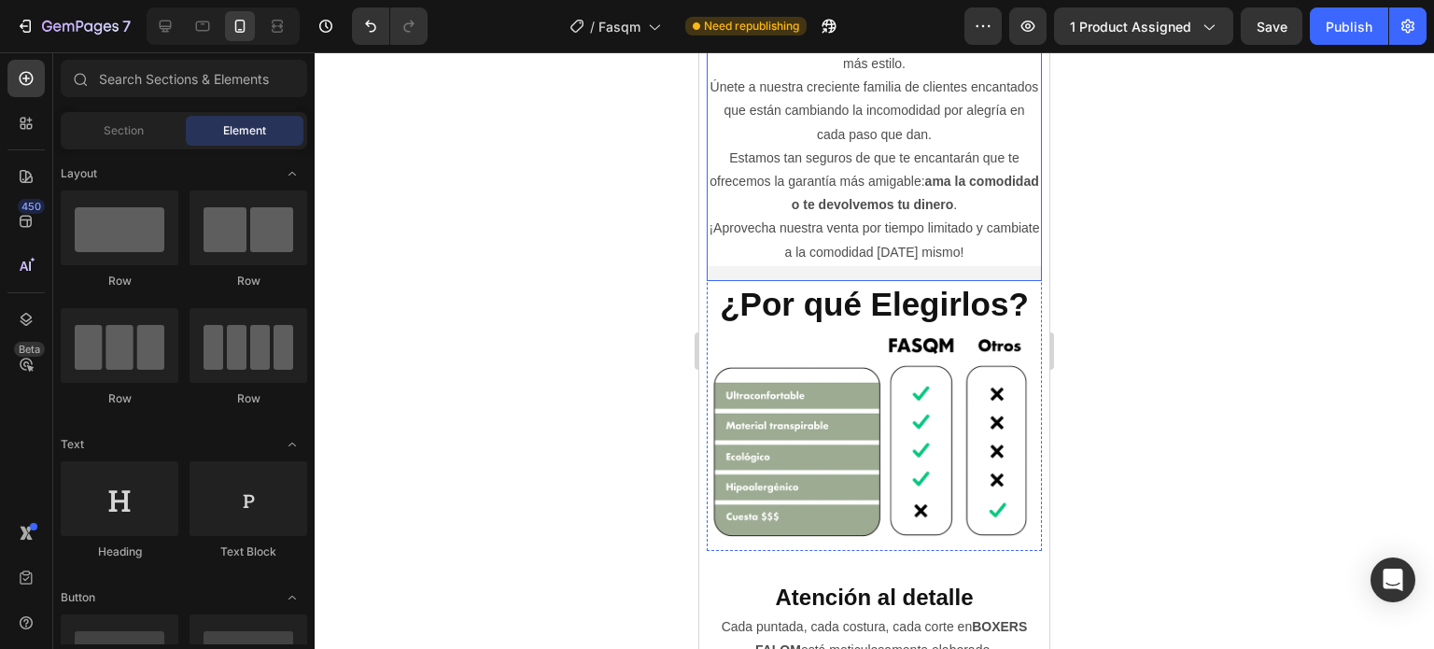
click at [994, 258] on p "¡Aprovecha nuestra venta por tiempo limitado y cambiate a la comodidad [DATE] m…" at bounding box center [873, 240] width 331 height 47
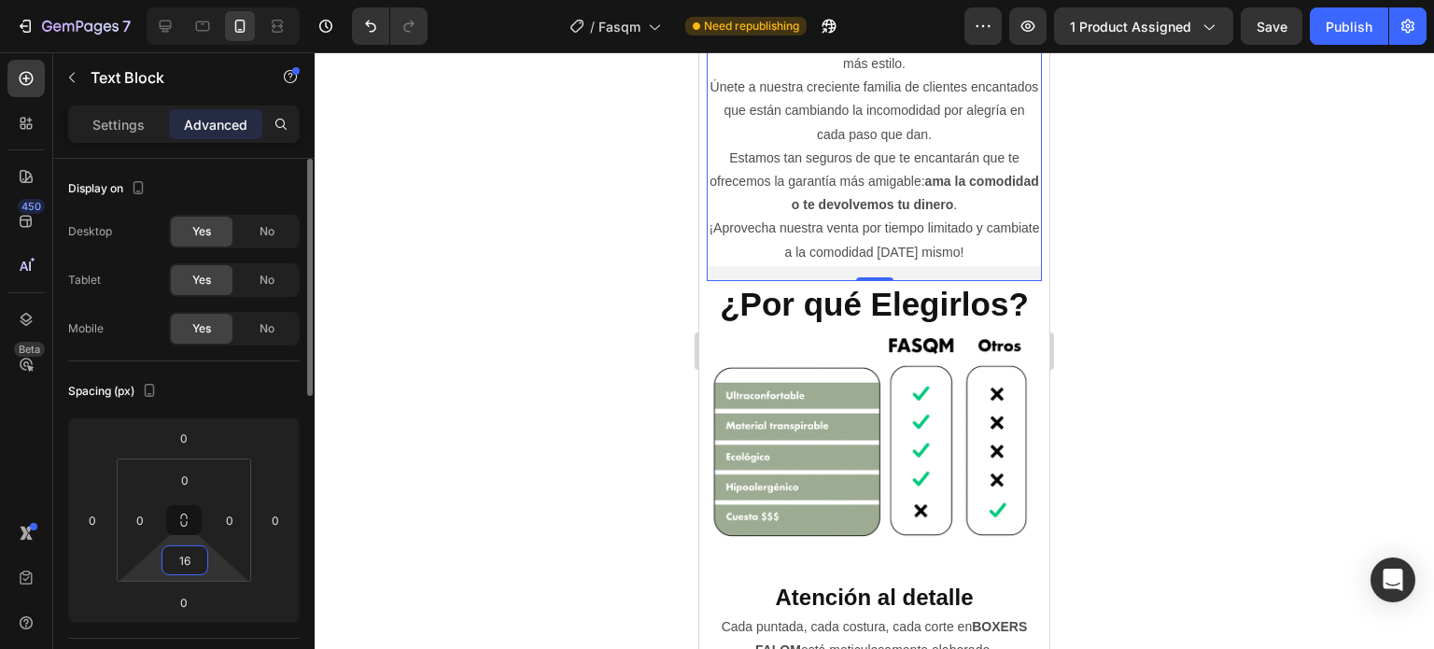
click at [176, 564] on input "16" at bounding box center [184, 560] width 37 height 28
type input "0"
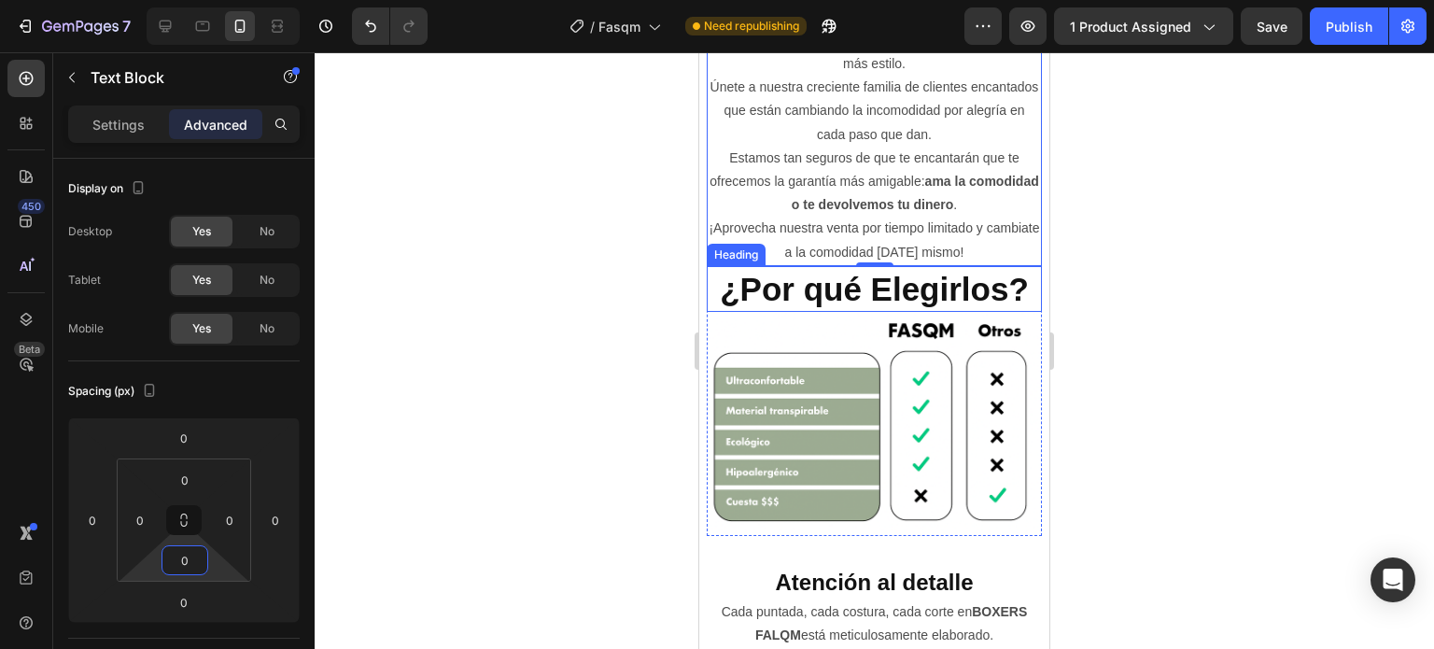
click at [882, 293] on p "¿Por qué Elegirlos?" at bounding box center [873, 289] width 331 height 43
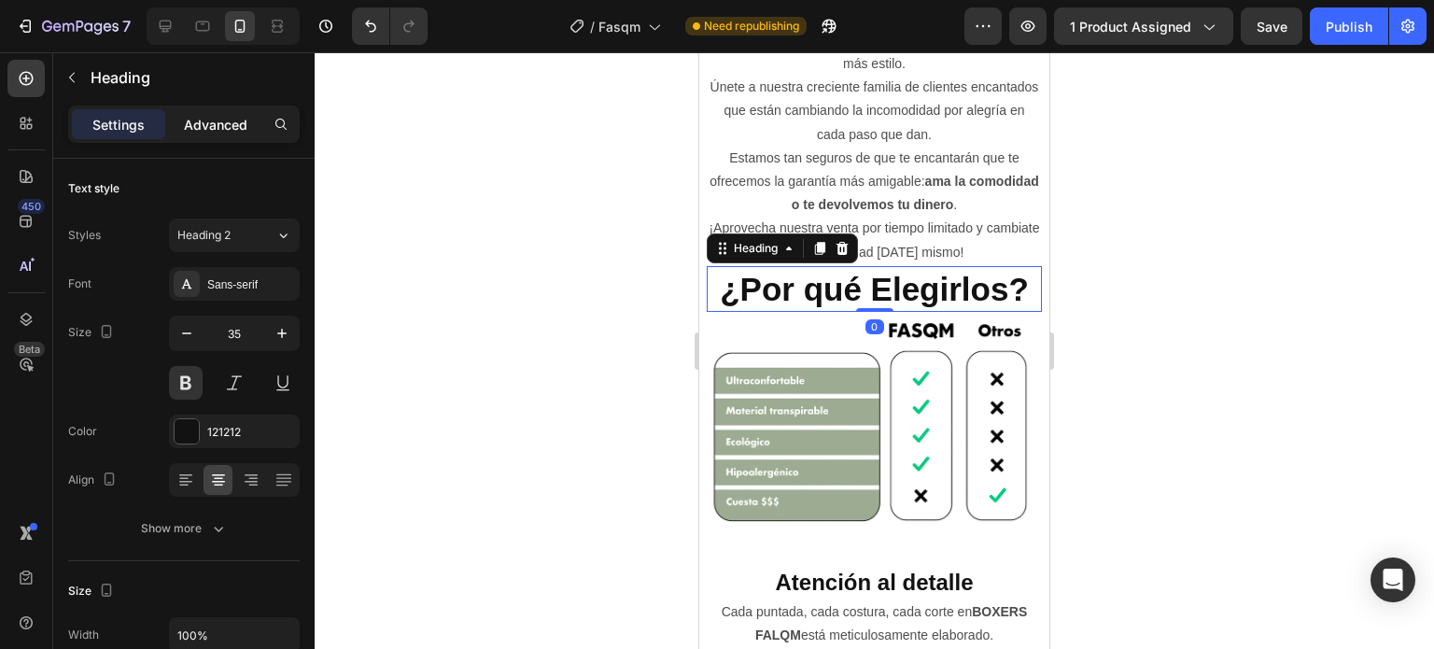
click at [218, 130] on p "Advanced" at bounding box center [215, 125] width 63 height 20
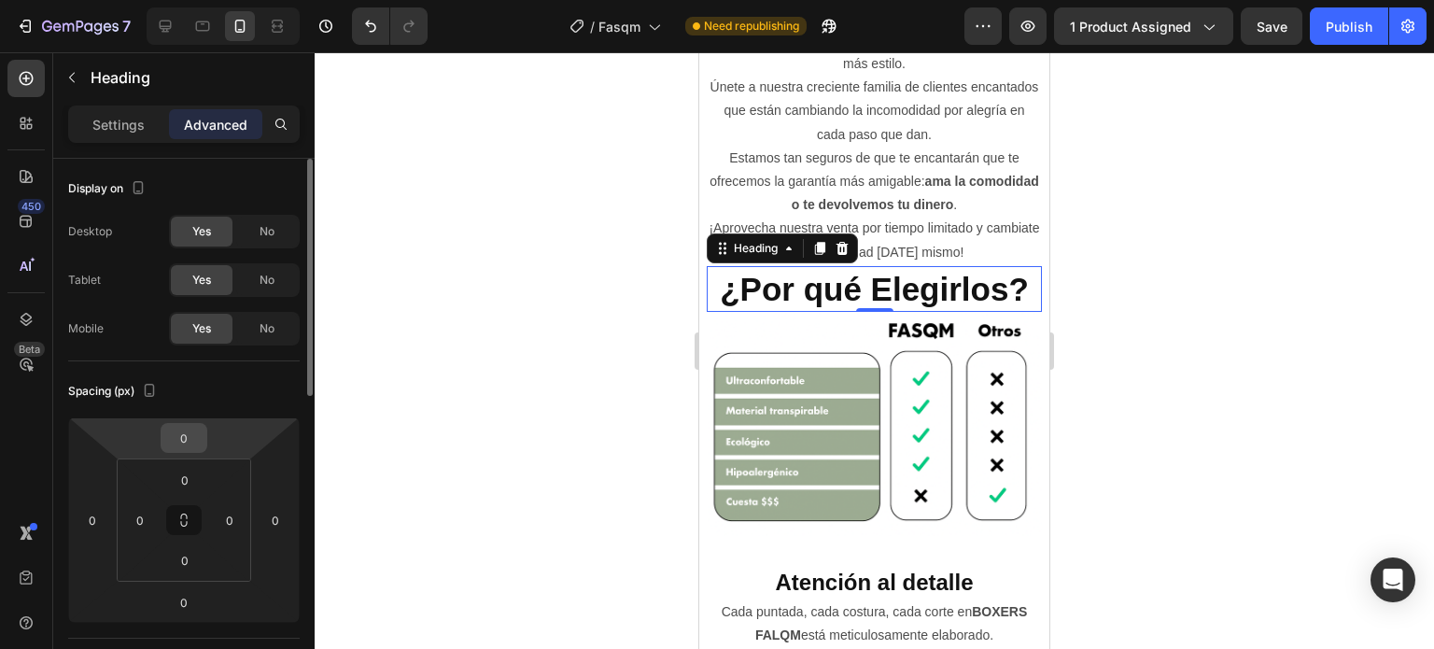
click at [179, 435] on input "0" at bounding box center [183, 438] width 37 height 28
type input "16"
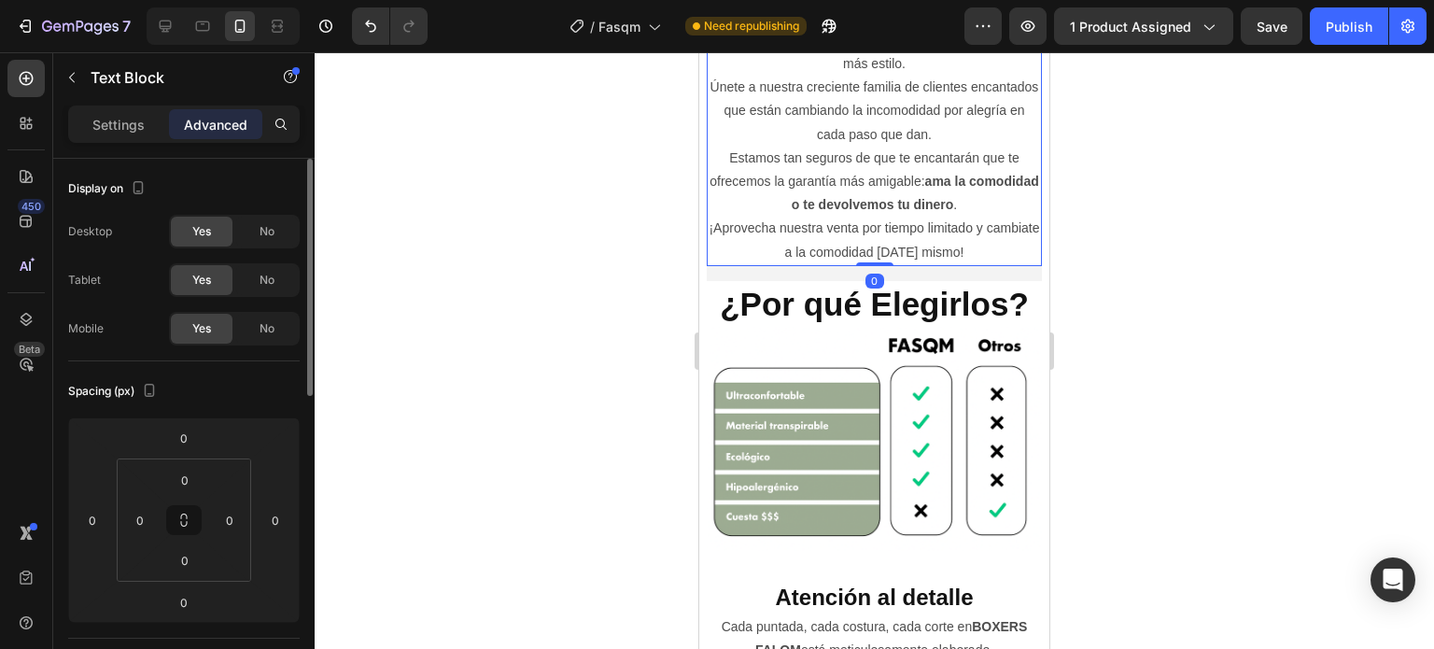
click at [1018, 259] on p "¡Aprovecha nuestra venta por tiempo limitado y cambiate a la comodidad [DATE] m…" at bounding box center [873, 240] width 331 height 47
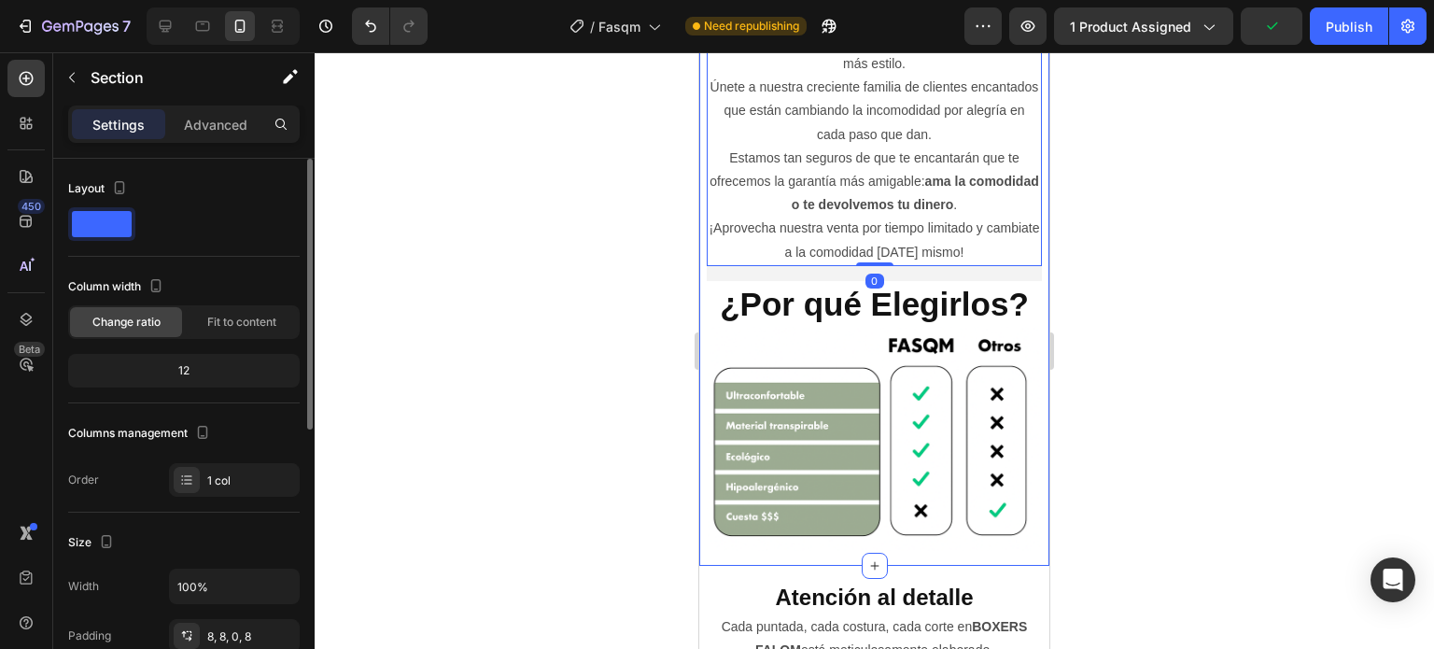
click at [1033, 264] on div "Para quienes juegan duro y exigen lo mejor, FASQM™ responde. Eleva tu nivel aho…" at bounding box center [874, 245] width 350 height 640
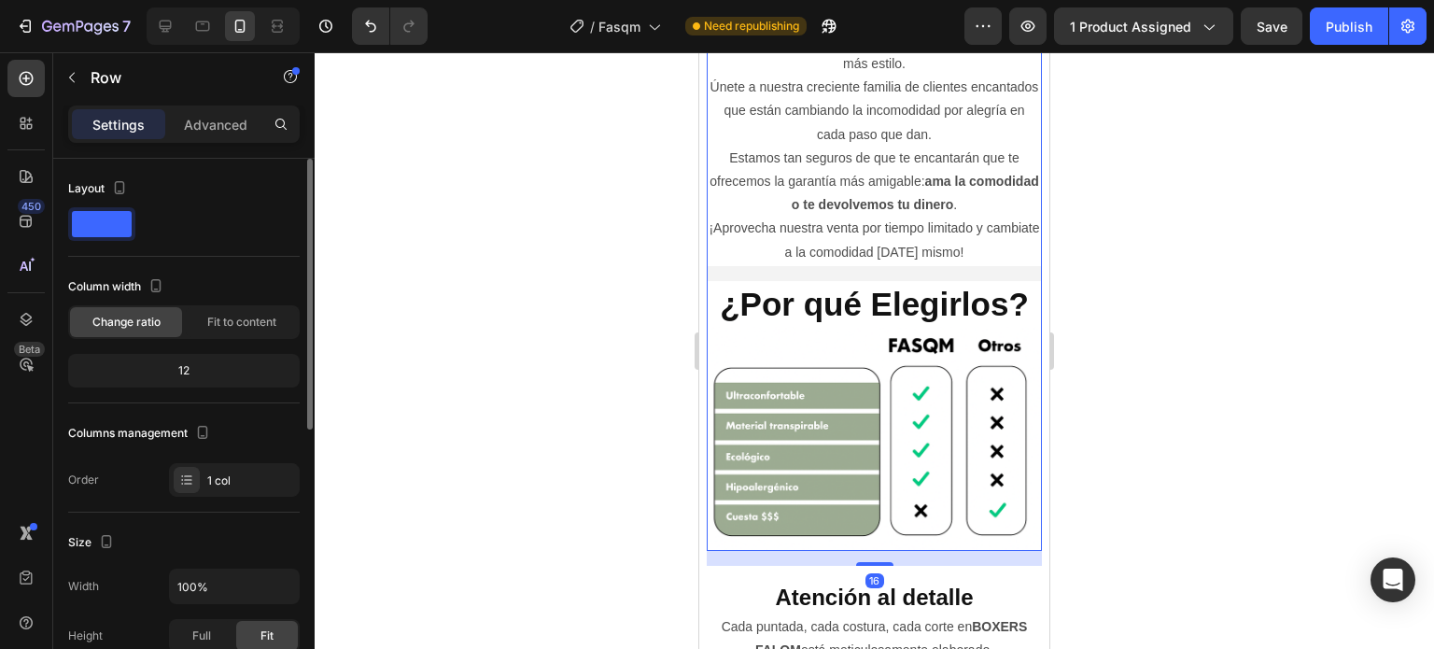
click at [1014, 275] on div "Para quienes juegan duro y exigen lo mejor, FASQM™ responde. Eleva tu nivel aho…" at bounding box center [874, 242] width 335 height 618
click at [1008, 274] on div "Para quienes juegan duro y exigen lo mejor, FASQM™ responde. Eleva tu nivel aho…" at bounding box center [874, 242] width 335 height 618
click at [1154, 280] on div at bounding box center [874, 350] width 1119 height 596
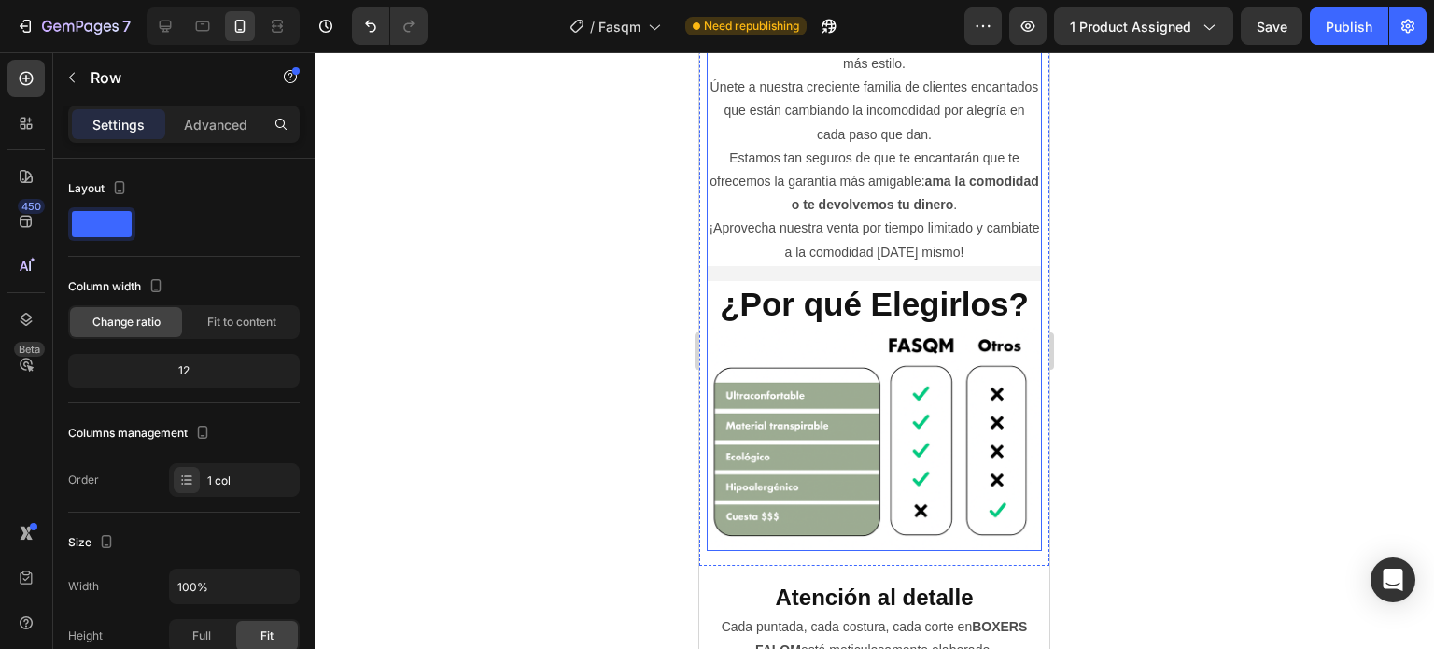
click at [973, 274] on div "Para quienes juegan duro y exigen lo mejor, FASQM™ responde. Eleva tu nivel aho…" at bounding box center [874, 242] width 335 height 618
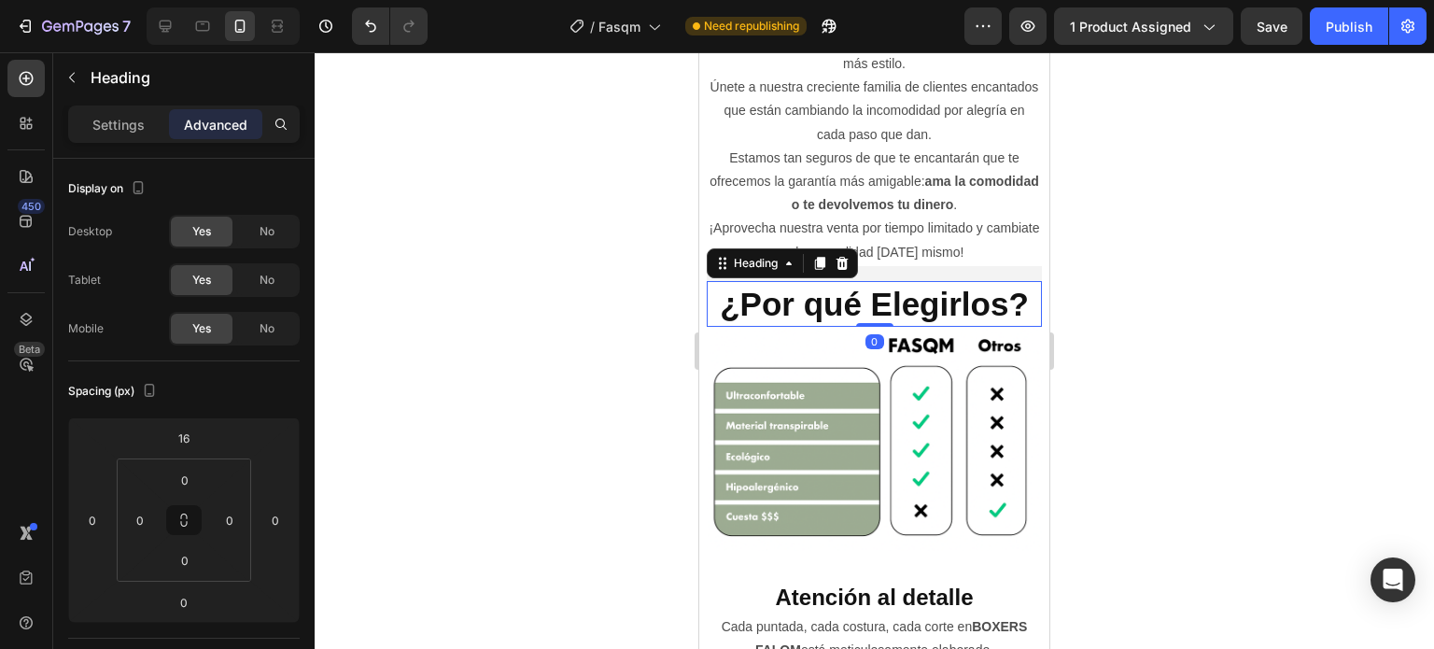
click at [992, 294] on p "¿Por qué Elegirlos?" at bounding box center [873, 304] width 331 height 43
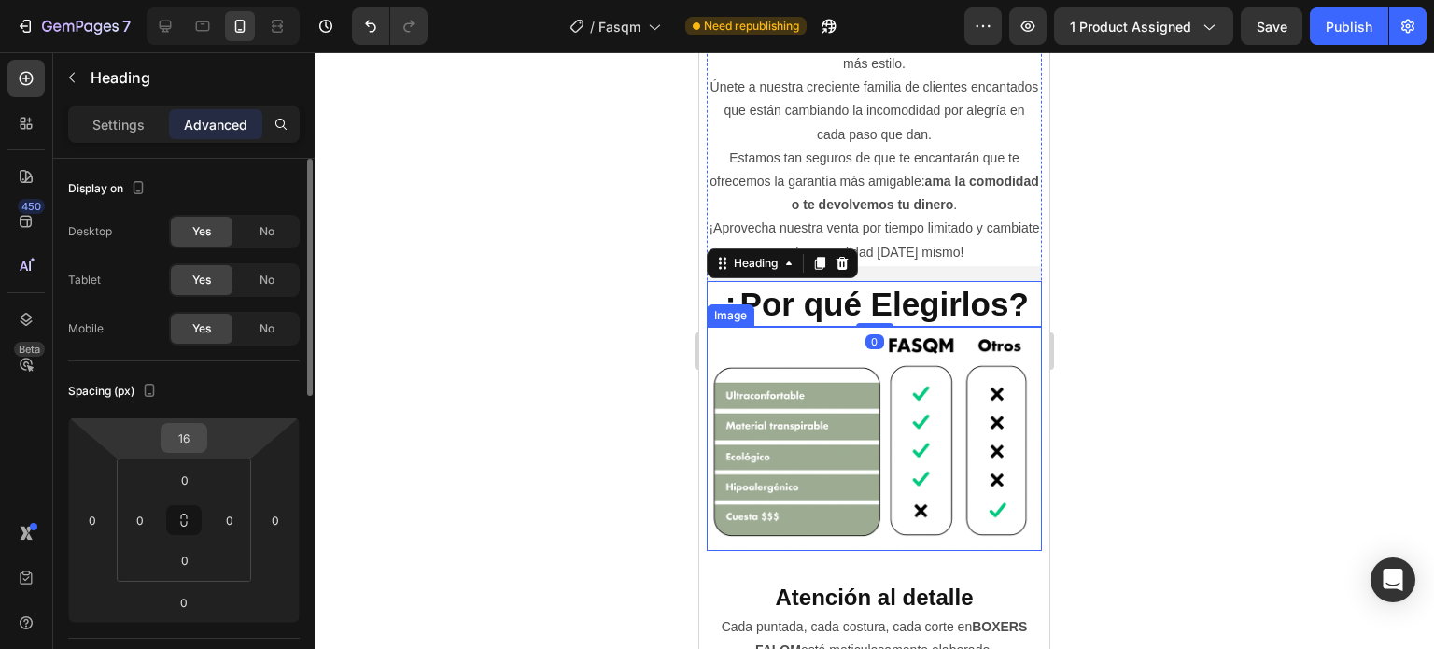
click at [195, 440] on input "16" at bounding box center [183, 438] width 37 height 28
type input "0"
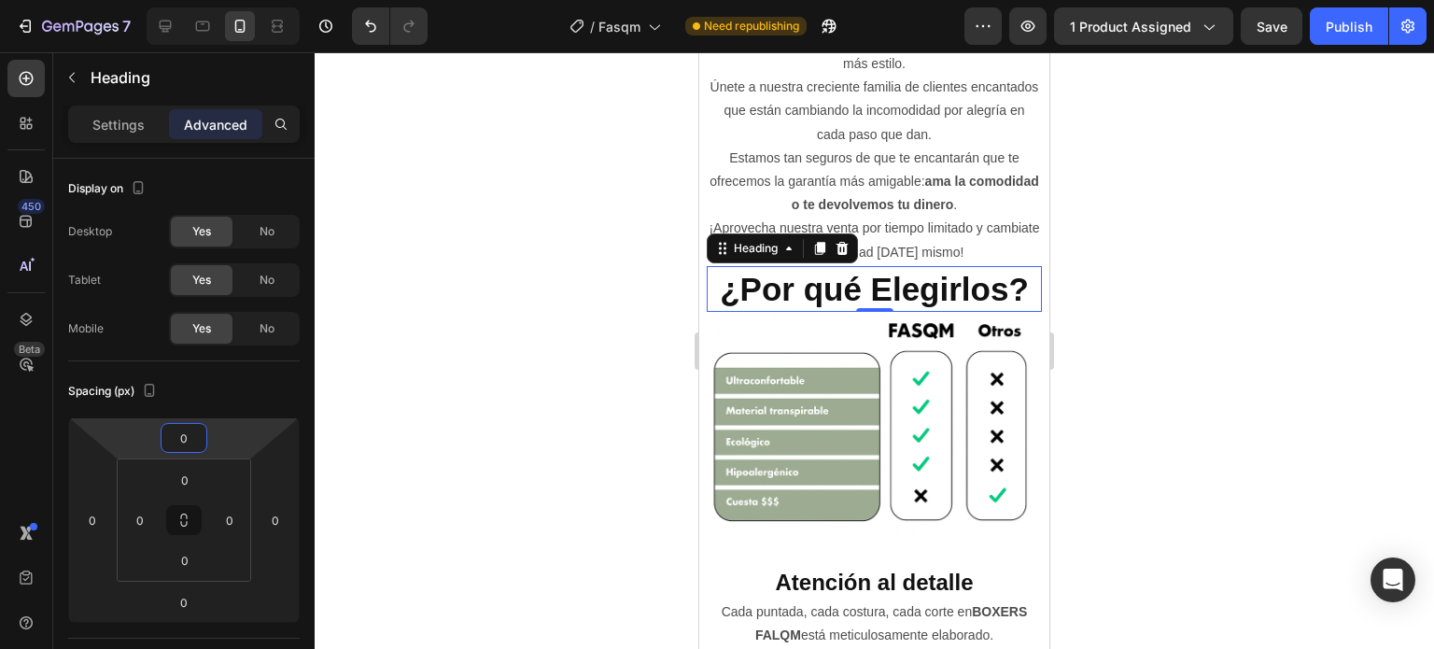
click at [1231, 284] on div at bounding box center [874, 350] width 1119 height 596
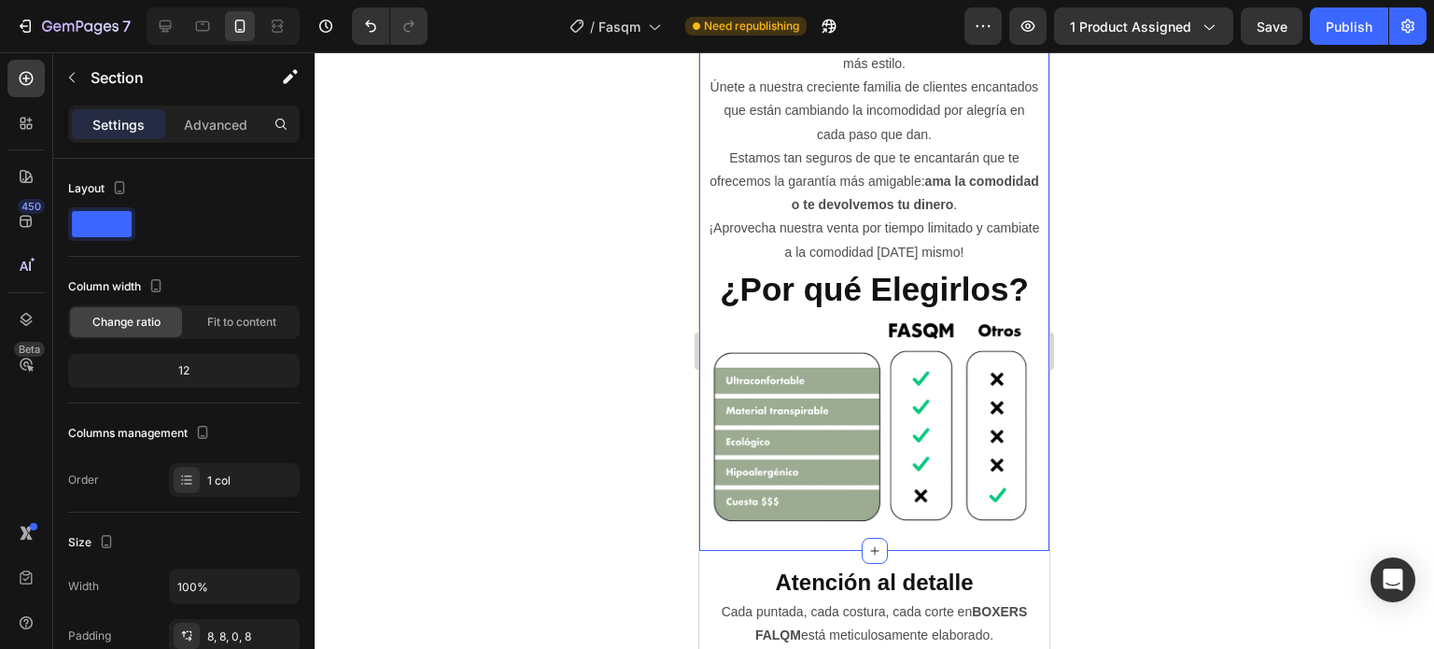
click at [1030, 265] on div "Para quienes juegan duro y exigen lo mejor, FASQM™ responde. Eleva tu nivel aho…" at bounding box center [874, 237] width 350 height 625
click at [217, 111] on div "Advanced" at bounding box center [215, 124] width 93 height 30
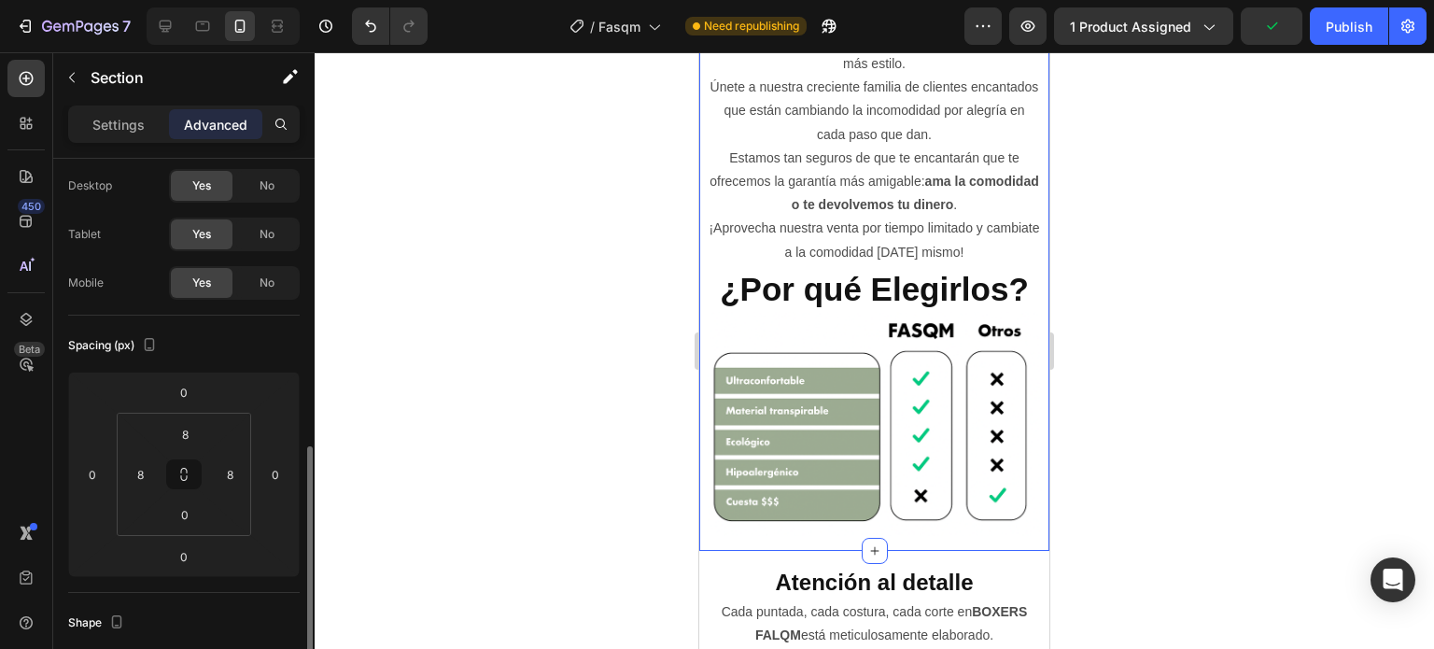
scroll to position [0, 0]
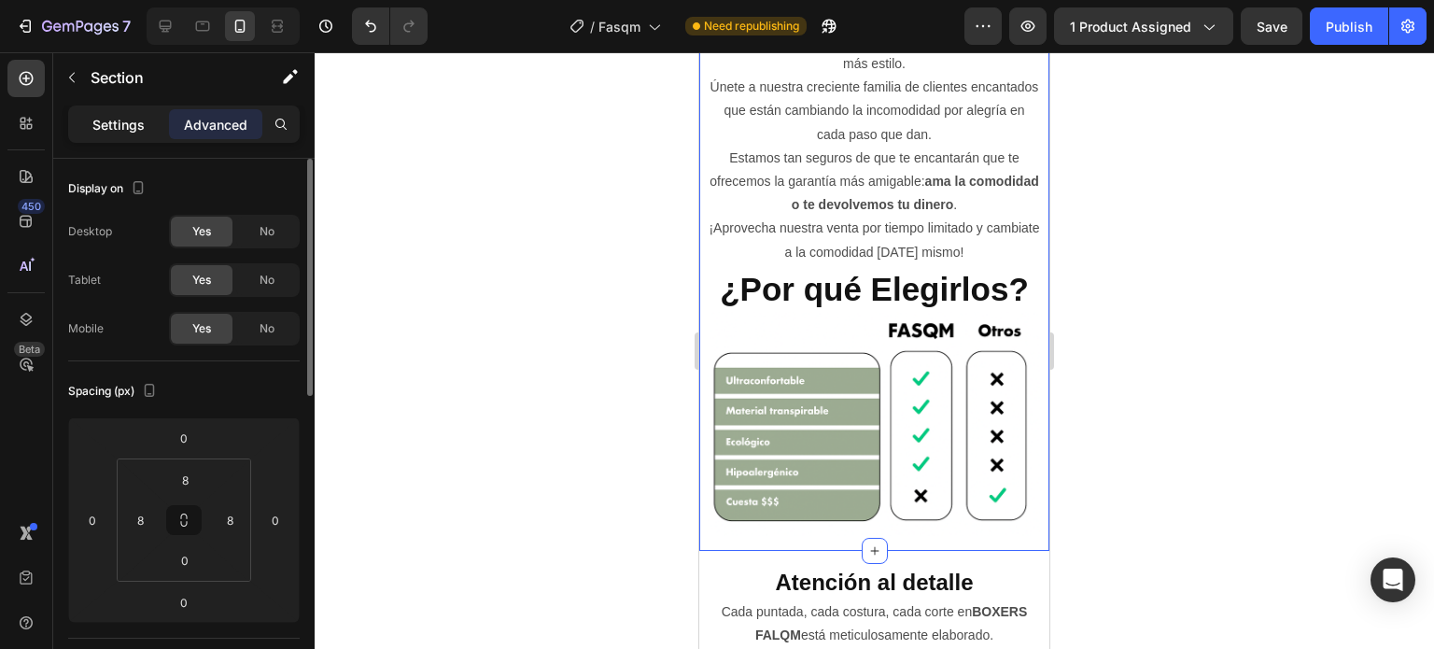
click at [133, 129] on p "Settings" at bounding box center [118, 125] width 52 height 20
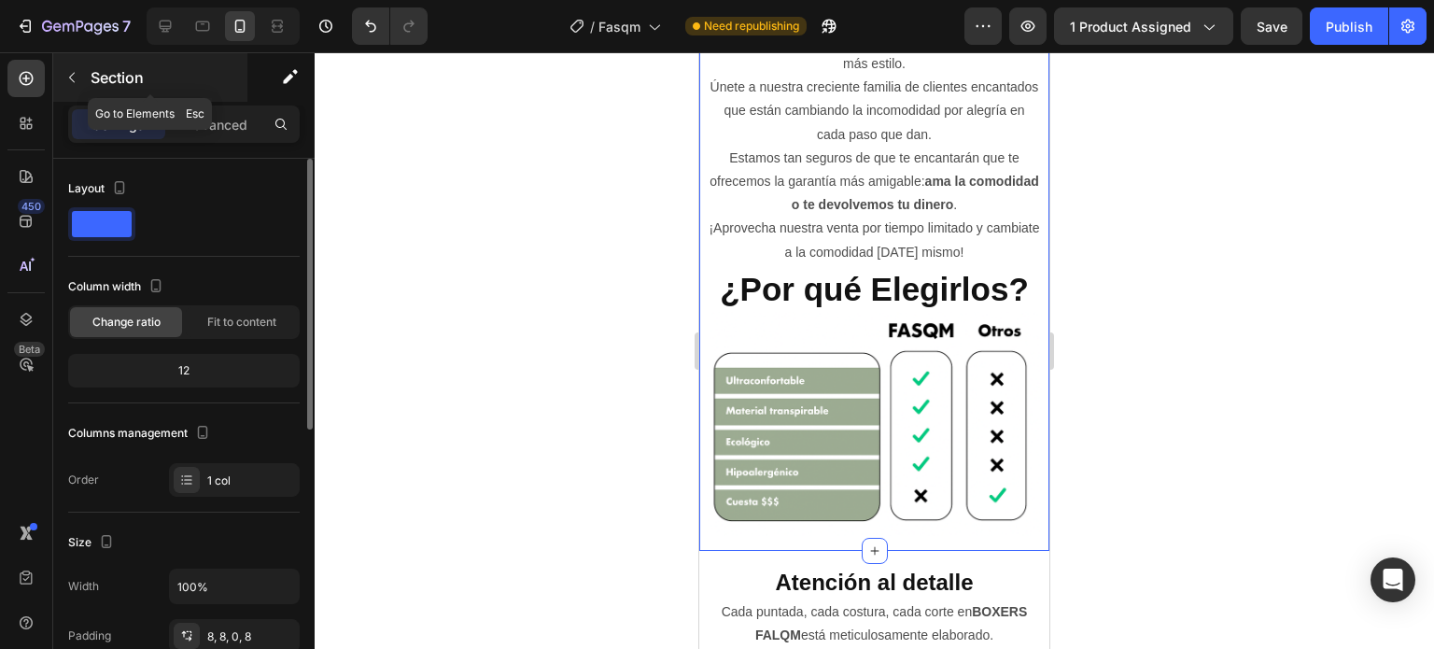
click at [87, 74] on div "Section" at bounding box center [150, 77] width 194 height 49
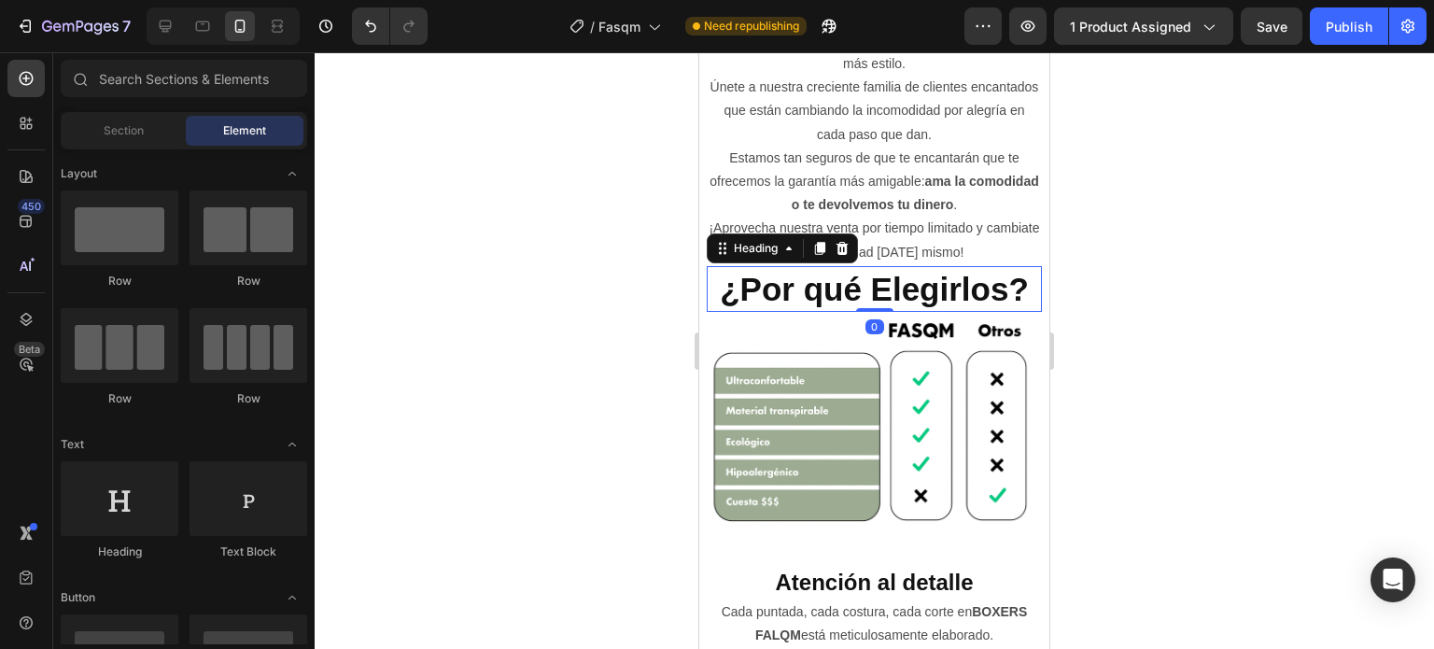
click at [989, 281] on p "¿Por qué Elegirlos?" at bounding box center [873, 289] width 331 height 43
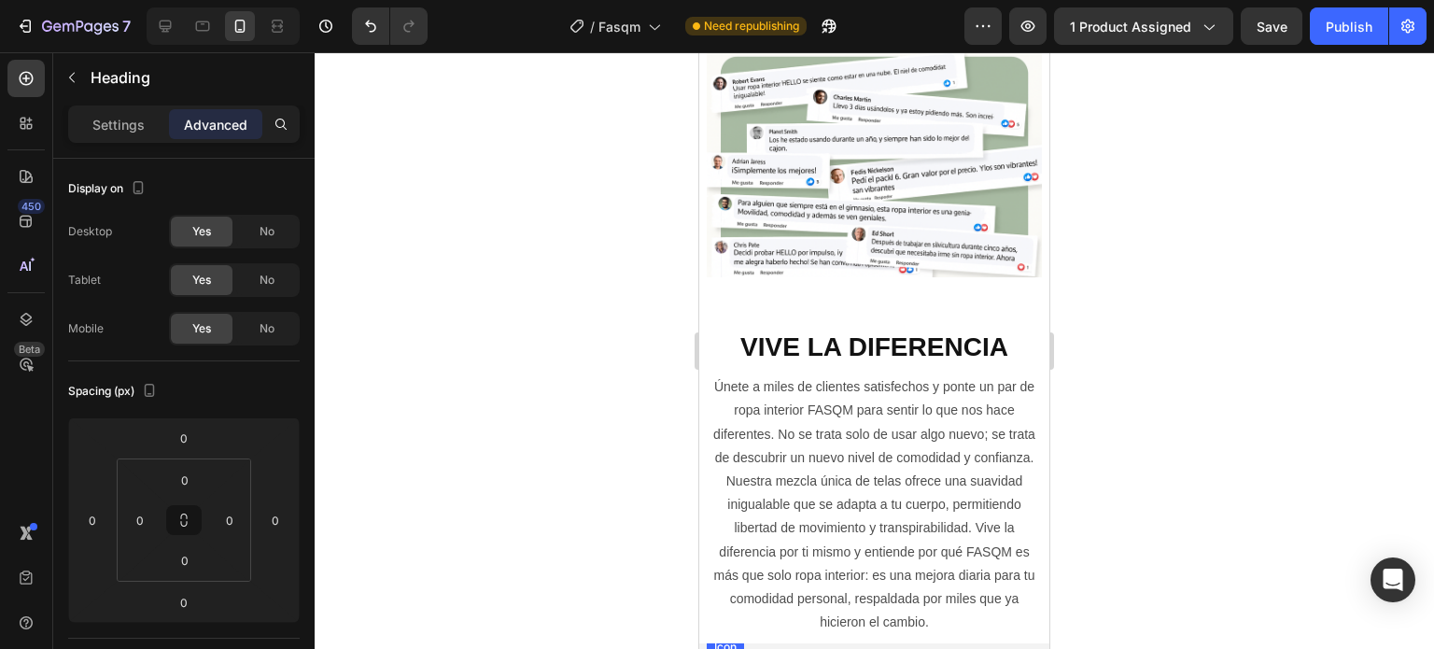
scroll to position [2894, 0]
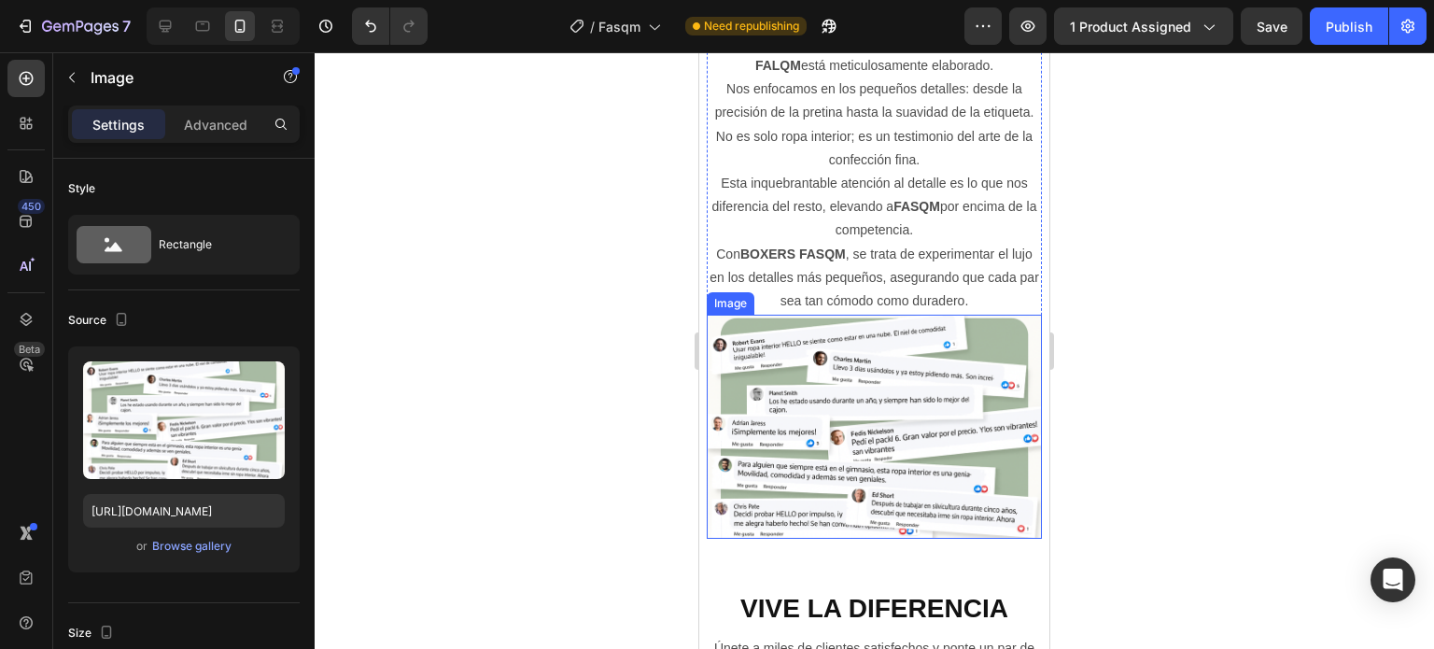
click at [986, 444] on img at bounding box center [874, 426] width 335 height 223
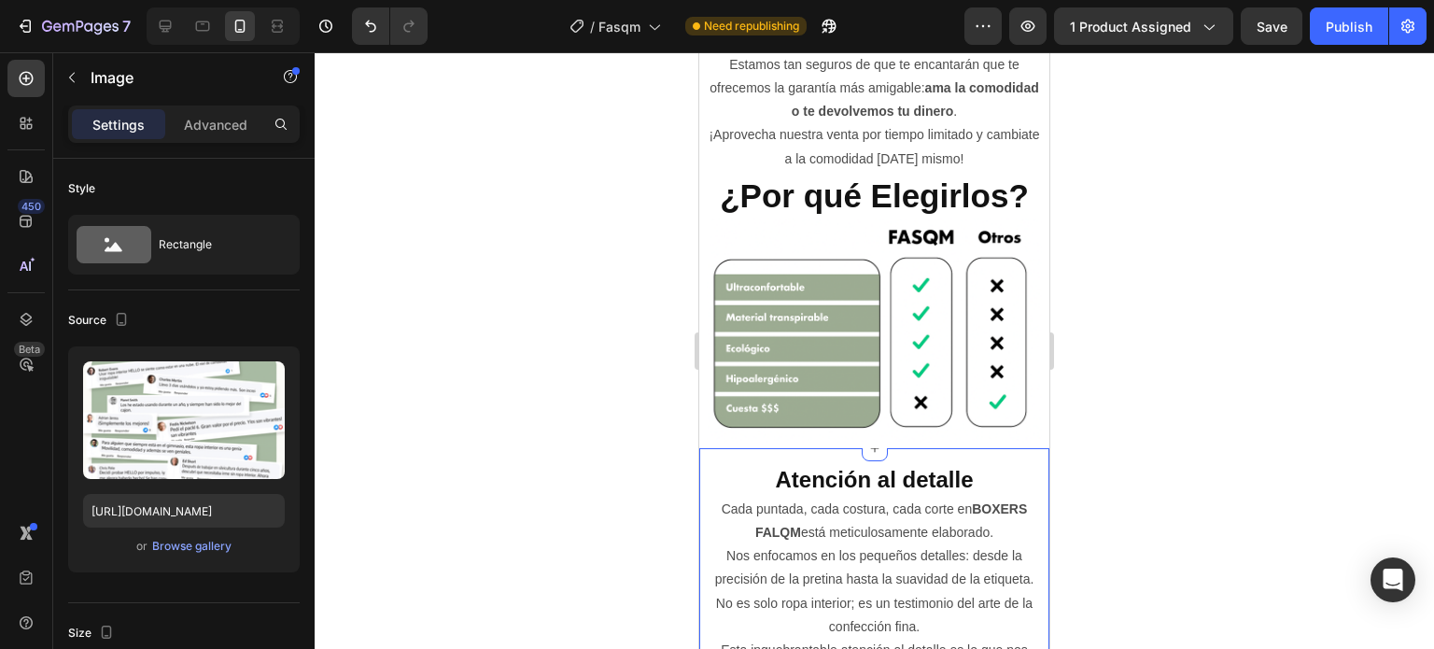
scroll to position [2427, 0]
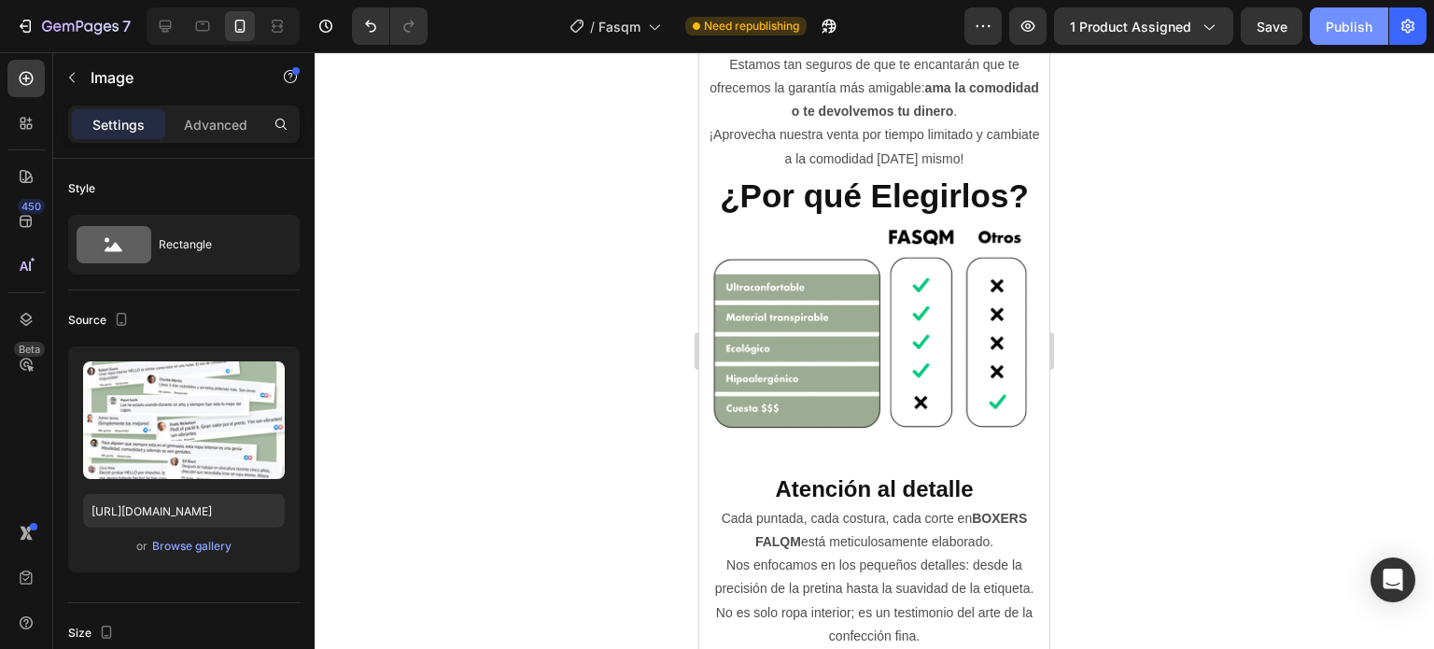
click at [1335, 10] on button "Publish" at bounding box center [1349, 25] width 78 height 37
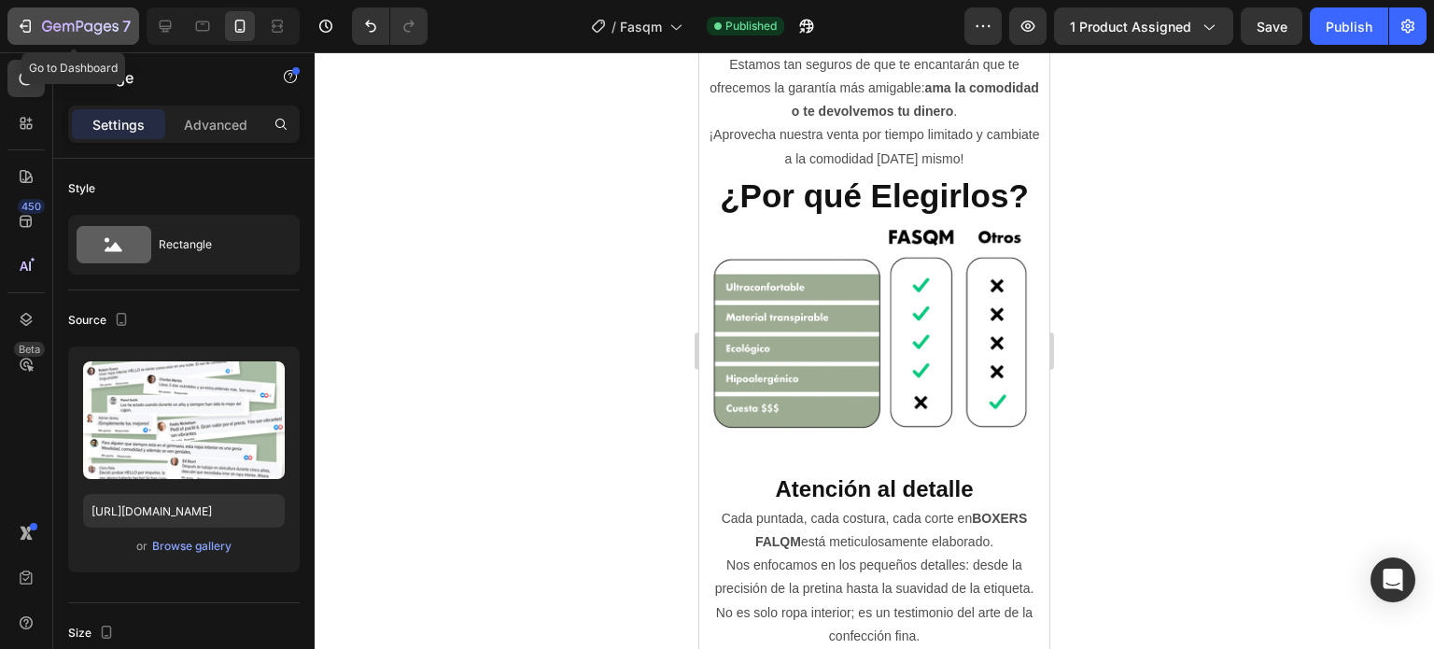
click at [19, 28] on icon "button" at bounding box center [25, 26] width 19 height 19
